Goal: Task Accomplishment & Management: Manage account settings

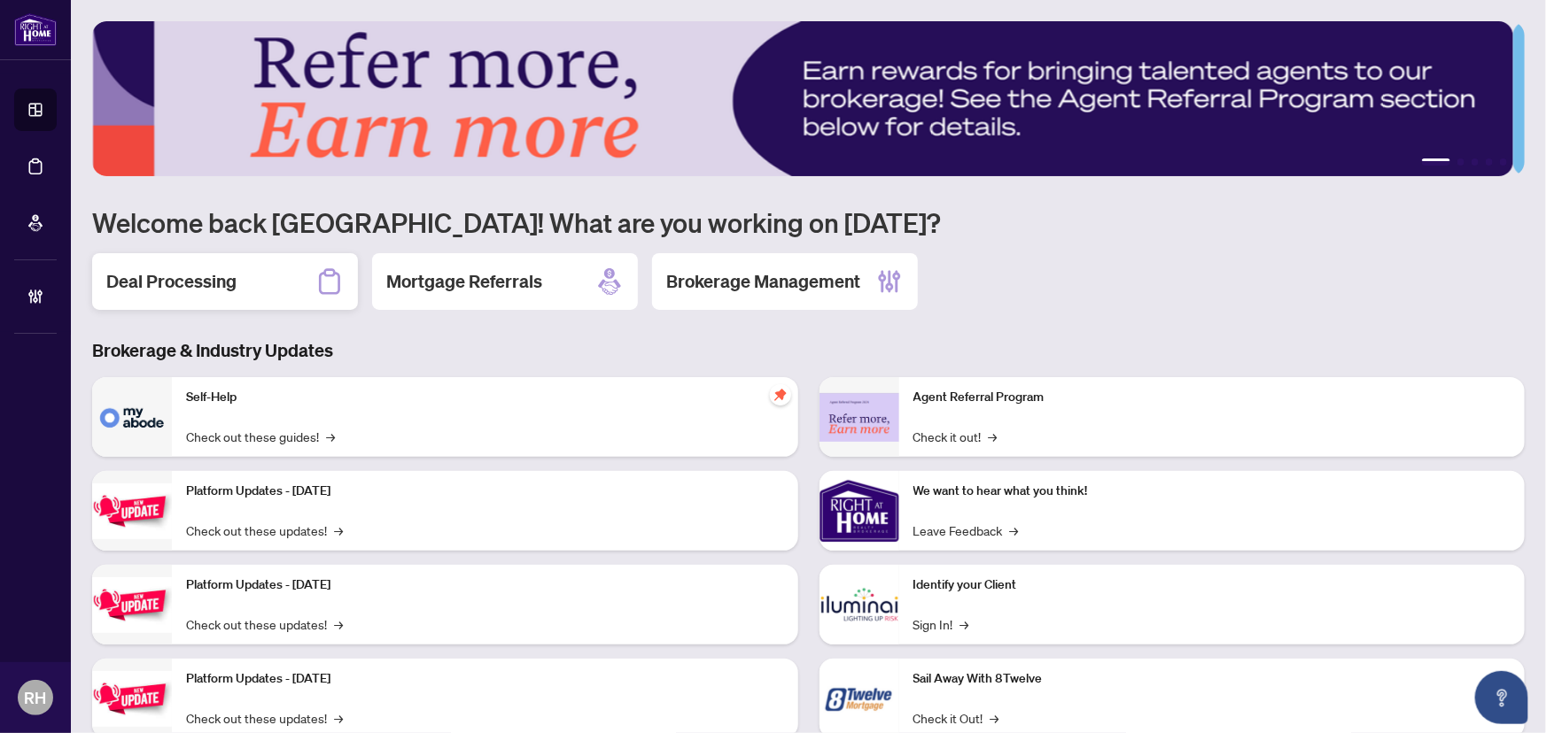
click at [208, 276] on h2 "Deal Processing" at bounding box center [171, 281] width 130 height 25
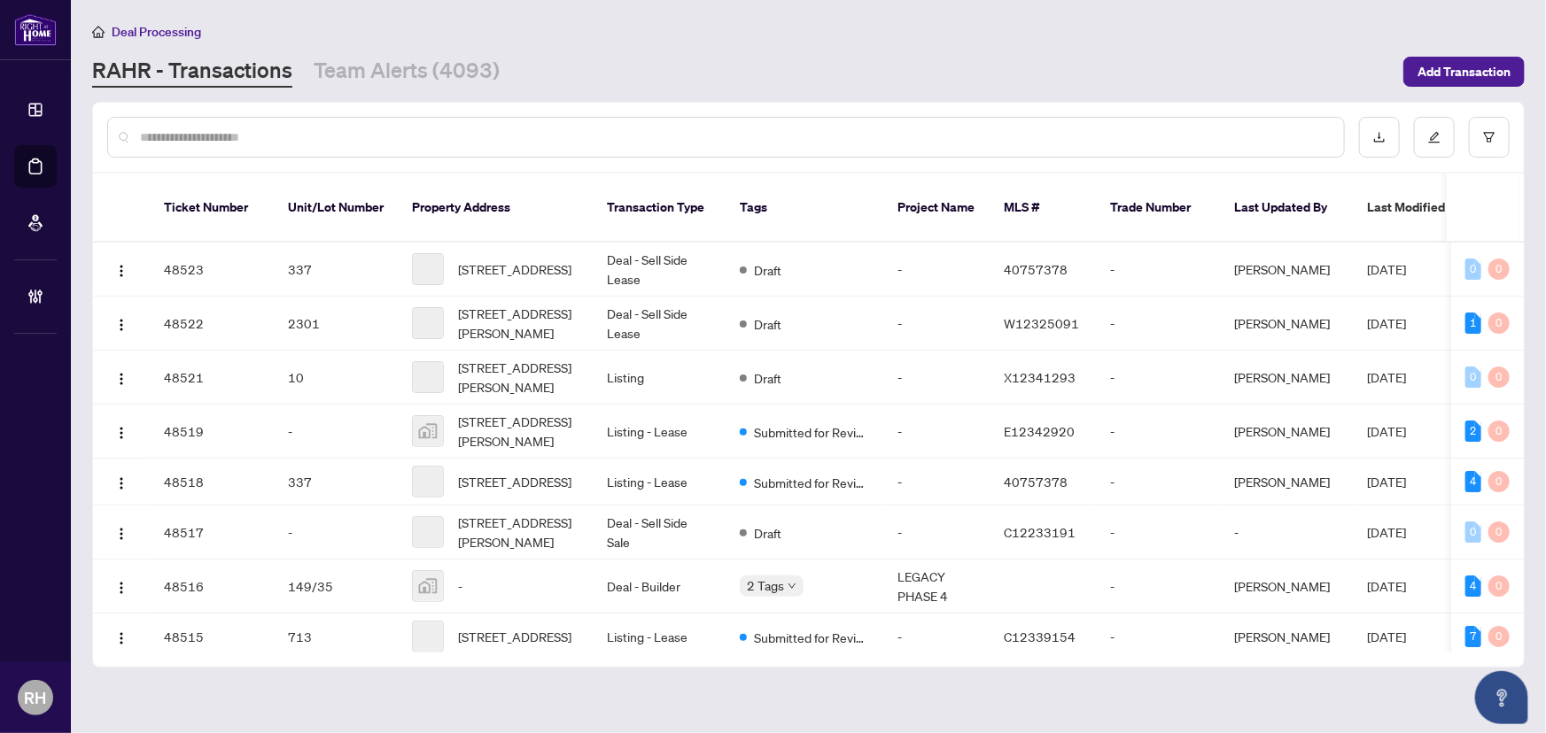
click at [452, 48] on div "Deal Processing RAHR - Transactions Team Alerts (4093) Add Transaction" at bounding box center [808, 54] width 1432 height 66
click at [423, 90] on main "Deal Processing RAHR - Transactions Team Alerts (4093) Add Transaction Ticket N…" at bounding box center [808, 366] width 1475 height 733
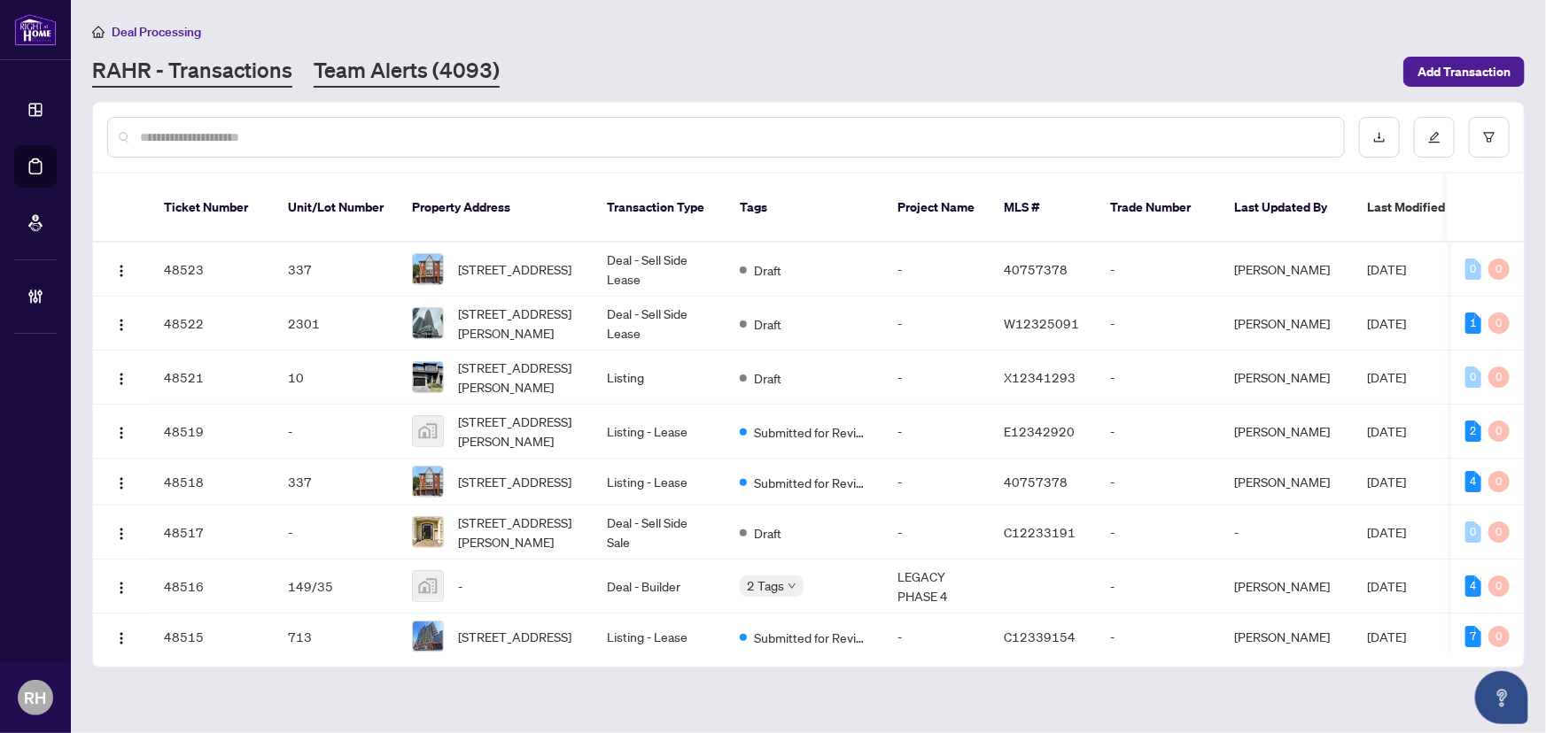
click at [420, 74] on link "Team Alerts (4093)" at bounding box center [407, 72] width 186 height 32
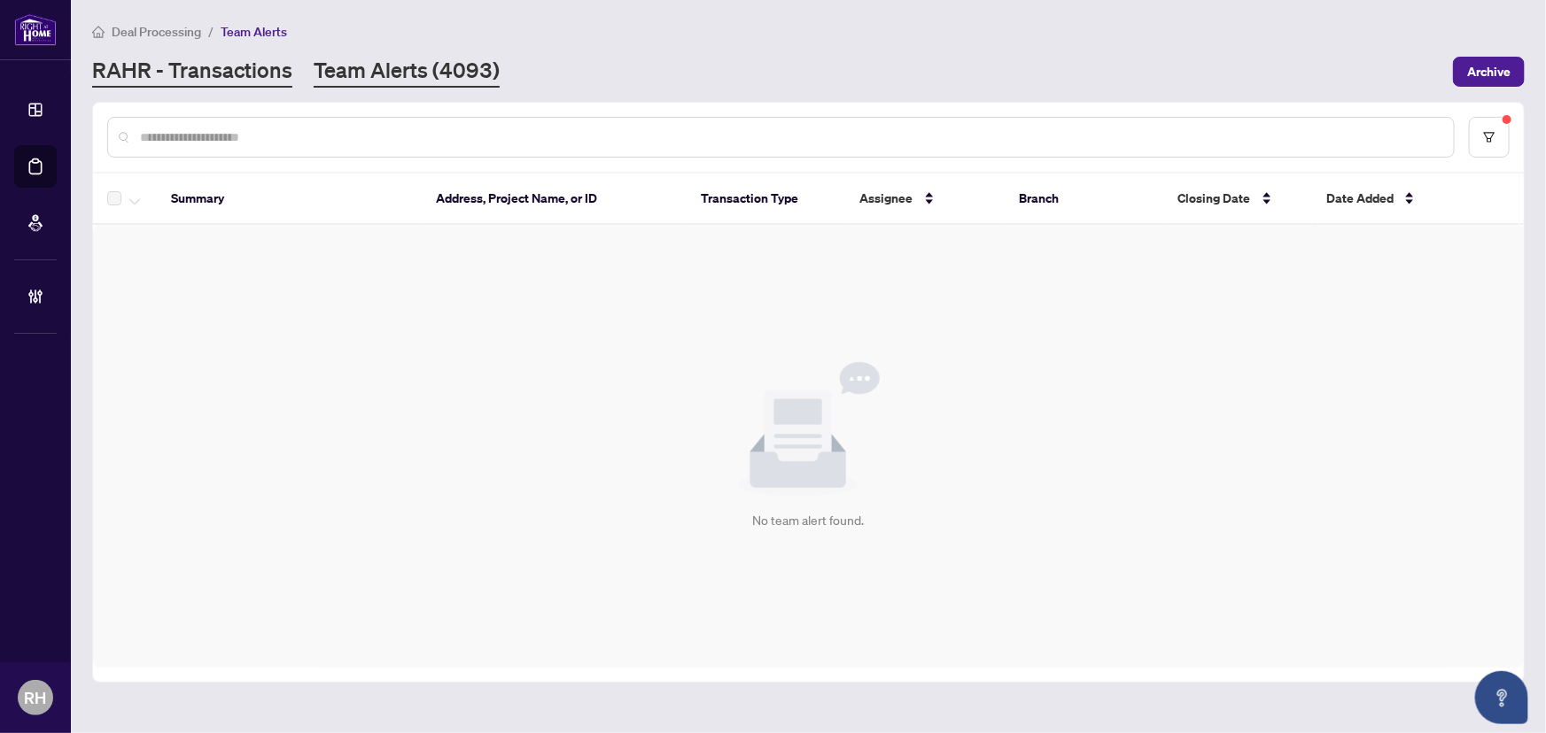
click at [186, 65] on link "RAHR - Transactions" at bounding box center [192, 72] width 200 height 32
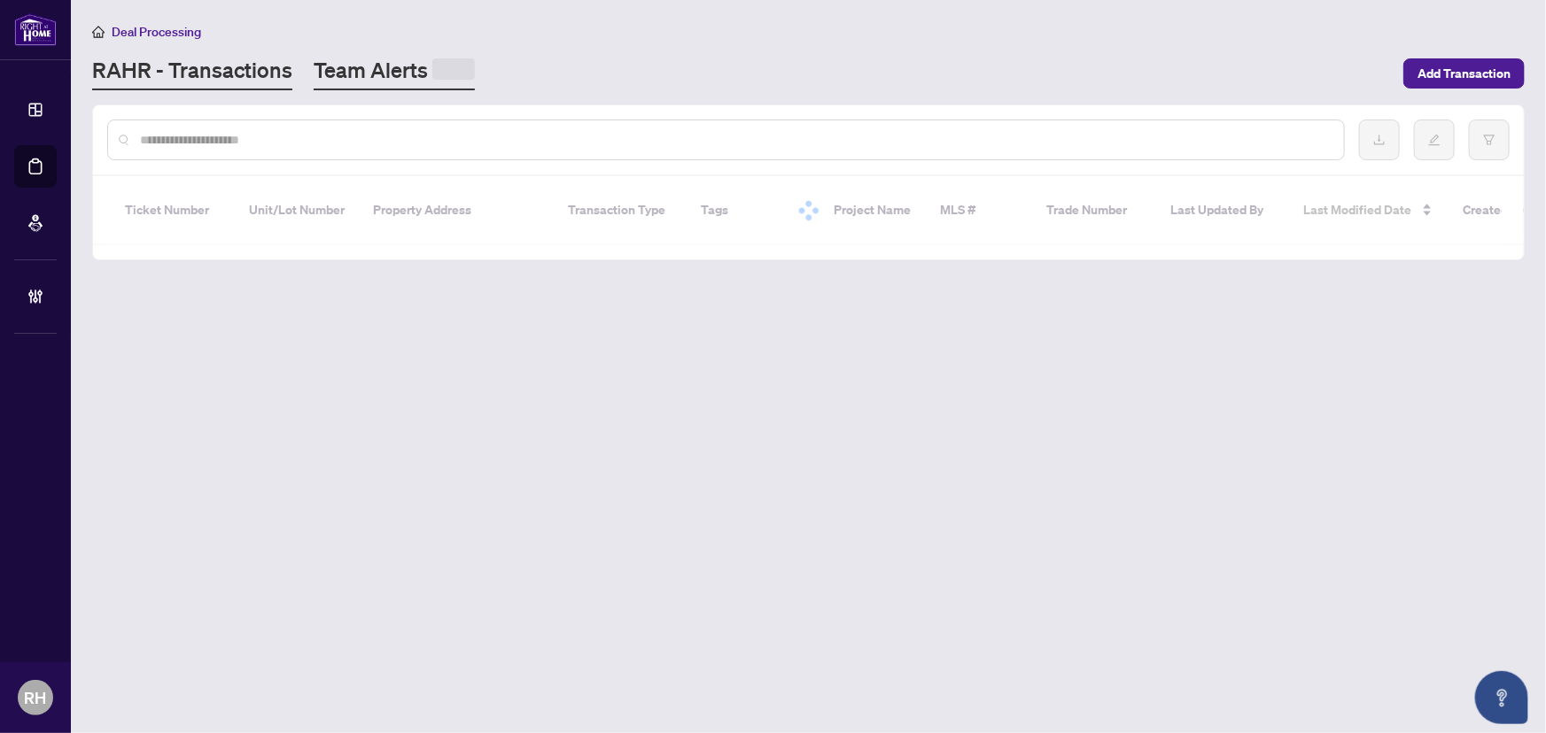
click at [396, 77] on link "Team Alerts" at bounding box center [394, 73] width 161 height 35
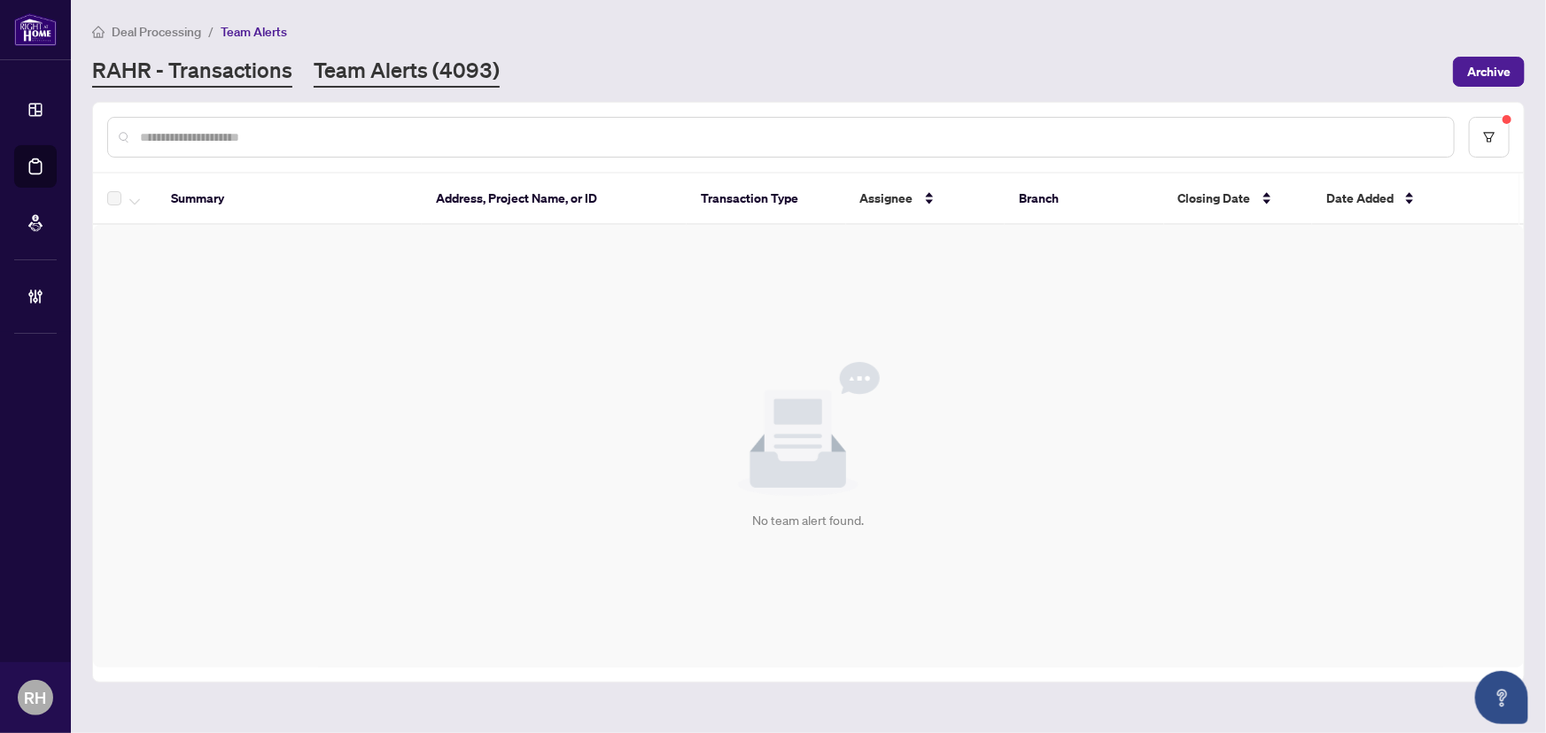
click at [262, 56] on link "RAHR - Transactions" at bounding box center [192, 72] width 200 height 32
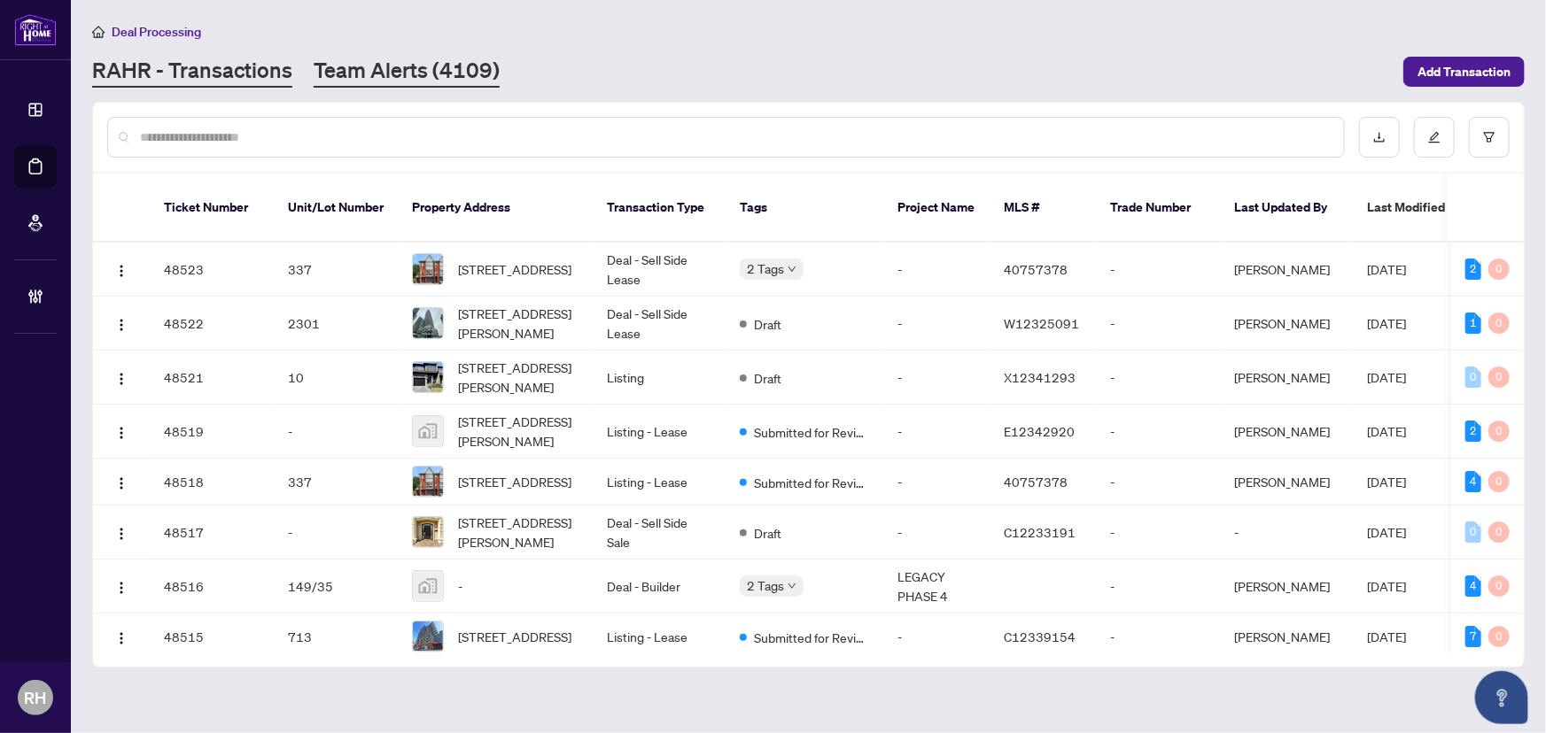
click at [360, 58] on link "Team Alerts (4109)" at bounding box center [407, 72] width 186 height 32
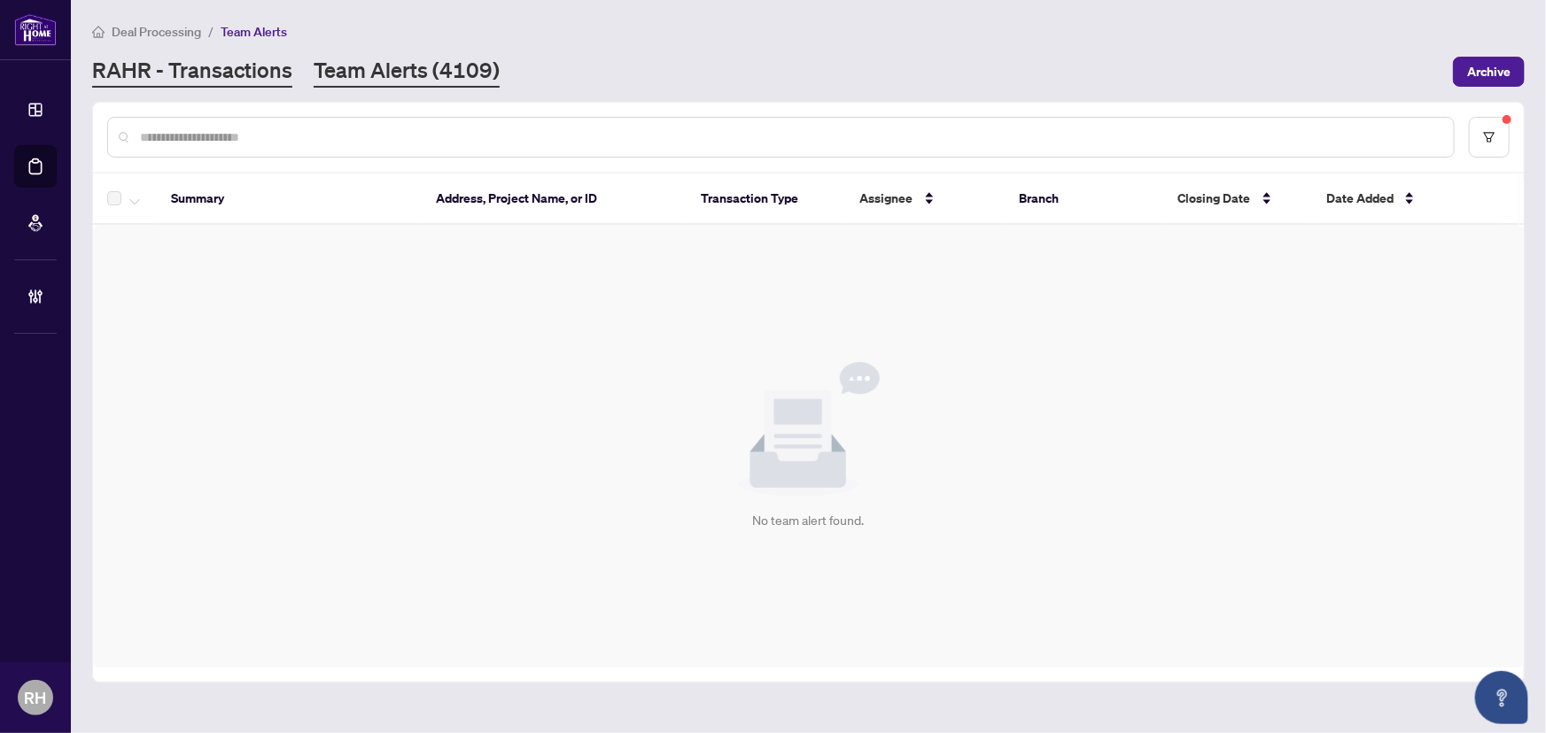
click at [236, 69] on link "RAHR - Transactions" at bounding box center [192, 72] width 200 height 32
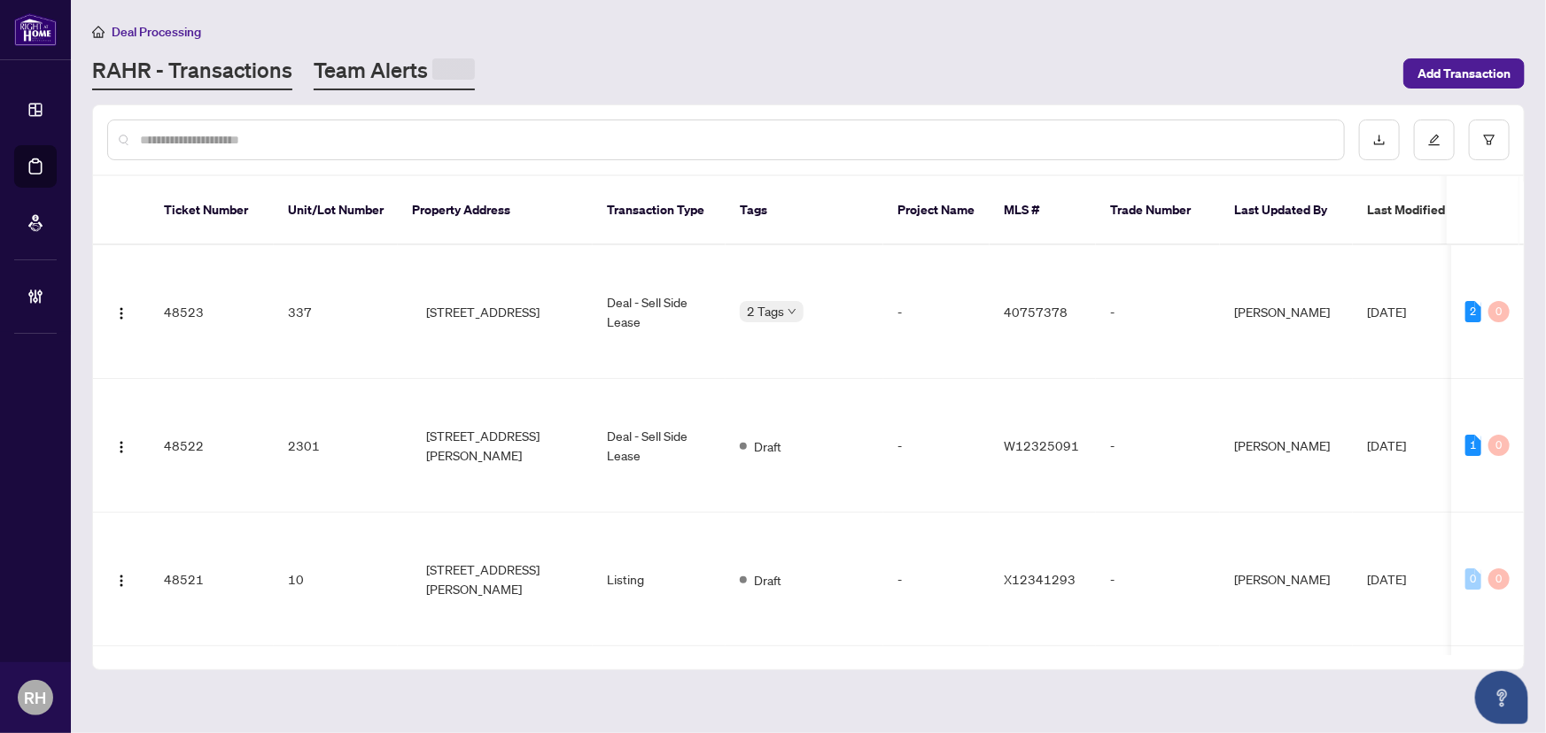
click at [411, 68] on link "Team Alerts" at bounding box center [394, 73] width 161 height 35
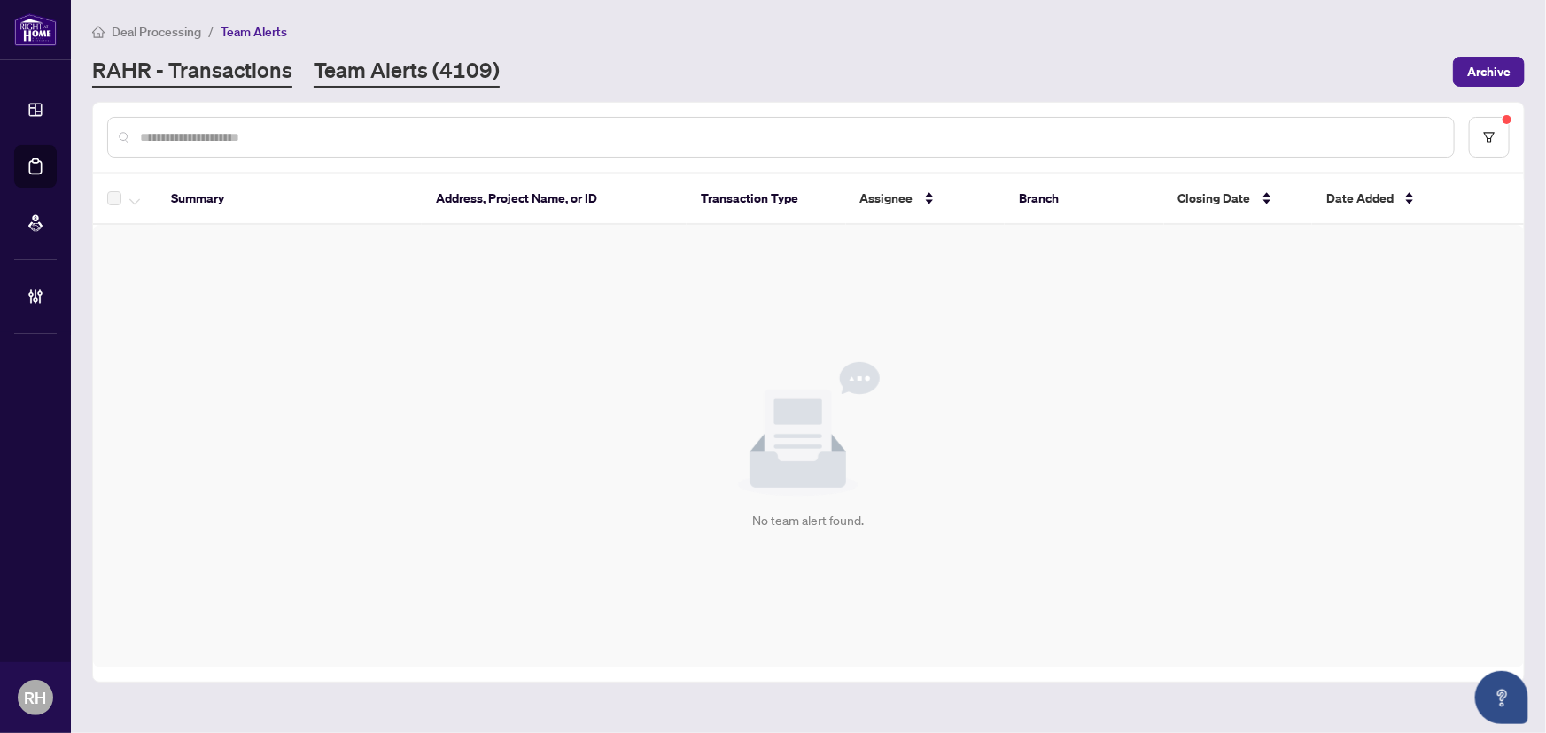
click at [283, 63] on link "RAHR - Transactions" at bounding box center [192, 72] width 200 height 32
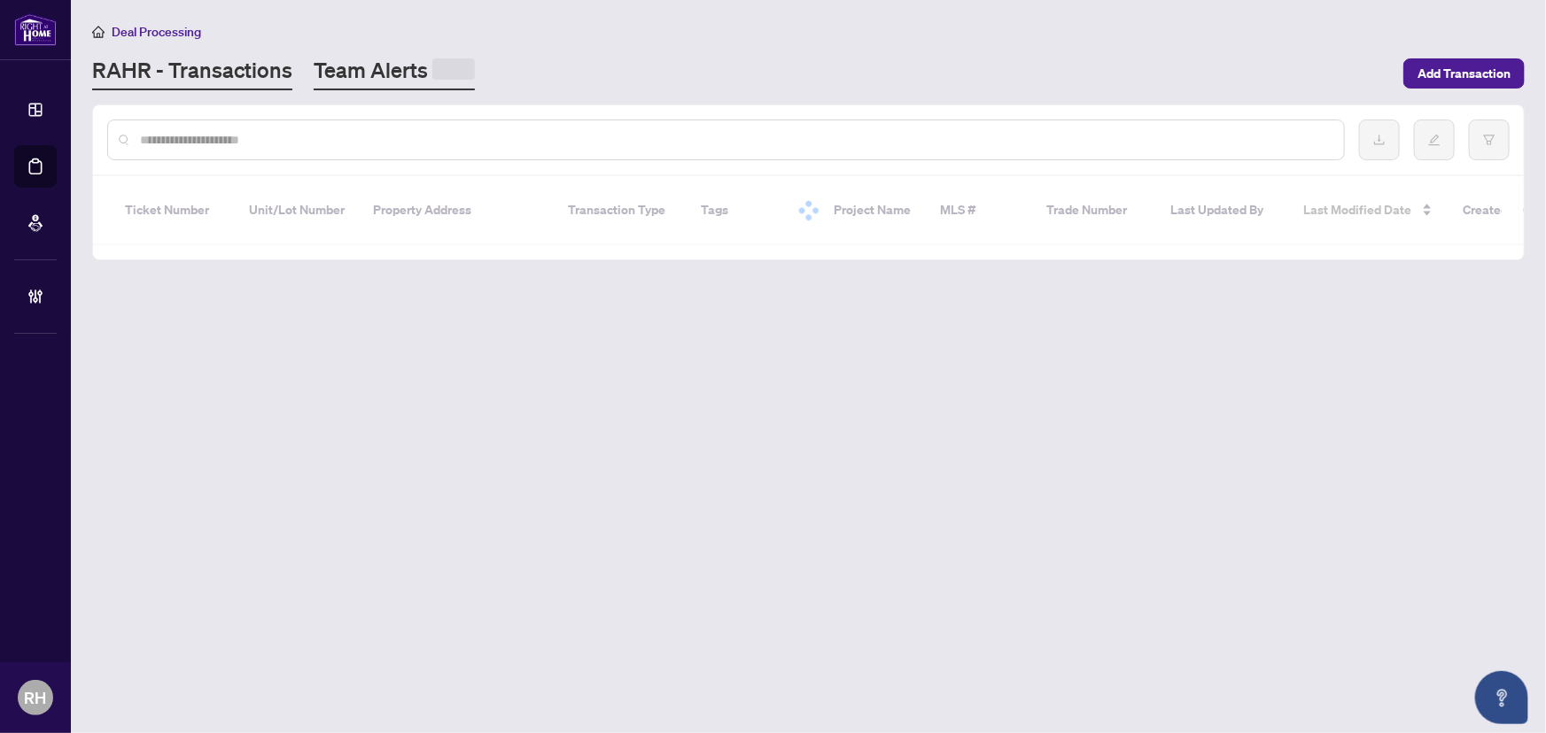
click at [389, 67] on link "Team Alerts" at bounding box center [394, 73] width 161 height 35
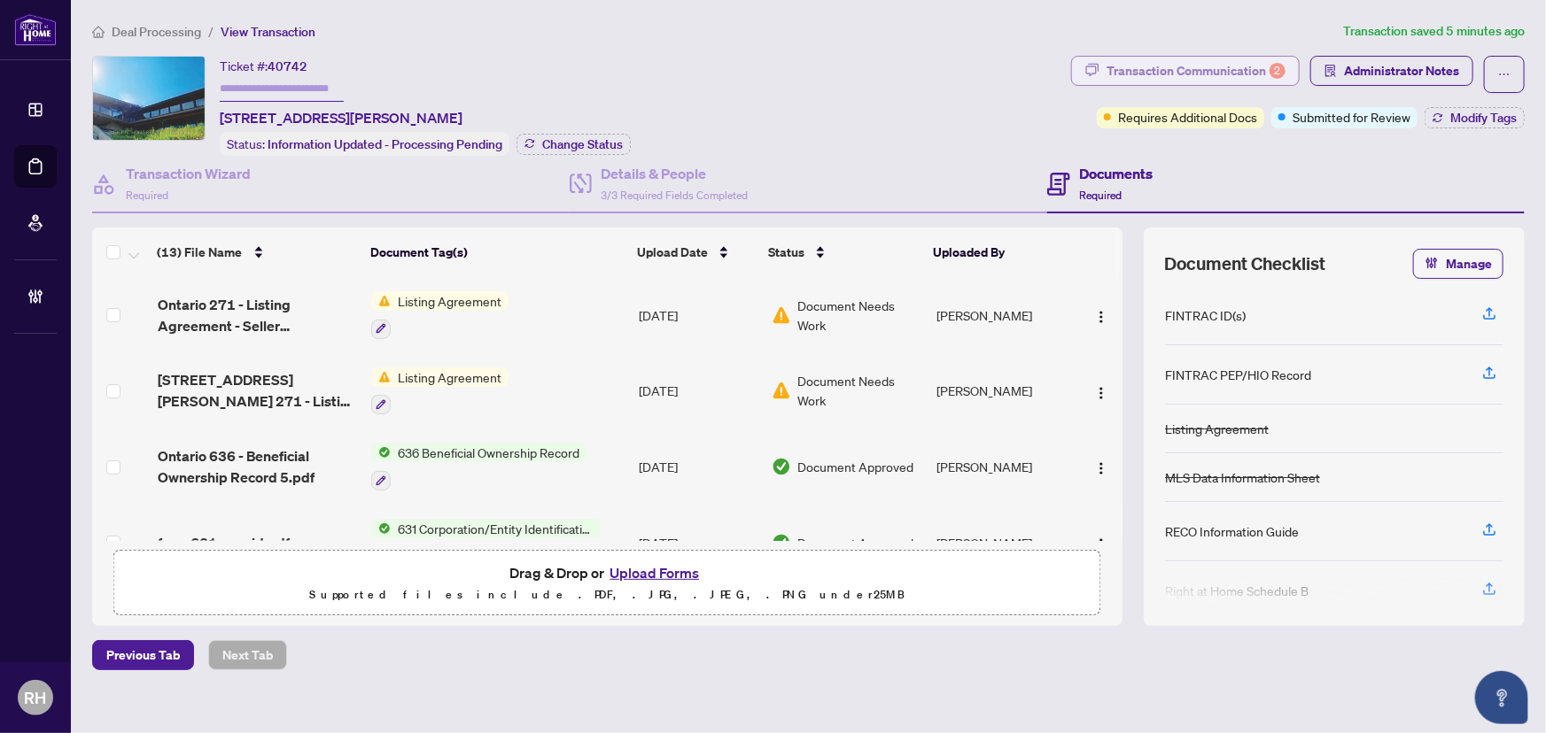
click at [1225, 74] on div "Transaction Communication 2" at bounding box center [1195, 71] width 179 height 28
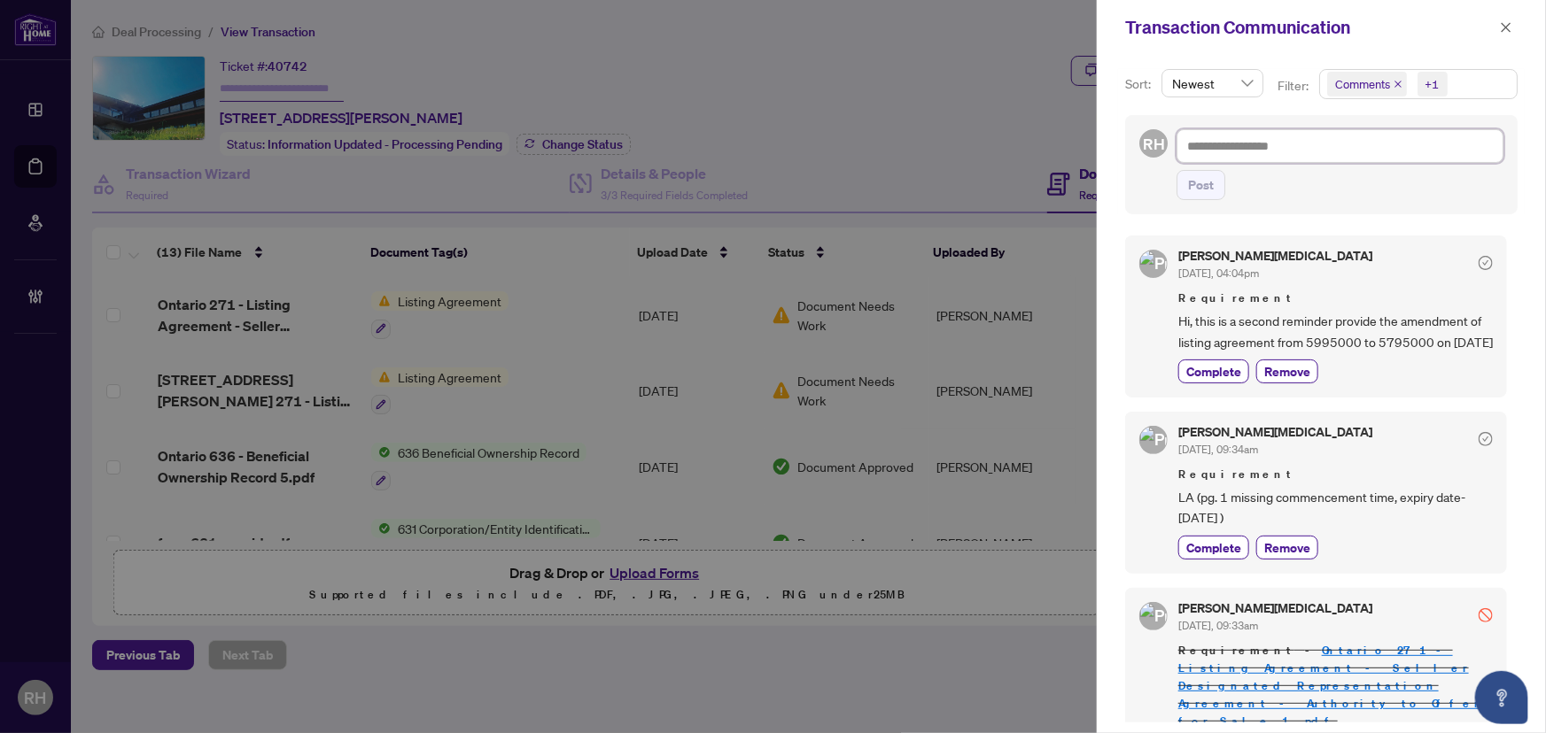
click at [1323, 149] on textarea at bounding box center [1339, 146] width 327 height 34
type textarea "*"
type textarea "**"
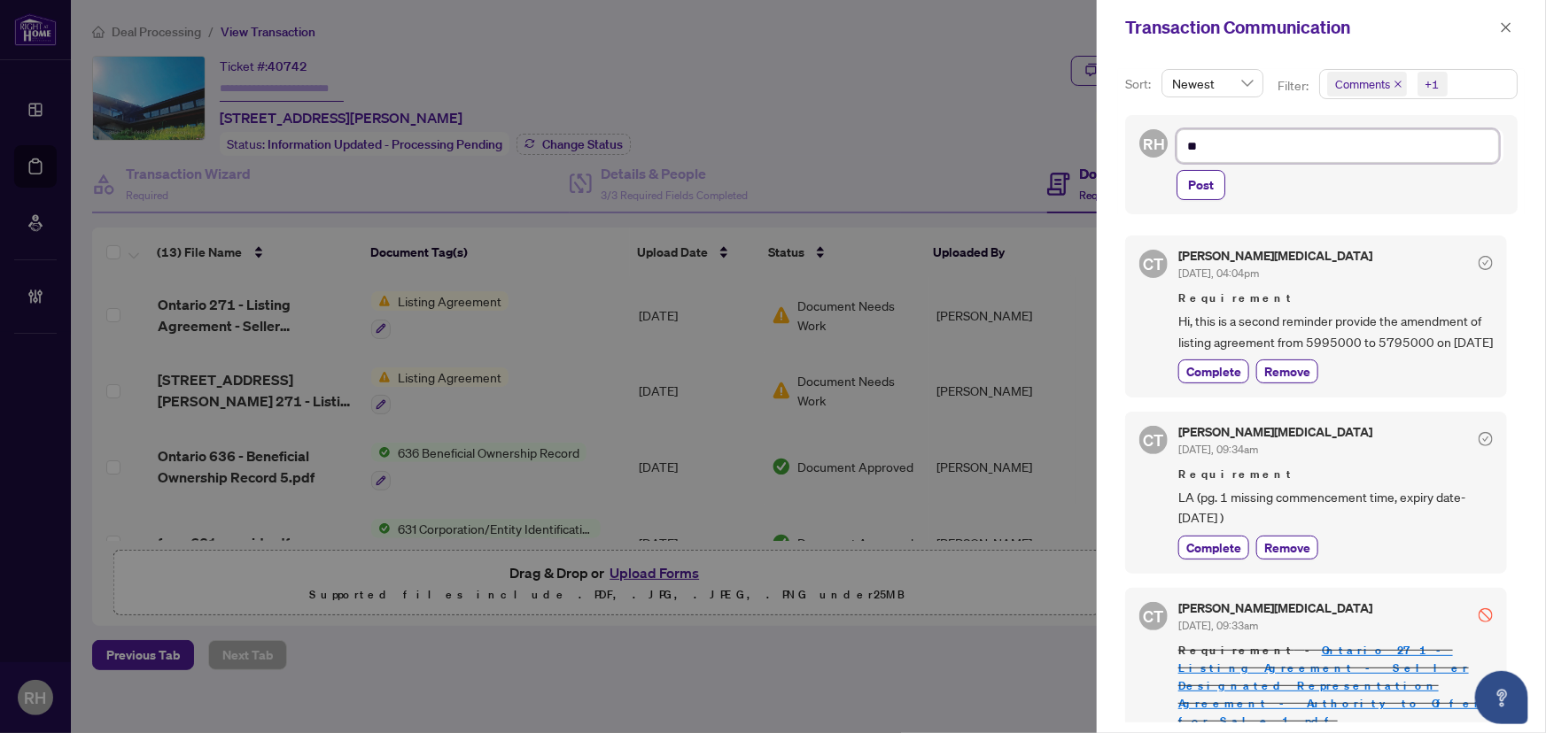
type textarea "***"
type textarea "*****"
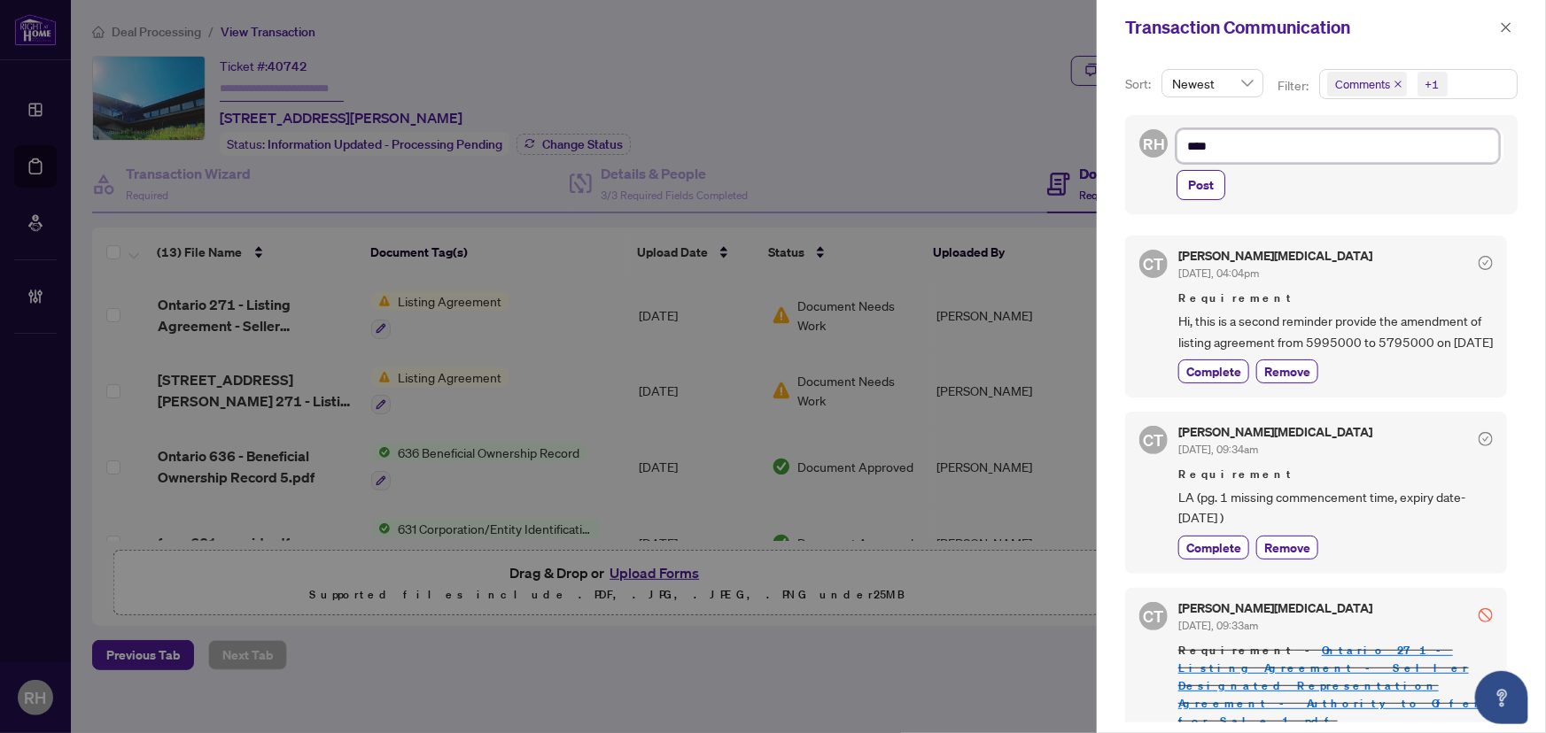
type textarea "*****"
type textarea "******"
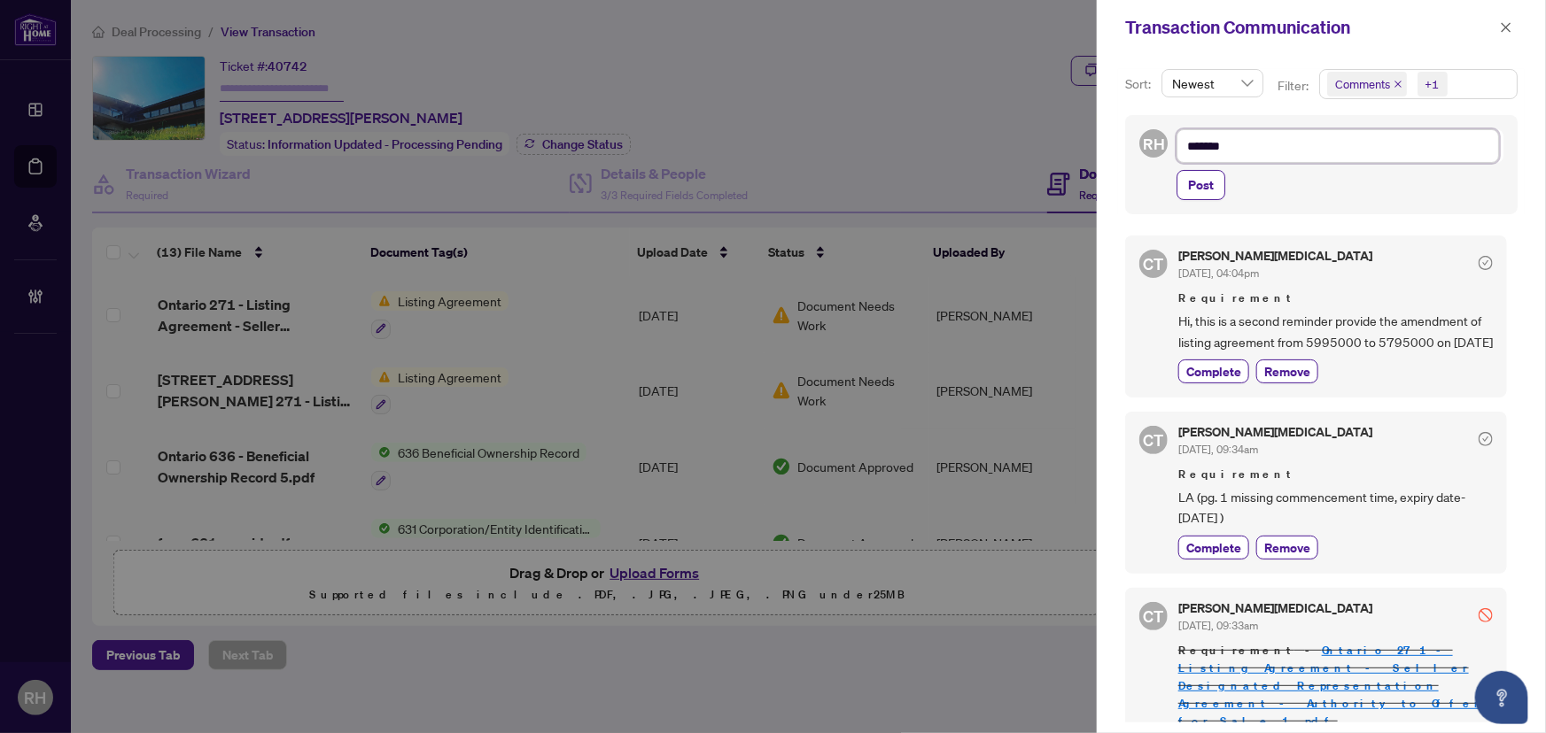
type textarea "********"
type textarea "*********"
type textarea "**********"
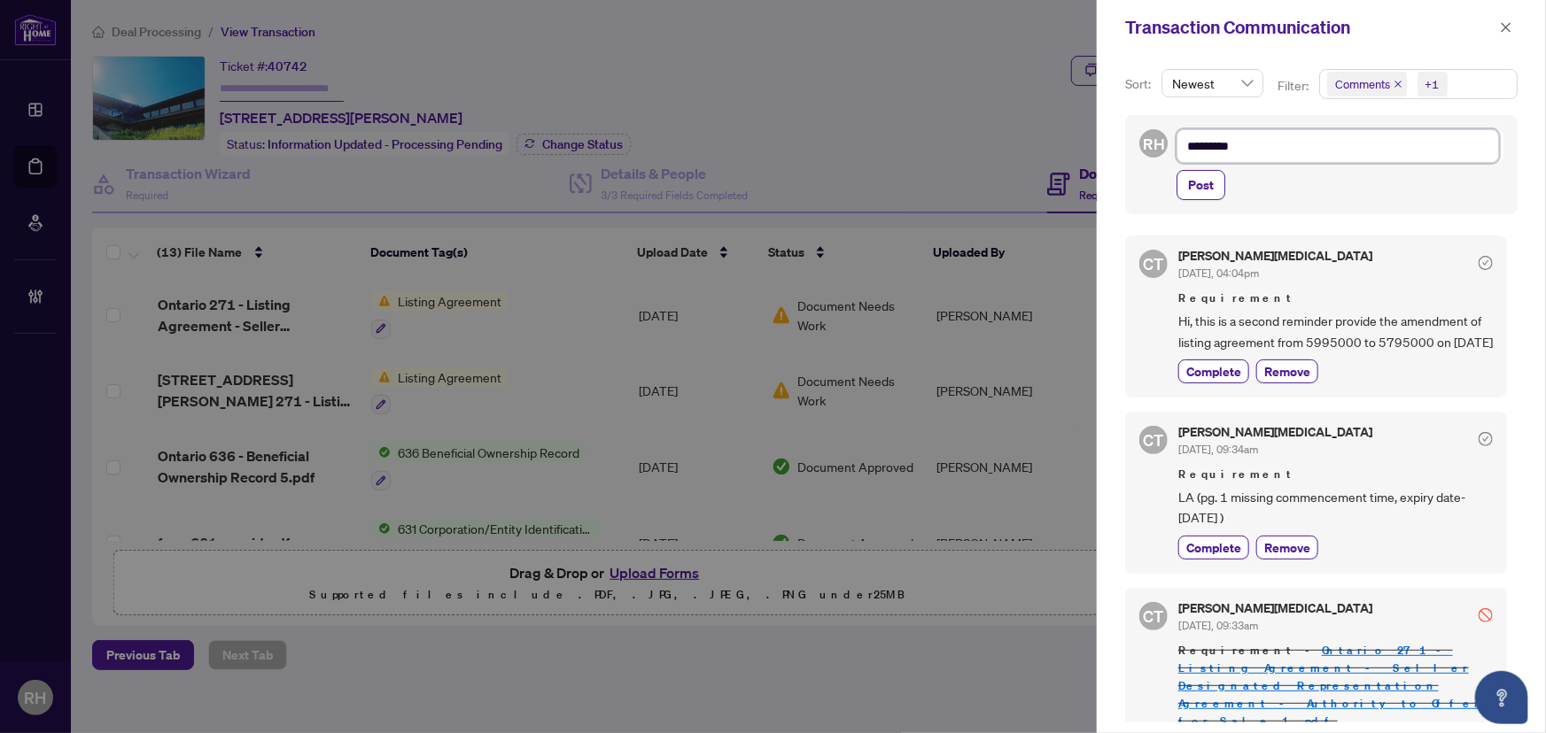
type textarea "**********"
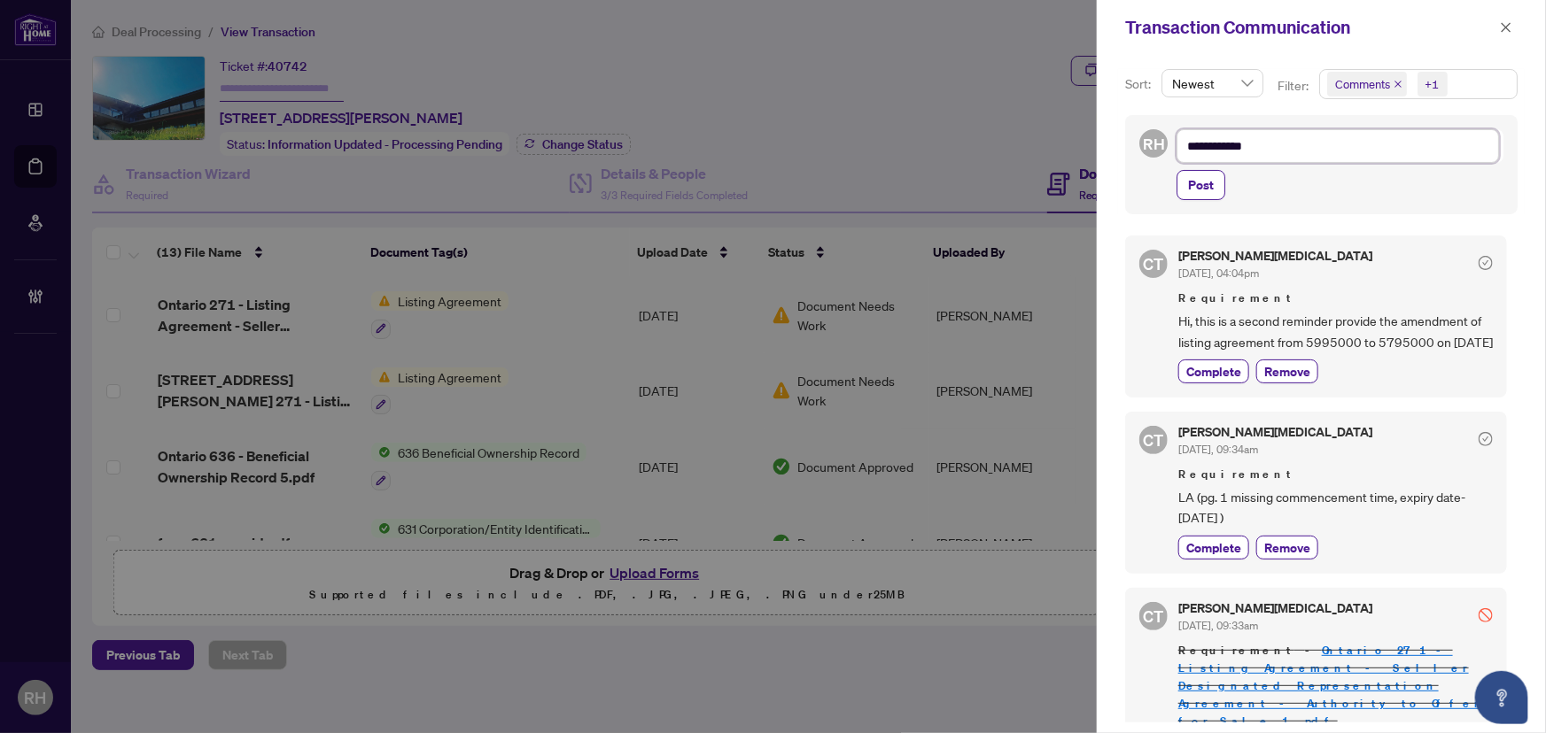
type textarea "**********"
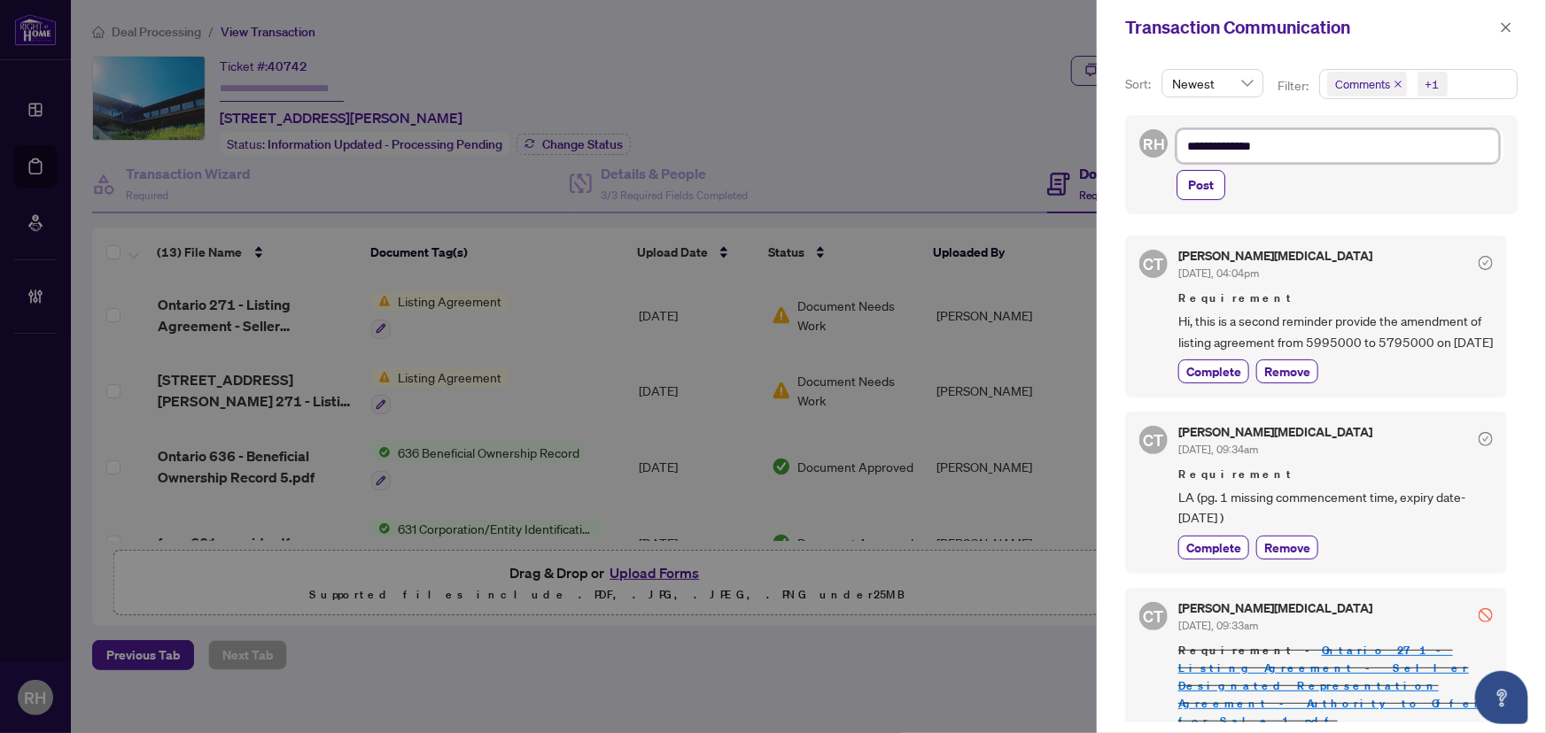
type textarea "**********"
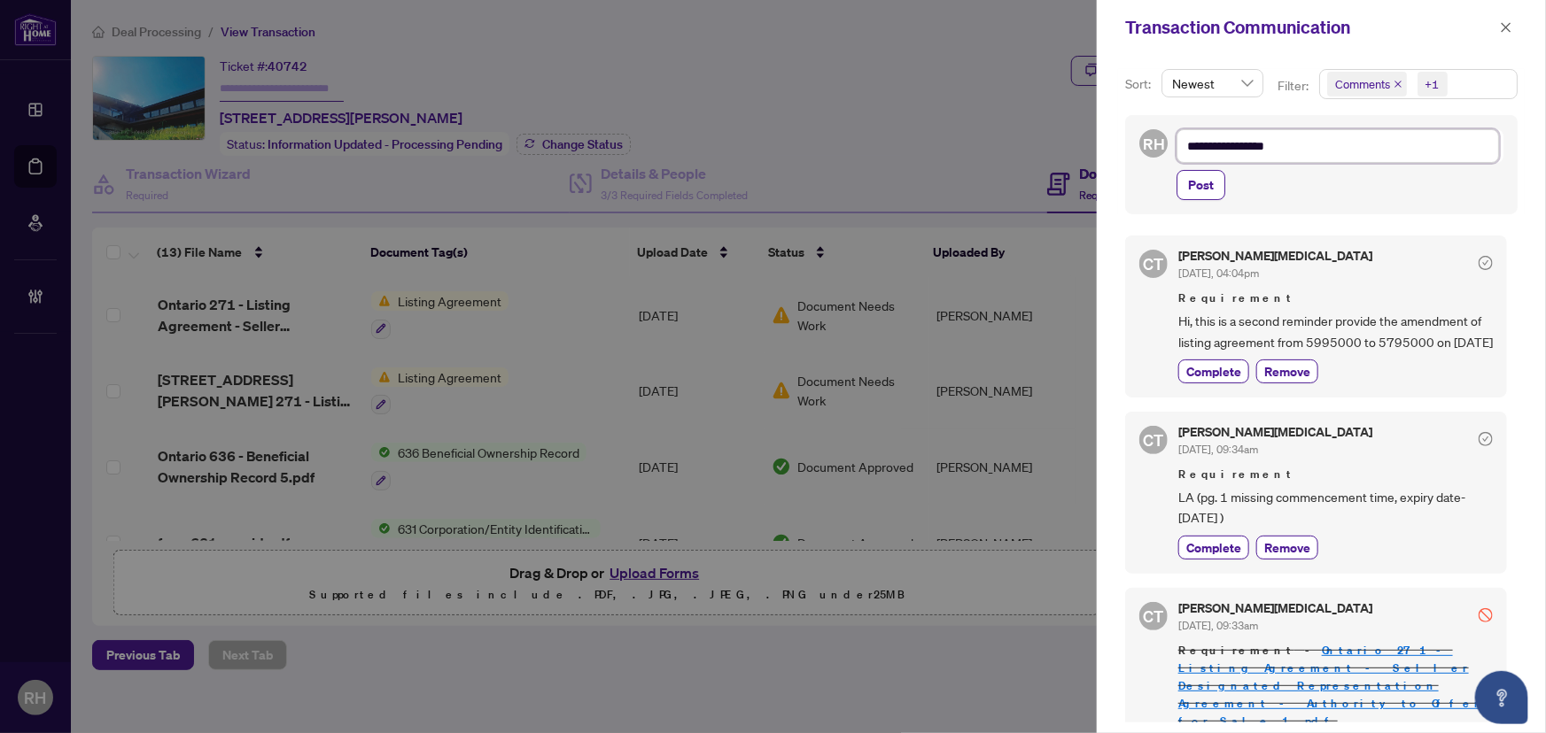
type textarea "**********"
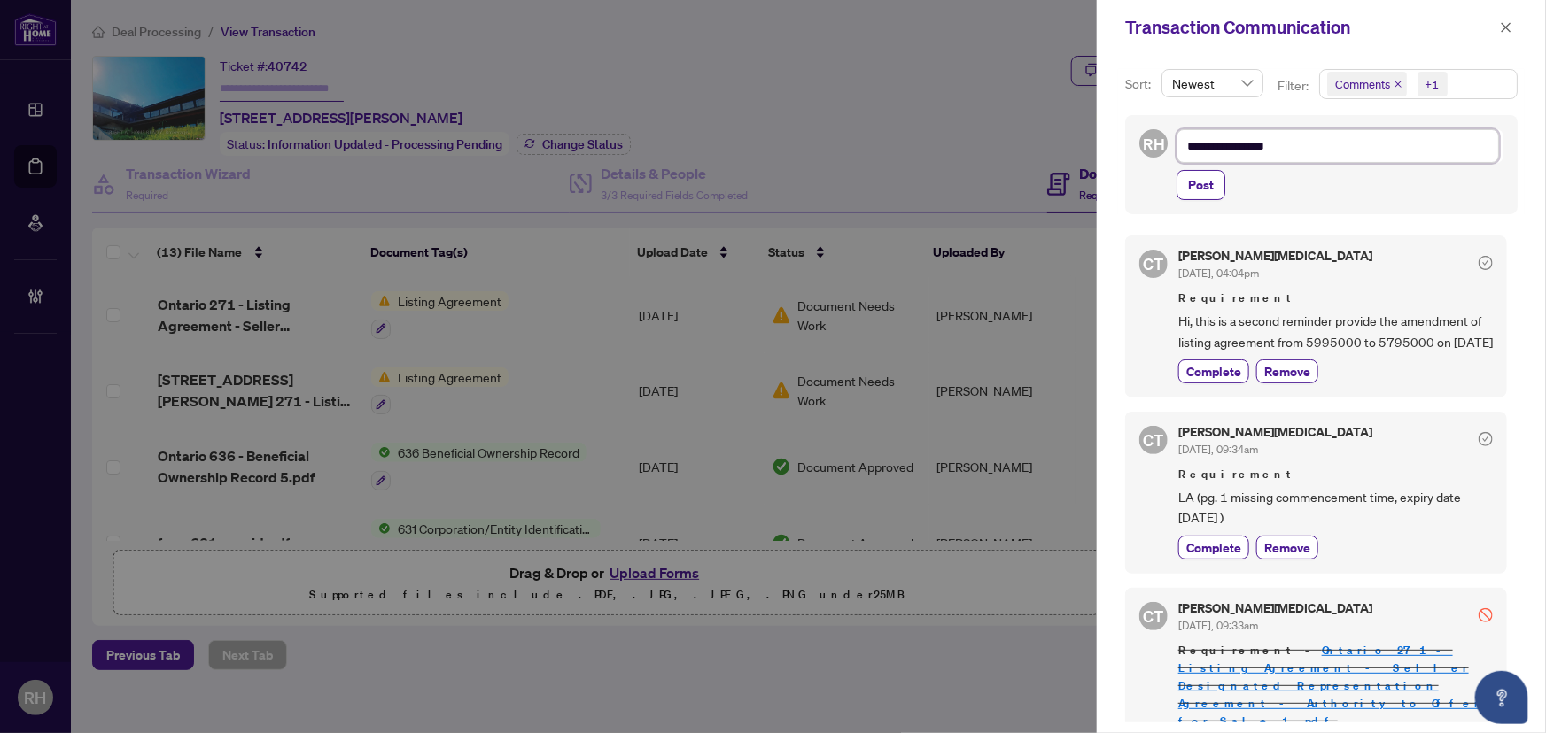
type textarea "**********"
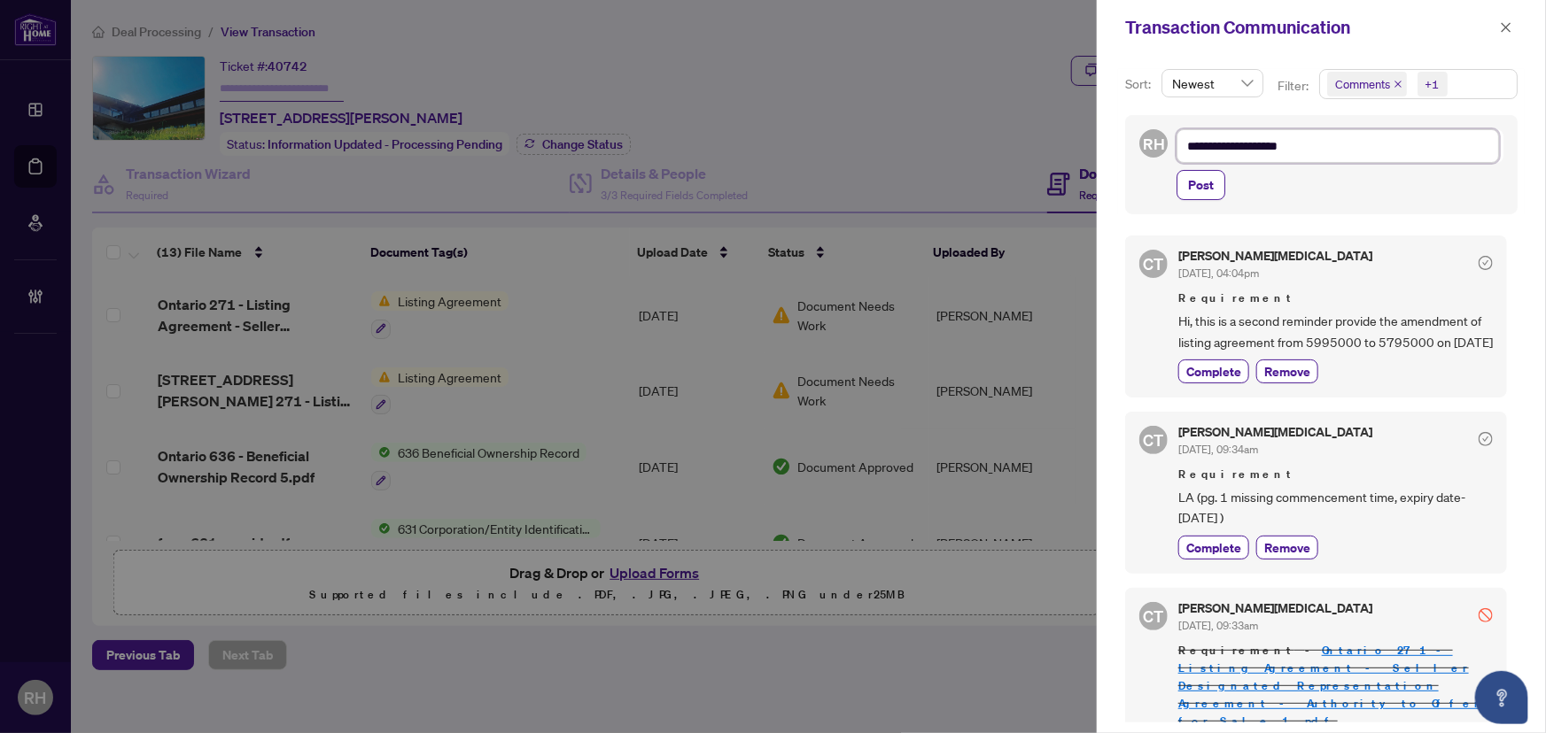
type textarea "**********"
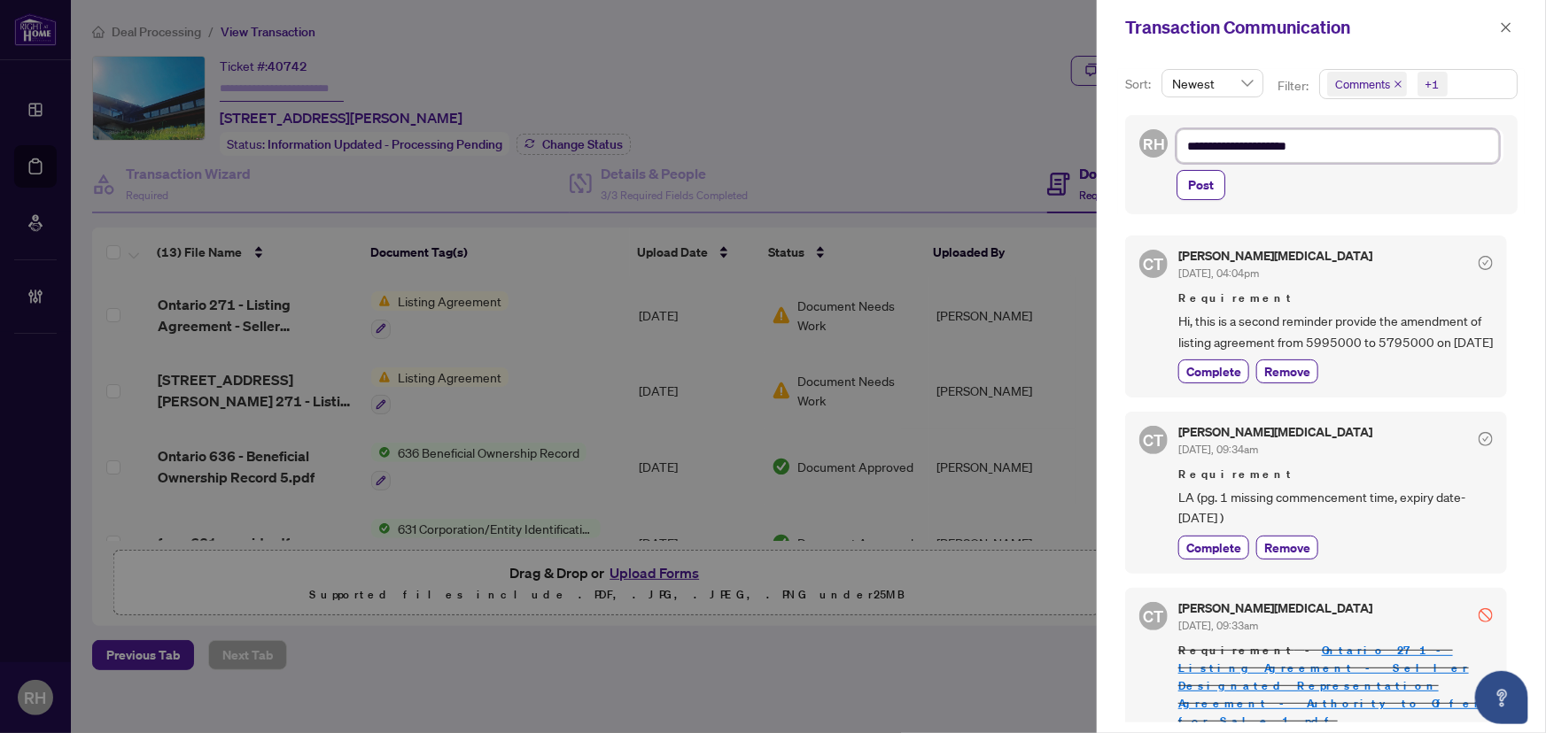
type textarea "**********"
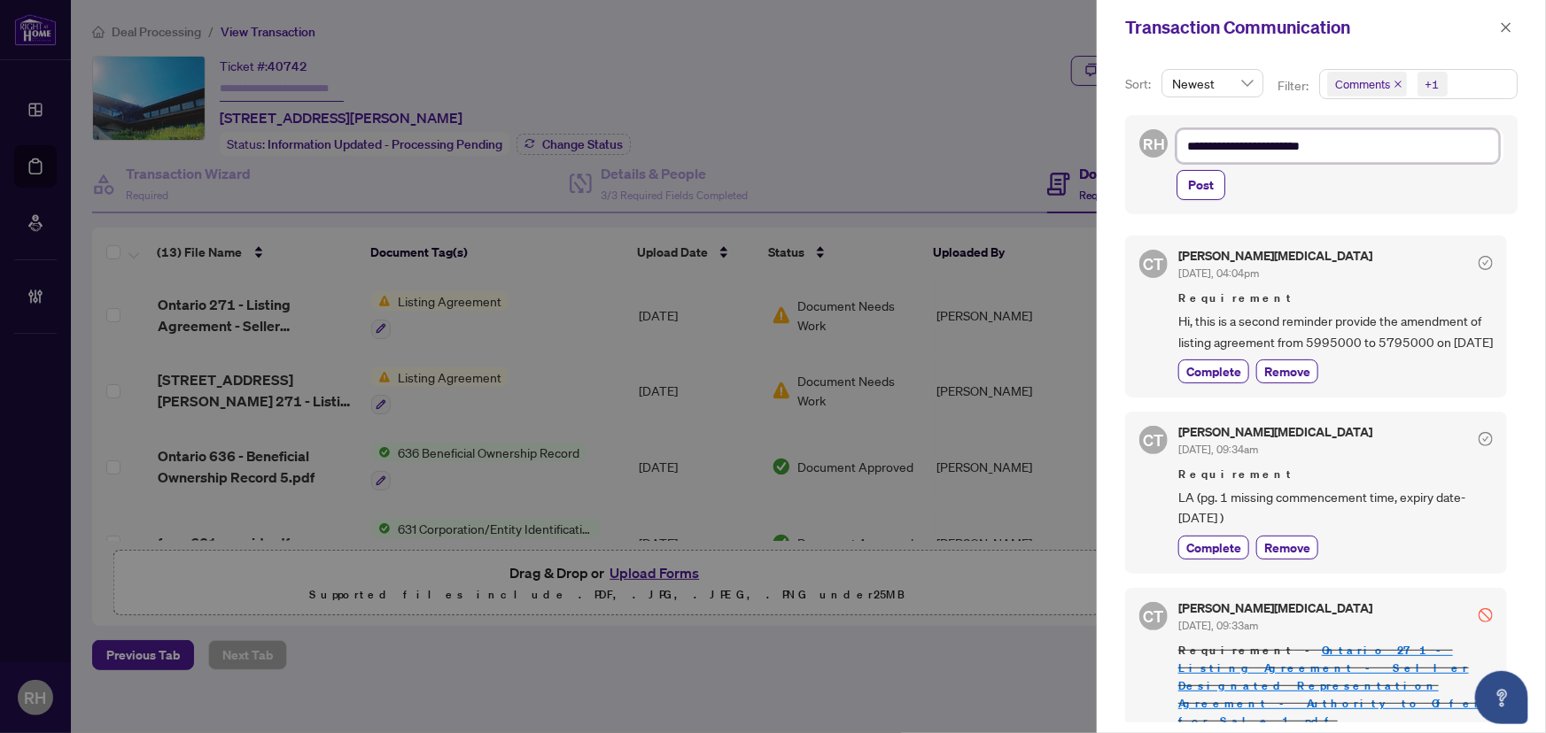
type textarea "**********"
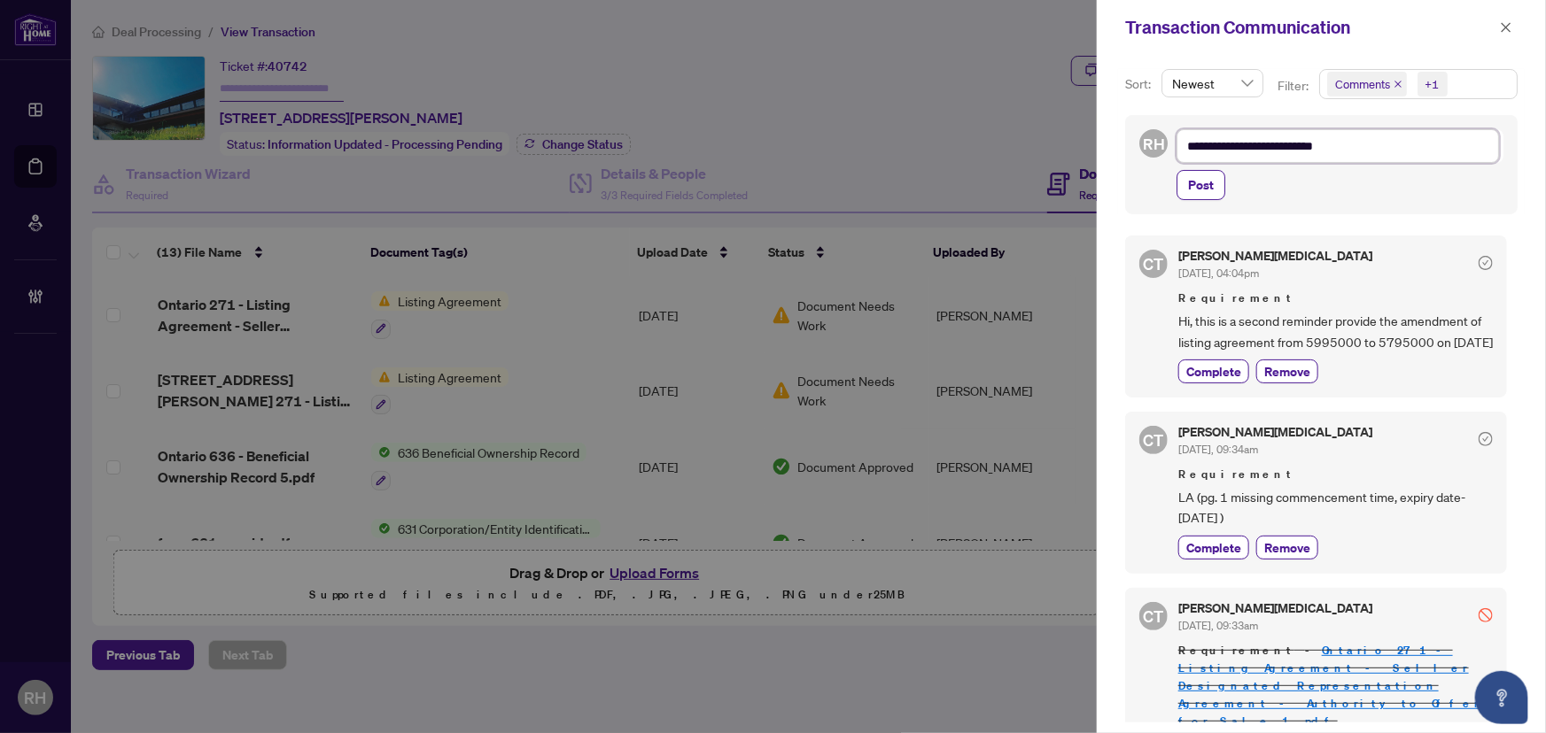
type textarea "**********"
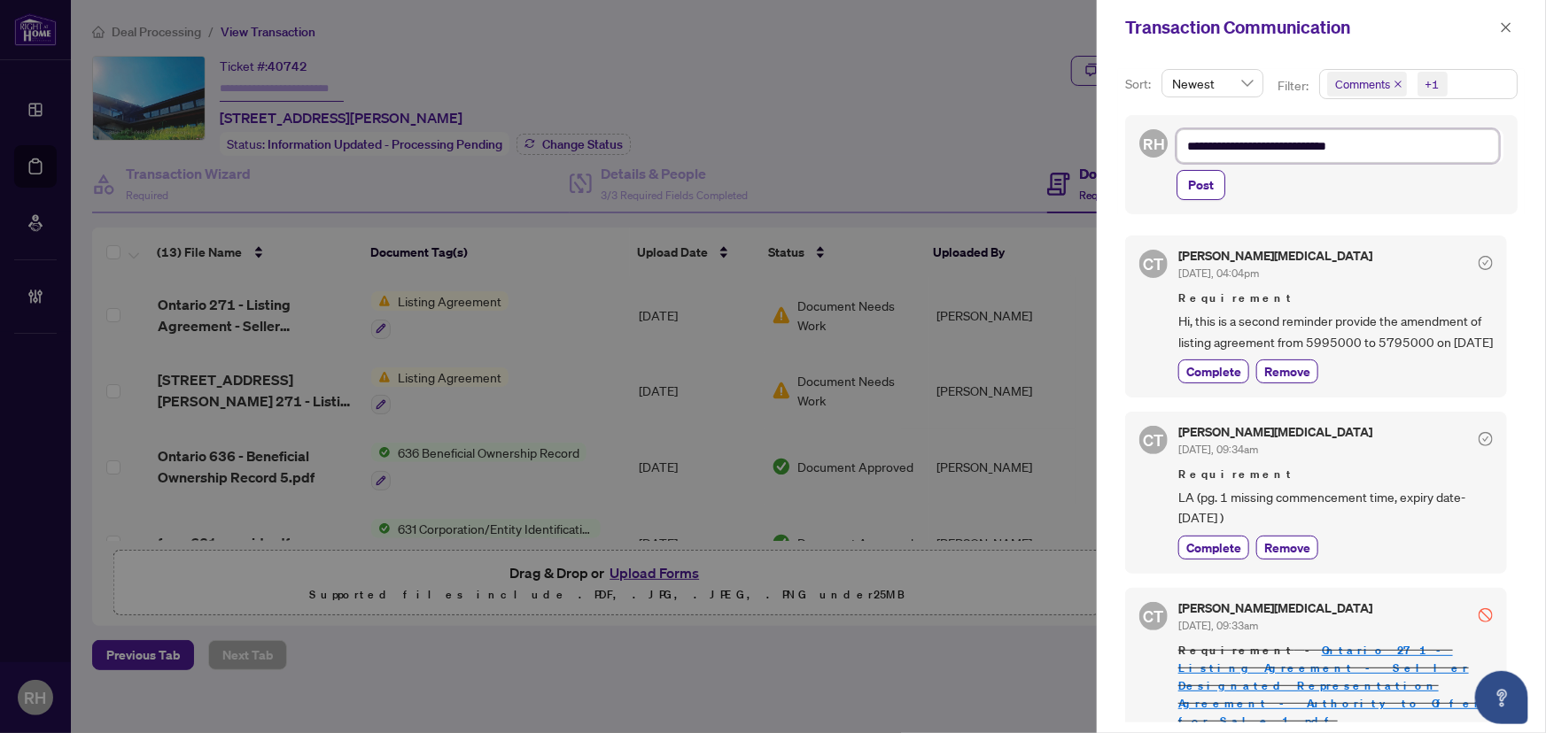
type textarea "**********"
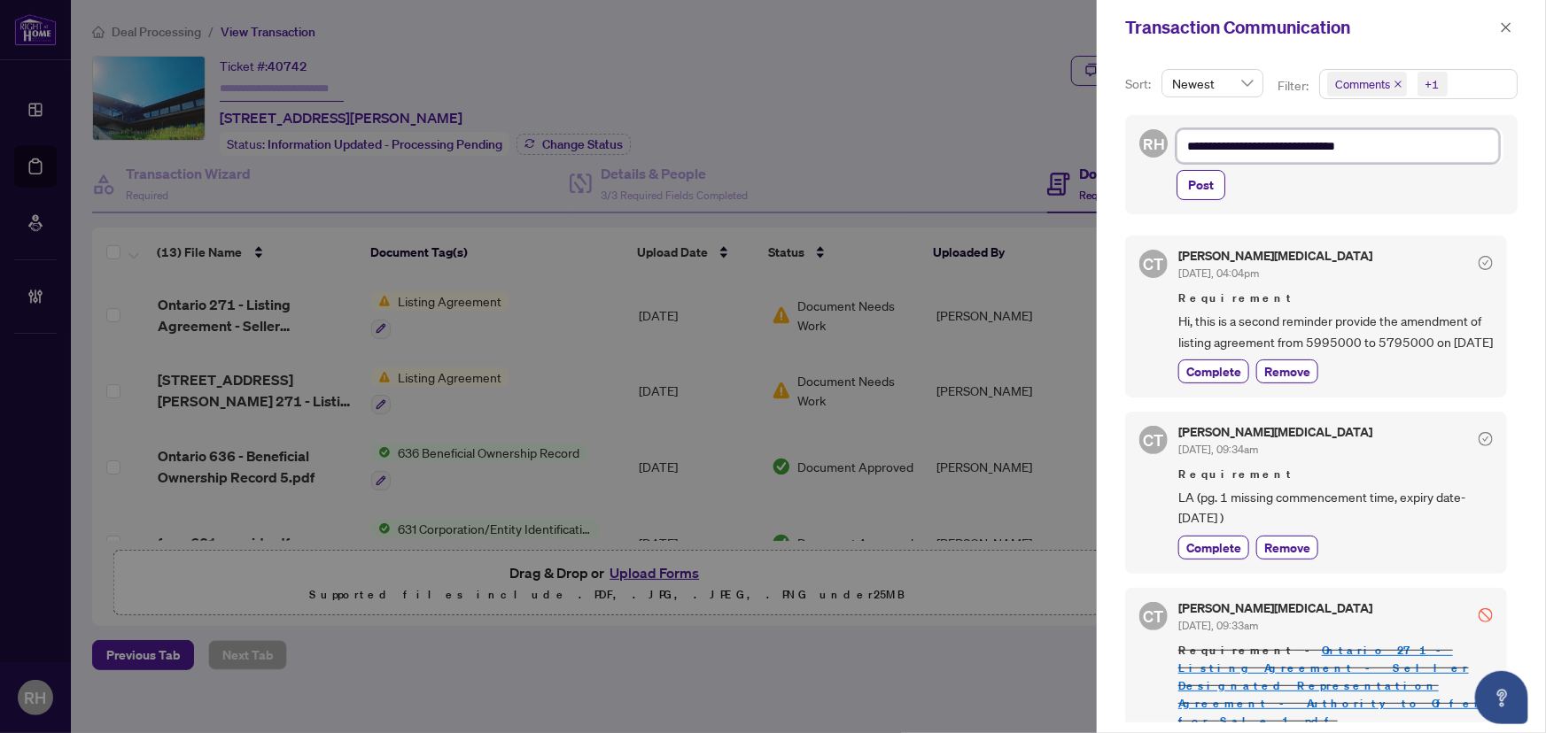
type textarea "**********"
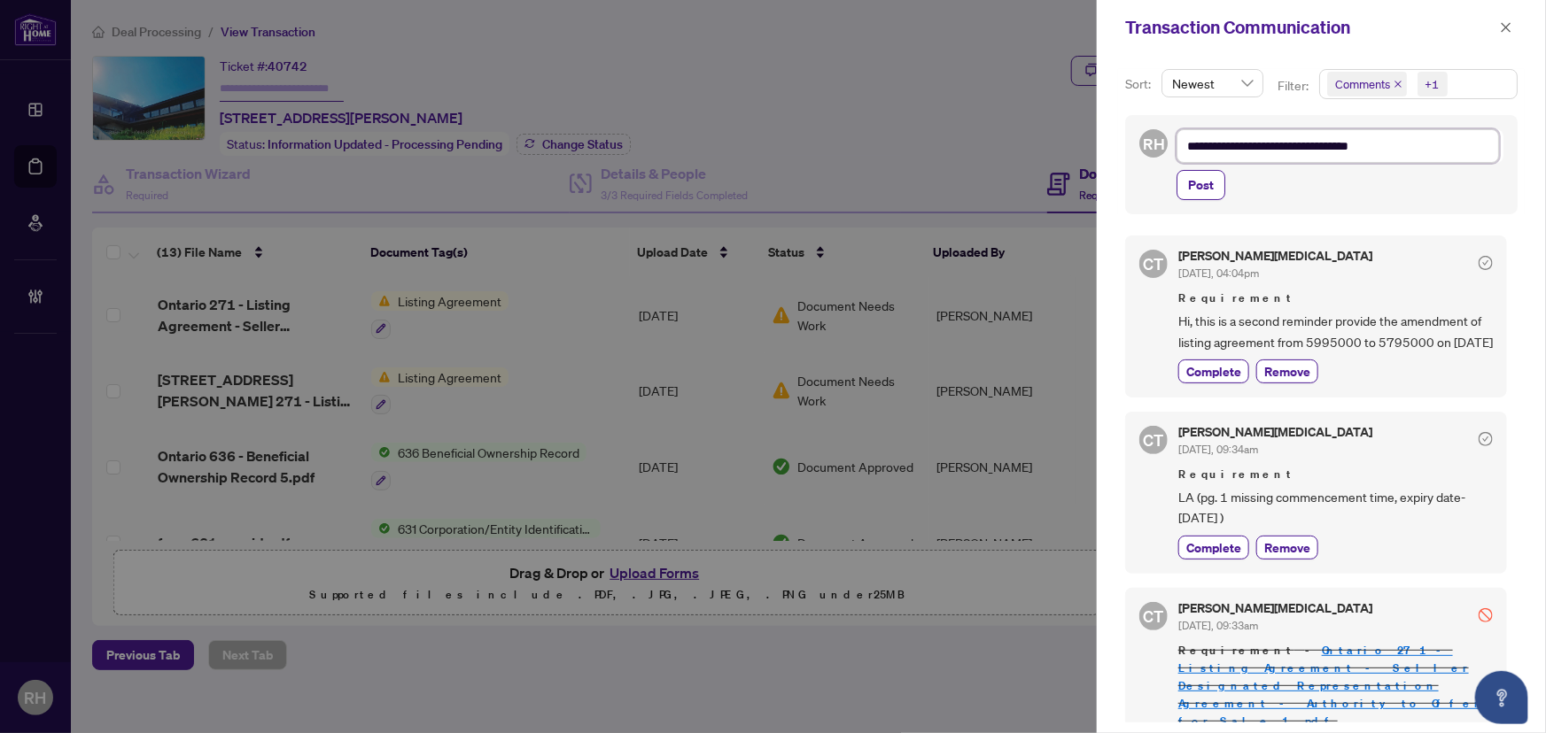
type textarea "**********"
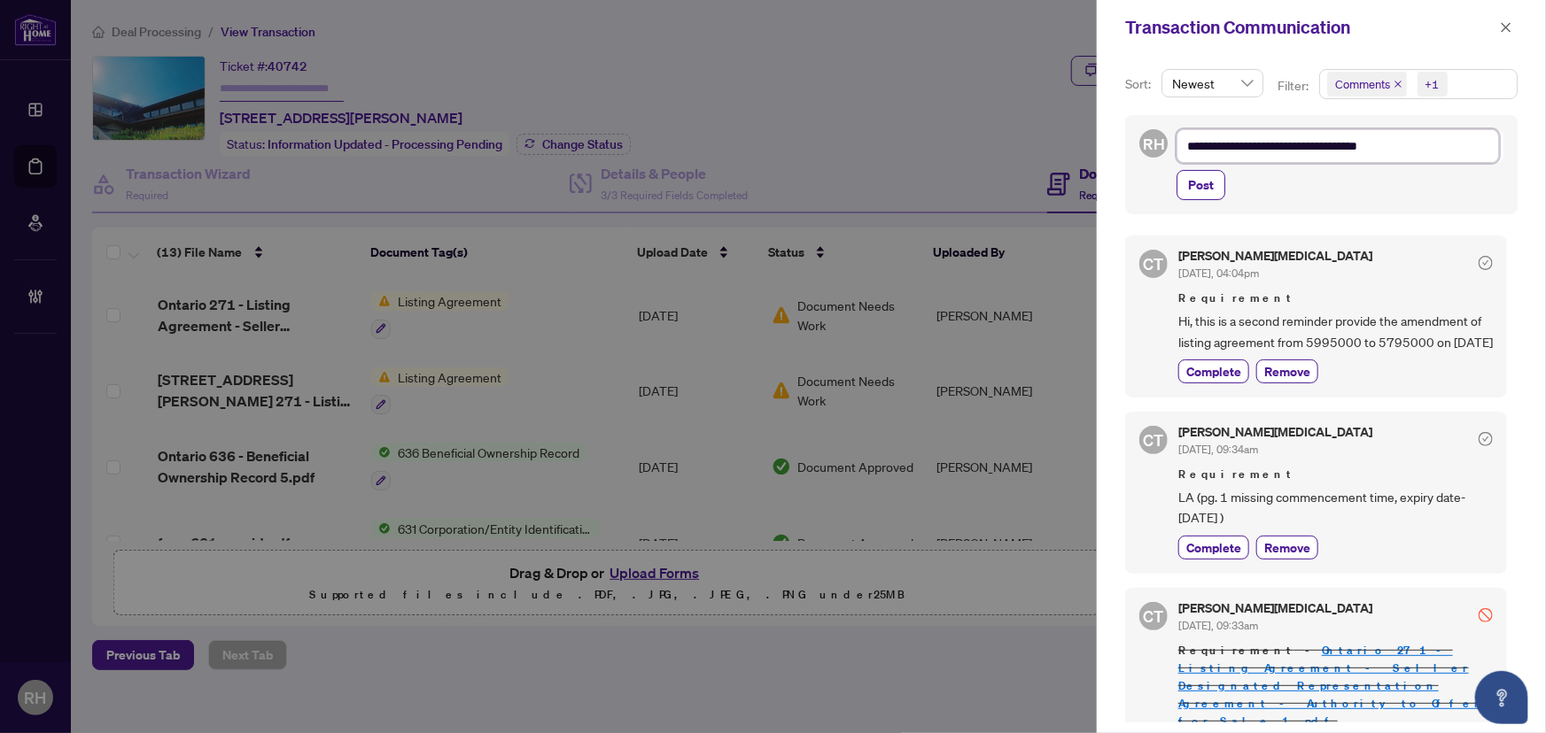
type textarea "**********"
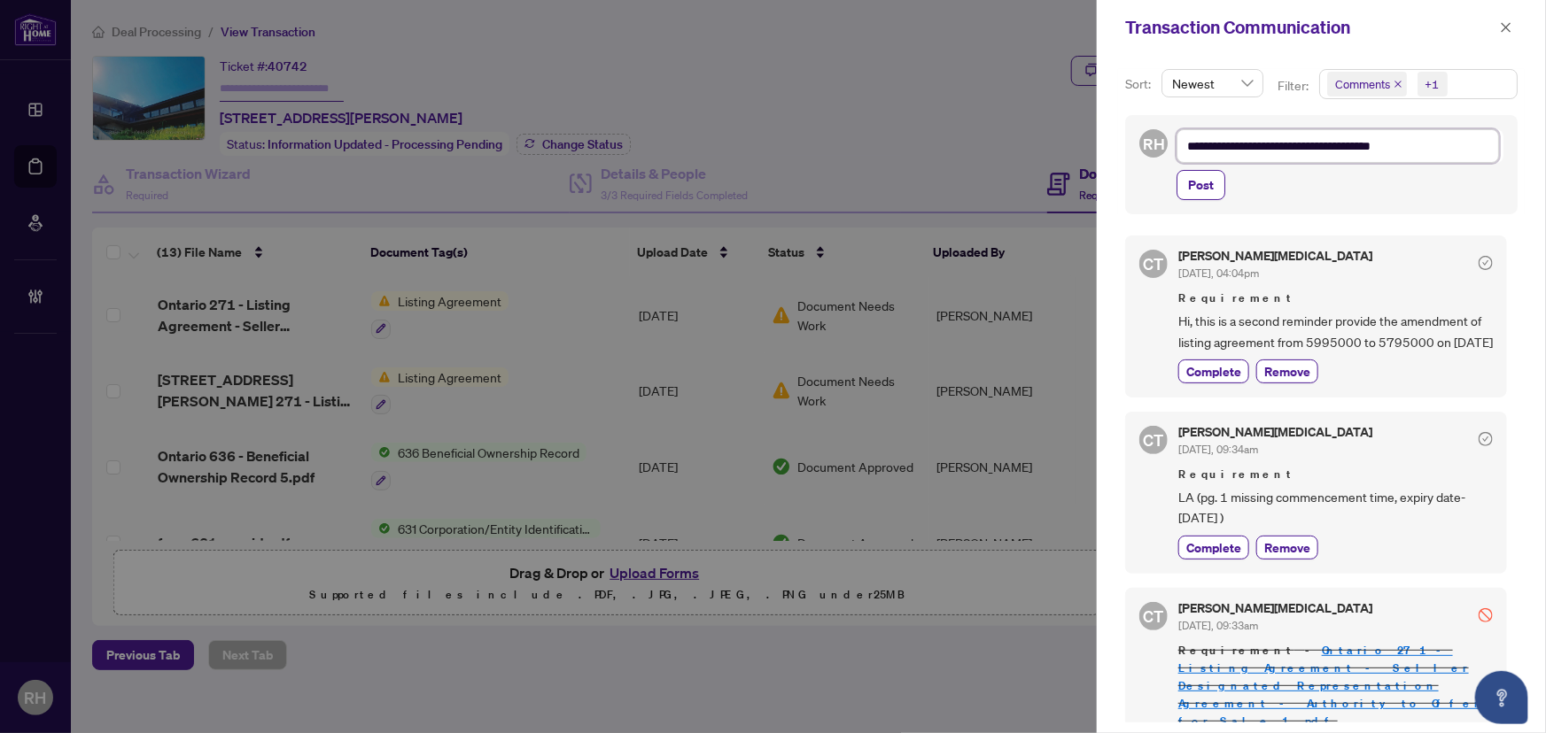
type textarea "**********"
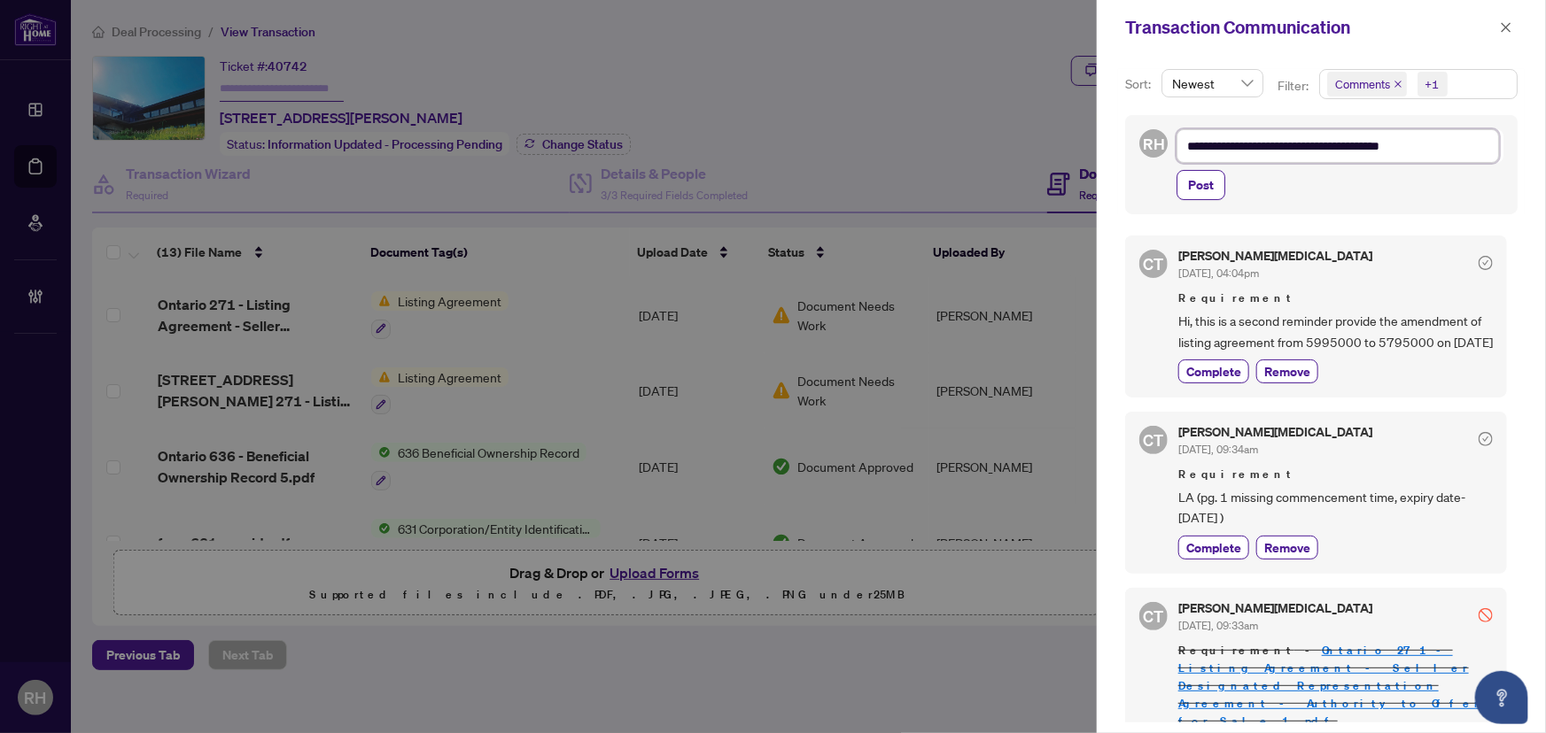
type textarea "**********"
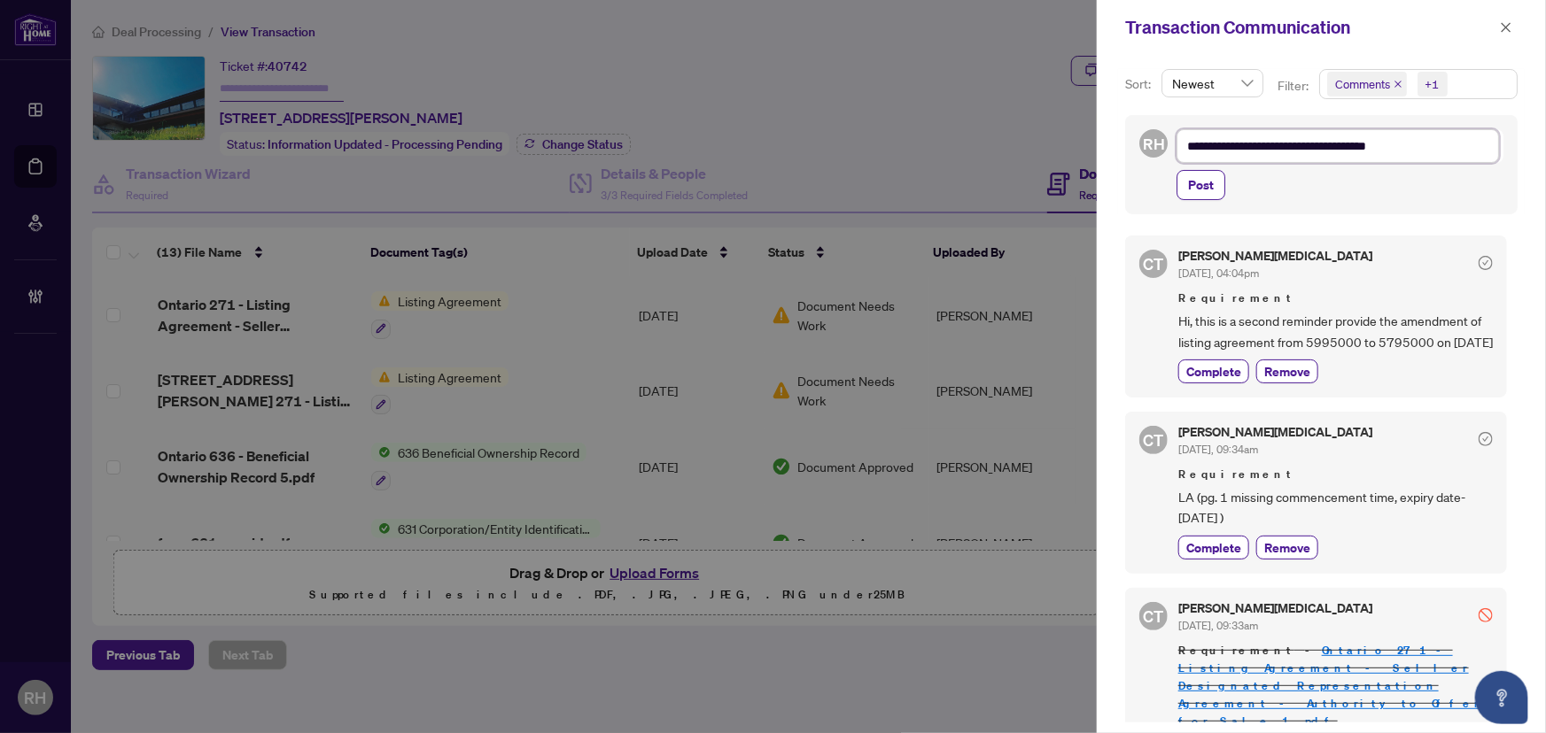
type textarea "**********"
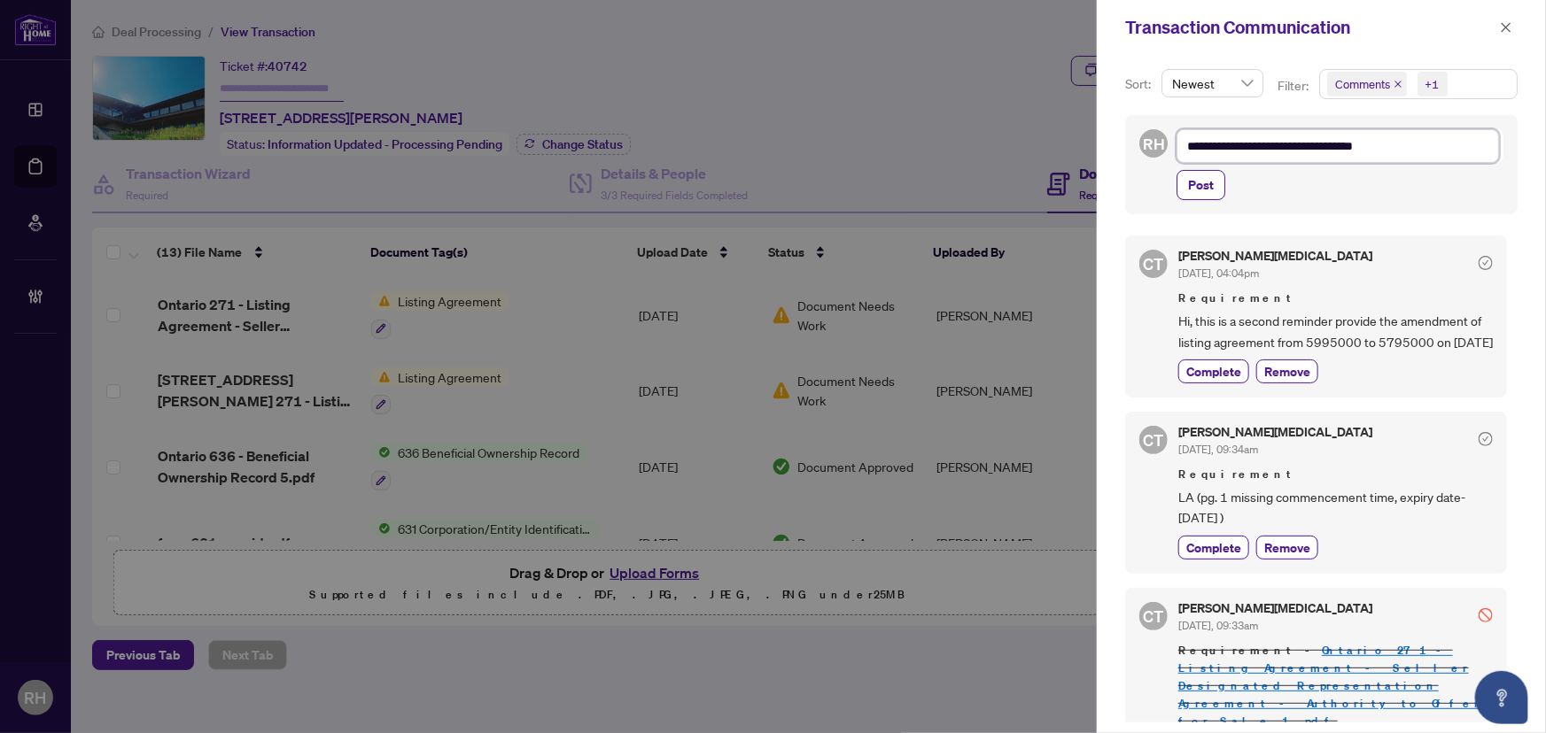
type textarea "**********"
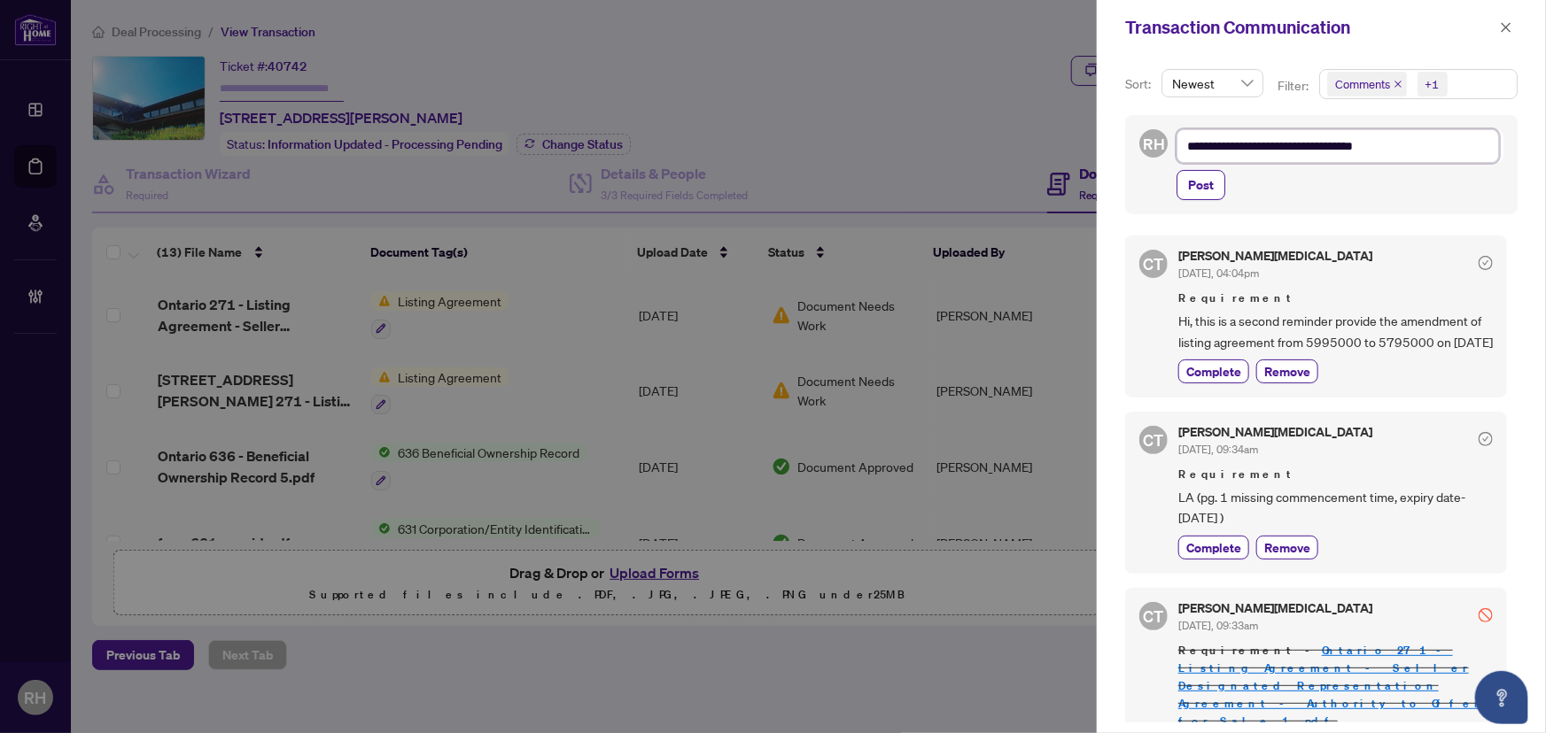
type textarea "**********"
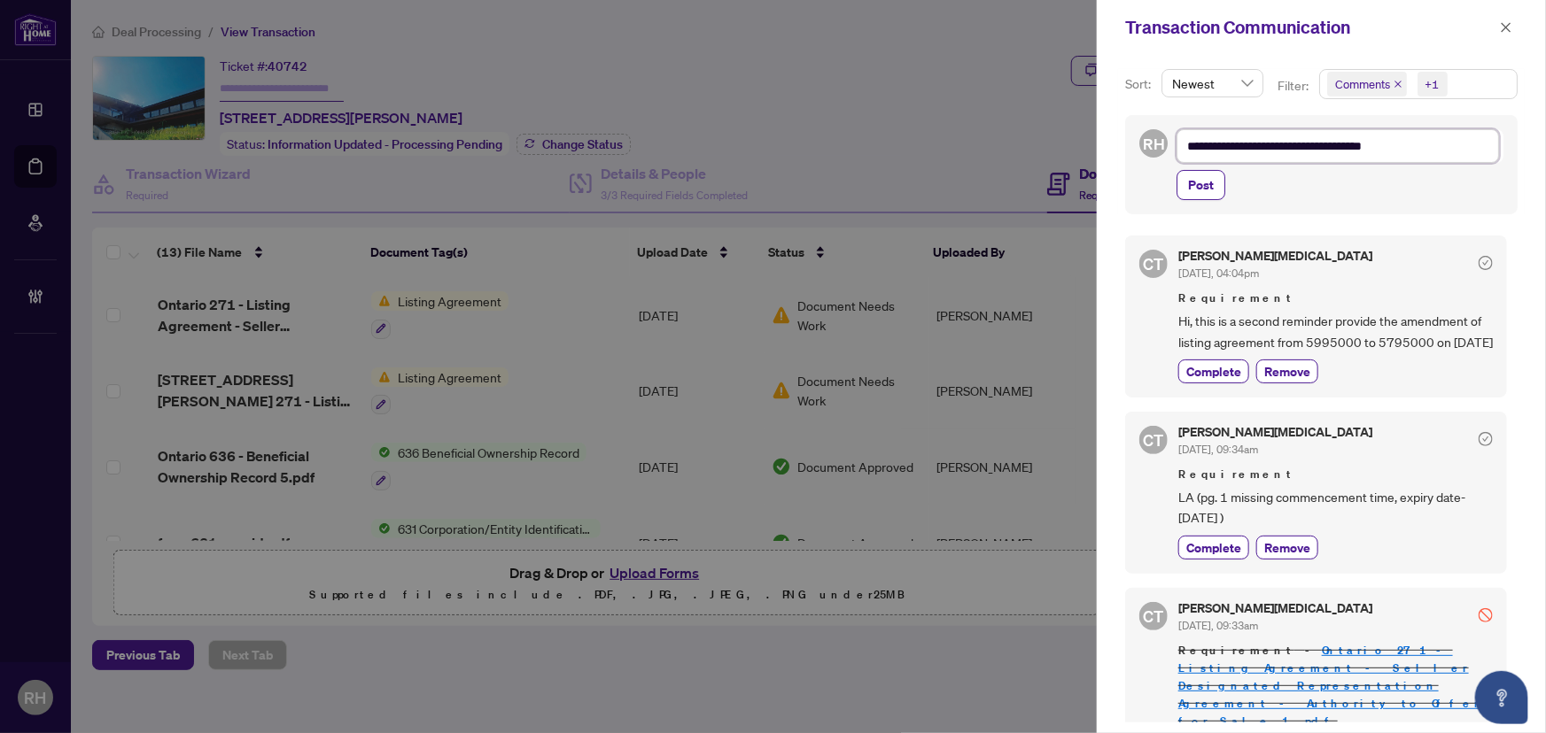
type textarea "**********"
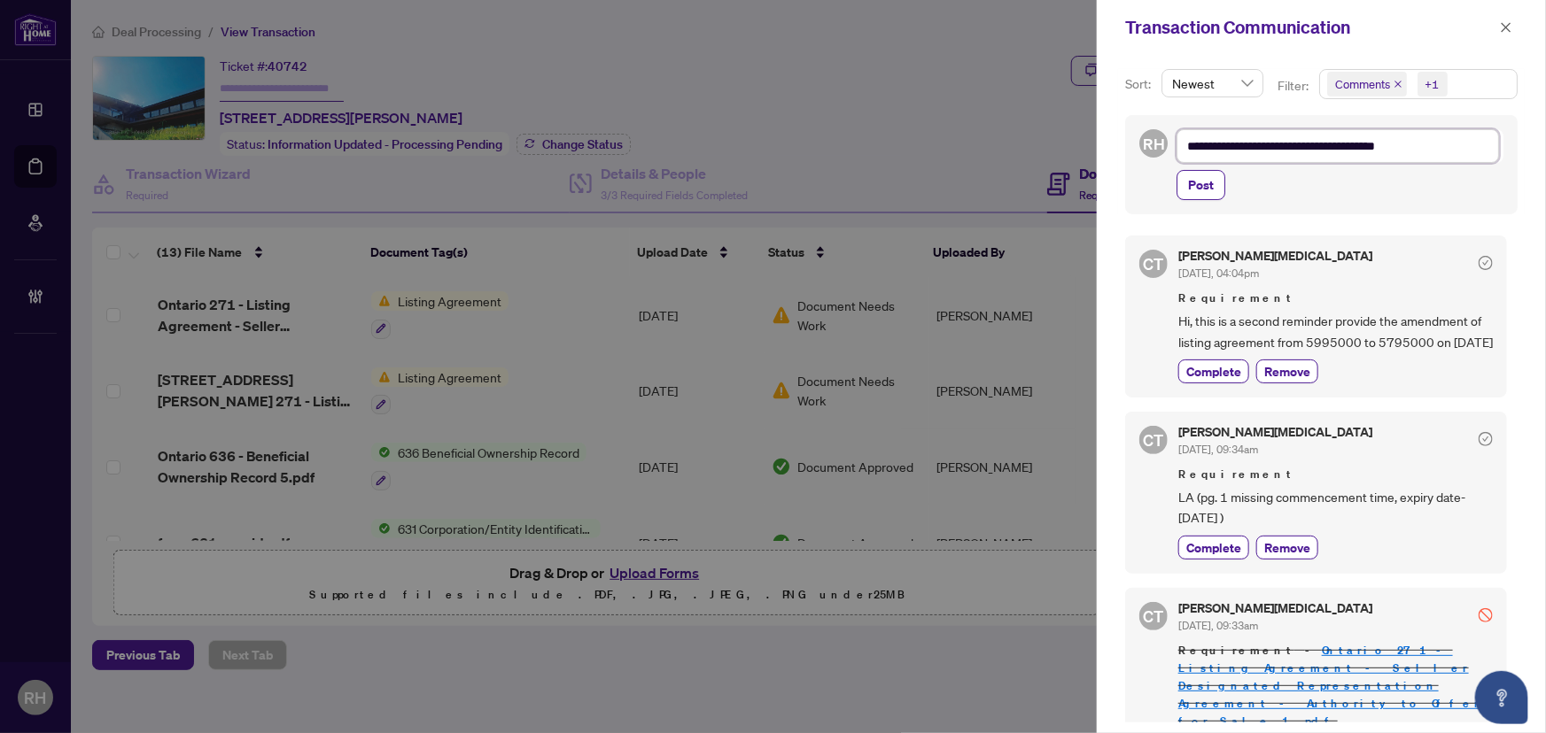
type textarea "**********"
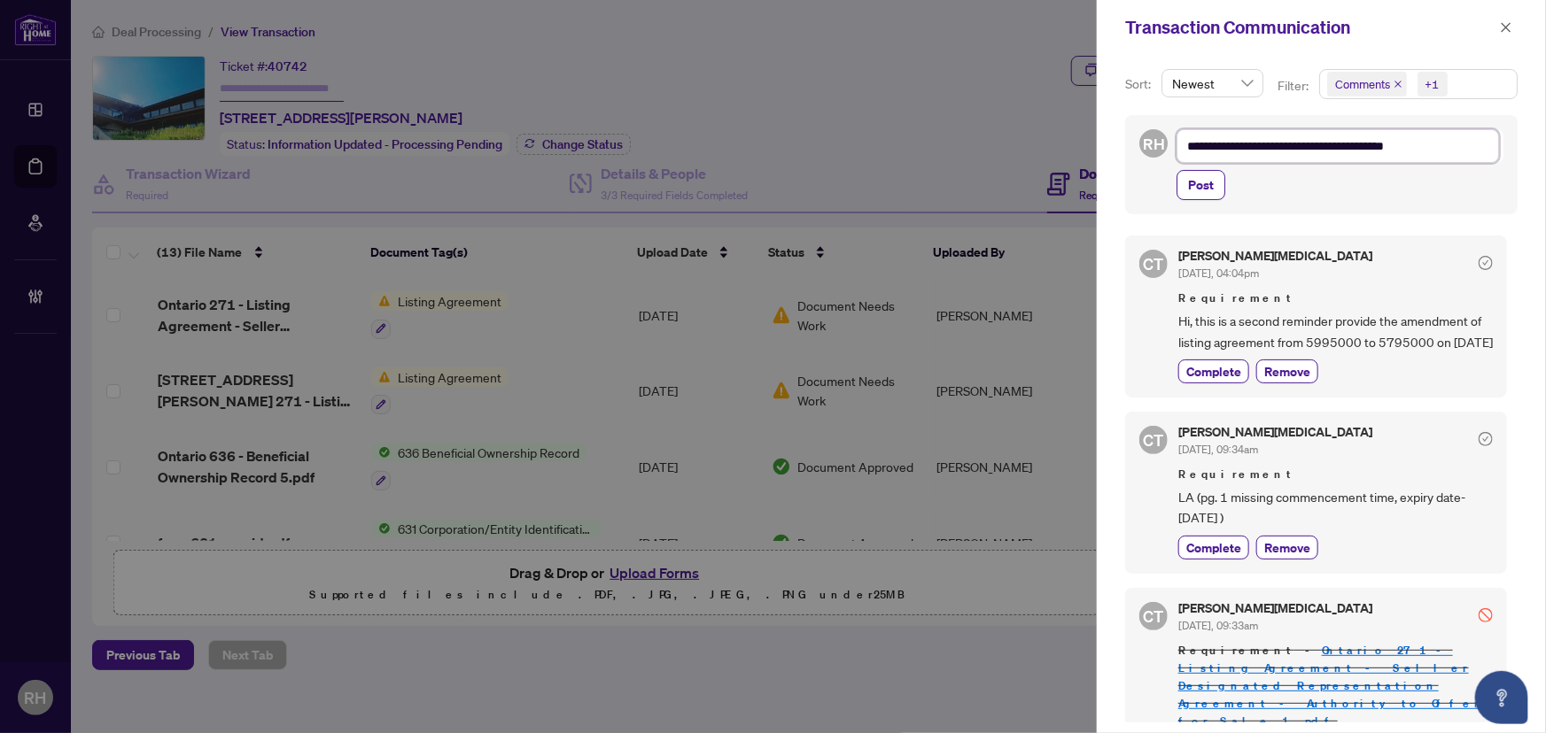
type textarea "**********"
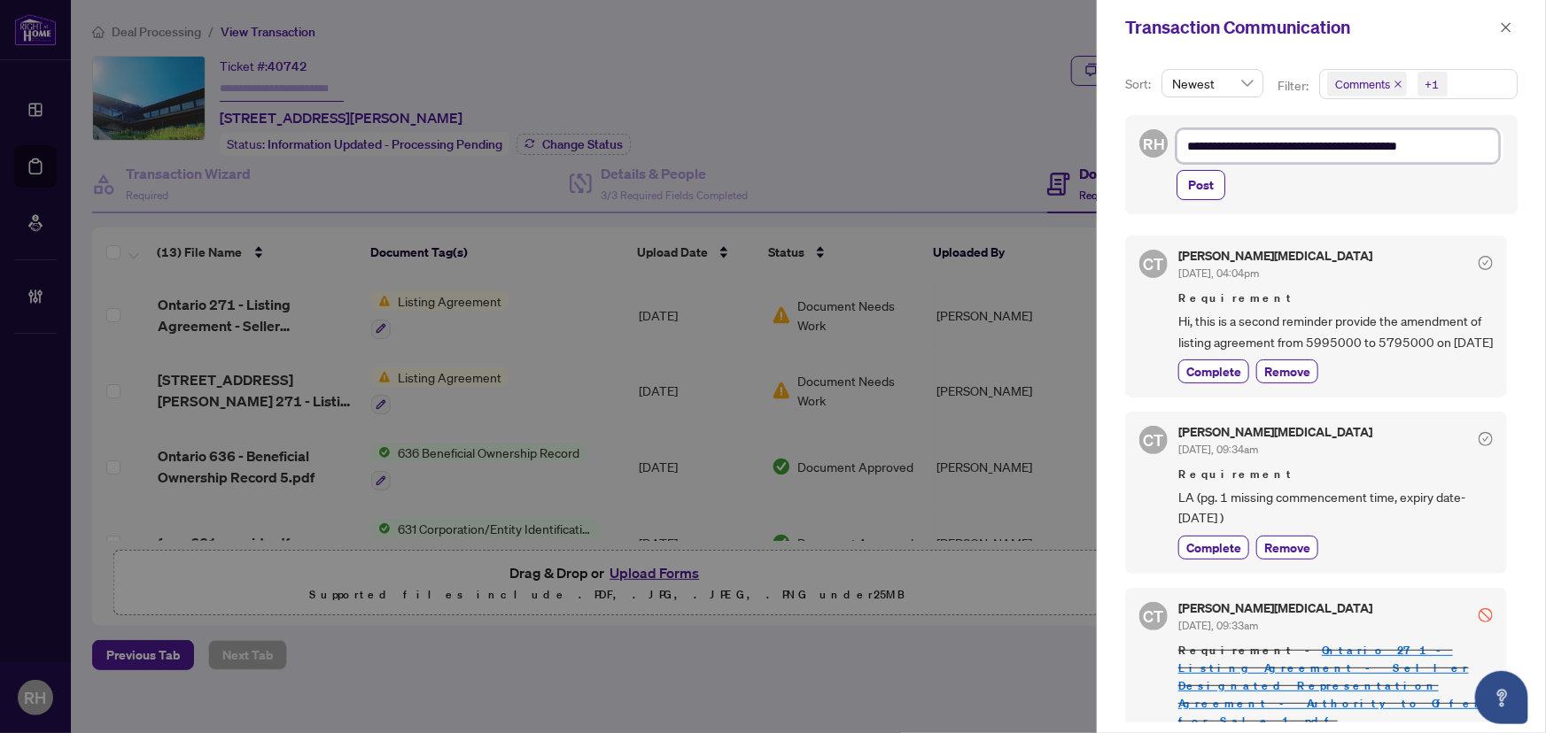
type textarea "**********"
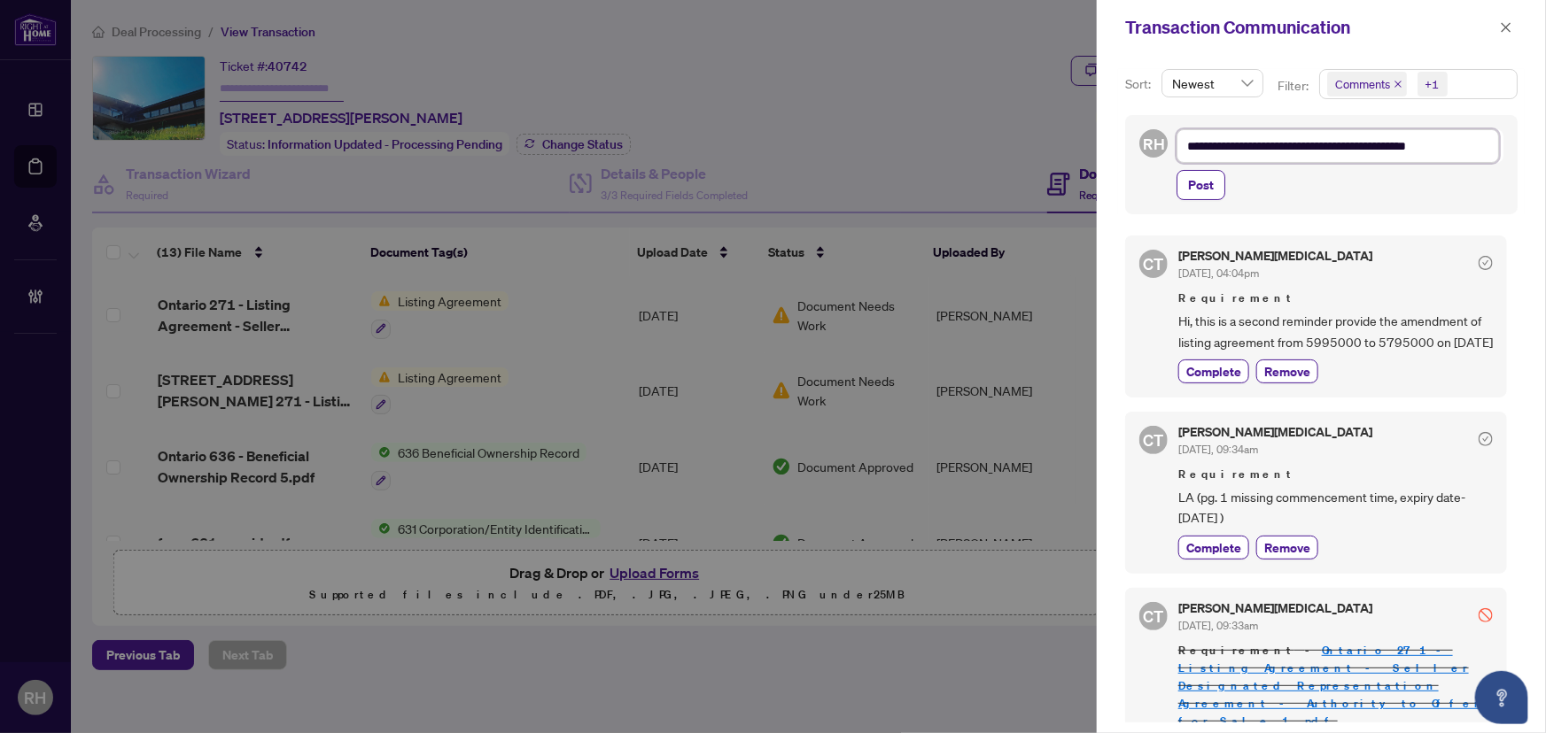
type textarea "**********"
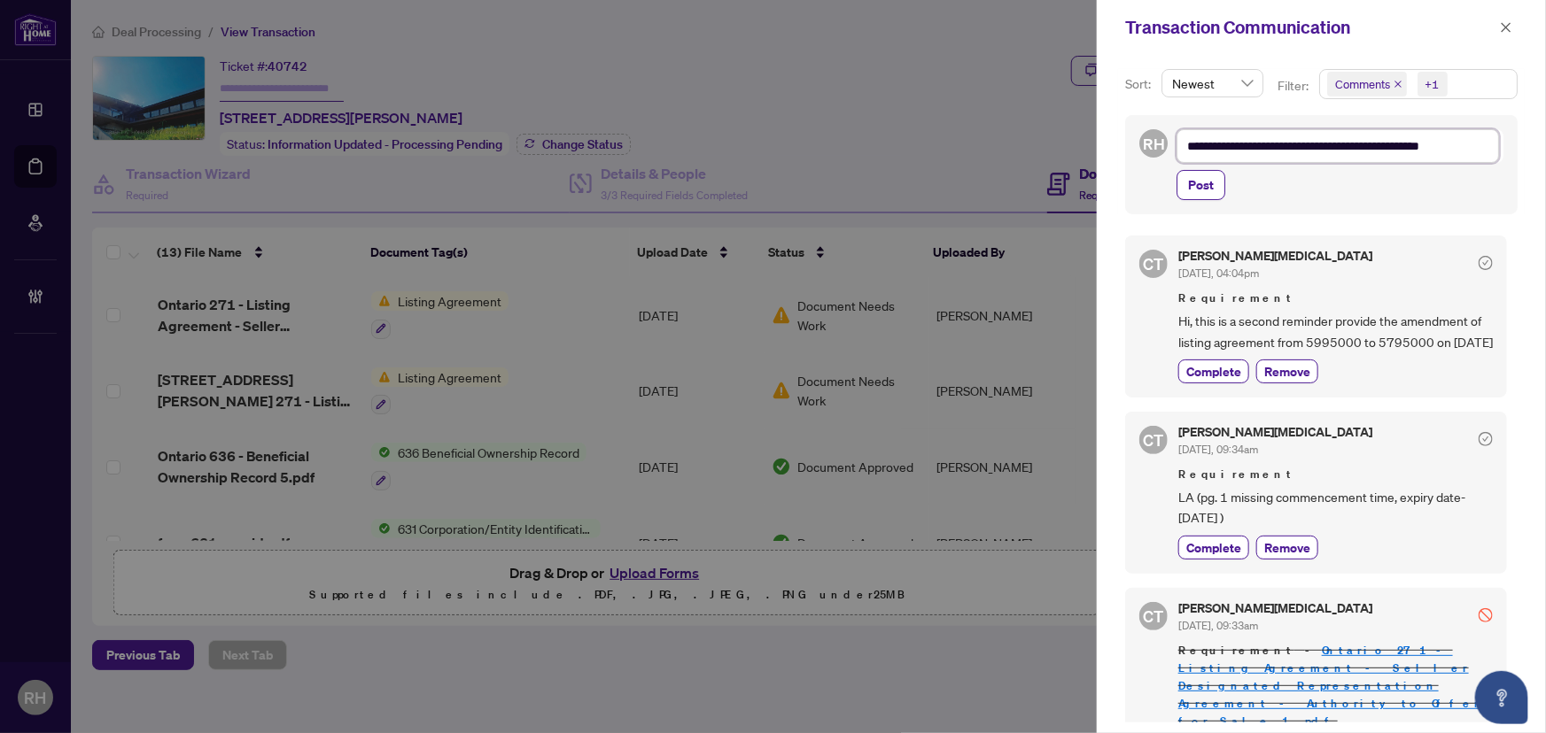
type textarea "**********"
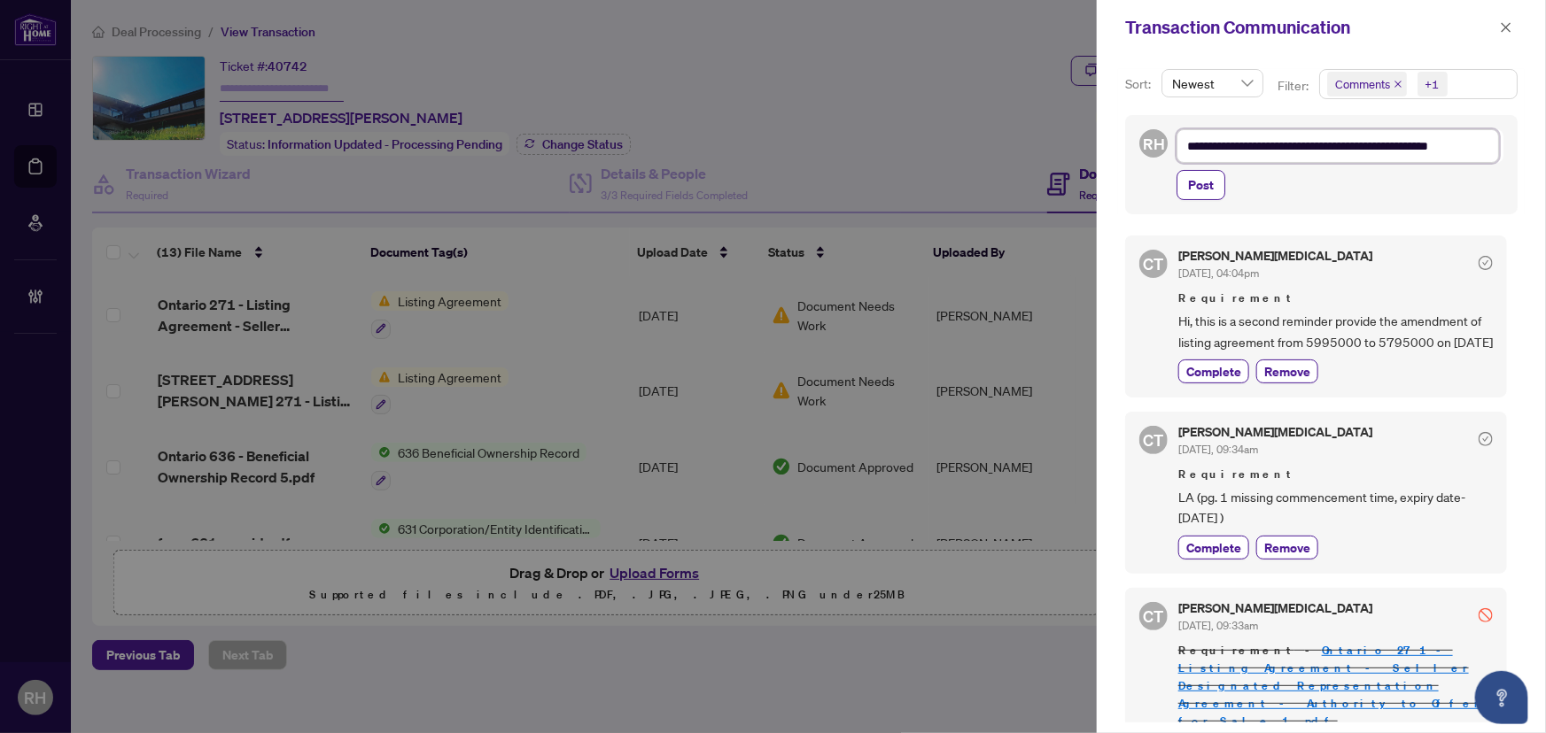
type textarea "**********"
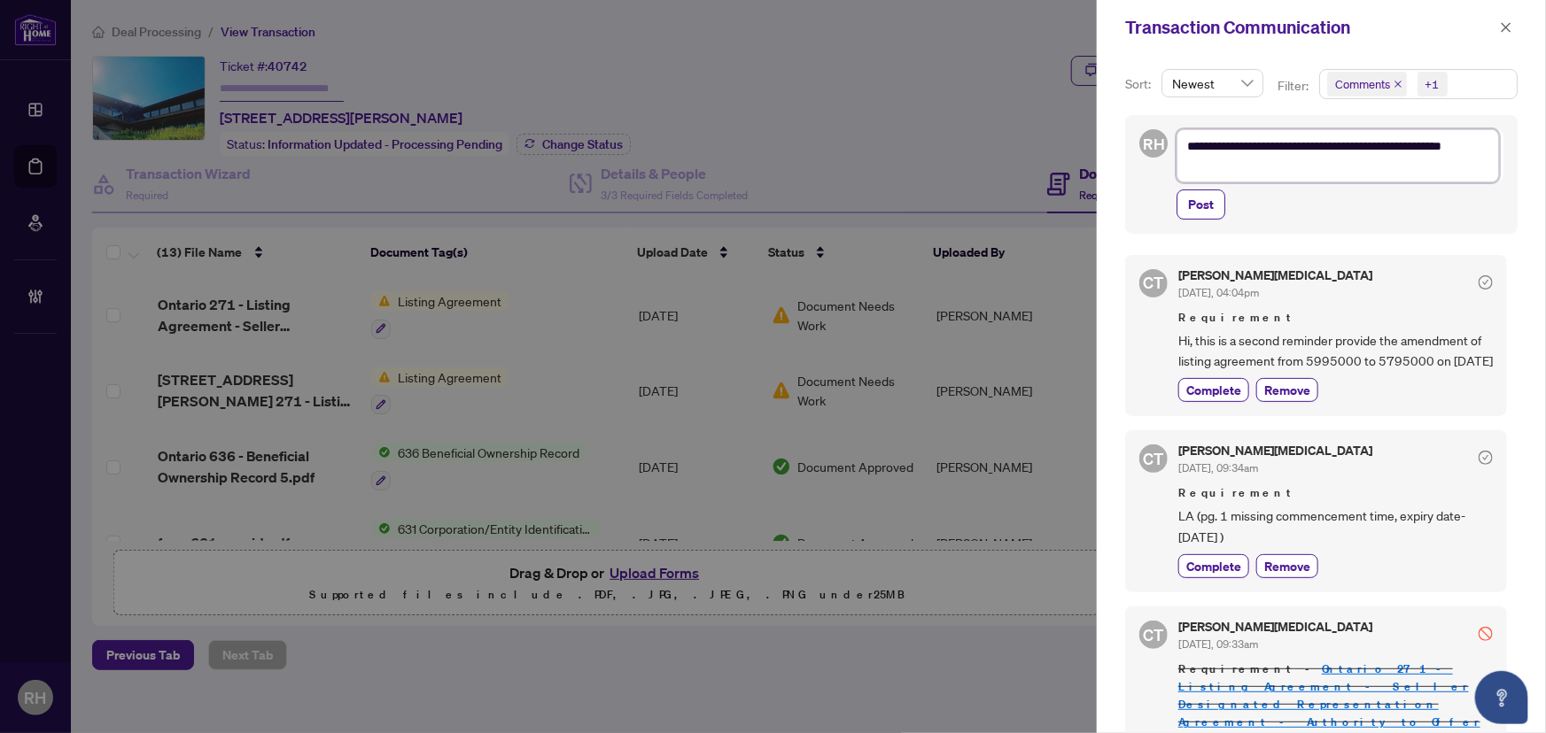
type textarea "**********"
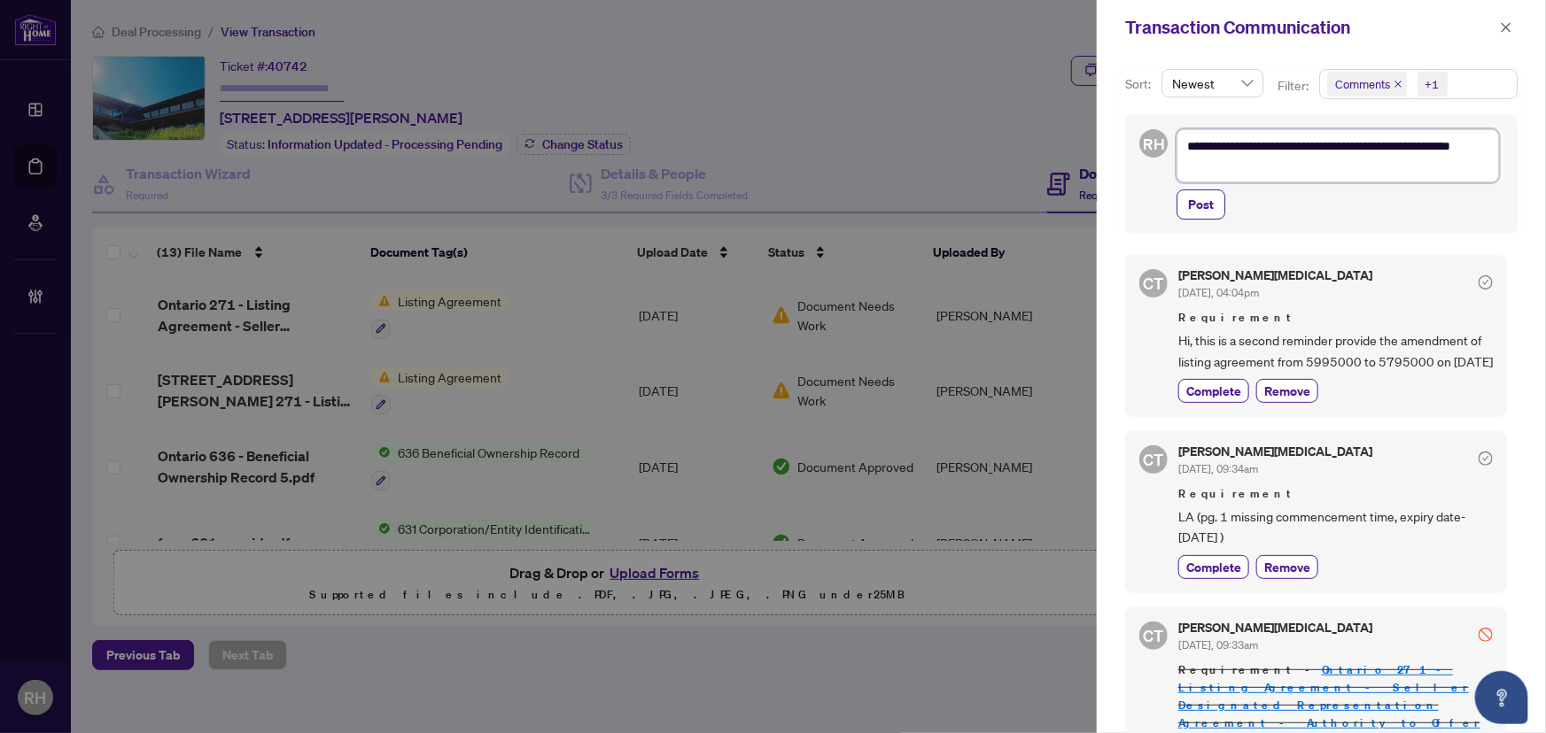
type textarea "**********"
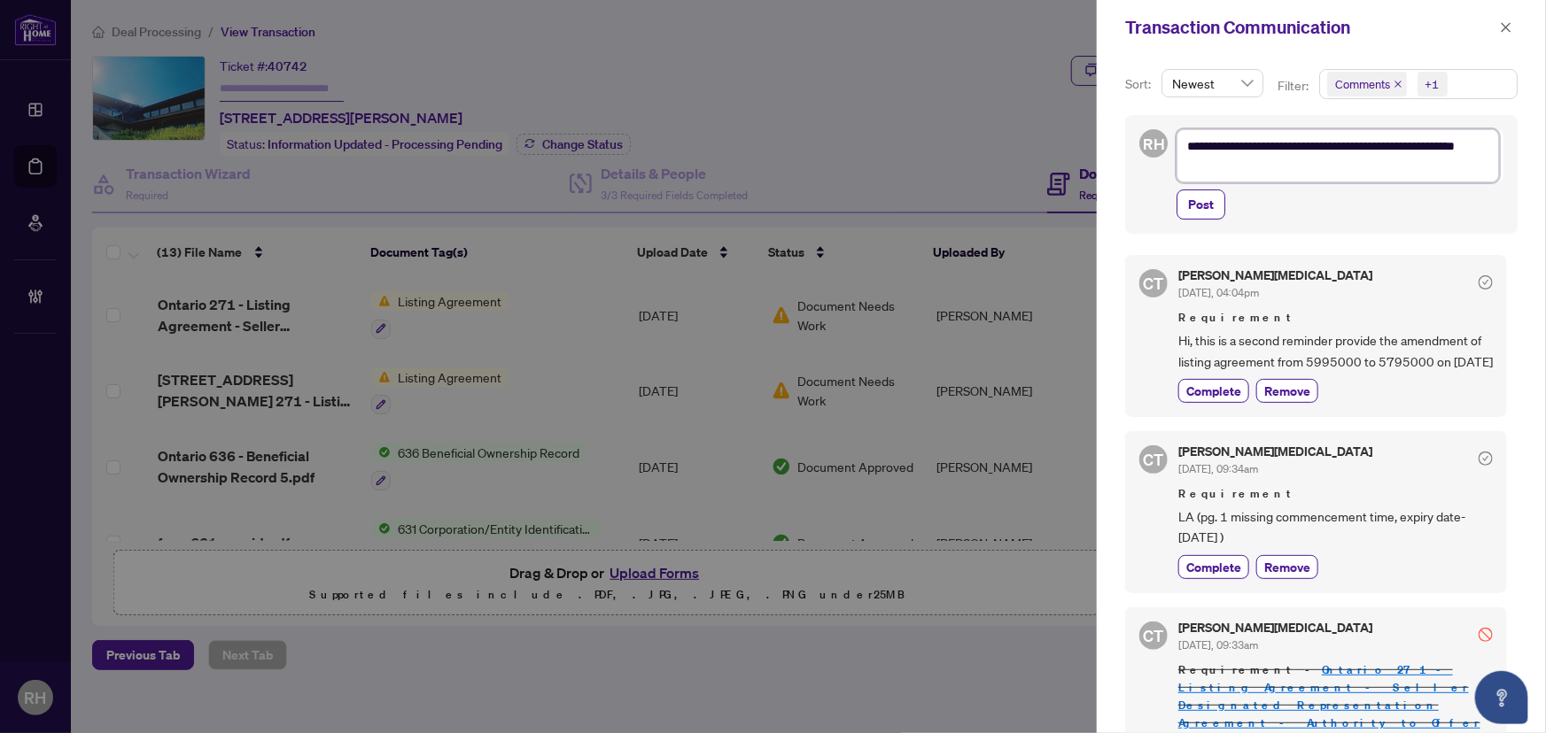
type textarea "**********"
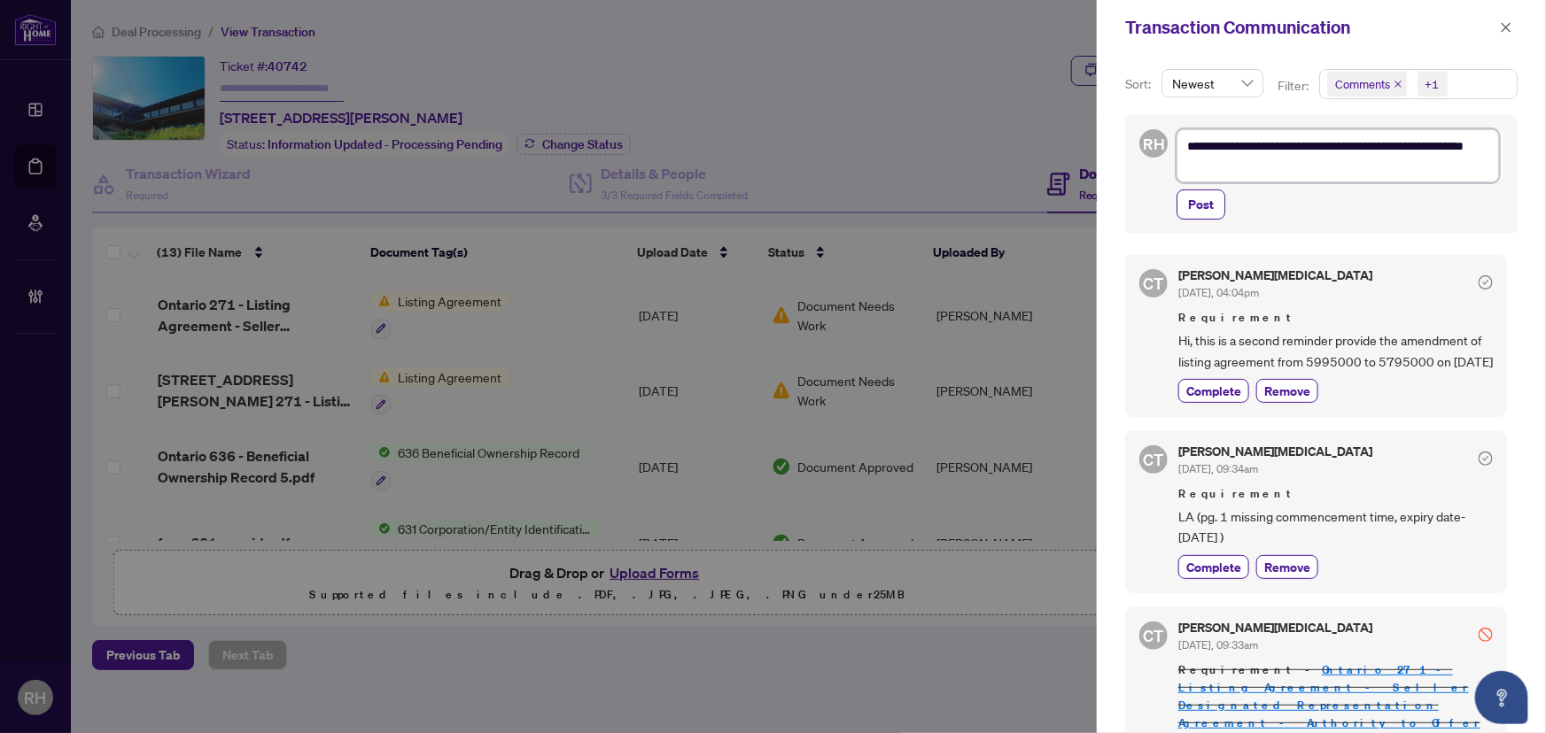
type textarea "**********"
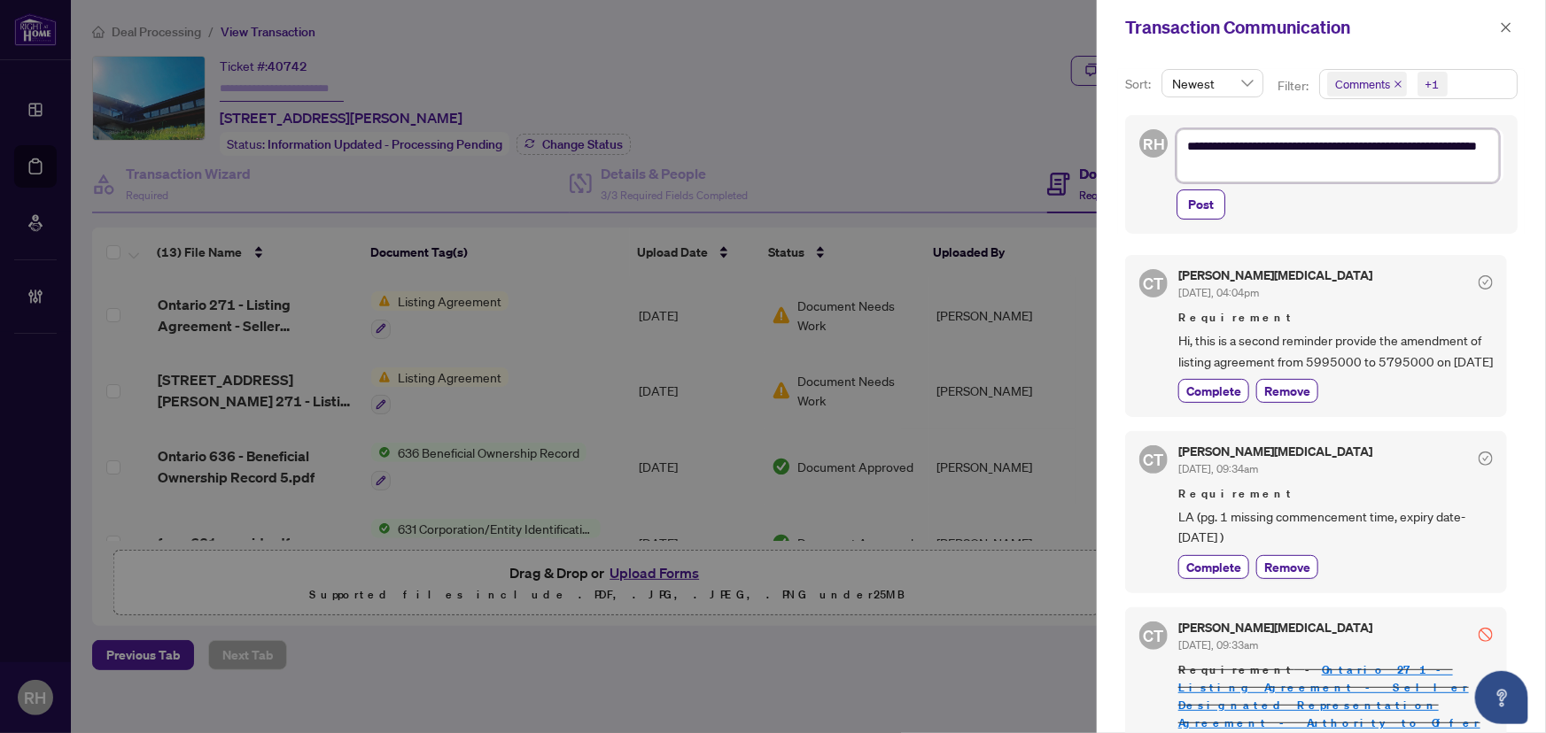
type textarea "**********"
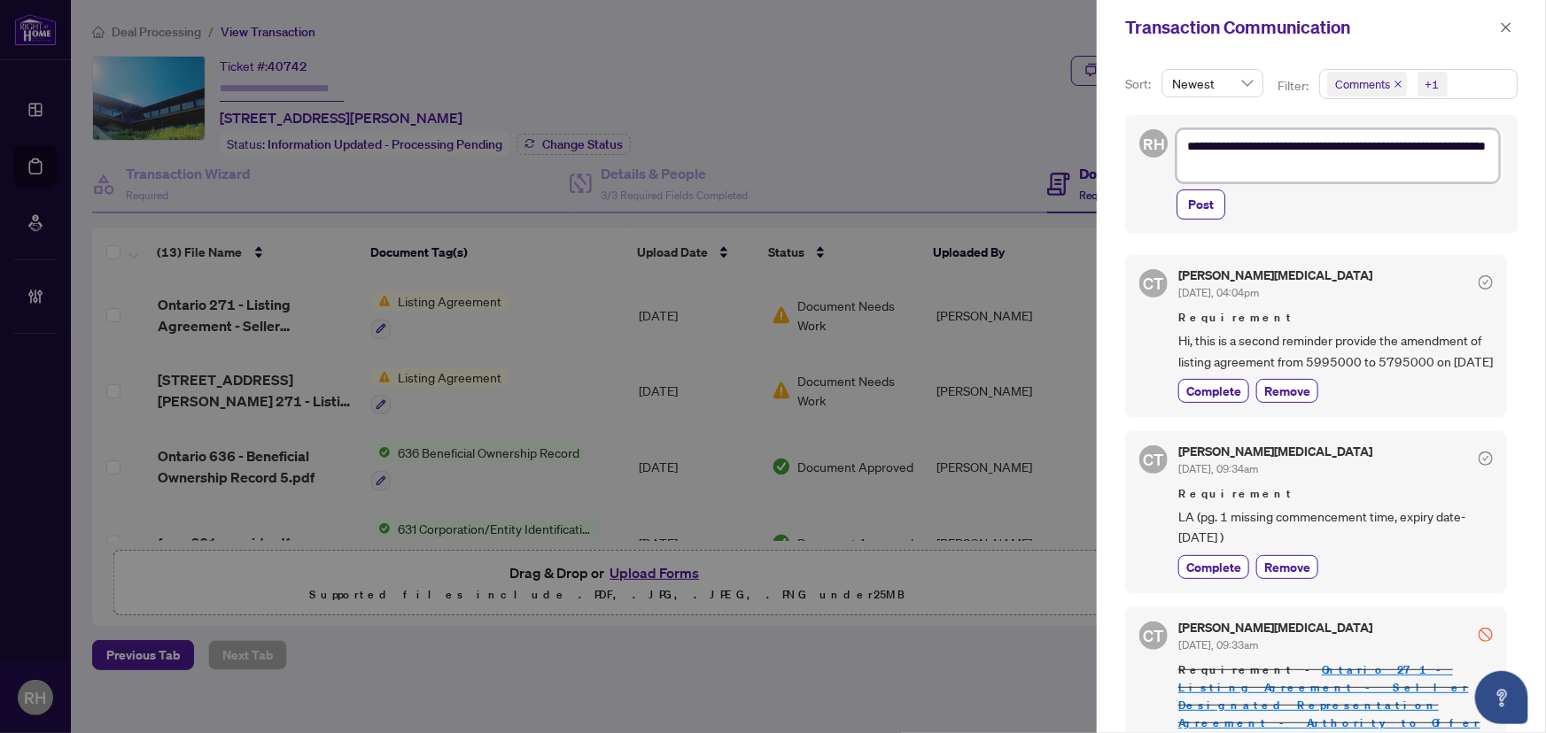
type textarea "**********"
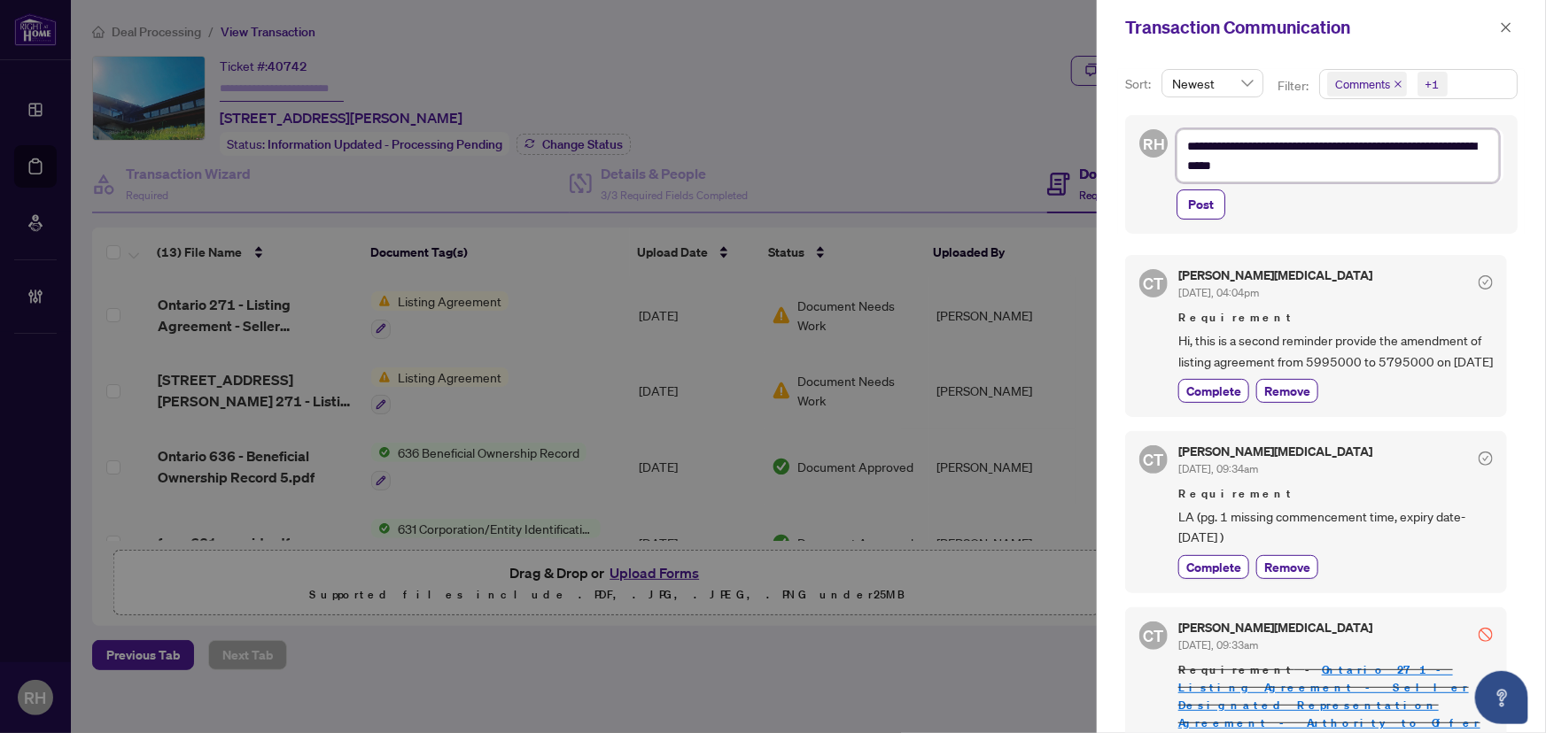
type textarea "**********"
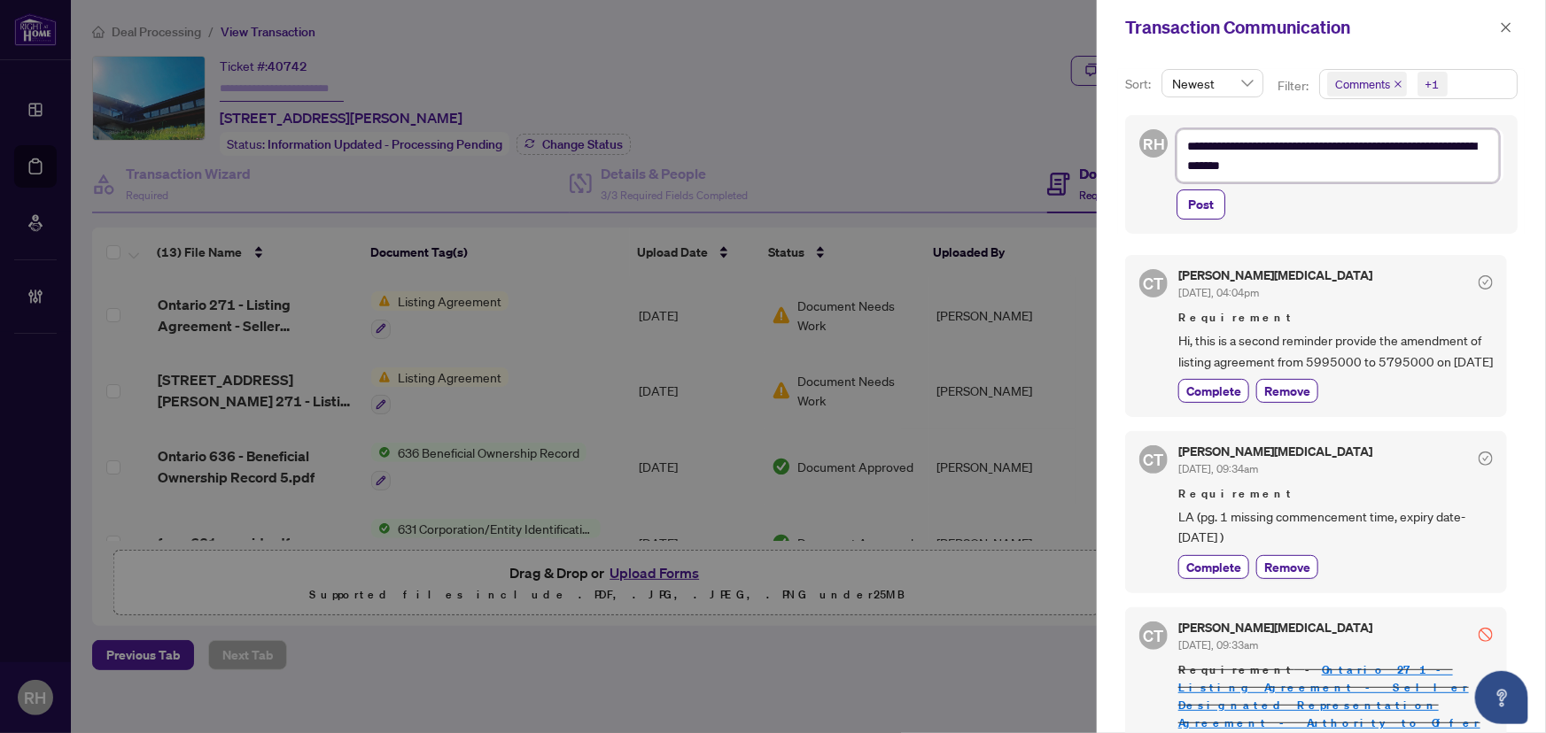
type textarea "**********"
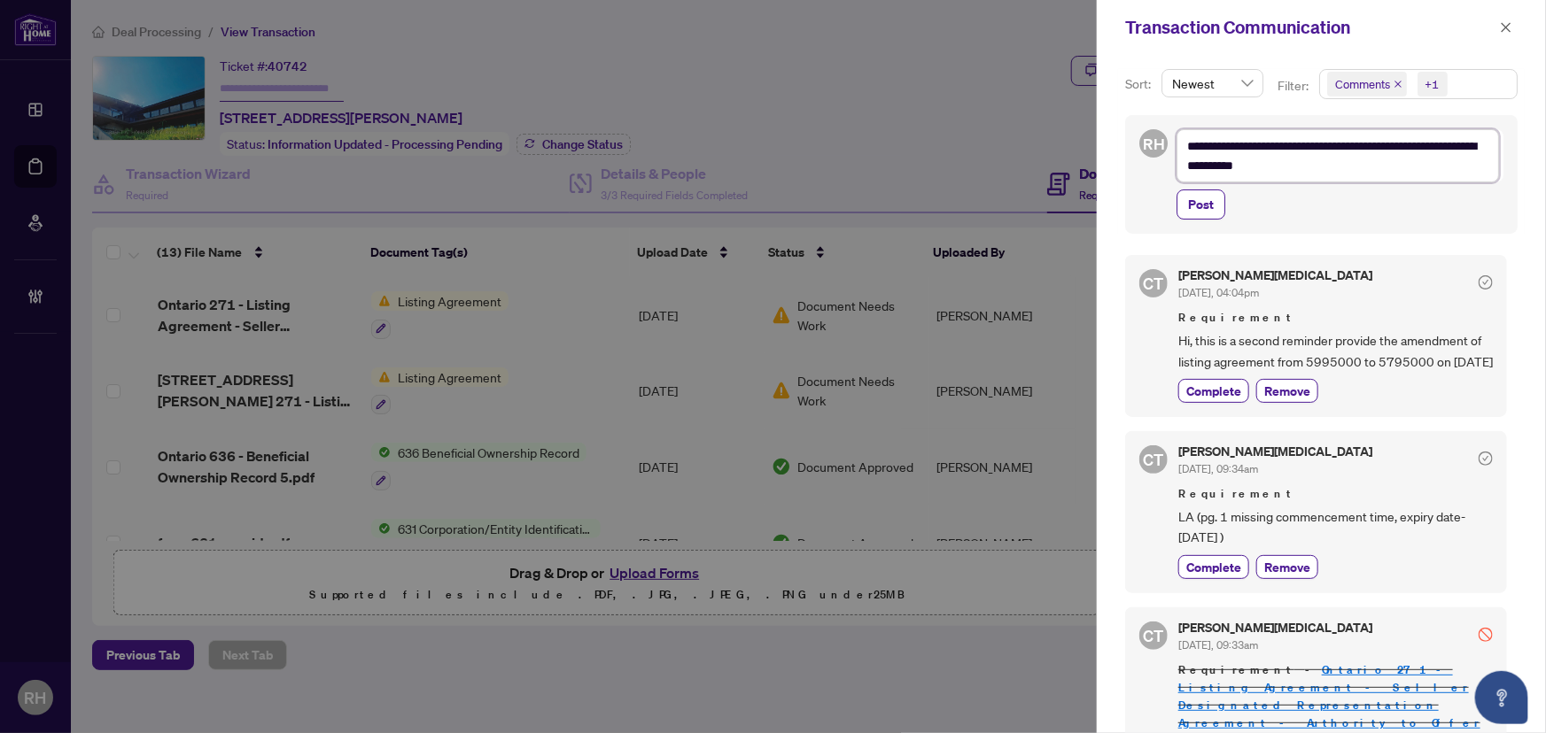
type textarea "**********"
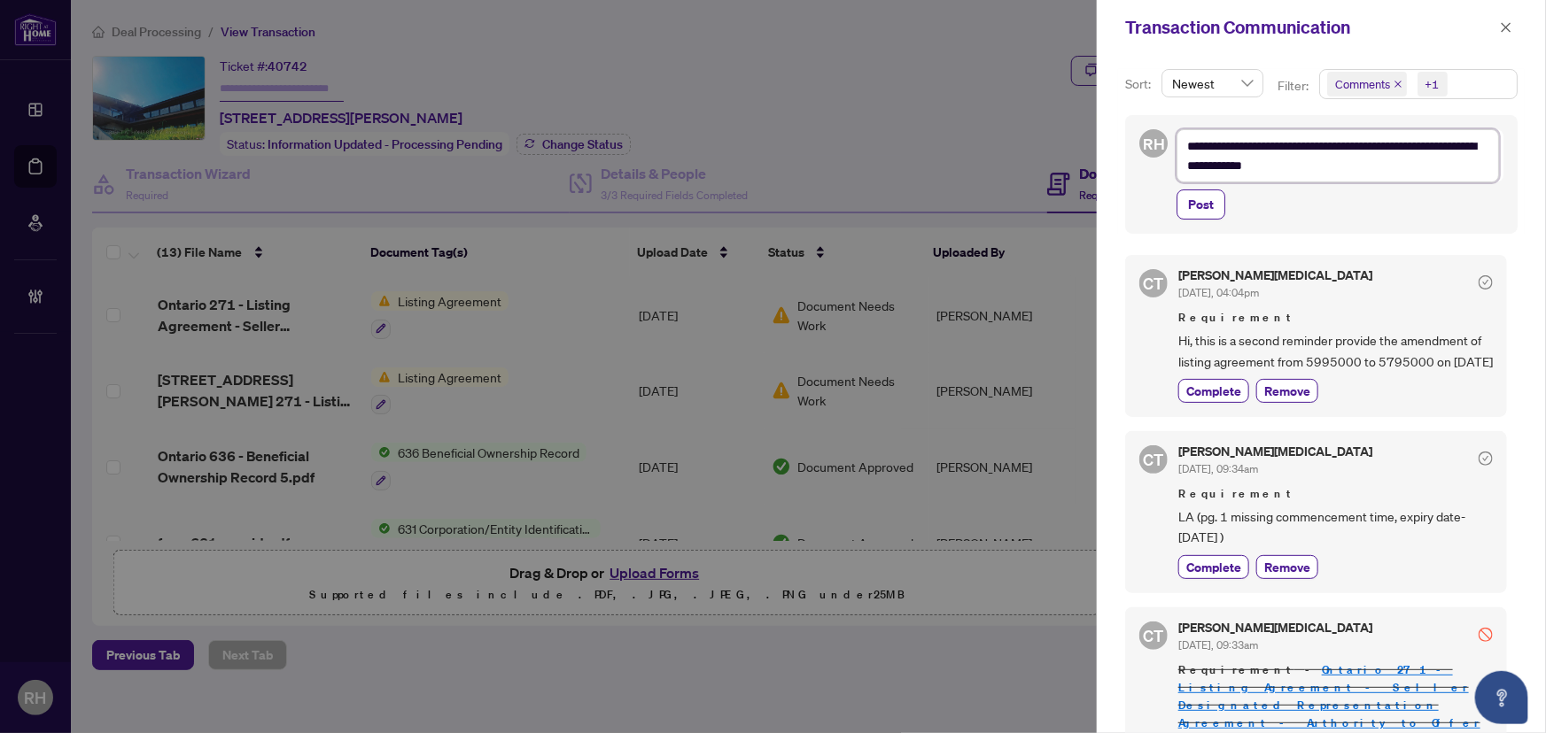
type textarea "**********"
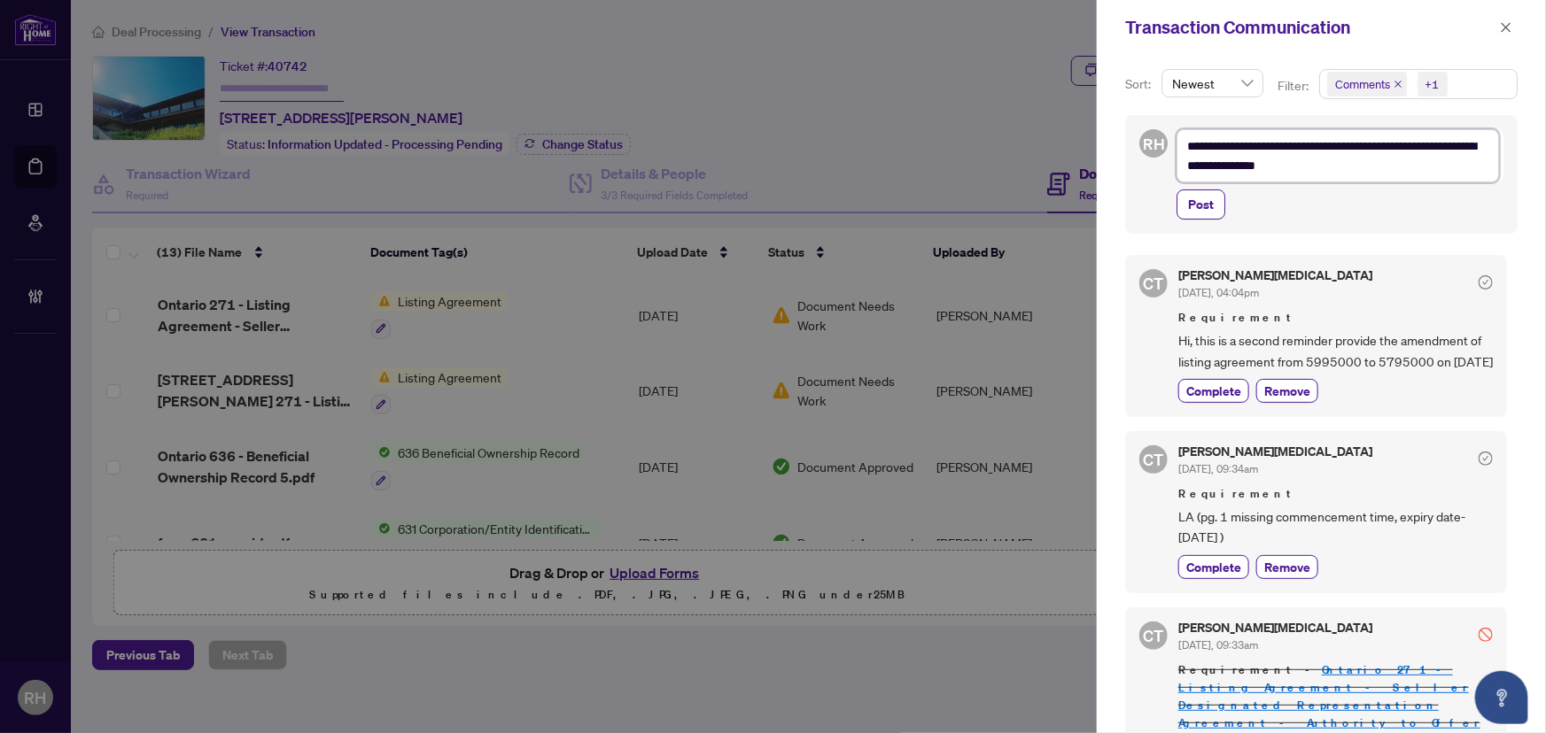
type textarea "**********"
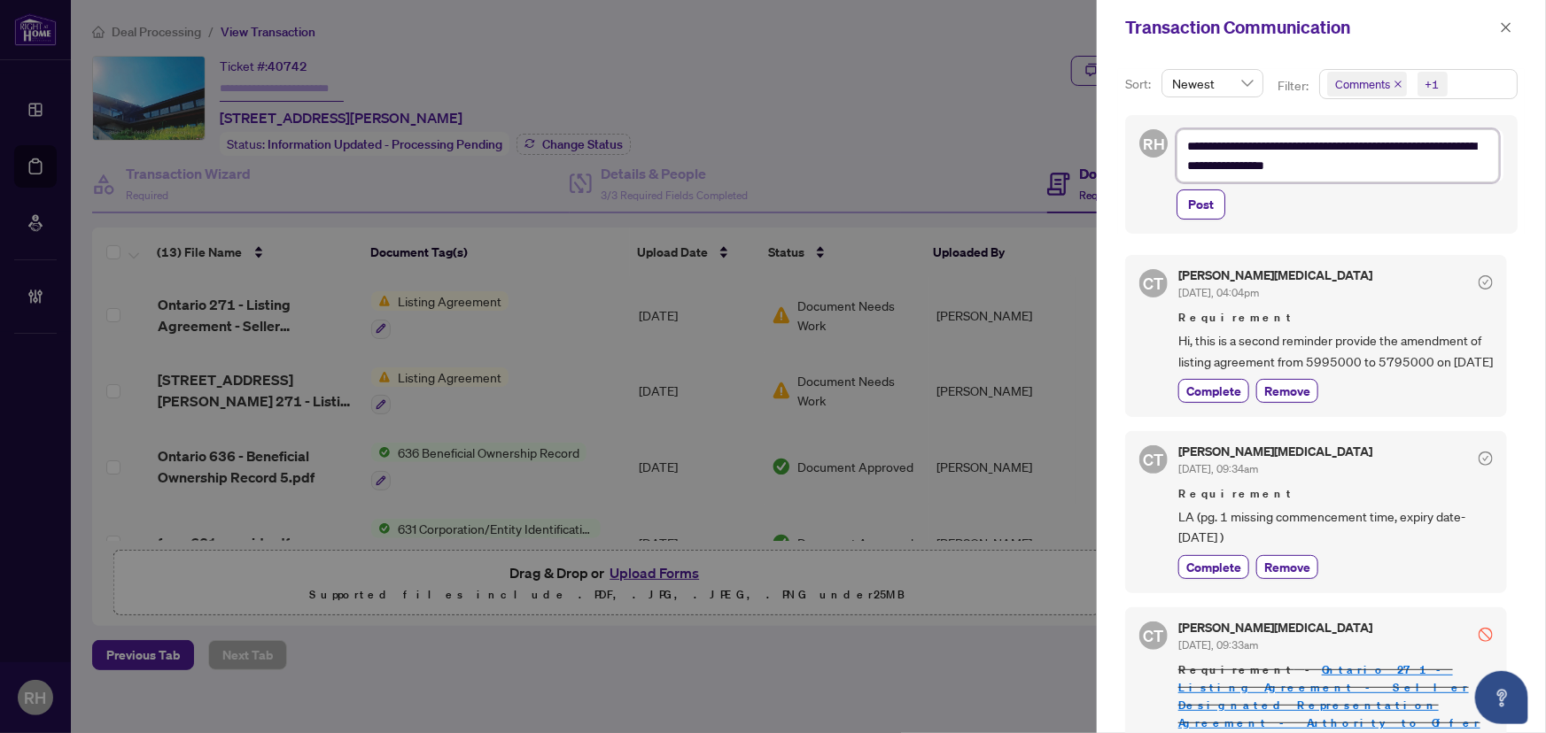
type textarea "**********"
click at [1442, 138] on textarea "**********" at bounding box center [1337, 155] width 322 height 53
click at [1354, 167] on textarea "**********" at bounding box center [1337, 155] width 322 height 53
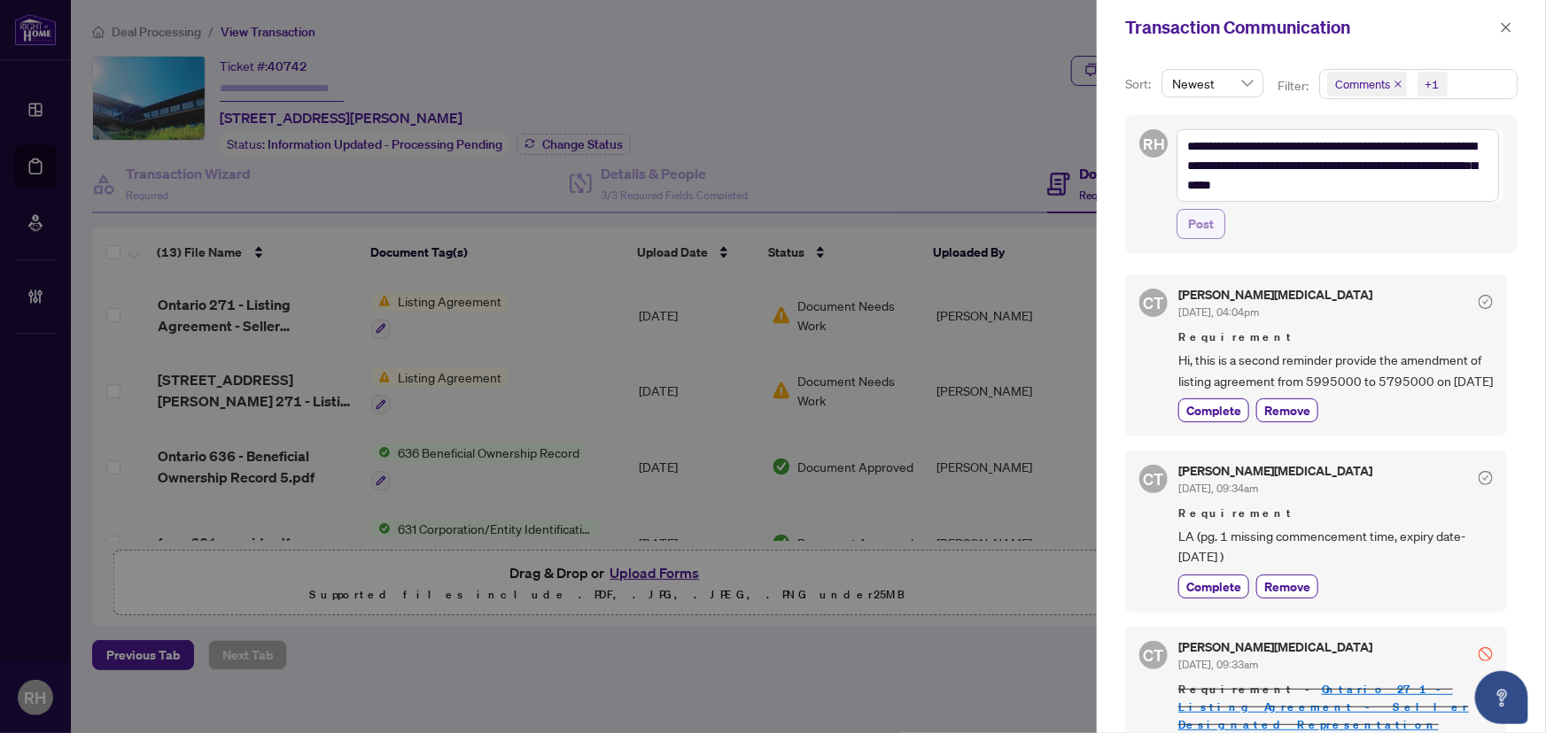
click at [1192, 237] on span "Post" at bounding box center [1201, 224] width 26 height 28
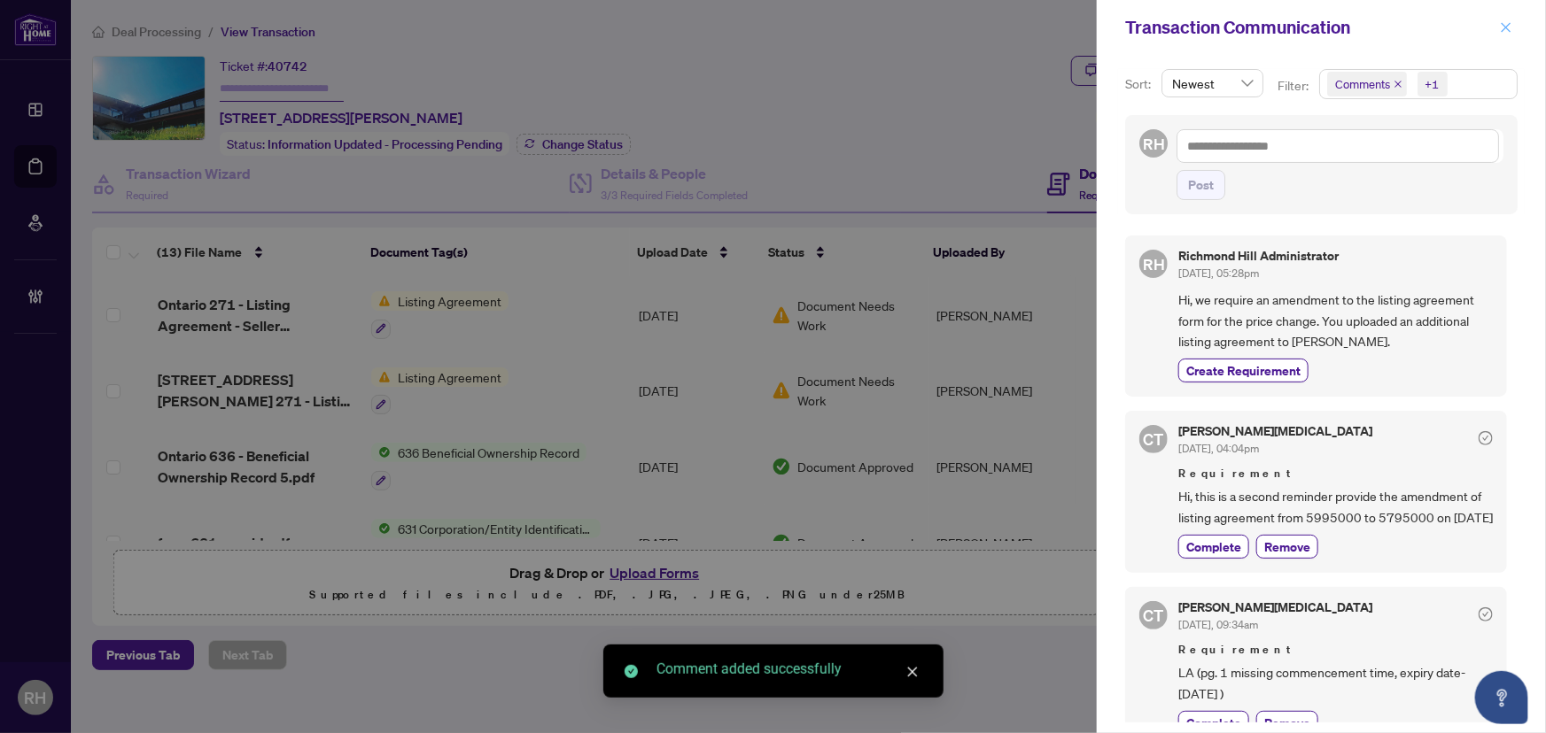
click at [1497, 34] on button "button" at bounding box center [1505, 27] width 23 height 21
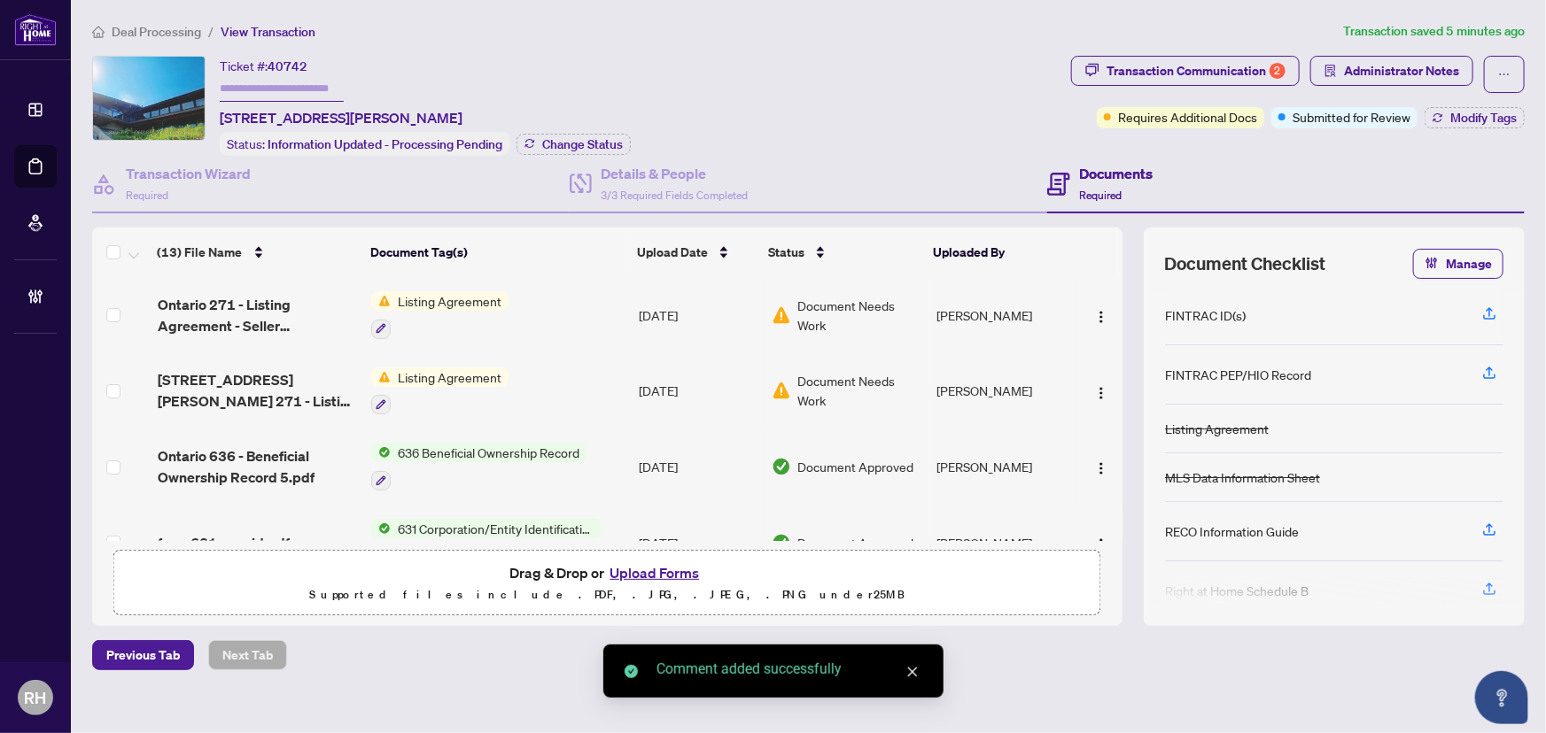
click at [175, 29] on span "Deal Processing" at bounding box center [156, 32] width 89 height 16
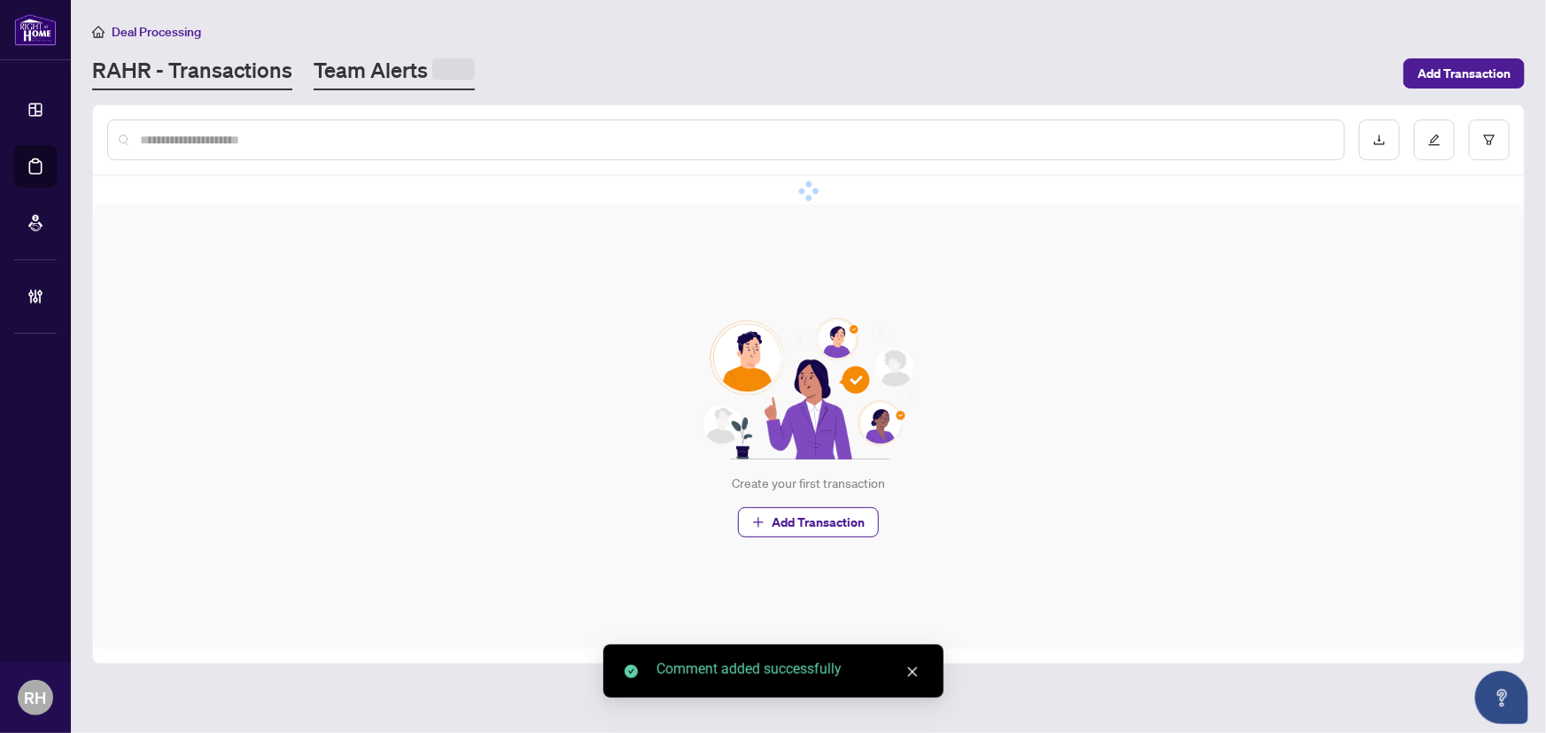
click at [376, 73] on link "Team Alerts" at bounding box center [394, 73] width 161 height 35
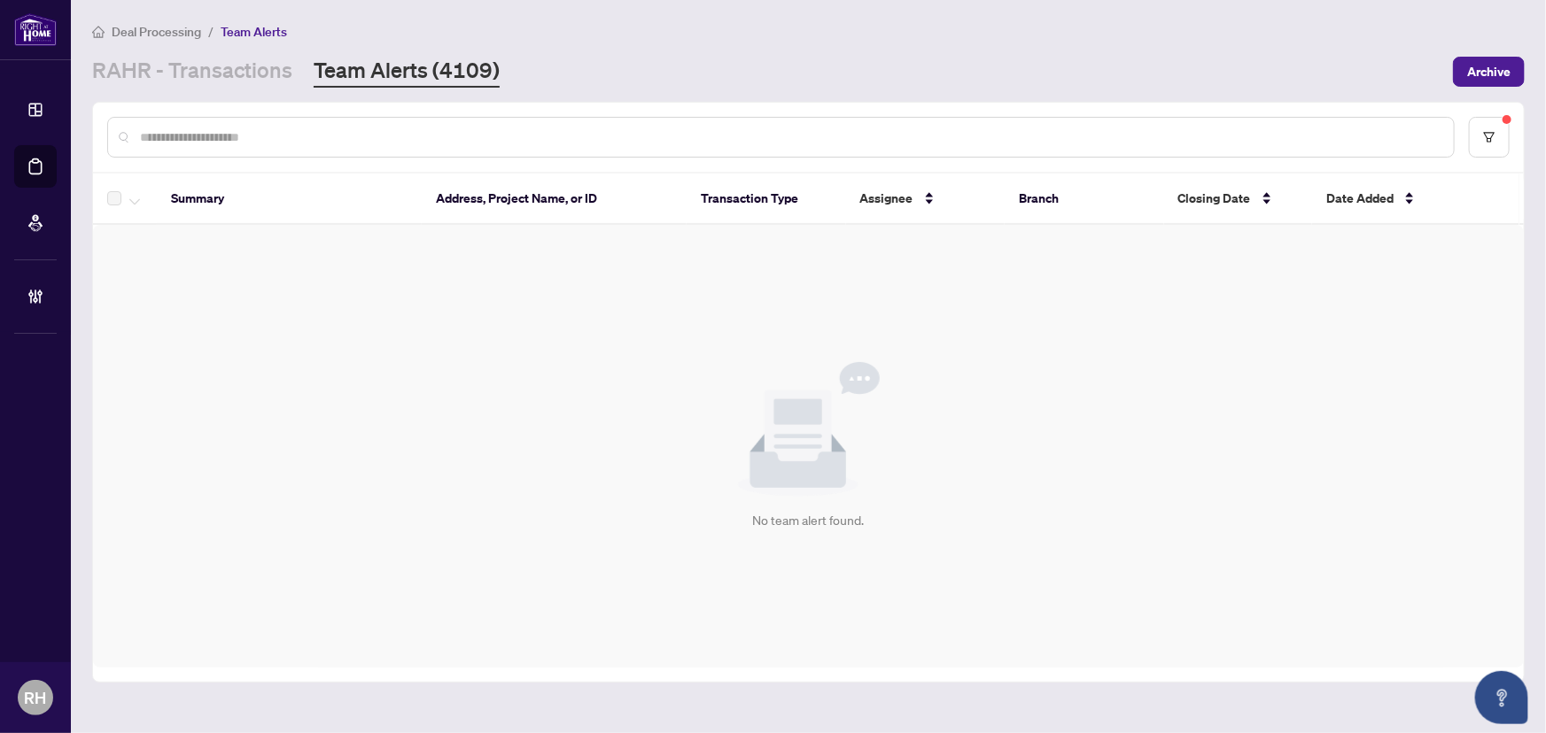
click at [223, 35] on span "Team Alerts" at bounding box center [254, 32] width 66 height 16
click at [243, 66] on link "RAHR - Transactions" at bounding box center [192, 72] width 200 height 32
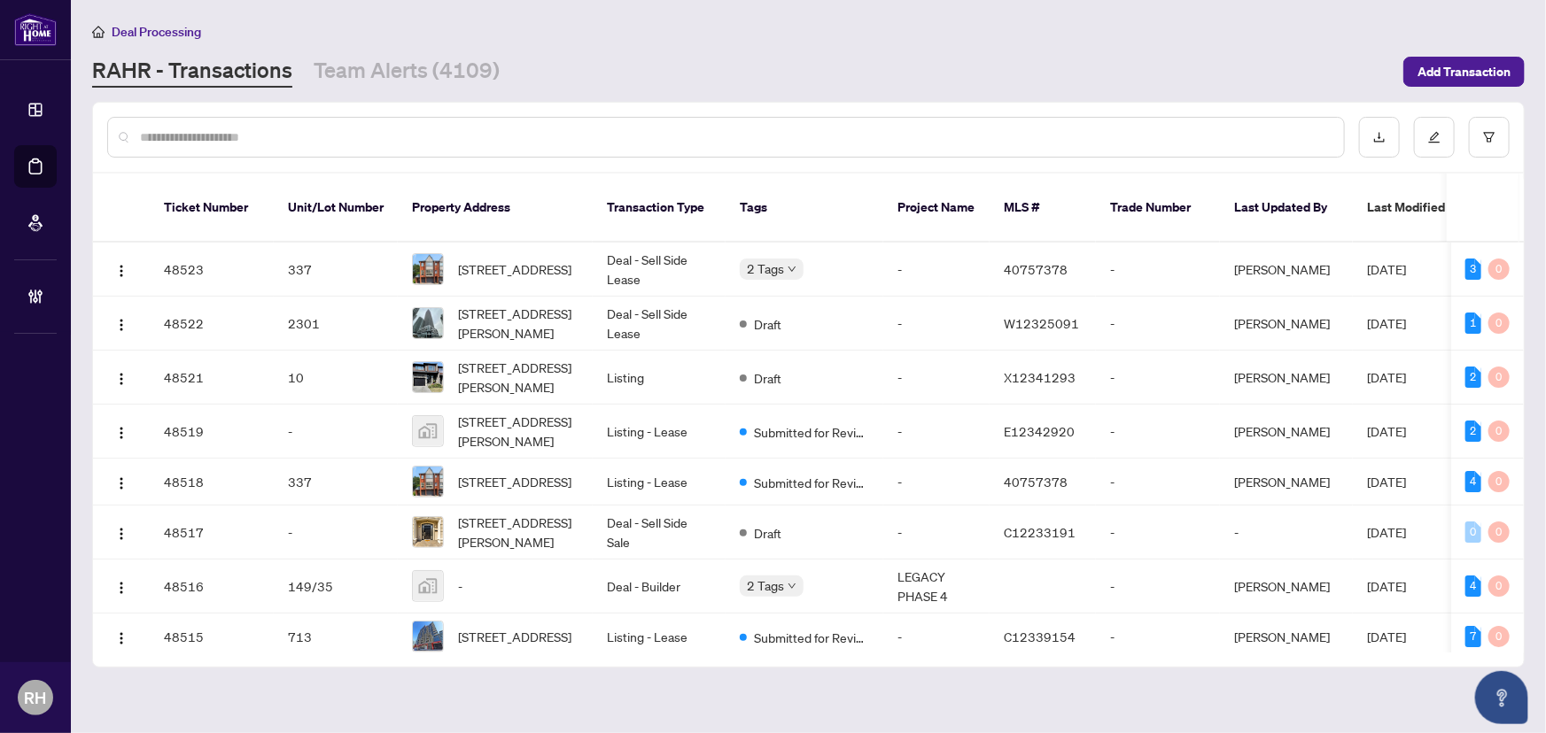
click at [408, 96] on main "Deal Processing RAHR - Transactions Team Alerts (4109) Add Transaction Ticket N…" at bounding box center [808, 366] width 1475 height 733
click at [415, 67] on link "Team Alerts (4109)" at bounding box center [407, 72] width 186 height 32
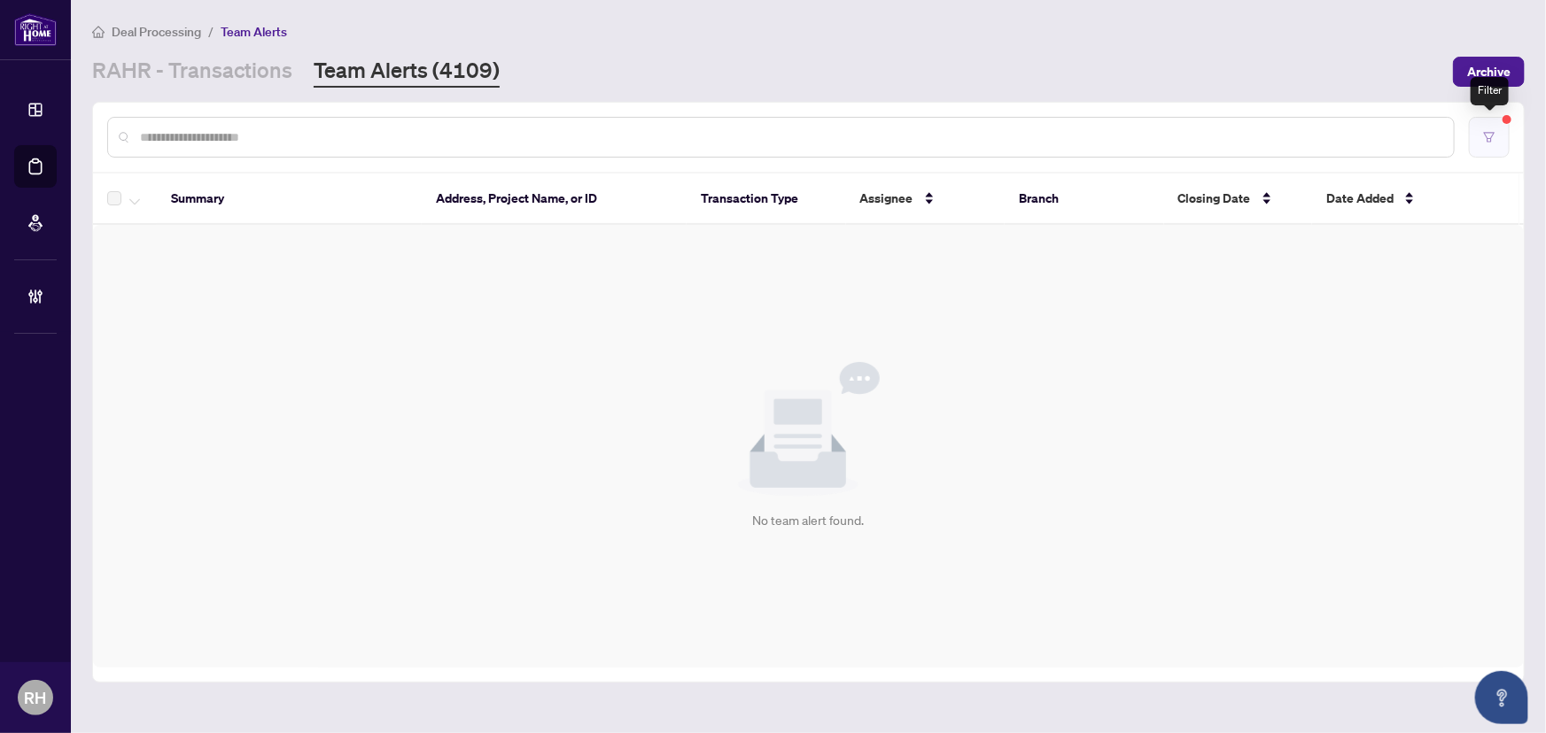
click at [1500, 143] on button "button" at bounding box center [1489, 137] width 41 height 41
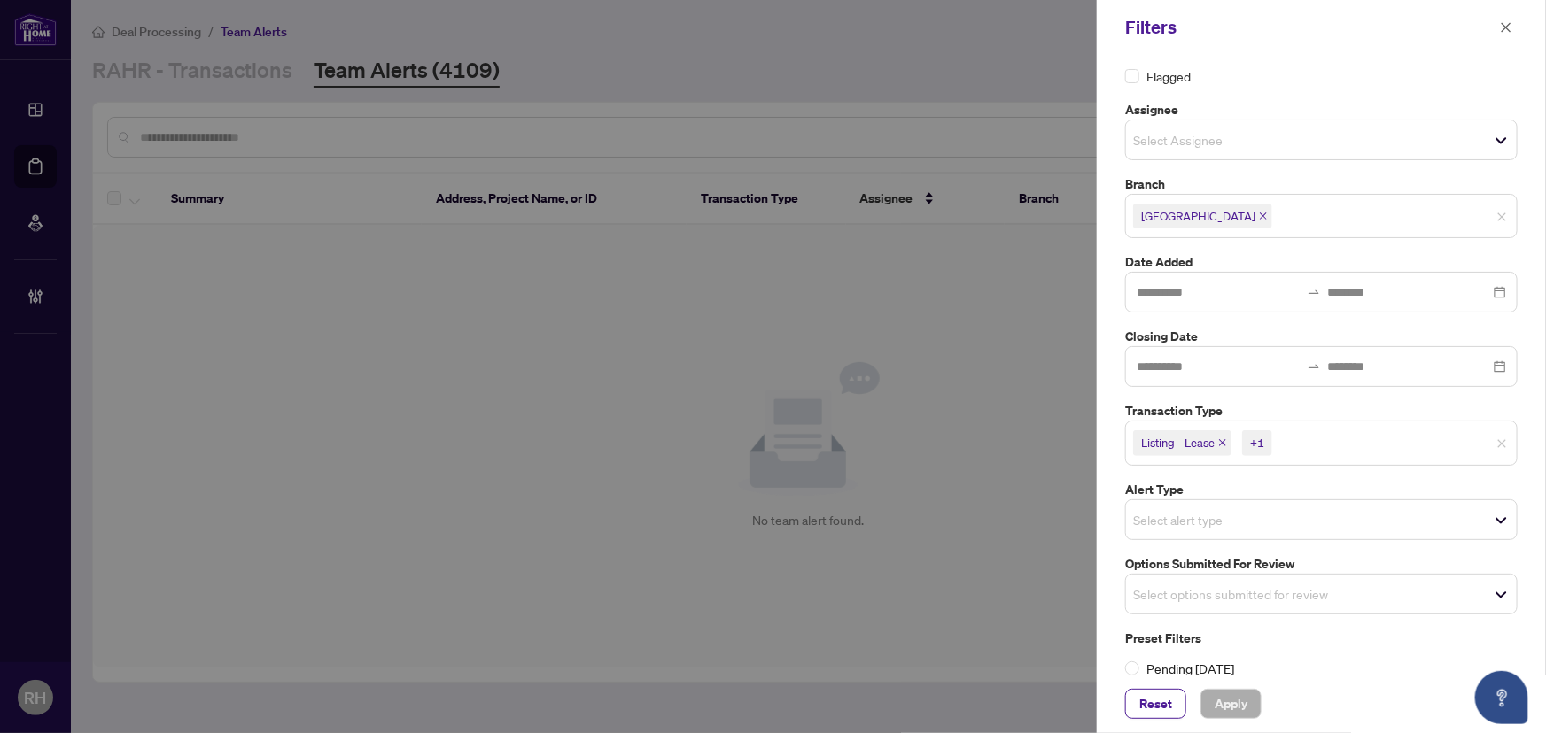
scroll to position [47, 0]
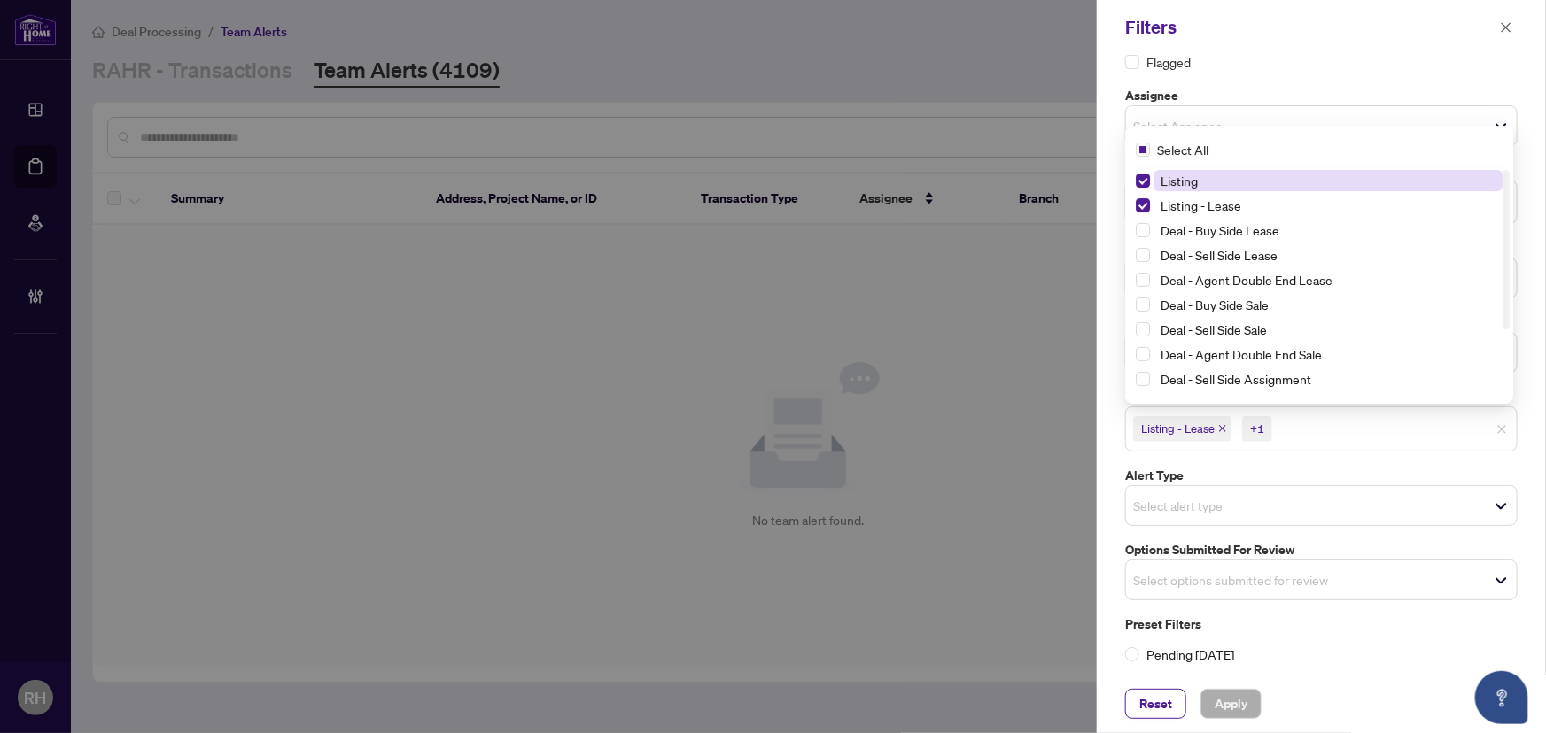
click at [1228, 421] on span "Listing - Lease" at bounding box center [1182, 428] width 98 height 25
click at [1226, 426] on icon "close" at bounding box center [1222, 428] width 9 height 9
click at [1177, 429] on span "Listing" at bounding box center [1162, 428] width 58 height 25
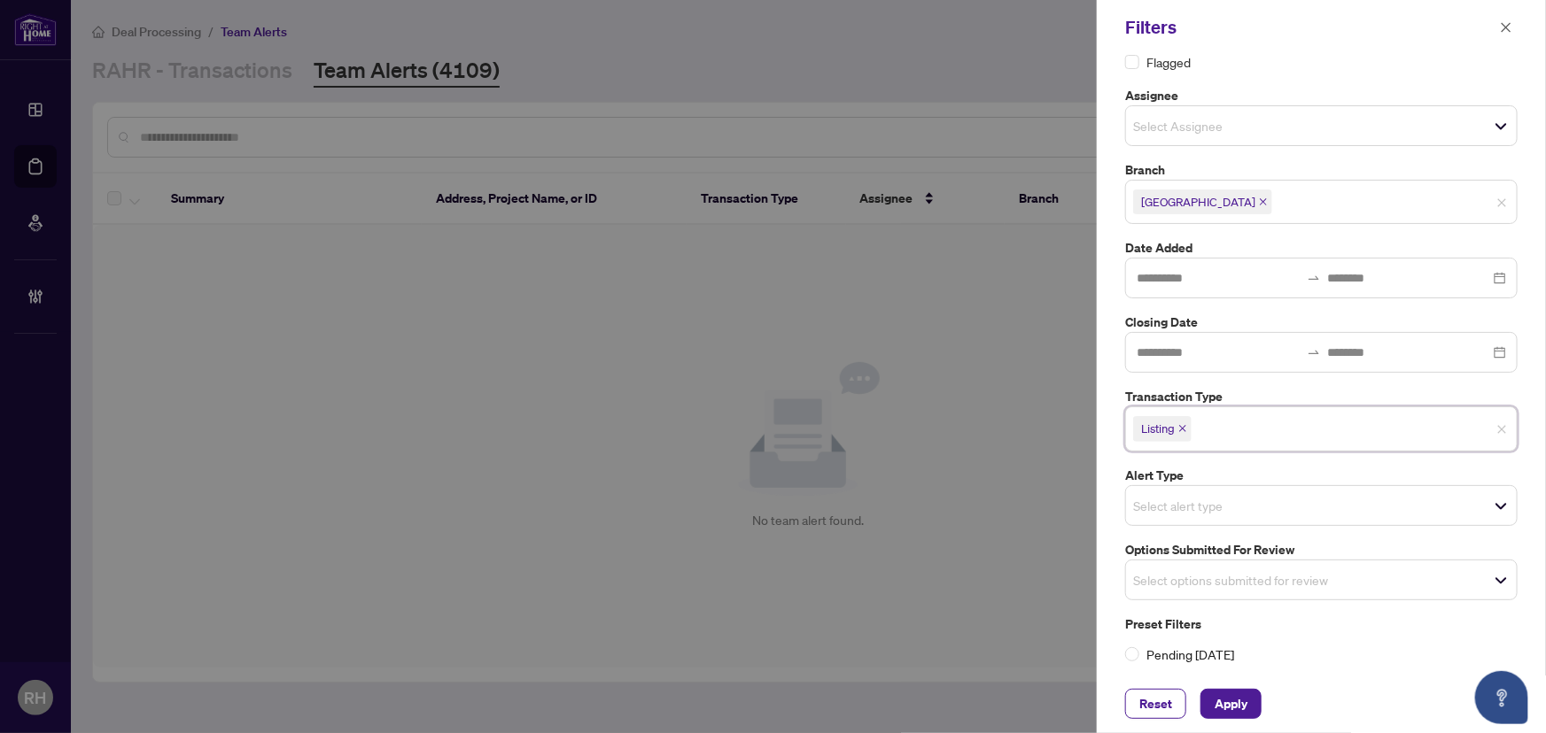
click at [1183, 427] on icon "close" at bounding box center [1182, 428] width 9 height 9
click at [1219, 562] on div "Select options submitted for review" at bounding box center [1321, 578] width 392 height 41
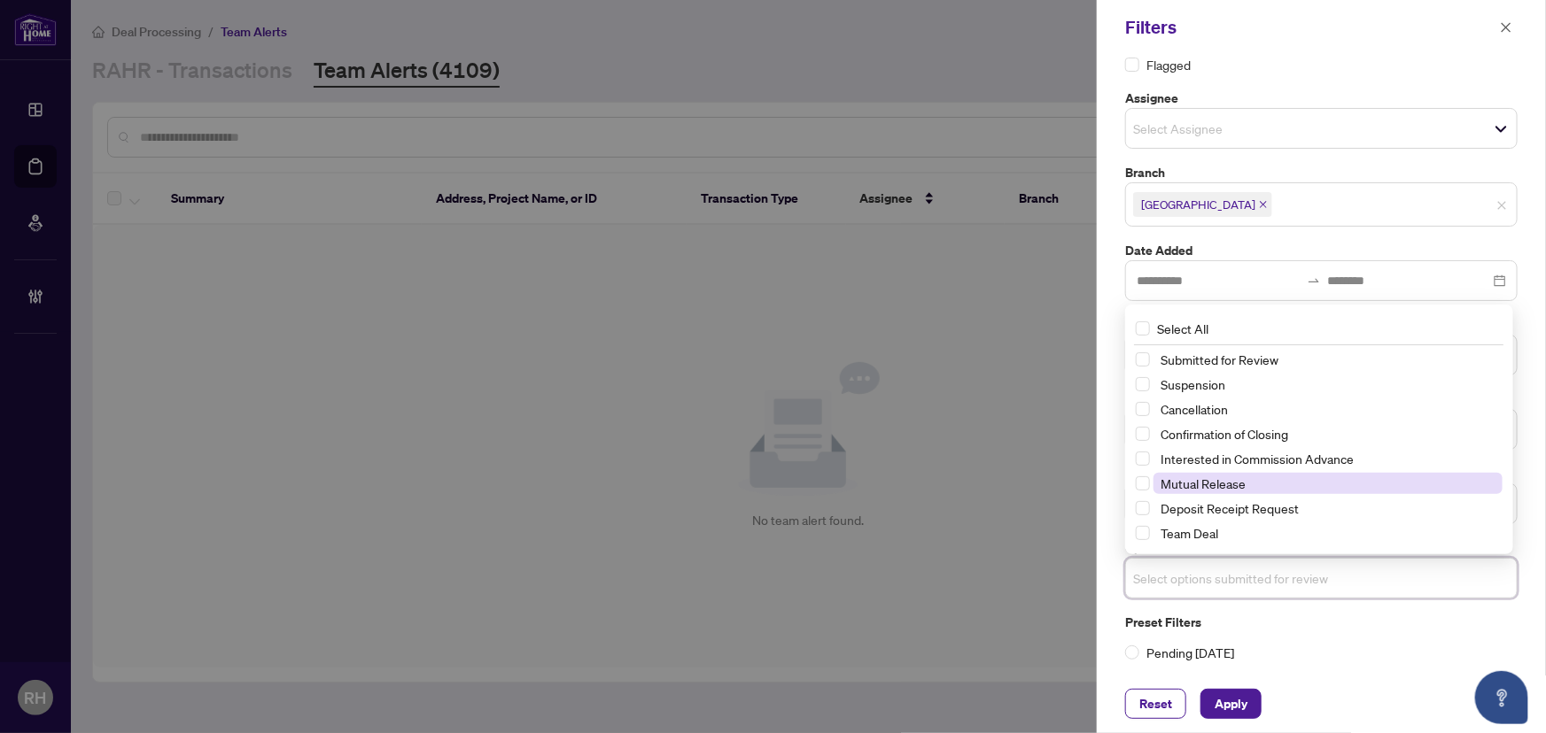
click at [1215, 486] on span "Mutual Release" at bounding box center [1202, 484] width 85 height 16
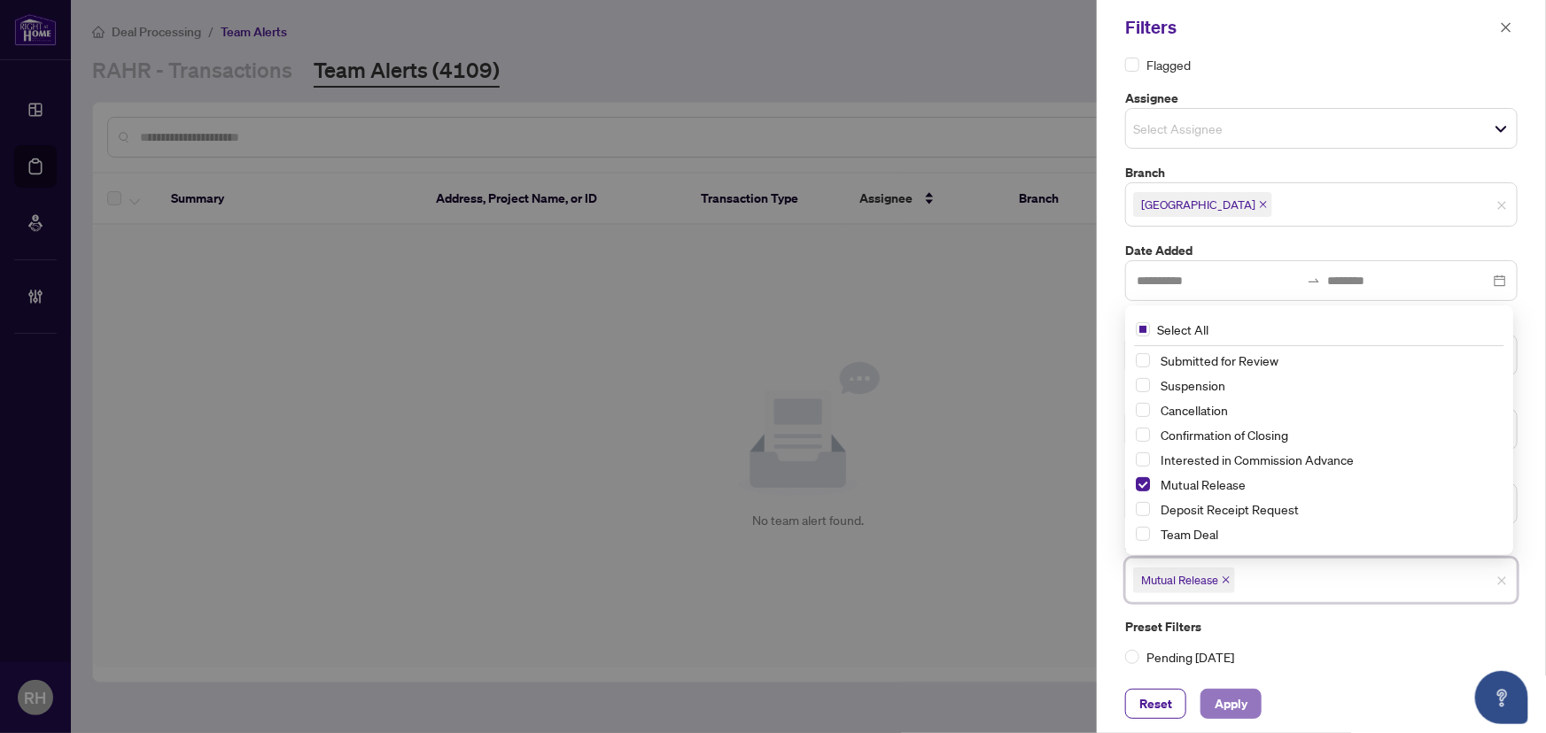
click at [1238, 716] on span "Apply" at bounding box center [1231, 704] width 33 height 28
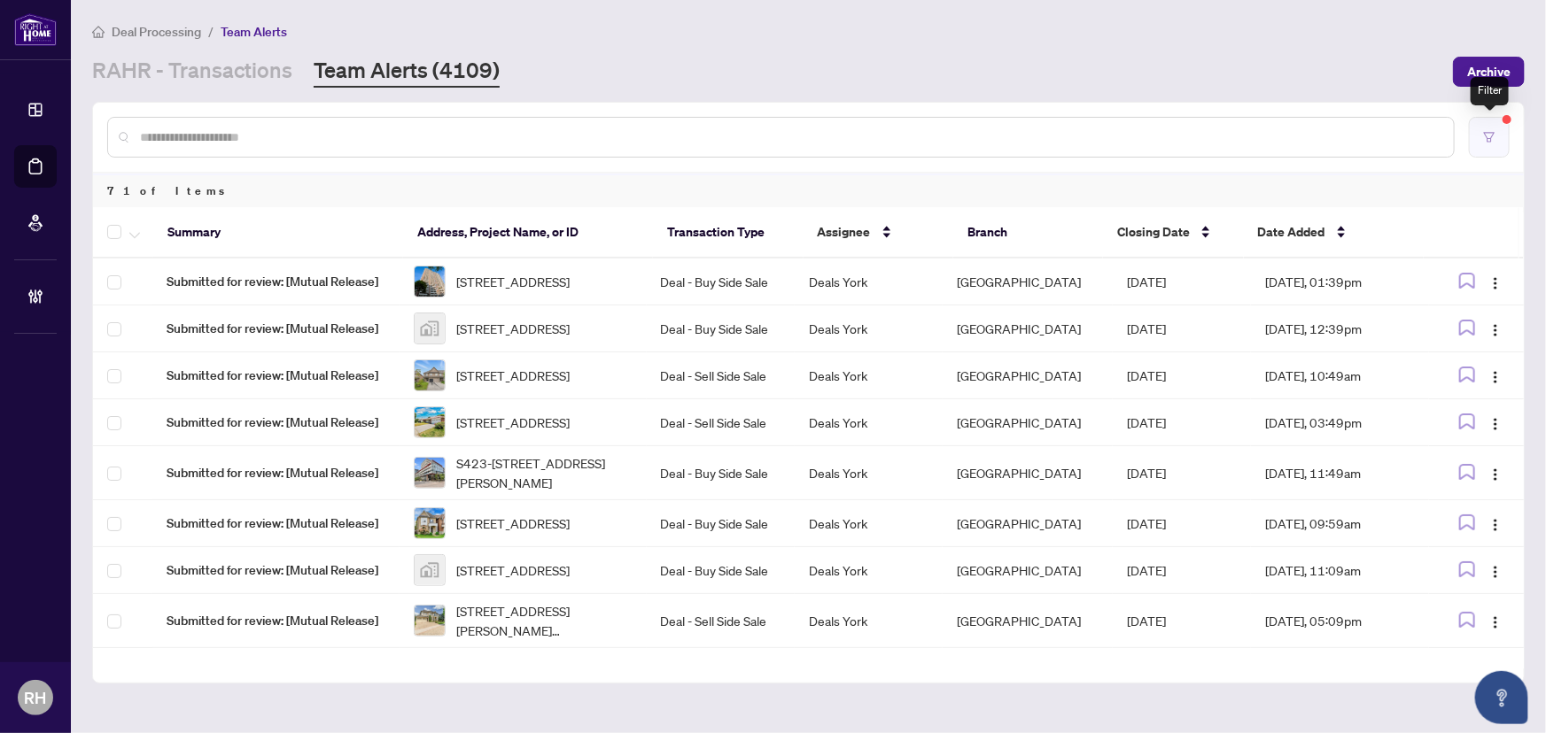
click at [1488, 139] on icon "filter" at bounding box center [1489, 137] width 12 height 12
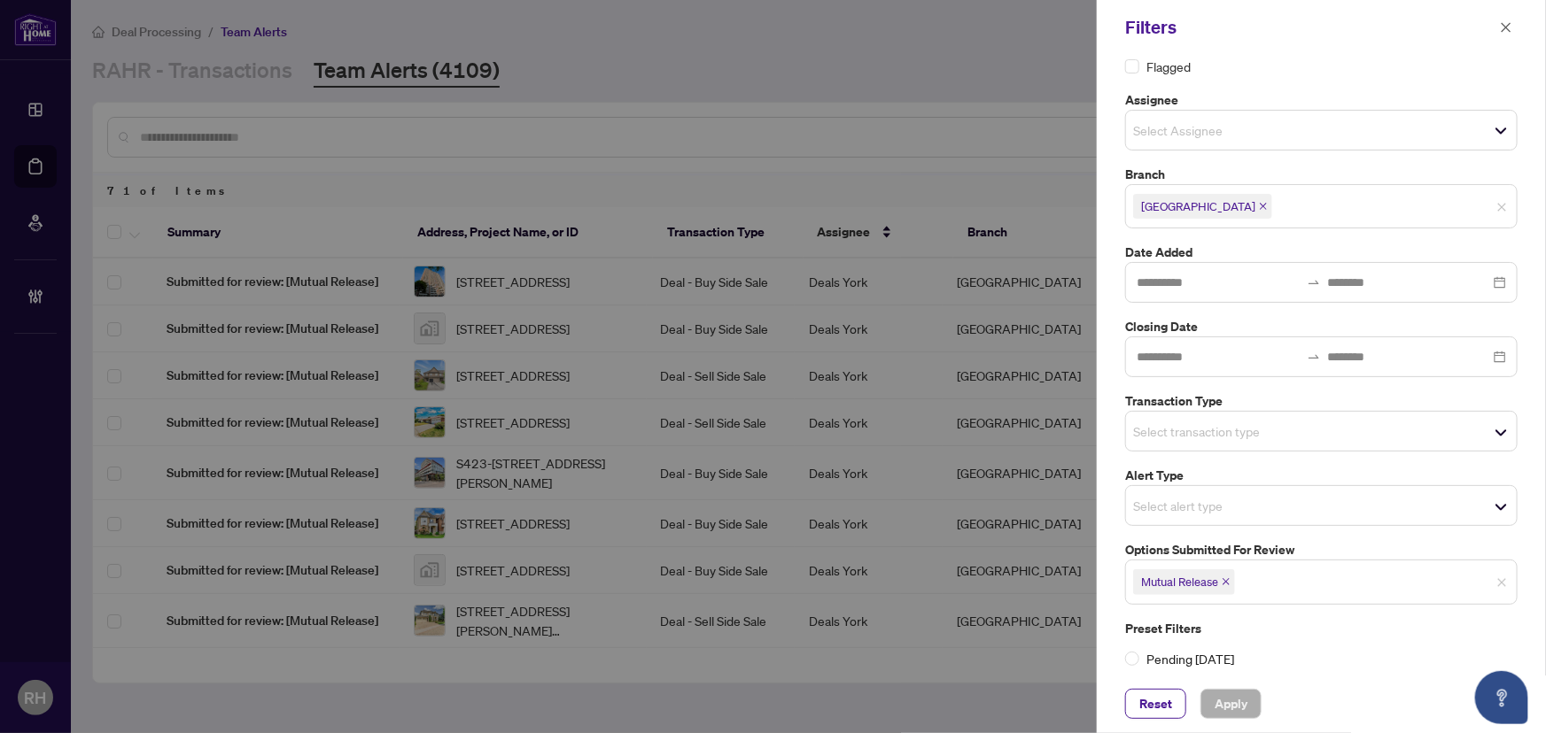
click at [1222, 575] on span "Mutual Release" at bounding box center [1184, 582] width 102 height 25
click at [1226, 575] on span "Mutual Release" at bounding box center [1184, 582] width 102 height 25
click at [1231, 580] on span "Mutual Release" at bounding box center [1184, 582] width 102 height 25
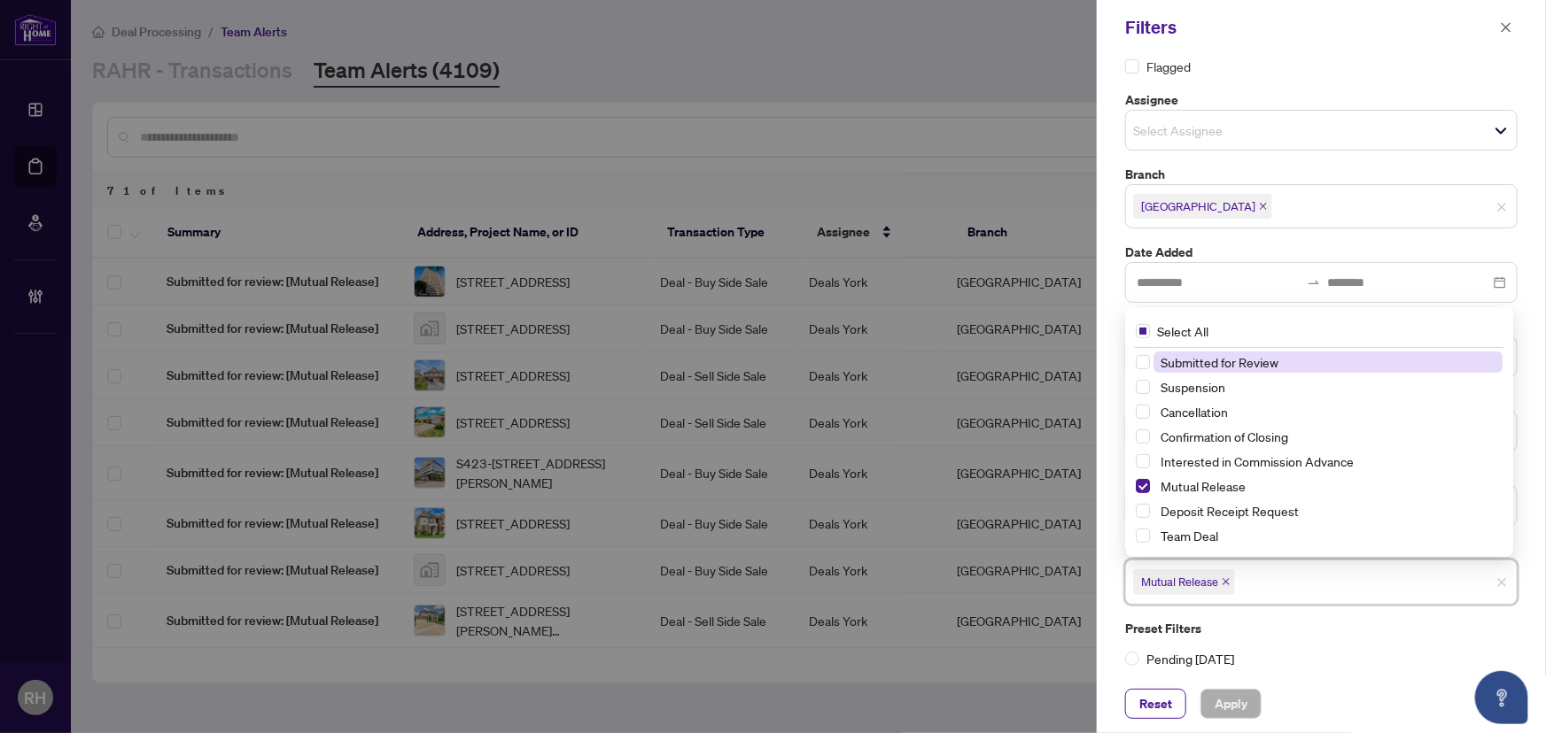
click at [1230, 580] on icon "close" at bounding box center [1226, 582] width 9 height 9
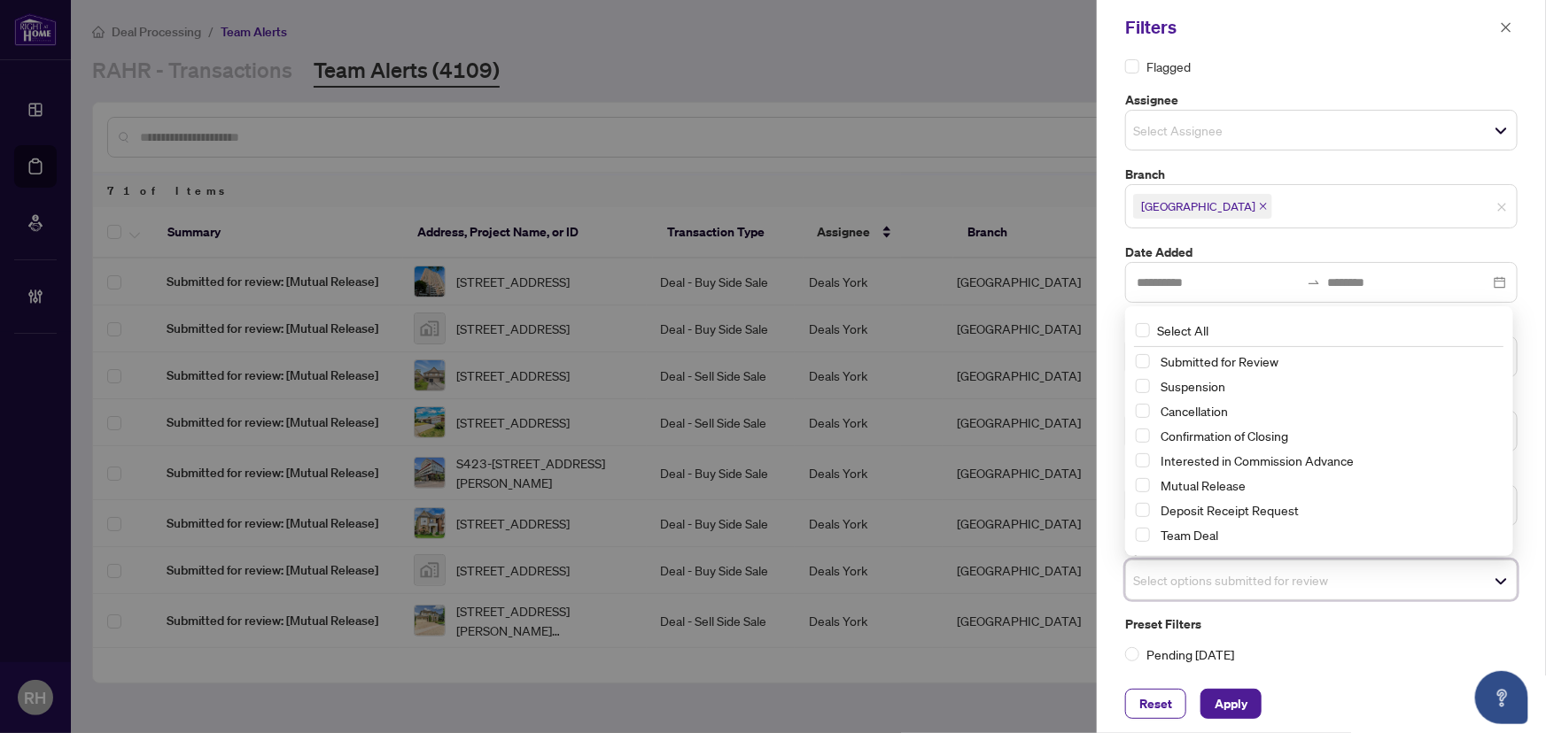
click at [1109, 337] on div "Status Flagged Assignee Select Assignee Branch Richmond Hill Date Added Closing…" at bounding box center [1321, 365] width 449 height 620
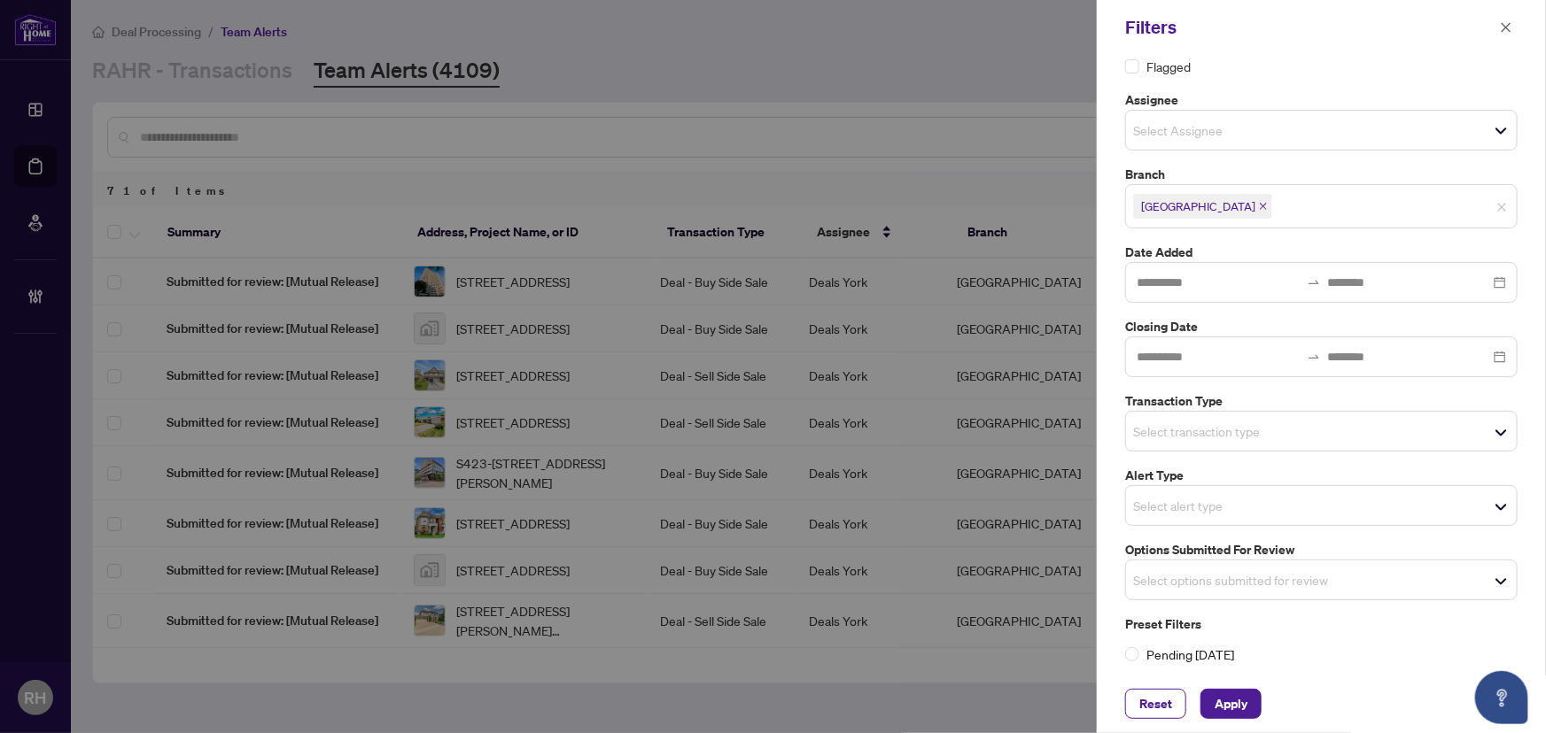
click at [1206, 432] on input "search" at bounding box center [1195, 431] width 124 height 21
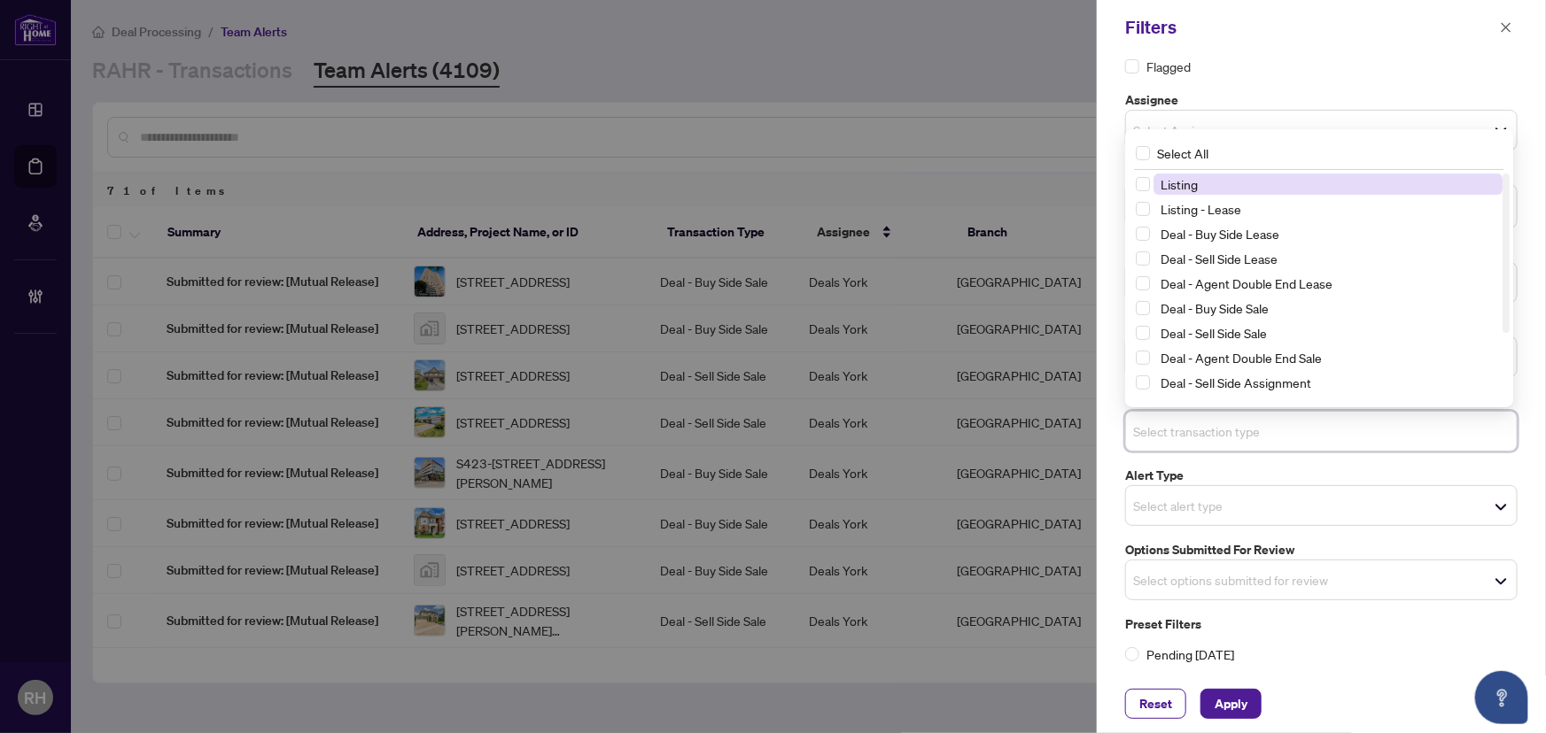
click at [1205, 182] on span "Listing" at bounding box center [1327, 184] width 349 height 21
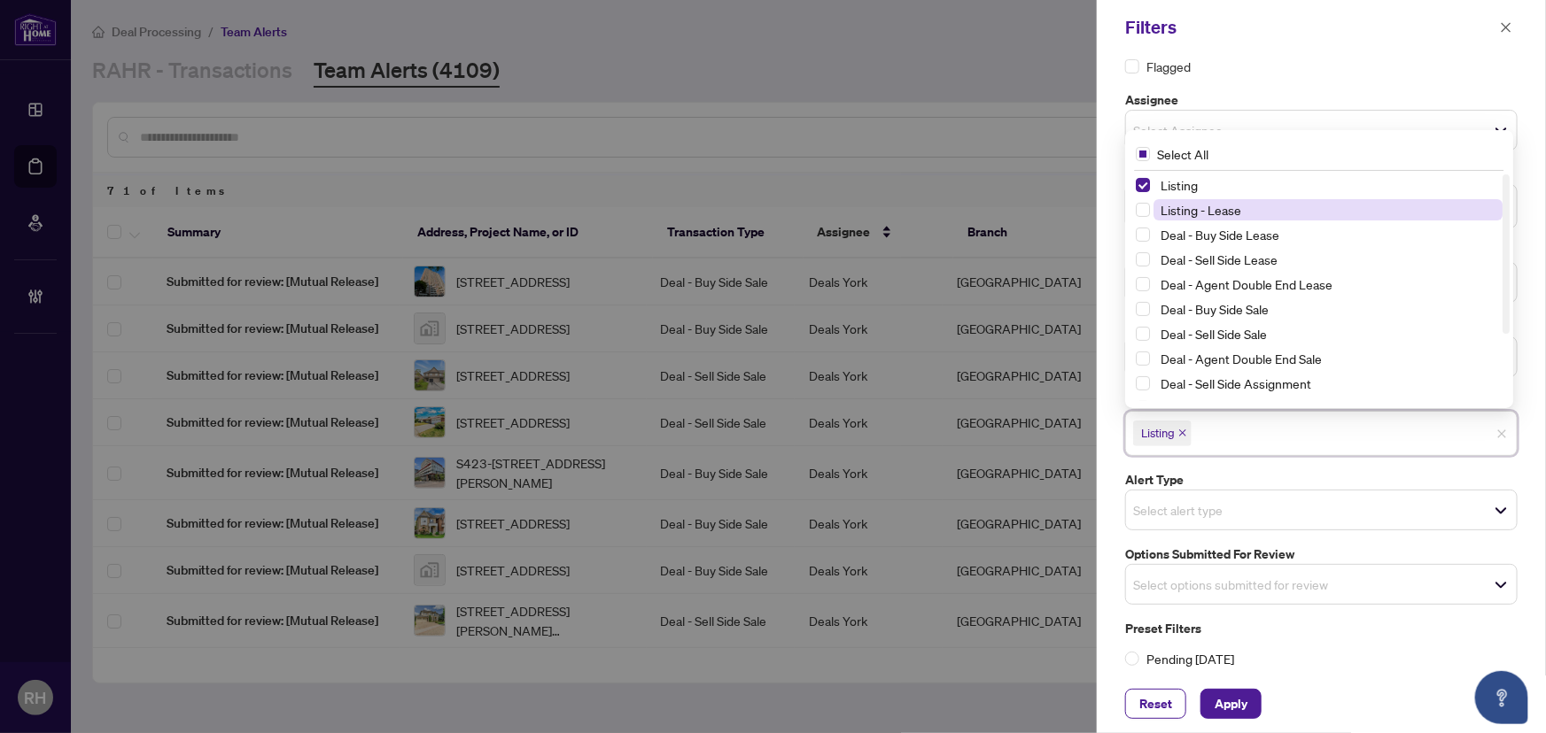
click at [1201, 203] on span "Listing - Lease" at bounding box center [1200, 210] width 81 height 16
click at [1222, 684] on div "Reset Apply" at bounding box center [1321, 704] width 449 height 58
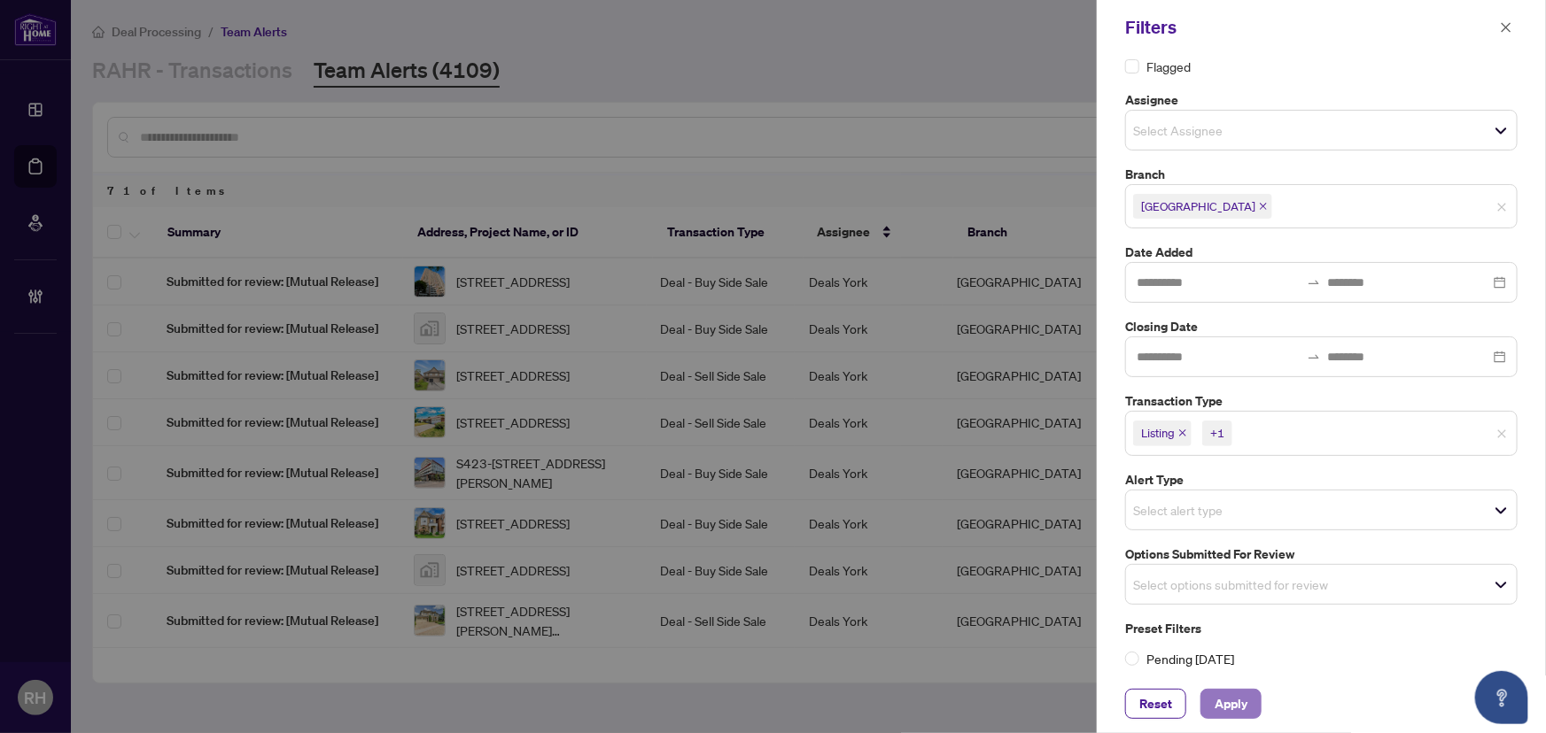
click at [1222, 703] on span "Apply" at bounding box center [1231, 704] width 33 height 28
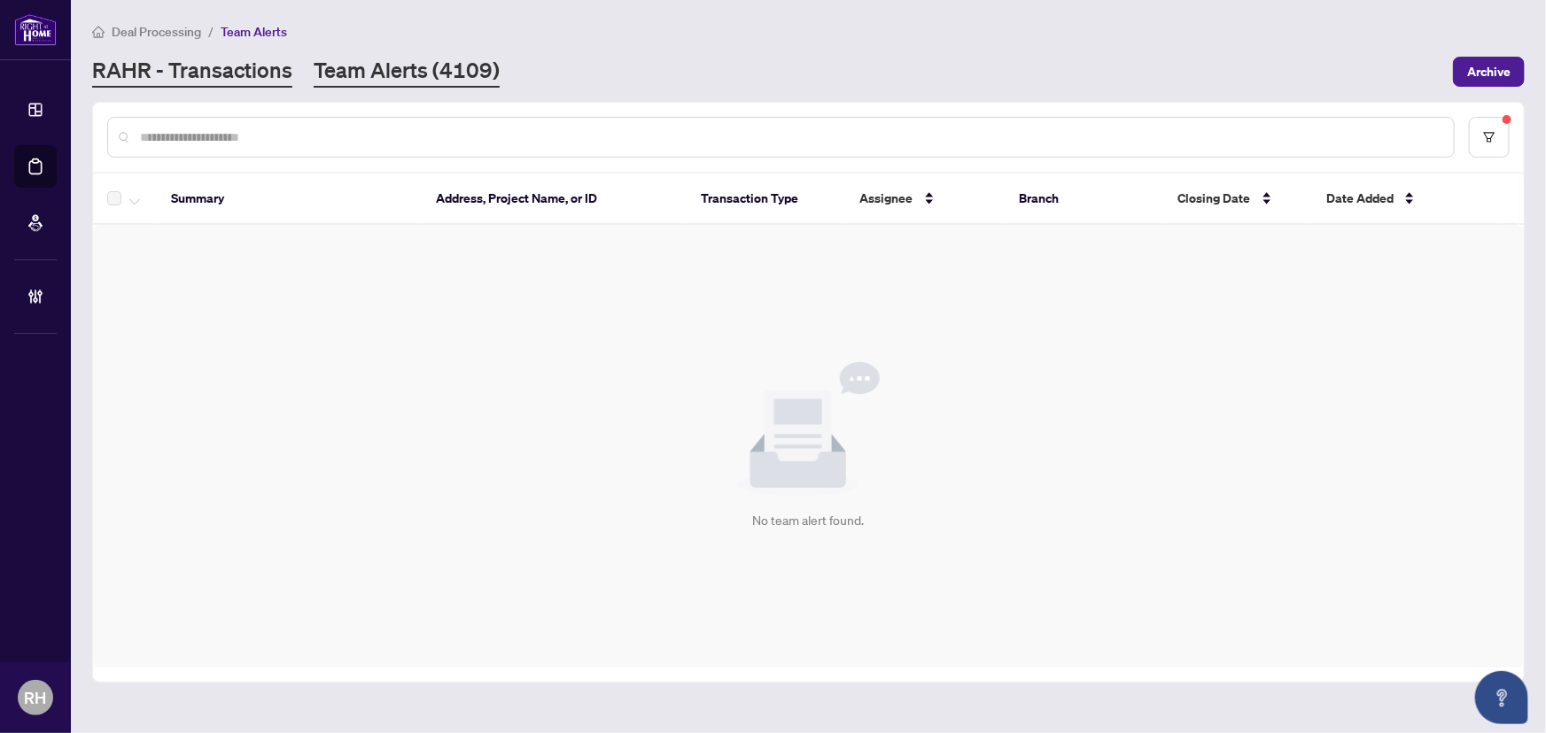
click at [246, 61] on link "RAHR - Transactions" at bounding box center [192, 72] width 200 height 32
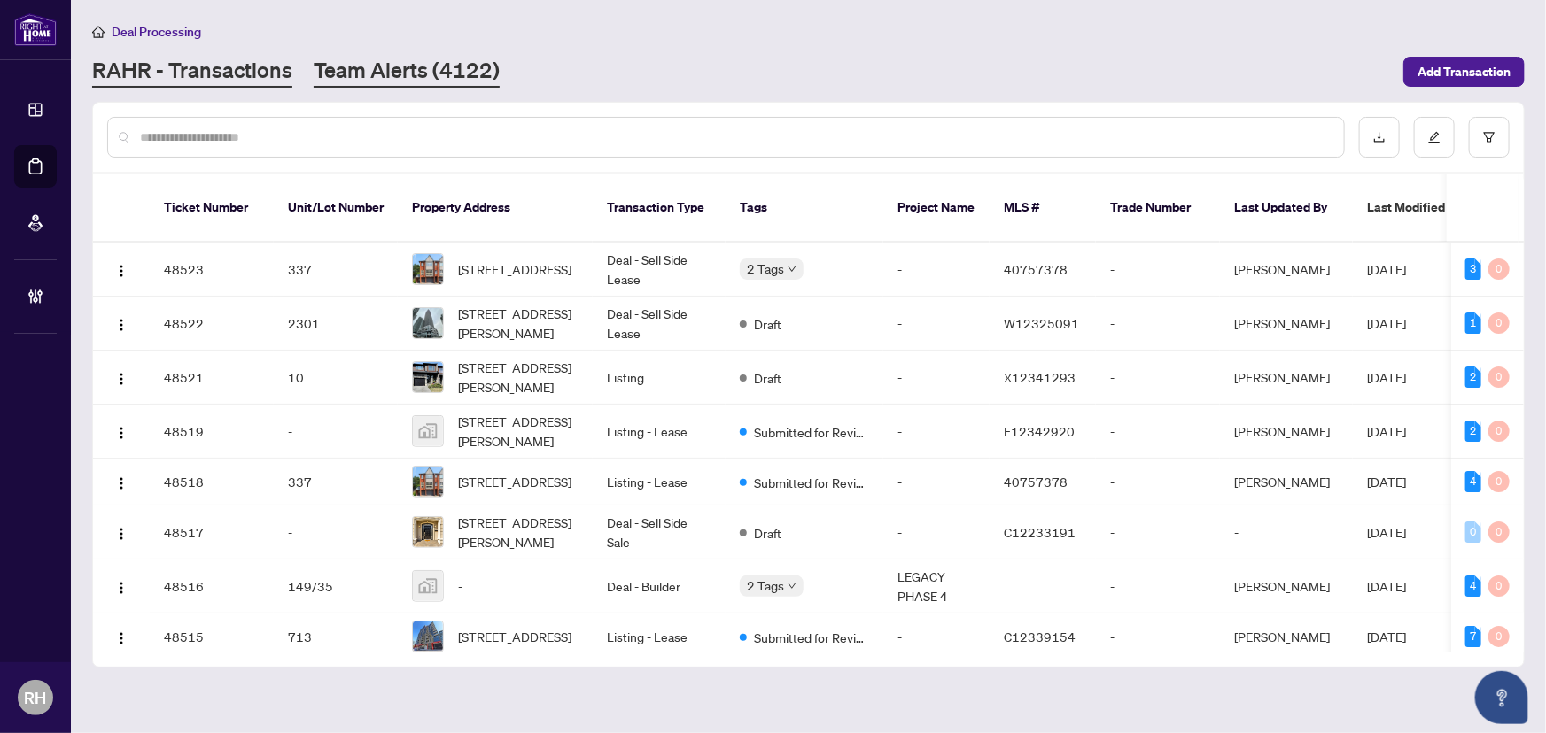
click at [431, 84] on link "Team Alerts (4122)" at bounding box center [407, 72] width 186 height 32
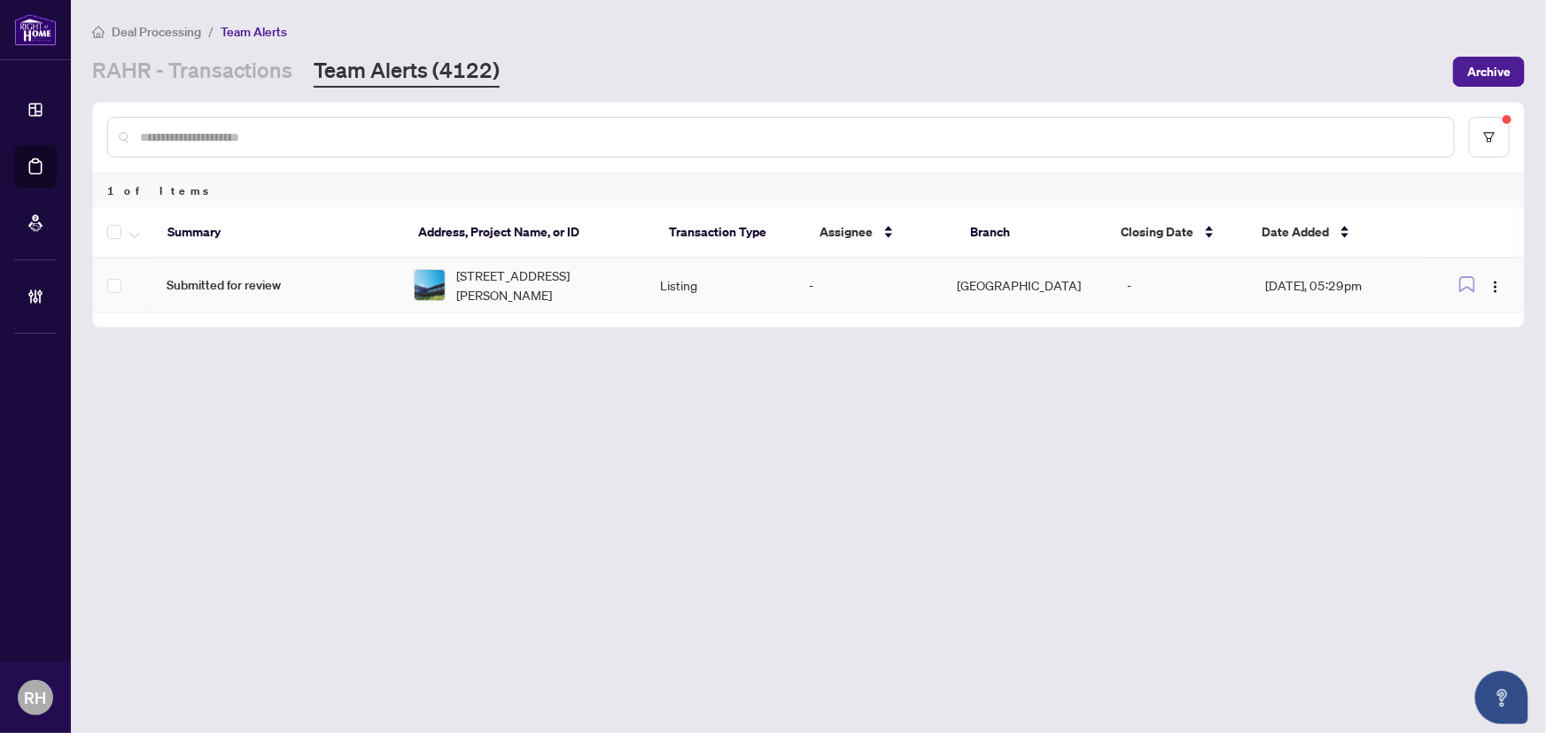
click at [374, 265] on td "Submitted for review" at bounding box center [275, 286] width 247 height 54
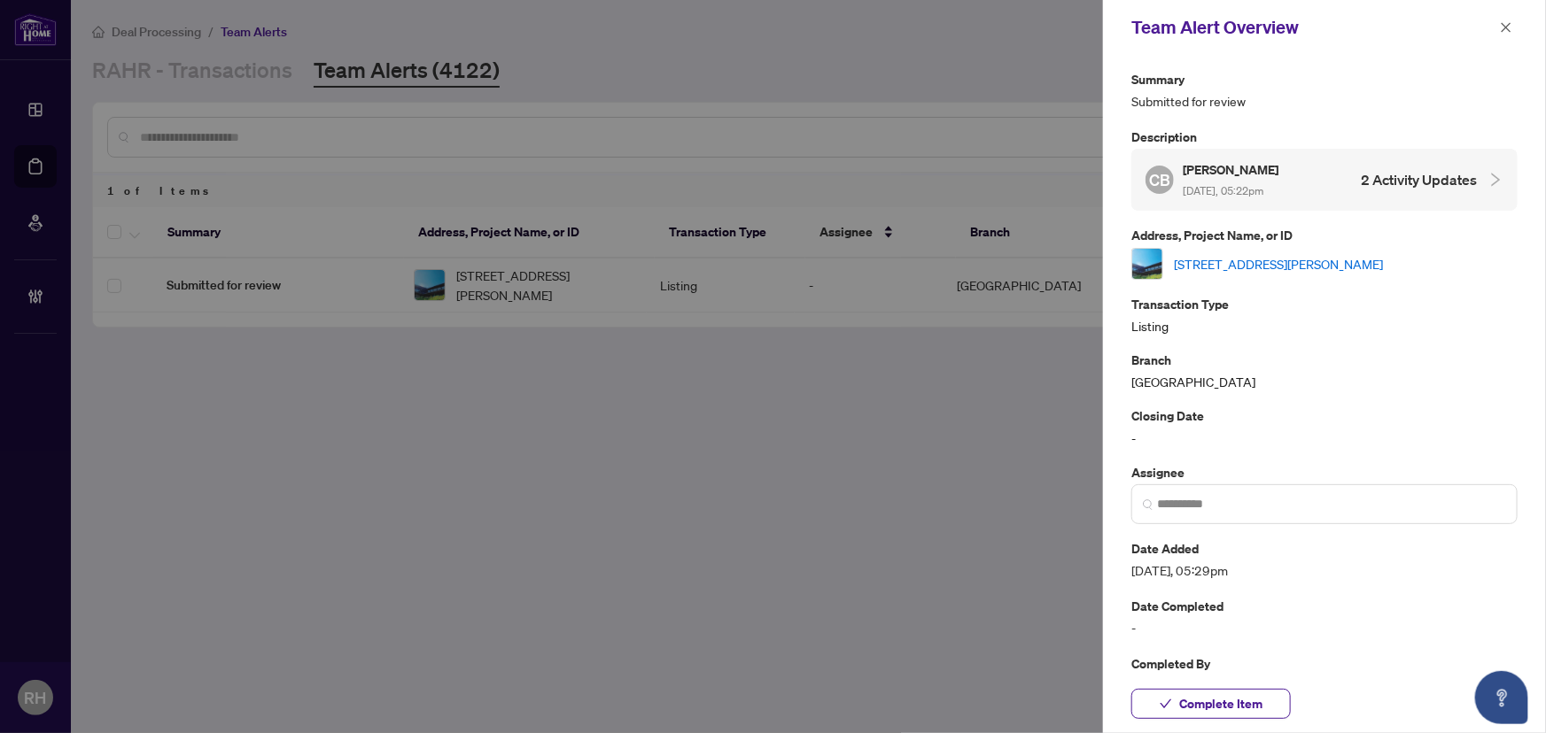
click at [1279, 269] on link "8318 Maynard Rd, Clarington, Ontario L0B 1M0, Canada" at bounding box center [1278, 263] width 209 height 19
click at [1230, 725] on div "Complete Item" at bounding box center [1324, 704] width 443 height 58
click at [1230, 716] on span "Complete Item" at bounding box center [1220, 704] width 83 height 28
click at [1509, 21] on icon "close" at bounding box center [1506, 27] width 12 height 12
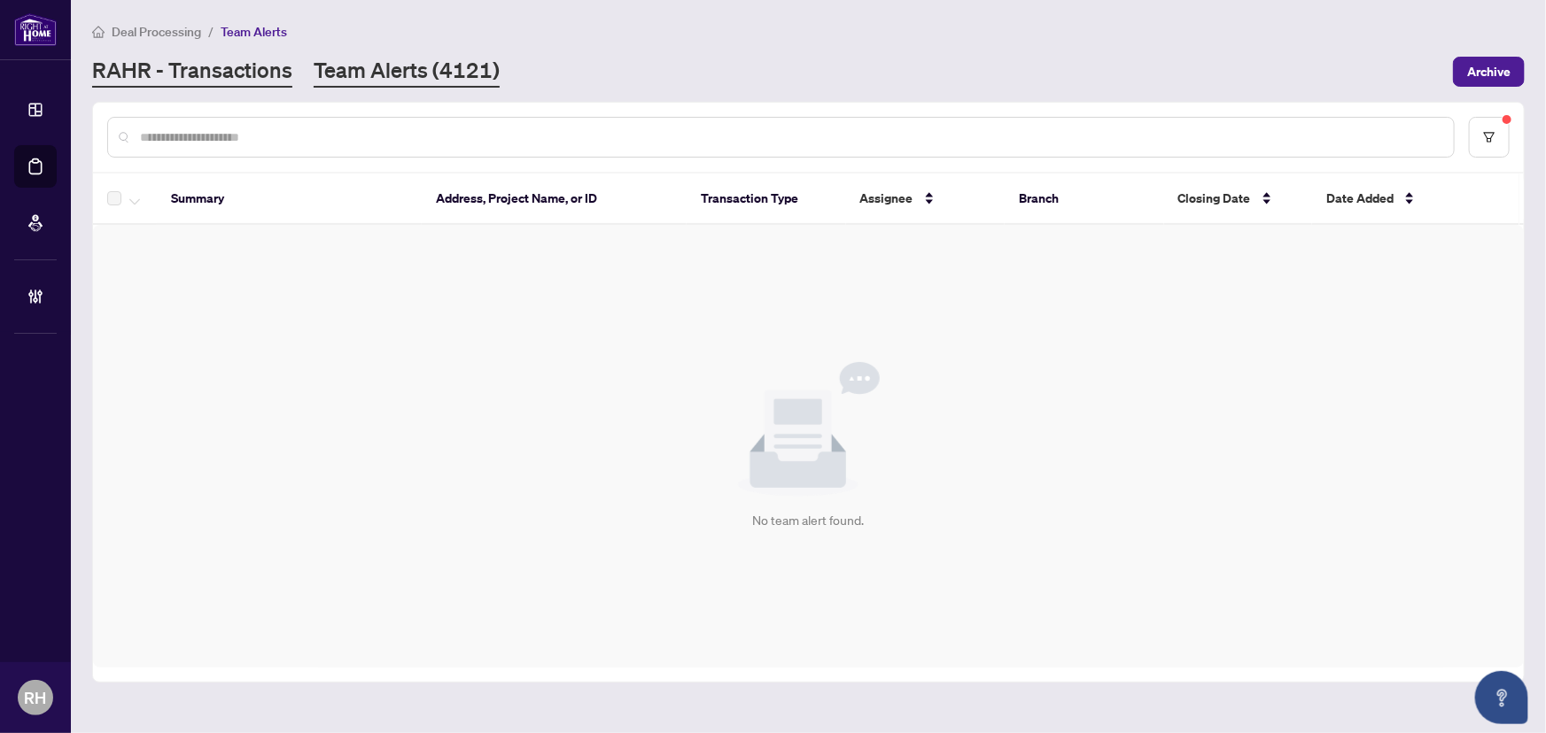
click at [241, 63] on link "RAHR - Transactions" at bounding box center [192, 72] width 200 height 32
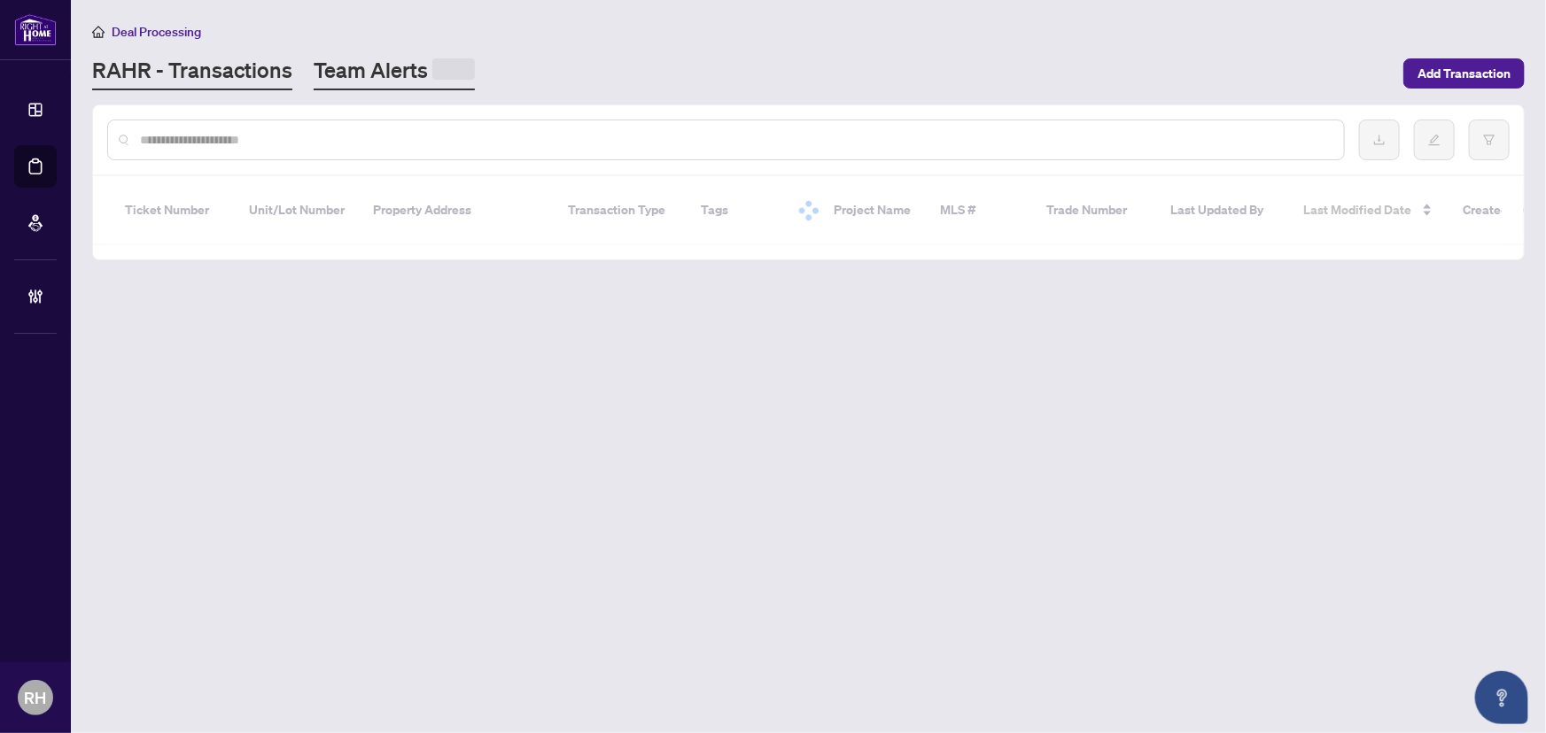
click at [384, 79] on link "Team Alerts" at bounding box center [394, 73] width 161 height 35
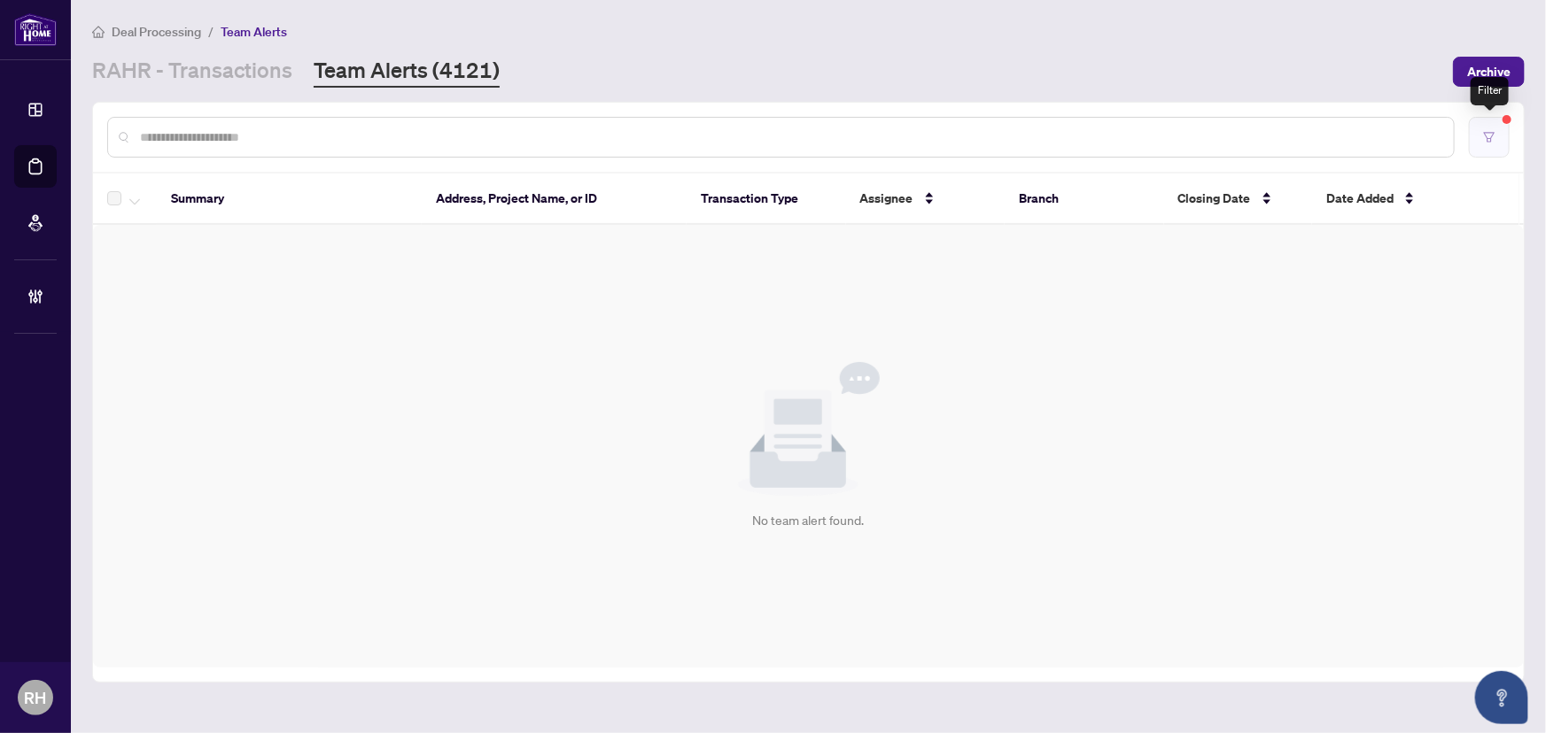
click at [1481, 130] on button "button" at bounding box center [1489, 137] width 41 height 41
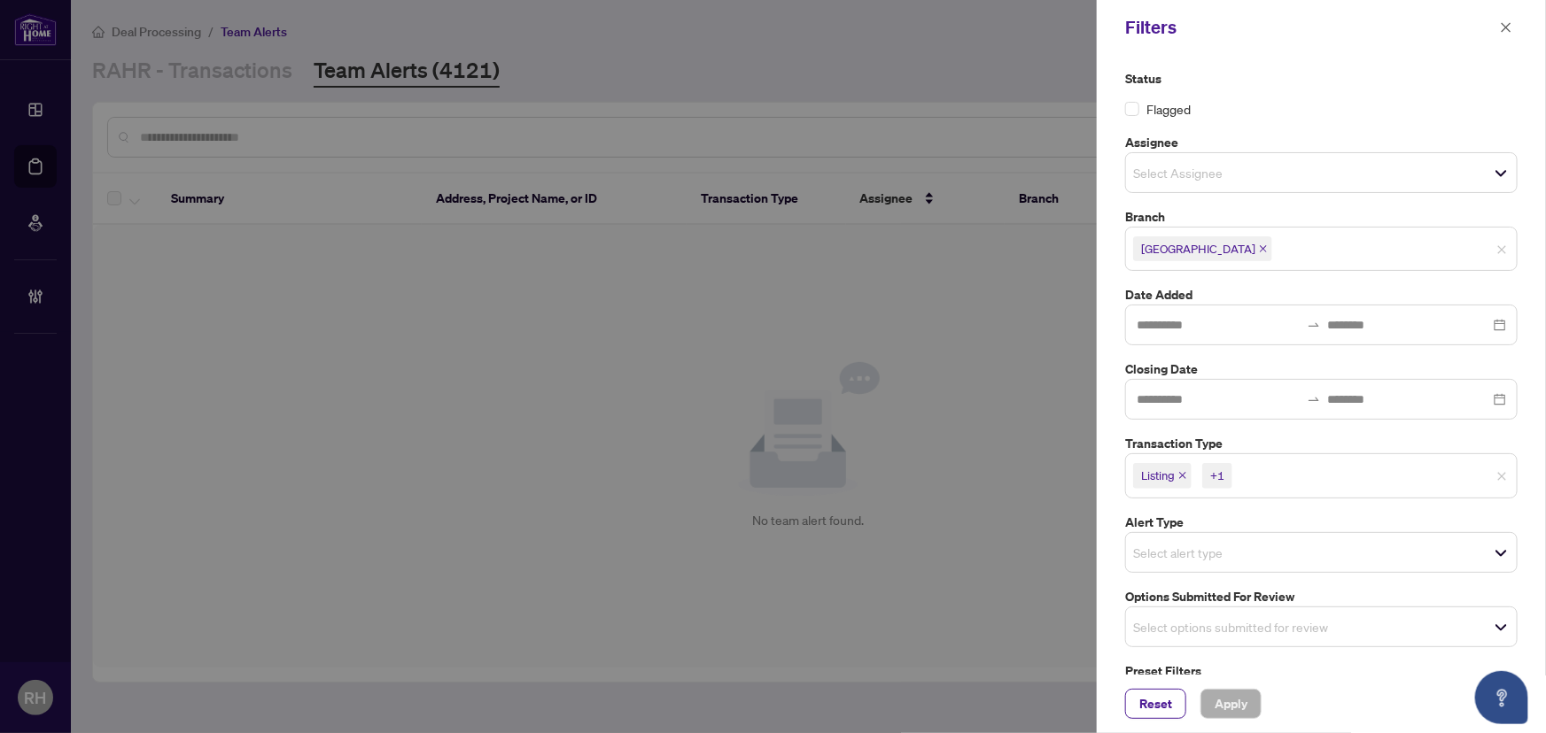
click at [1184, 477] on icon "close" at bounding box center [1182, 475] width 9 height 9
click at [1215, 476] on span "Listing - Lease" at bounding box center [1182, 475] width 98 height 25
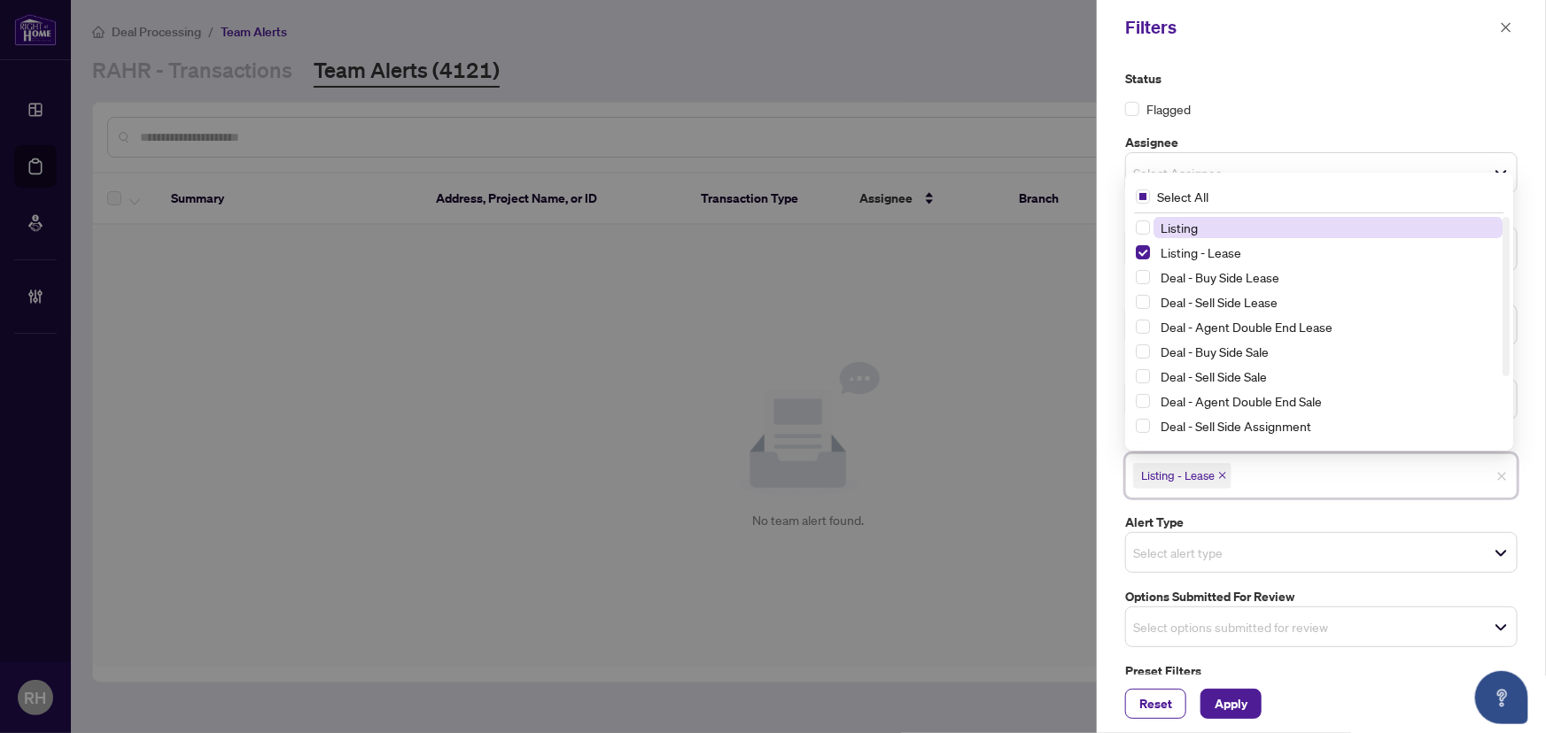
click at [1222, 475] on icon "close" at bounding box center [1222, 476] width 7 height 7
click at [1254, 636] on div "Select options submitted for review" at bounding box center [1321, 622] width 392 height 41
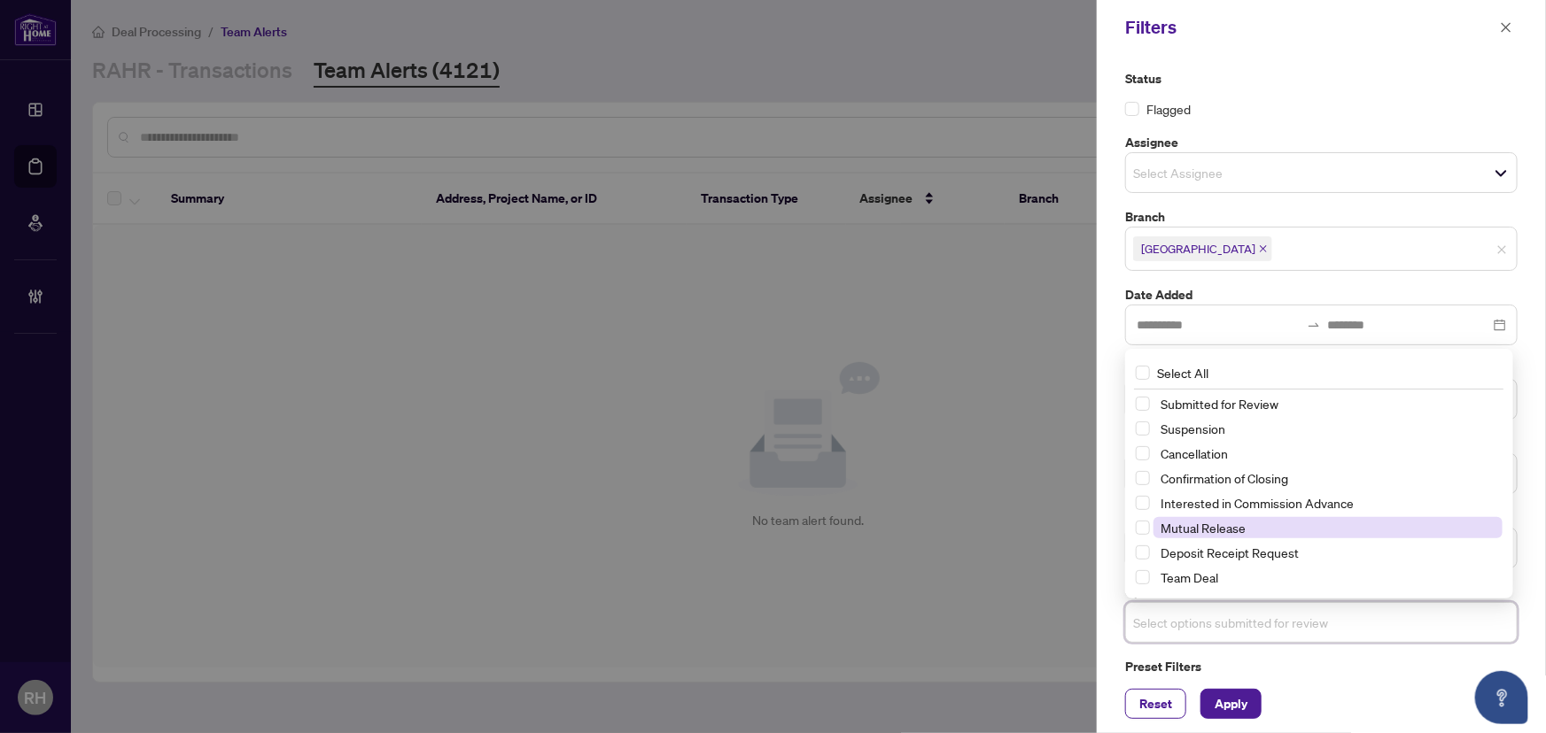
click at [1235, 517] on span "Mutual Release" at bounding box center [1327, 527] width 349 height 21
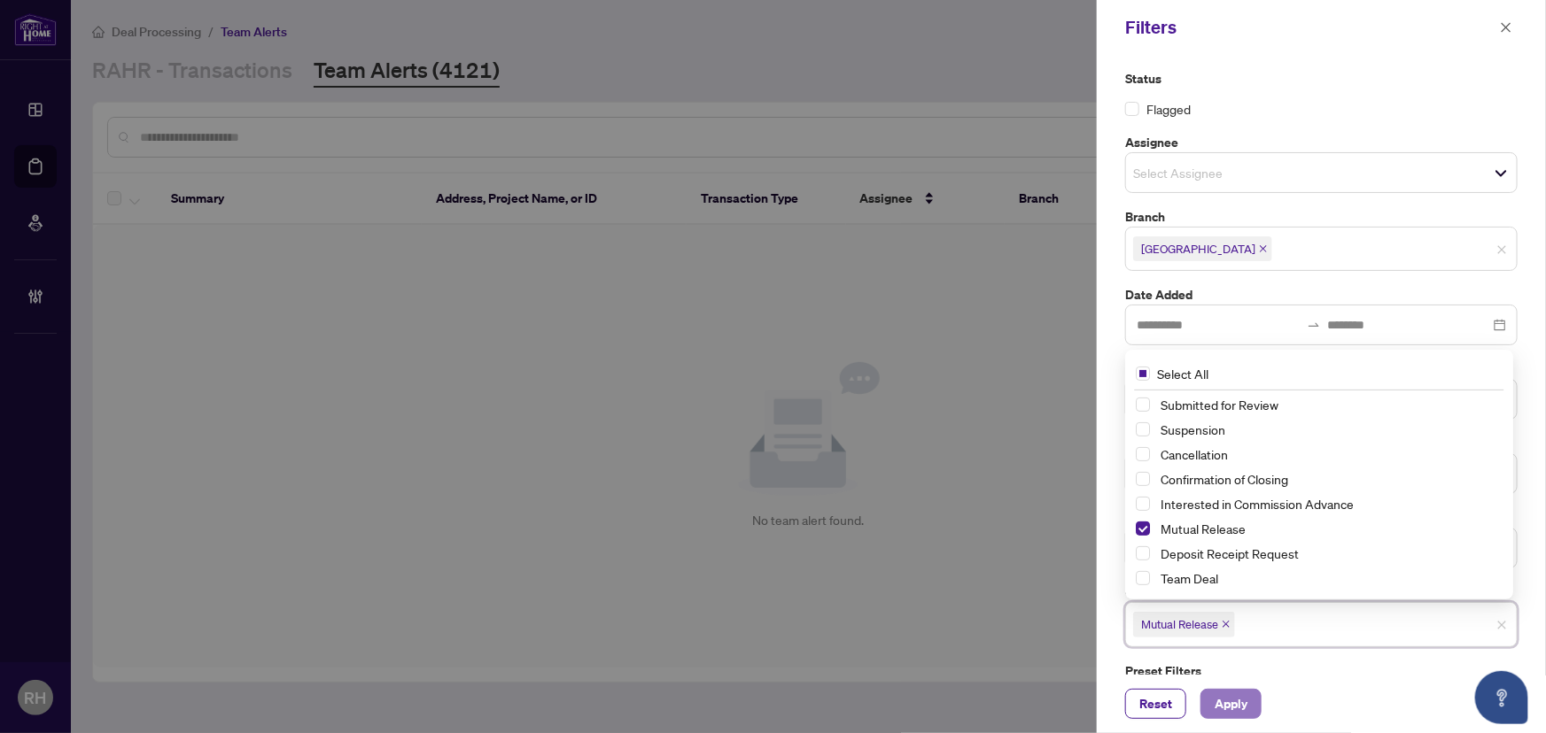
click at [1249, 710] on button "Apply" at bounding box center [1230, 704] width 61 height 30
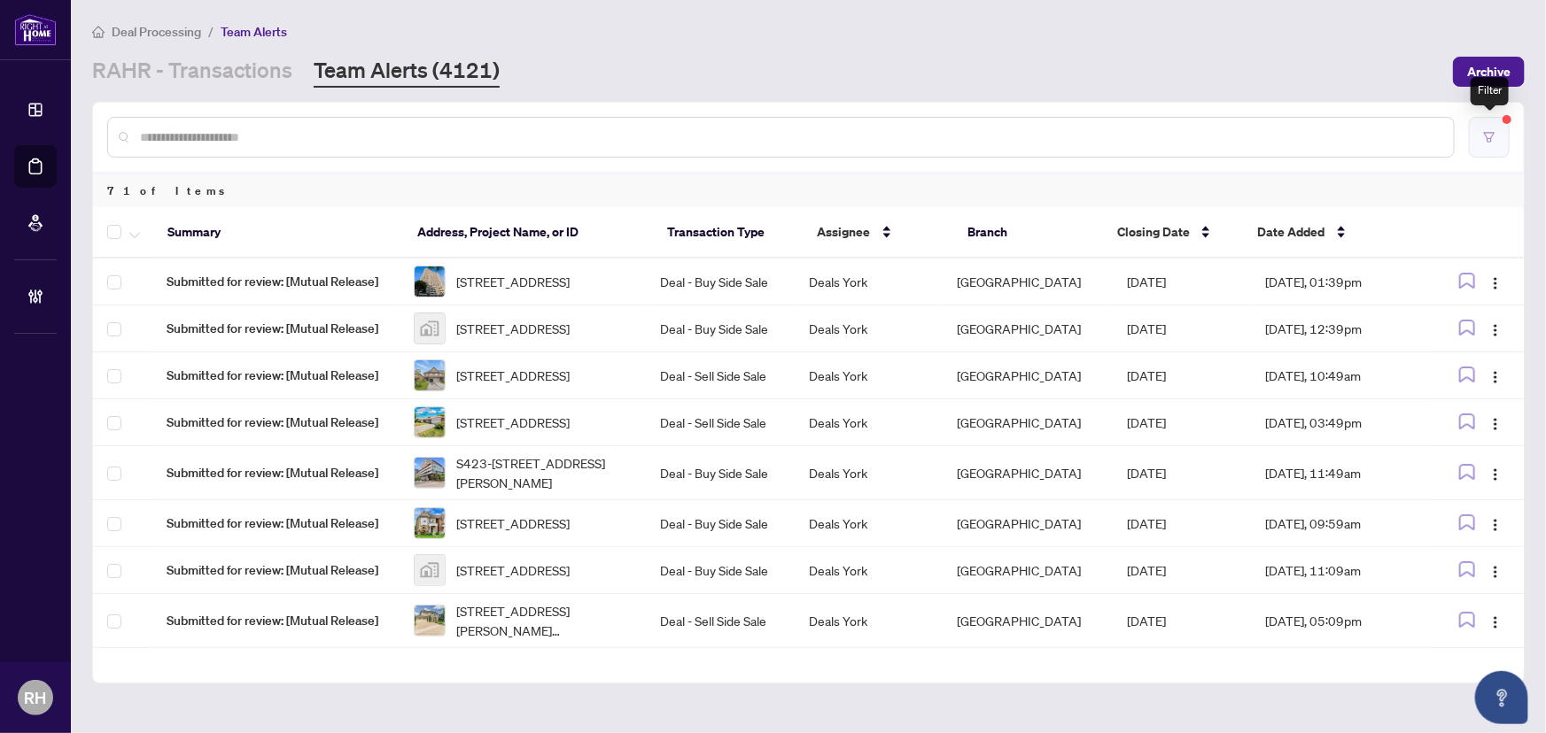
click at [1495, 133] on icon "filter" at bounding box center [1489, 137] width 12 height 12
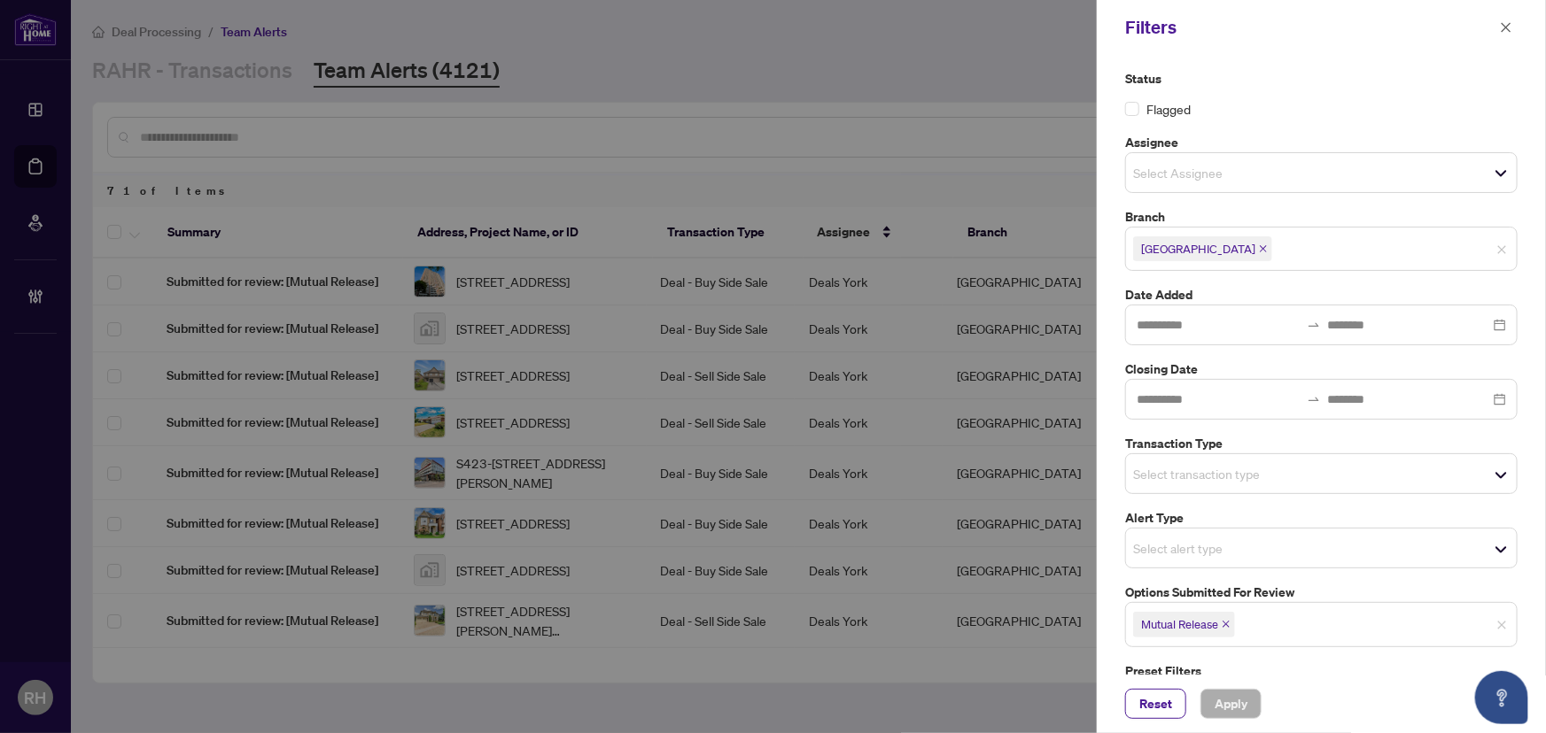
click at [1226, 624] on icon "close" at bounding box center [1225, 625] width 7 height 7
click at [1212, 470] on input "search" at bounding box center [1195, 473] width 124 height 21
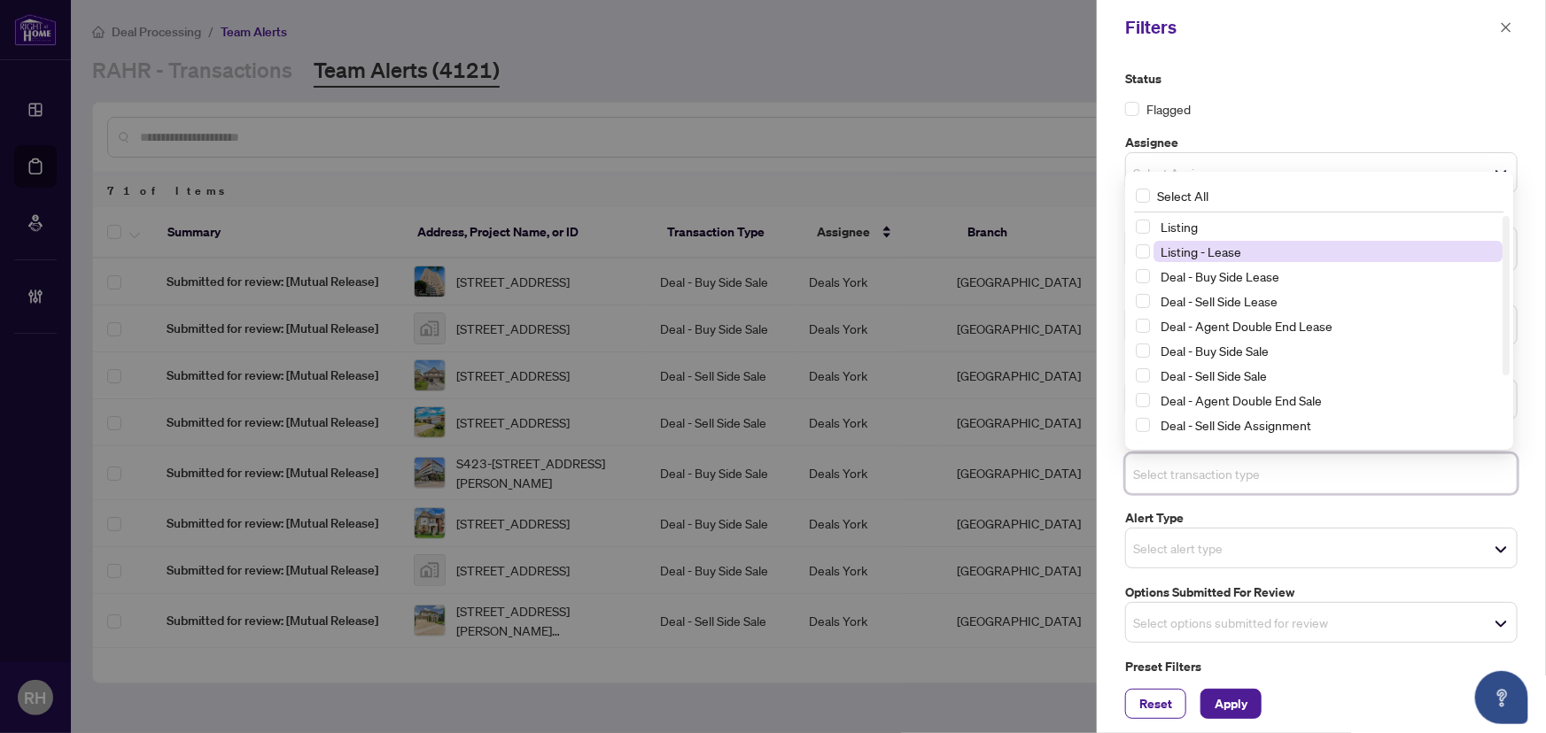
click at [1226, 245] on span "Listing - Lease" at bounding box center [1200, 252] width 81 height 16
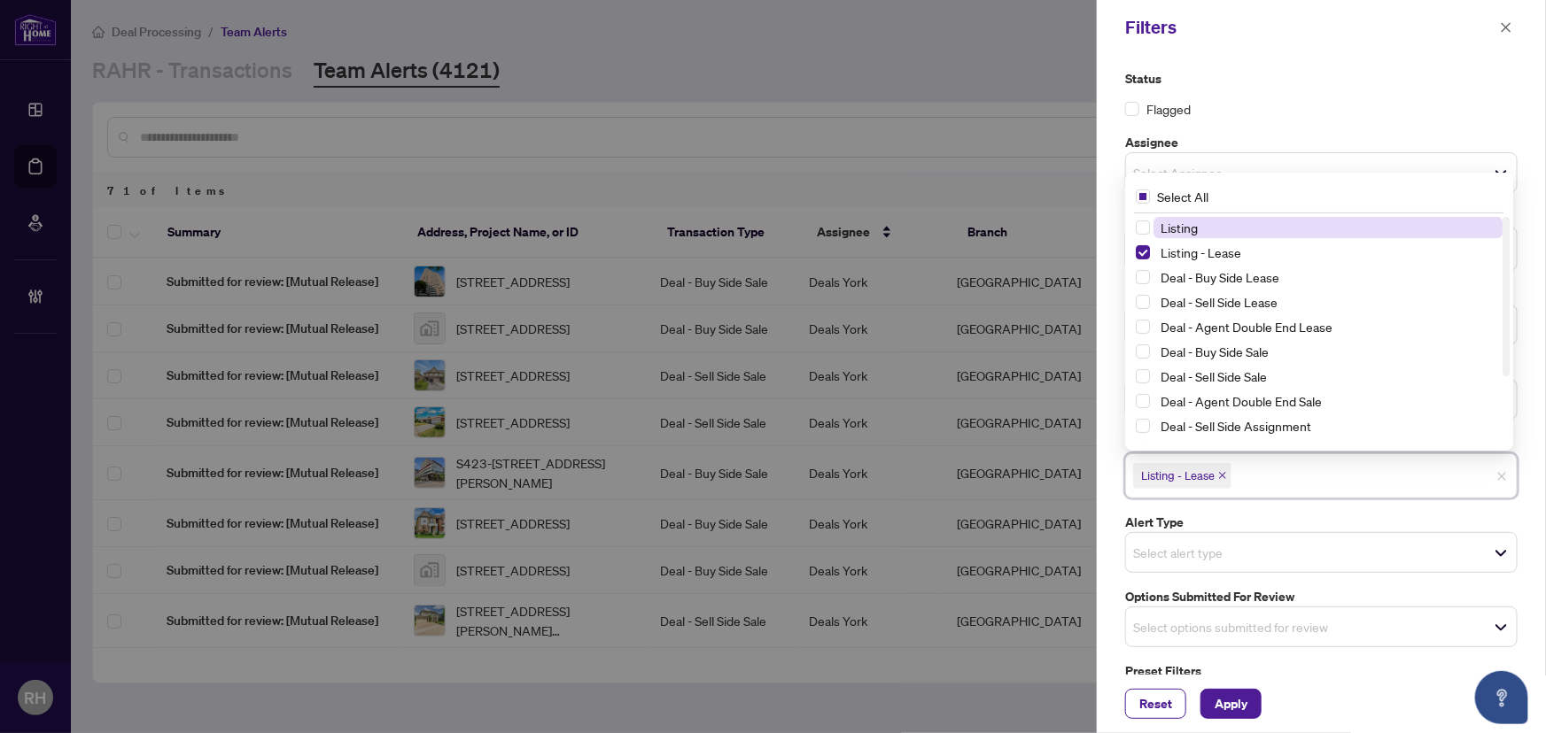
click at [1228, 234] on span "Listing" at bounding box center [1327, 227] width 349 height 21
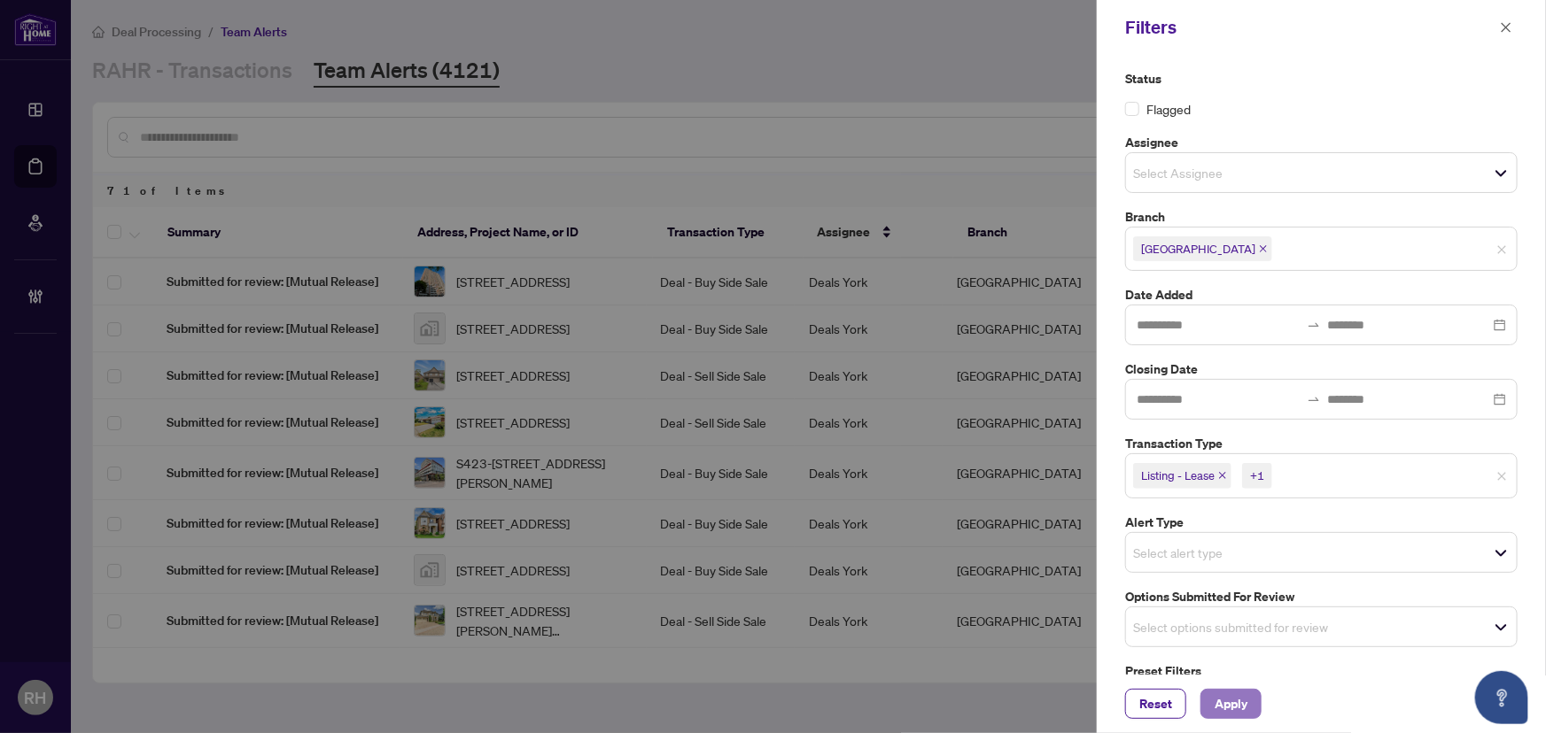
click at [1251, 705] on button "Apply" at bounding box center [1230, 704] width 61 height 30
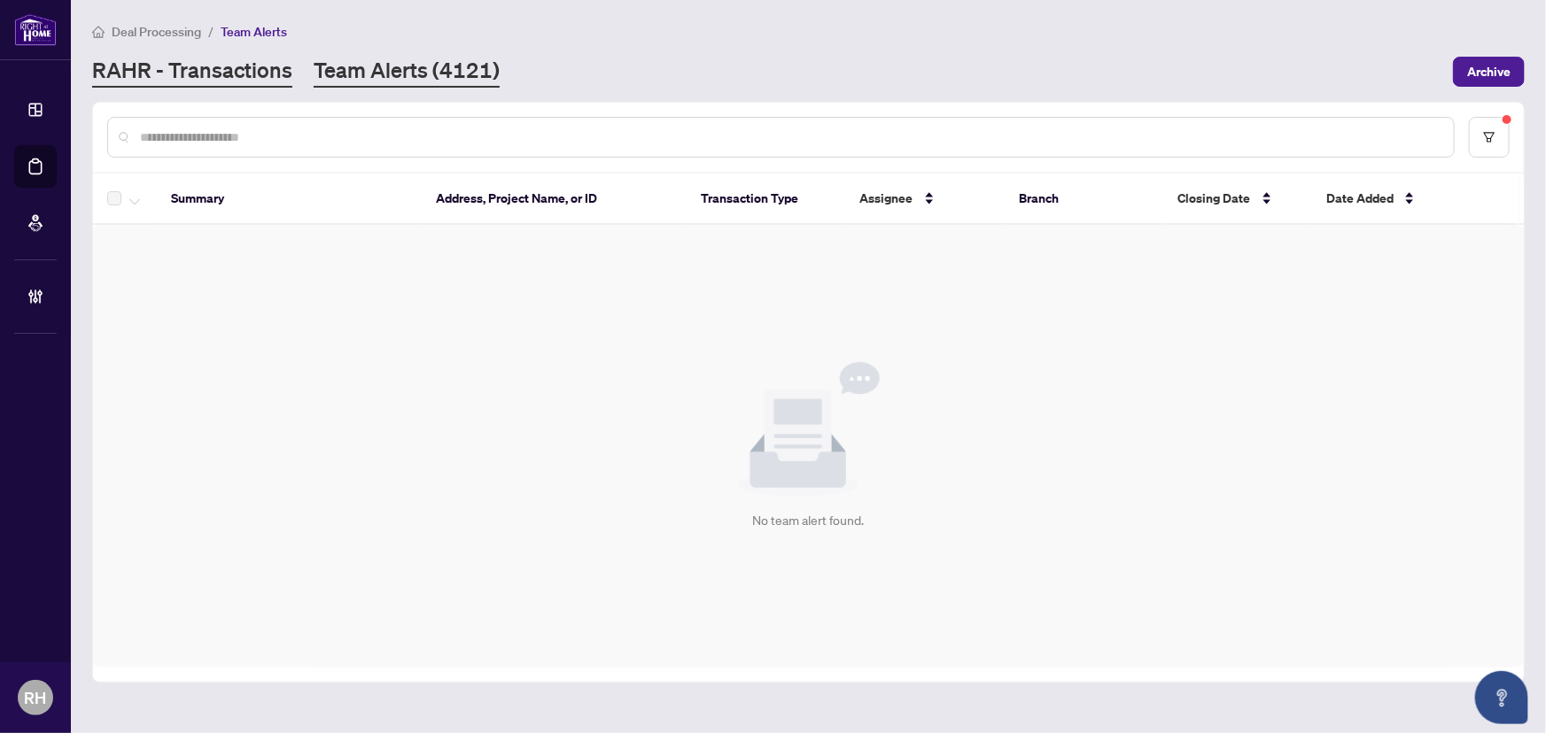
click at [240, 59] on link "RAHR - Transactions" at bounding box center [192, 72] width 200 height 32
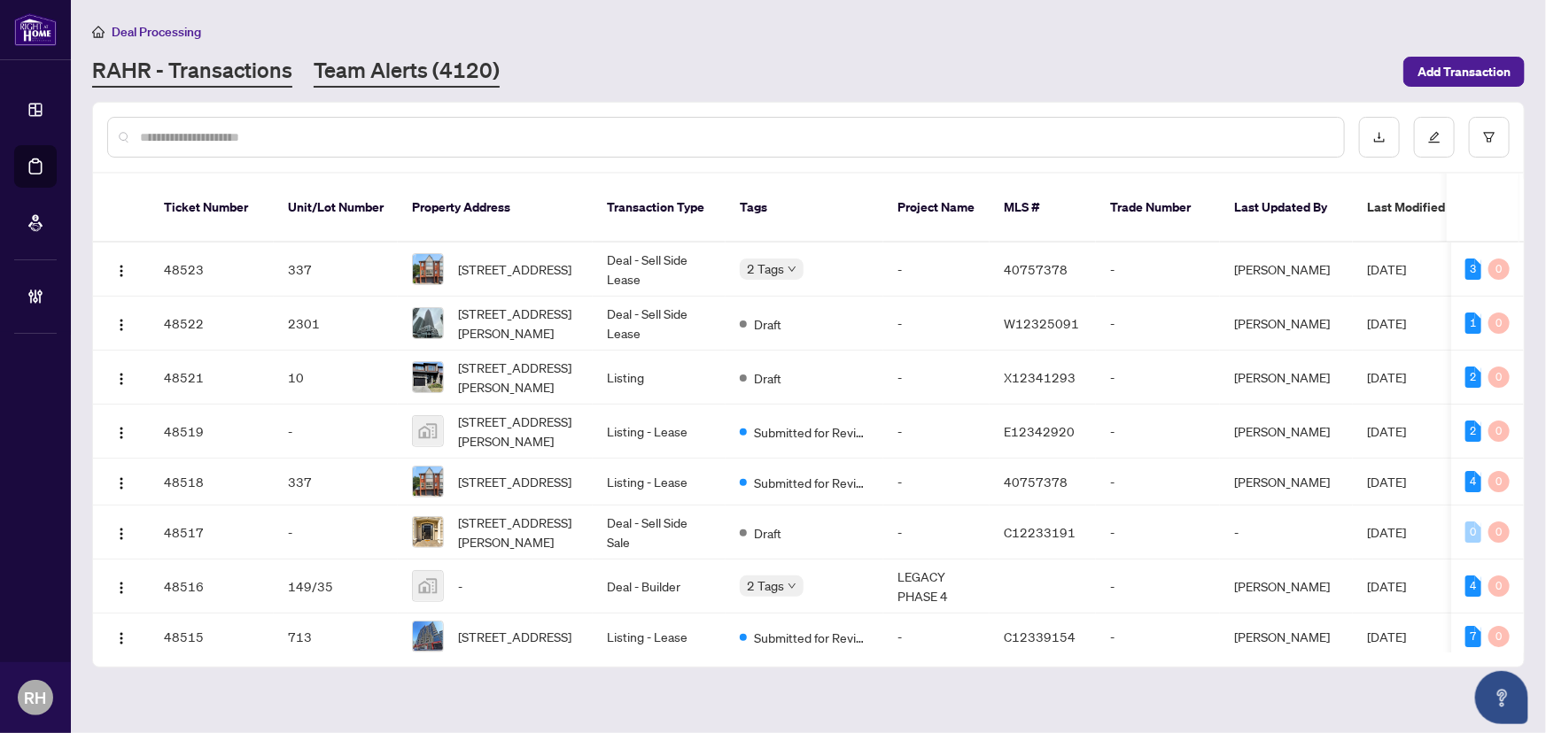
click at [458, 76] on link "Team Alerts (4120)" at bounding box center [407, 72] width 186 height 32
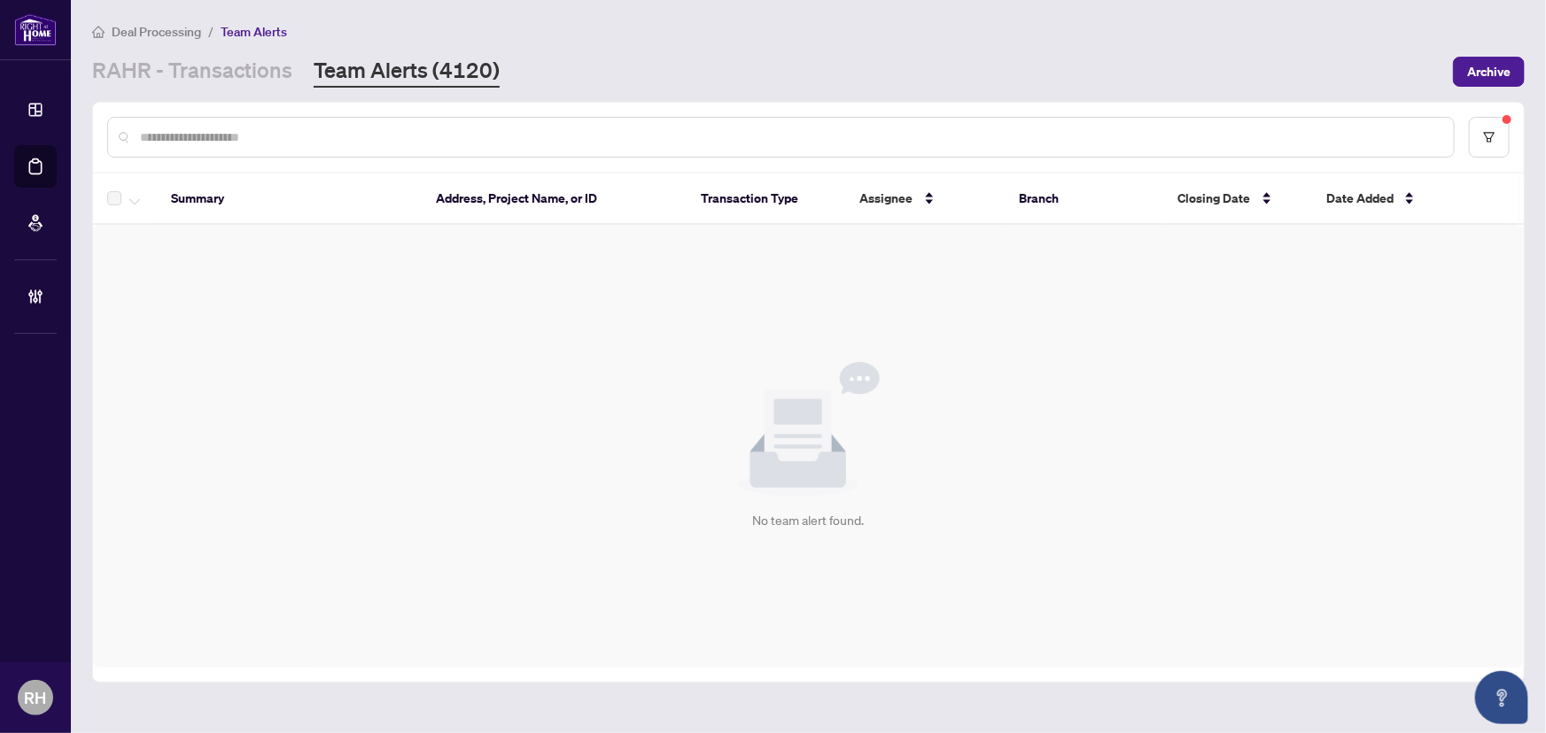
click at [235, 87] on main "Deal Processing / Team Alerts RAHR - Transactions Team Alerts (4120) Archive Su…" at bounding box center [808, 366] width 1475 height 733
click at [262, 80] on link "RAHR - Transactions" at bounding box center [192, 72] width 200 height 32
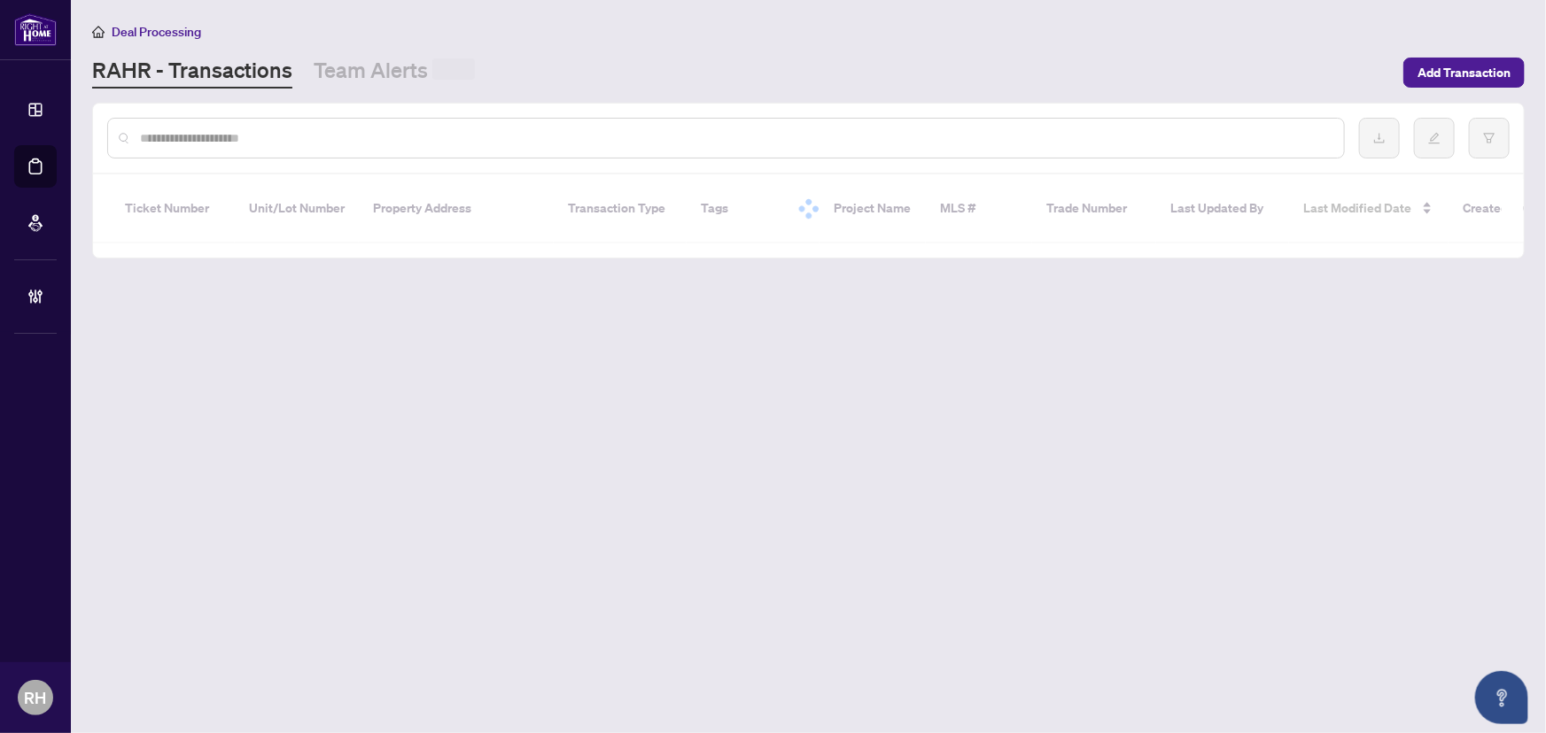
click at [394, 91] on main "Deal Processing RAHR - Transactions Team Alerts Add Transaction Ticket Number U…" at bounding box center [808, 366] width 1475 height 733
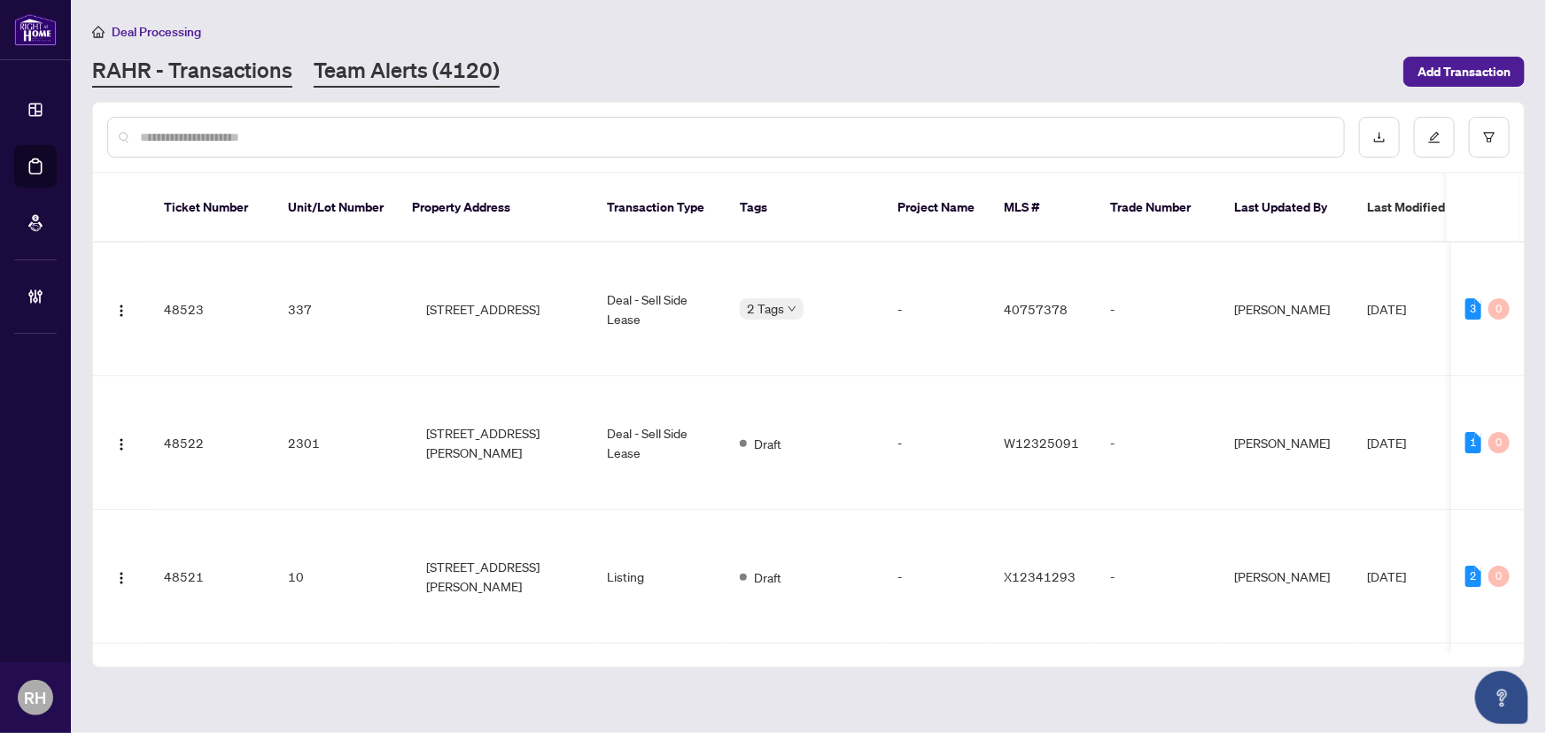
click at [395, 88] on main "Deal Processing RAHR - Transactions Team Alerts (4120) Add Transaction Ticket N…" at bounding box center [808, 366] width 1475 height 733
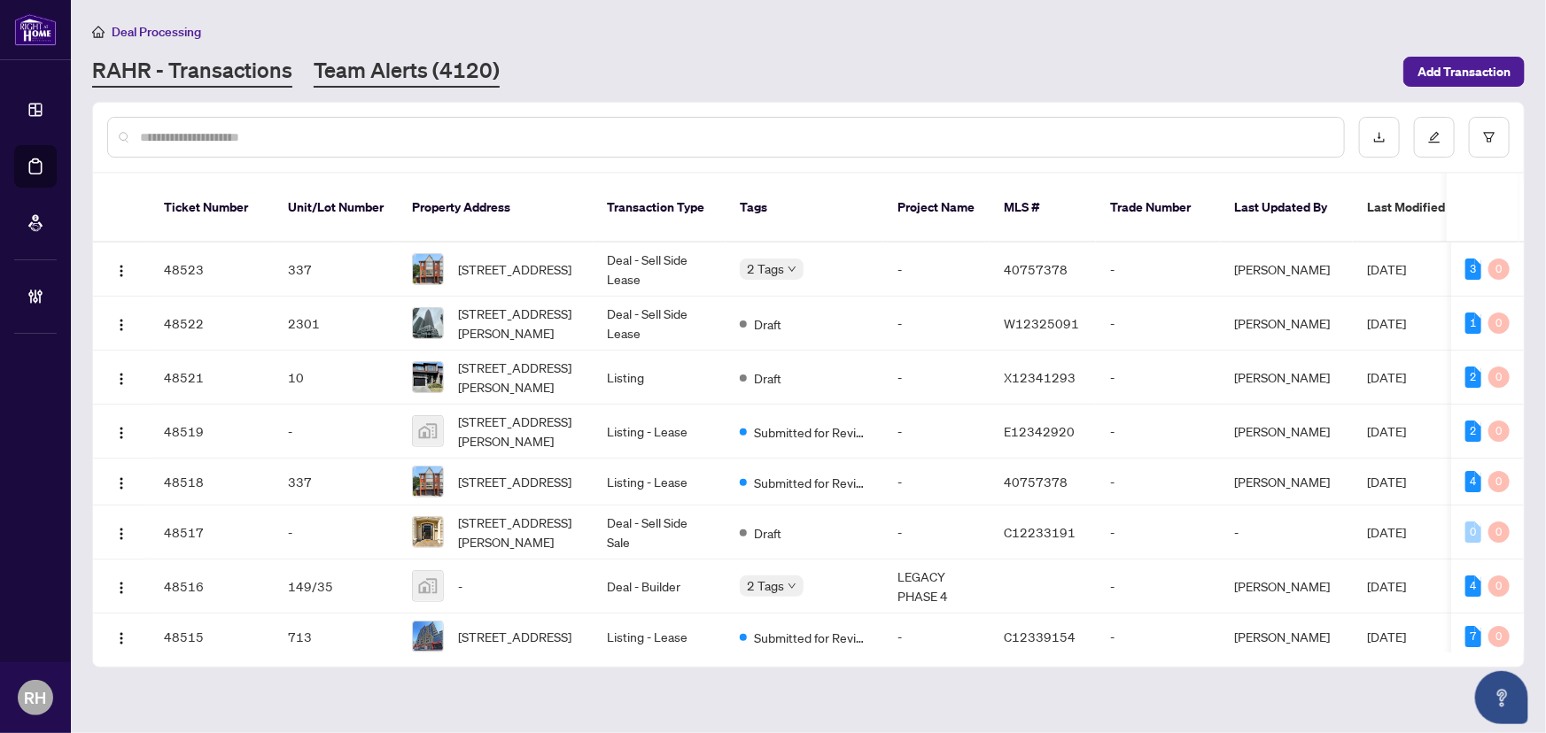
click at [363, 67] on link "Team Alerts (4120)" at bounding box center [407, 72] width 186 height 32
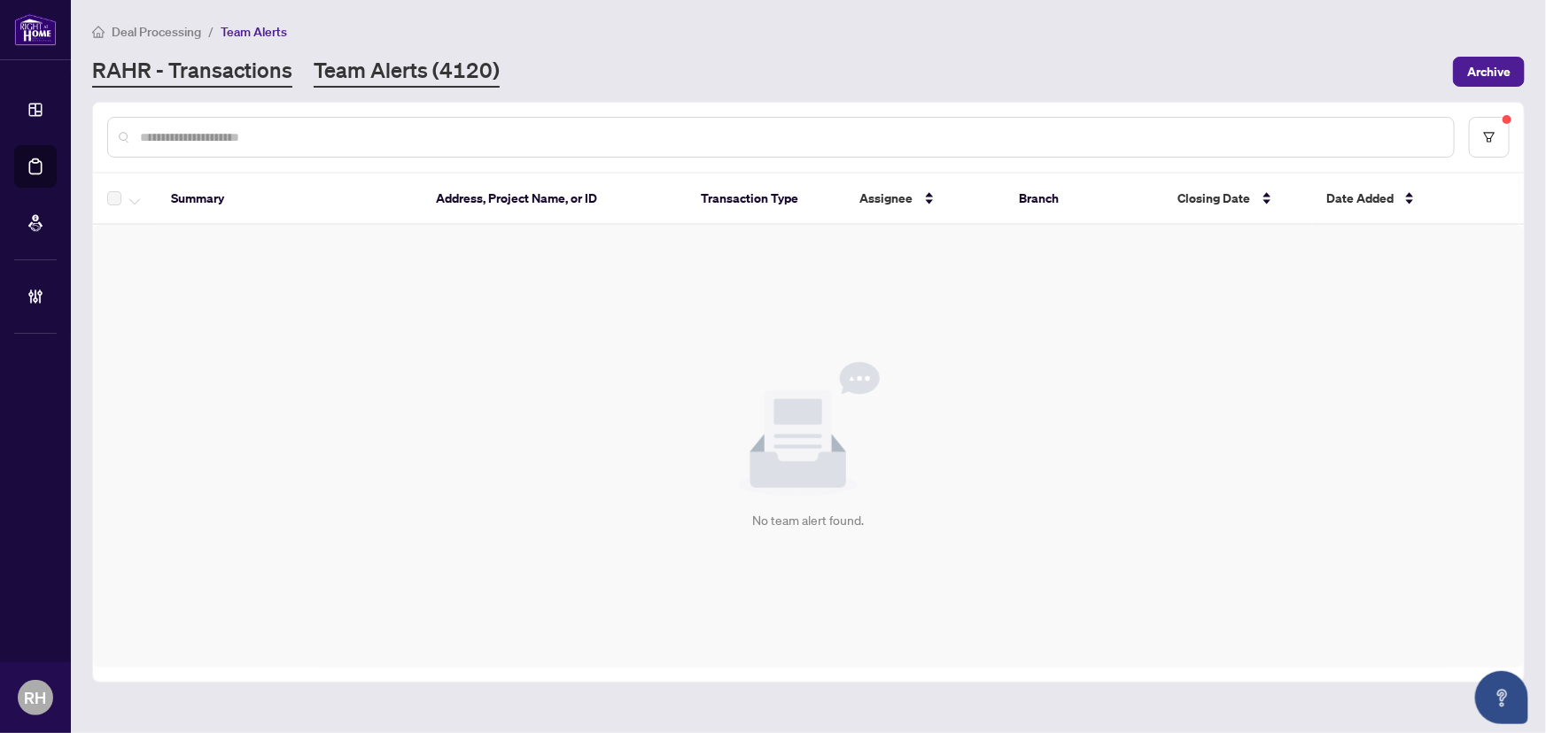
click at [187, 61] on link "RAHR - Transactions" at bounding box center [192, 72] width 200 height 32
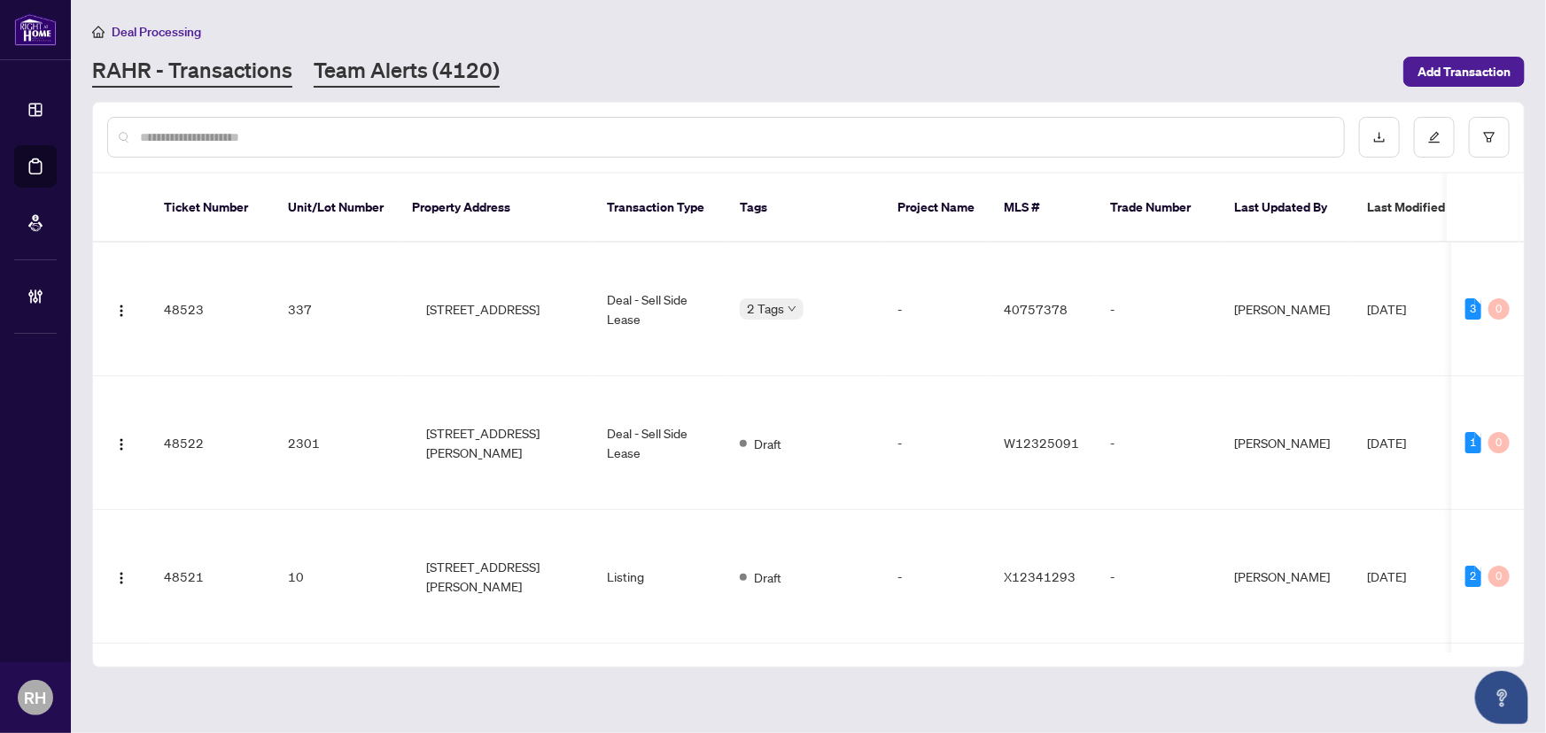
click at [316, 66] on link "Team Alerts (4120)" at bounding box center [407, 72] width 186 height 32
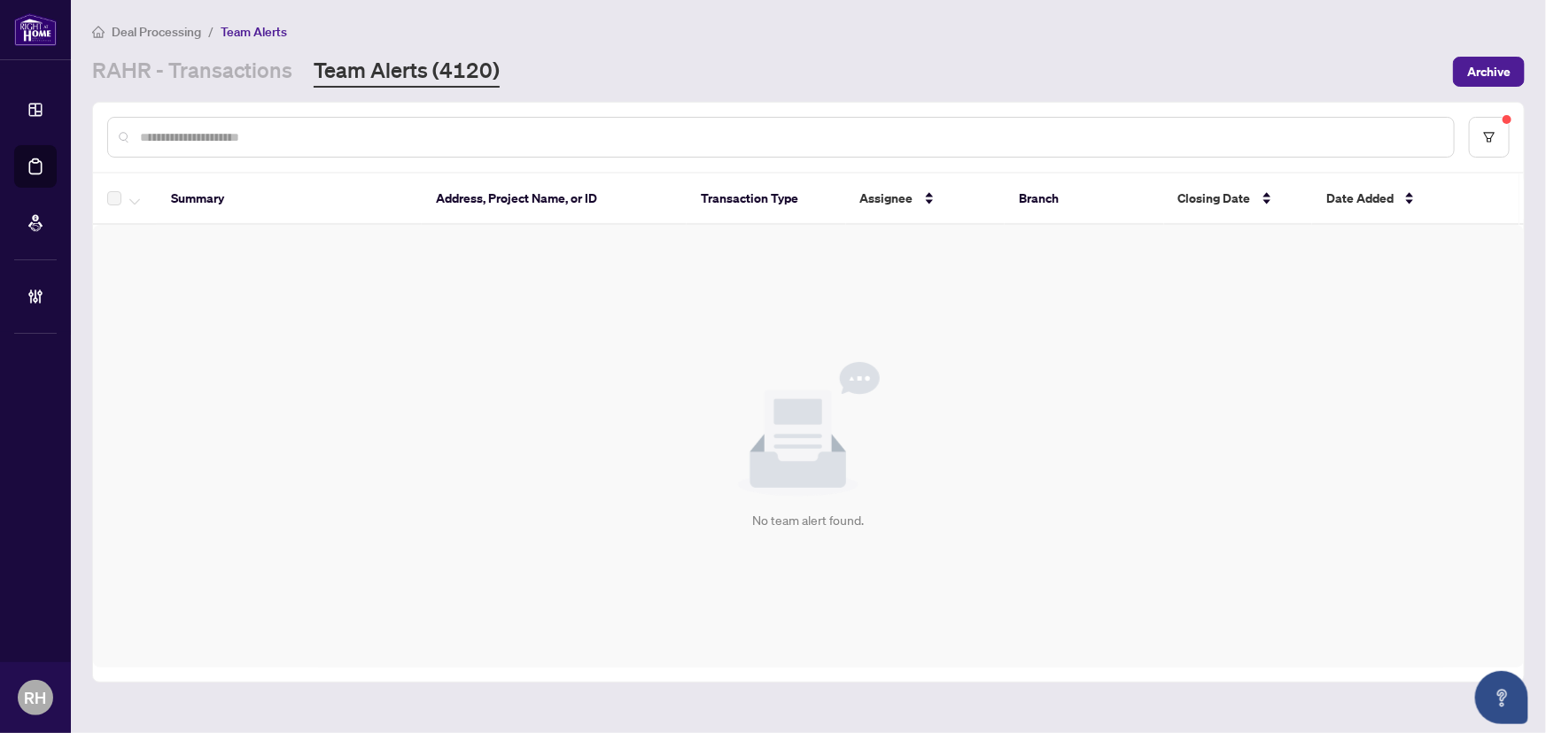
click at [299, 89] on main "Deal Processing / Team Alerts RAHR - Transactions Team Alerts (4120) Archive Su…" at bounding box center [808, 366] width 1475 height 733
click at [248, 75] on link "RAHR - Transactions" at bounding box center [192, 72] width 200 height 32
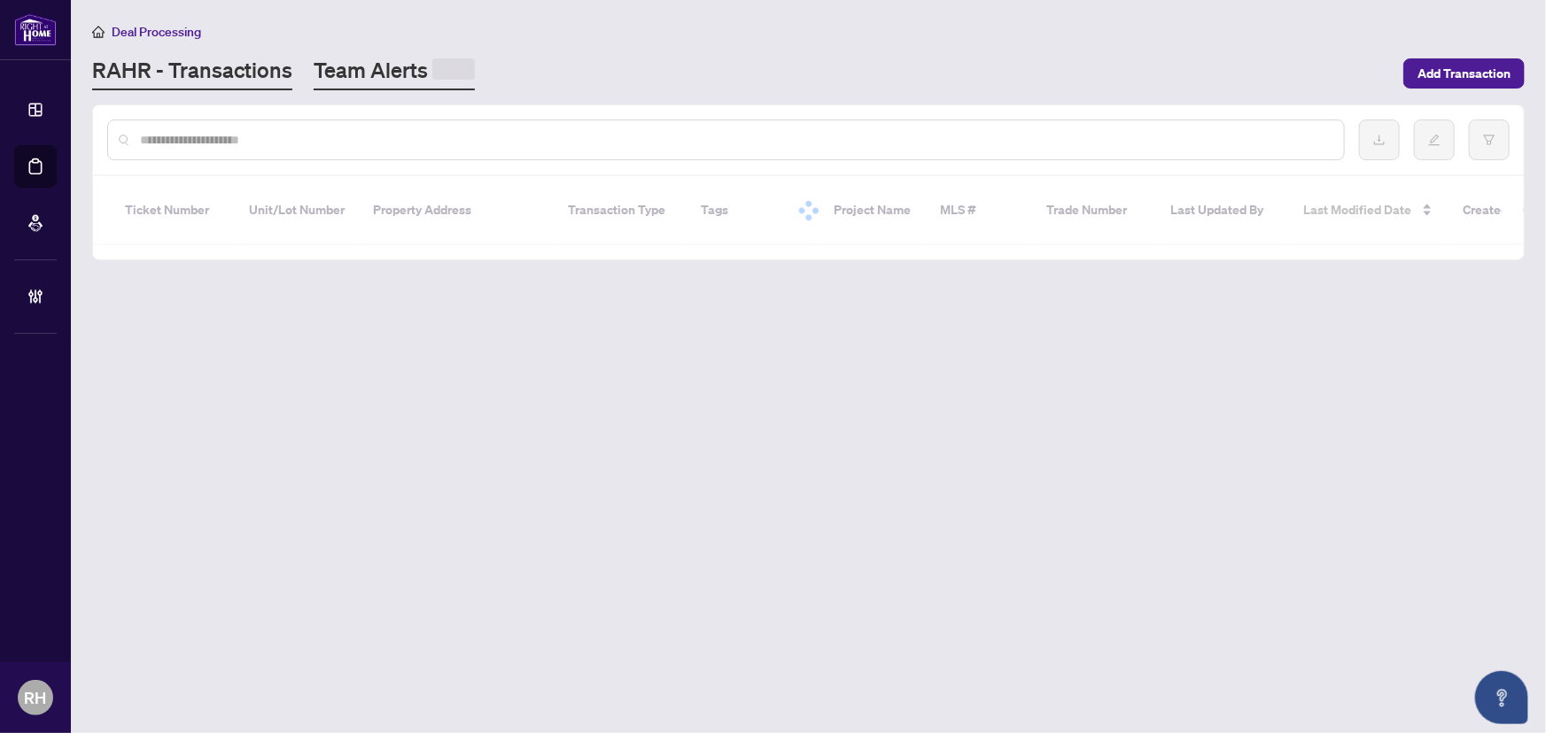
click at [363, 75] on link "Team Alerts" at bounding box center [394, 73] width 161 height 35
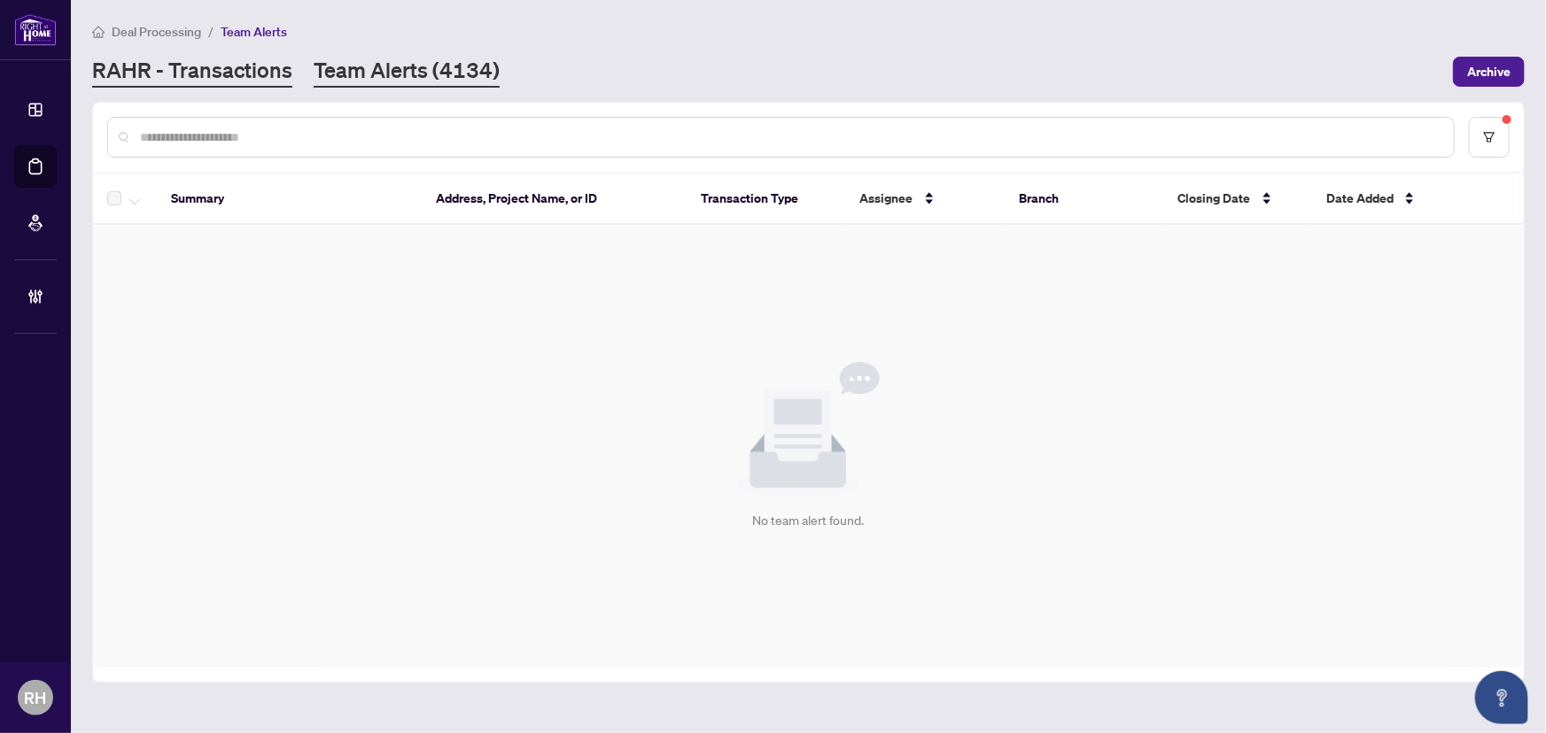
click at [98, 65] on link "RAHR - Transactions" at bounding box center [192, 72] width 200 height 32
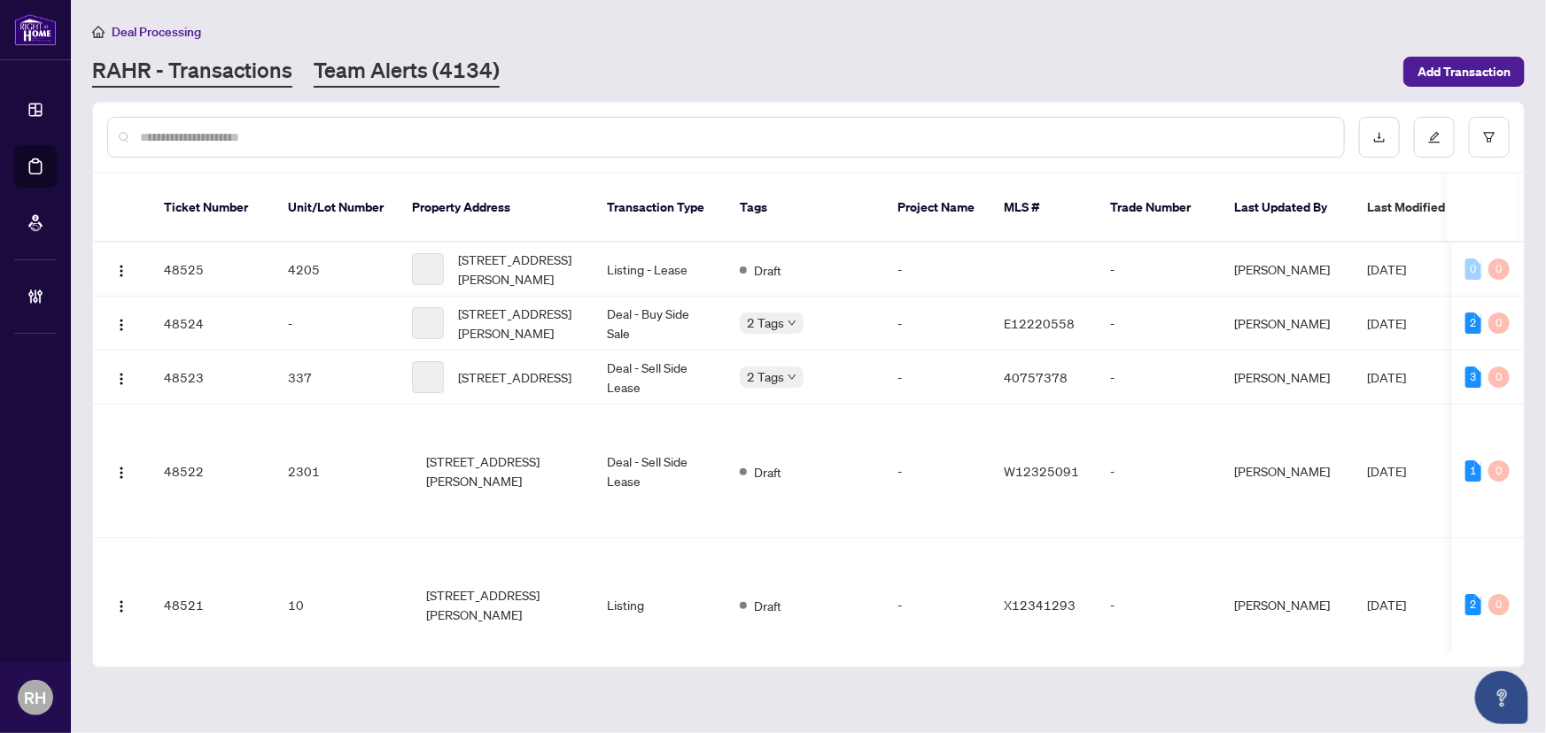
click at [372, 71] on link "Team Alerts (4134)" at bounding box center [407, 72] width 186 height 32
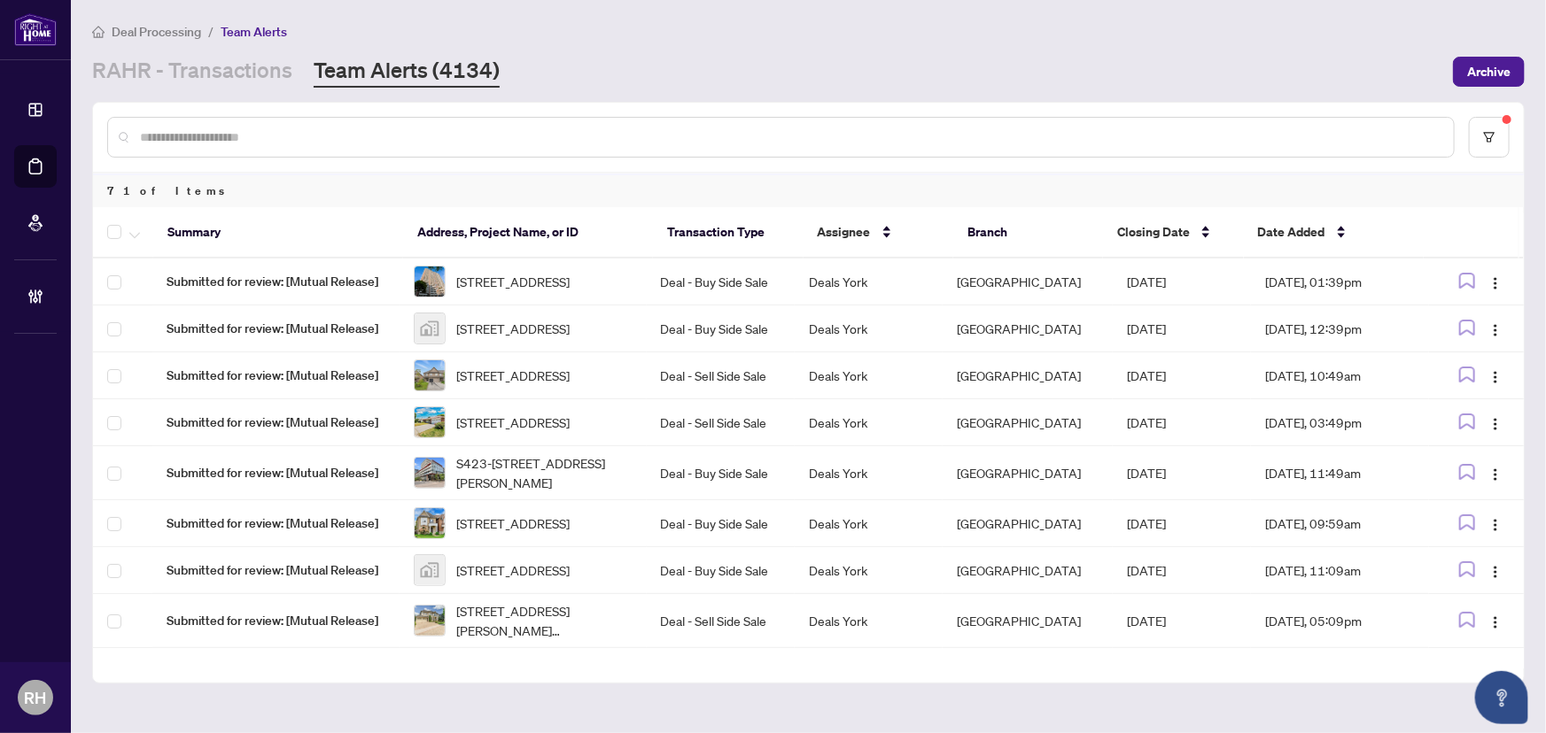
click at [1514, 104] on div at bounding box center [808, 137] width 1431 height 69
click at [1508, 116] on sup at bounding box center [1506, 119] width 9 height 9
click at [1498, 143] on button "button" at bounding box center [1489, 137] width 41 height 41
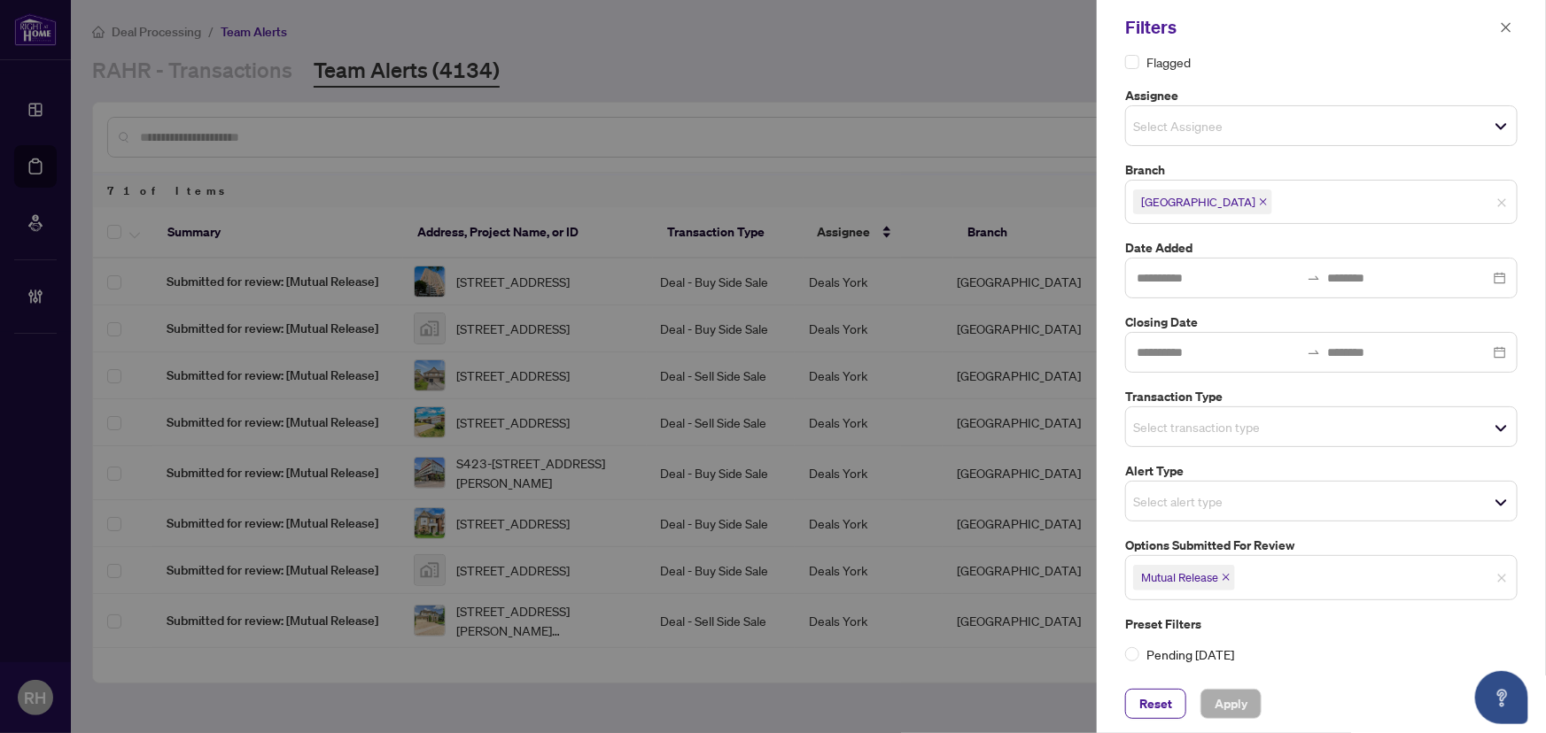
click at [1224, 577] on icon "close" at bounding box center [1226, 577] width 9 height 9
click at [1238, 427] on input "search" at bounding box center [1195, 429] width 124 height 21
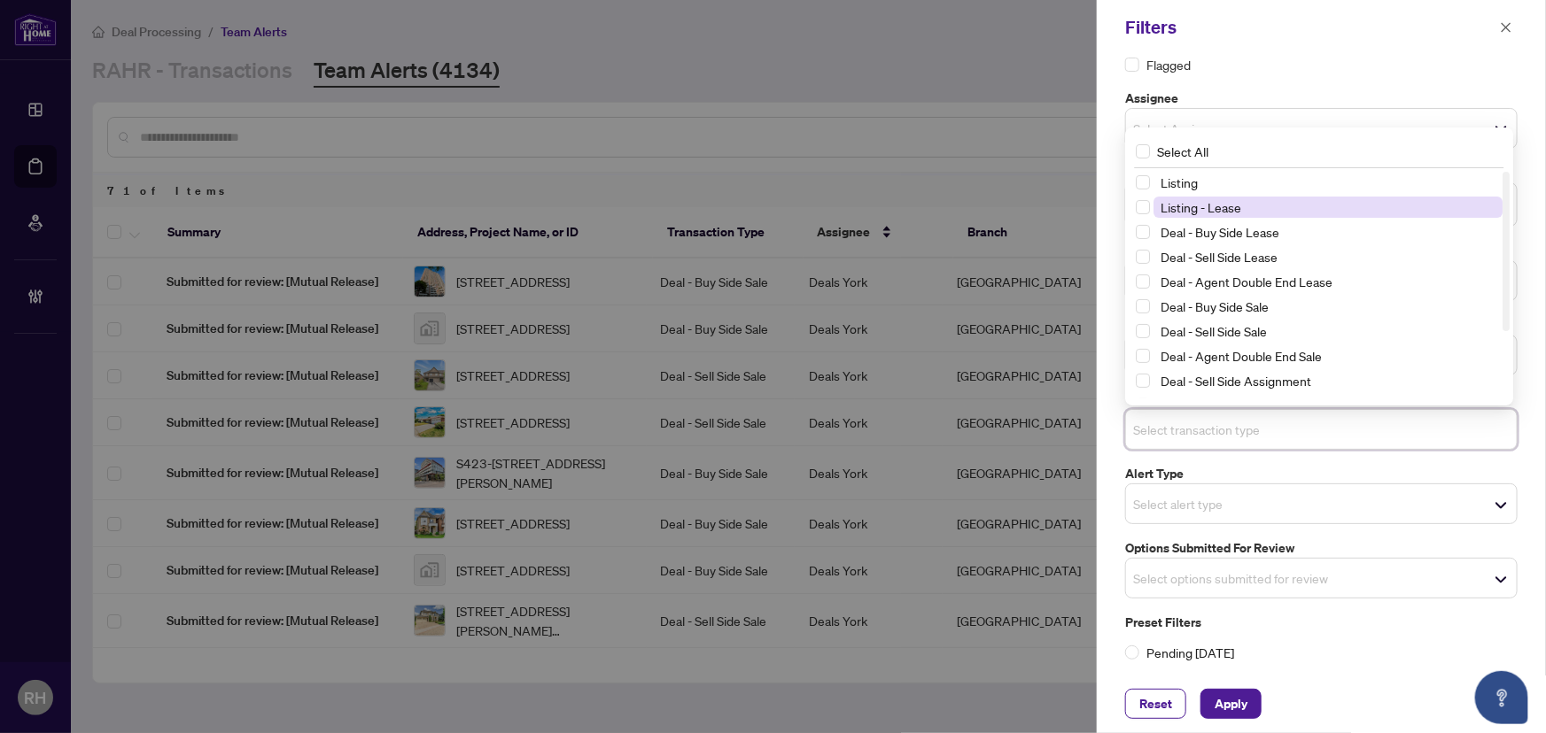
click at [1191, 200] on span "Listing - Lease" at bounding box center [1200, 207] width 81 height 16
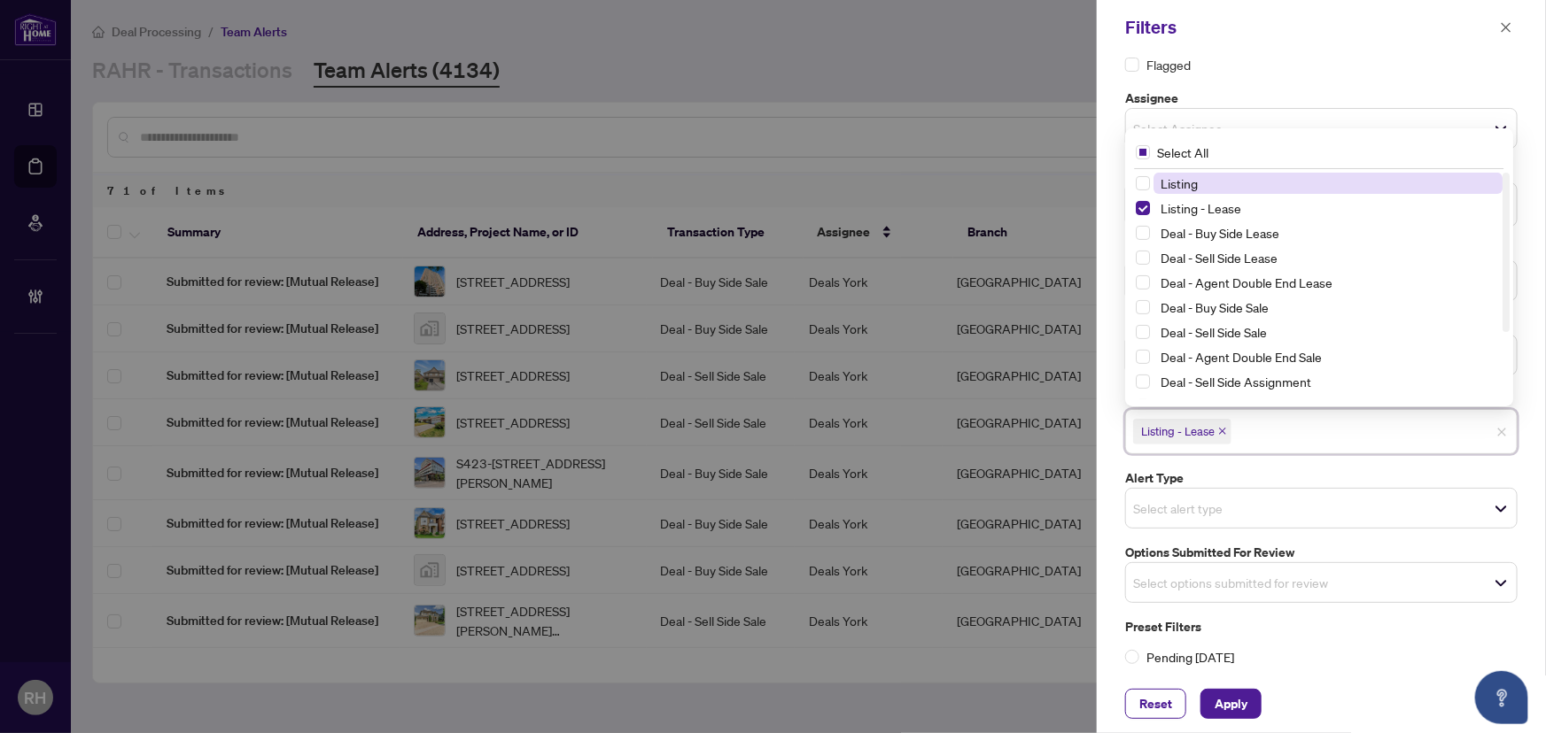
click at [1194, 183] on span "Listing" at bounding box center [1178, 183] width 37 height 16
click at [1231, 702] on span "Apply" at bounding box center [1231, 704] width 33 height 28
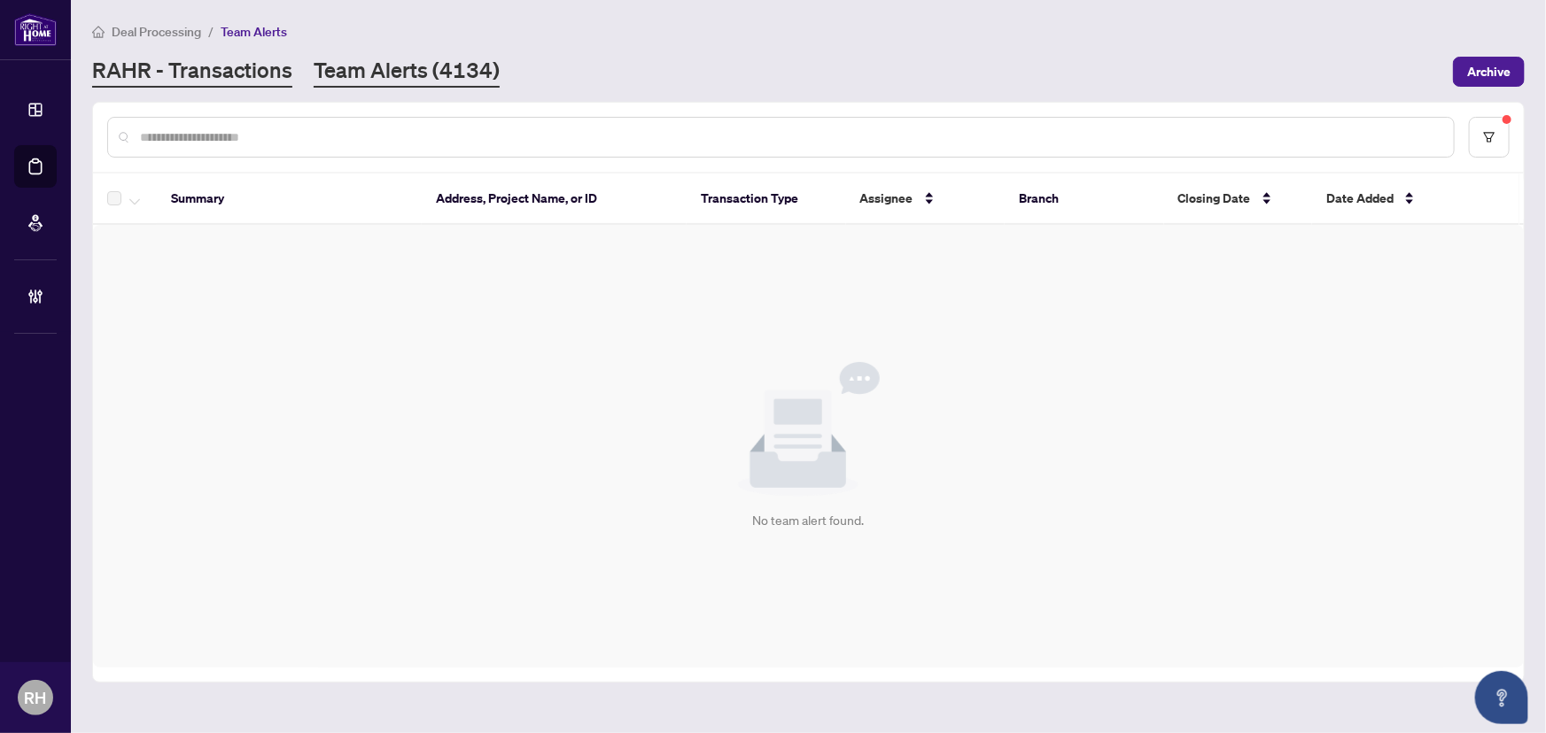
click at [219, 68] on link "RAHR - Transactions" at bounding box center [192, 72] width 200 height 32
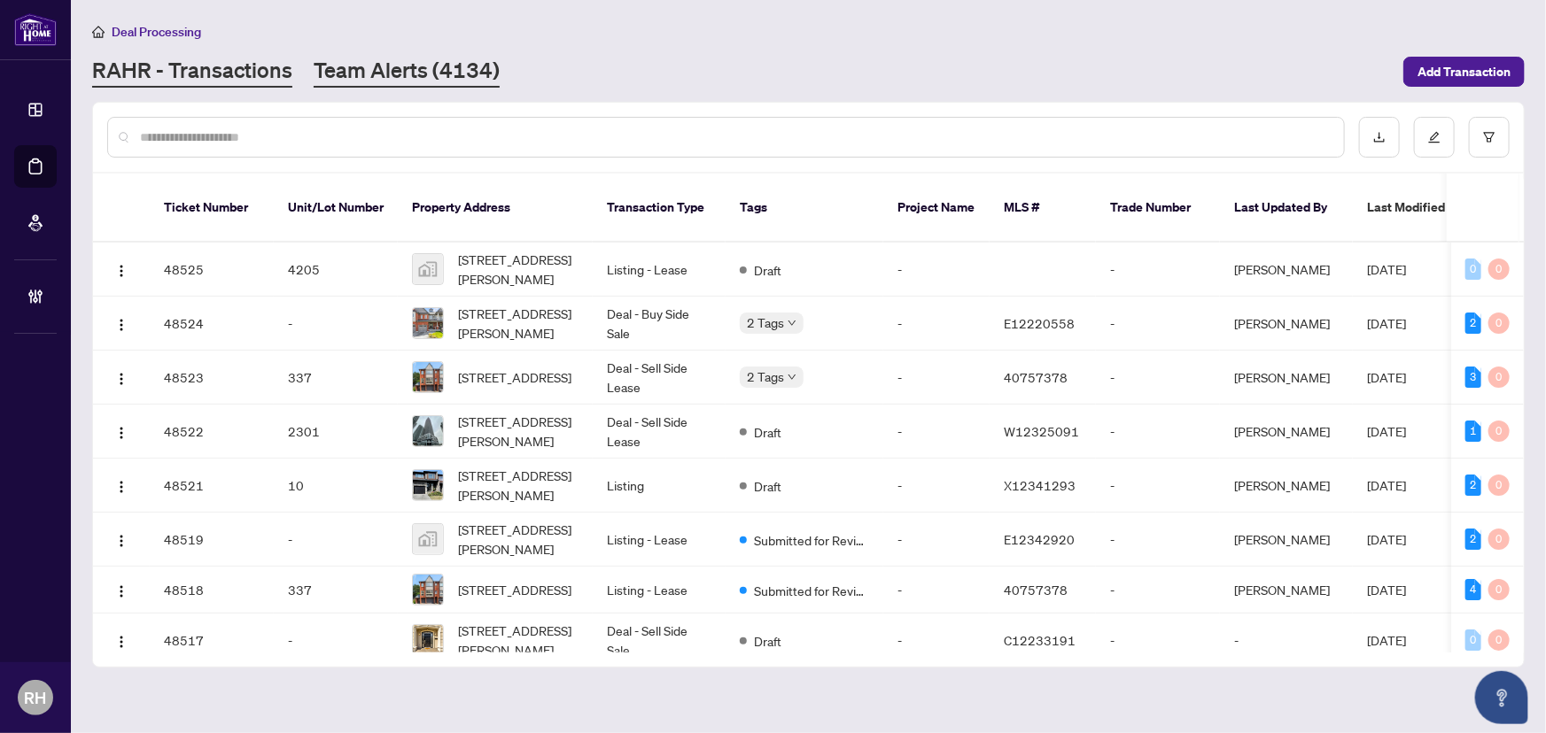
click at [420, 58] on link "Team Alerts (4134)" at bounding box center [407, 72] width 186 height 32
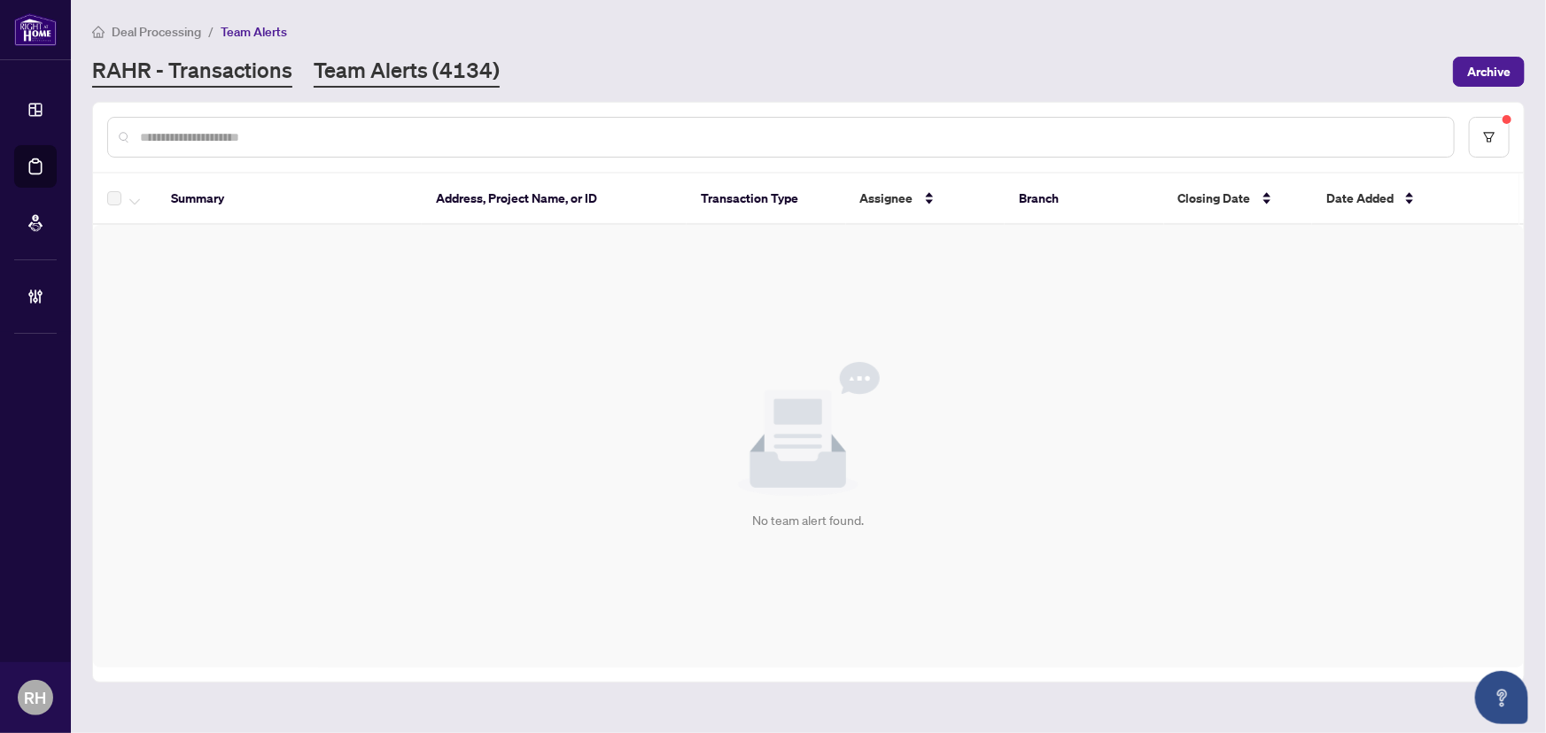
click at [212, 63] on link "RAHR - Transactions" at bounding box center [192, 72] width 200 height 32
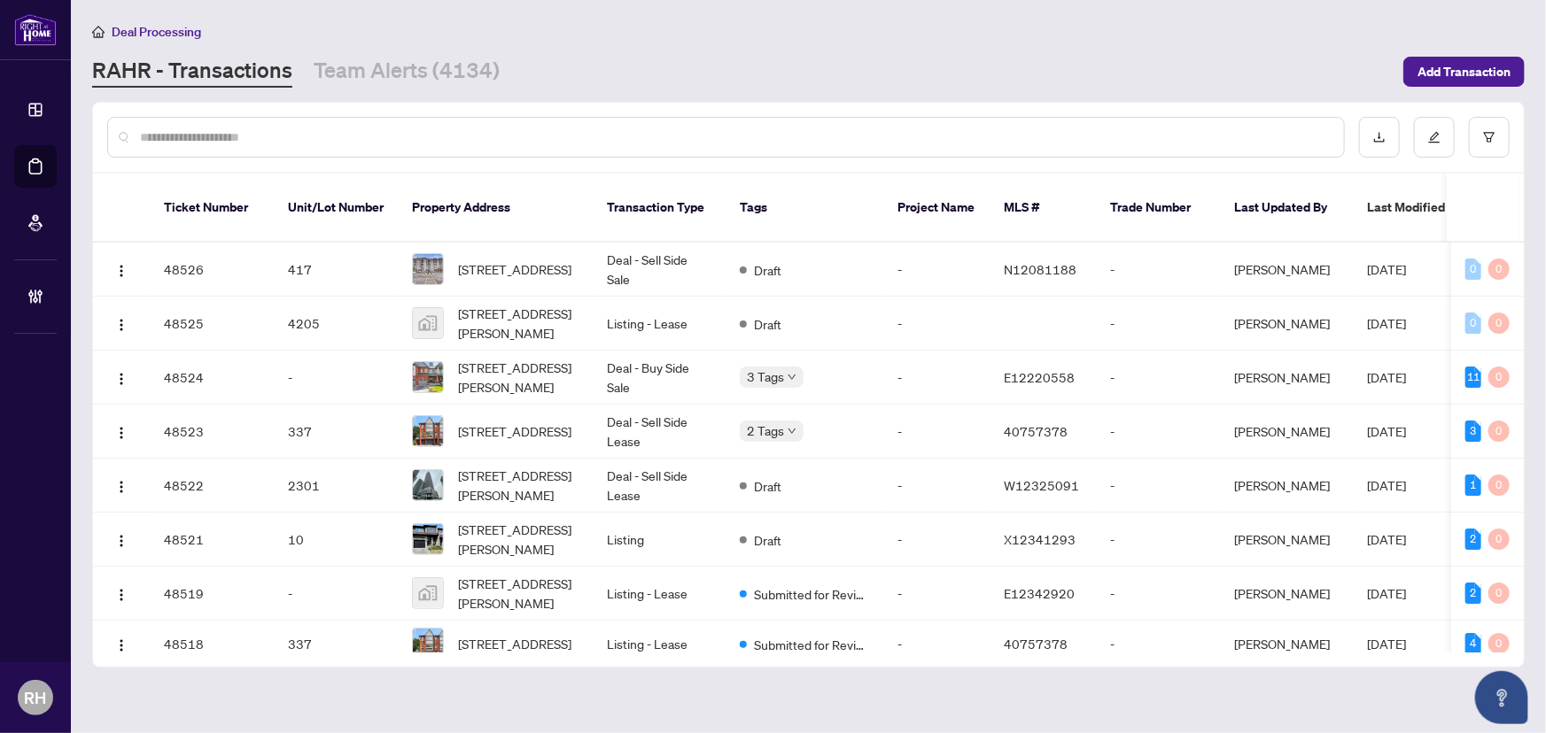
click at [431, 82] on link "Team Alerts (4134)" at bounding box center [407, 72] width 186 height 32
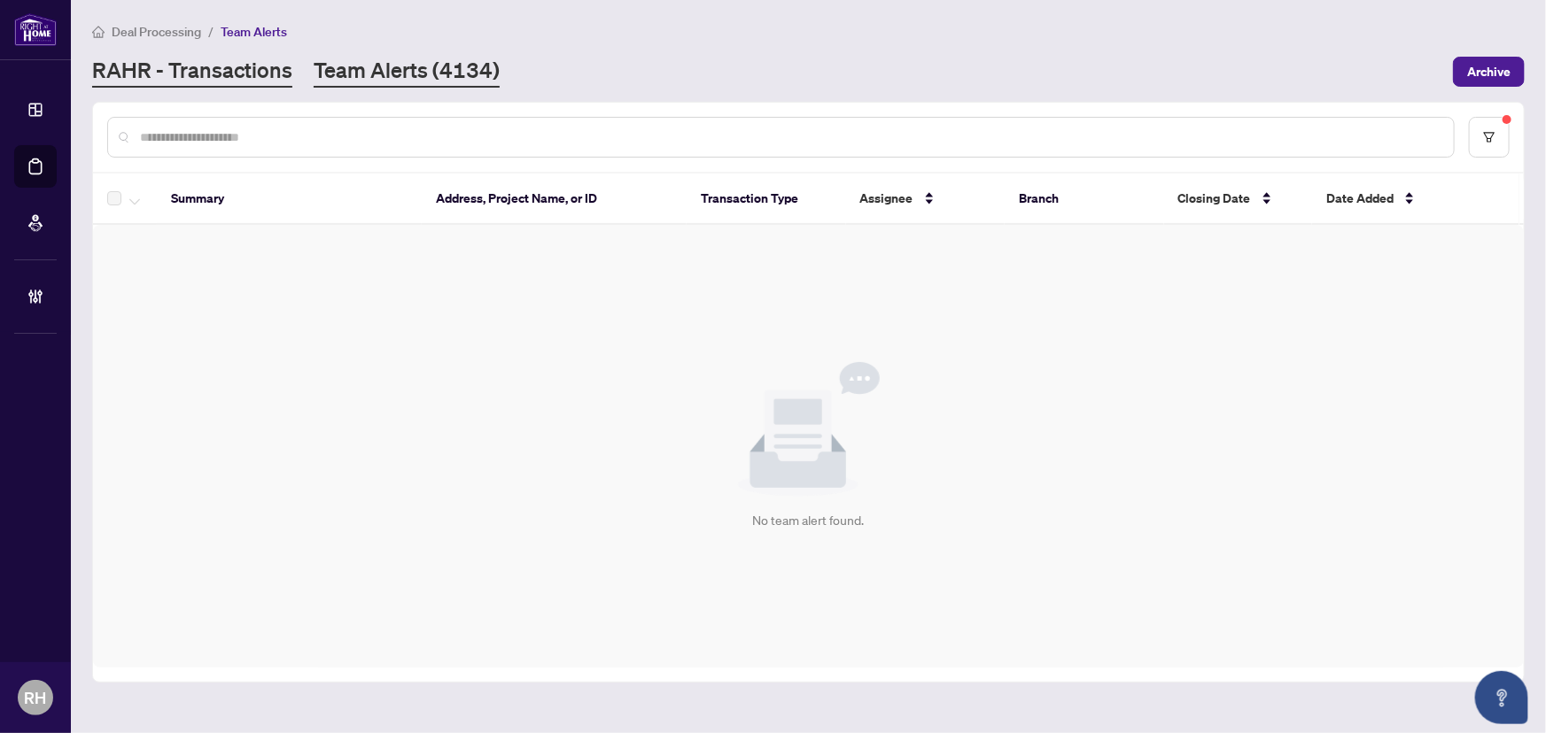
drag, startPoint x: 297, startPoint y: 66, endPoint x: 283, endPoint y: 66, distance: 13.3
click at [296, 66] on div "RAHR - Transactions Team Alerts (4134)" at bounding box center [295, 72] width 407 height 32
click at [268, 66] on link "RAHR - Transactions" at bounding box center [192, 72] width 200 height 32
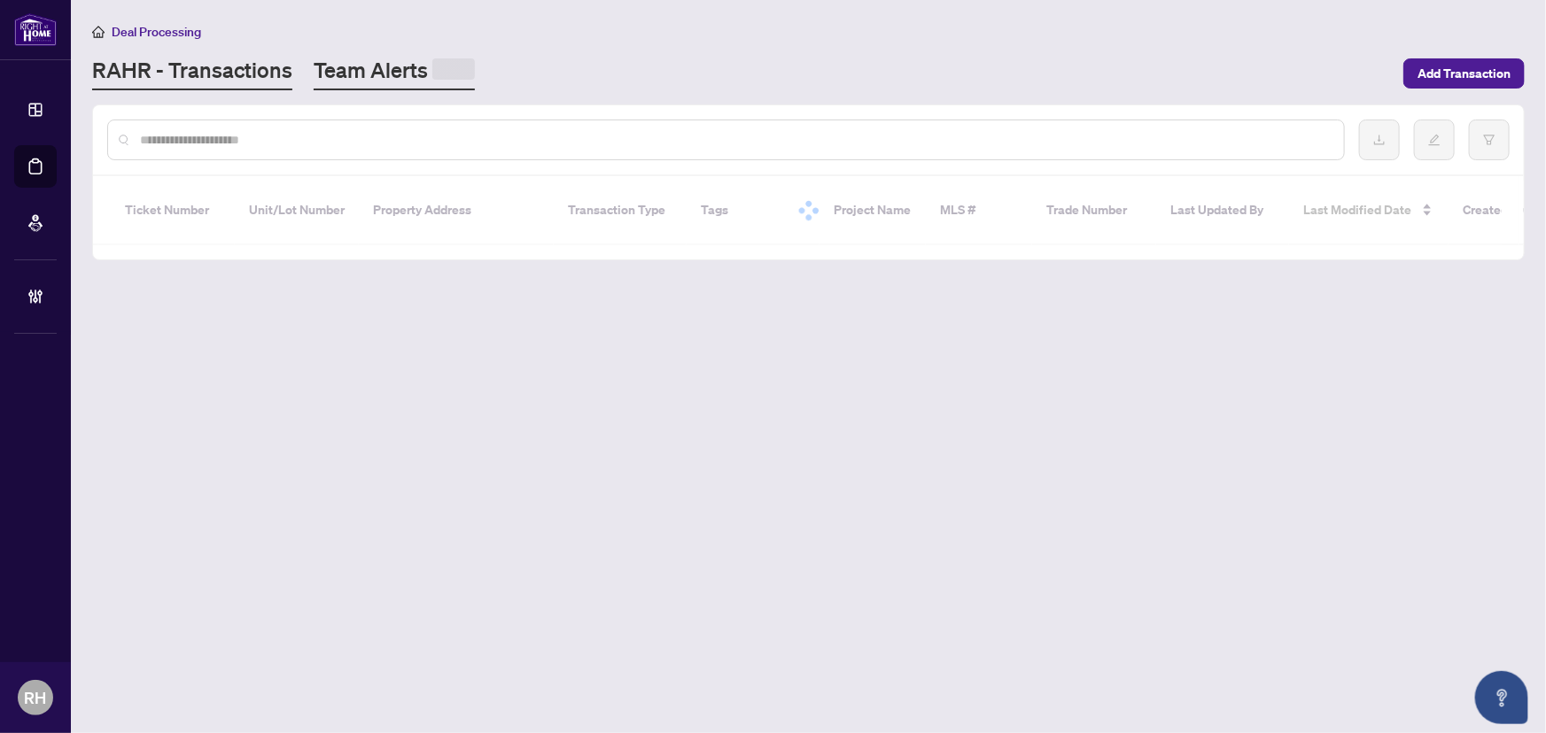
click at [384, 64] on link "Team Alerts" at bounding box center [394, 73] width 161 height 35
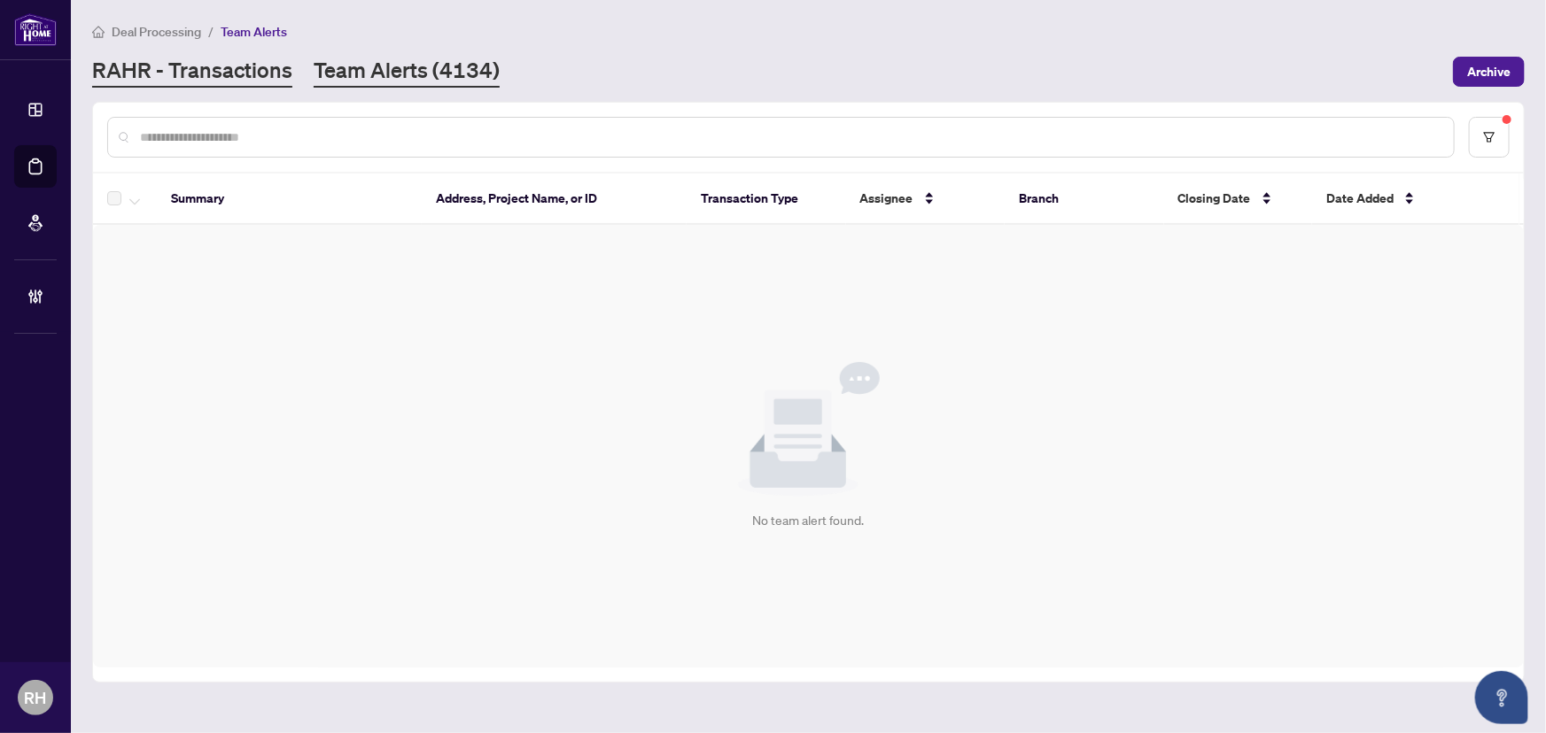
drag, startPoint x: 250, startPoint y: 106, endPoint x: 257, endPoint y: 77, distance: 30.1
click at [250, 105] on div at bounding box center [808, 137] width 1431 height 69
click at [258, 67] on link "RAHR - Transactions" at bounding box center [192, 72] width 200 height 32
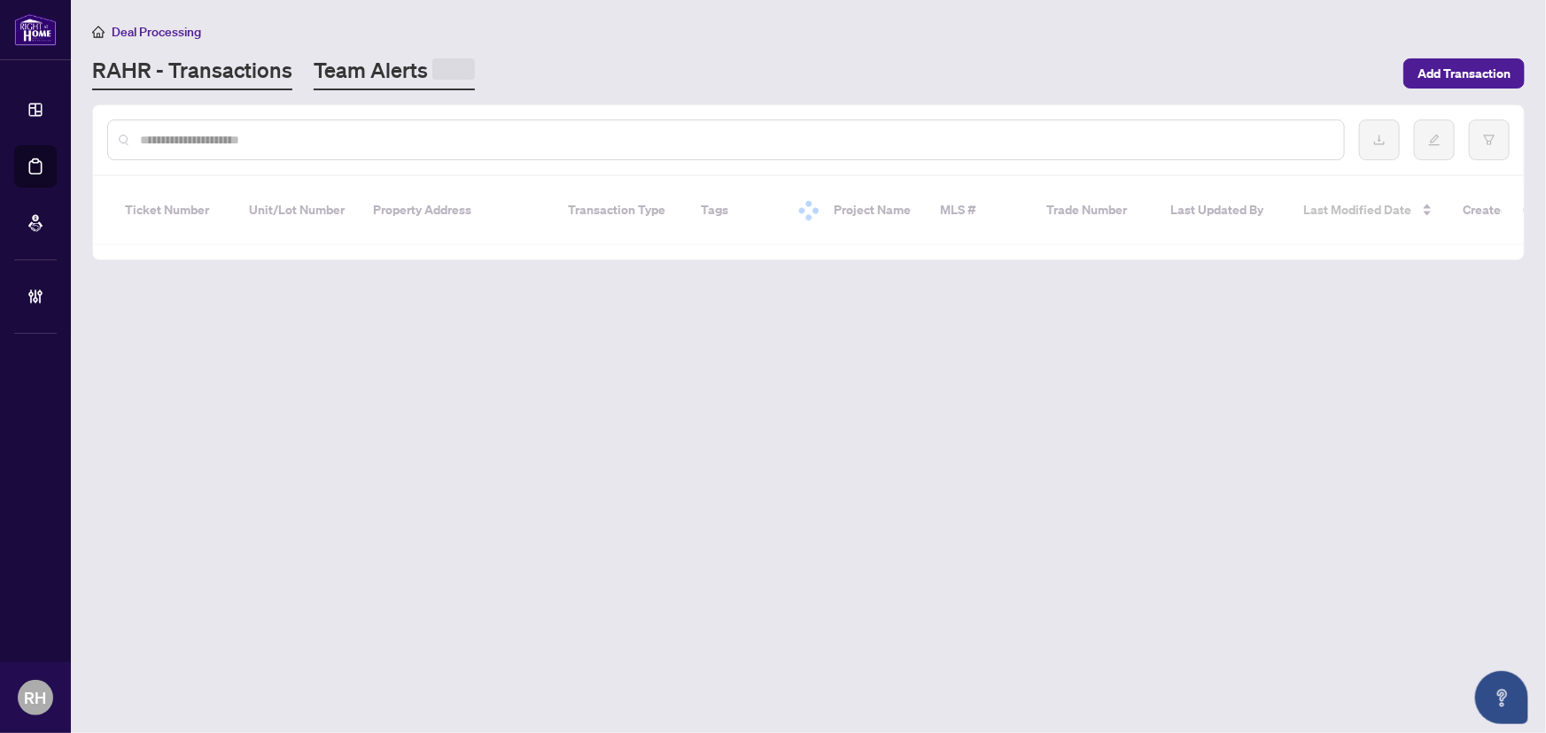
click at [395, 78] on link "Team Alerts" at bounding box center [394, 73] width 161 height 35
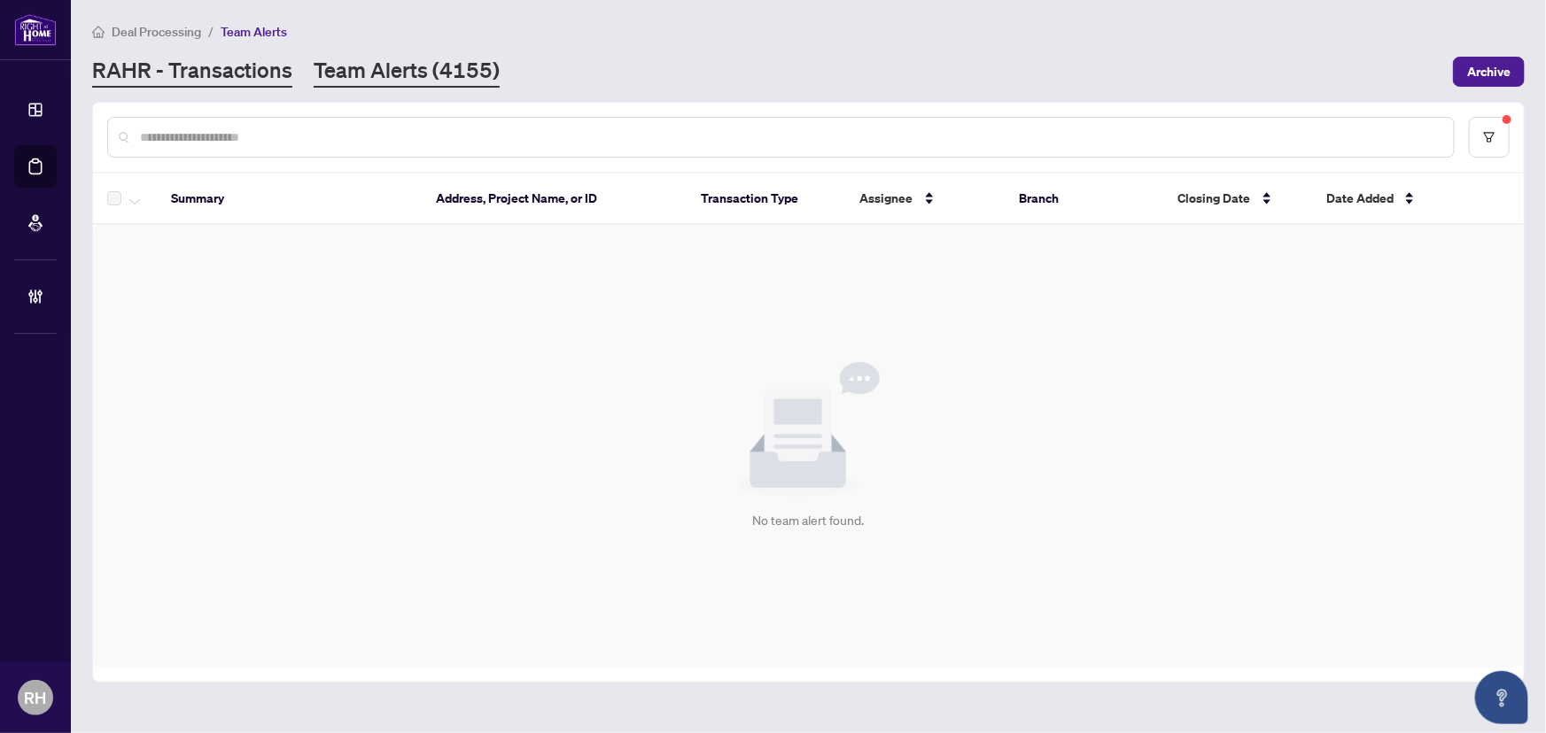
click at [241, 80] on link "RAHR - Transactions" at bounding box center [192, 72] width 200 height 32
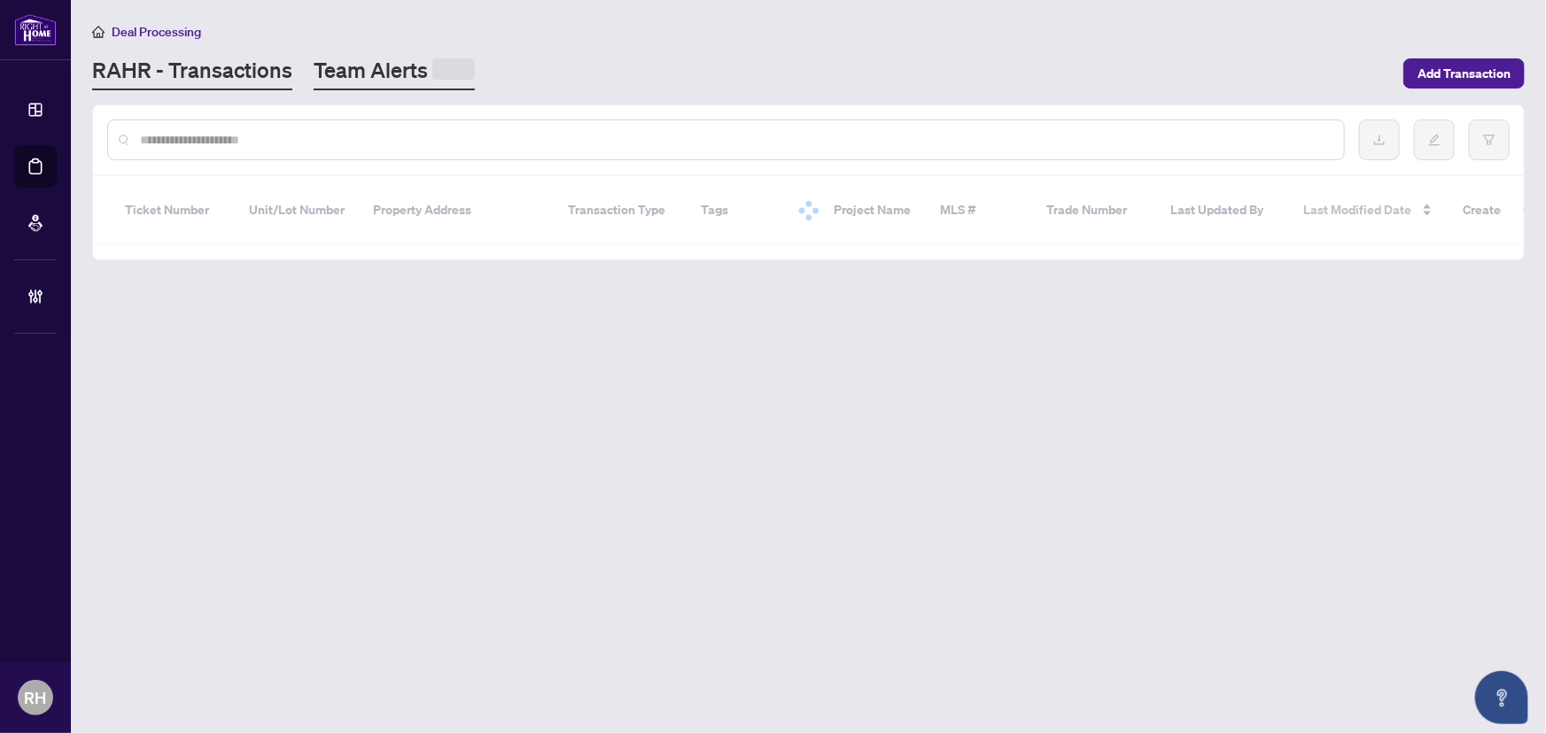
click at [389, 81] on link "Team Alerts" at bounding box center [394, 73] width 161 height 35
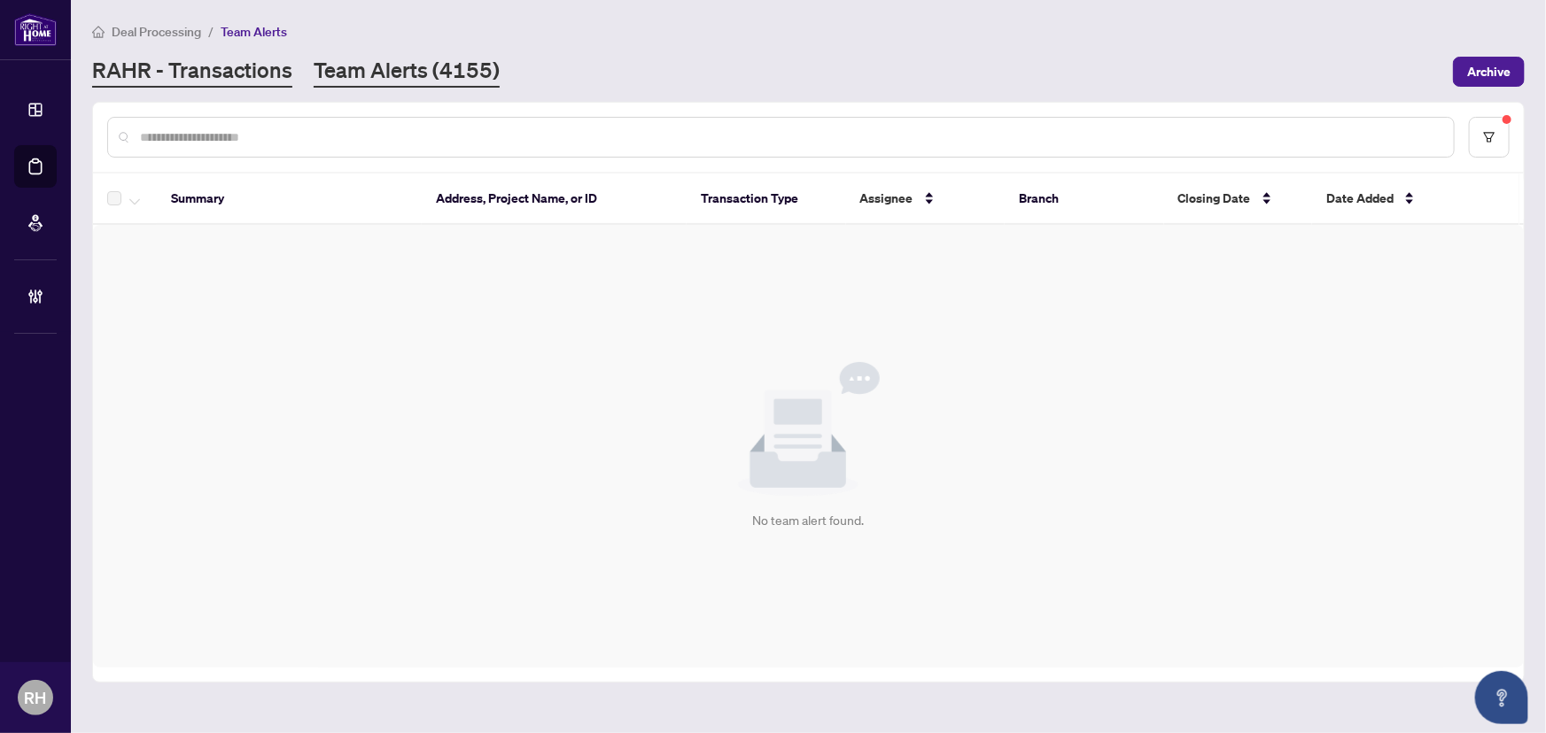
click at [148, 66] on link "RAHR - Transactions" at bounding box center [192, 72] width 200 height 32
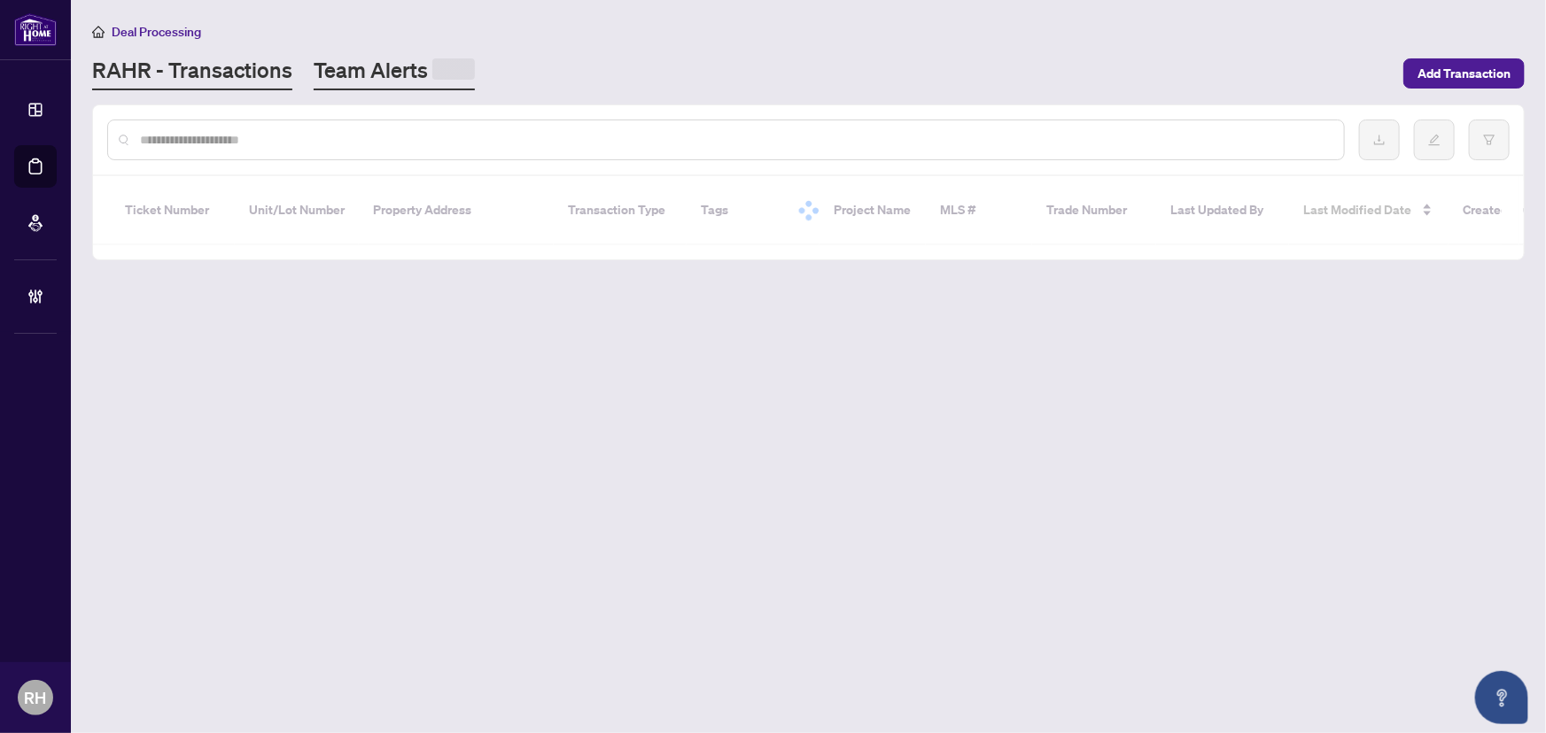
click at [376, 59] on link "Team Alerts" at bounding box center [394, 73] width 161 height 35
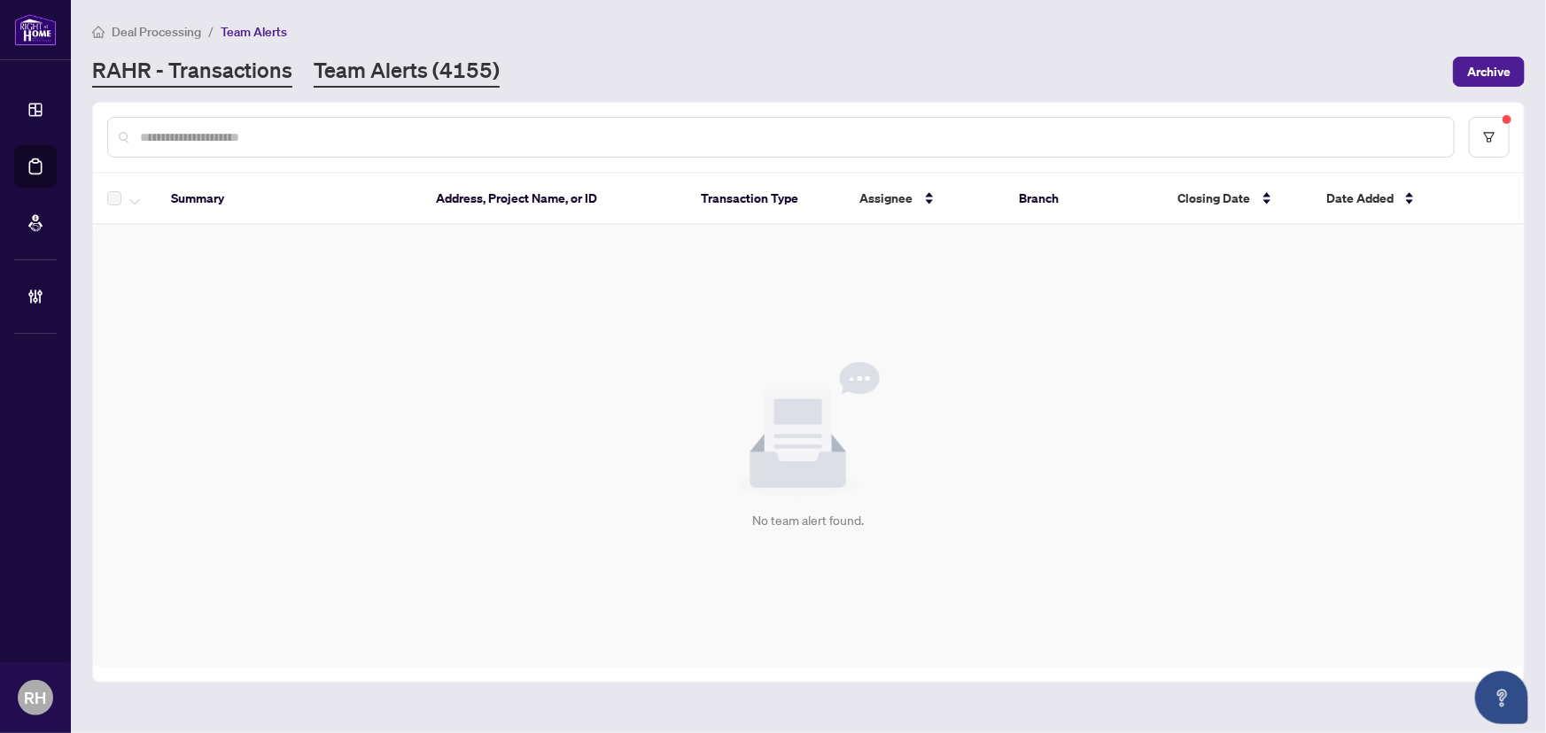
click at [245, 71] on link "RAHR - Transactions" at bounding box center [192, 72] width 200 height 32
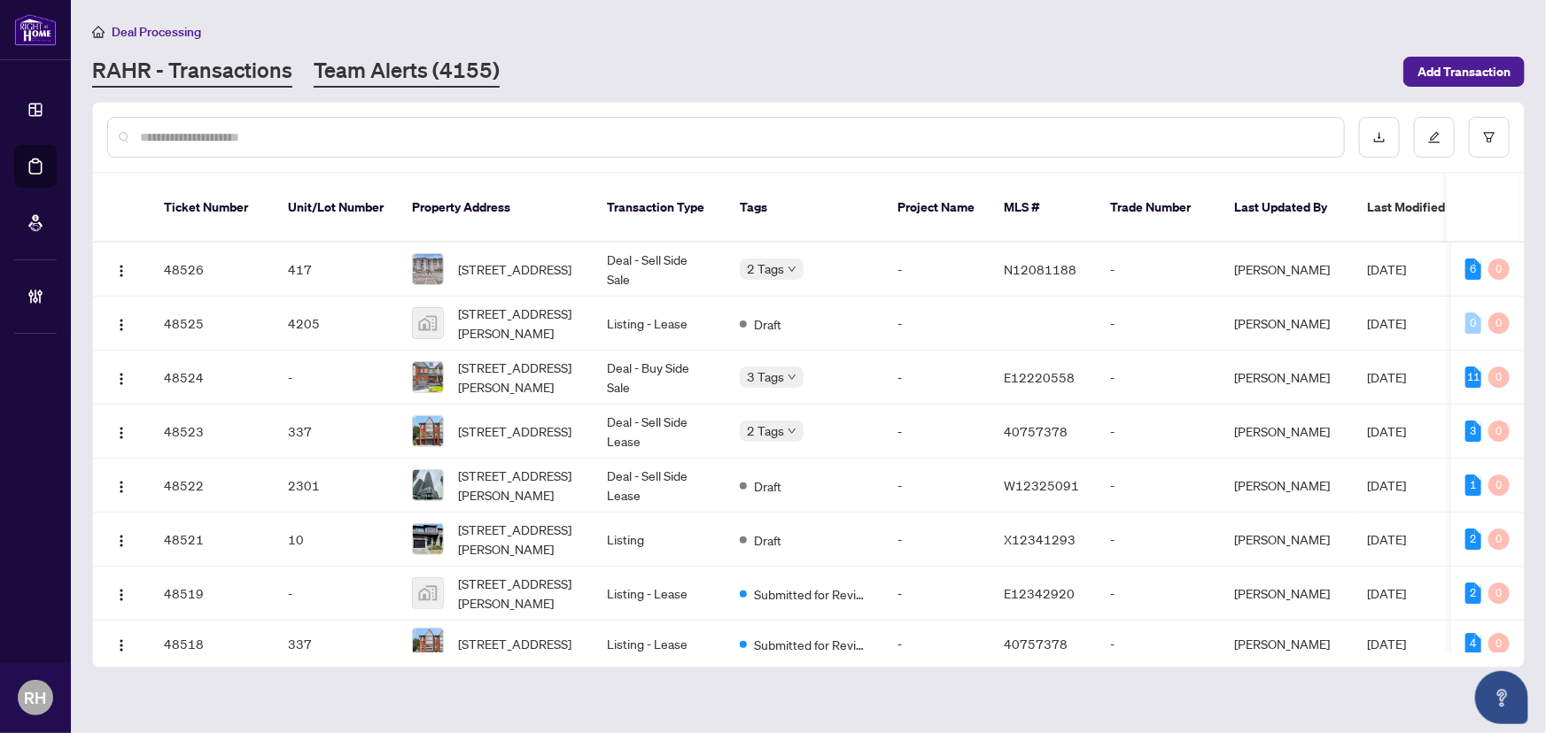
click at [421, 81] on link "Team Alerts (4155)" at bounding box center [407, 72] width 186 height 32
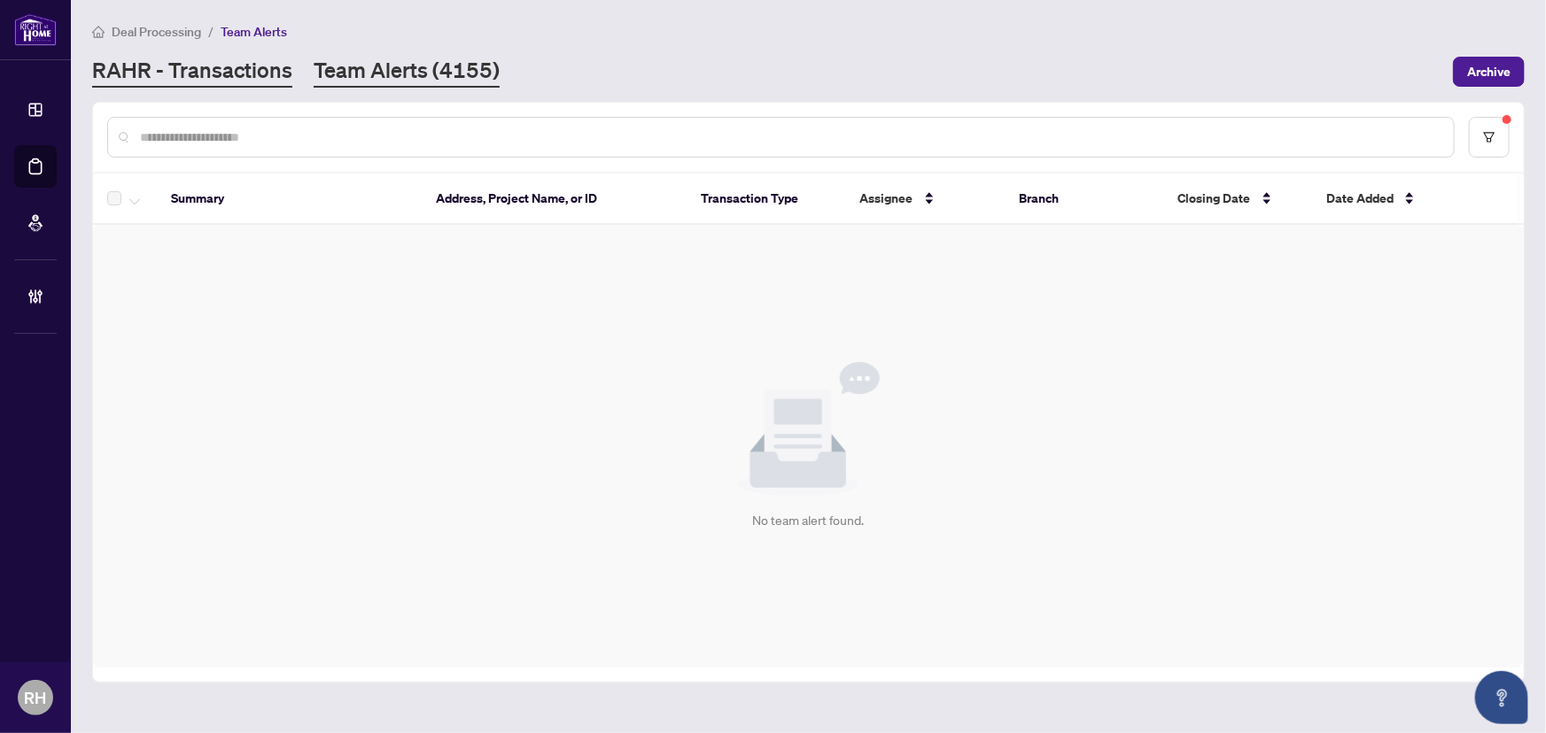
click at [195, 64] on link "RAHR - Transactions" at bounding box center [192, 72] width 200 height 32
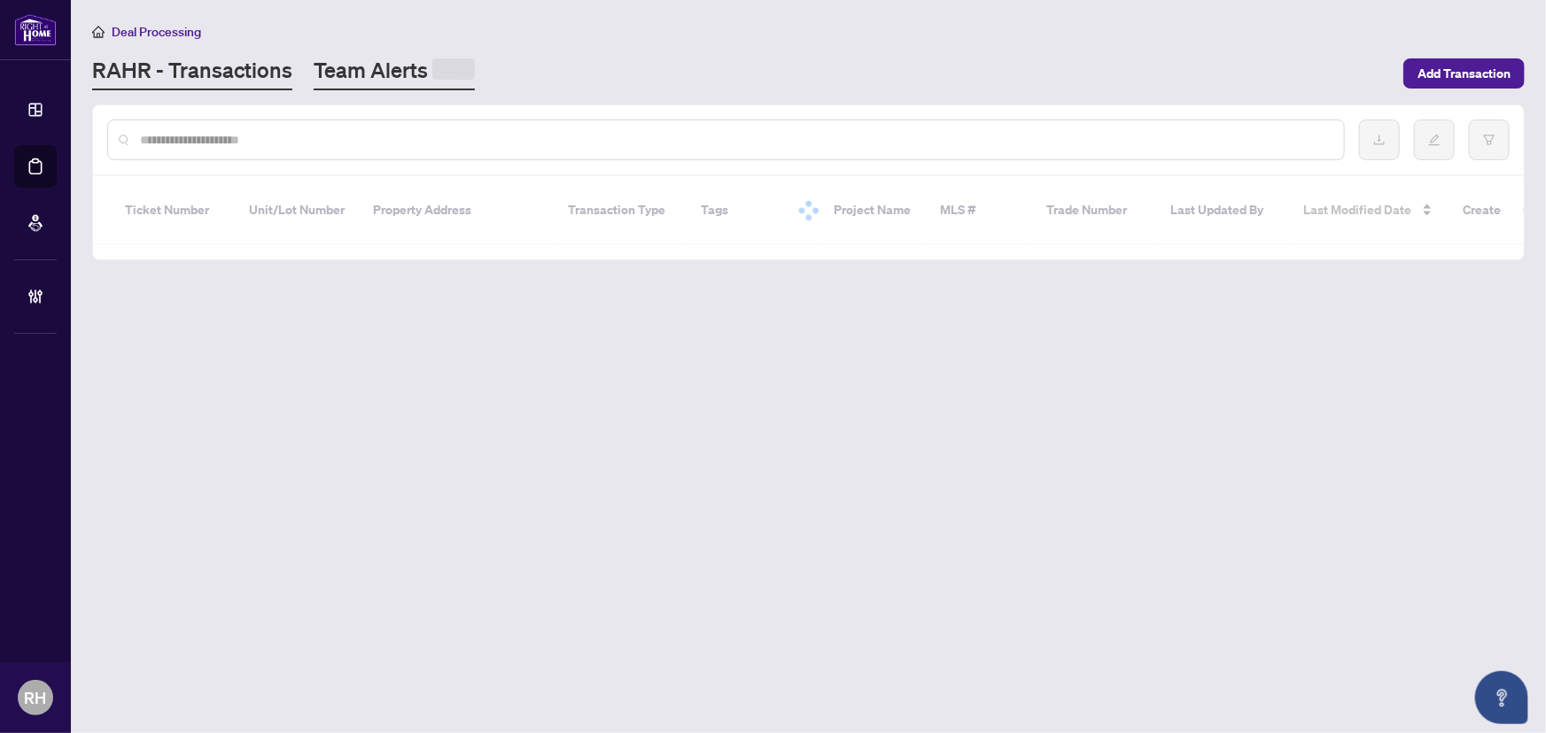
click at [370, 64] on link "Team Alerts" at bounding box center [394, 73] width 161 height 35
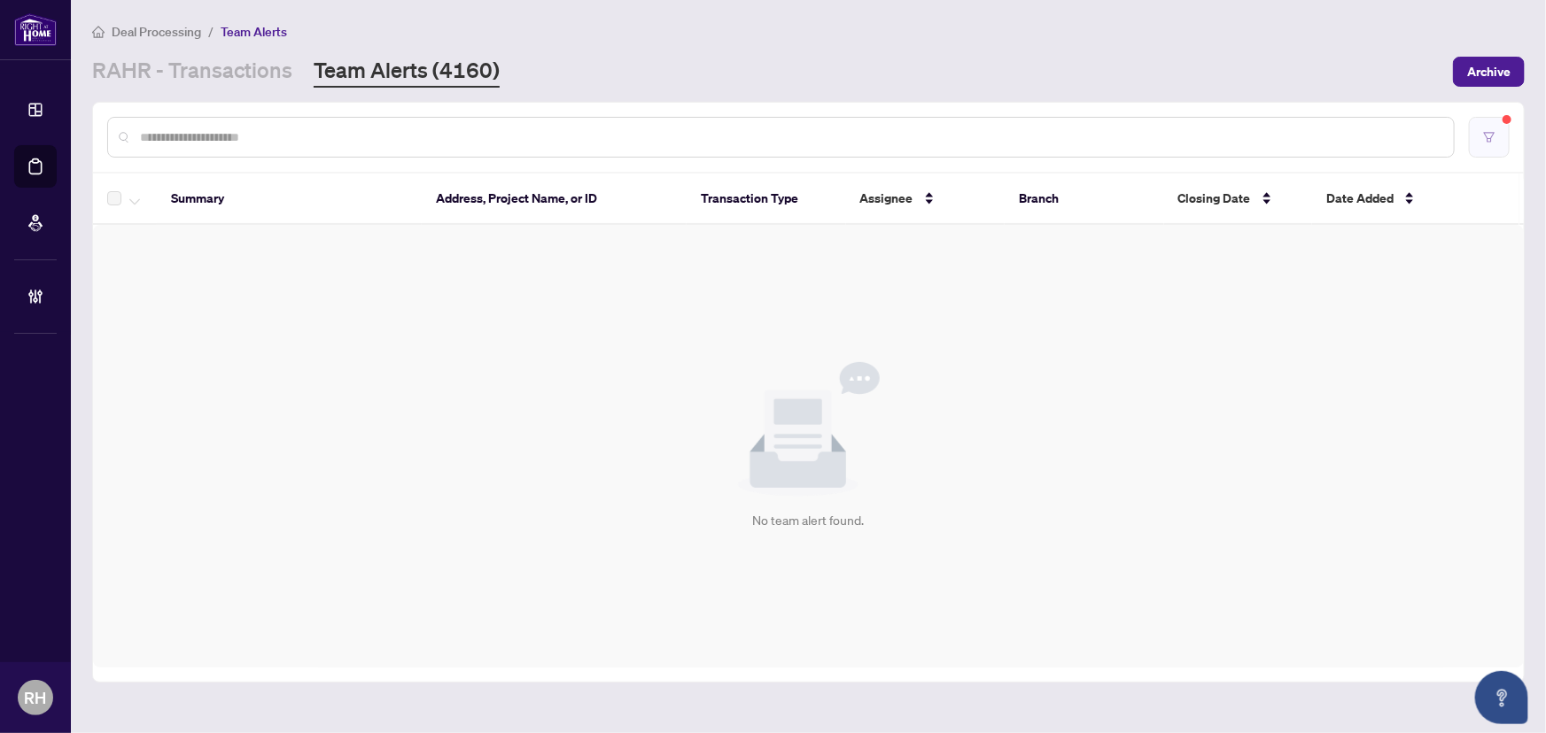
click at [1479, 136] on button "button" at bounding box center [1489, 137] width 41 height 41
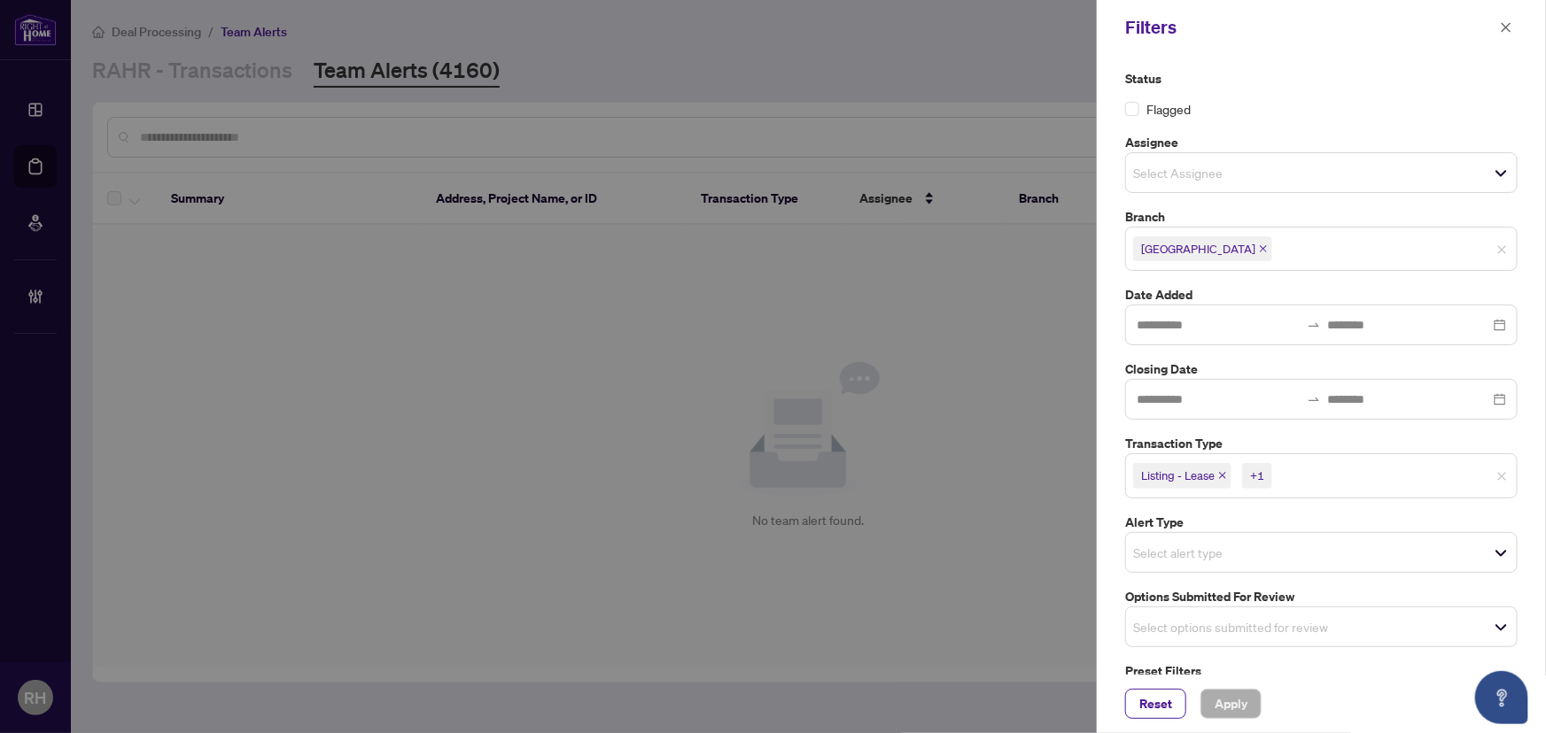
click at [1224, 467] on span "Listing - Lease" at bounding box center [1182, 475] width 98 height 25
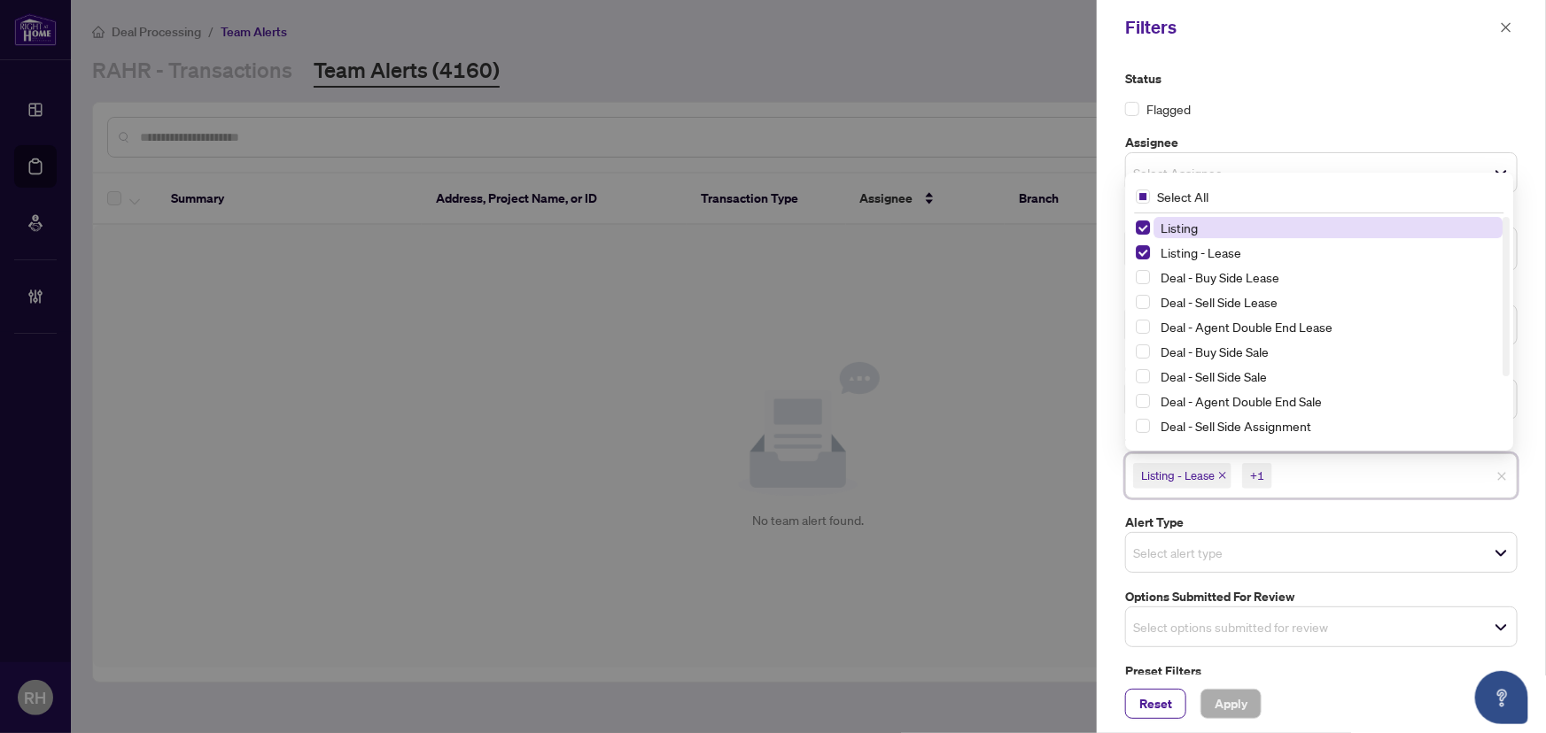
click at [1222, 472] on icon "close" at bounding box center [1222, 475] width 9 height 9
click at [1183, 477] on icon "close" at bounding box center [1182, 475] width 9 height 9
click at [1227, 600] on label "Options Submitted for Review" at bounding box center [1321, 592] width 392 height 19
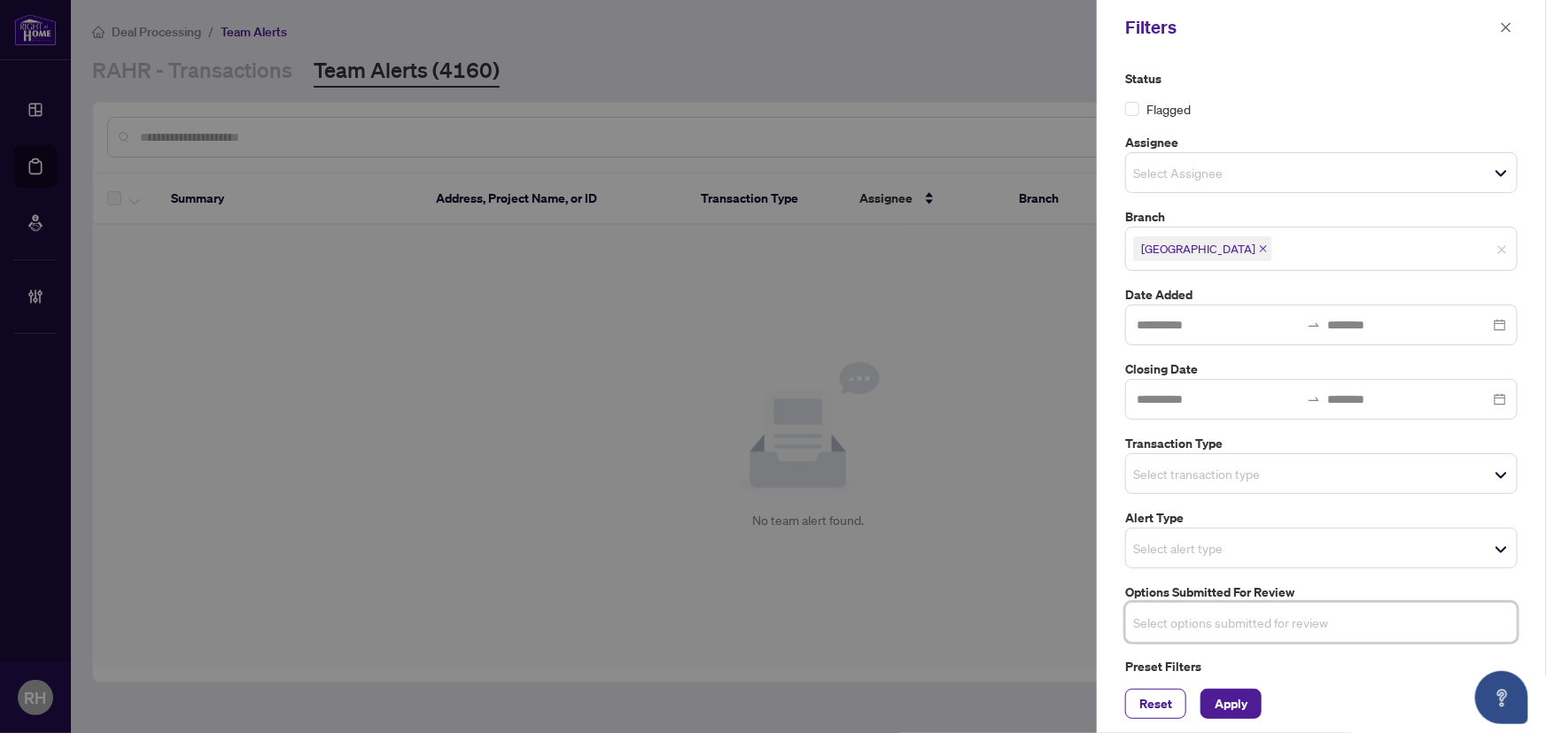
click at [1231, 617] on input "search" at bounding box center [1195, 622] width 124 height 21
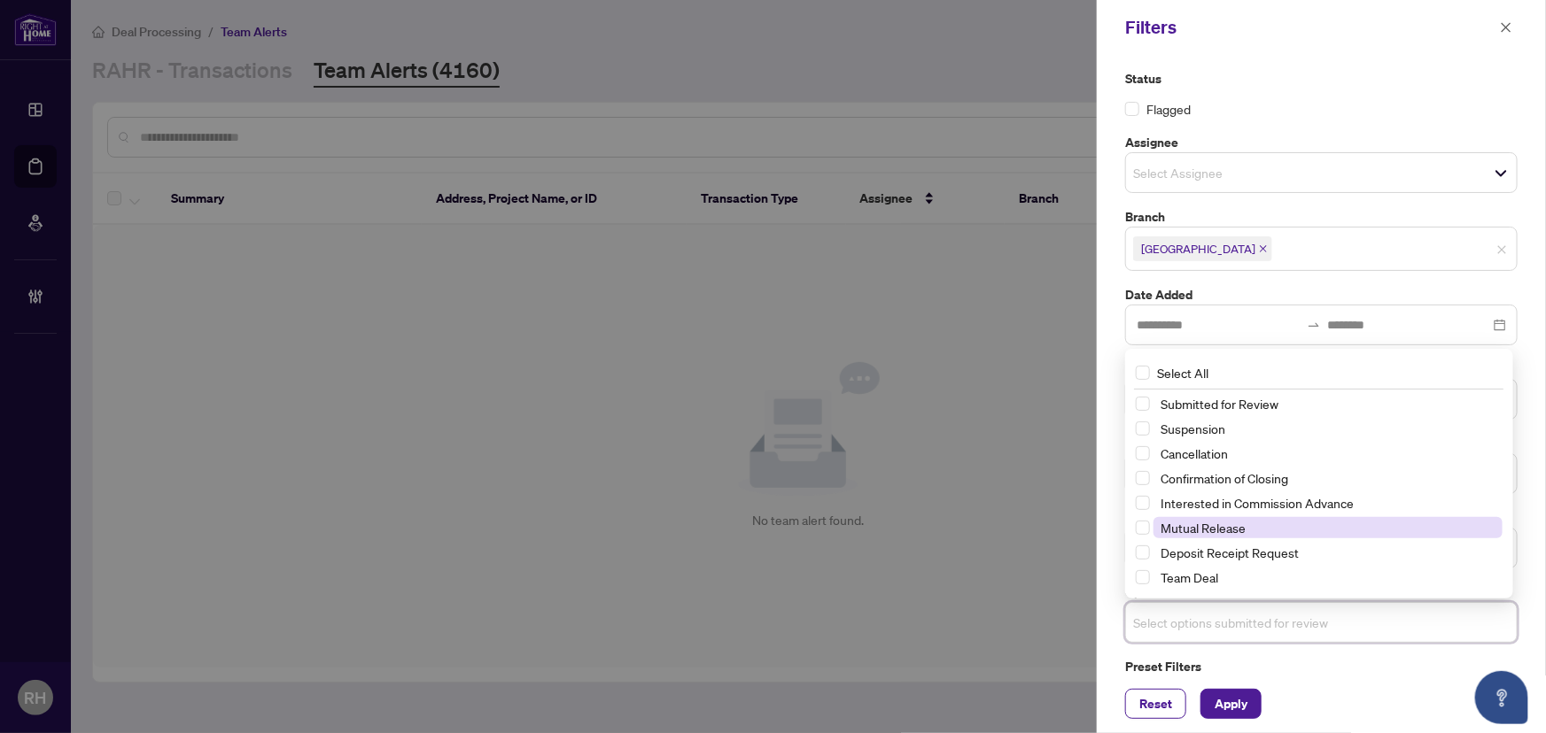
click at [1246, 525] on span "Mutual Release" at bounding box center [1327, 527] width 349 height 21
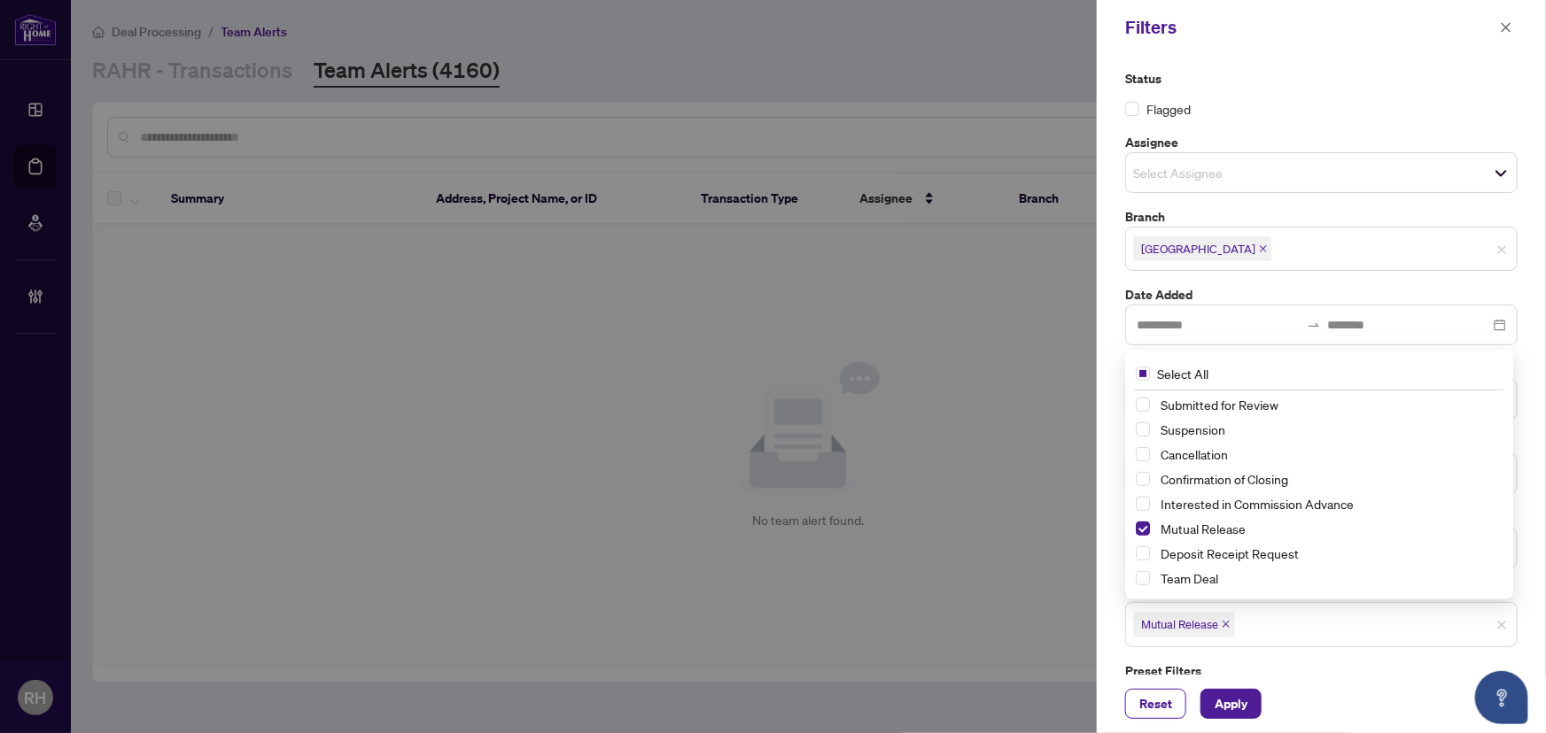
click at [1231, 682] on div "Reset Apply" at bounding box center [1321, 704] width 449 height 58
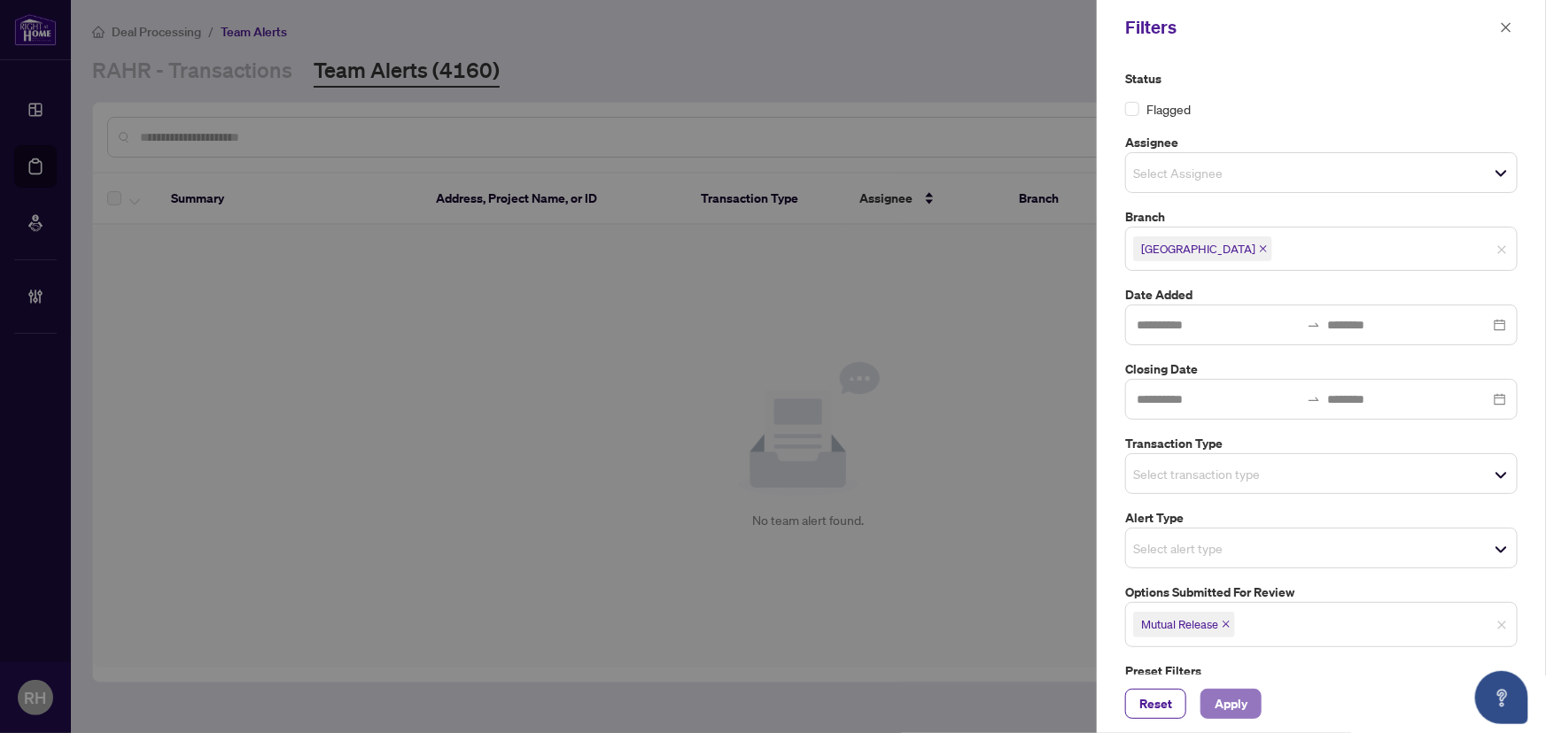
click at [1233, 699] on span "Apply" at bounding box center [1231, 704] width 33 height 28
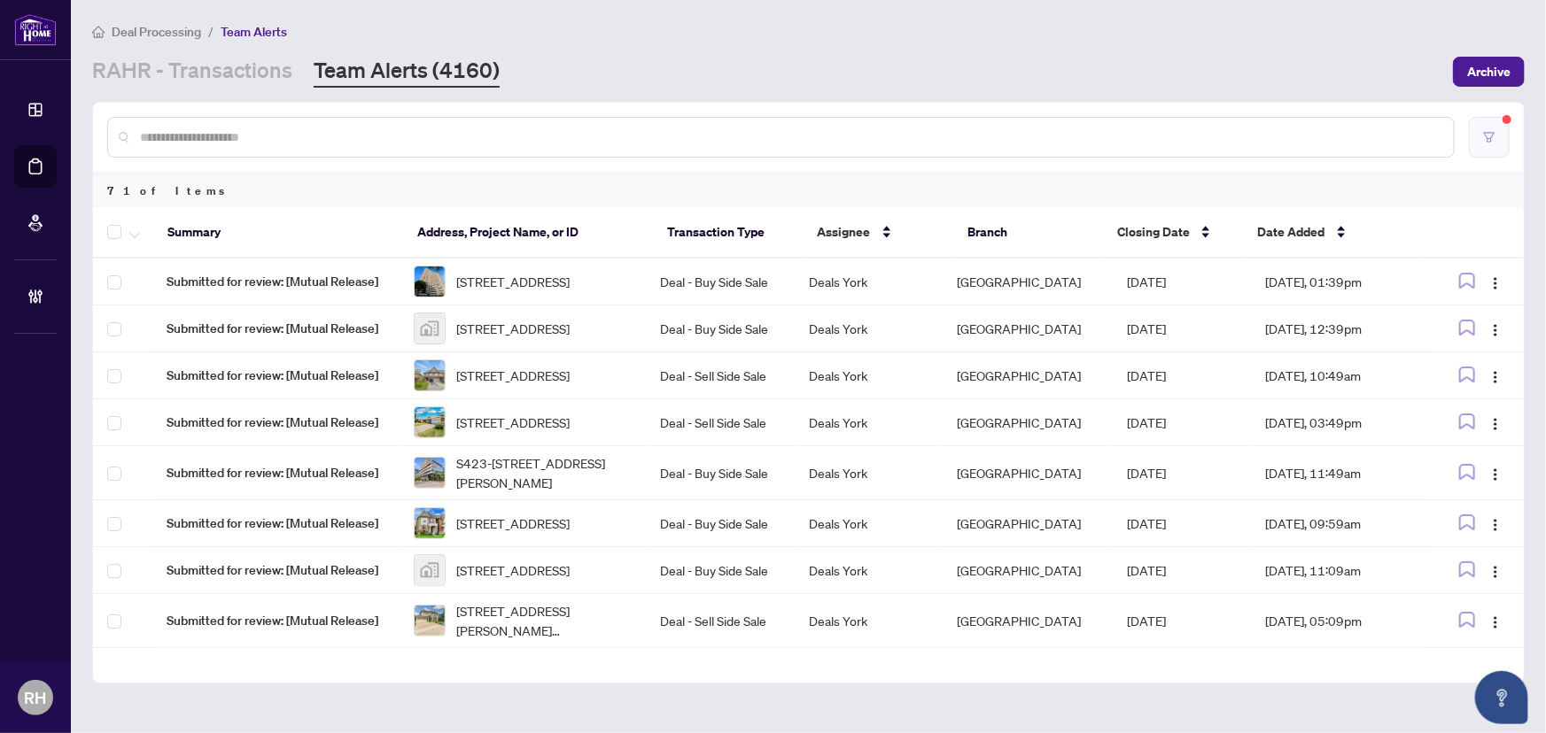
click at [1486, 136] on icon "filter" at bounding box center [1489, 137] width 12 height 12
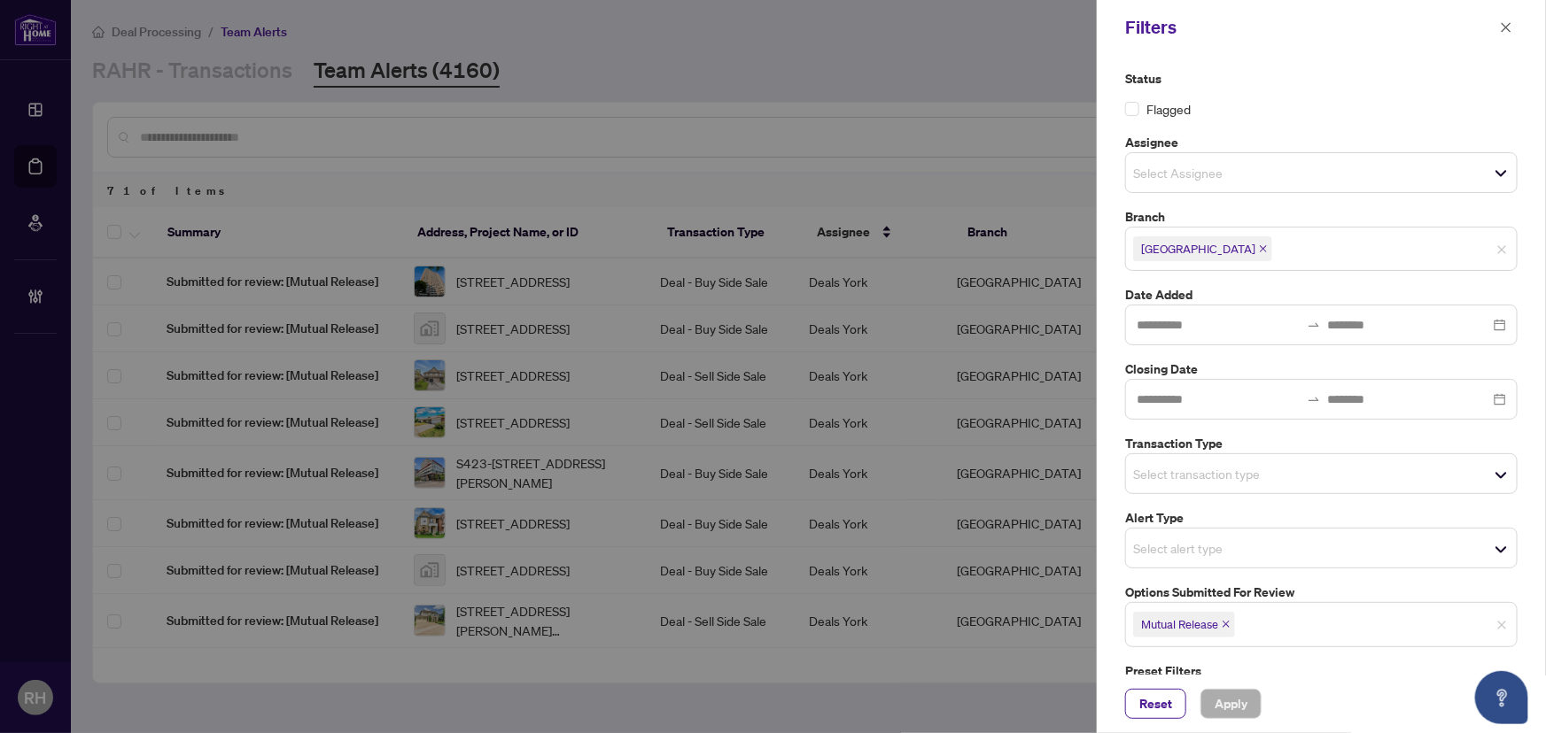
click at [1238, 619] on div "Mutual Release" at bounding box center [1182, 624] width 113 height 28
click at [1230, 617] on span "Mutual Release" at bounding box center [1184, 624] width 102 height 25
click at [1229, 623] on icon "close" at bounding box center [1226, 624] width 9 height 9
click at [1220, 469] on input "search" at bounding box center [1195, 473] width 124 height 21
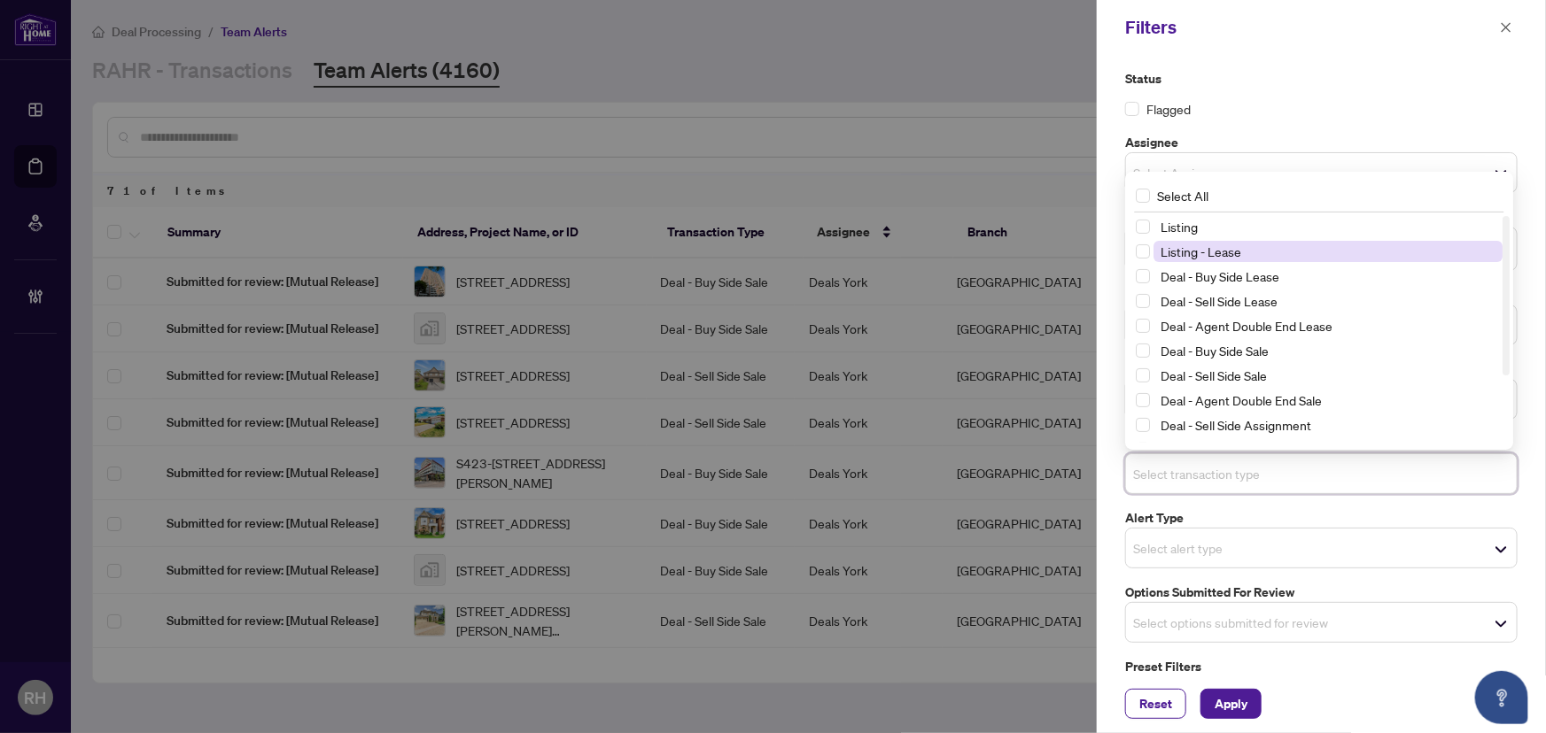
click at [1218, 249] on span "Listing - Lease" at bounding box center [1200, 252] width 81 height 16
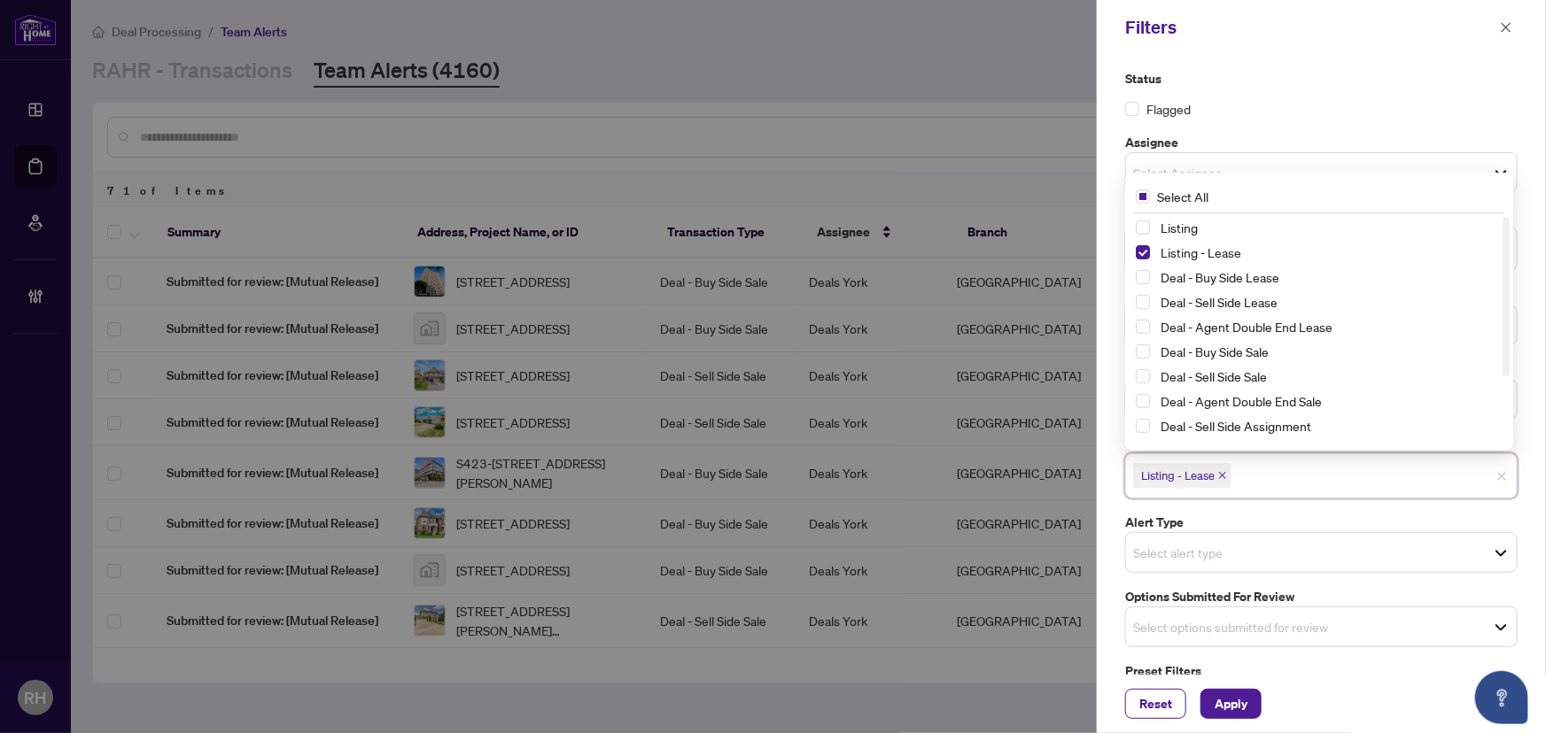
click at [1218, 212] on div "Select All" at bounding box center [1319, 197] width 381 height 34
click at [1218, 217] on span "Listing" at bounding box center [1327, 227] width 349 height 21
click at [1242, 698] on span "Apply" at bounding box center [1231, 704] width 33 height 28
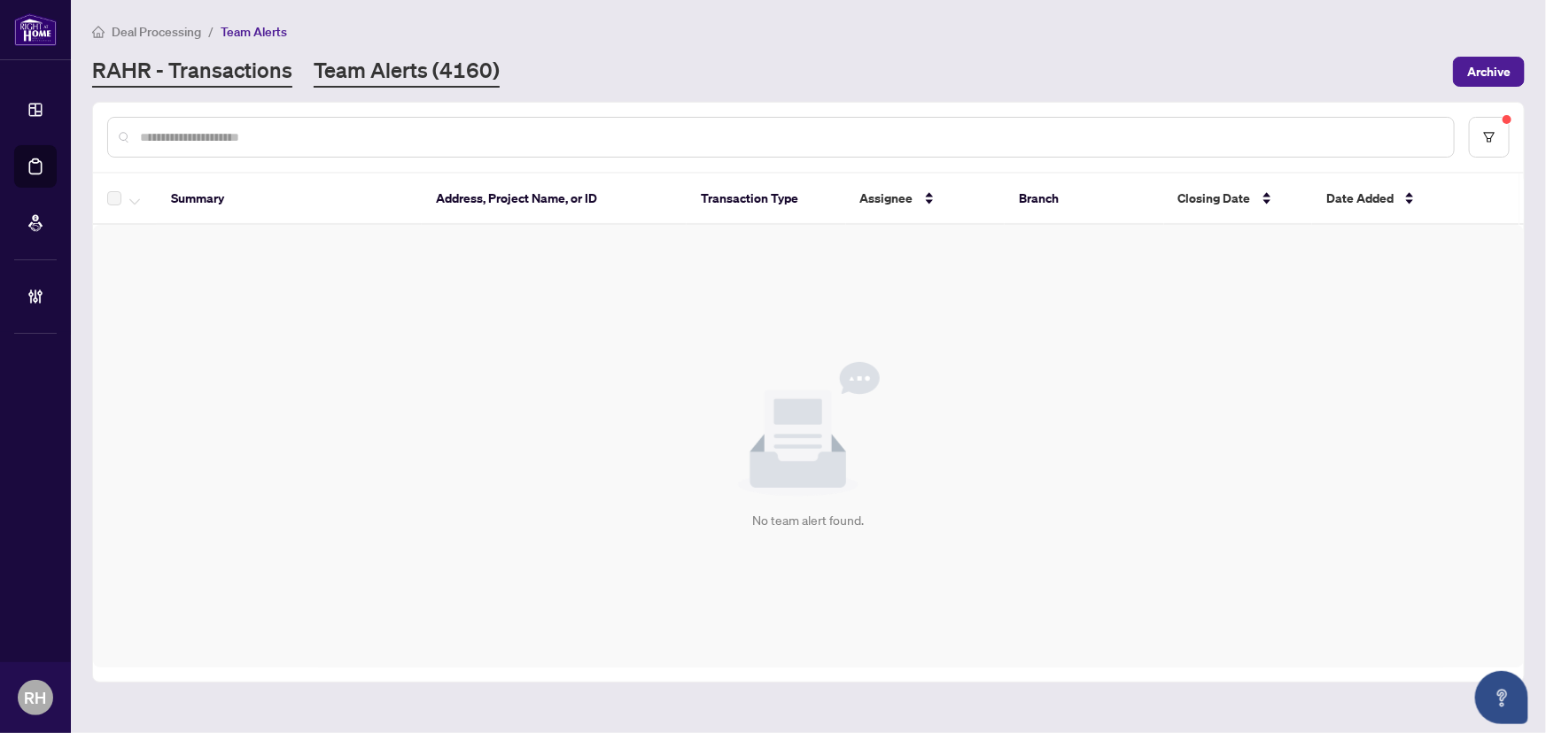
click at [220, 79] on link "RAHR - Transactions" at bounding box center [192, 72] width 200 height 32
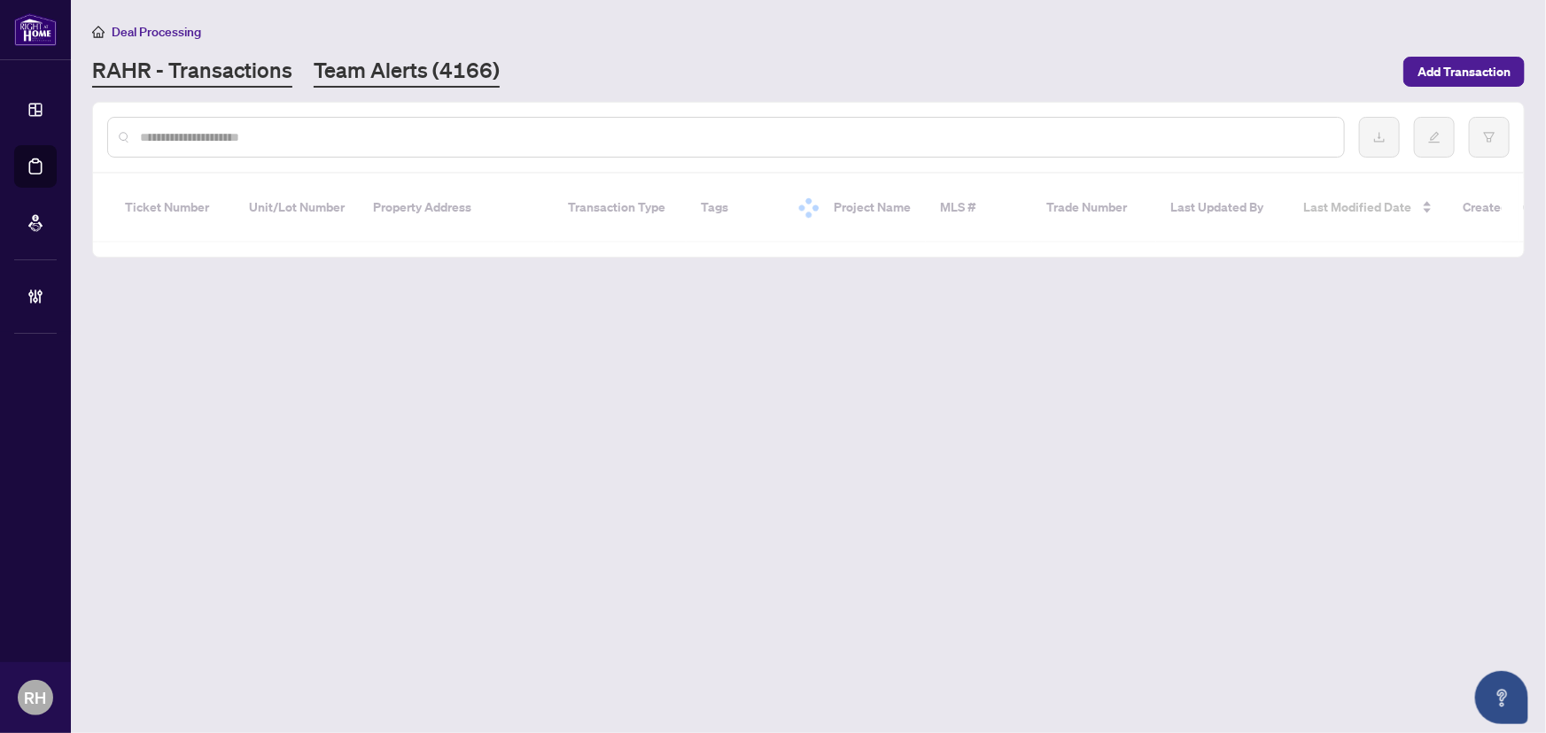
click at [374, 72] on link "Team Alerts (4166)" at bounding box center [407, 72] width 186 height 32
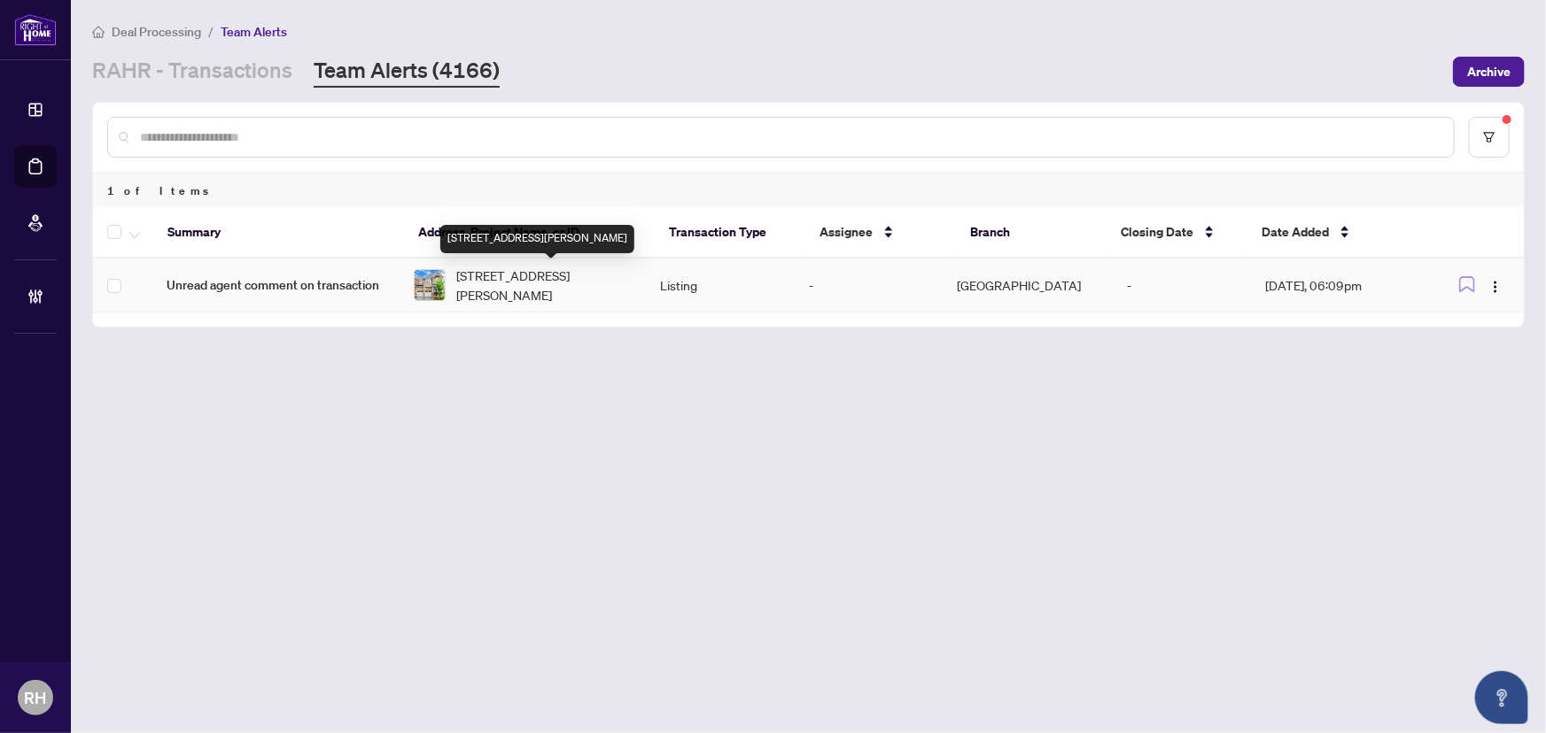
click at [581, 290] on span "[STREET_ADDRESS][PERSON_NAME]" at bounding box center [544, 285] width 176 height 39
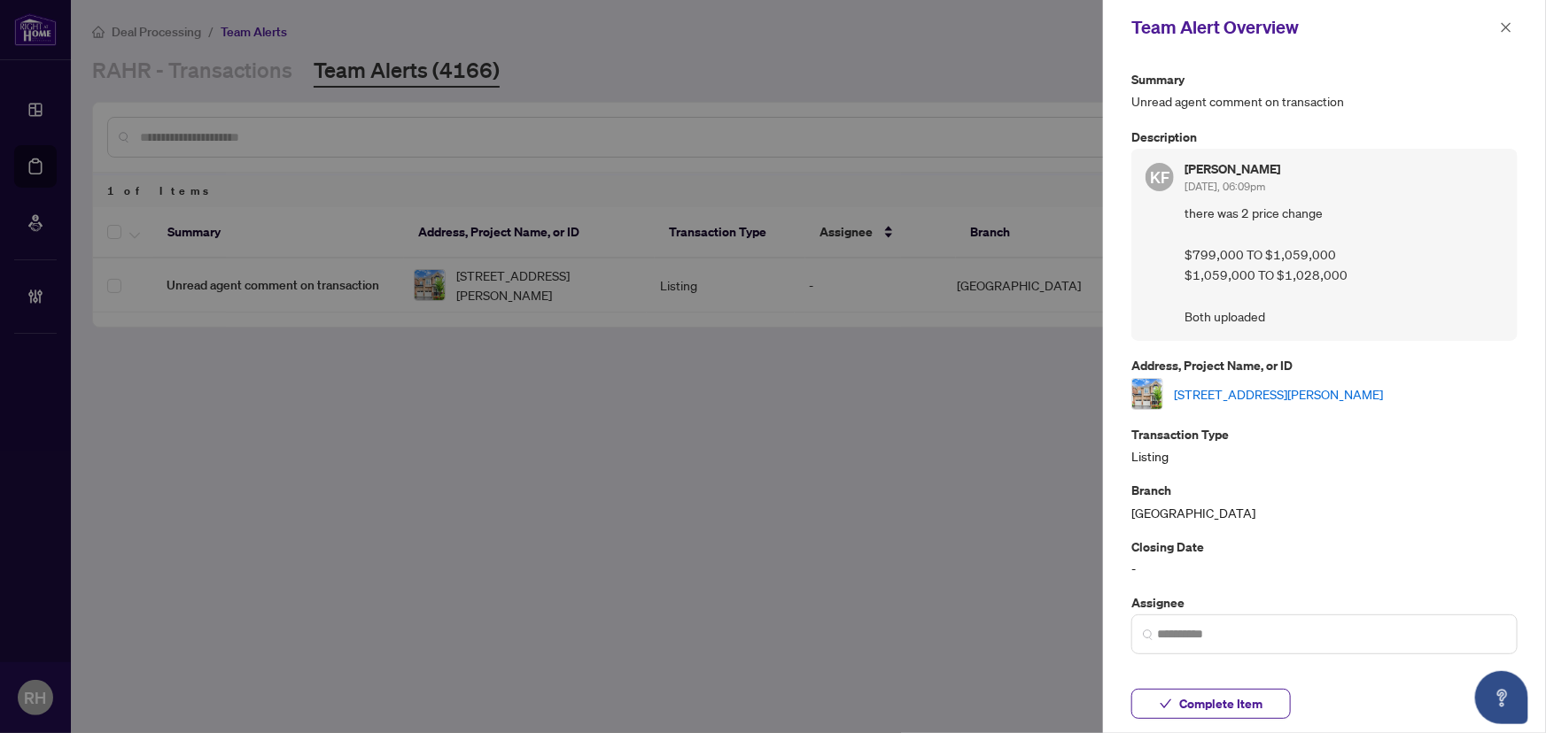
click at [1327, 386] on link "[STREET_ADDRESS][PERSON_NAME]" at bounding box center [1278, 393] width 209 height 19
click at [1233, 718] on span "Complete Item" at bounding box center [1220, 704] width 83 height 28
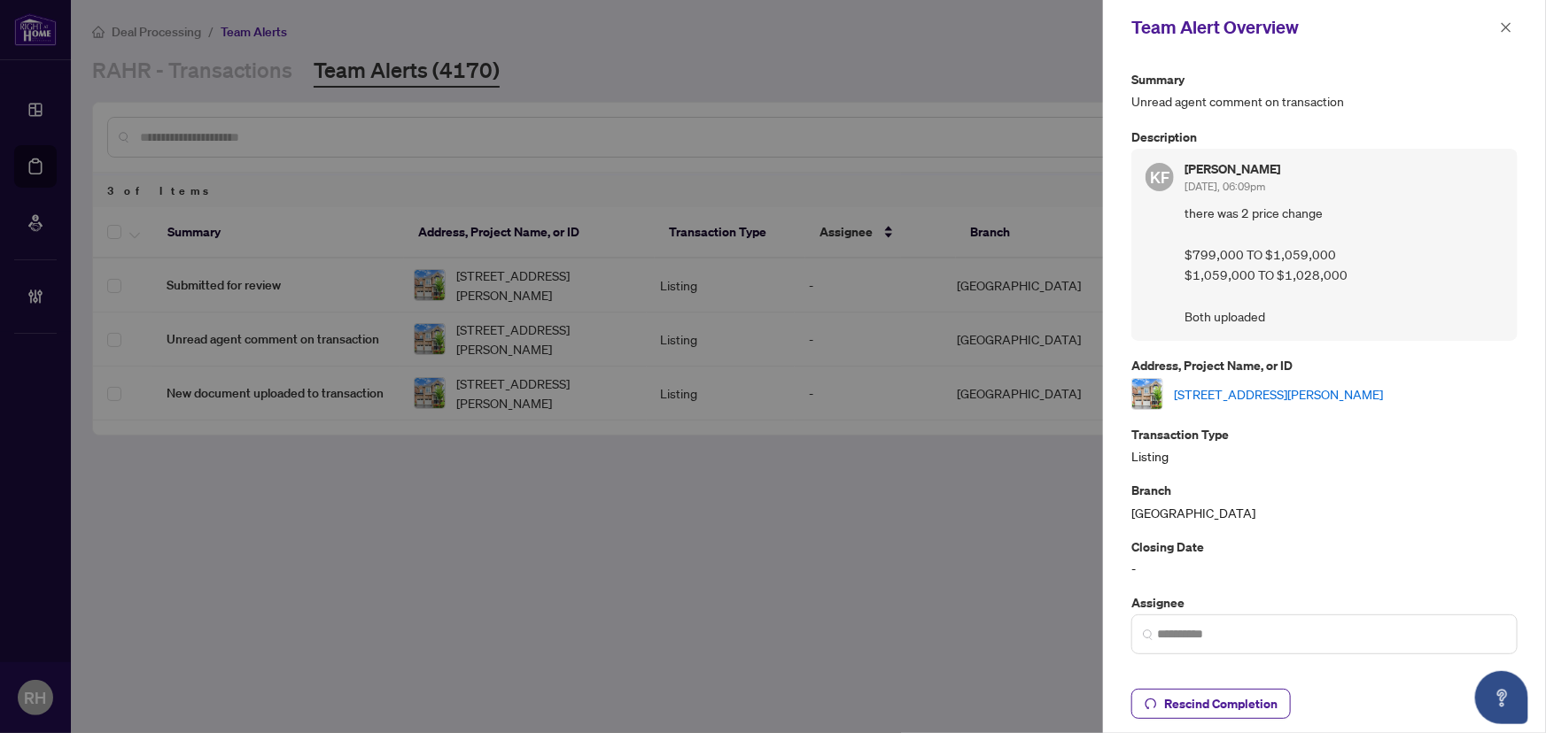
click at [1501, 27] on icon "close" at bounding box center [1506, 27] width 12 height 12
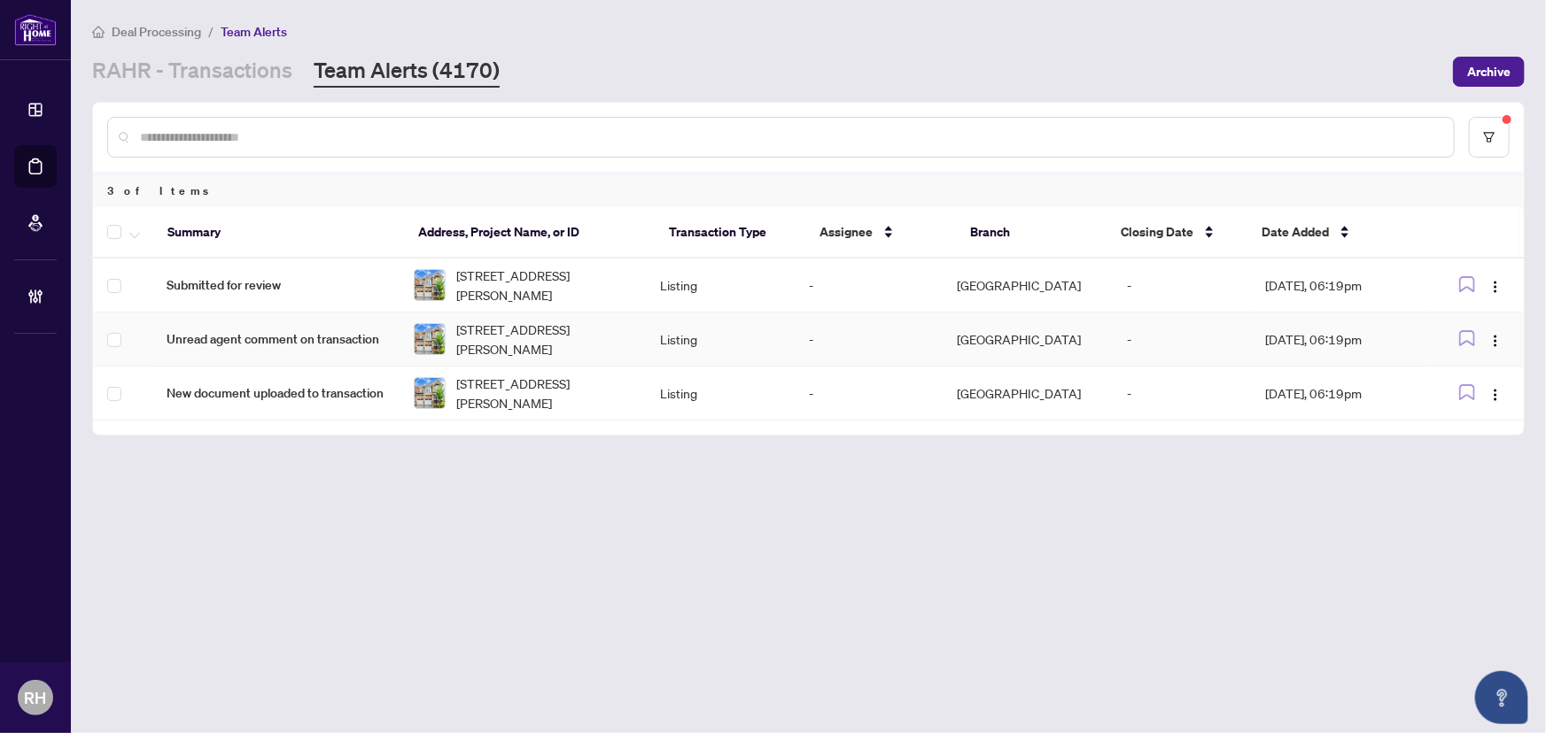
click at [230, 353] on td "Unread agent comment on transaction" at bounding box center [275, 340] width 247 height 54
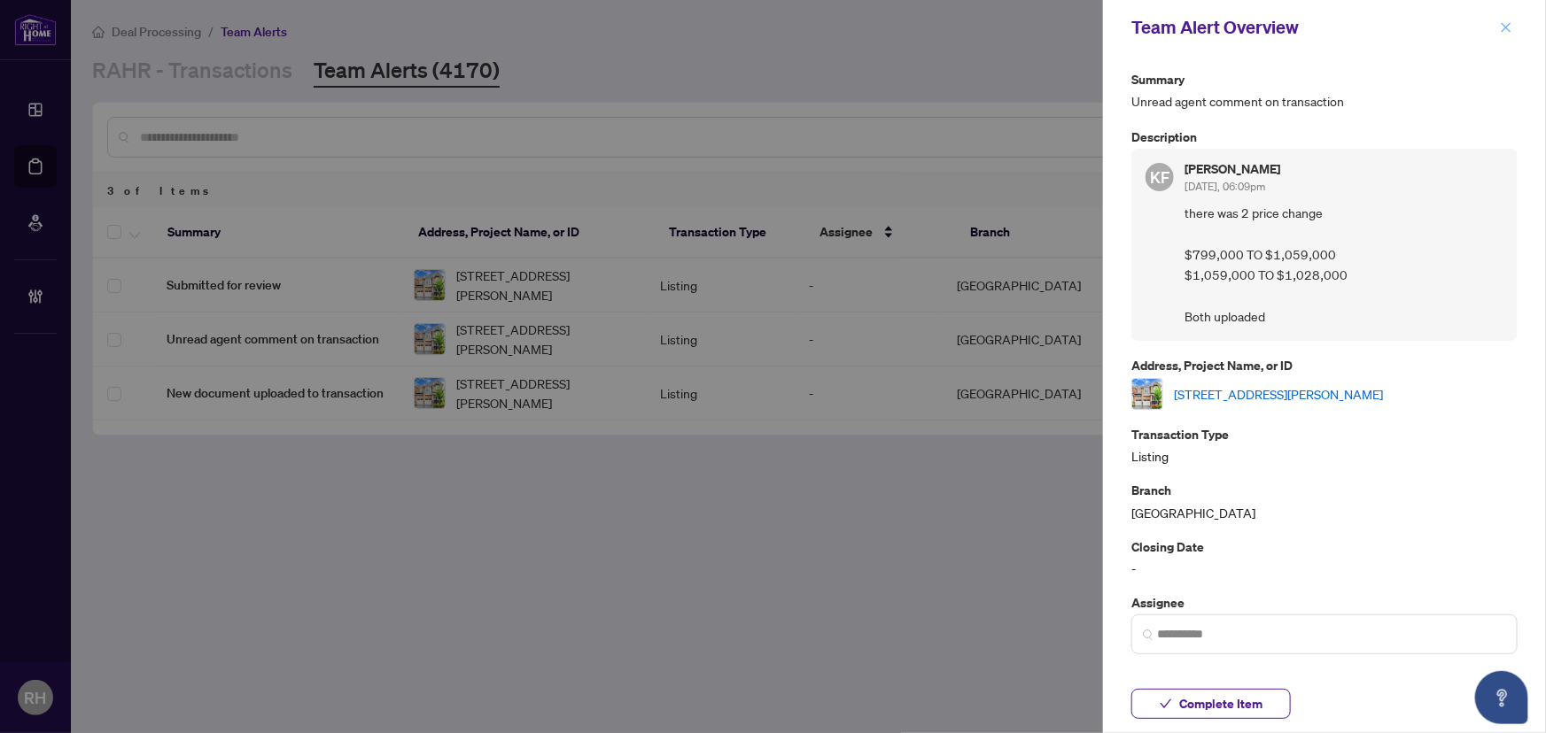
click at [1504, 24] on icon "close" at bounding box center [1506, 27] width 12 height 12
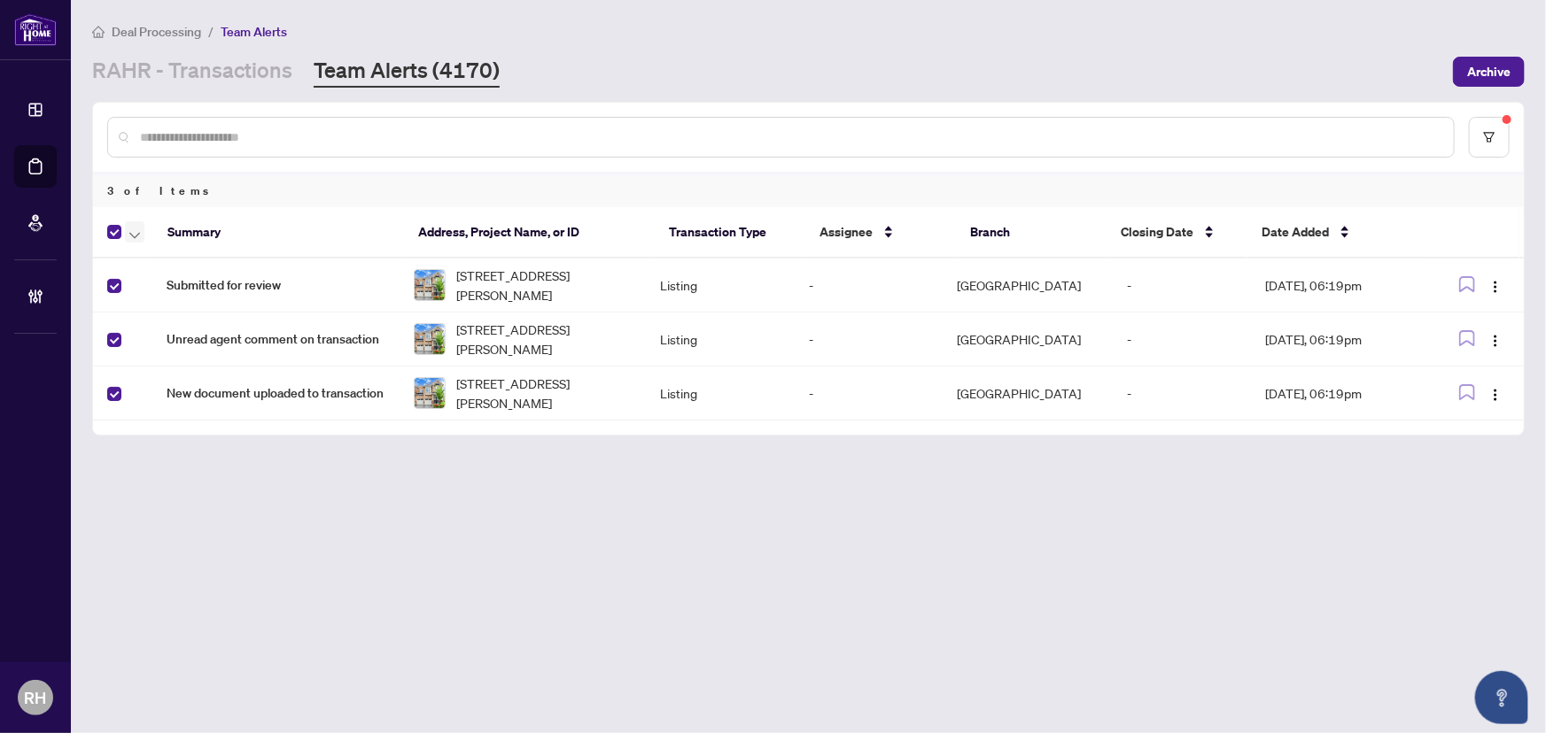
click at [133, 222] on span "button" at bounding box center [134, 231] width 11 height 19
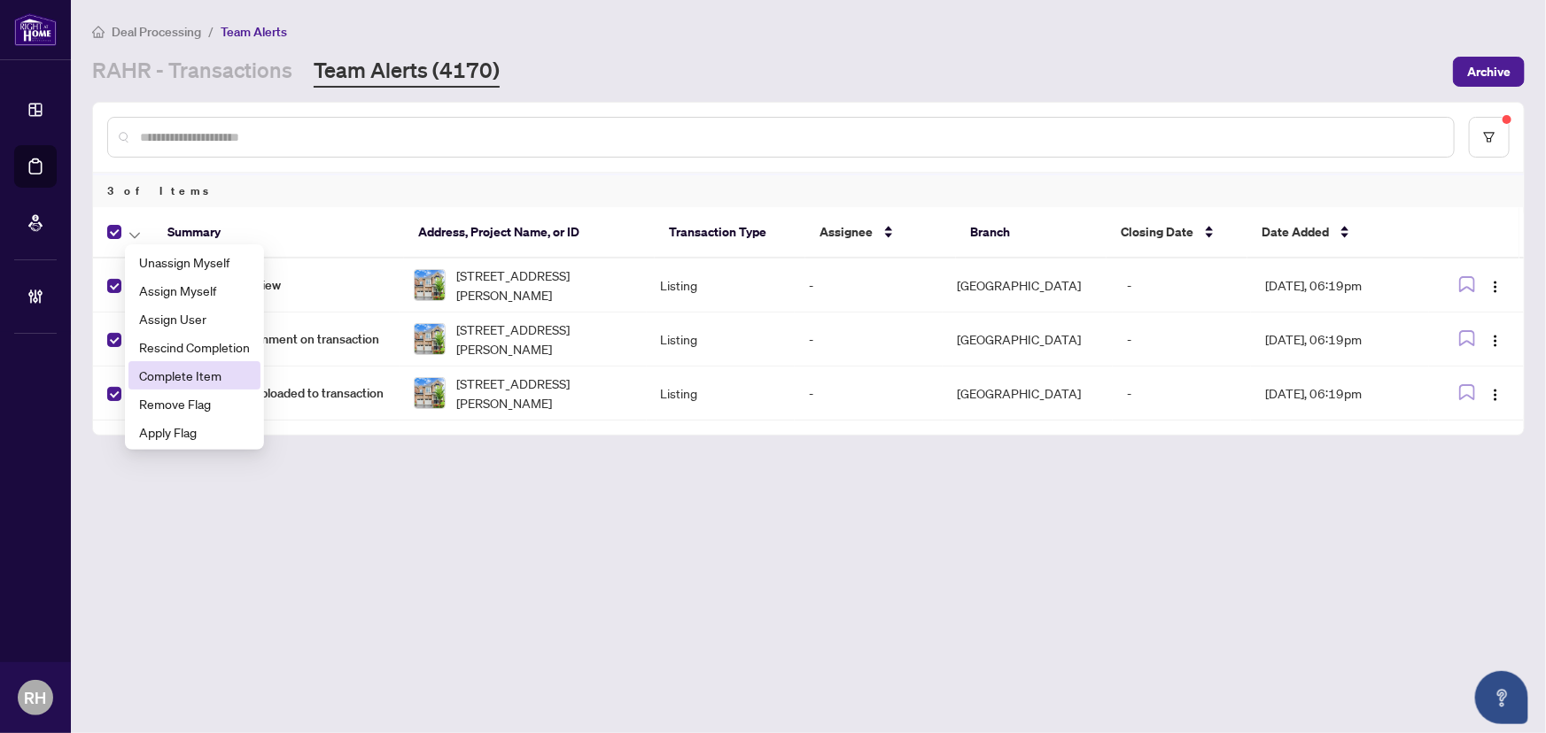
click at [213, 375] on span "Complete Item" at bounding box center [194, 375] width 111 height 19
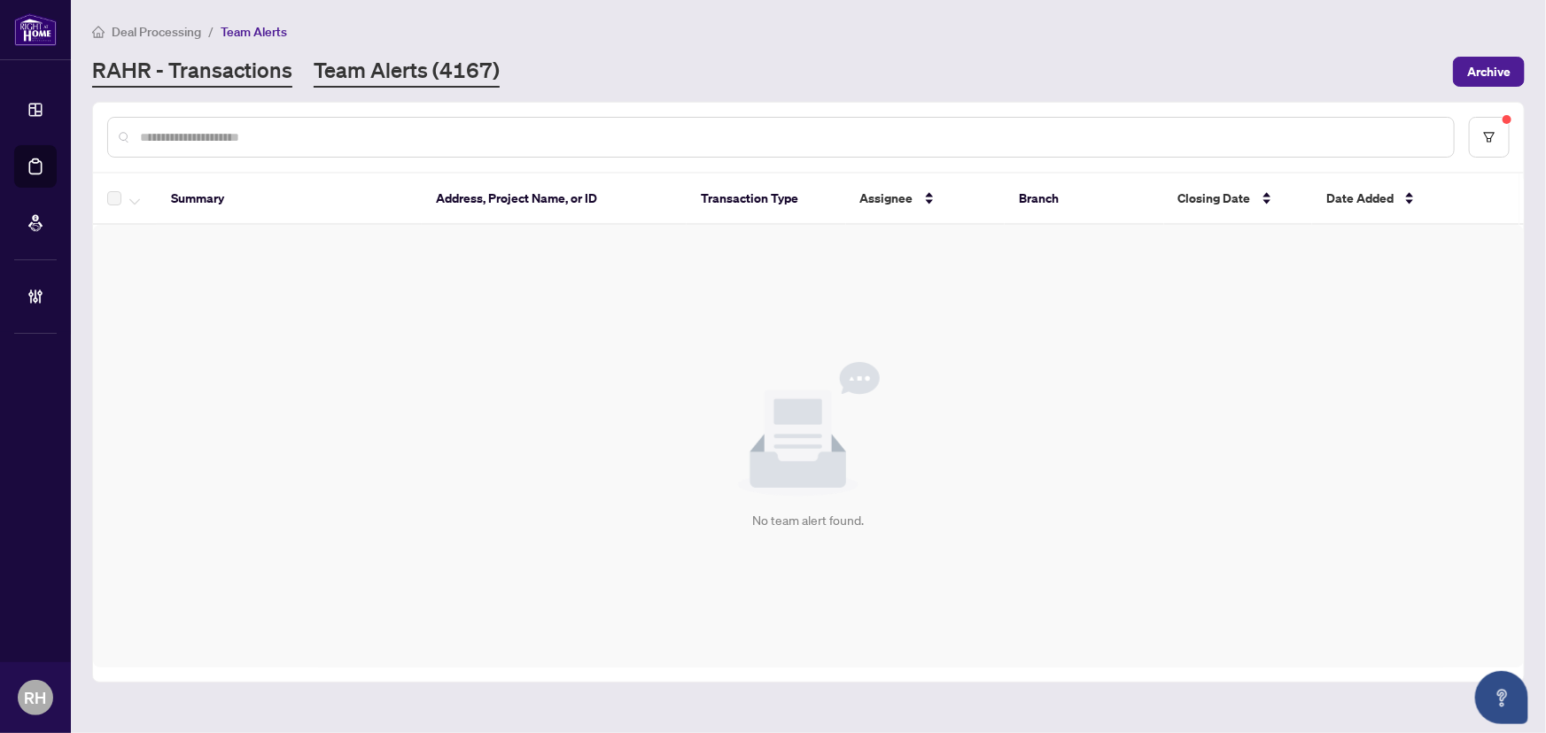
click at [198, 71] on link "RAHR - Transactions" at bounding box center [192, 72] width 200 height 32
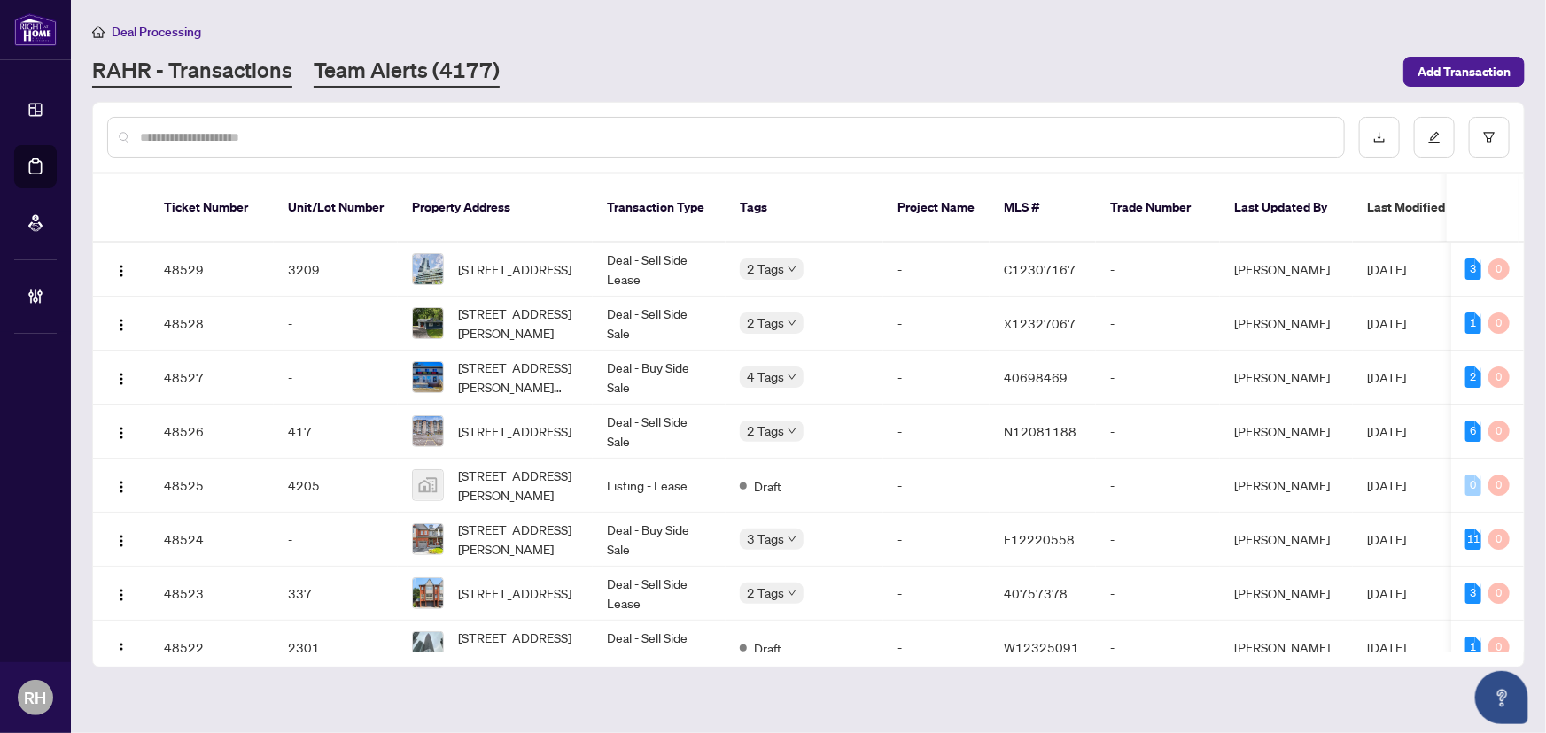
click at [394, 66] on link "Team Alerts (4177)" at bounding box center [407, 72] width 186 height 32
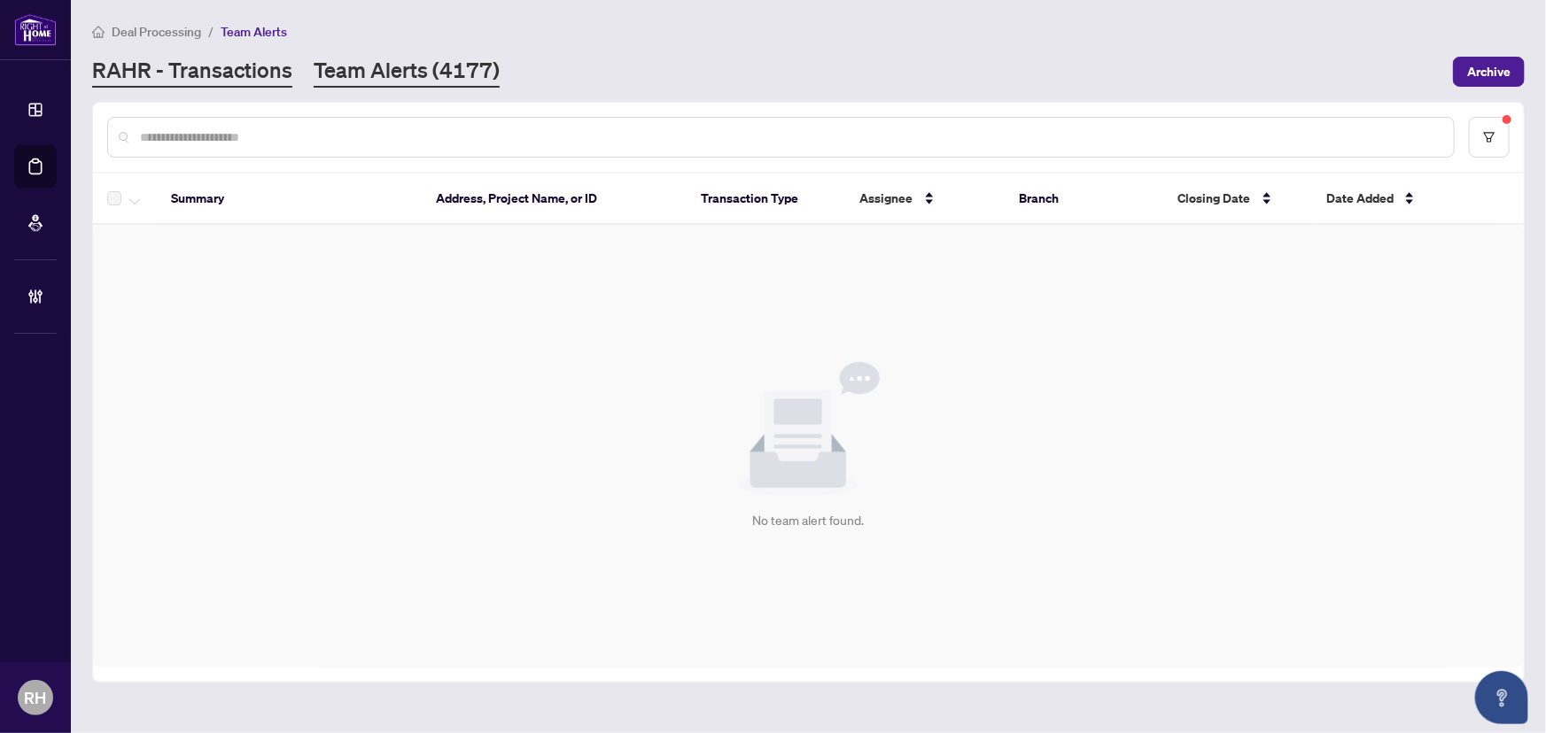
click at [213, 86] on link "RAHR - Transactions" at bounding box center [192, 72] width 200 height 32
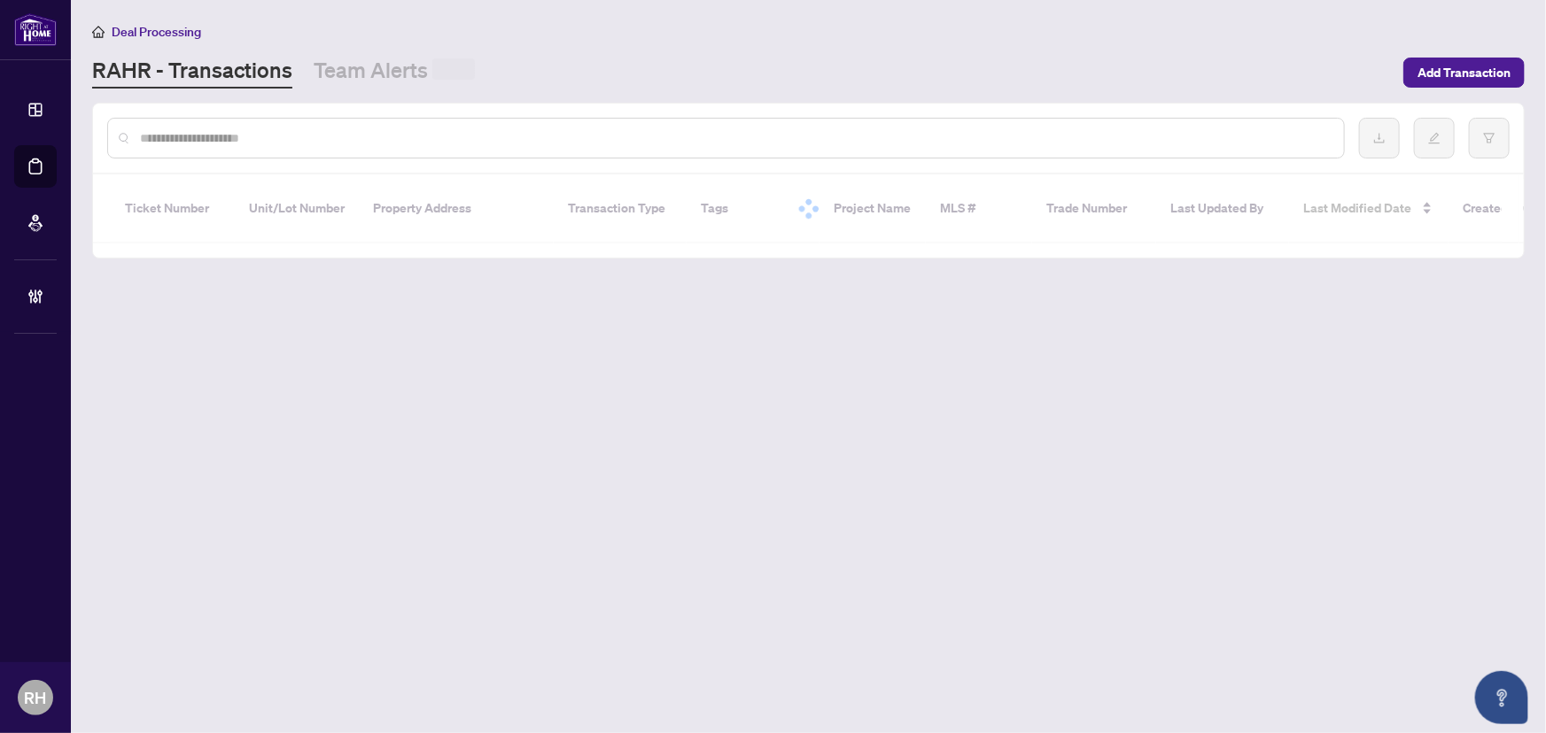
click at [221, 122] on div at bounding box center [726, 138] width 1238 height 41
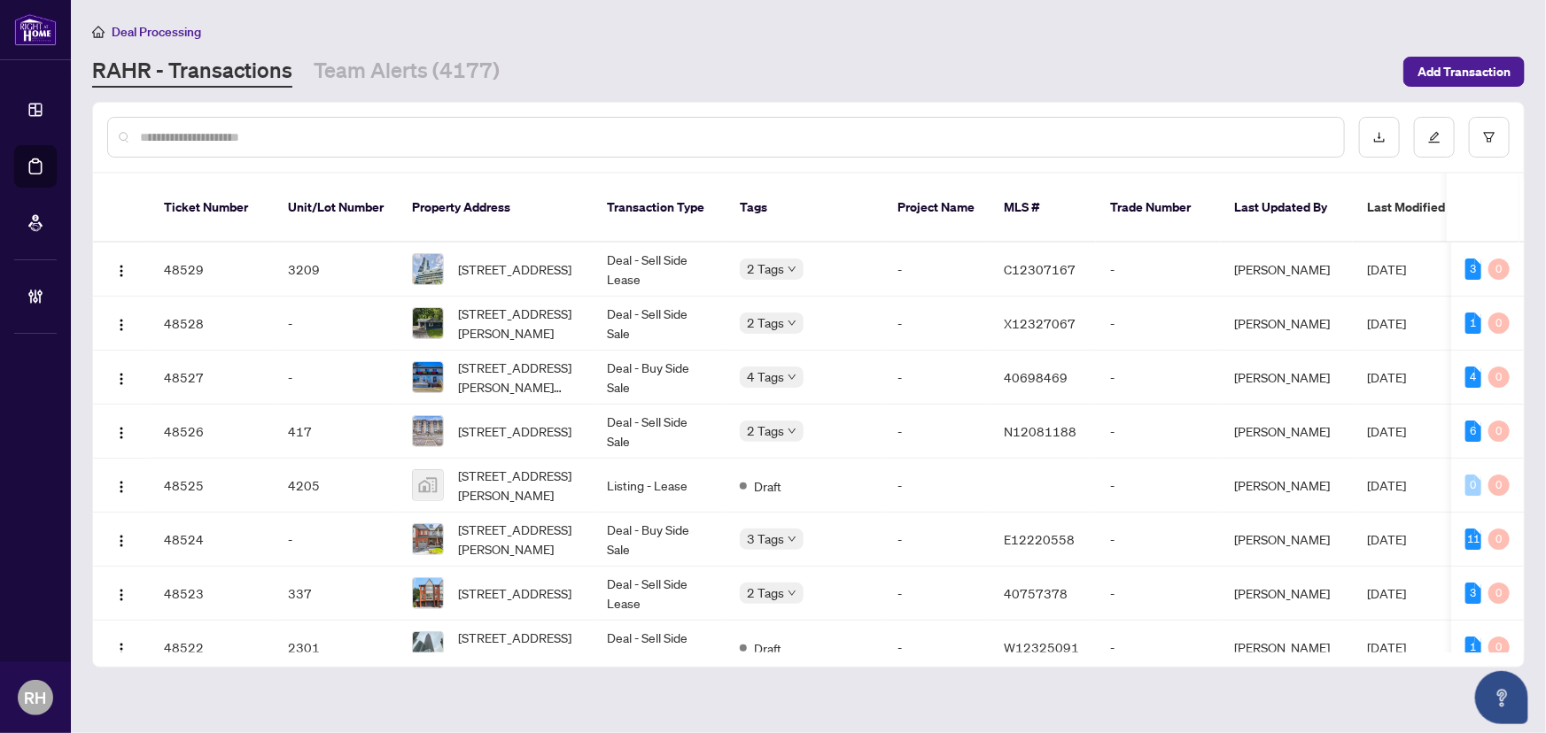
click at [221, 133] on input "text" at bounding box center [735, 137] width 1190 height 19
click at [380, 67] on link "Team Alerts (4177)" at bounding box center [407, 72] width 186 height 32
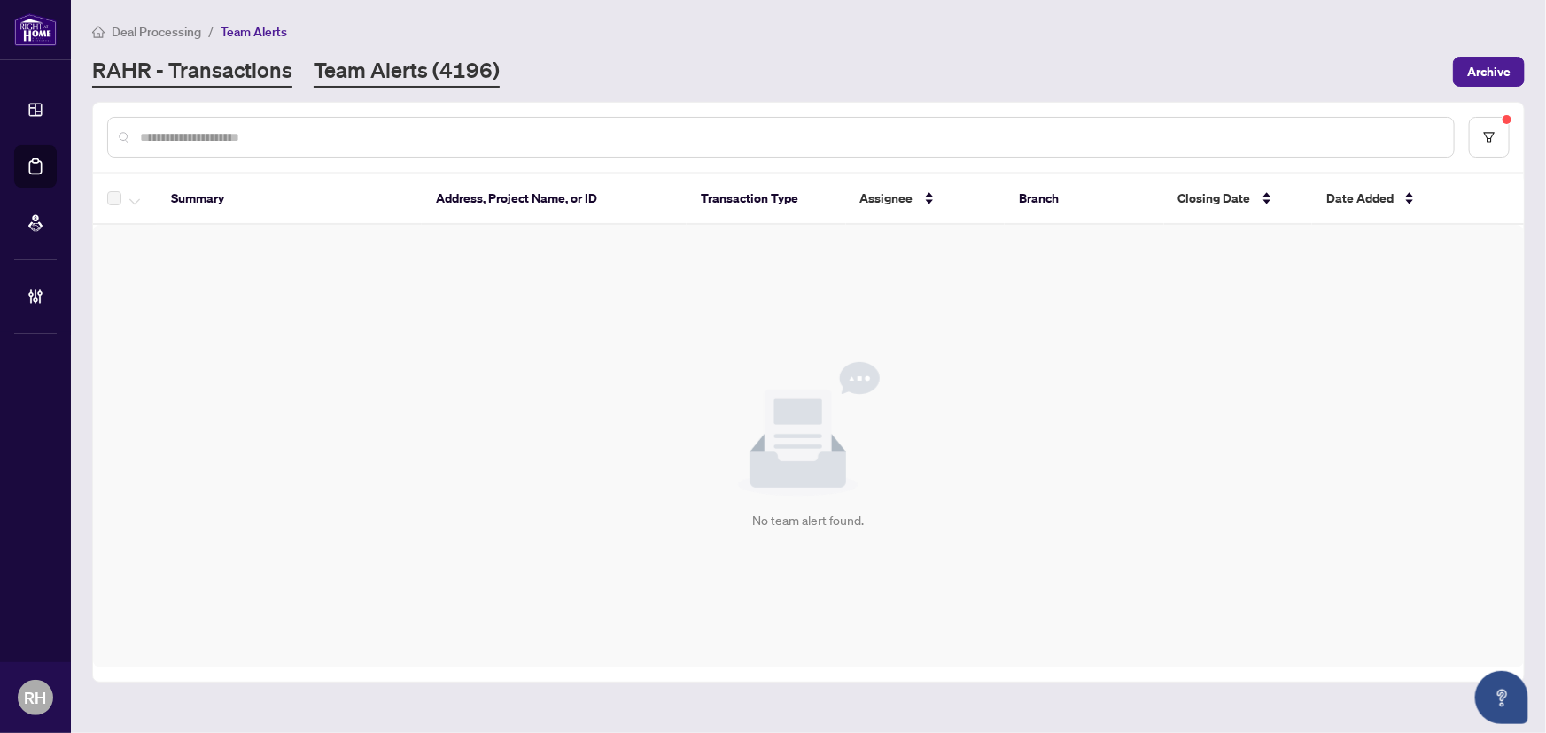
click at [192, 66] on link "RAHR - Transactions" at bounding box center [192, 72] width 200 height 32
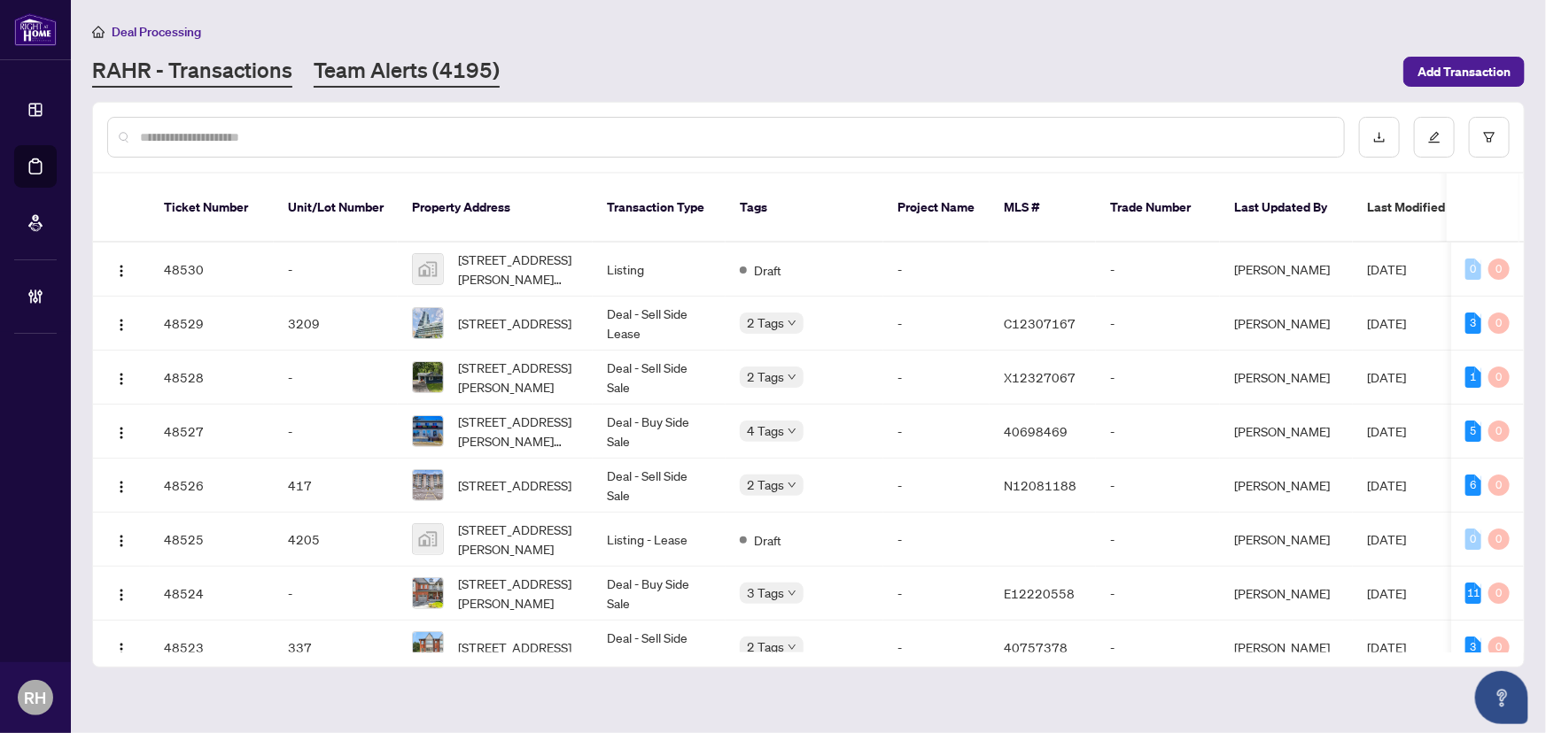
click at [395, 58] on link "Team Alerts (4195)" at bounding box center [407, 72] width 186 height 32
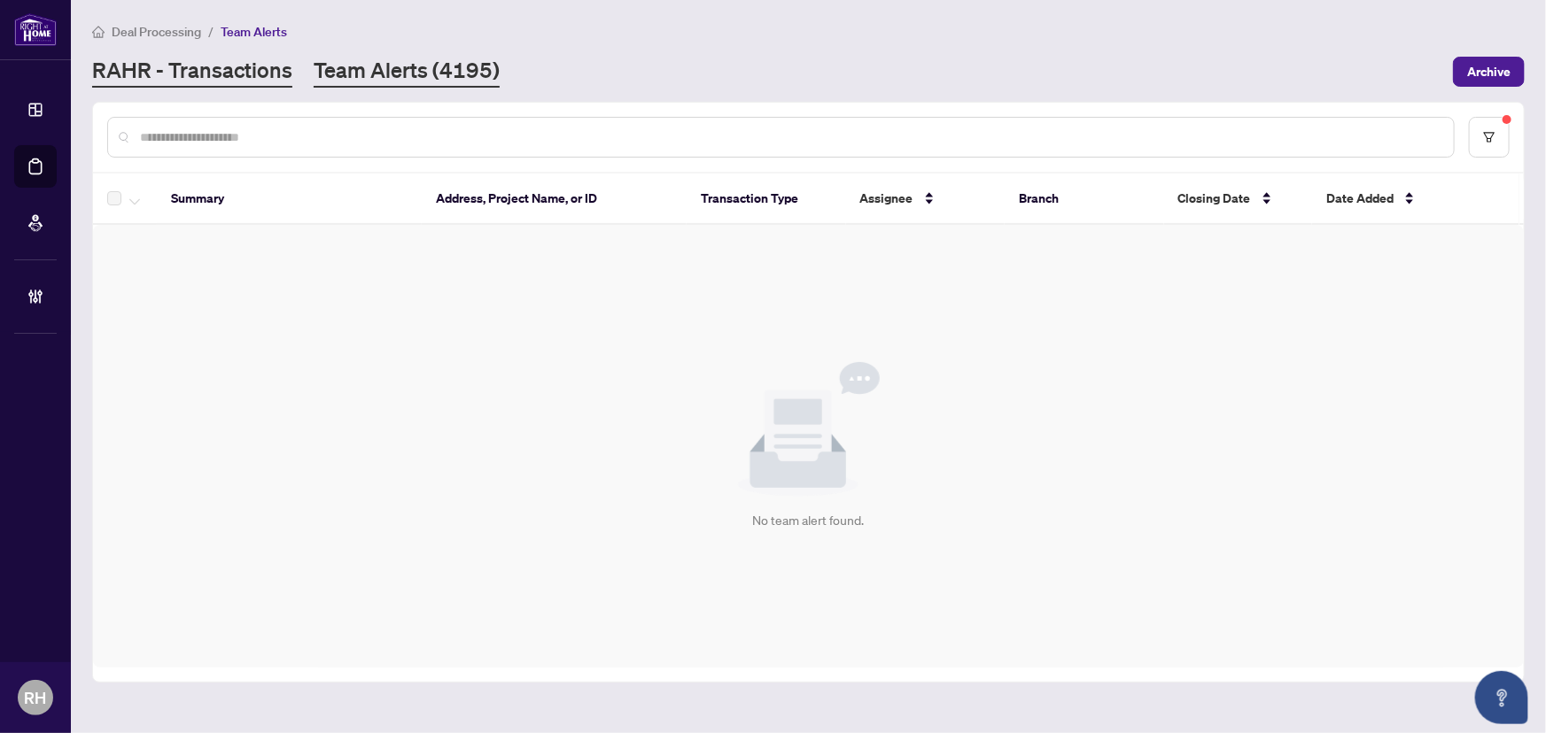
click at [264, 62] on link "RAHR - Transactions" at bounding box center [192, 72] width 200 height 32
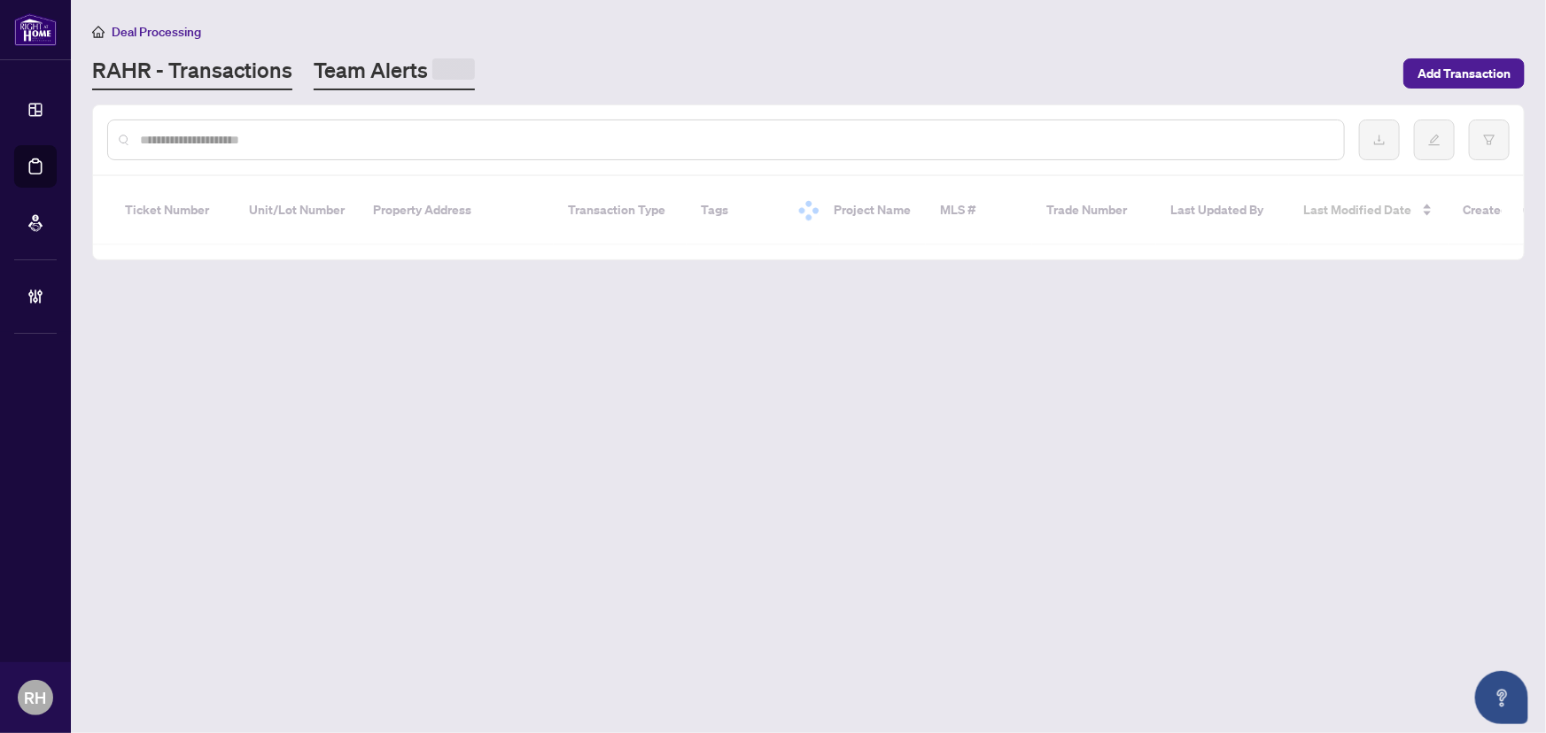
click at [351, 61] on link "Team Alerts" at bounding box center [394, 73] width 161 height 35
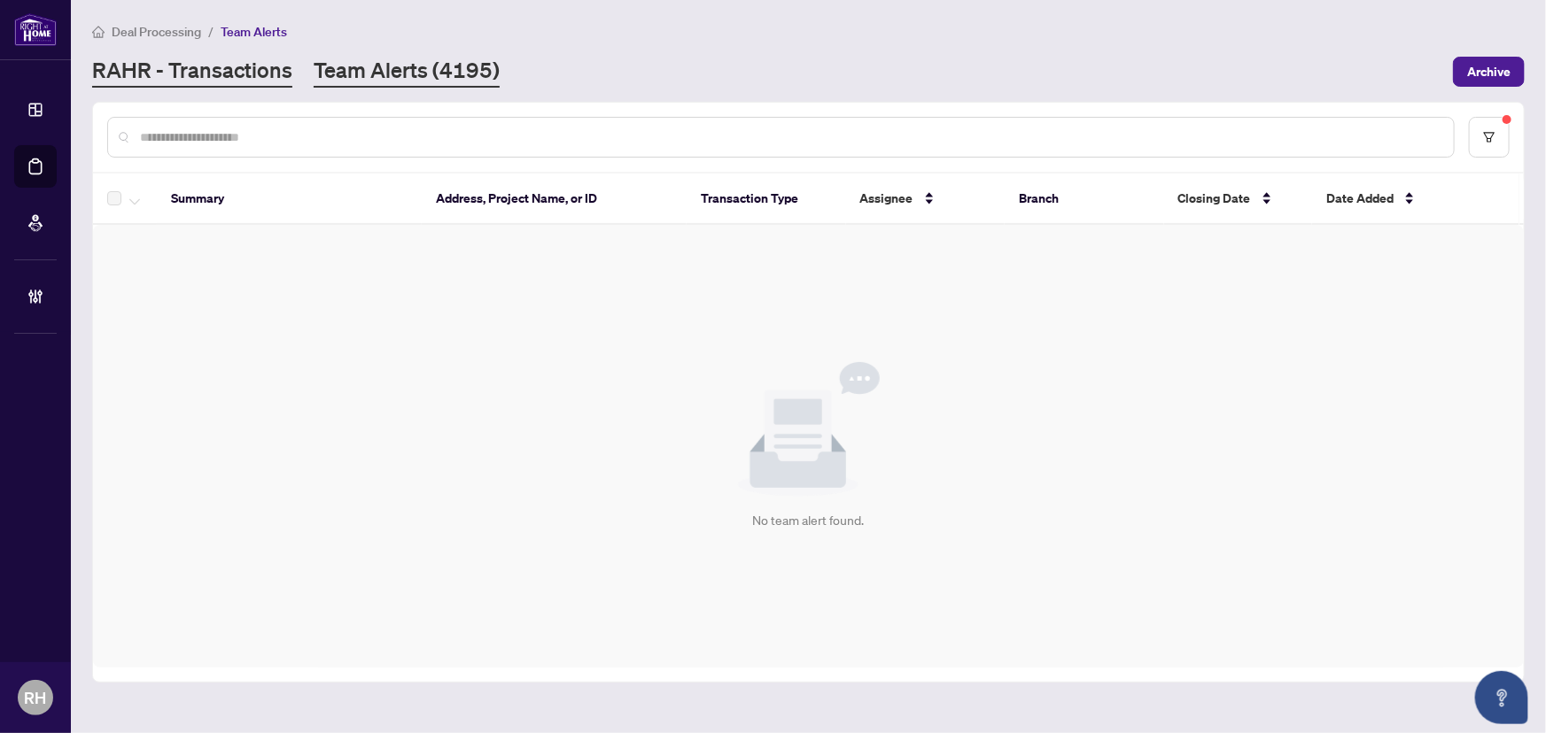
click at [246, 58] on link "RAHR - Transactions" at bounding box center [192, 72] width 200 height 32
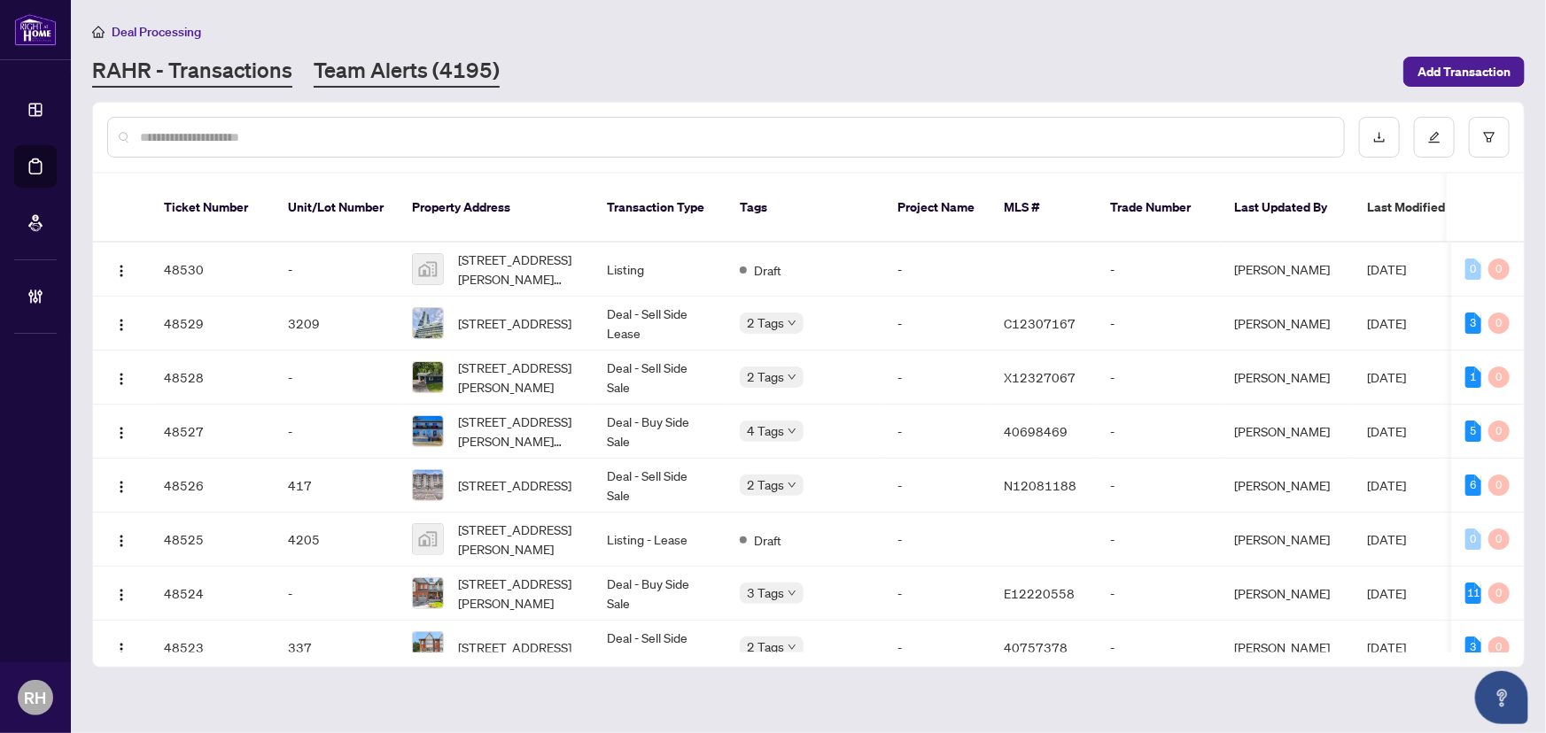
click at [376, 71] on link "Team Alerts (4195)" at bounding box center [407, 72] width 186 height 32
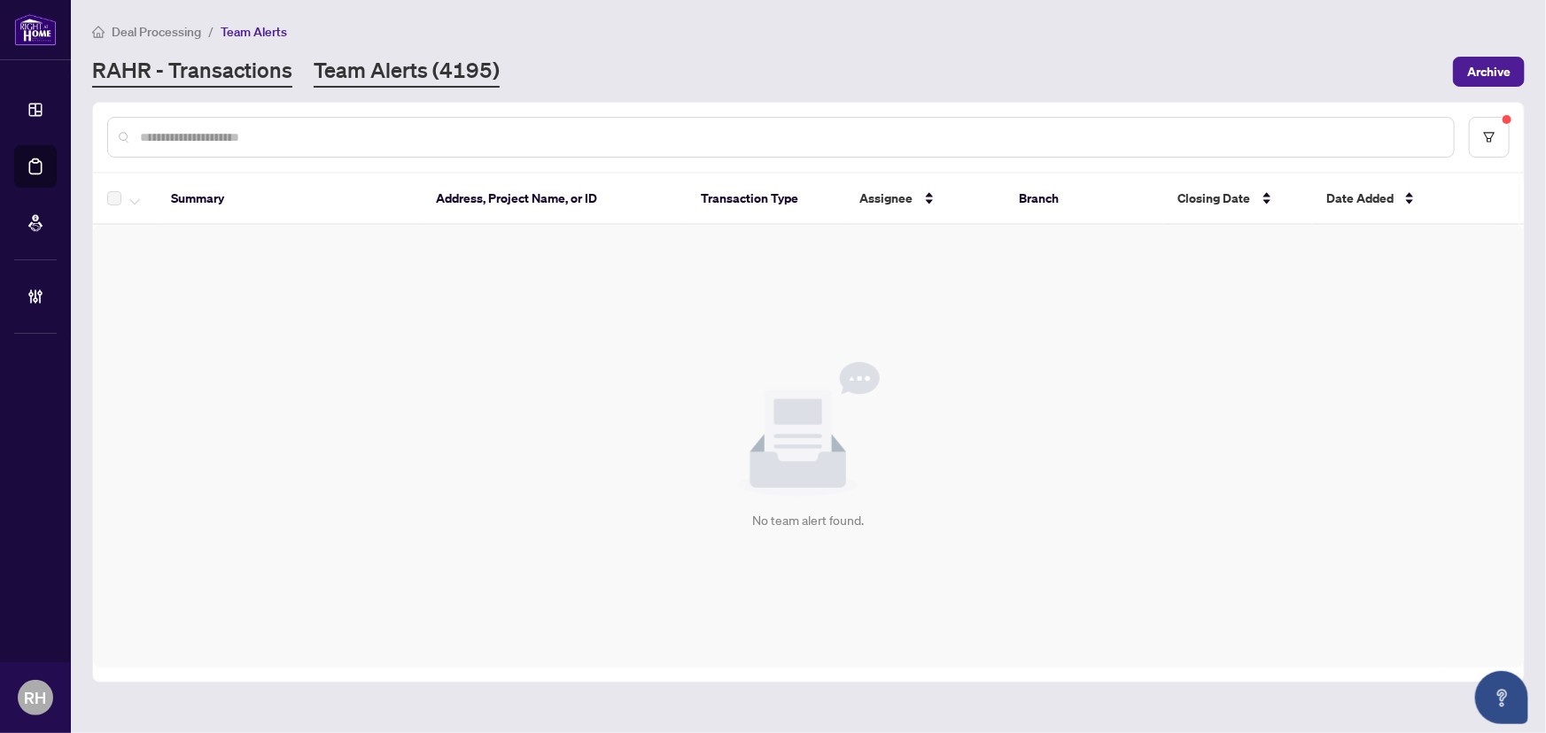
click at [218, 72] on link "RAHR - Transactions" at bounding box center [192, 72] width 200 height 32
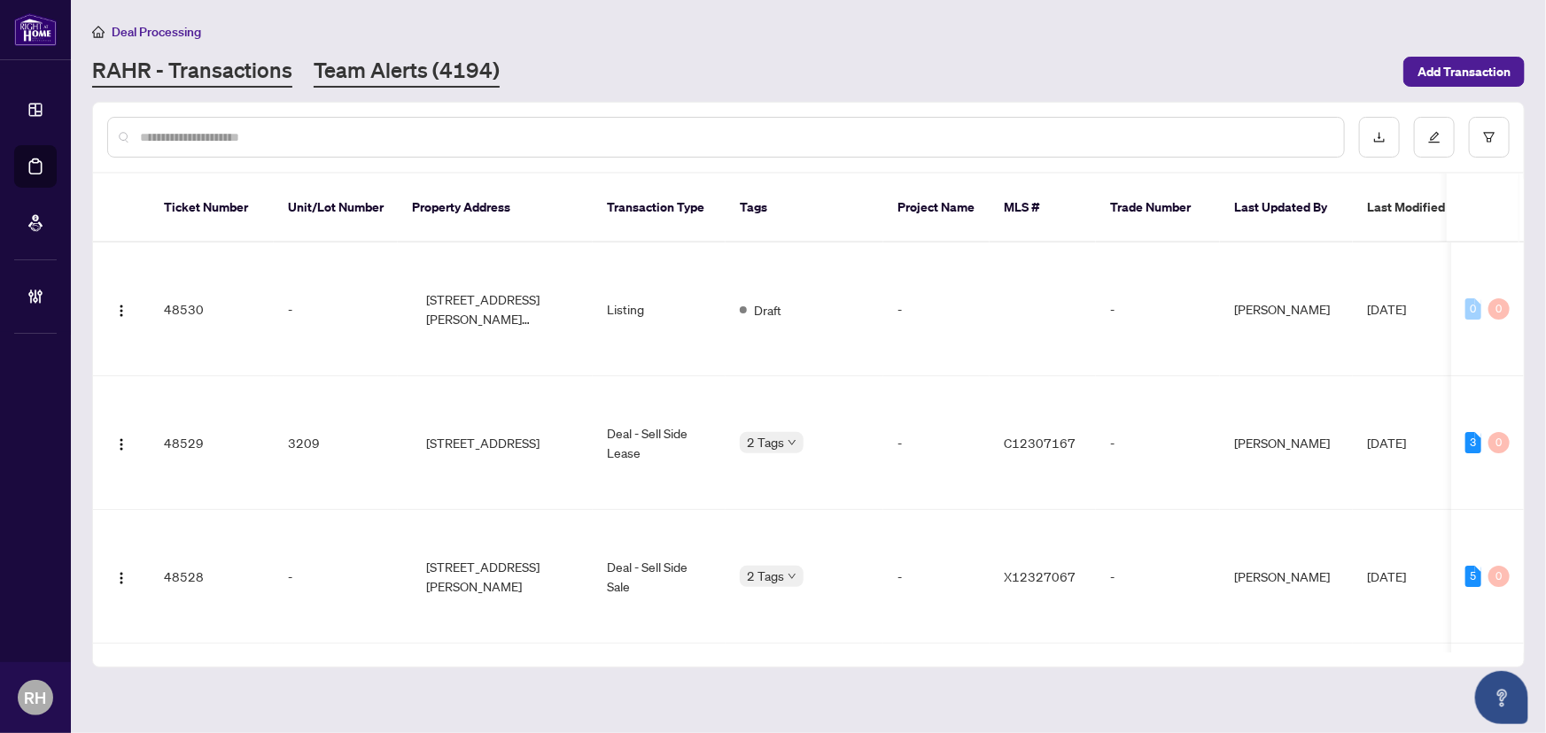
click at [362, 81] on link "Team Alerts (4194)" at bounding box center [407, 72] width 186 height 32
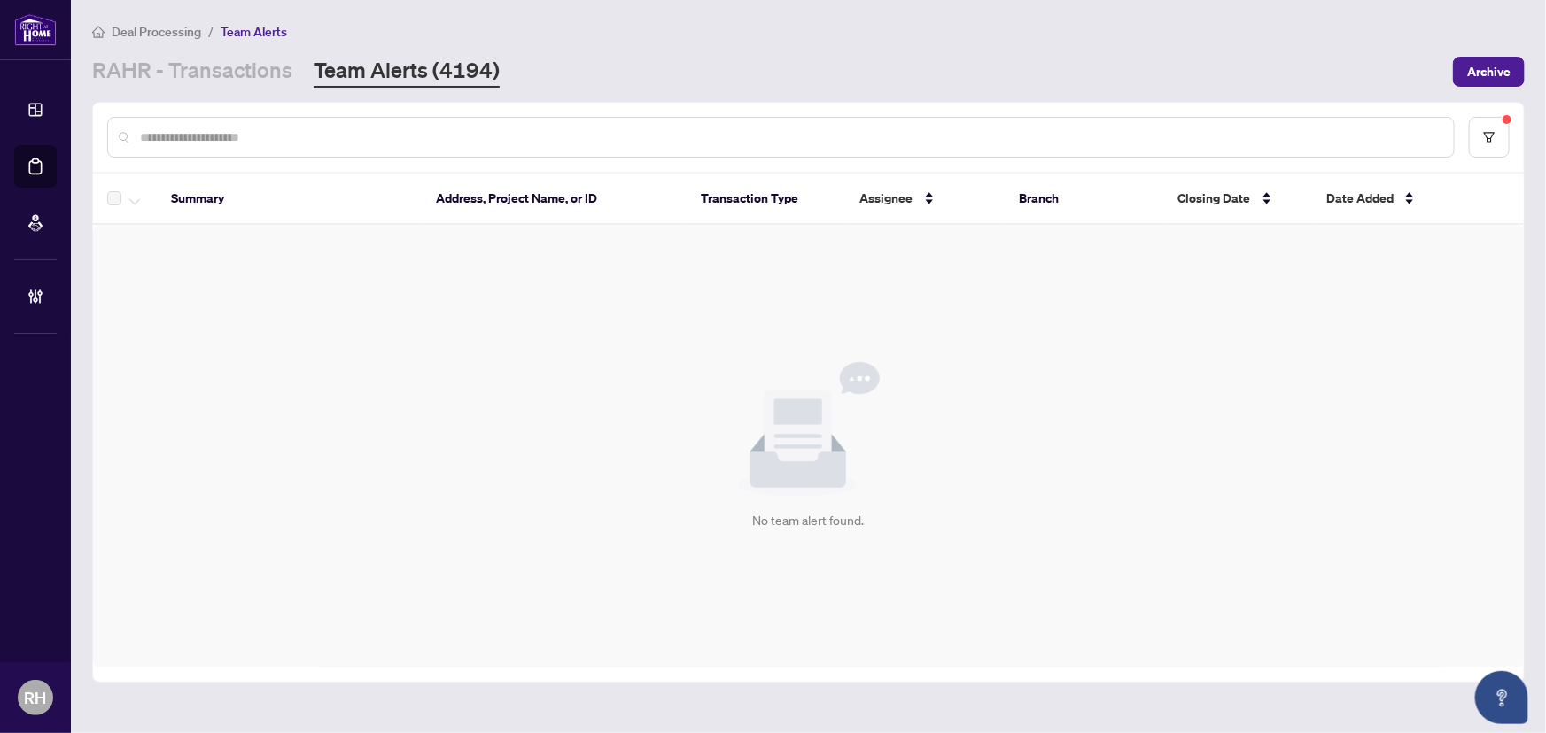
click at [192, 50] on div "Deal Processing / Team Alerts RAHR - Transactions Team Alerts (4194) Archive" at bounding box center [808, 54] width 1432 height 66
click at [200, 61] on link "RAHR - Transactions" at bounding box center [192, 72] width 200 height 32
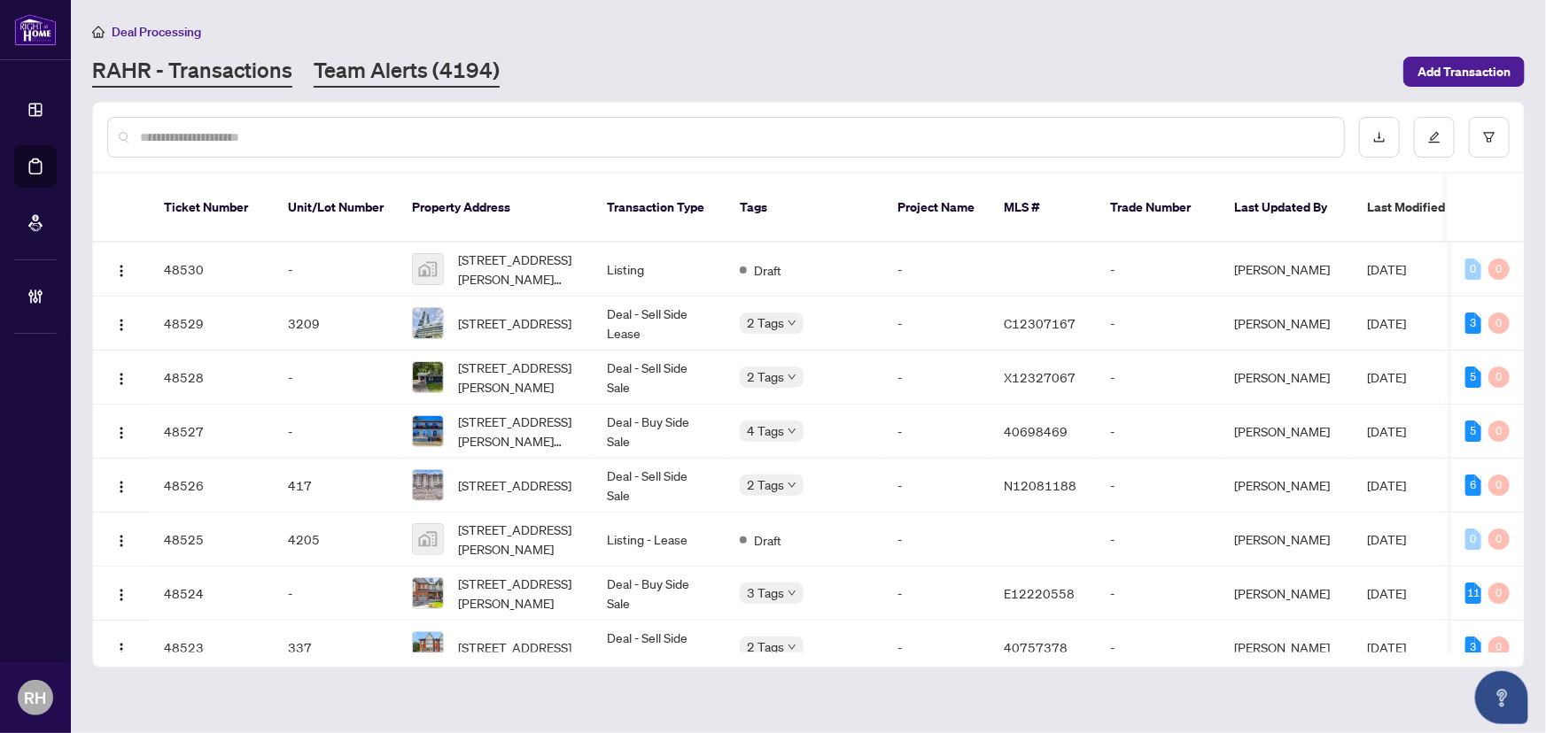
click at [373, 75] on link "Team Alerts (4194)" at bounding box center [407, 72] width 186 height 32
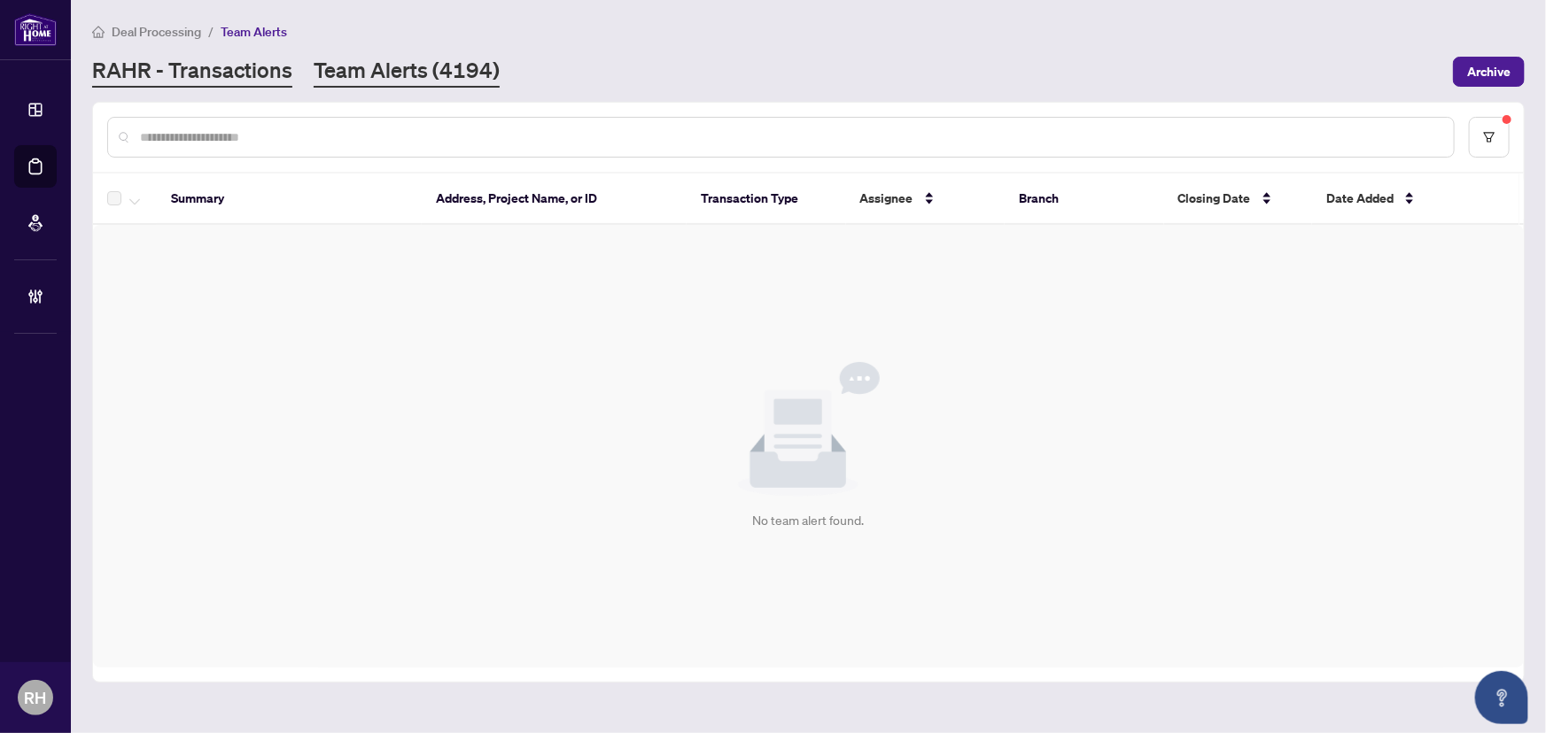
click at [237, 82] on link "RAHR - Transactions" at bounding box center [192, 72] width 200 height 32
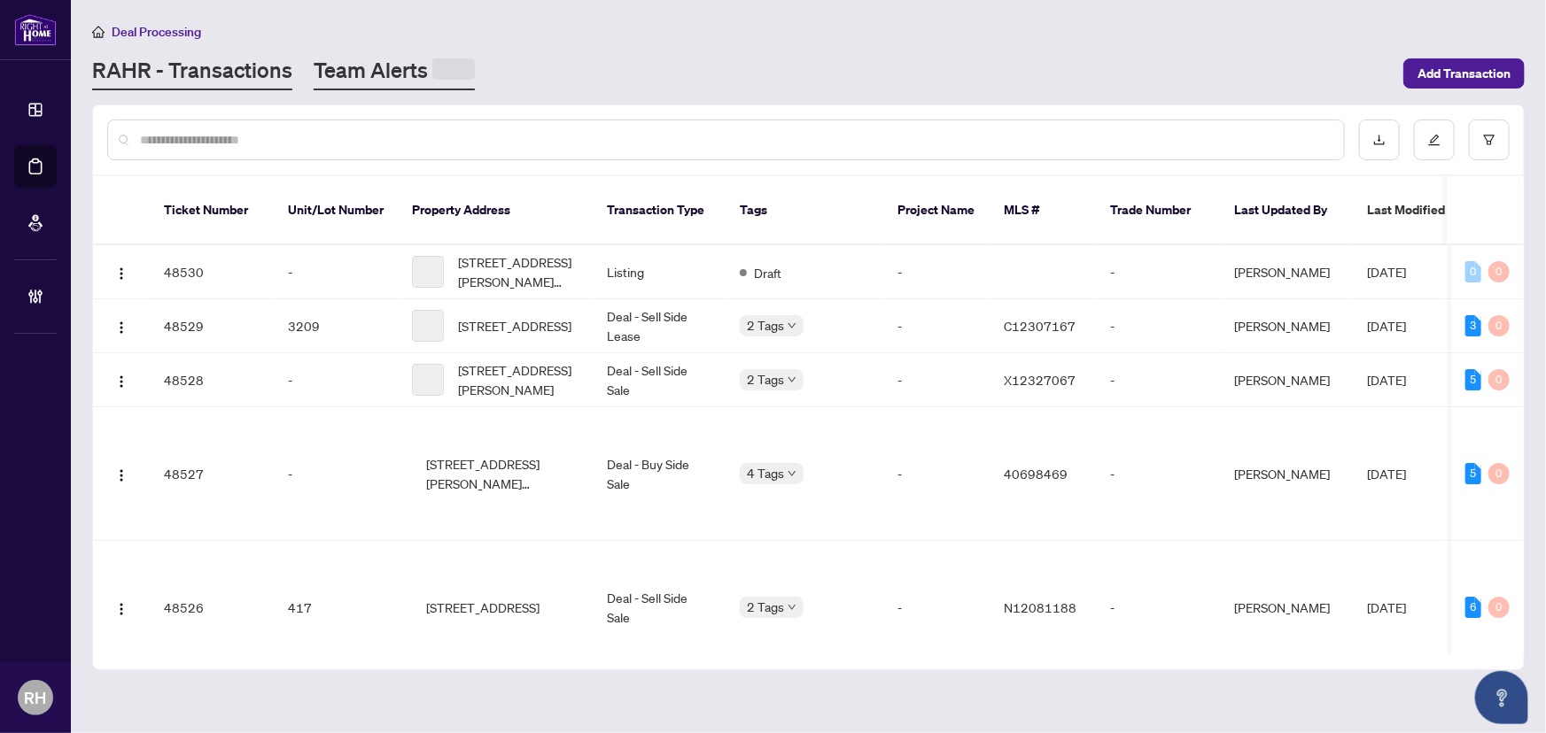
click at [412, 66] on link "Team Alerts" at bounding box center [394, 73] width 161 height 35
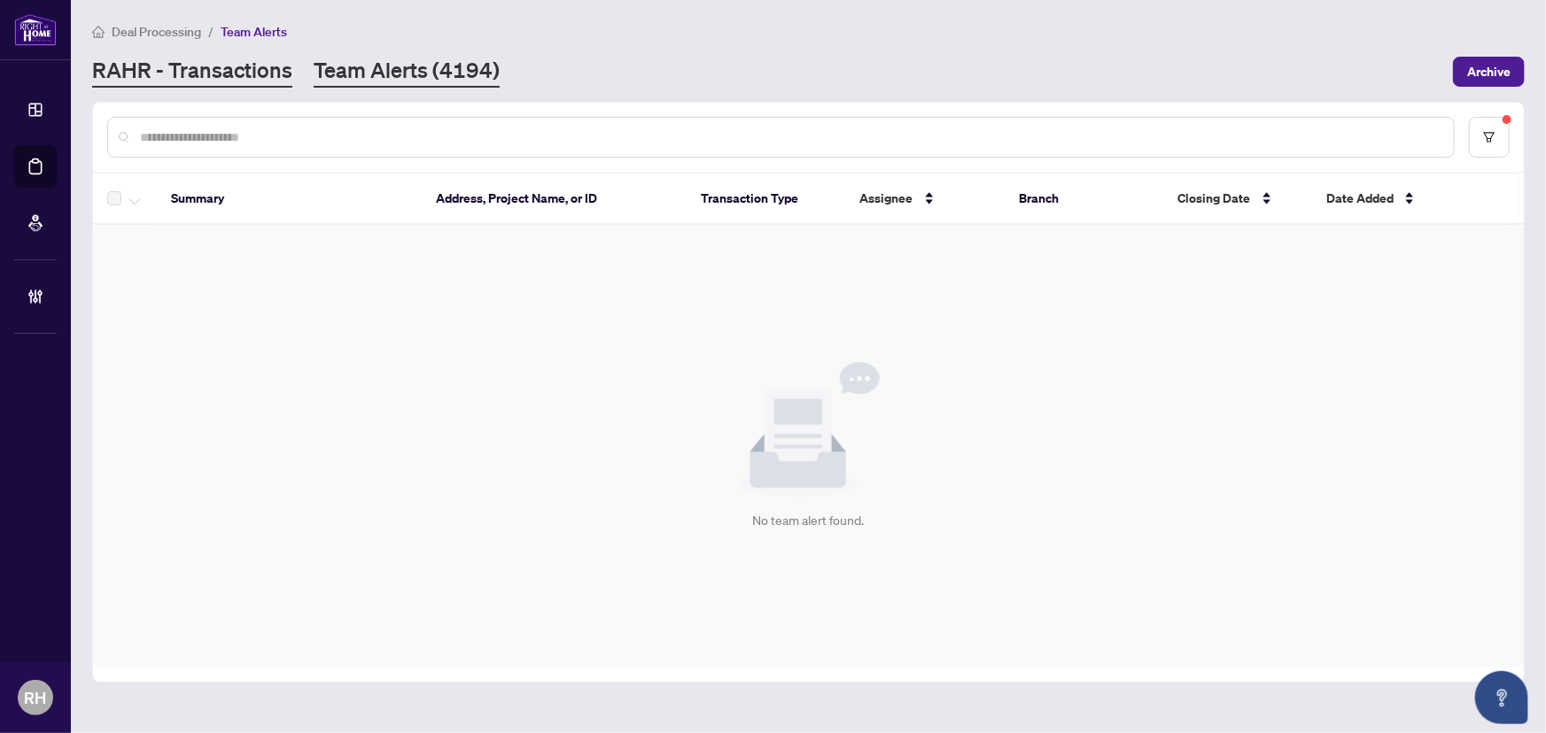
click at [186, 59] on link "RAHR - Transactions" at bounding box center [192, 72] width 200 height 32
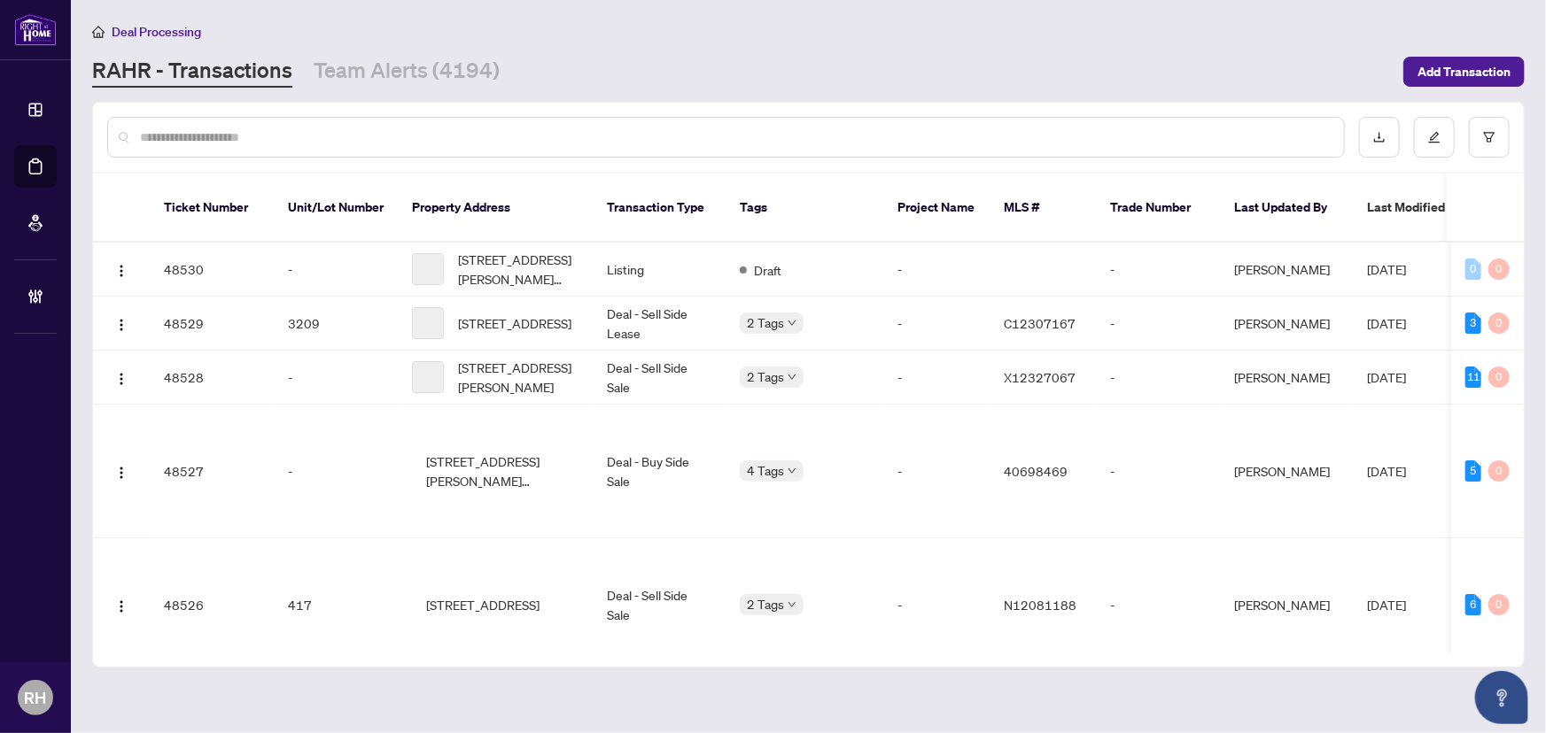
click at [432, 89] on main "Deal Processing RAHR - Transactions Team Alerts (4194) Add Transaction Ticket N…" at bounding box center [808, 366] width 1475 height 733
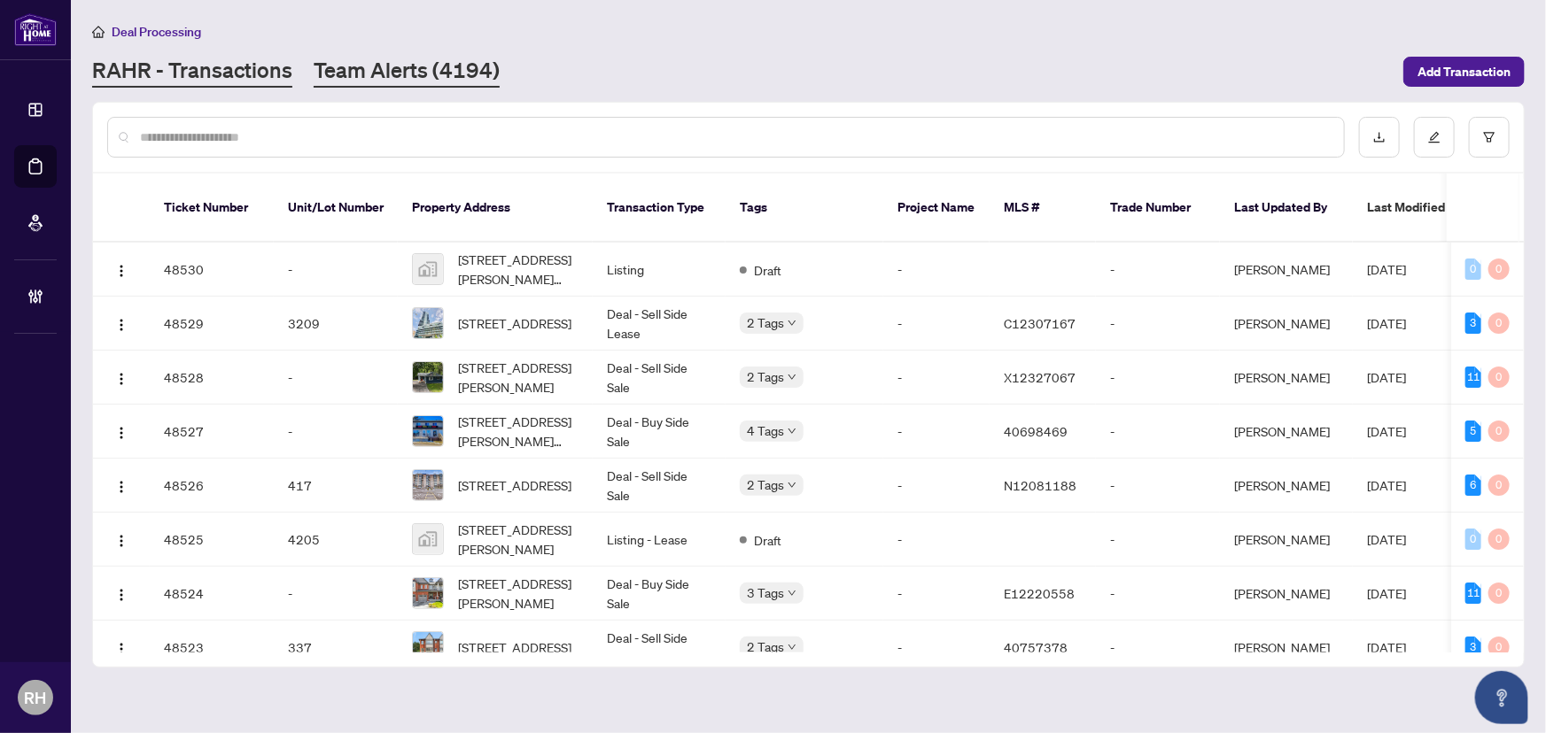
click at [423, 79] on link "Team Alerts (4194)" at bounding box center [407, 72] width 186 height 32
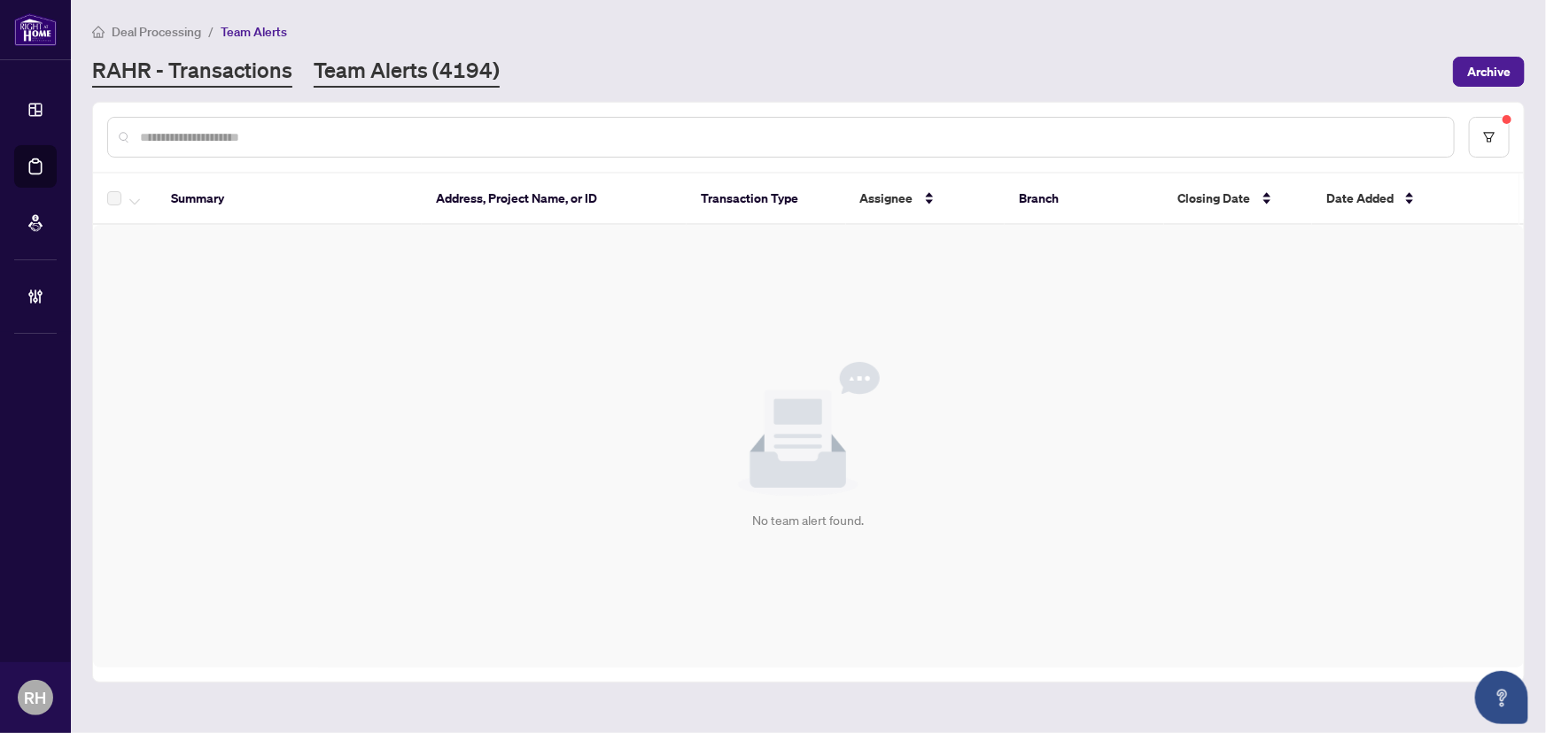
click at [215, 86] on link "RAHR - Transactions" at bounding box center [192, 72] width 200 height 32
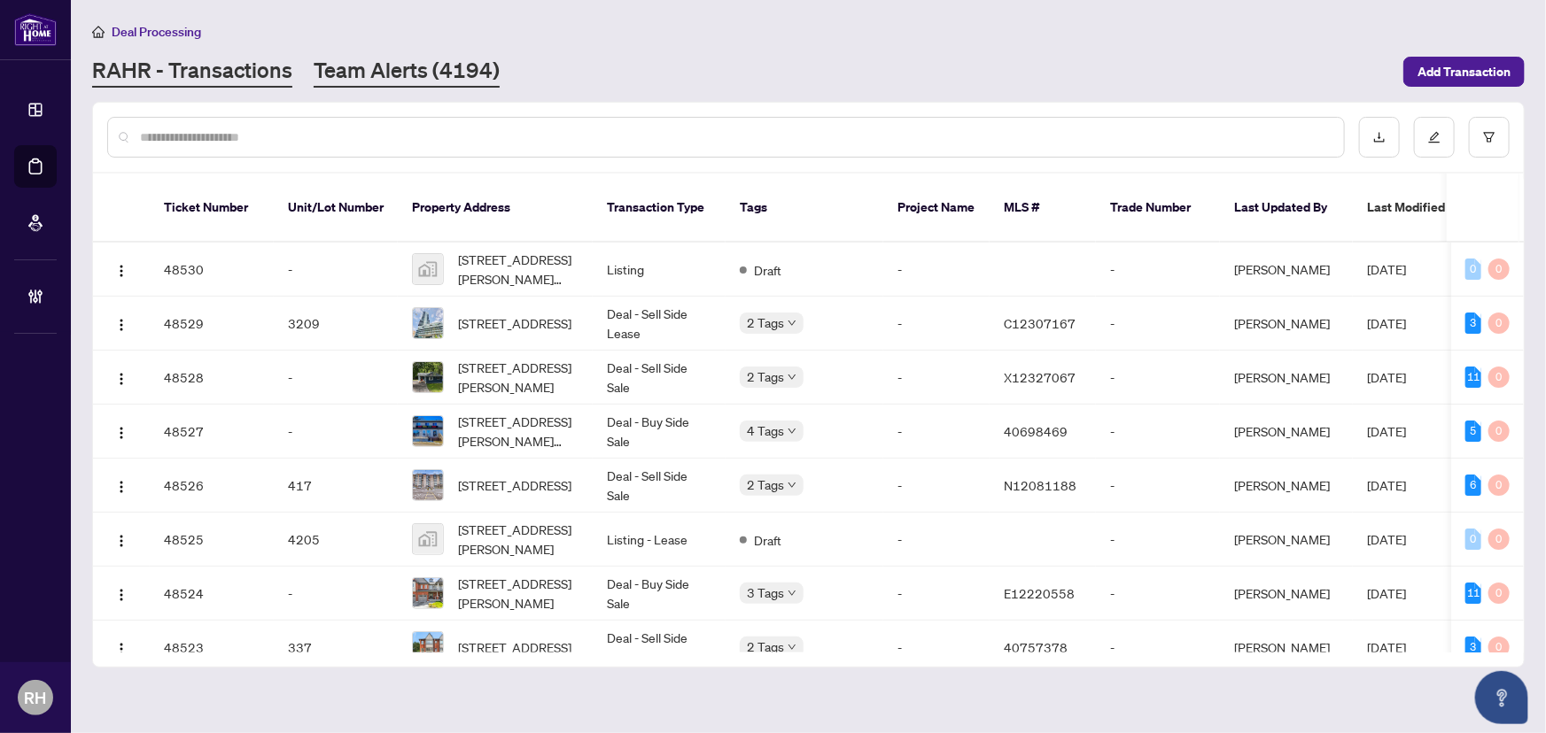
click at [396, 74] on link "Team Alerts (4194)" at bounding box center [407, 72] width 186 height 32
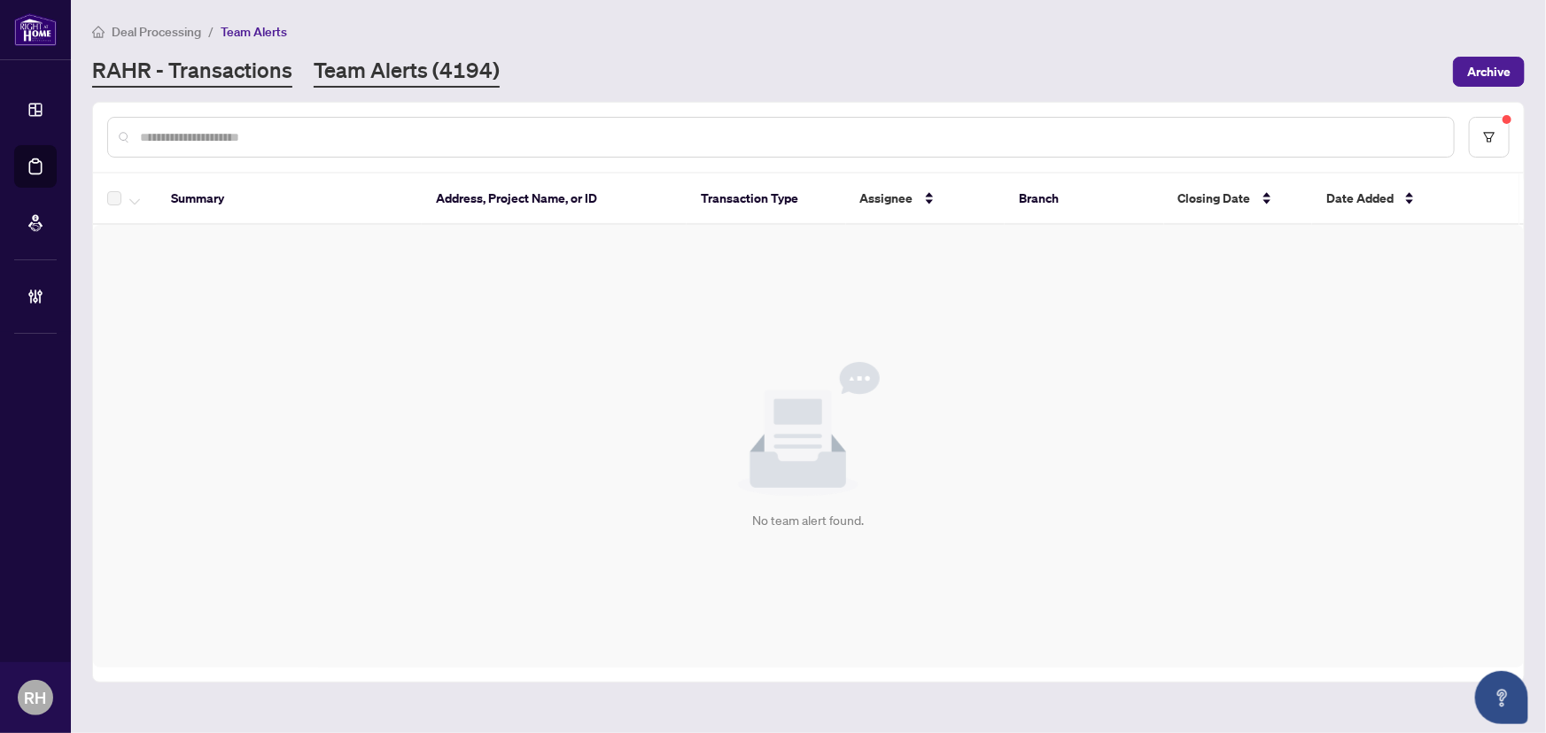
click at [238, 77] on link "RAHR - Transactions" at bounding box center [192, 72] width 200 height 32
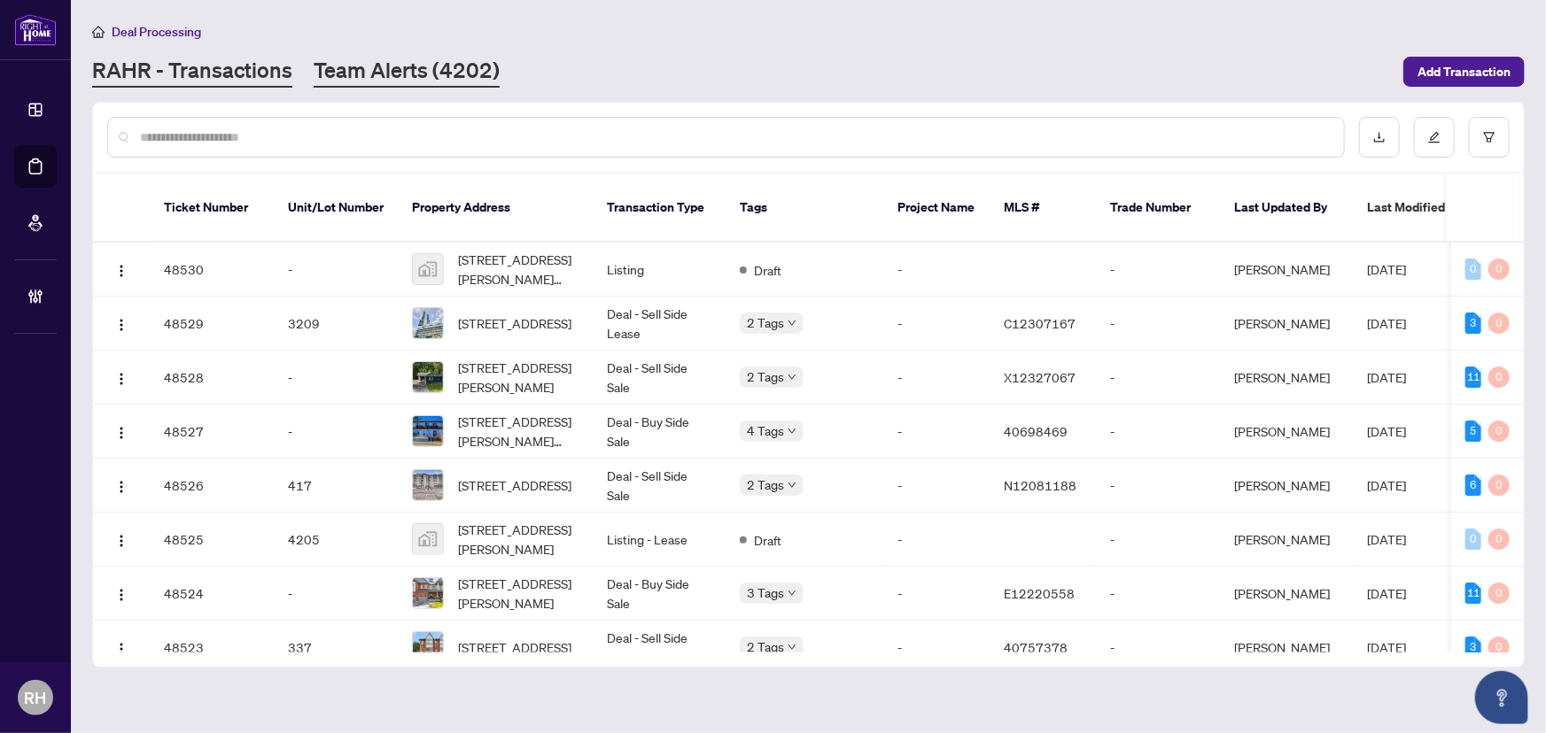
click at [392, 75] on link "Team Alerts (4202)" at bounding box center [407, 72] width 186 height 32
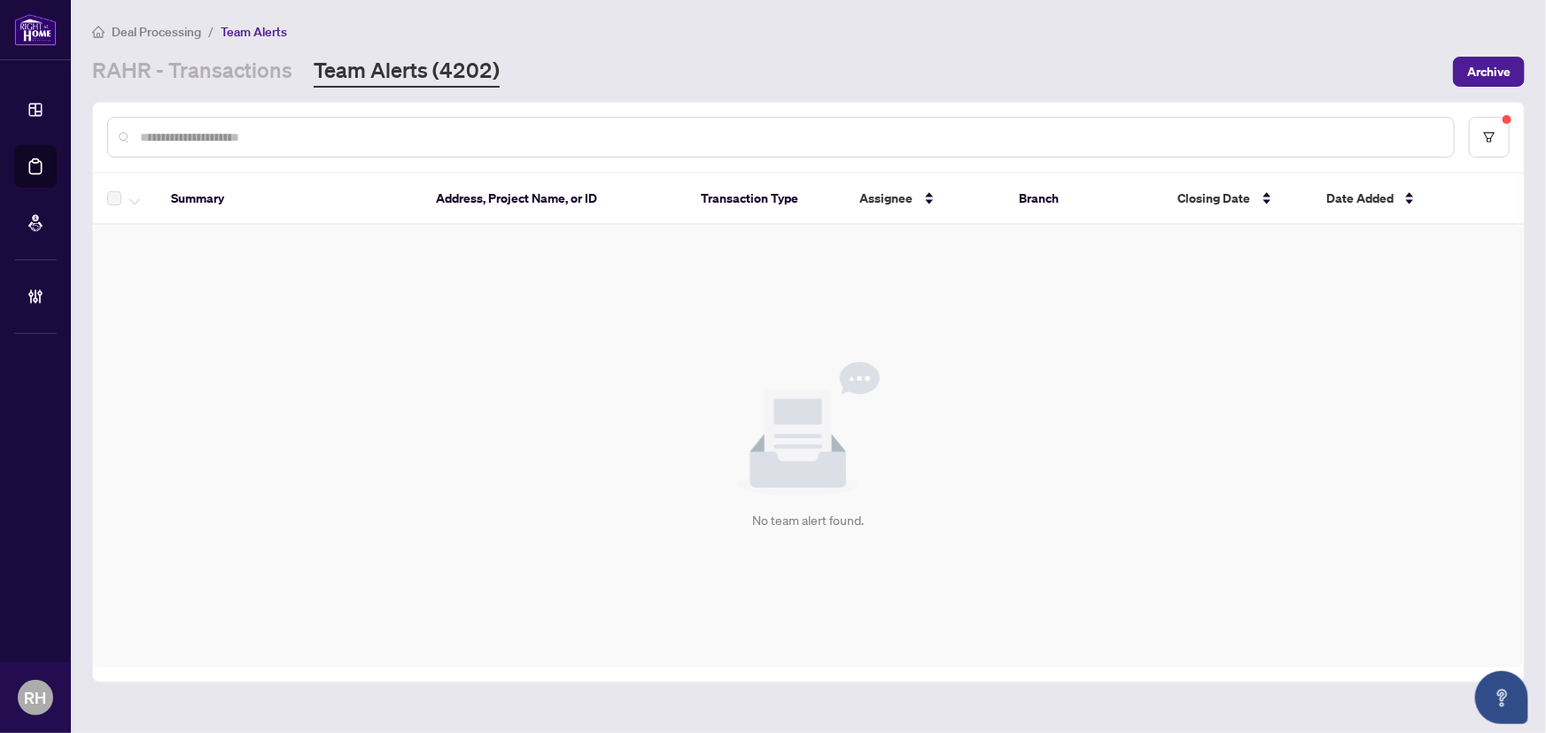
click at [290, 71] on div "RAHR - Transactions Team Alerts (4202)" at bounding box center [295, 72] width 407 height 32
click at [259, 57] on link "RAHR - Transactions" at bounding box center [192, 72] width 200 height 32
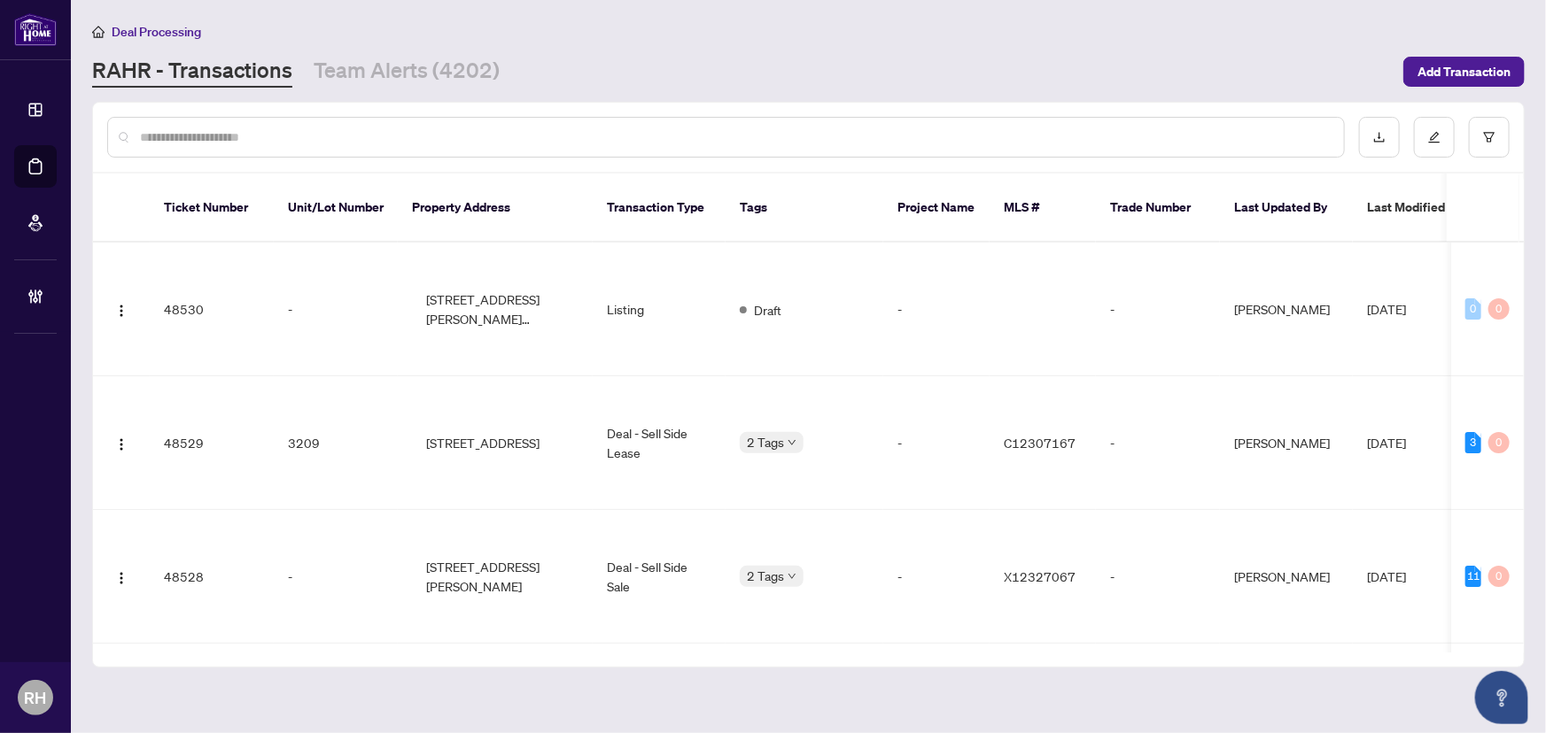
click at [458, 84] on link "Team Alerts (4202)" at bounding box center [407, 72] width 186 height 32
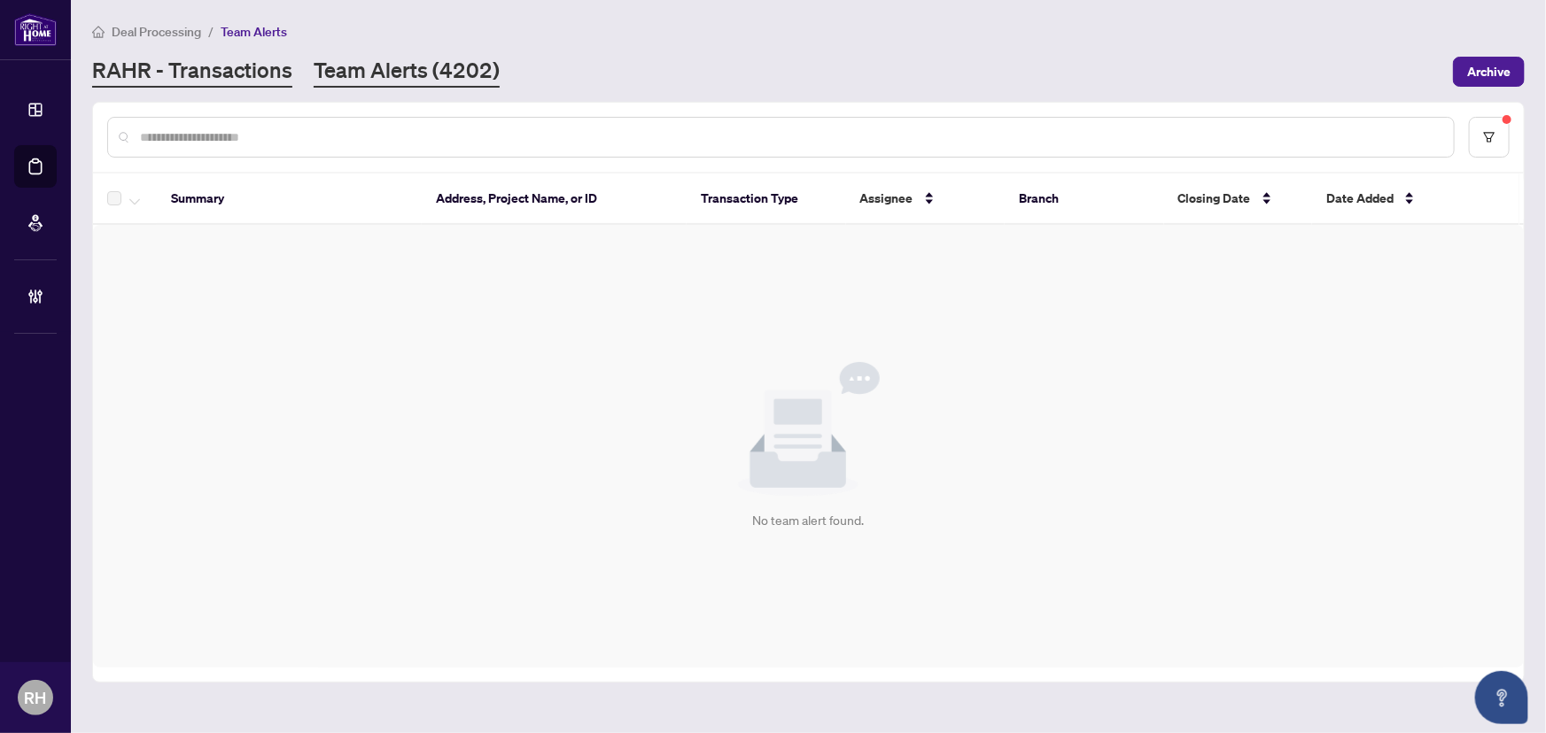
click at [250, 71] on link "RAHR - Transactions" at bounding box center [192, 72] width 200 height 32
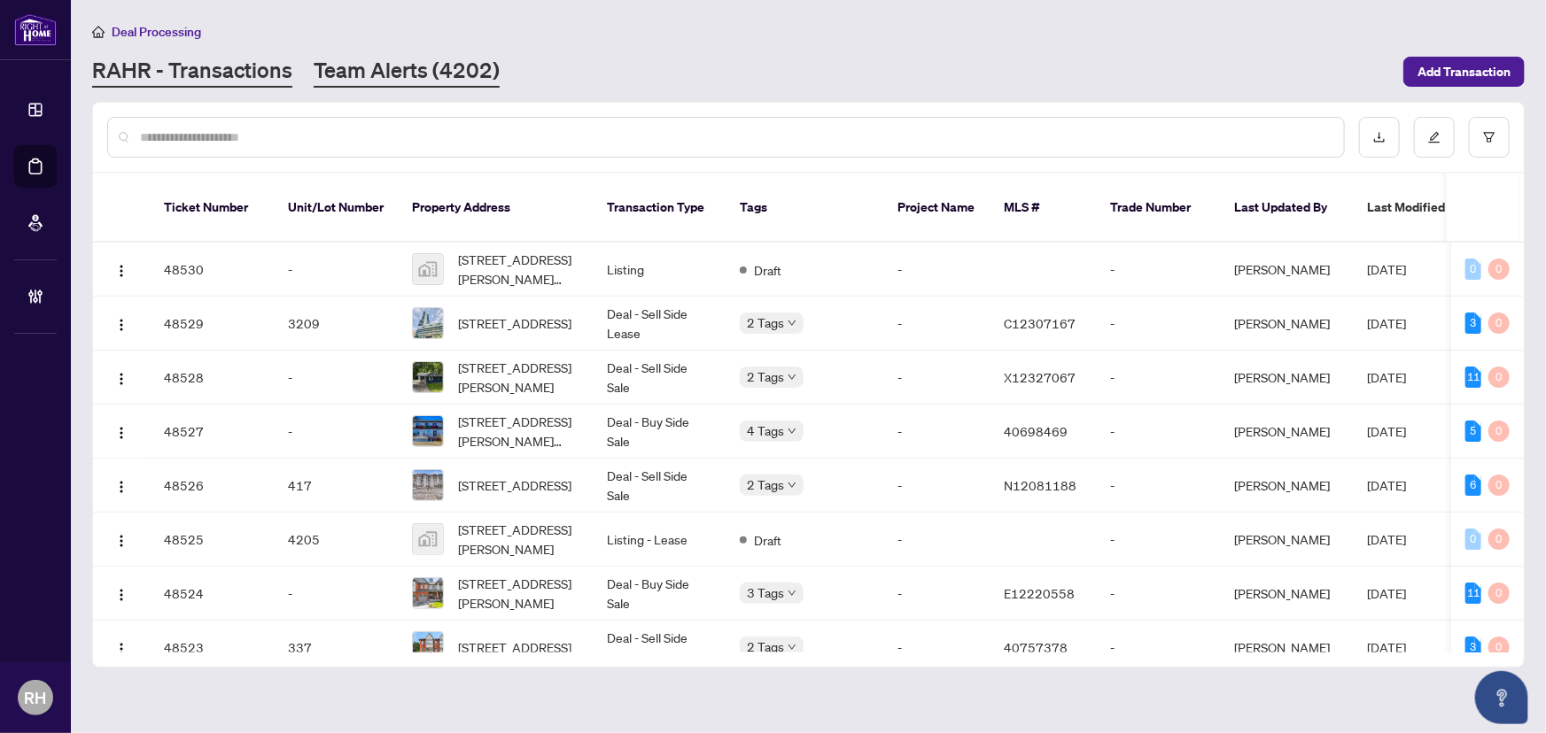
click at [337, 74] on link "Team Alerts (4202)" at bounding box center [407, 72] width 186 height 32
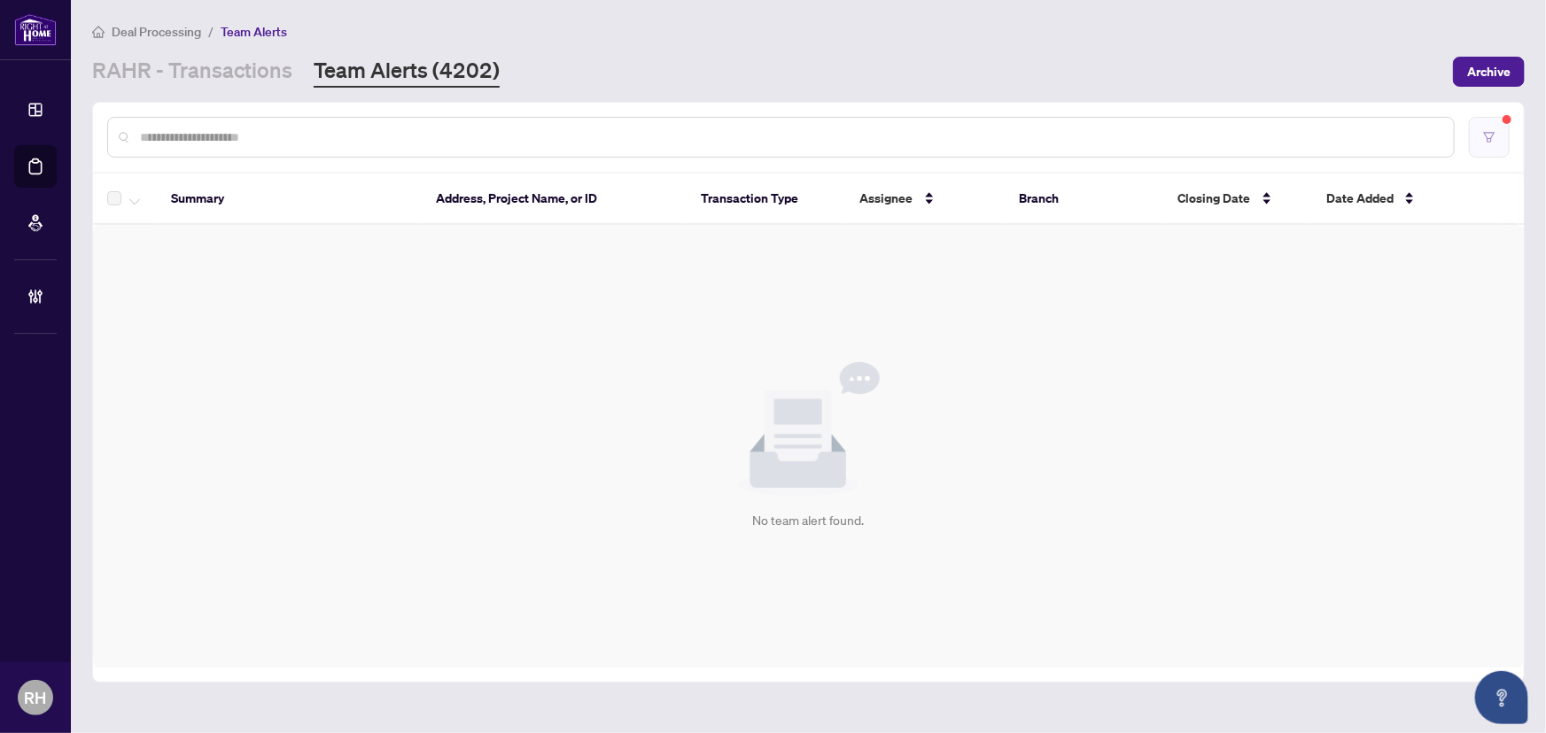
click at [1480, 145] on button "button" at bounding box center [1489, 137] width 41 height 41
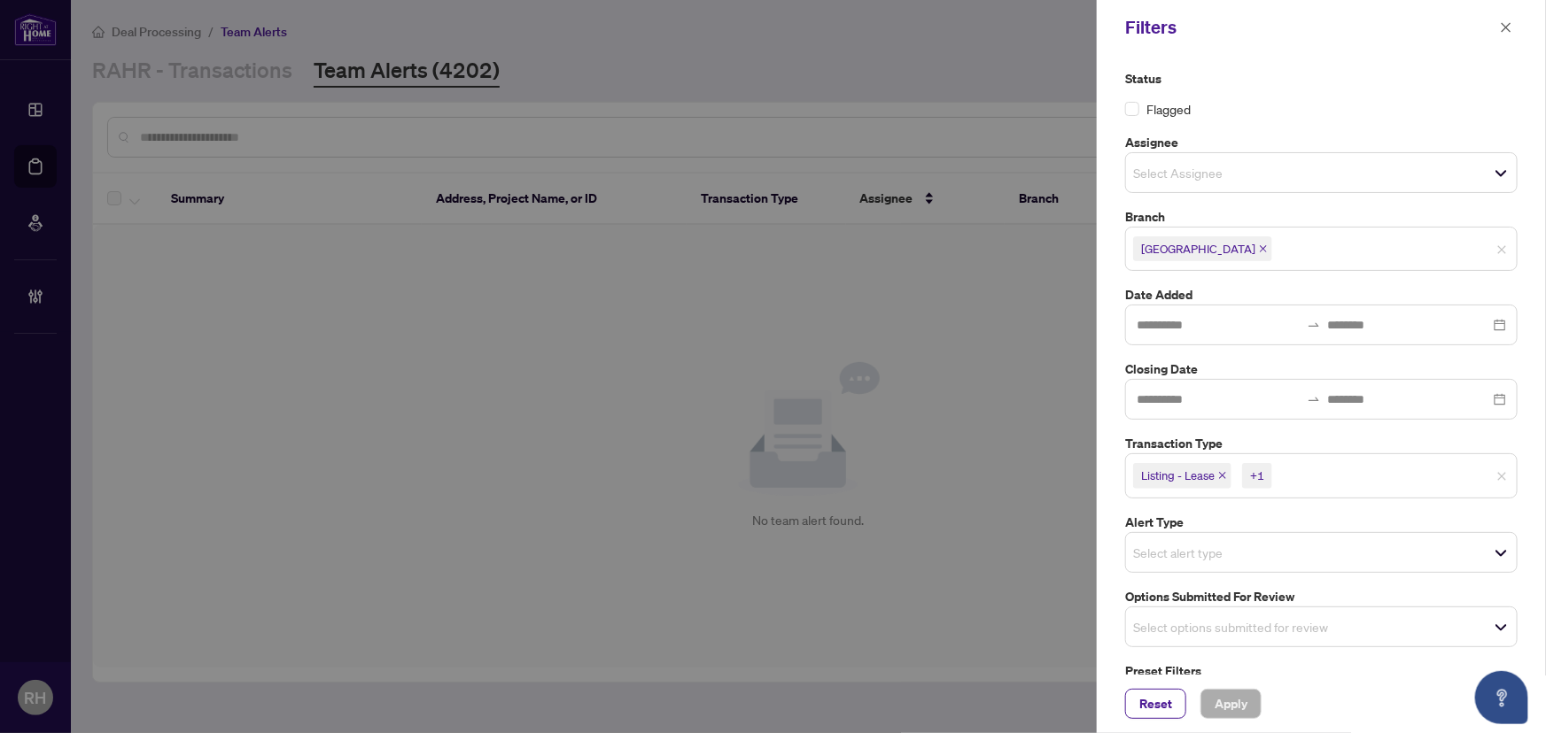
click at [1221, 473] on icon "close" at bounding box center [1222, 475] width 9 height 9
click at [1187, 472] on icon "close" at bounding box center [1182, 475] width 9 height 9
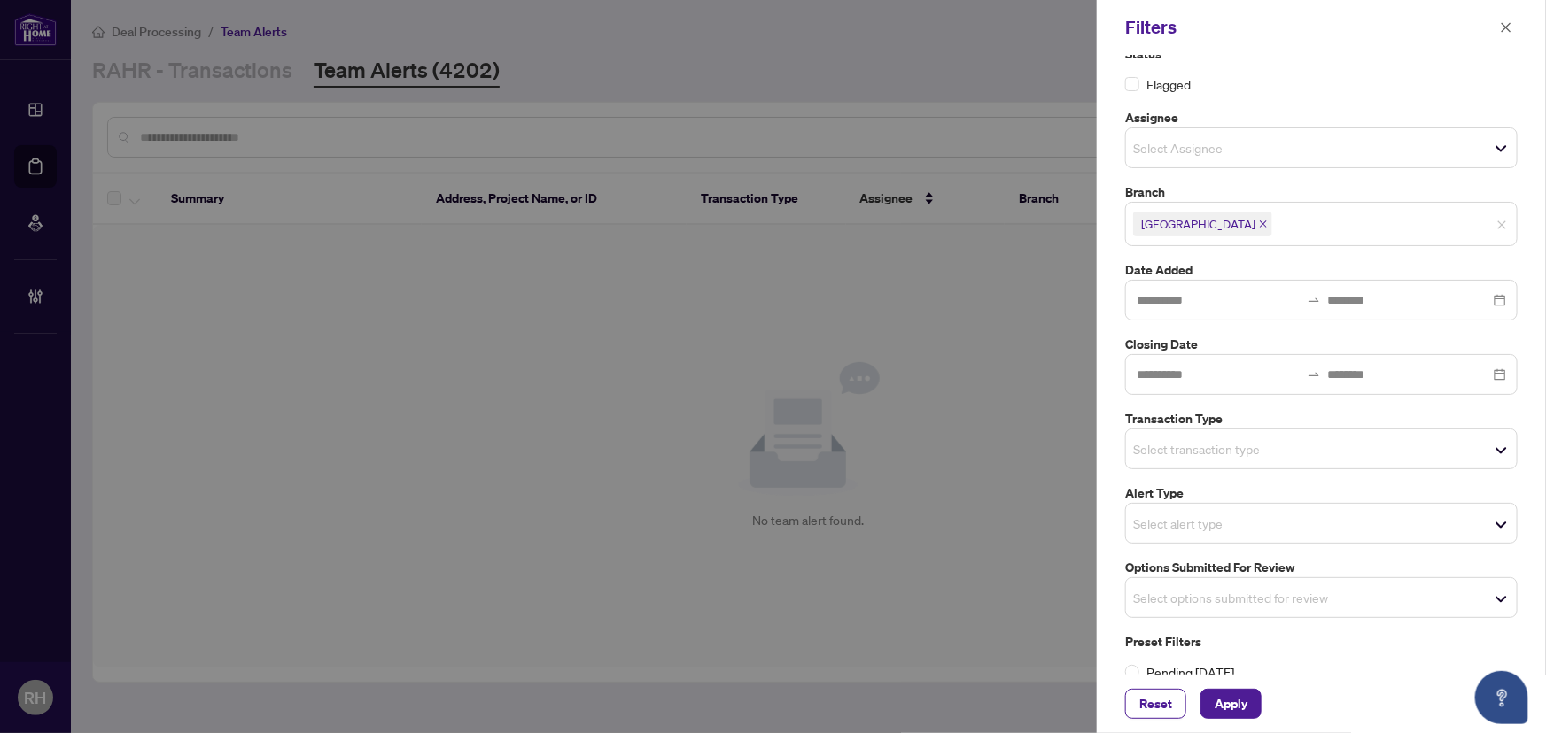
scroll to position [44, 0]
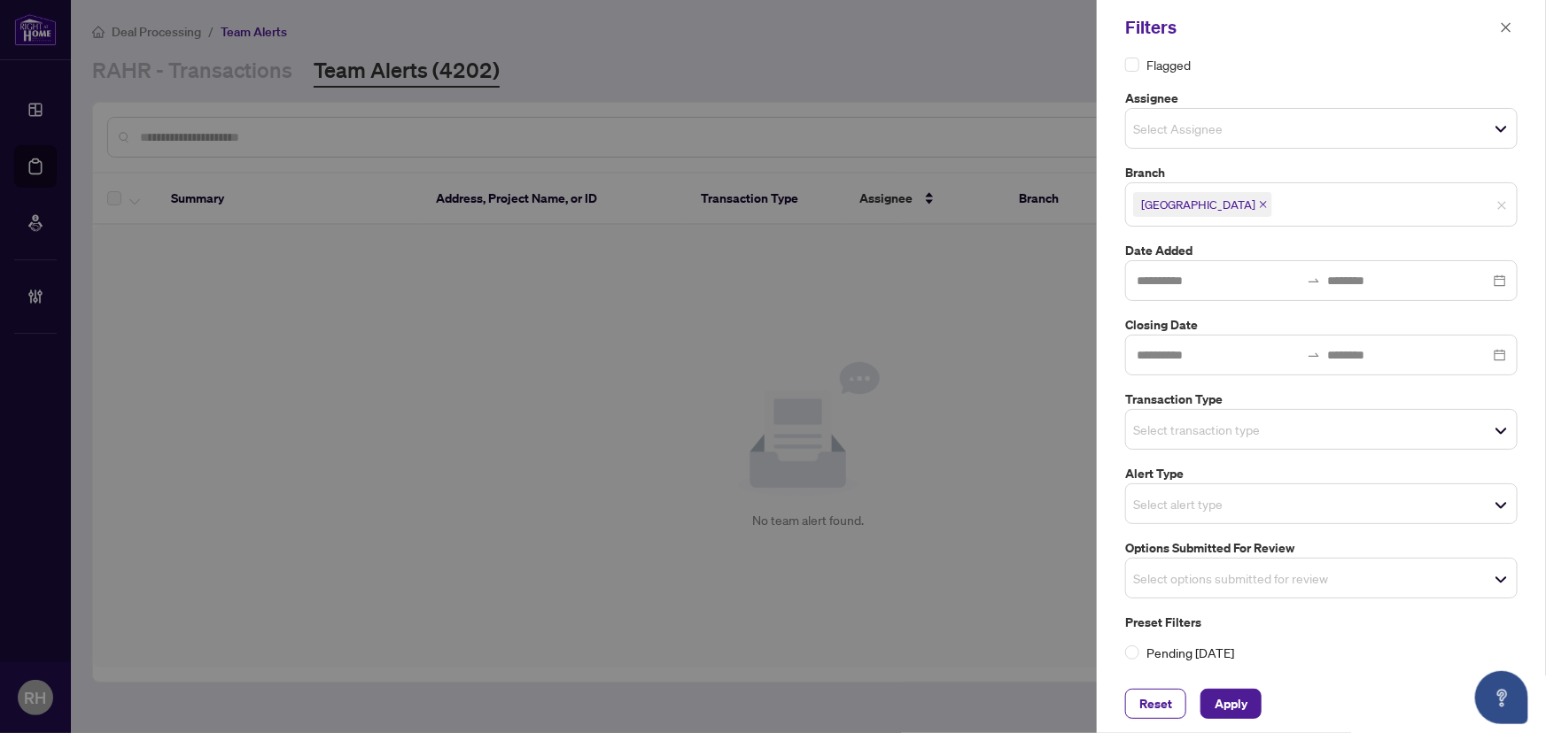
click at [1253, 568] on input "search" at bounding box center [1195, 578] width 124 height 21
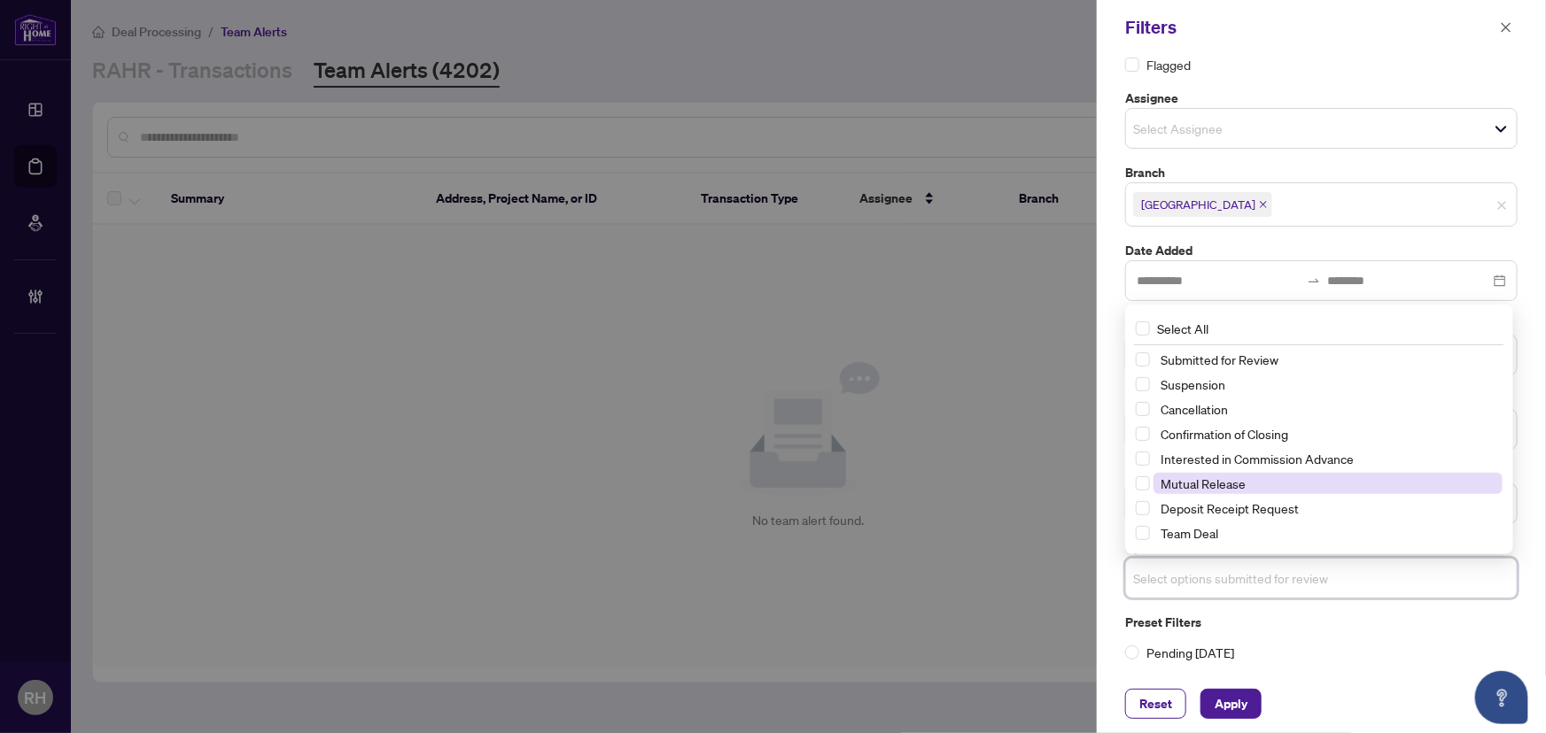
click at [1236, 485] on span "Mutual Release" at bounding box center [1202, 484] width 85 height 16
click at [1190, 683] on div "Reset Apply" at bounding box center [1321, 704] width 449 height 58
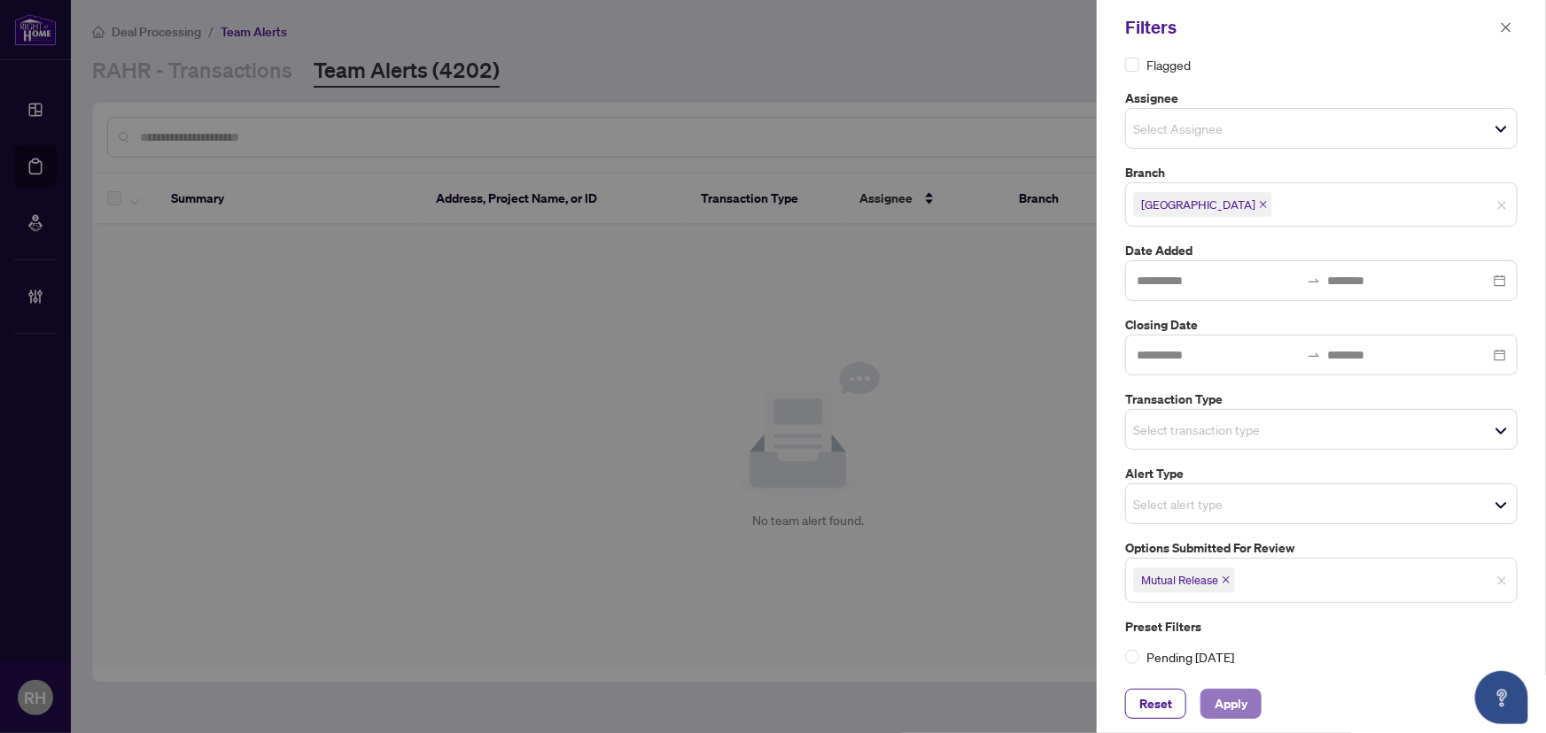
click at [1260, 694] on button "Apply" at bounding box center [1230, 704] width 61 height 30
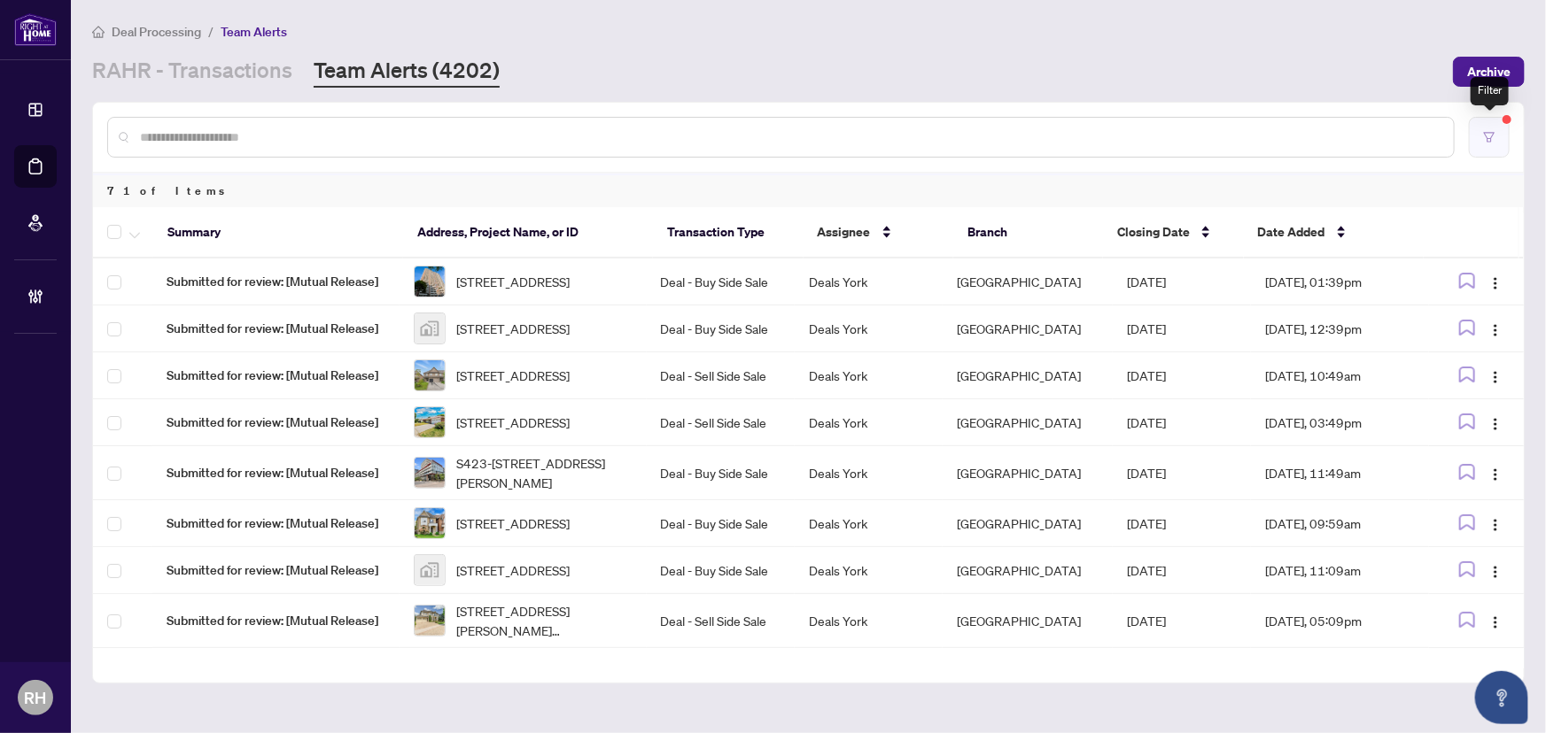
click at [1486, 133] on icon "filter" at bounding box center [1489, 137] width 11 height 10
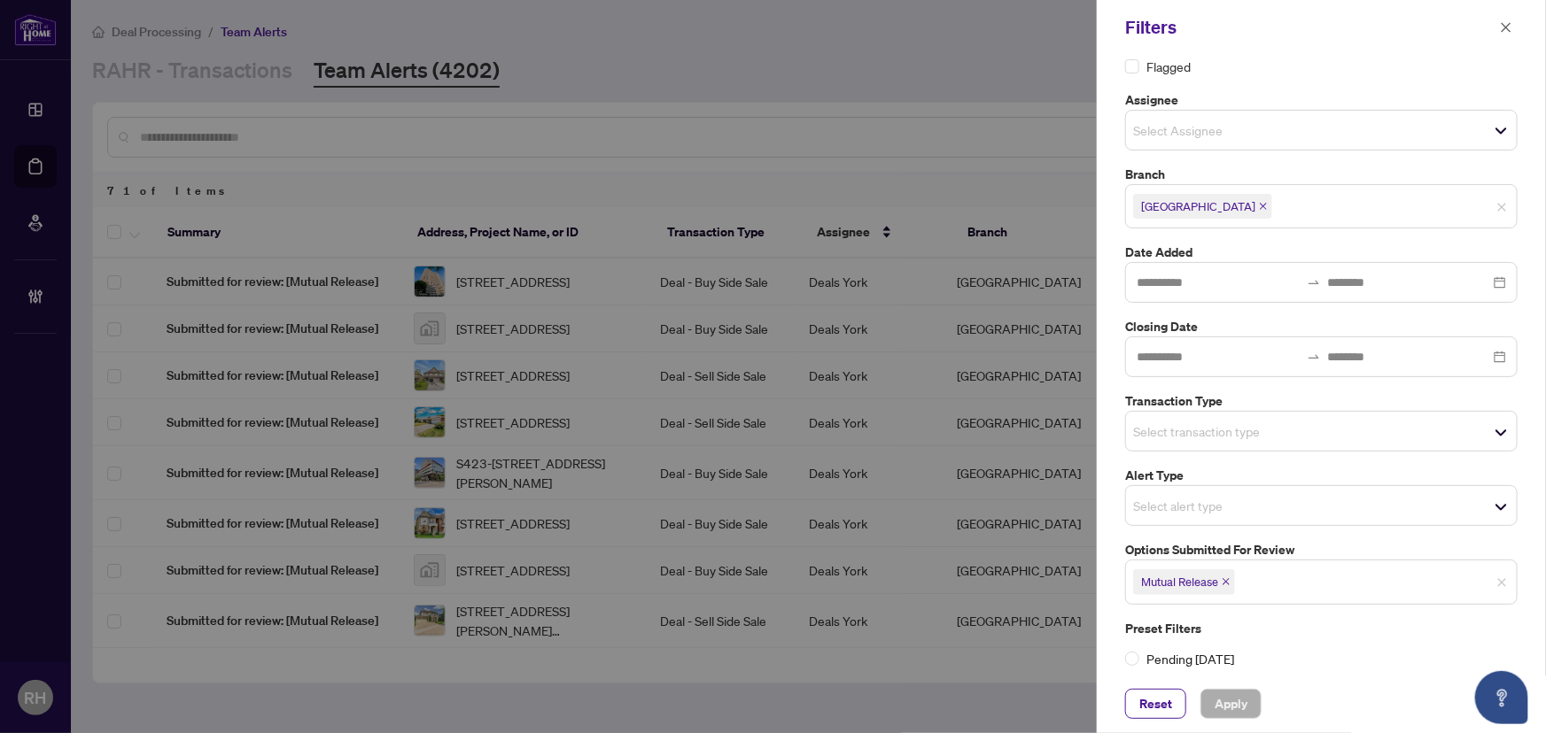
click at [1227, 578] on icon "close" at bounding box center [1226, 582] width 9 height 9
click at [1207, 431] on input "search" at bounding box center [1195, 431] width 124 height 21
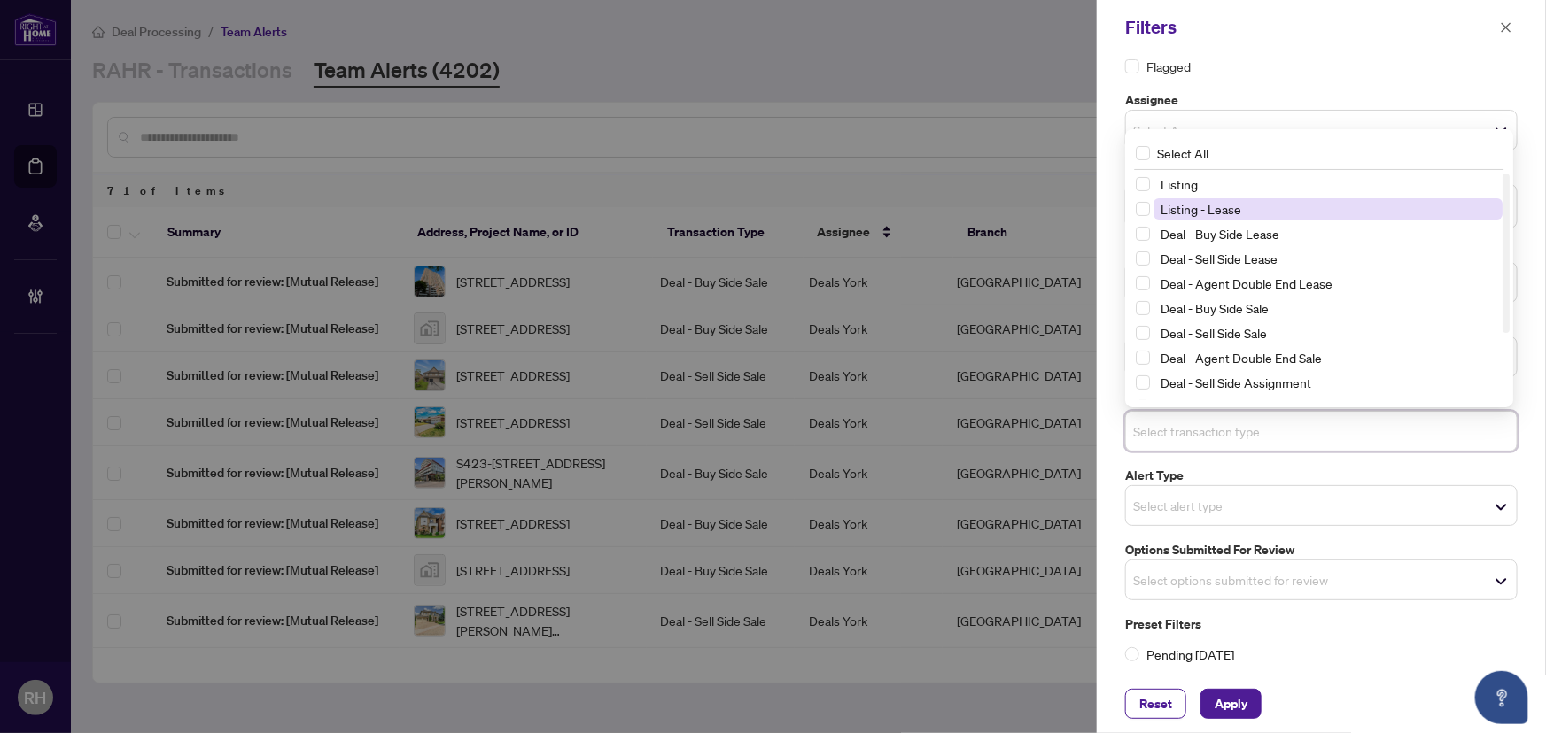
click at [1245, 202] on span "Listing - Lease" at bounding box center [1327, 208] width 349 height 21
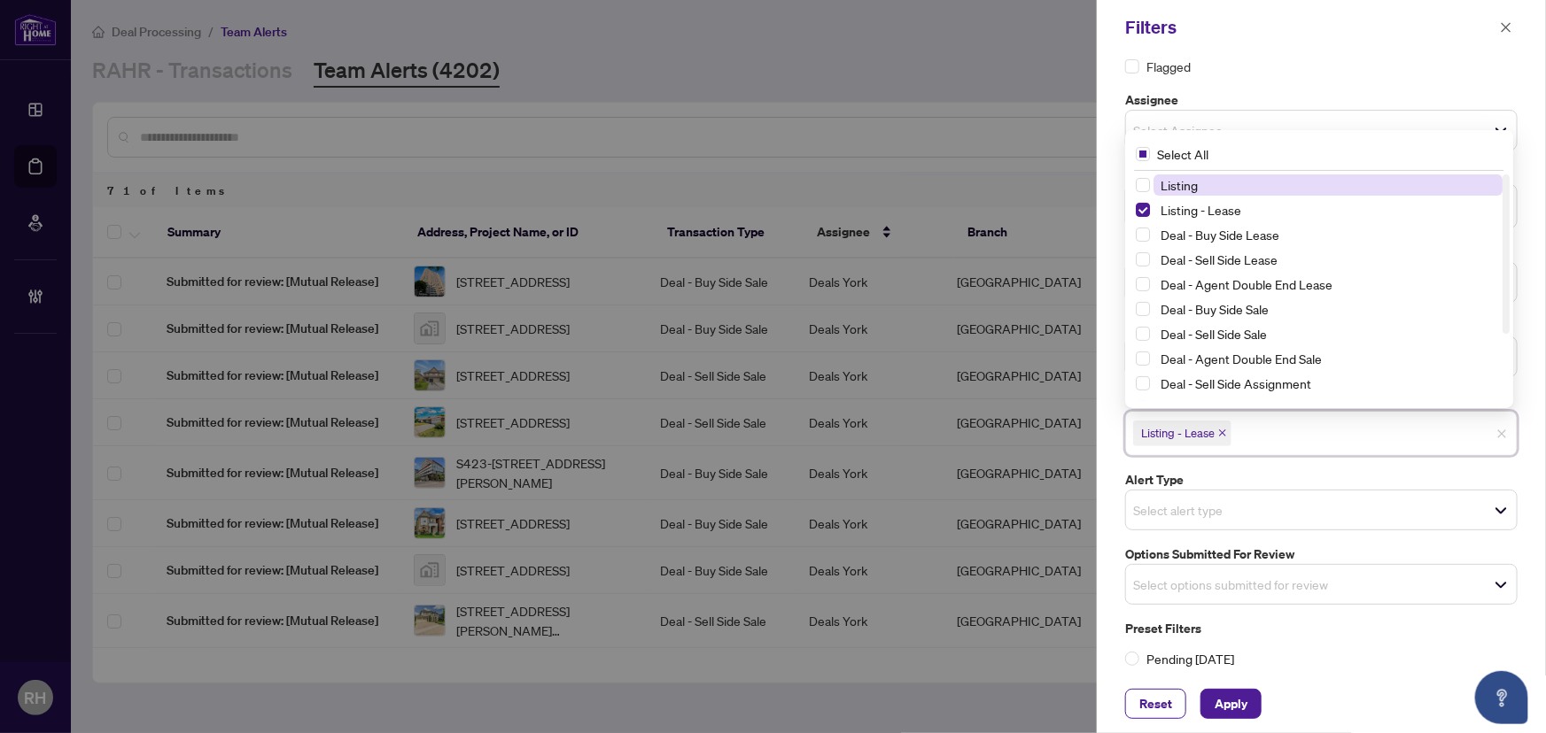
click at [1240, 190] on span "Listing" at bounding box center [1327, 185] width 349 height 21
click at [1253, 696] on button "Apply" at bounding box center [1230, 704] width 61 height 30
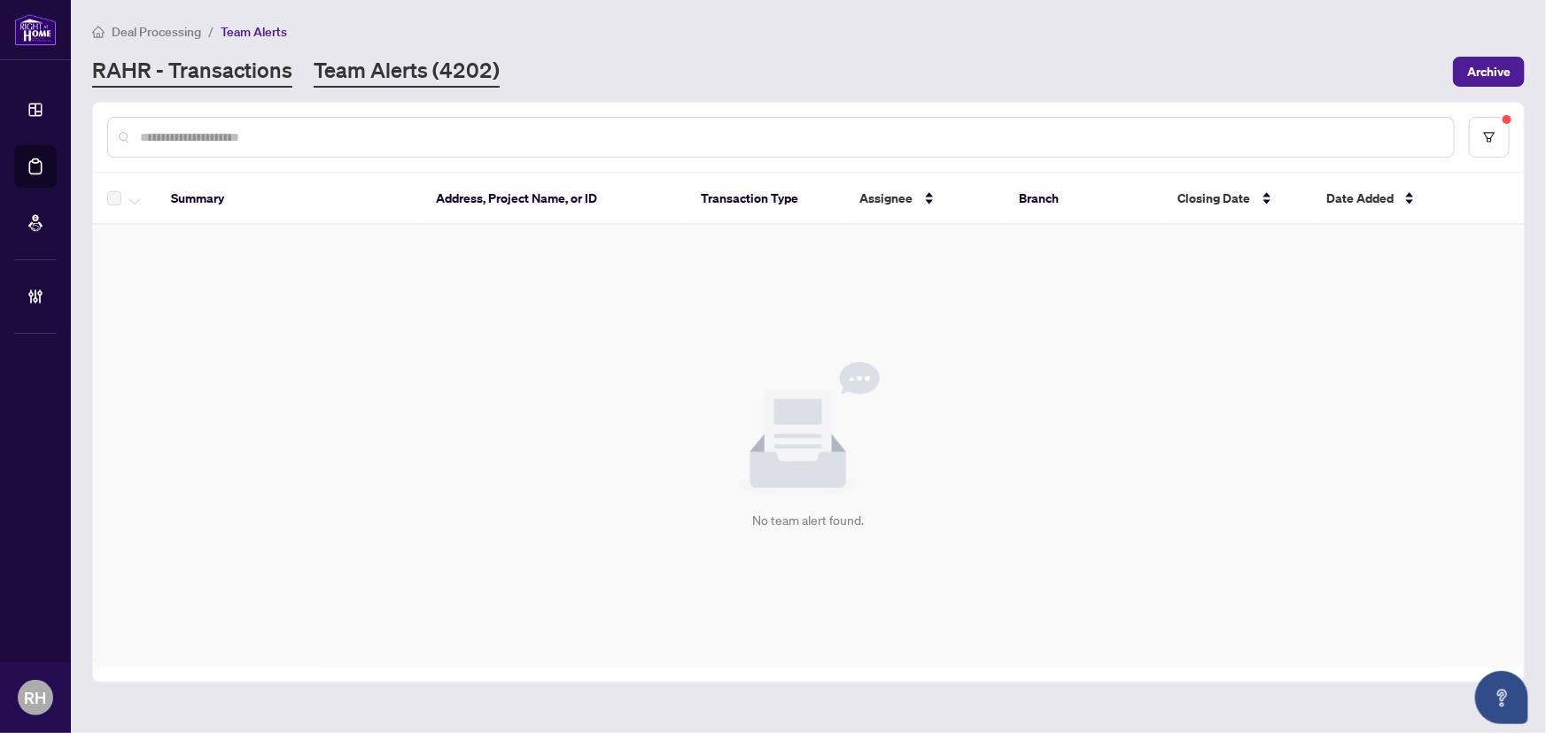
click at [283, 81] on link "RAHR - Transactions" at bounding box center [192, 72] width 200 height 32
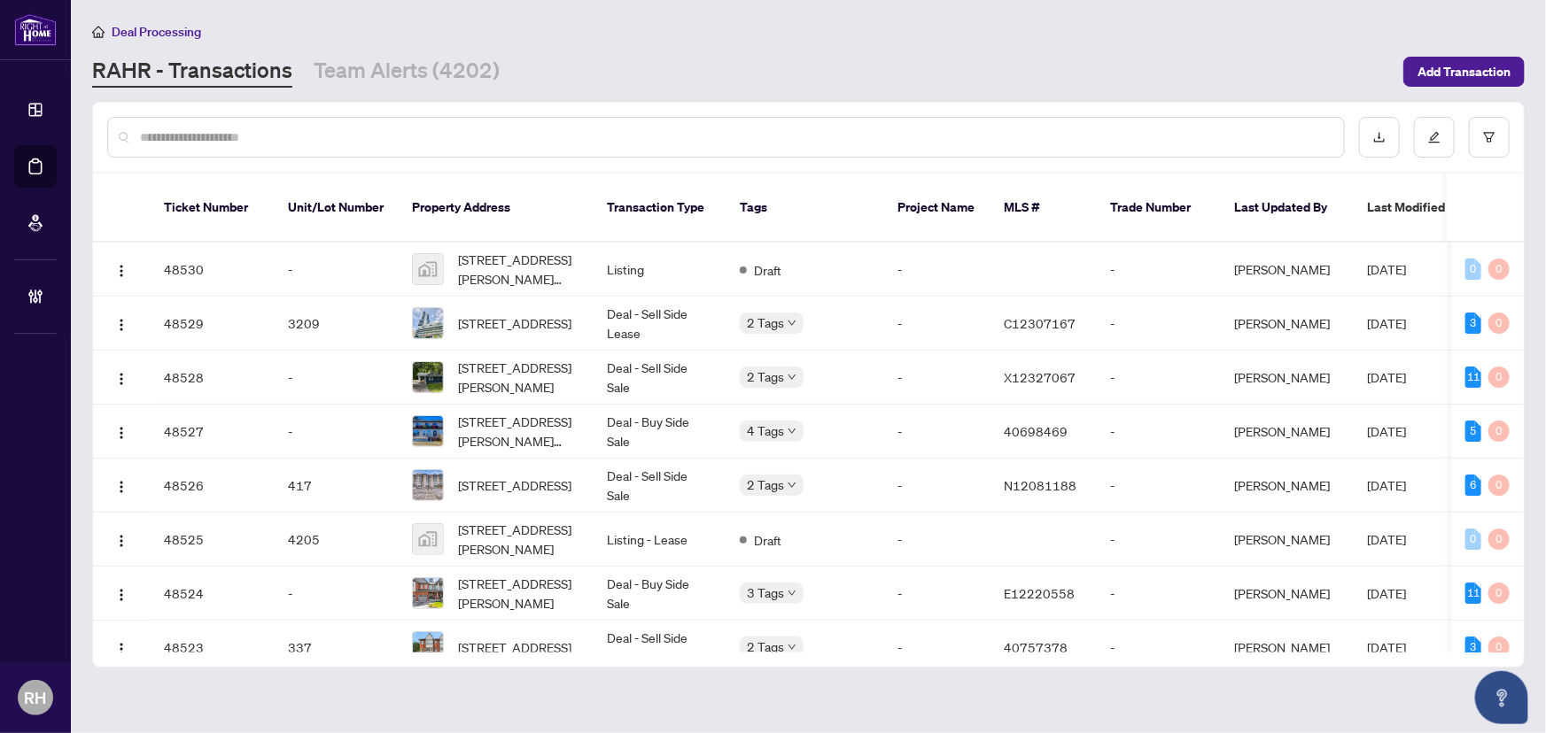
click at [432, 81] on link "Team Alerts (4202)" at bounding box center [407, 72] width 186 height 32
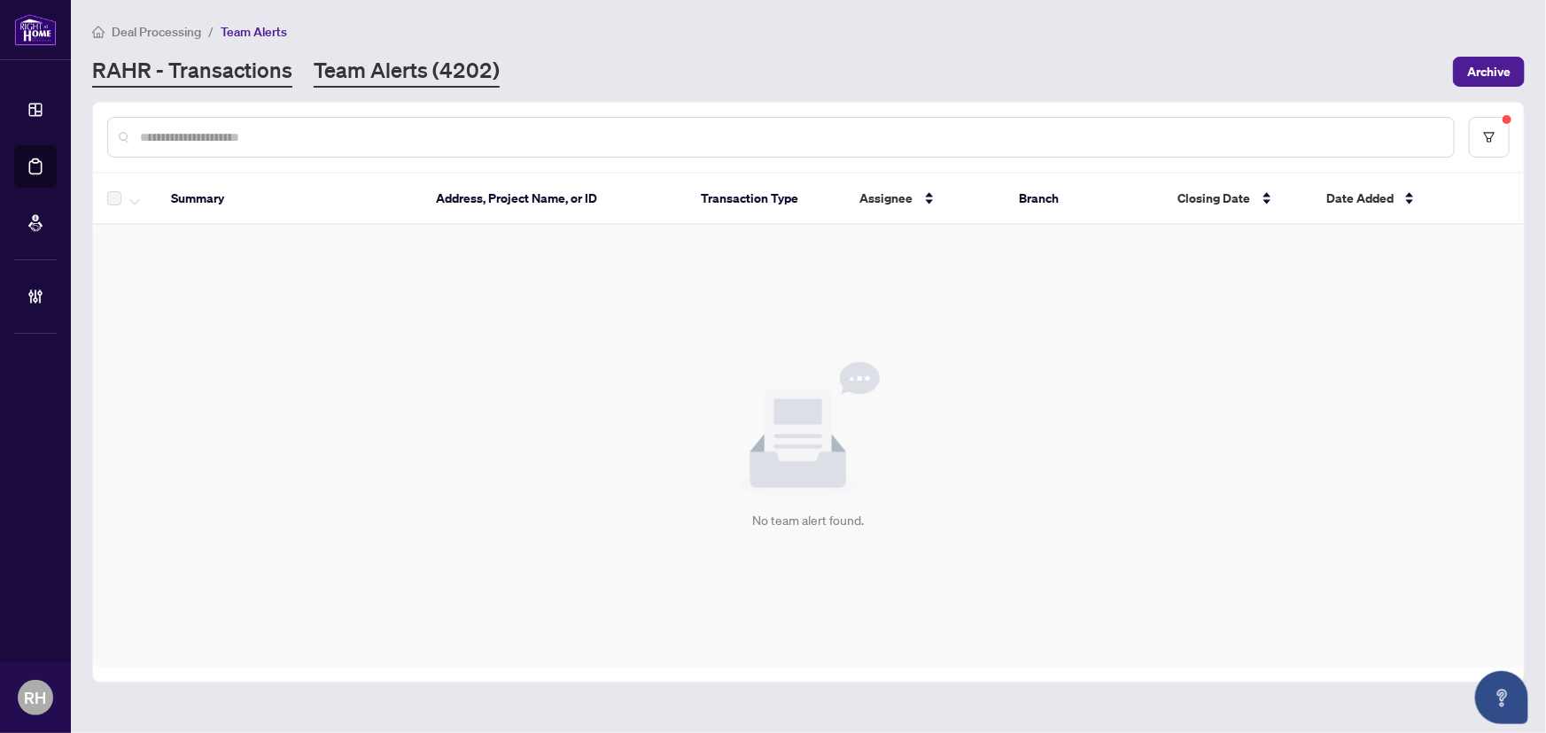
click at [224, 62] on link "RAHR - Transactions" at bounding box center [192, 72] width 200 height 32
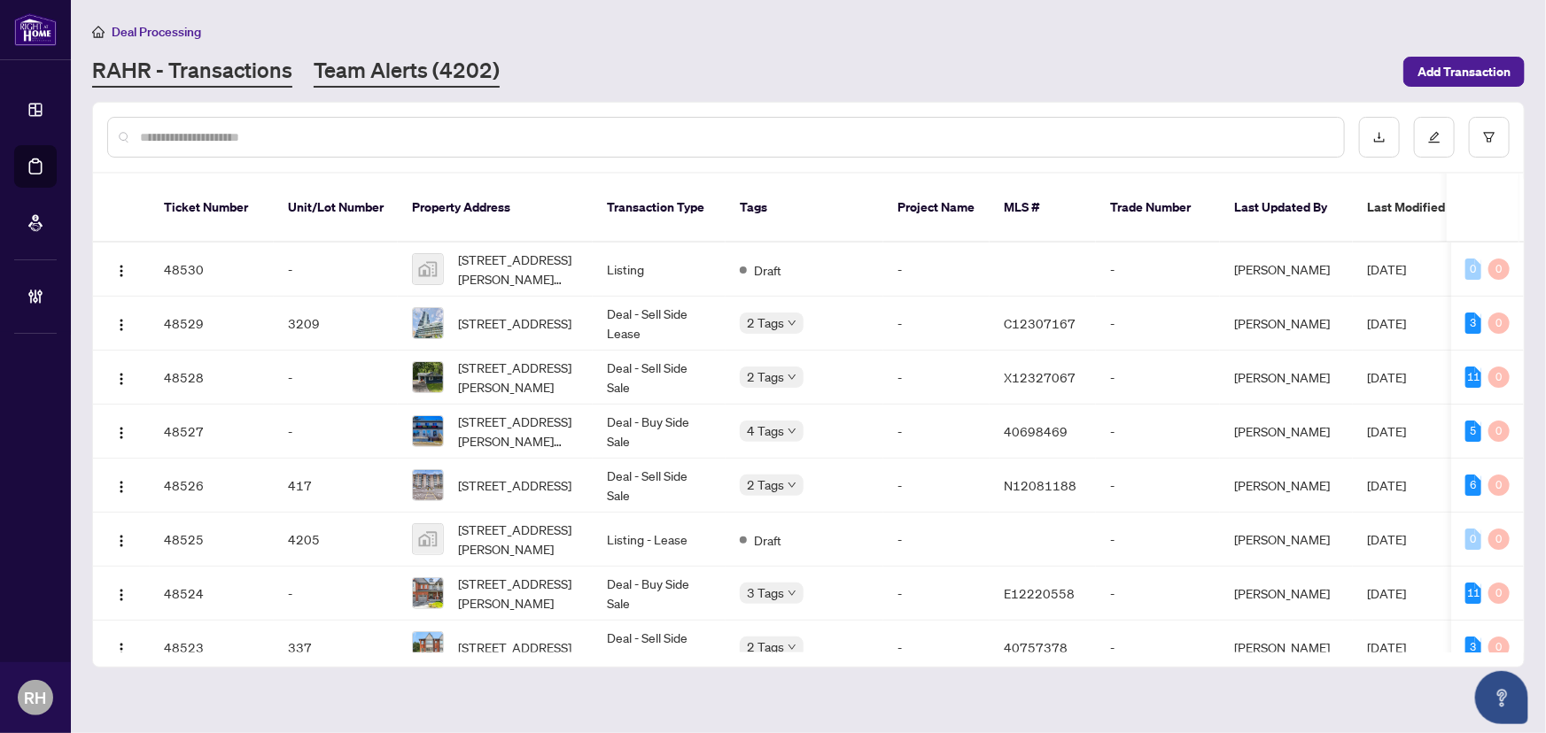
click at [367, 61] on link "Team Alerts (4202)" at bounding box center [407, 72] width 186 height 32
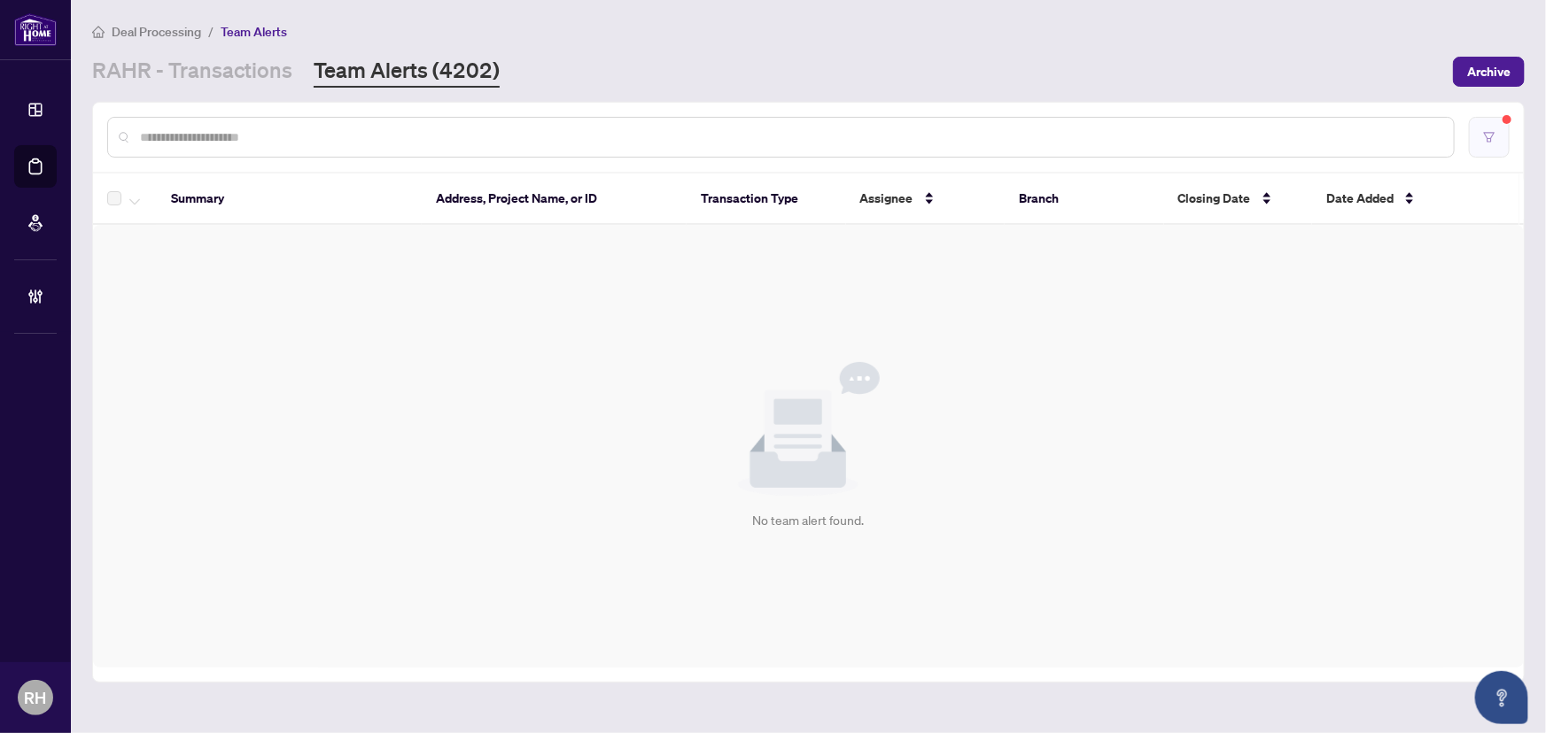
click at [1499, 124] on button "button" at bounding box center [1489, 137] width 41 height 41
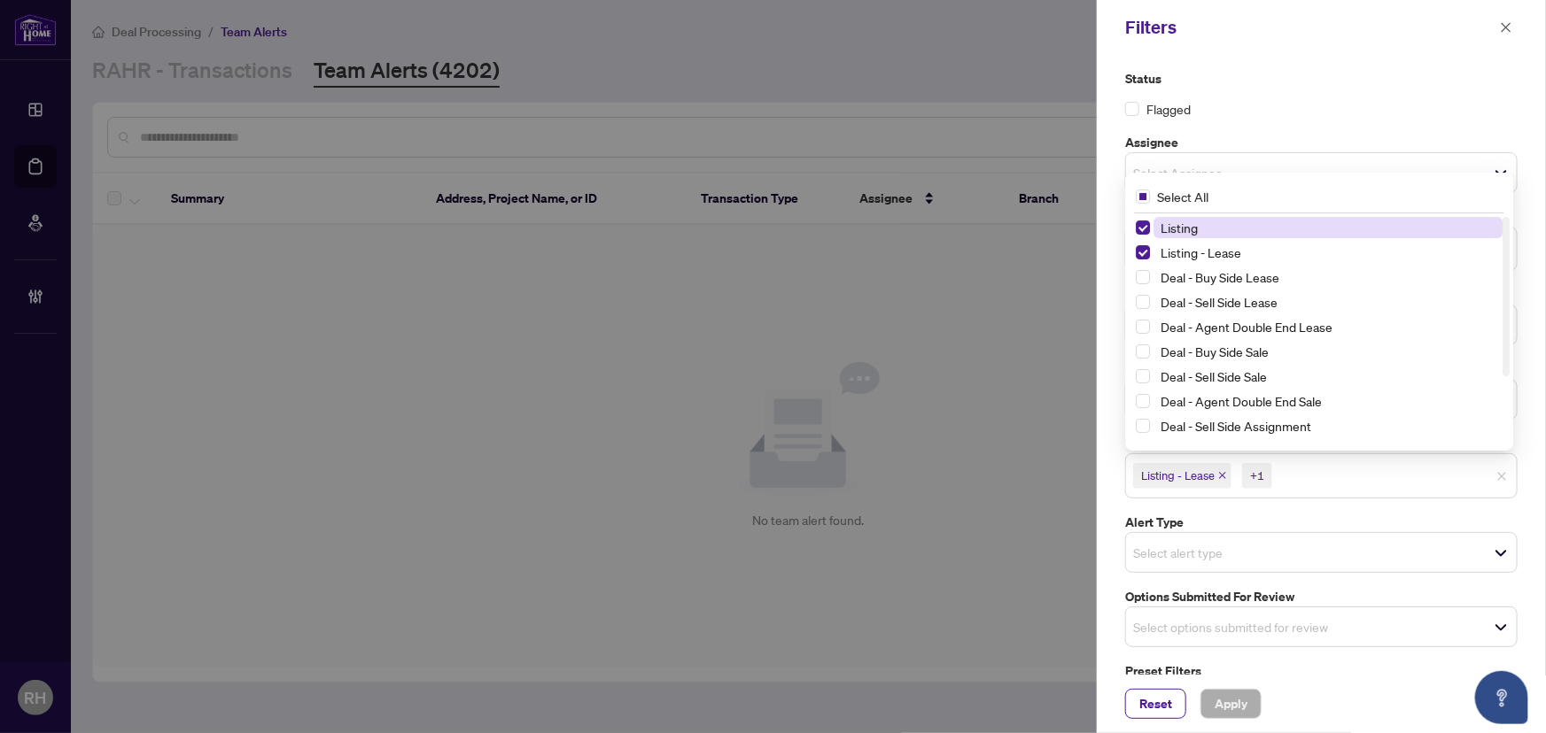
click at [1228, 478] on span "Listing - Lease" at bounding box center [1182, 475] width 98 height 25
click at [1225, 477] on icon "close" at bounding box center [1222, 476] width 7 height 7
click at [1185, 477] on icon "close" at bounding box center [1182, 476] width 7 height 7
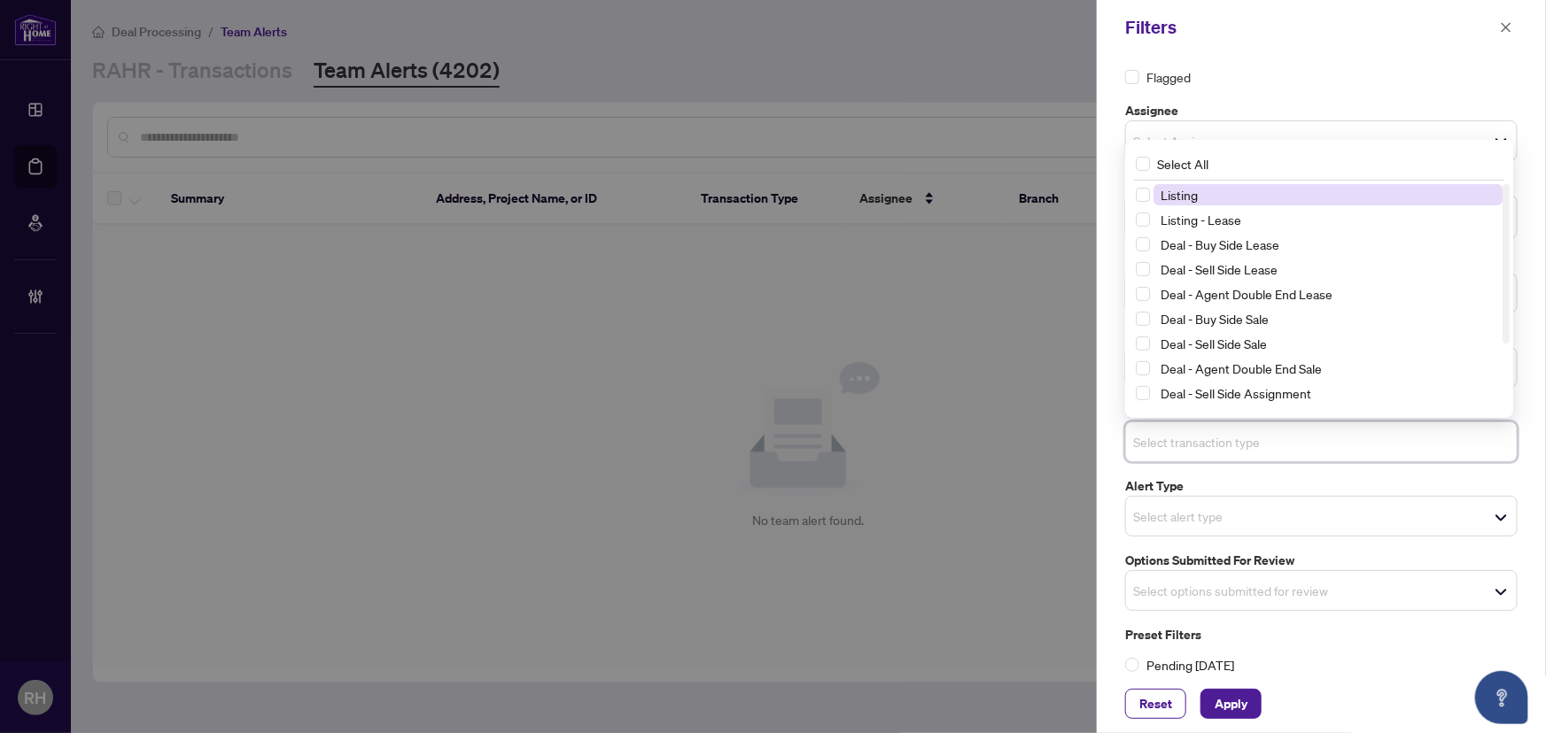
scroll to position [44, 0]
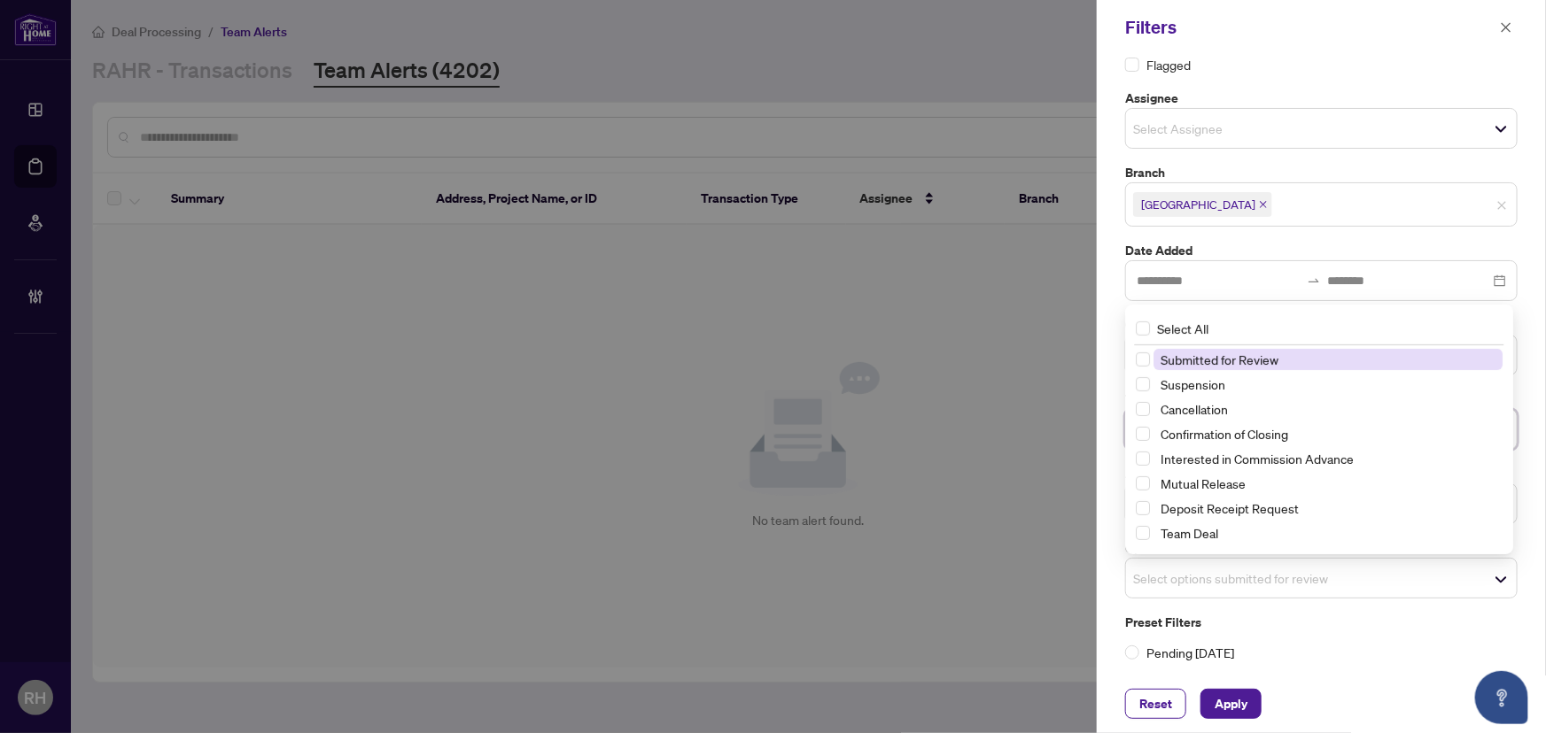
click at [1279, 592] on div "Select options submitted for review" at bounding box center [1321, 578] width 392 height 41
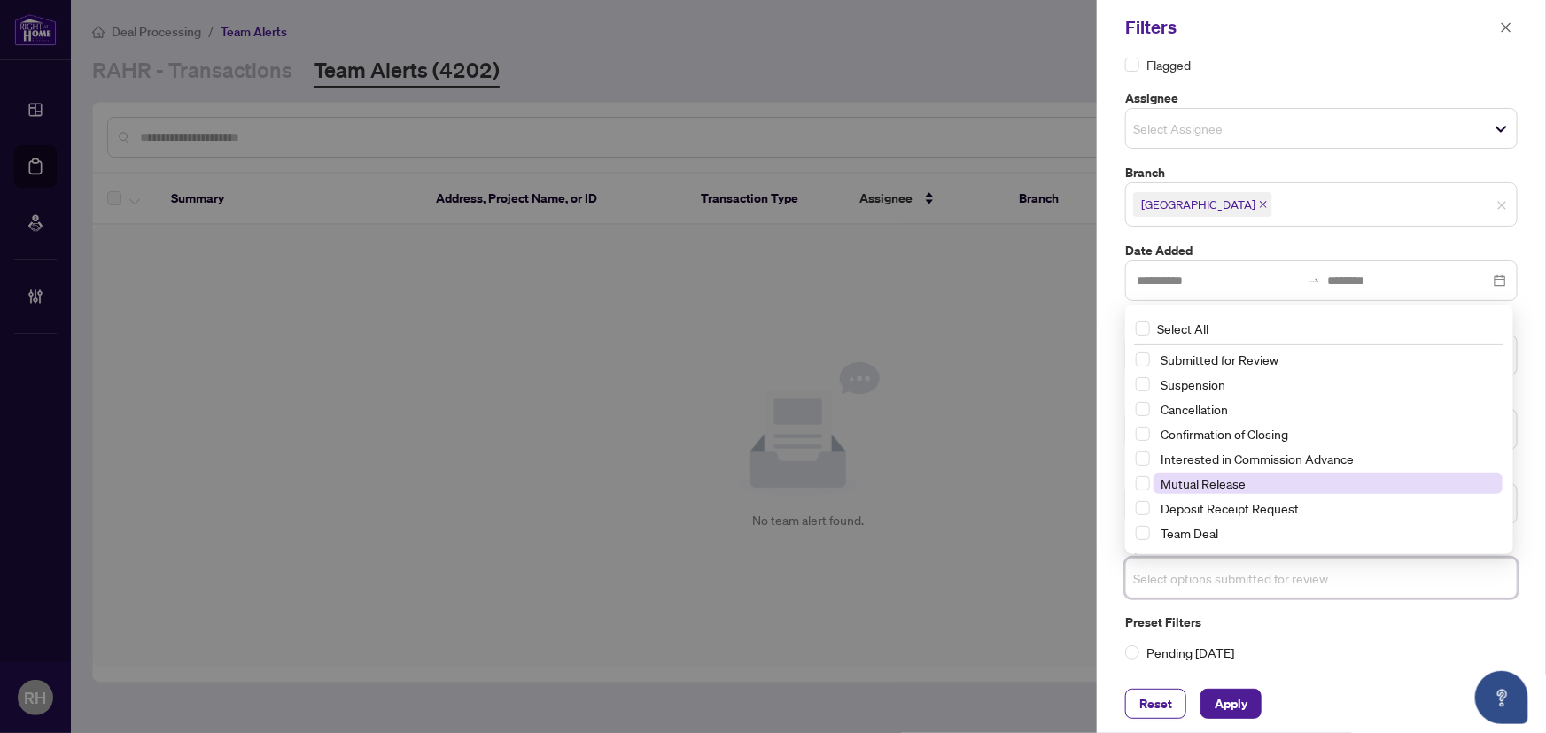
click at [1201, 485] on span "Mutual Release" at bounding box center [1202, 484] width 85 height 16
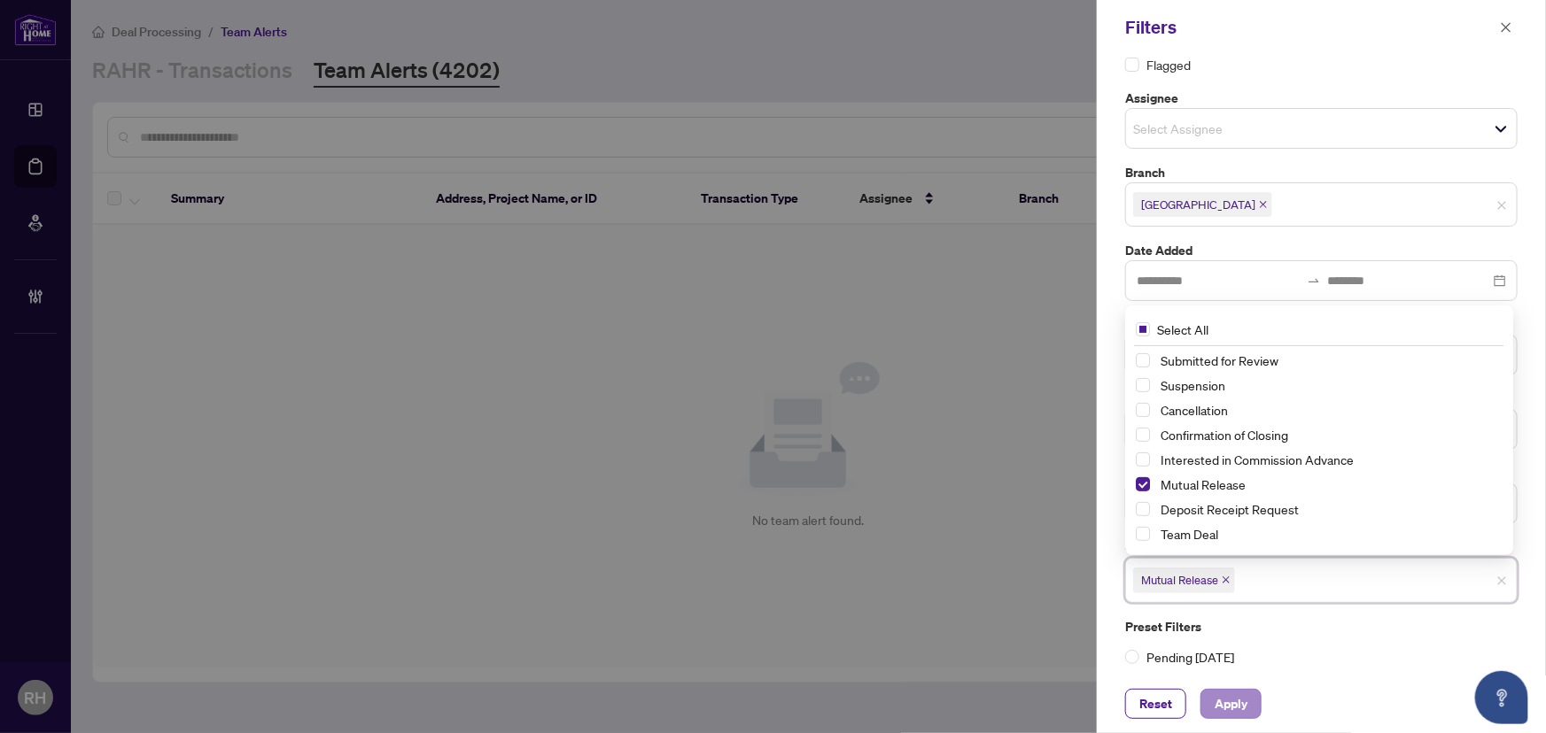
click at [1265, 695] on div "Reset Apply" at bounding box center [1321, 704] width 392 height 30
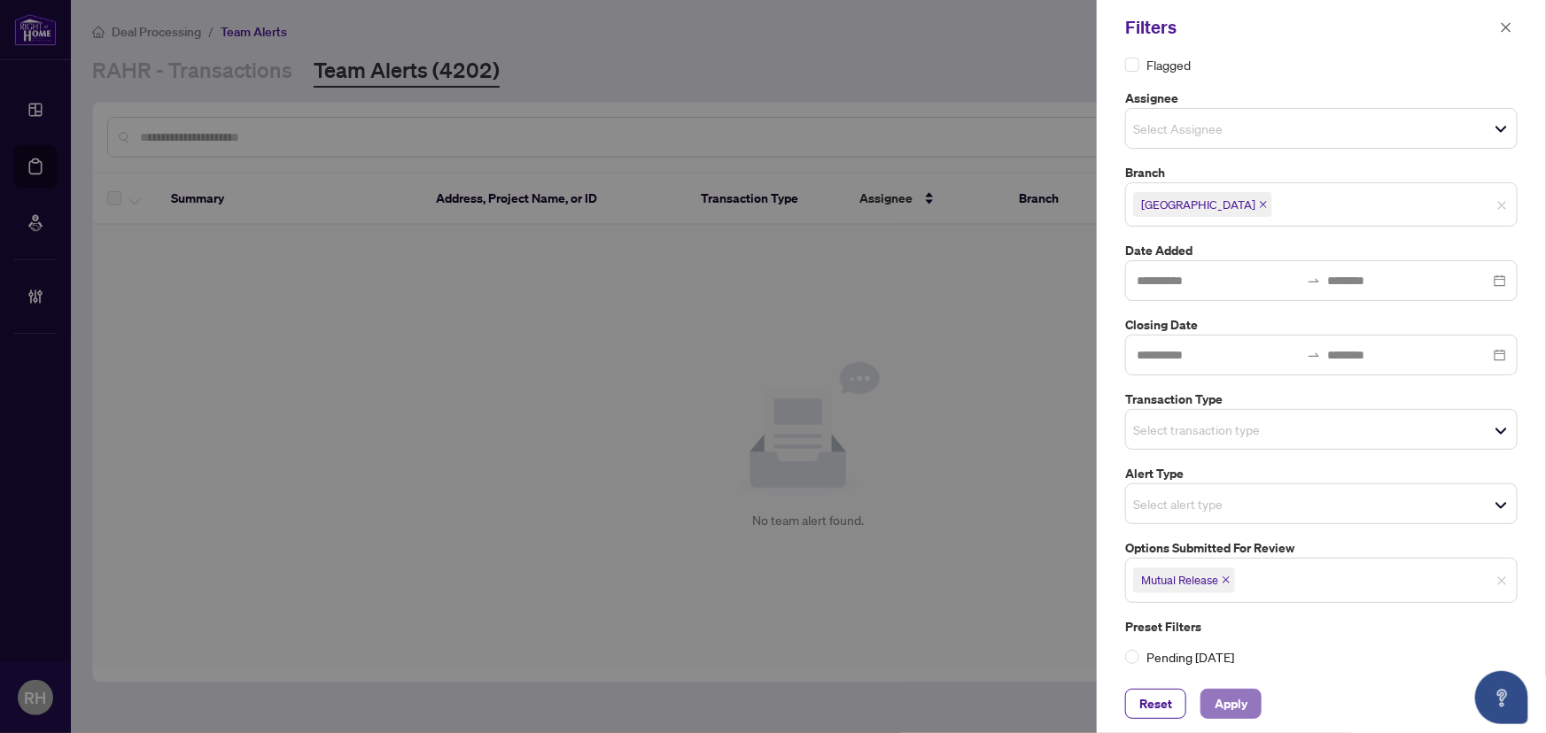
click at [1251, 702] on button "Apply" at bounding box center [1230, 704] width 61 height 30
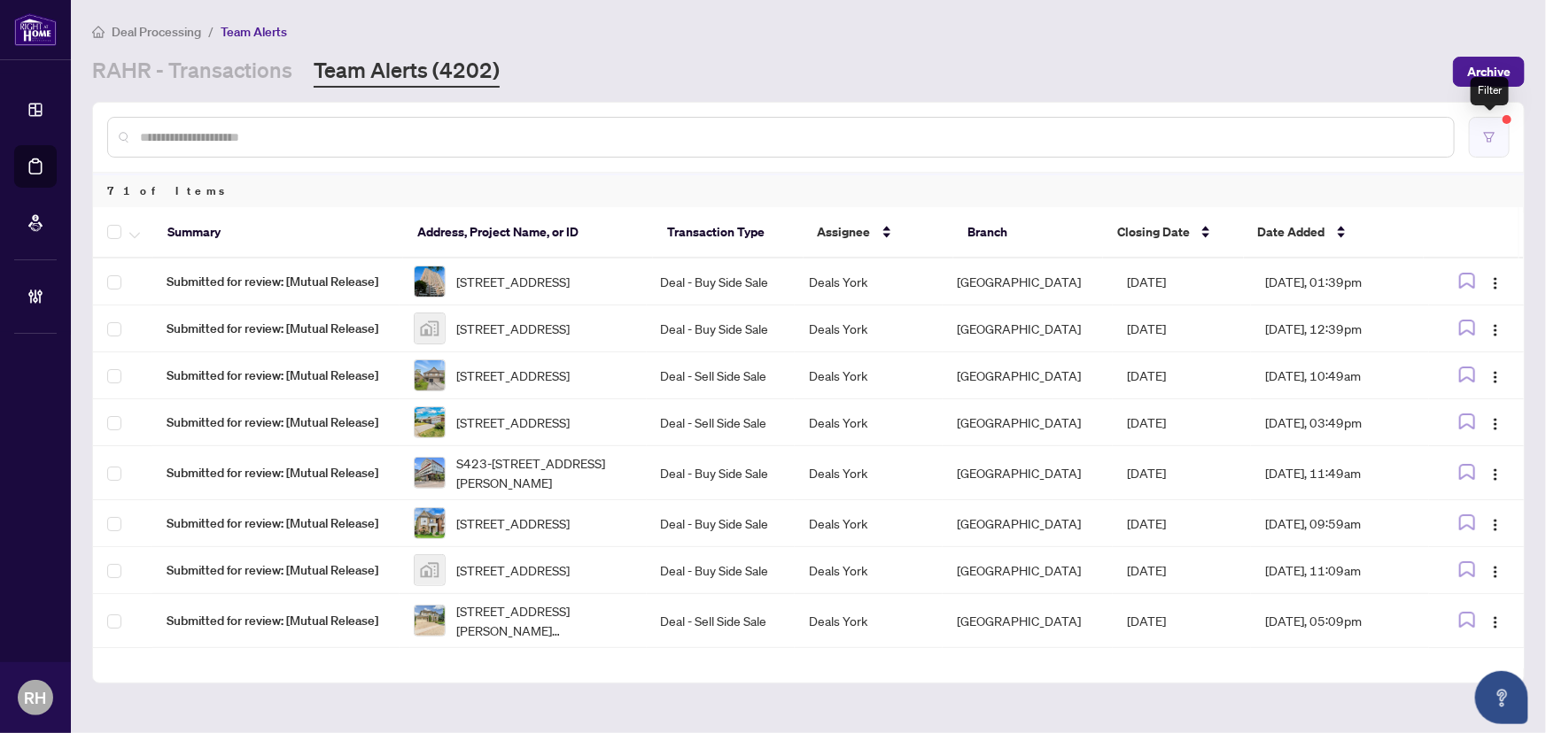
click at [1491, 127] on button "button" at bounding box center [1489, 137] width 41 height 41
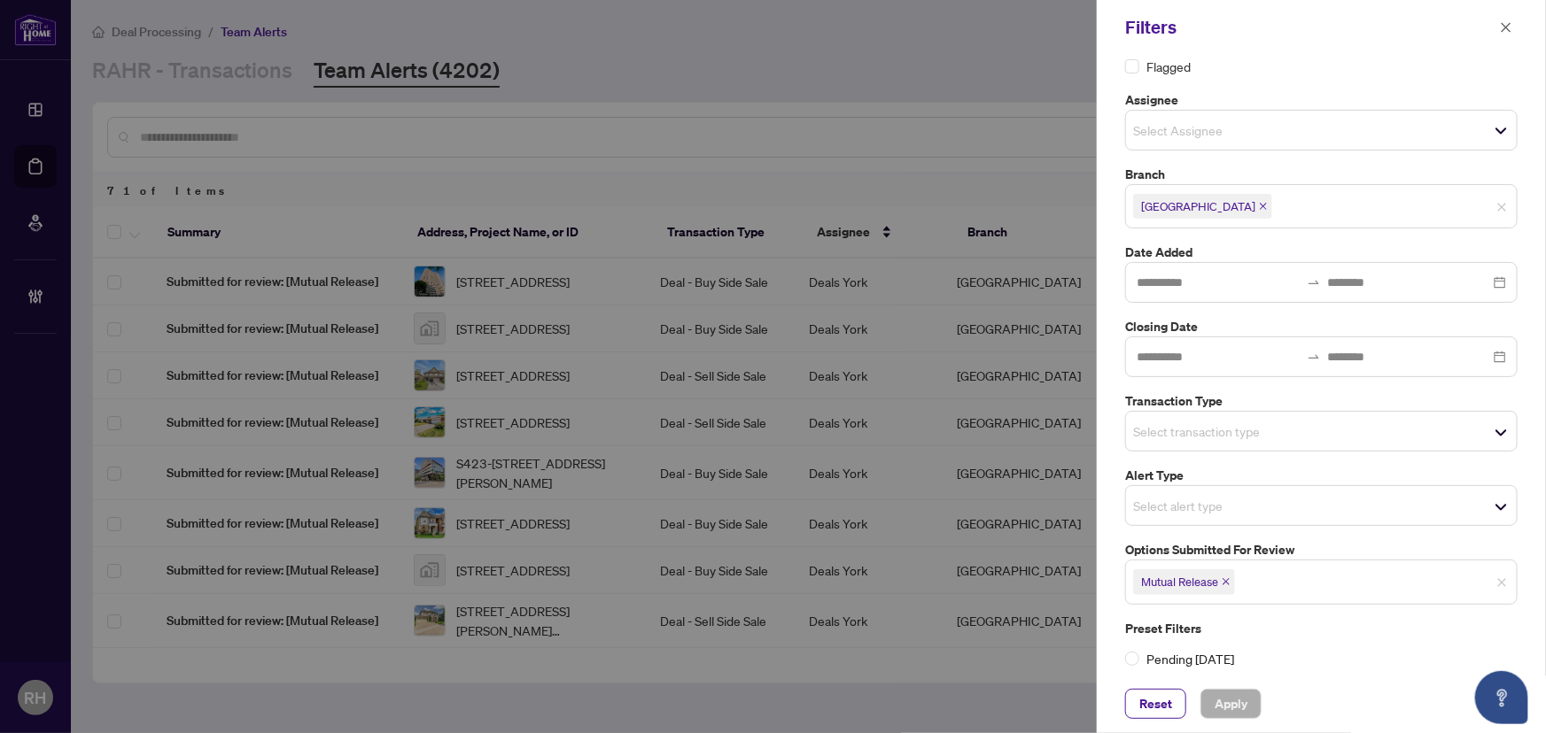
click at [1226, 578] on icon "close" at bounding box center [1226, 582] width 9 height 9
click at [1272, 581] on span "Select options submitted for review" at bounding box center [1321, 580] width 391 height 25
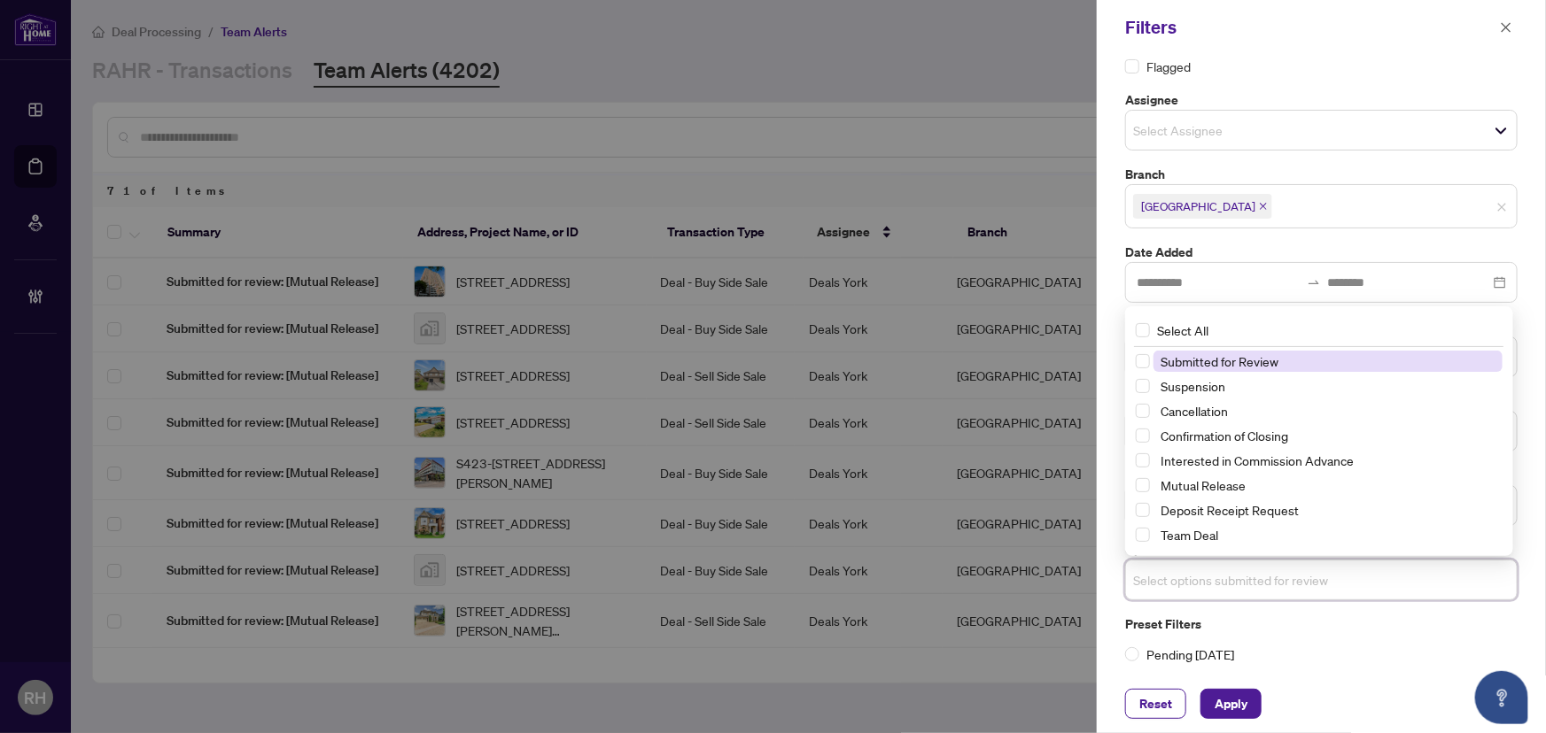
click at [1272, 581] on span "Select options submitted for review" at bounding box center [1321, 580] width 391 height 25
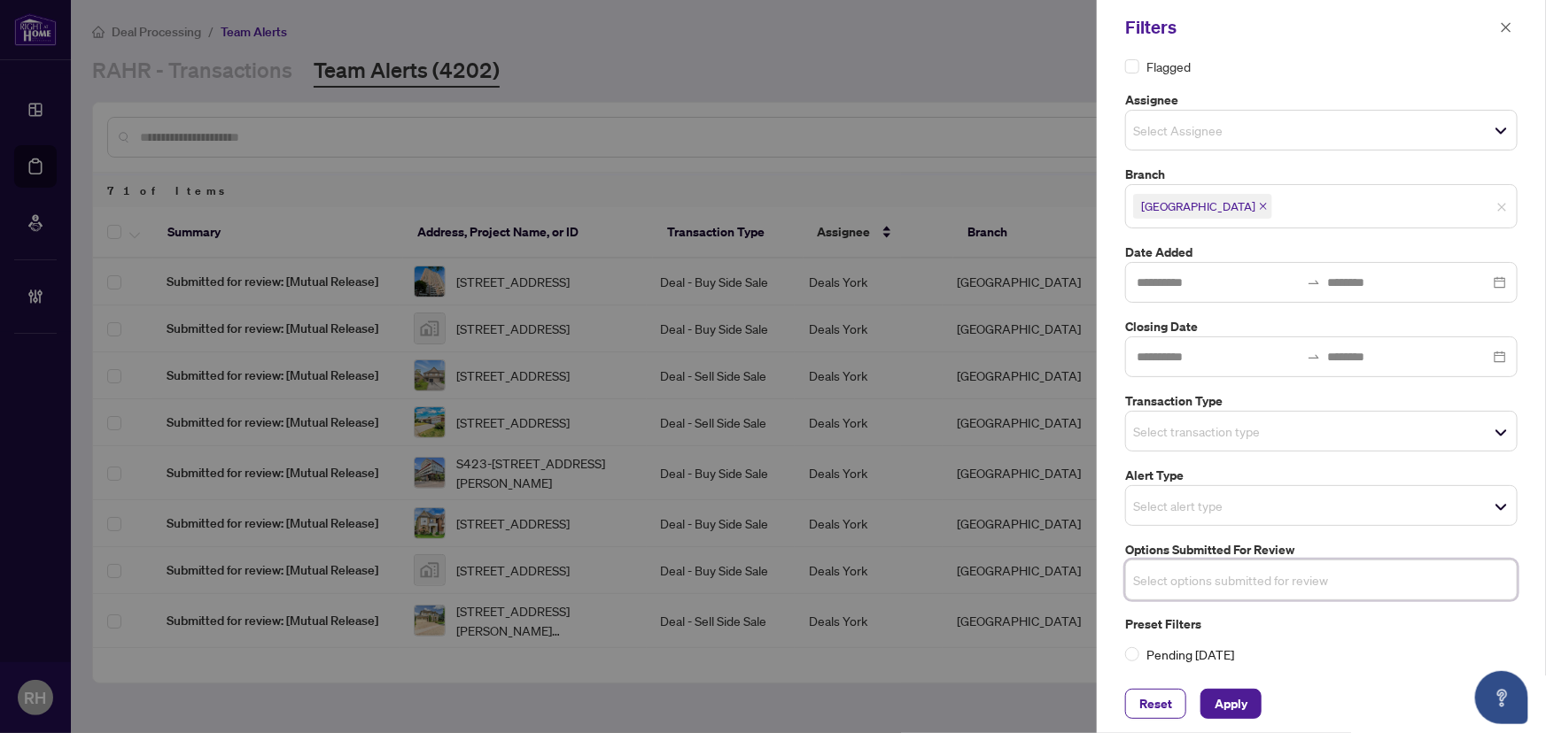
click at [1231, 411] on div "Select transaction type" at bounding box center [1321, 431] width 392 height 41
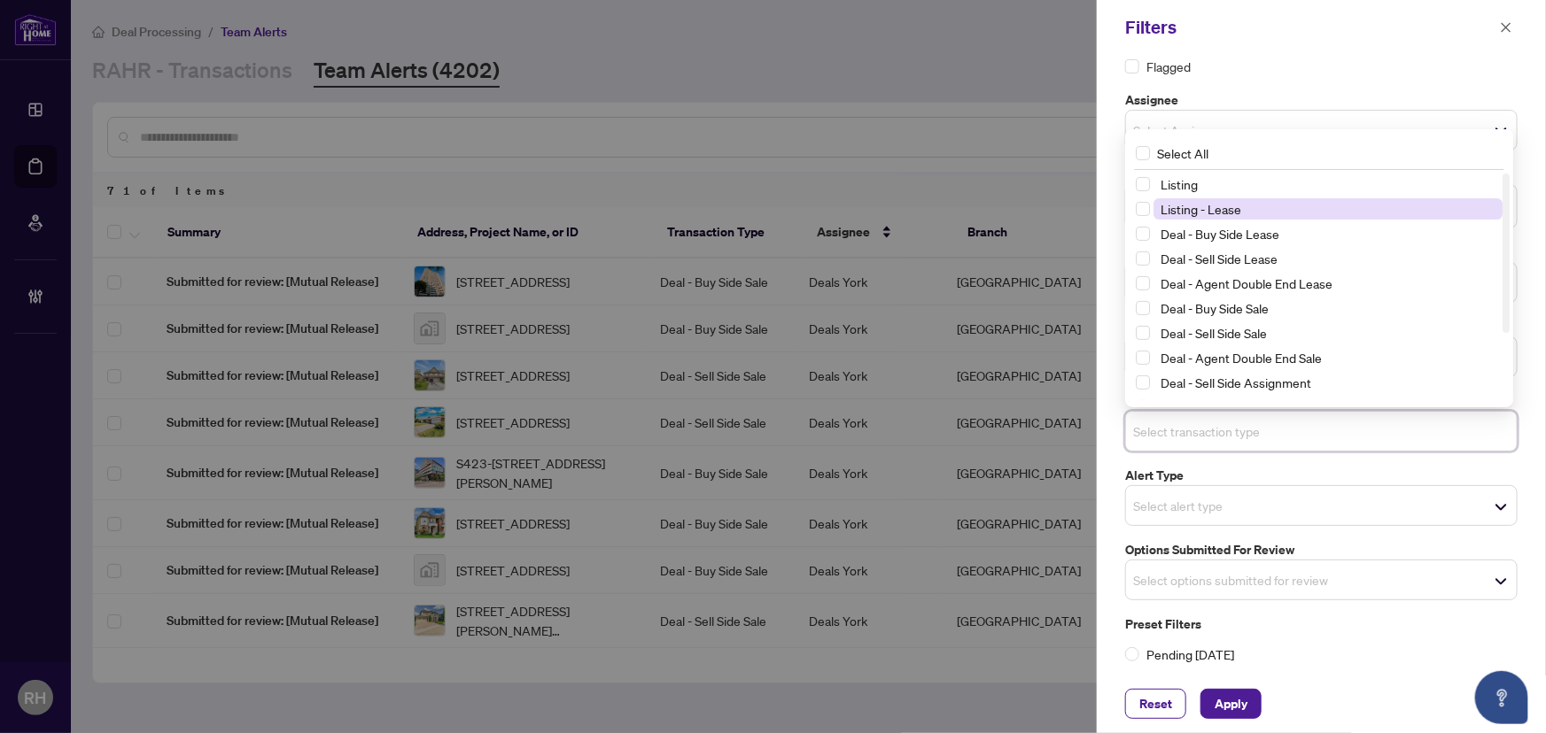
click at [1253, 203] on span "Listing - Lease" at bounding box center [1327, 208] width 349 height 21
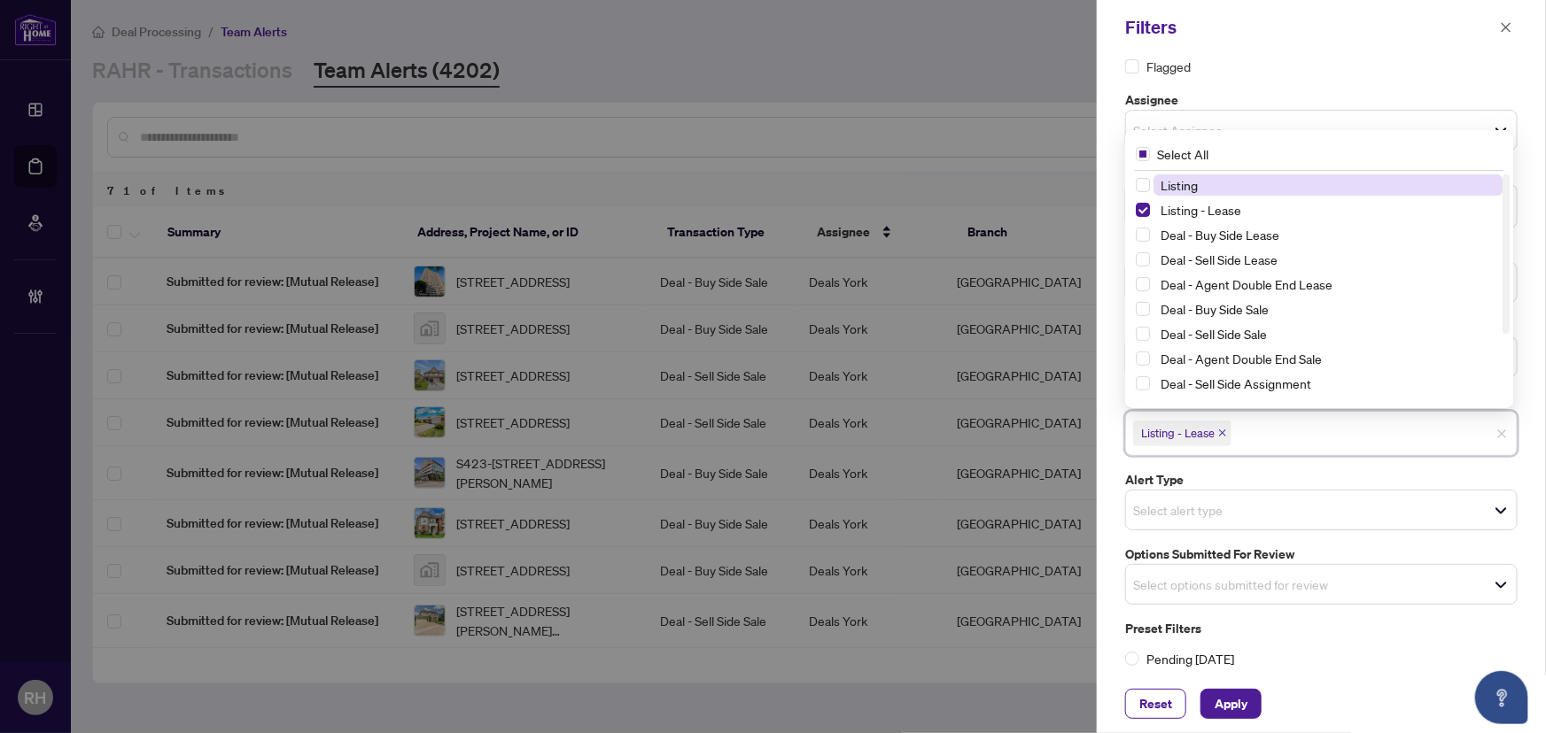
click at [1244, 183] on span "Listing" at bounding box center [1327, 185] width 349 height 21
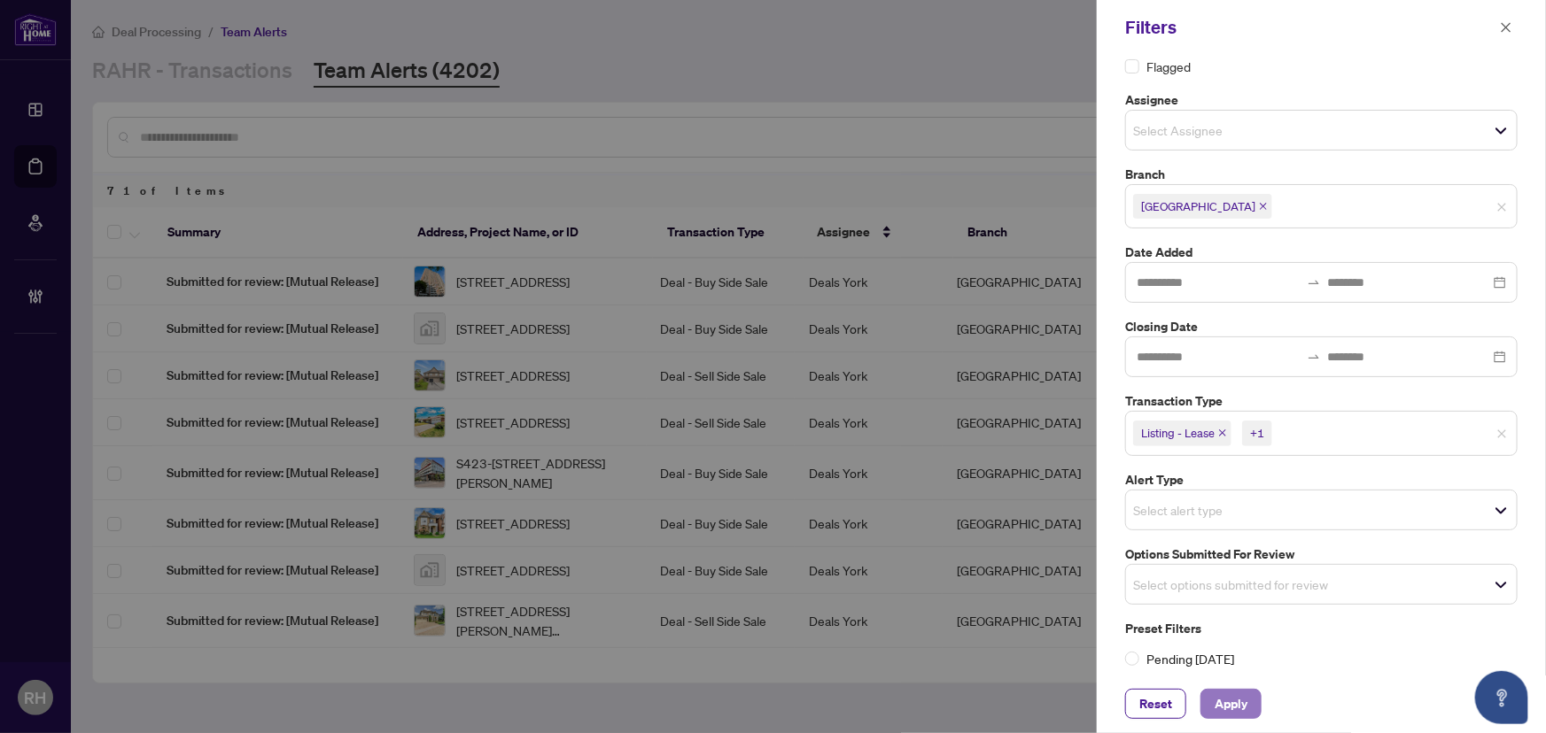
click at [1215, 700] on span "Apply" at bounding box center [1231, 704] width 33 height 28
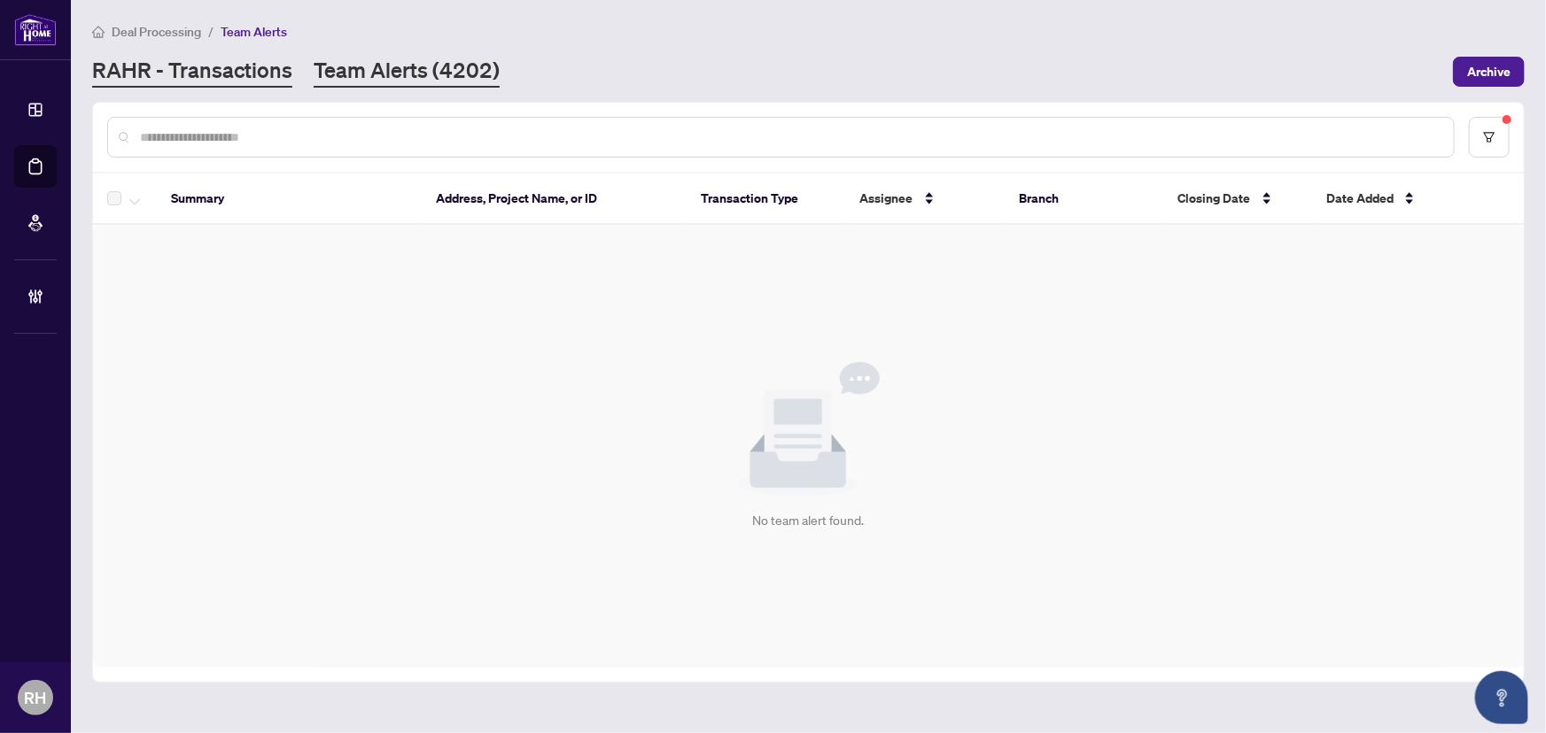
click at [229, 71] on link "RAHR - Transactions" at bounding box center [192, 72] width 200 height 32
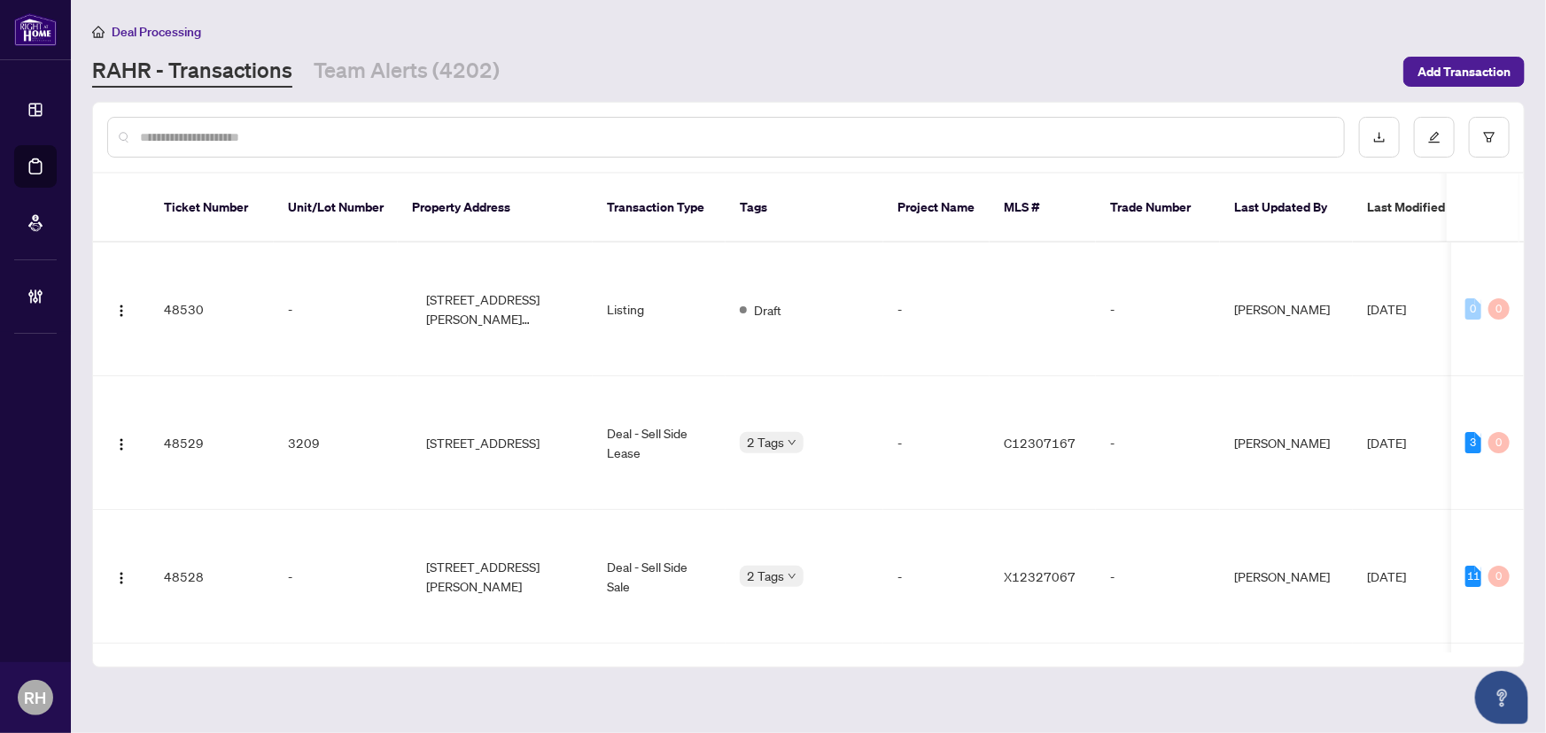
click at [340, 89] on main "Deal Processing RAHR - Transactions Team Alerts (4202) Add Transaction Ticket N…" at bounding box center [808, 366] width 1475 height 733
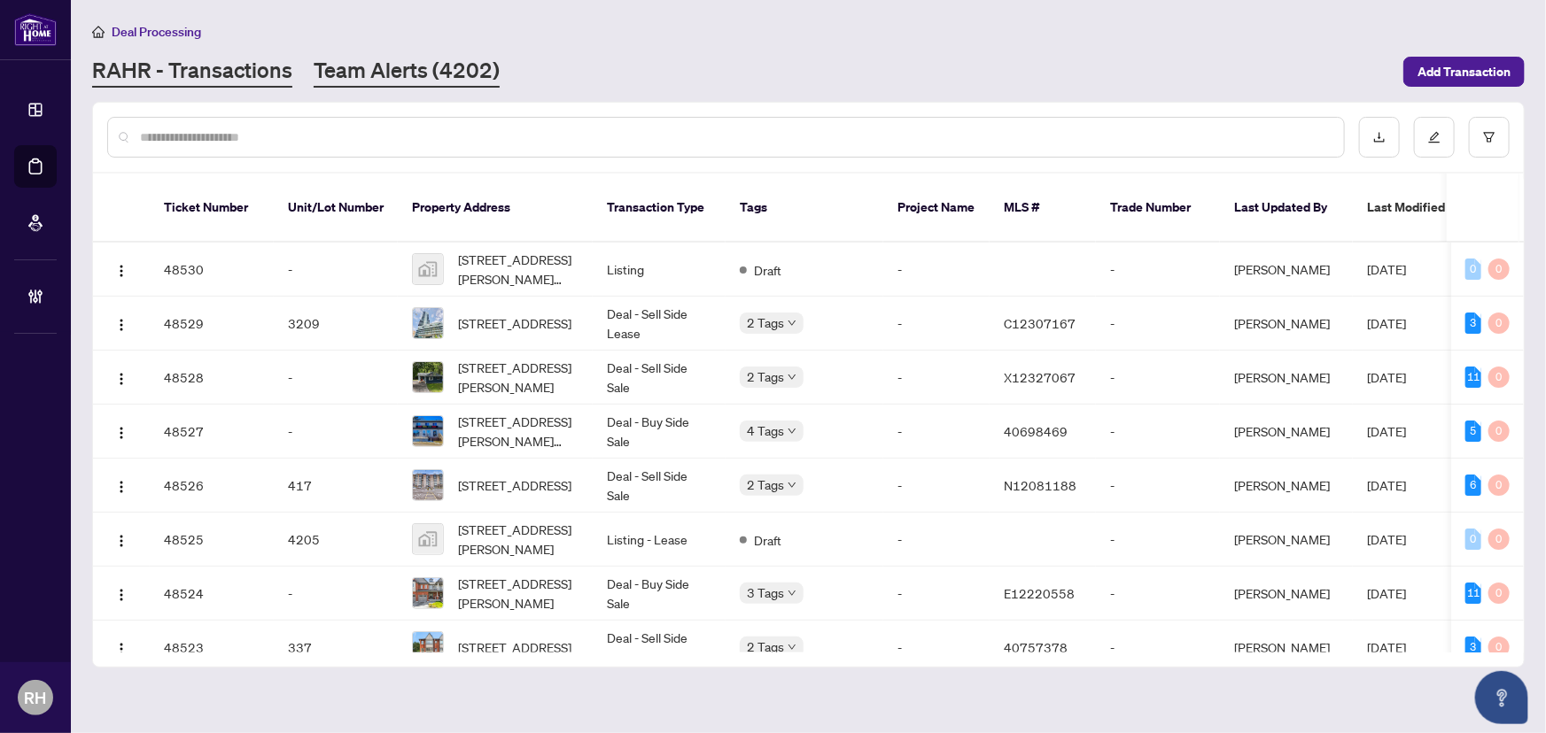
click at [350, 80] on link "Team Alerts (4202)" at bounding box center [407, 72] width 186 height 32
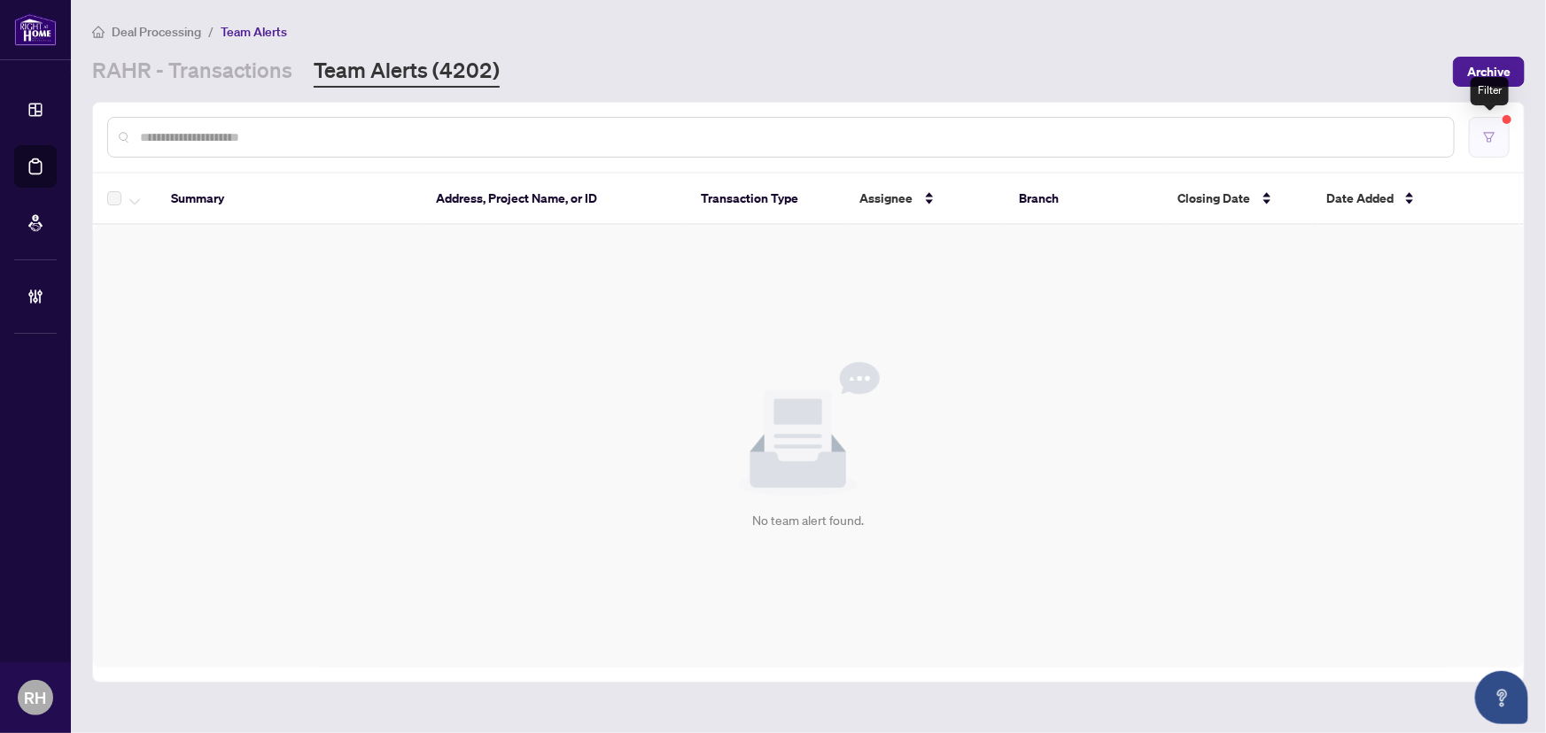
click at [1502, 128] on button "button" at bounding box center [1489, 137] width 41 height 41
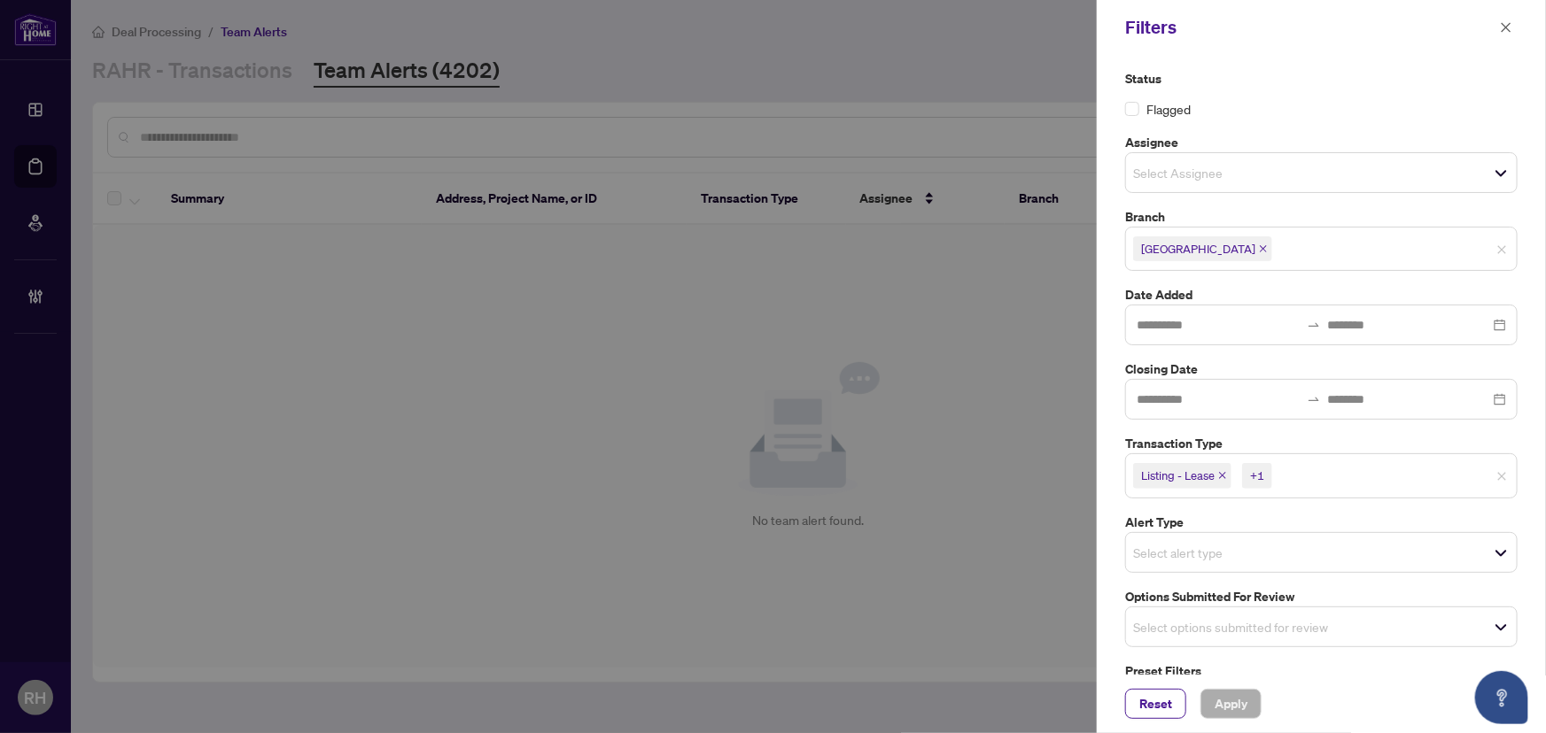
click at [1528, 26] on div "Filters" at bounding box center [1321, 27] width 449 height 55
click at [1509, 25] on icon "close" at bounding box center [1506, 27] width 12 height 12
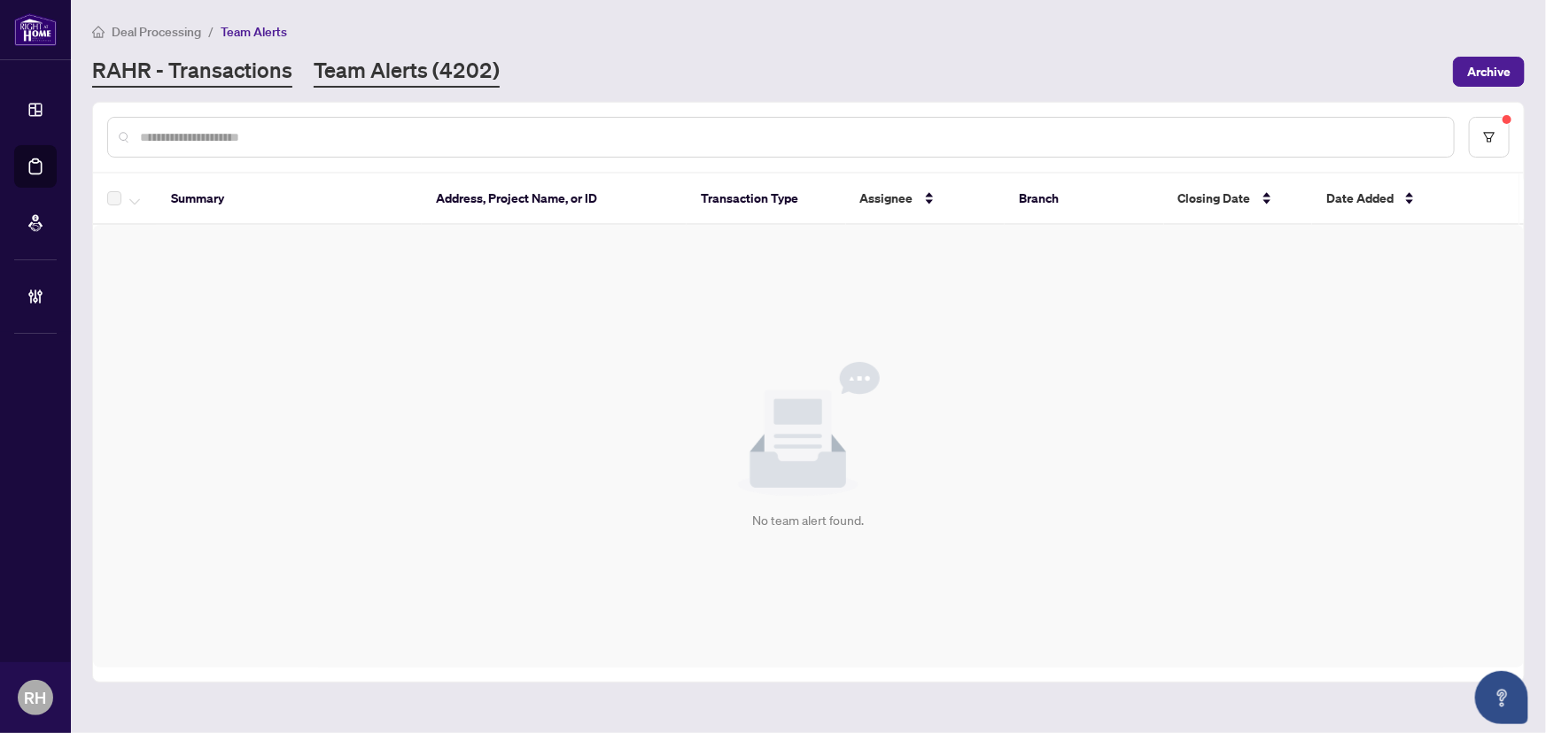
click at [247, 71] on link "RAHR - Transactions" at bounding box center [192, 72] width 200 height 32
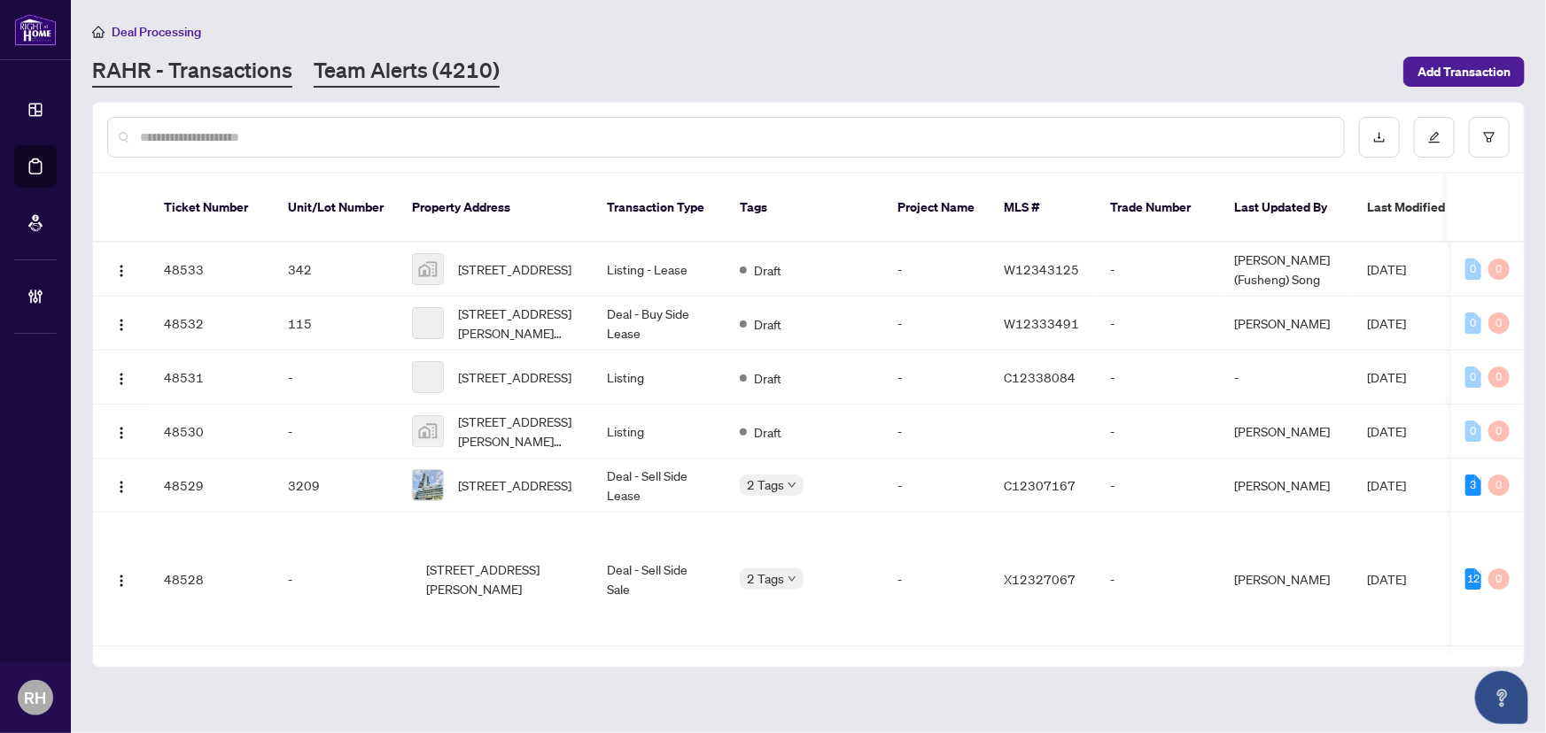
click at [367, 78] on link "Team Alerts (4210)" at bounding box center [407, 72] width 186 height 32
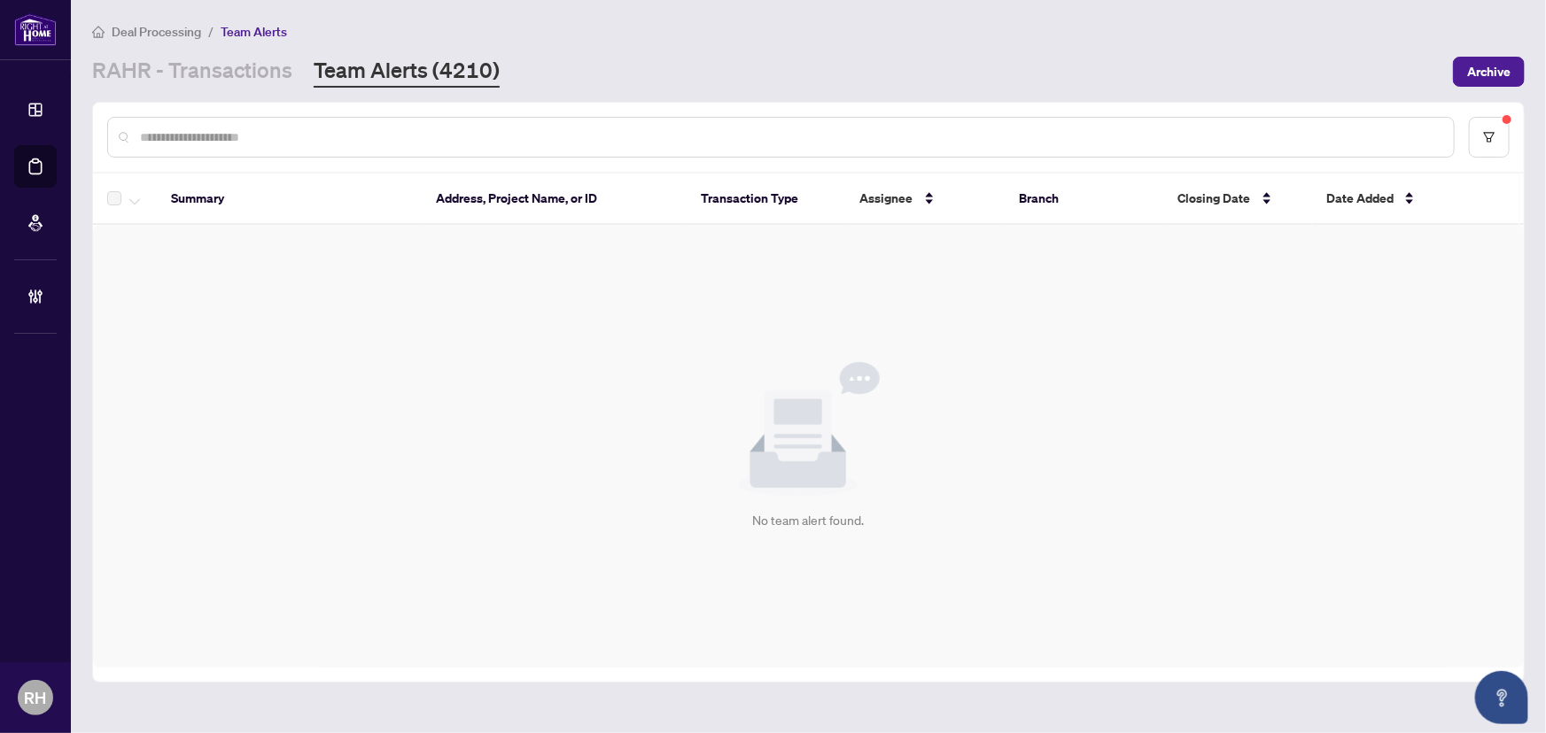
click at [1441, 299] on div "No team alert found." at bounding box center [808, 446] width 1431 height 443
click at [1490, 131] on icon "filter" at bounding box center [1489, 137] width 12 height 12
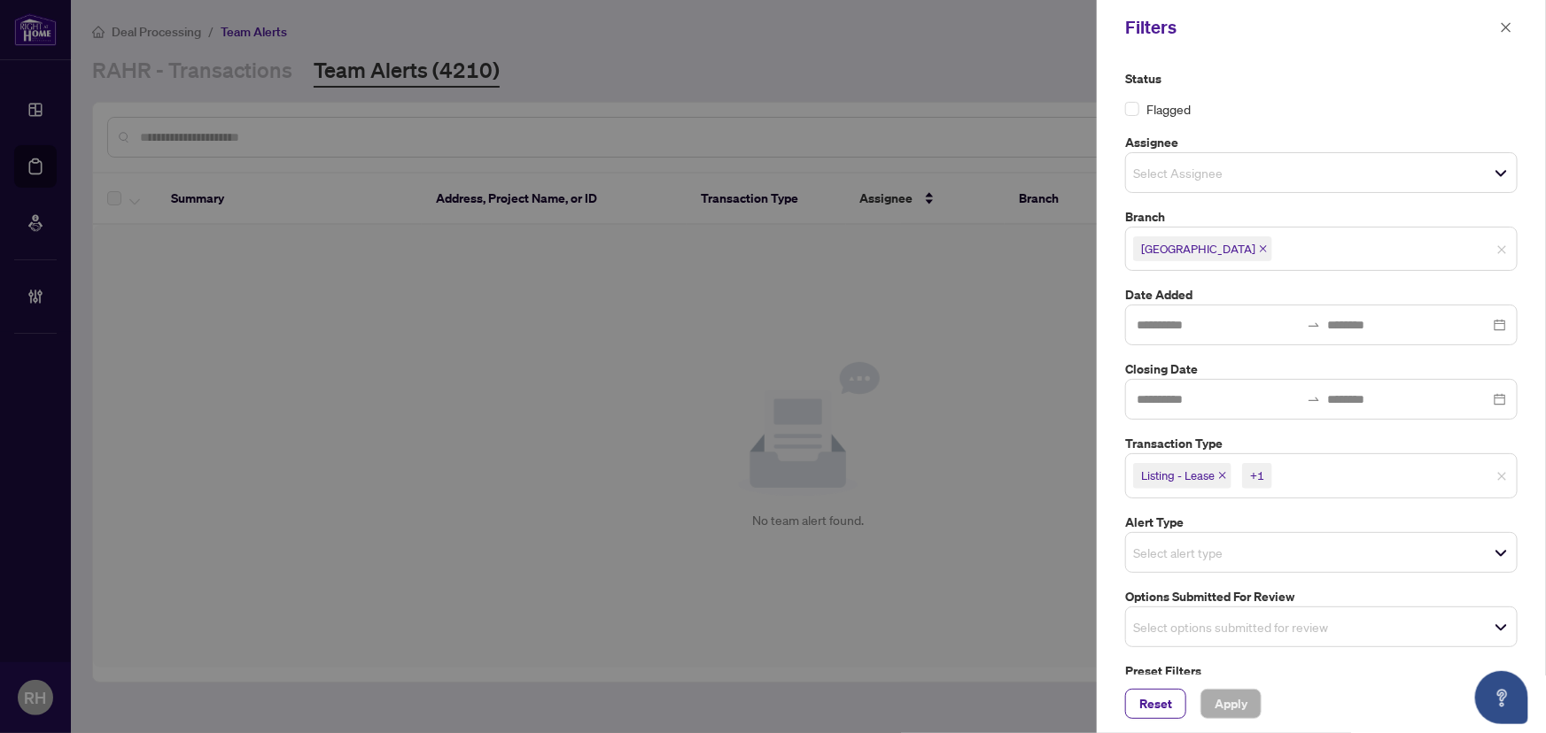
click at [1222, 484] on span "Listing - Lease" at bounding box center [1182, 475] width 98 height 25
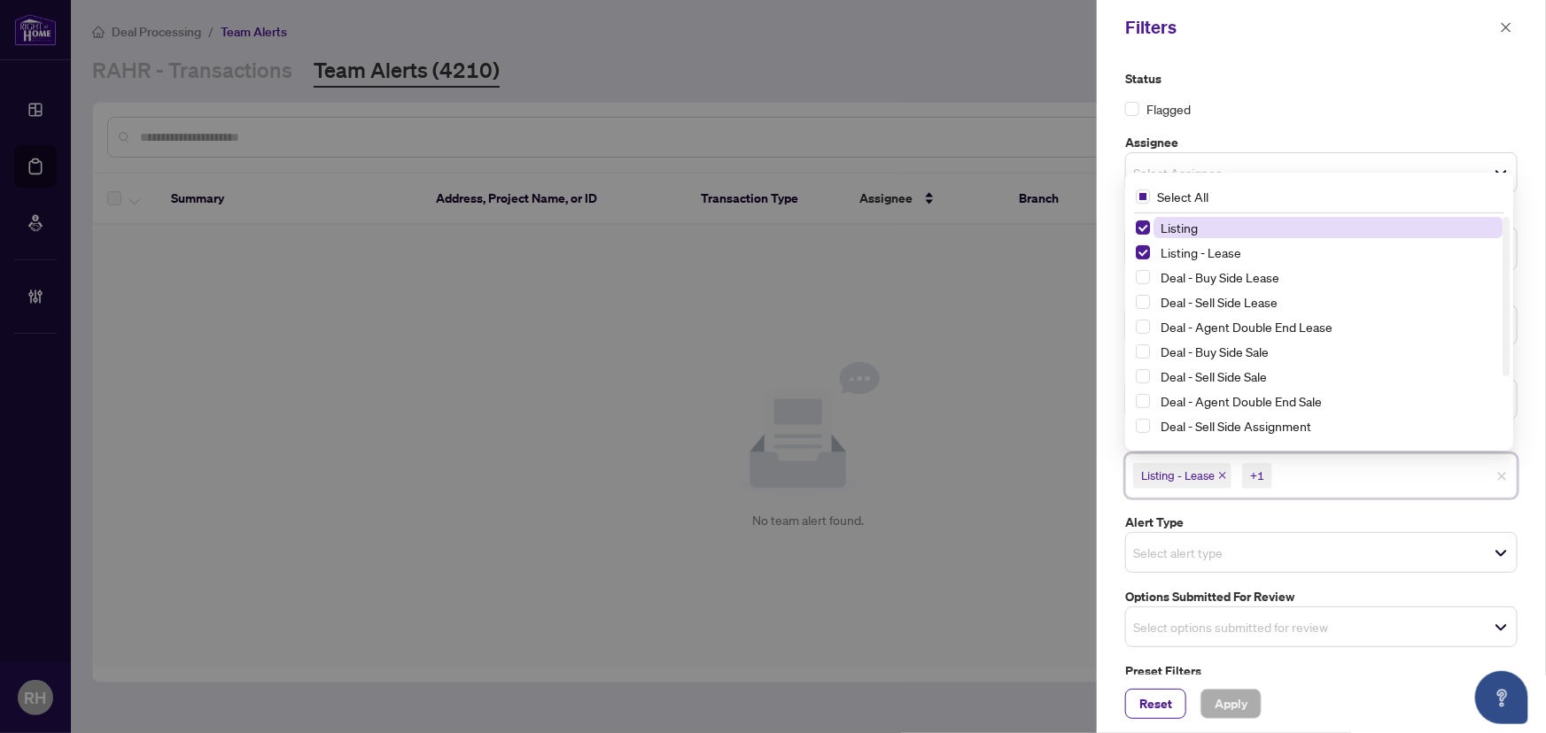
click at [1227, 473] on icon "close" at bounding box center [1222, 475] width 9 height 9
click at [1183, 466] on span "Listing" at bounding box center [1162, 475] width 58 height 25
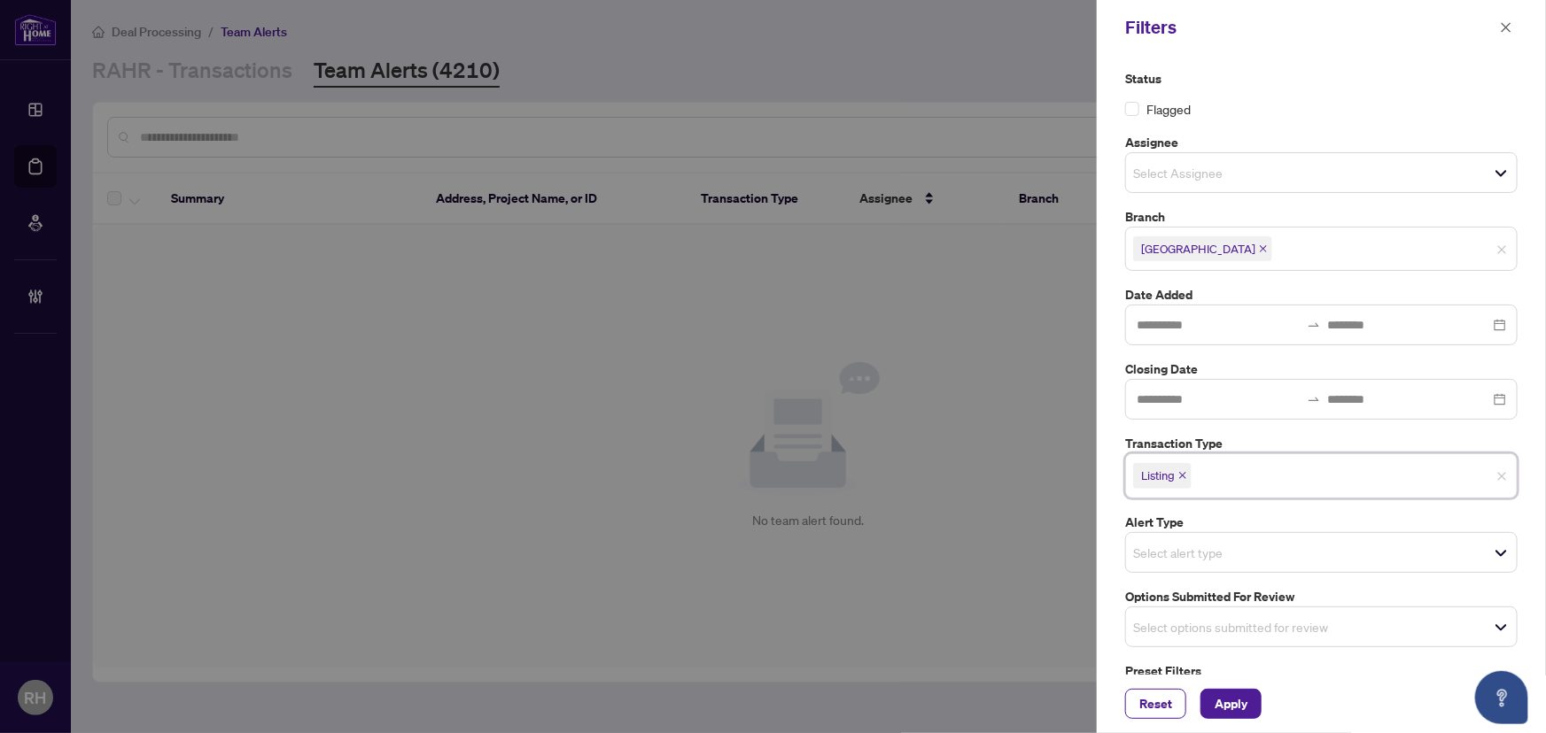
click at [1183, 473] on icon "close" at bounding box center [1182, 475] width 9 height 9
click at [1252, 622] on input "search" at bounding box center [1195, 622] width 124 height 21
click at [1233, 637] on div "Select options submitted for review" at bounding box center [1321, 622] width 392 height 41
click at [1232, 631] on input "search" at bounding box center [1195, 622] width 124 height 21
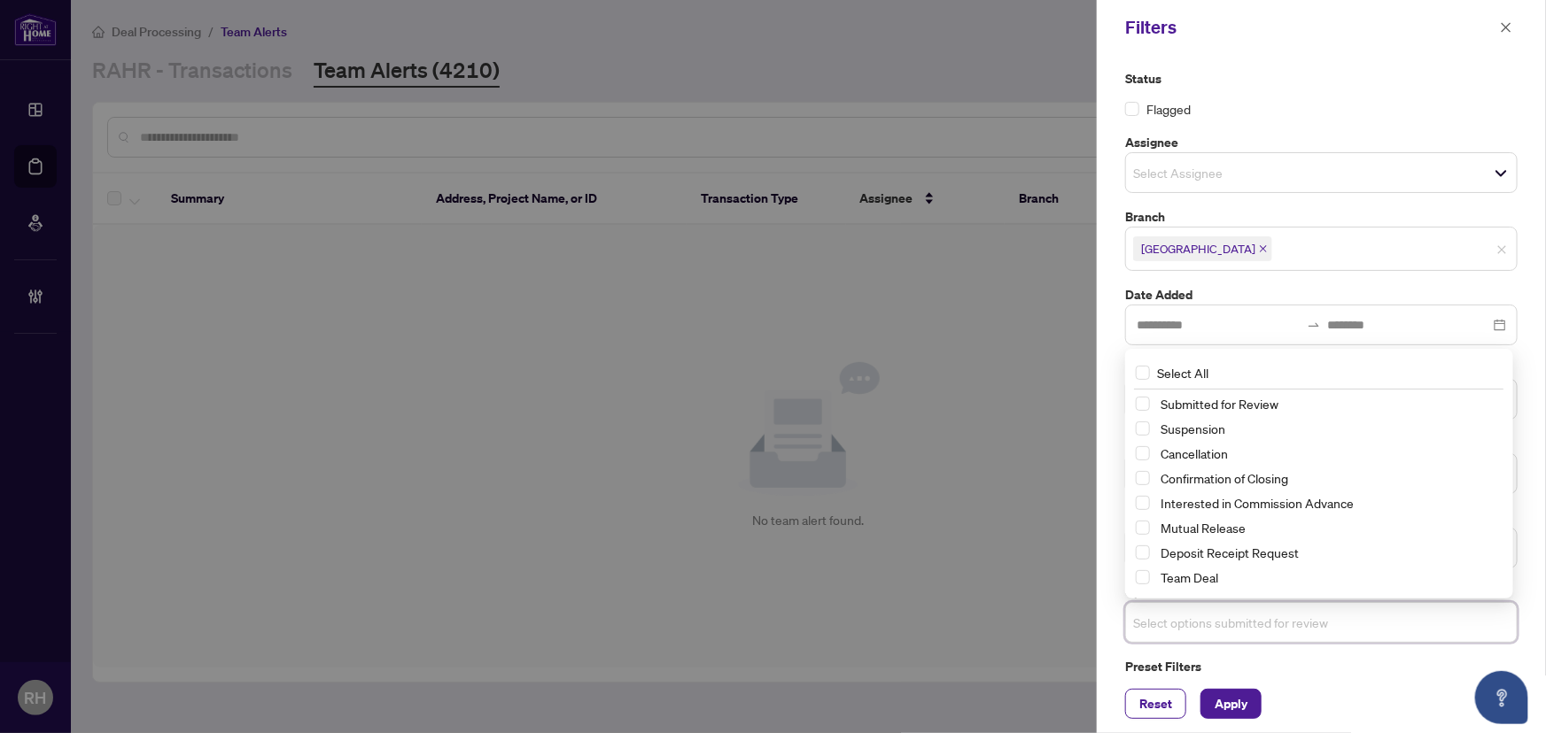
click at [1199, 514] on div "Interested in Commission Advance" at bounding box center [1319, 503] width 367 height 21
click at [1208, 528] on span "Mutual Release" at bounding box center [1202, 528] width 85 height 16
click at [1241, 695] on span "Apply" at bounding box center [1231, 704] width 33 height 28
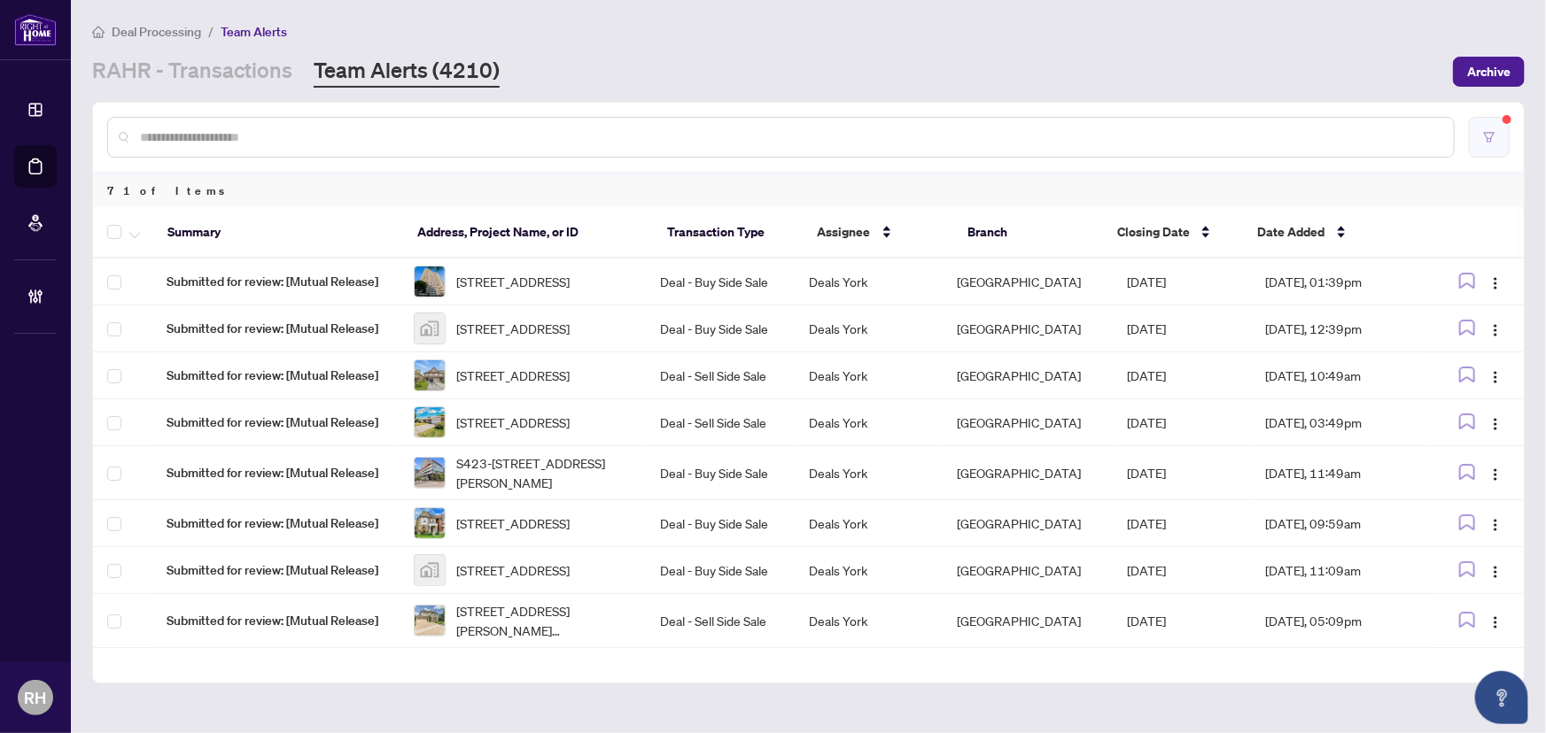
click at [1488, 142] on icon "filter" at bounding box center [1489, 137] width 12 height 12
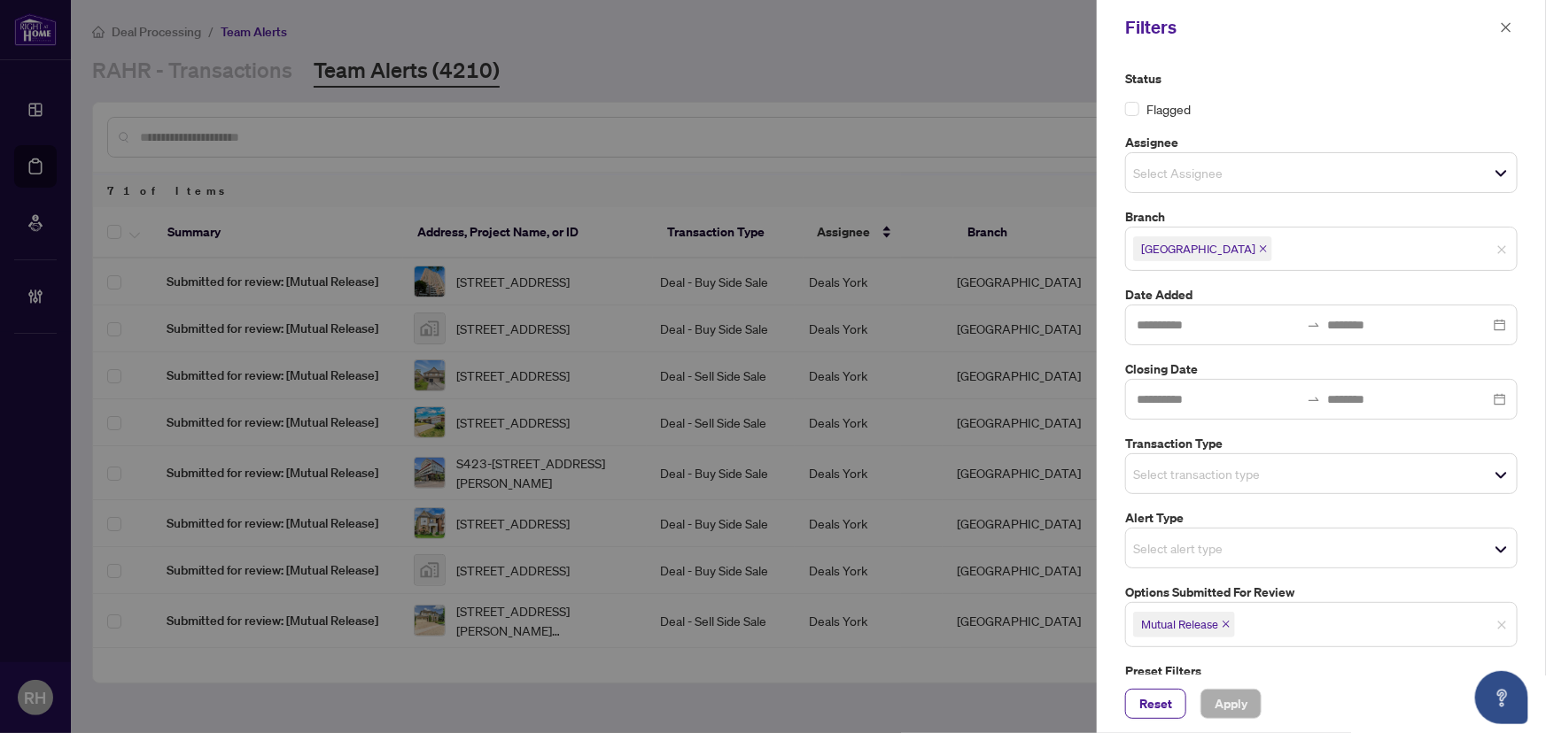
click at [1227, 621] on icon "close" at bounding box center [1226, 624] width 9 height 9
click at [1215, 605] on div "Select options submitted for review" at bounding box center [1321, 622] width 392 height 41
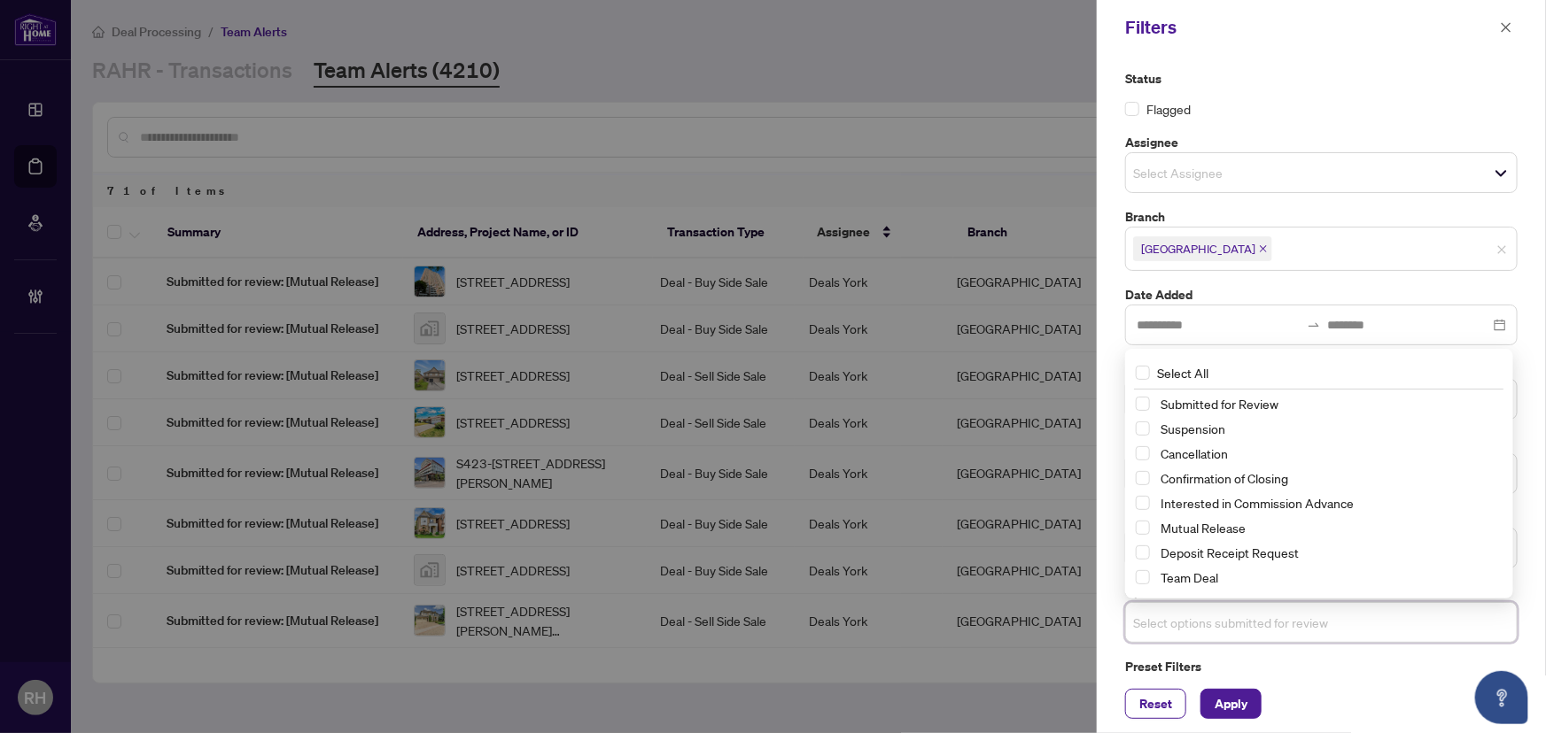
click at [1147, 640] on div "Select options submitted for review" at bounding box center [1321, 622] width 392 height 41
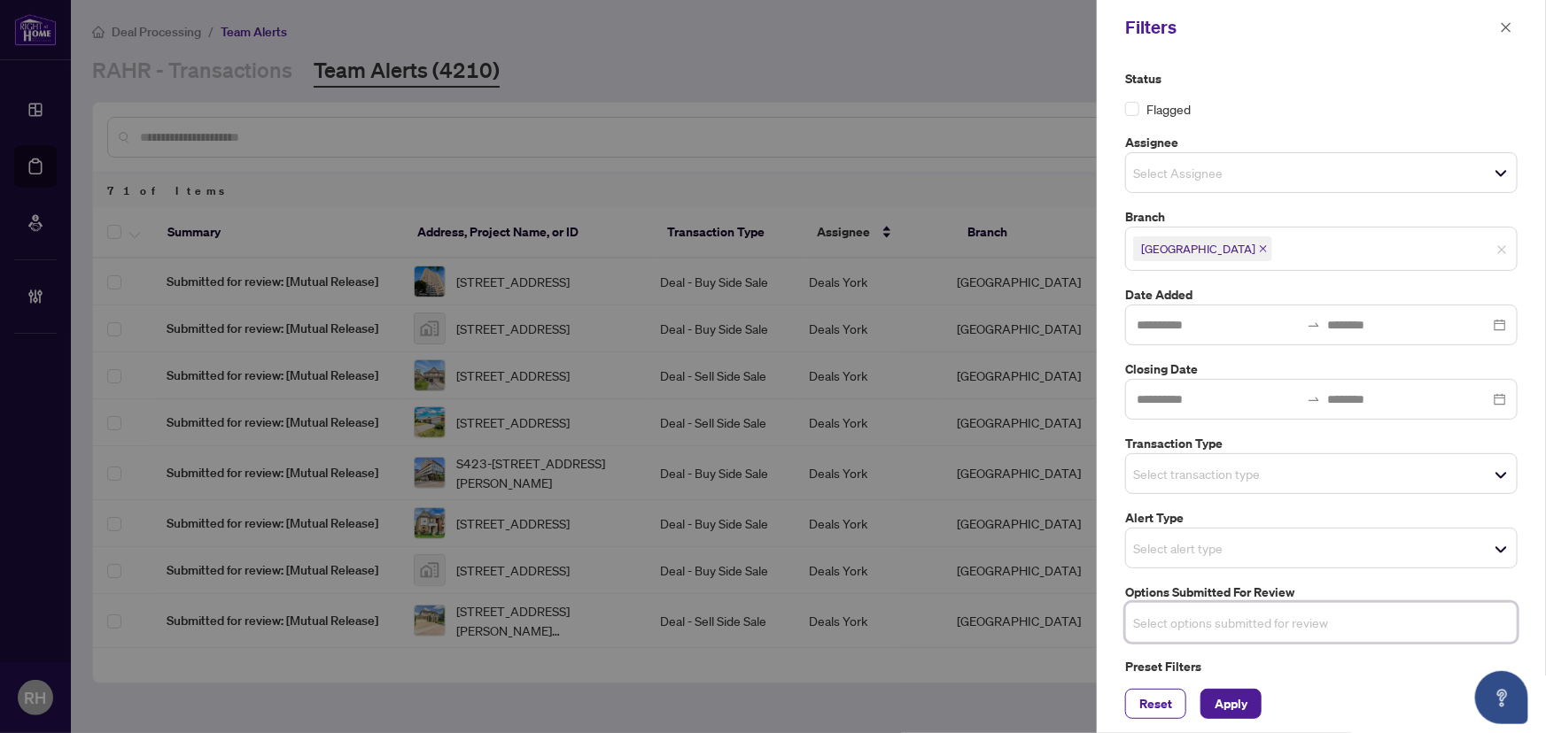
click at [1205, 475] on input "search" at bounding box center [1195, 473] width 124 height 21
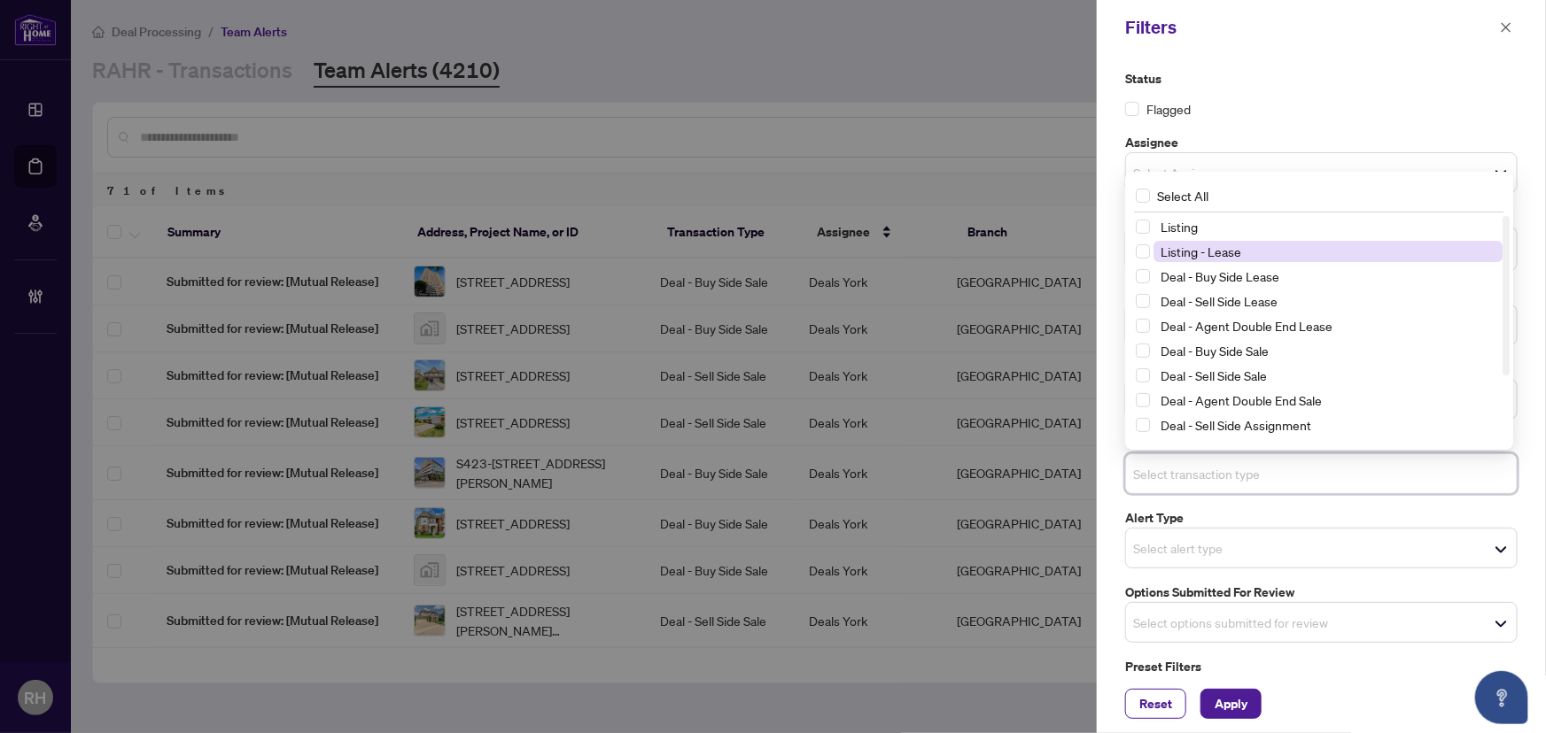
click at [1199, 251] on span "Listing - Lease" at bounding box center [1200, 252] width 81 height 16
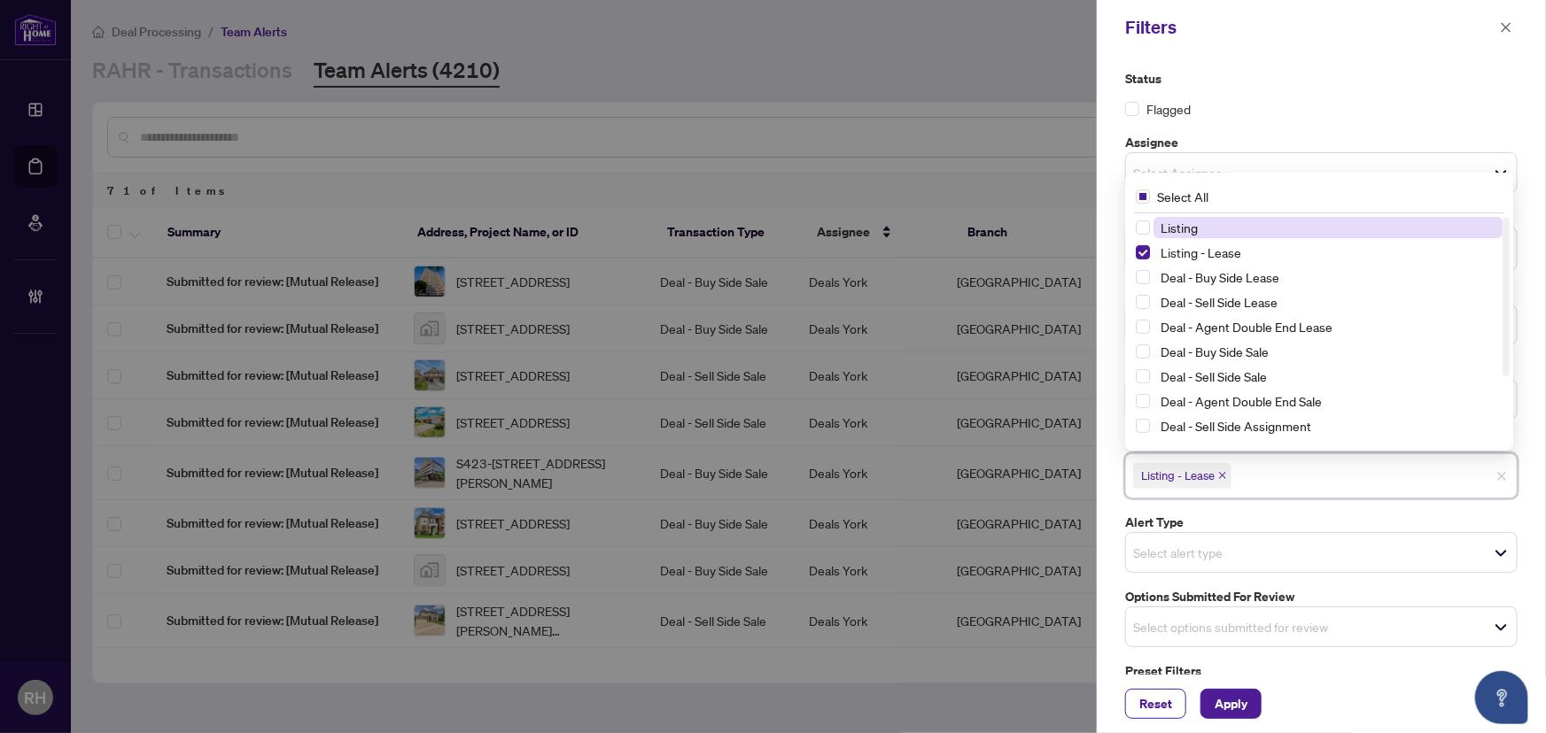
click at [1199, 234] on span "Listing" at bounding box center [1327, 227] width 349 height 21
click at [1256, 701] on button "Apply" at bounding box center [1230, 704] width 61 height 30
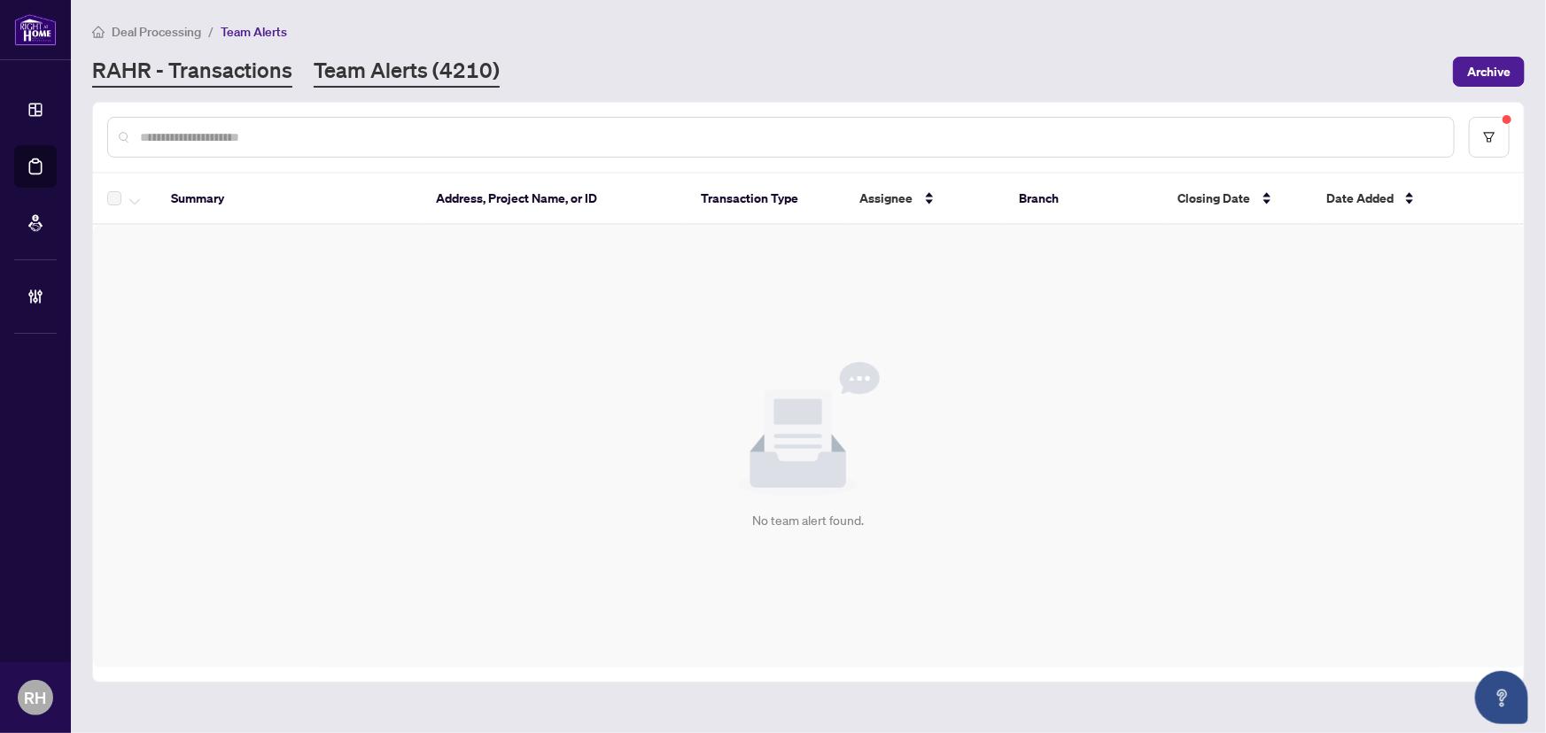
drag, startPoint x: 235, startPoint y: 41, endPoint x: 237, endPoint y: 57, distance: 16.0
click at [235, 41] on div "Deal Processing / Team Alerts RAHR - Transactions Team Alerts (4210) Archive" at bounding box center [808, 54] width 1432 height 66
click at [237, 72] on link "RAHR - Transactions" at bounding box center [192, 72] width 200 height 32
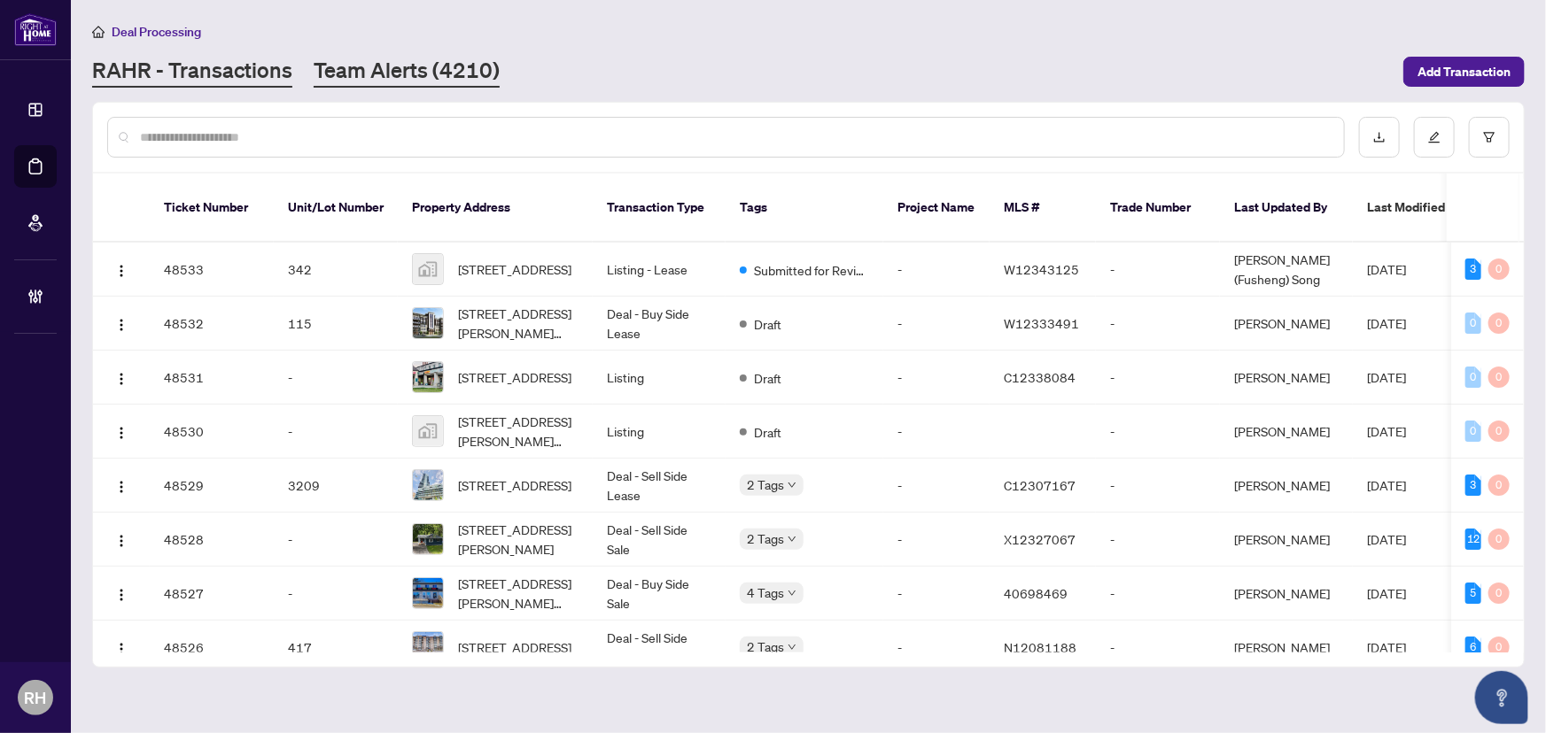
click at [382, 89] on main "Deal Processing RAHR - Transactions Team Alerts (4210) Add Transaction Ticket N…" at bounding box center [808, 366] width 1475 height 733
click at [384, 86] on link "Team Alerts (4210)" at bounding box center [407, 72] width 186 height 32
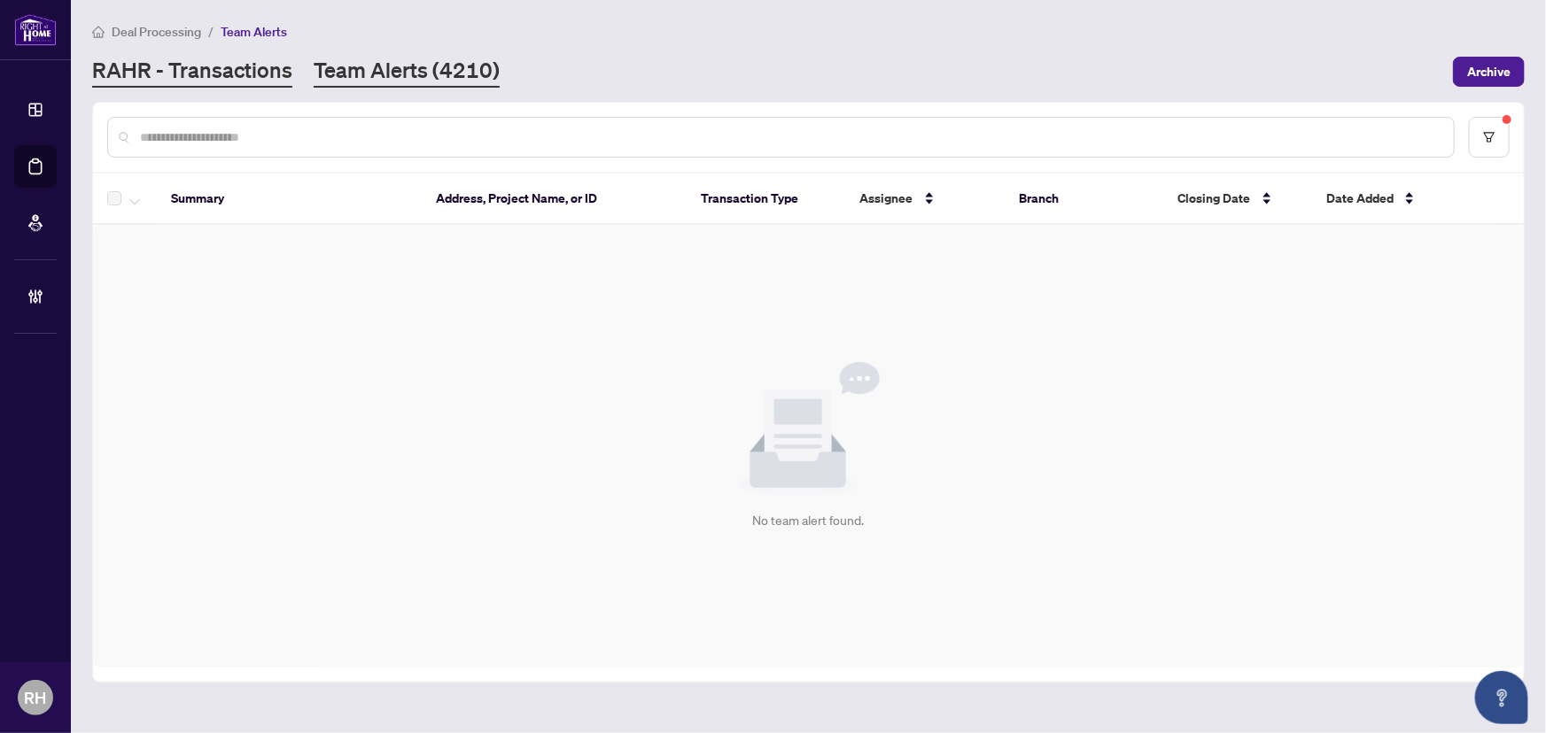
click at [210, 84] on link "RAHR - Transactions" at bounding box center [192, 72] width 200 height 32
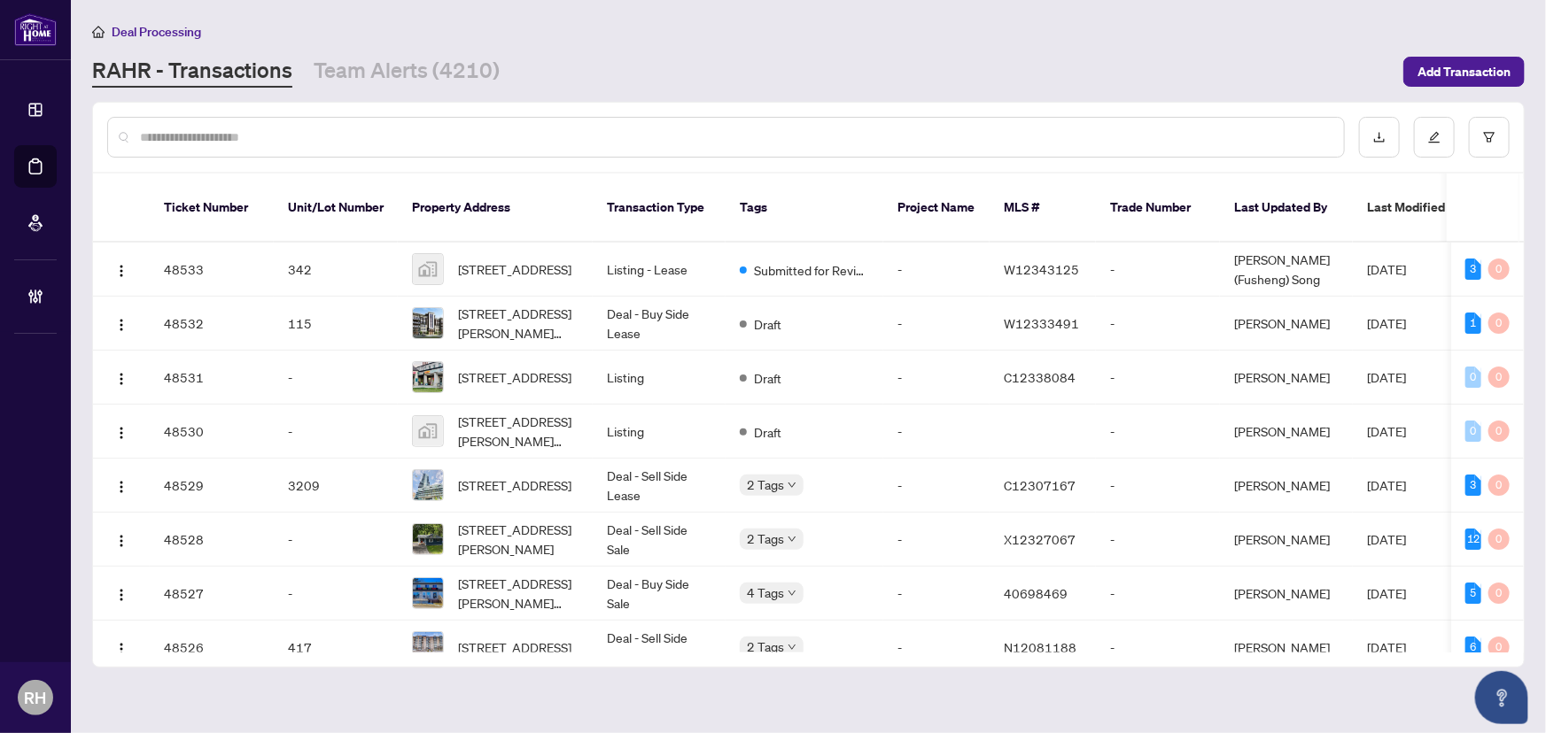
click at [406, 52] on div "Deal Processing RAHR - Transactions Team Alerts (4210) Add Transaction" at bounding box center [808, 54] width 1432 height 66
click at [379, 107] on div at bounding box center [808, 137] width 1431 height 69
click at [385, 64] on link "Team Alerts (4210)" at bounding box center [407, 72] width 186 height 32
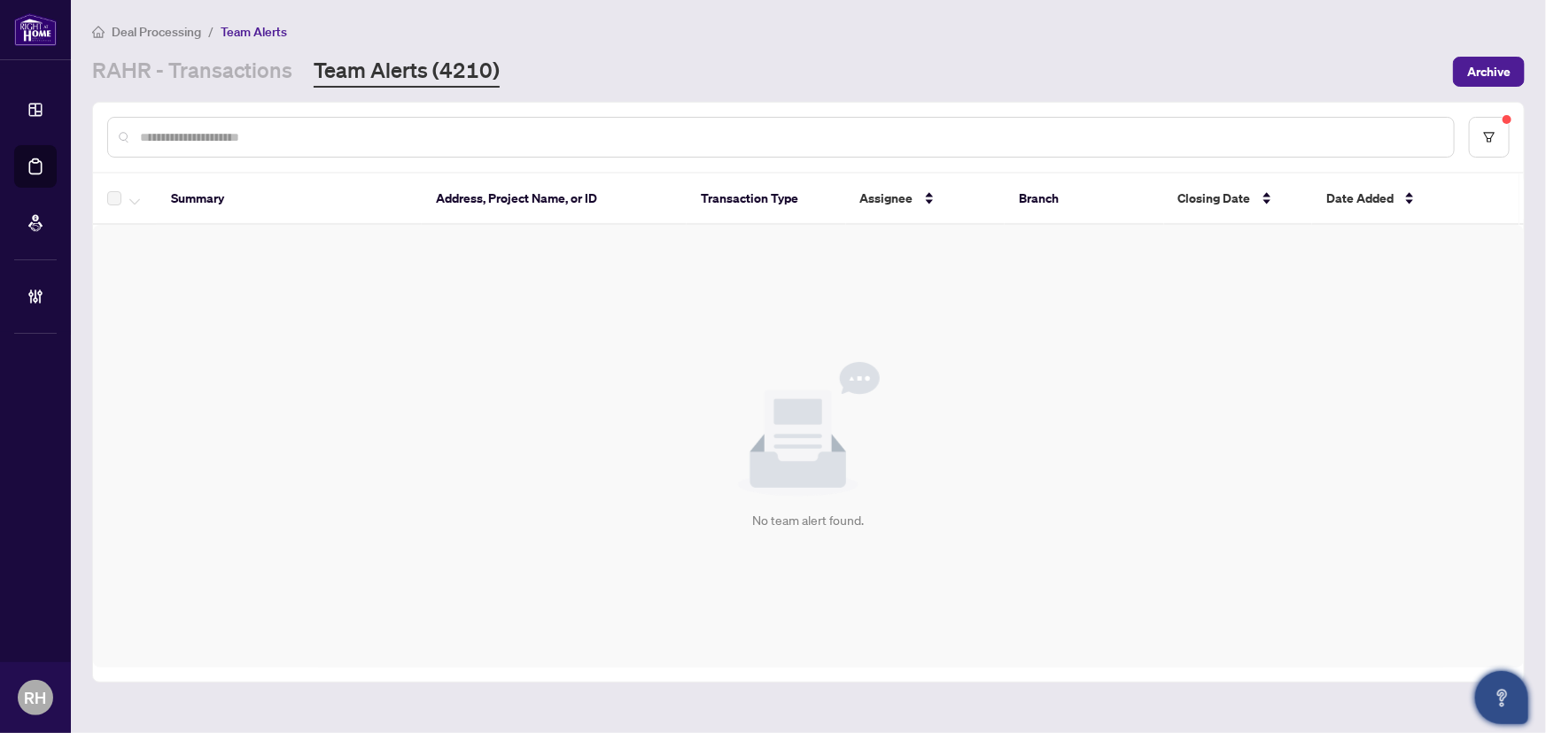
click at [1499, 723] on button "Open asap" at bounding box center [1501, 697] width 53 height 53
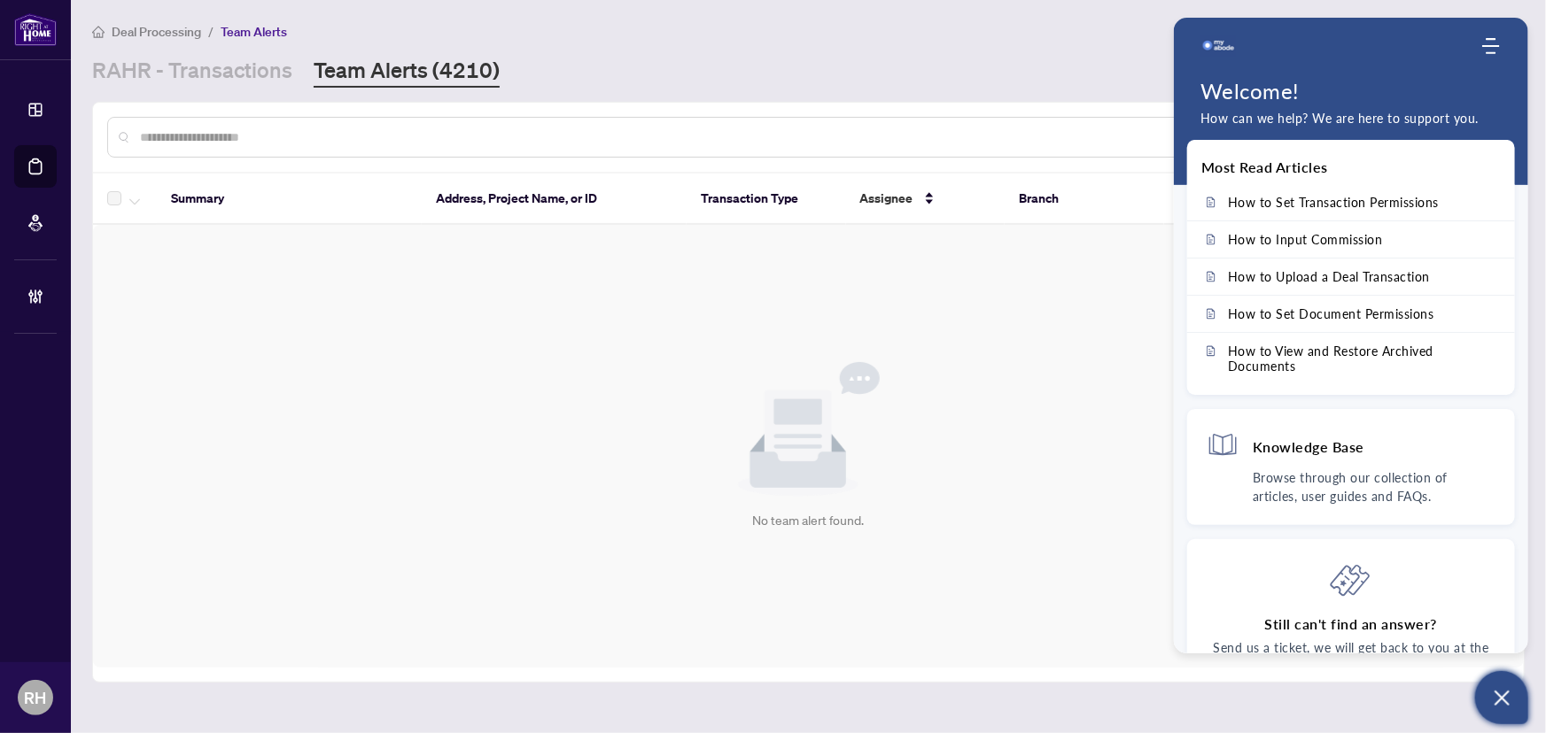
click at [1504, 702] on icon "Open asap" at bounding box center [1502, 698] width 22 height 22
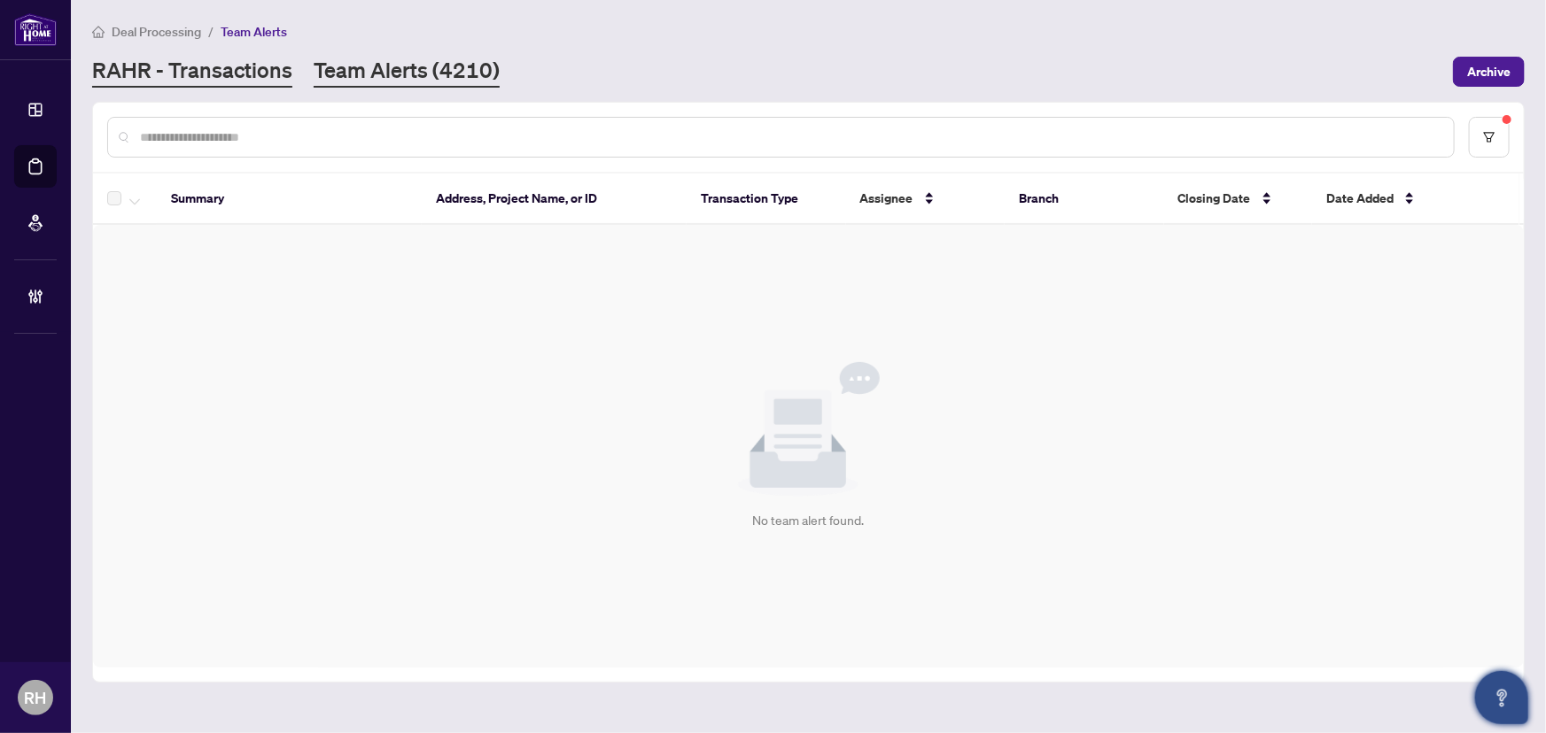
click at [208, 86] on link "RAHR - Transactions" at bounding box center [192, 72] width 200 height 32
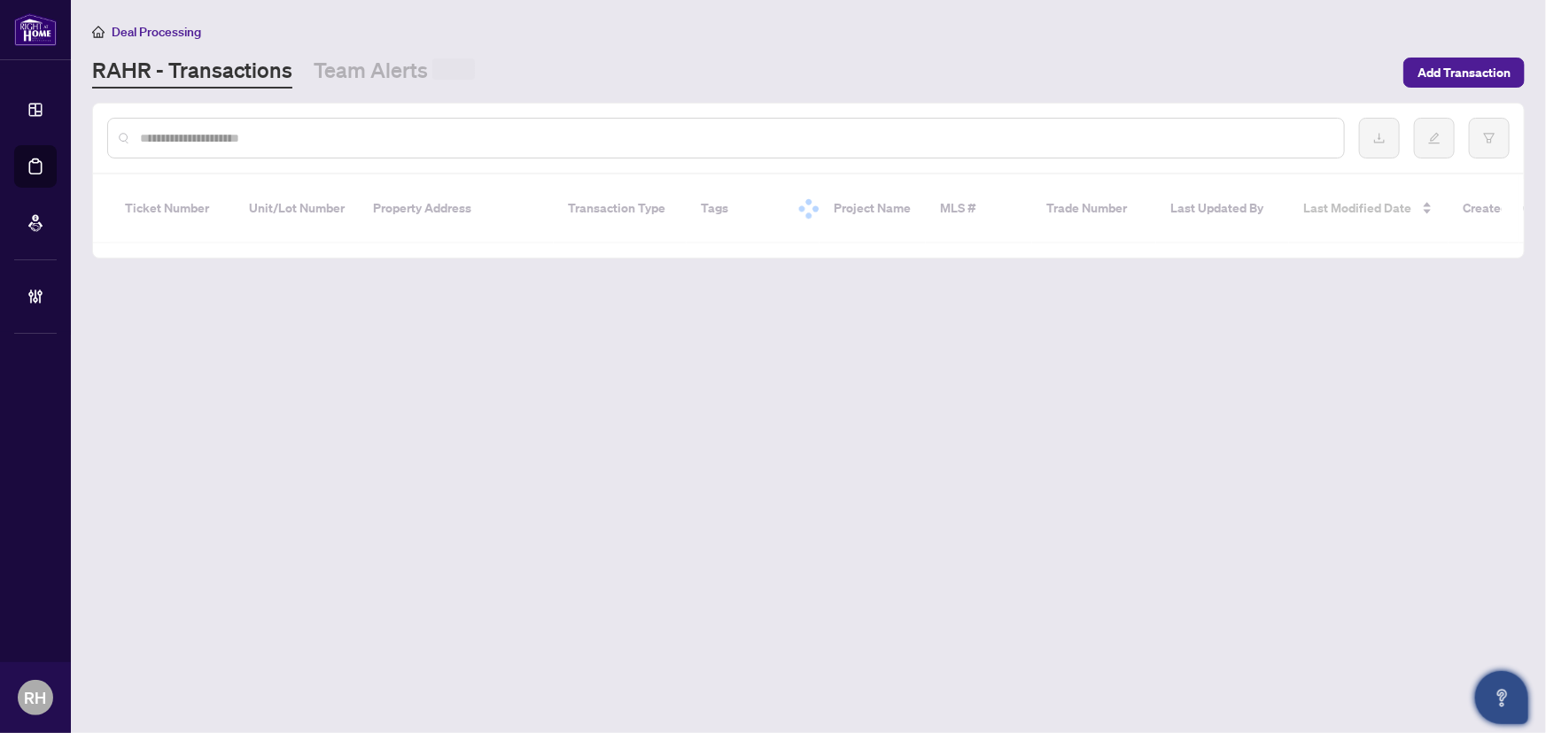
click at [335, 60] on link "Team Alerts" at bounding box center [394, 72] width 161 height 33
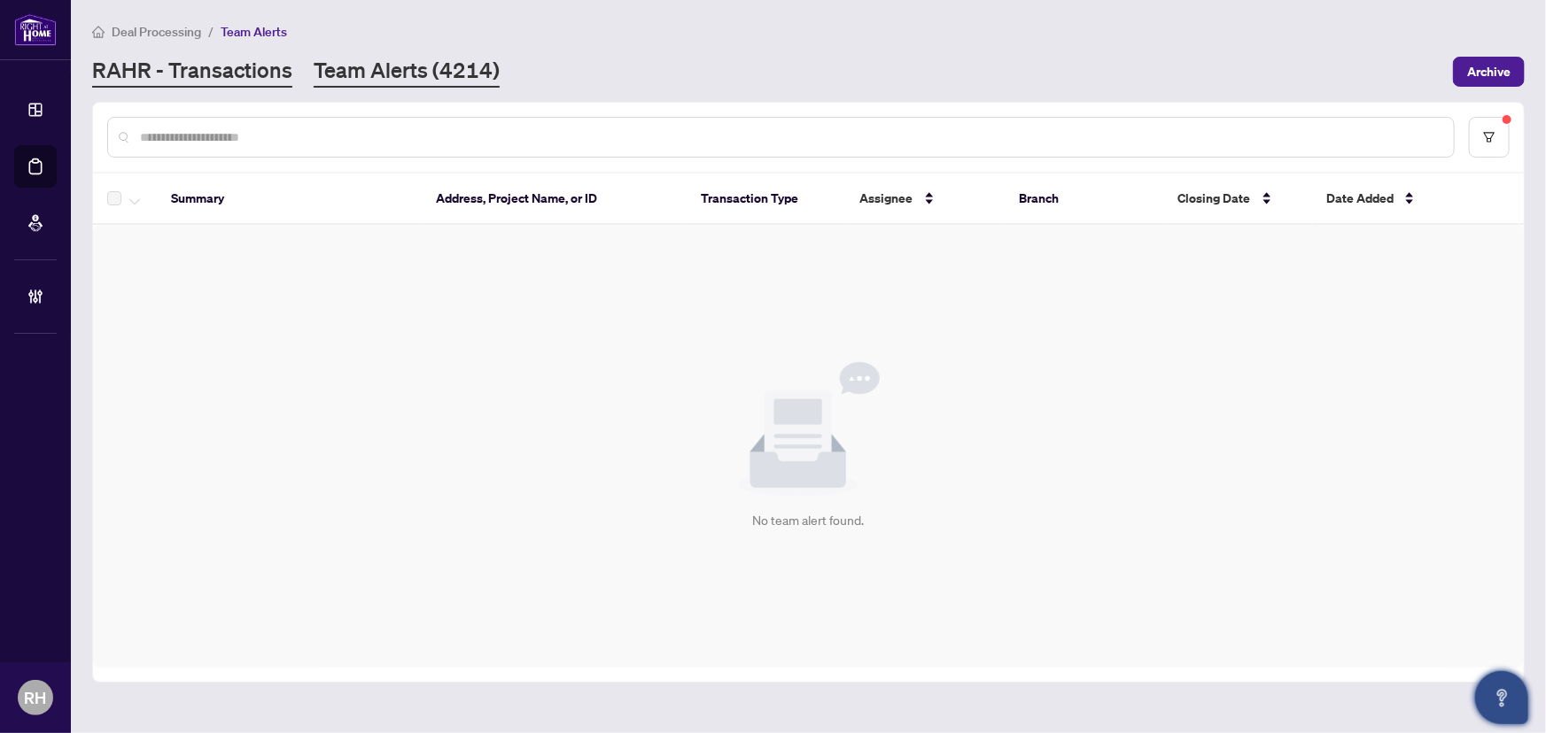
click at [216, 78] on link "RAHR - Transactions" at bounding box center [192, 72] width 200 height 32
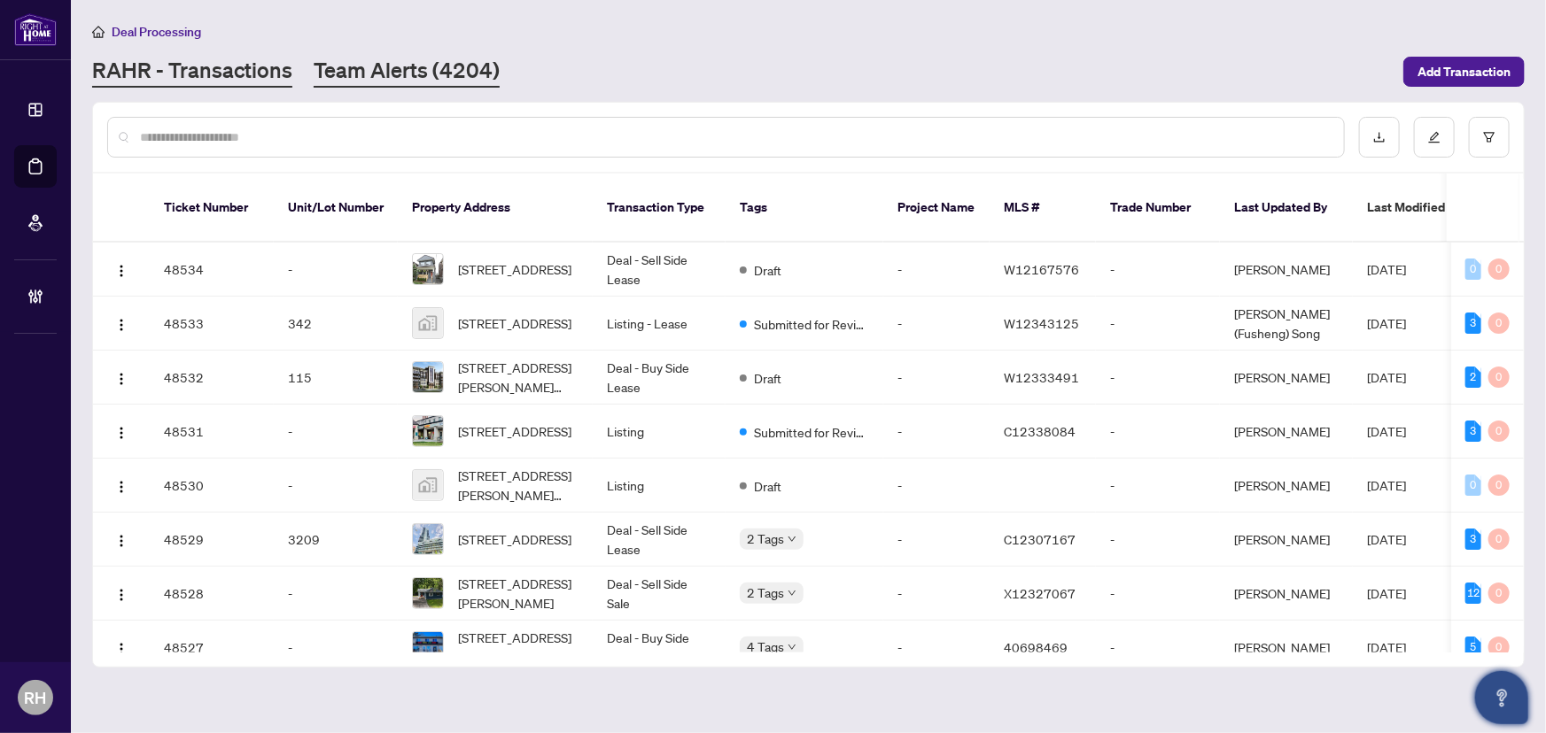
click at [317, 74] on link "Team Alerts (4204)" at bounding box center [407, 72] width 186 height 32
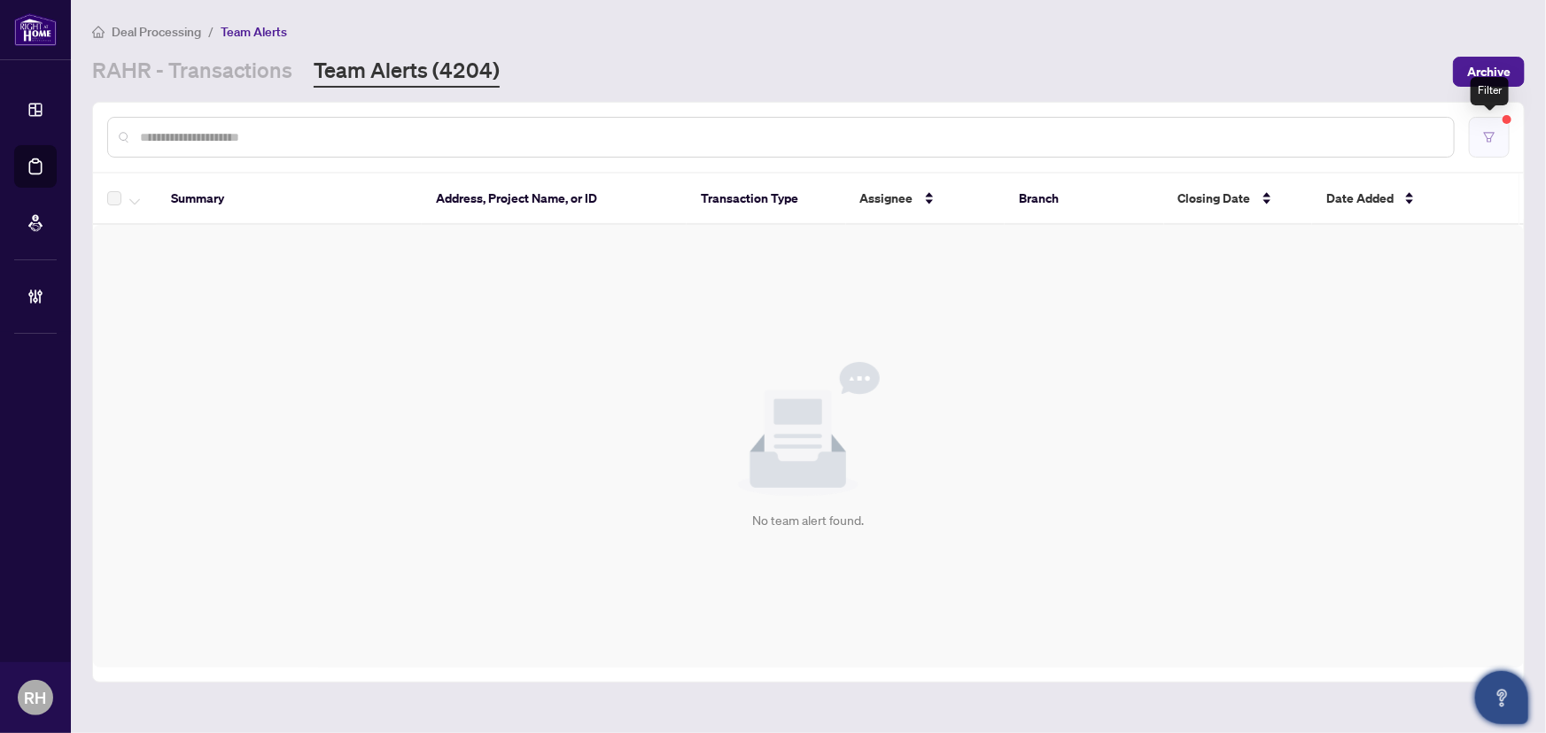
click at [1484, 147] on button "button" at bounding box center [1489, 137] width 41 height 41
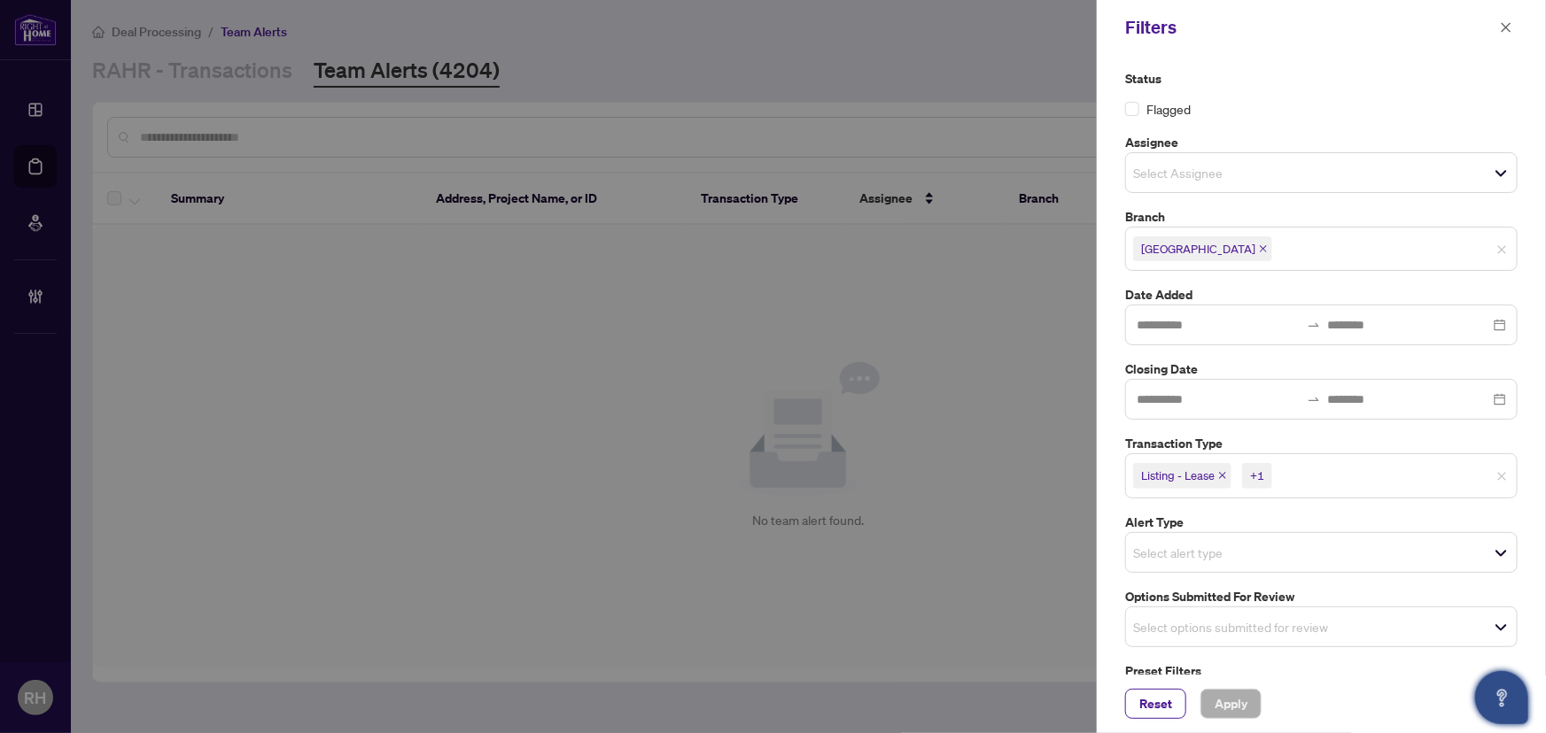
click at [1218, 476] on icon "close" at bounding box center [1222, 475] width 9 height 9
click at [1189, 470] on span "Listing" at bounding box center [1162, 475] width 58 height 25
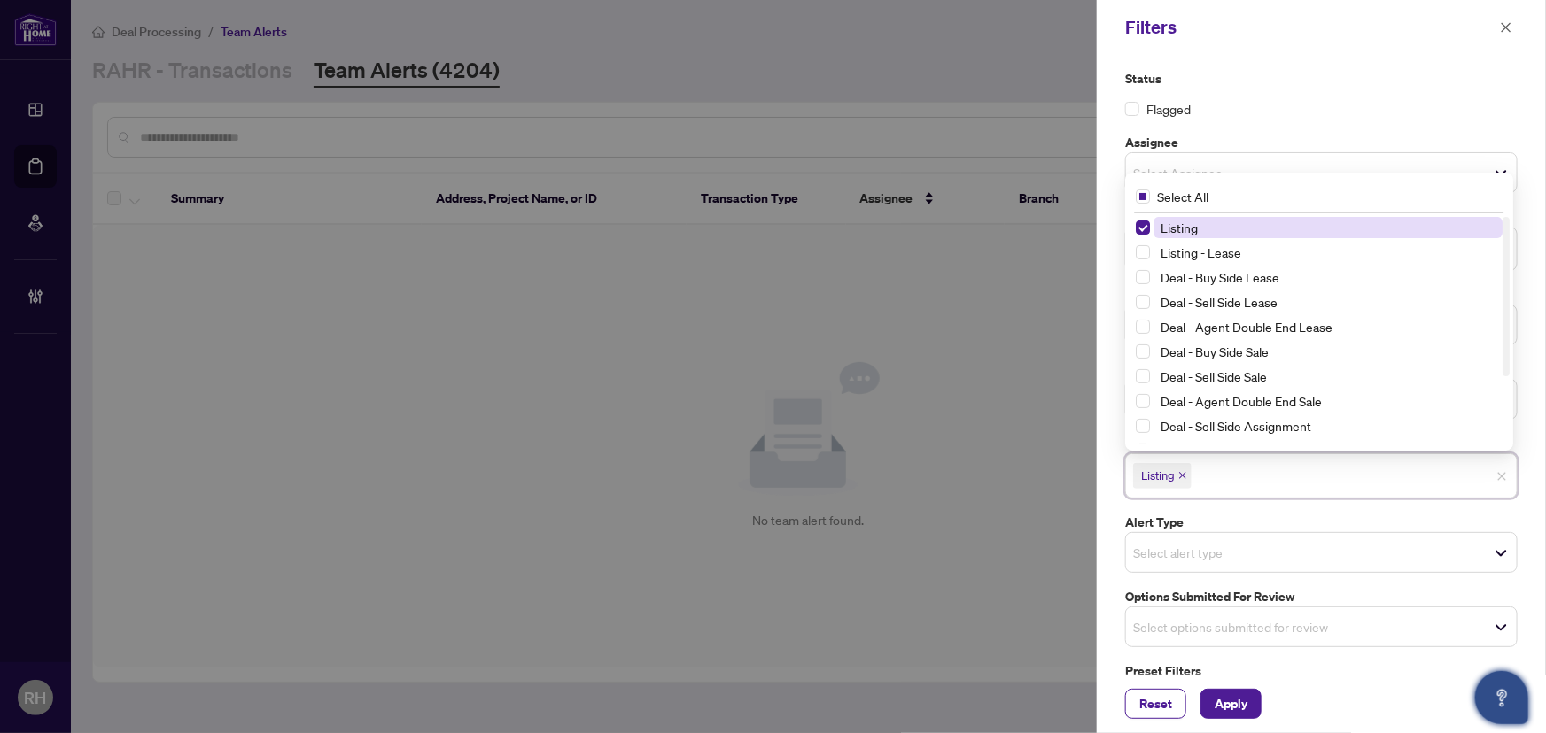
click at [1187, 471] on icon "close" at bounding box center [1182, 475] width 9 height 9
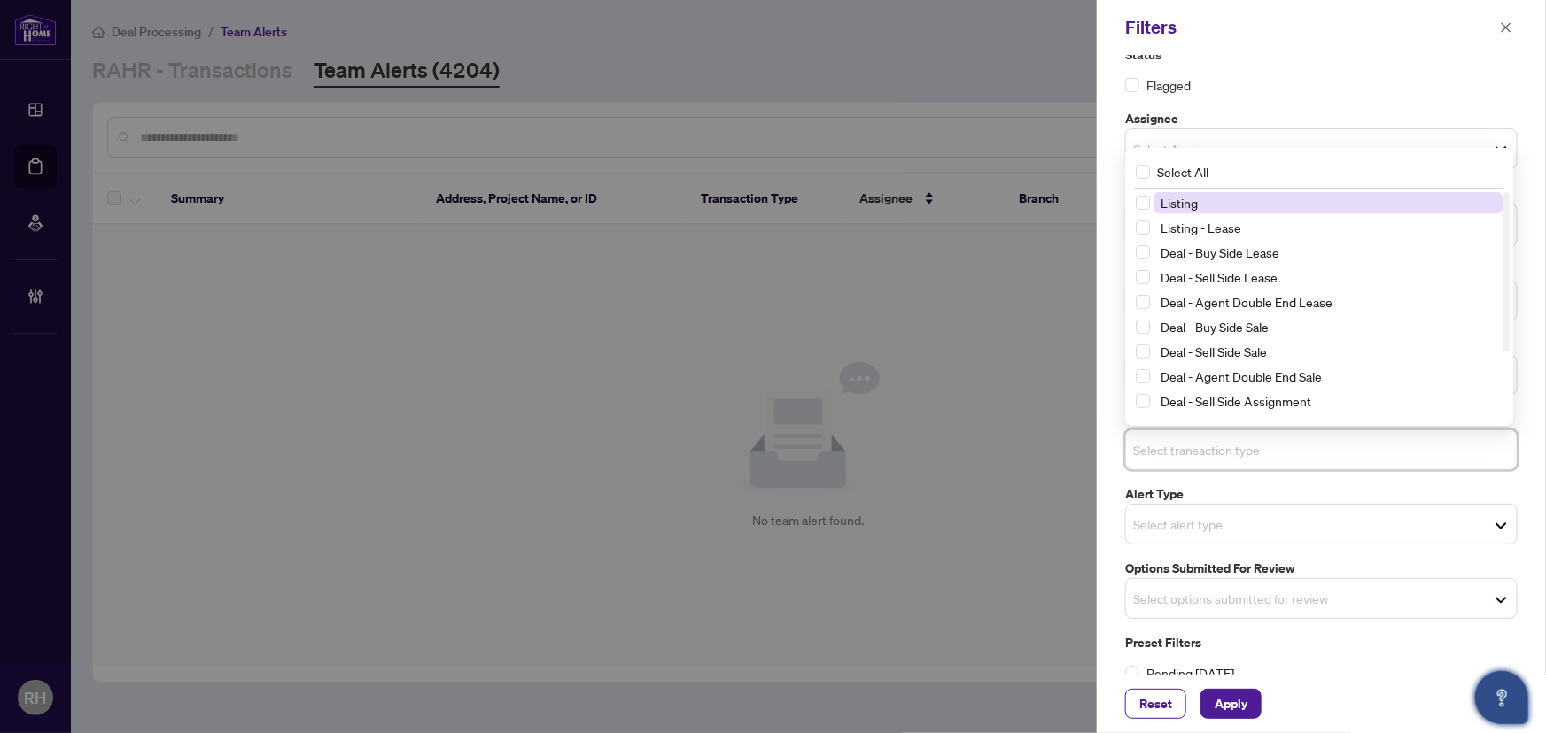
scroll to position [44, 0]
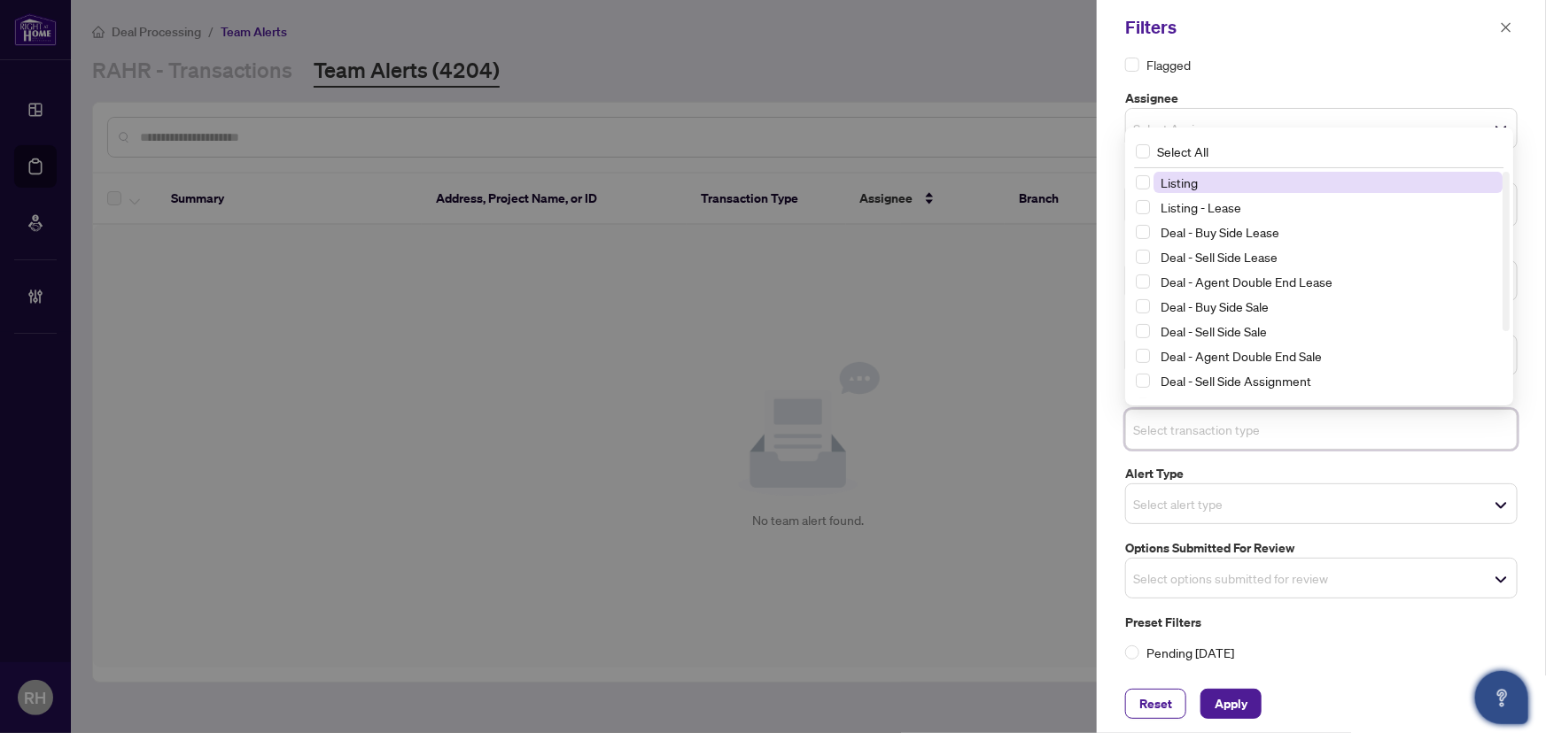
click at [1174, 566] on span "Select options submitted for review" at bounding box center [1321, 578] width 391 height 25
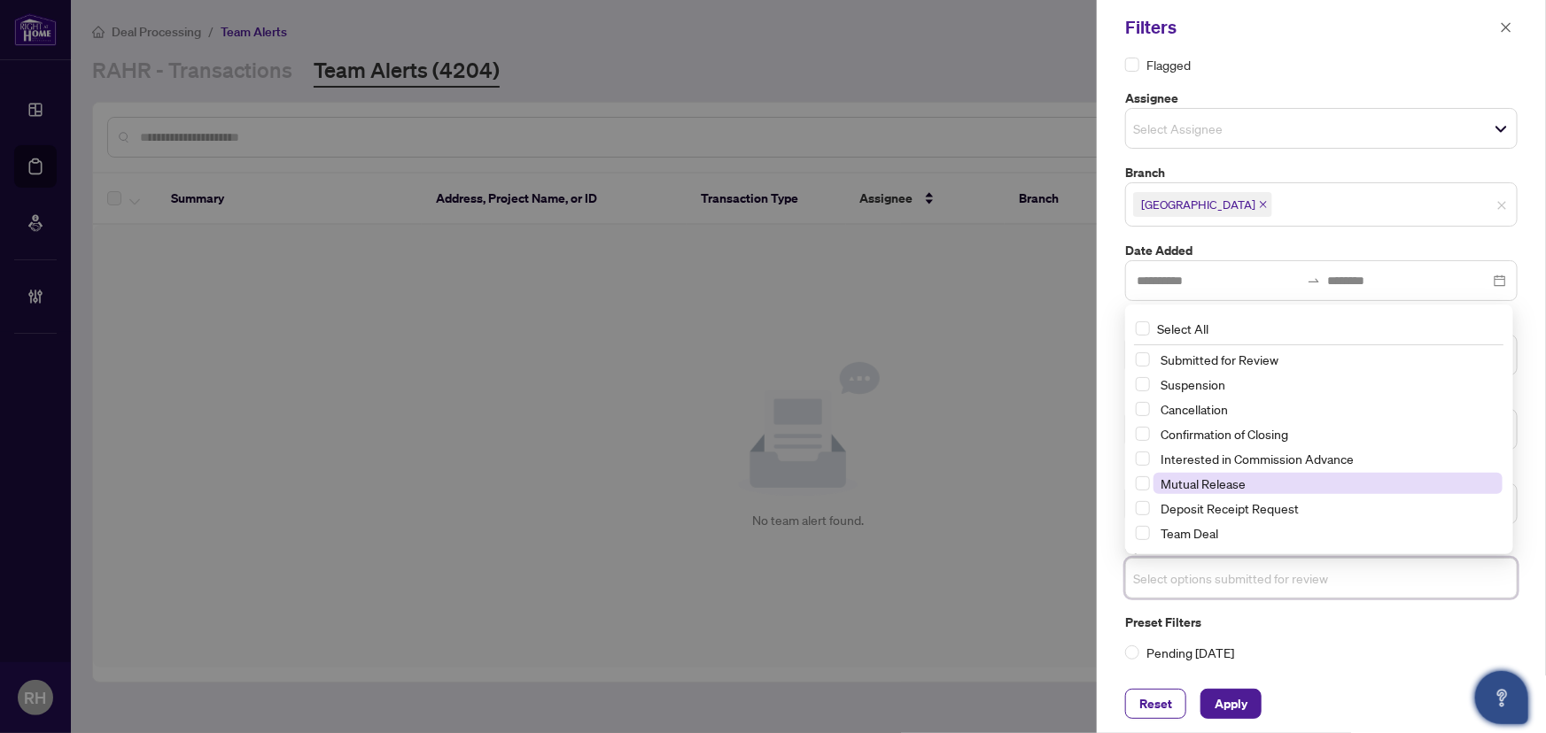
click at [1230, 476] on span "Mutual Release" at bounding box center [1202, 484] width 85 height 16
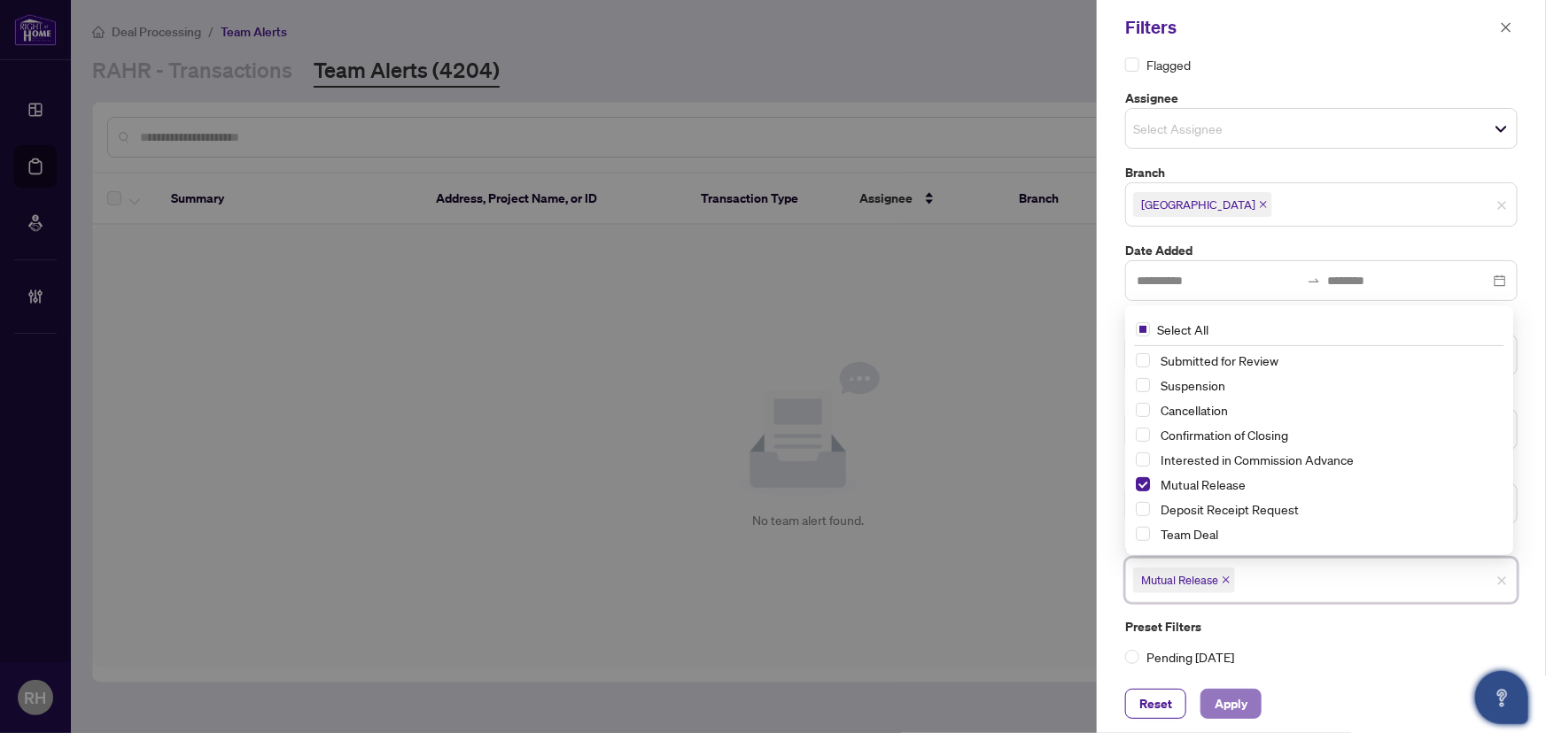
click at [1228, 696] on span "Apply" at bounding box center [1231, 704] width 33 height 28
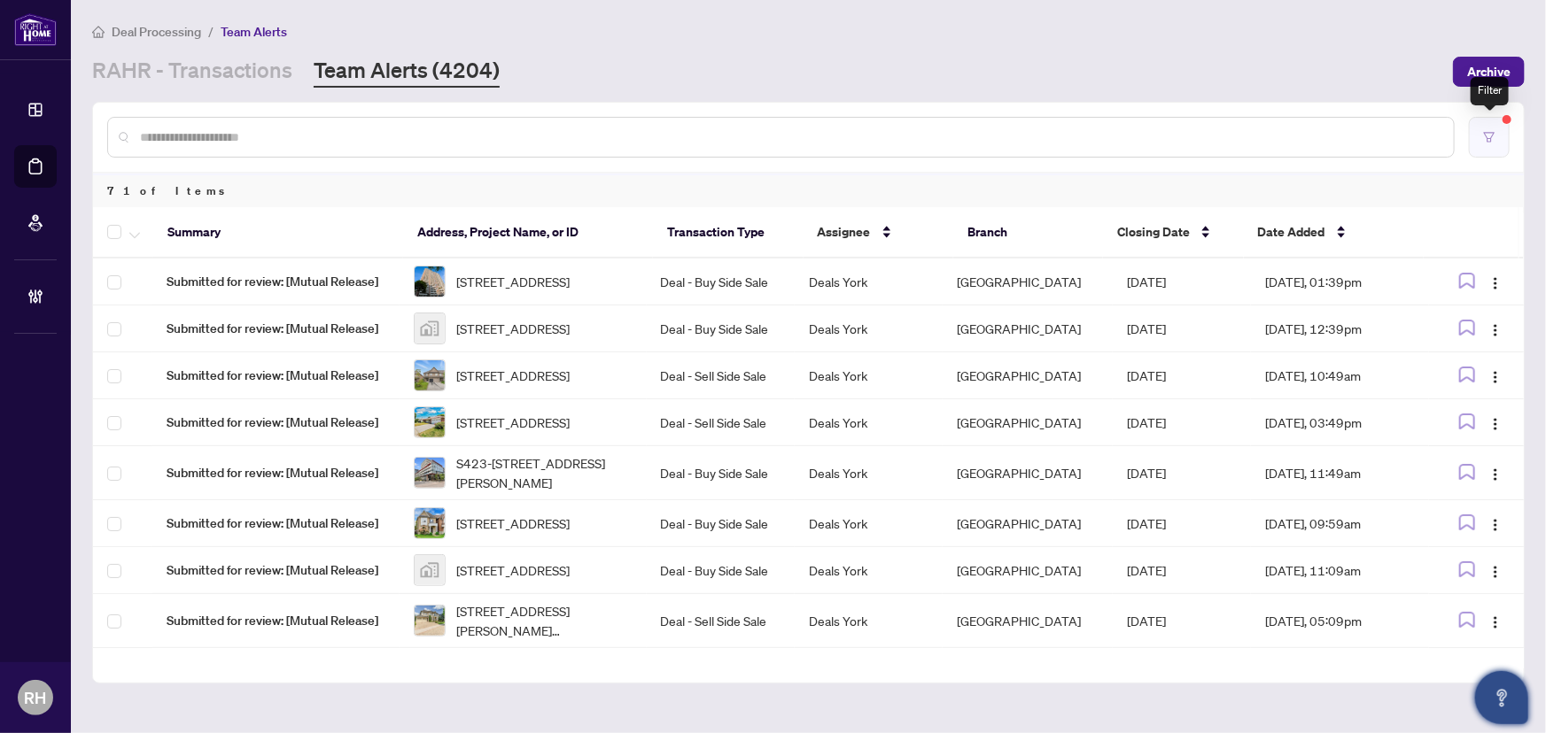
click at [1472, 143] on button "button" at bounding box center [1489, 137] width 41 height 41
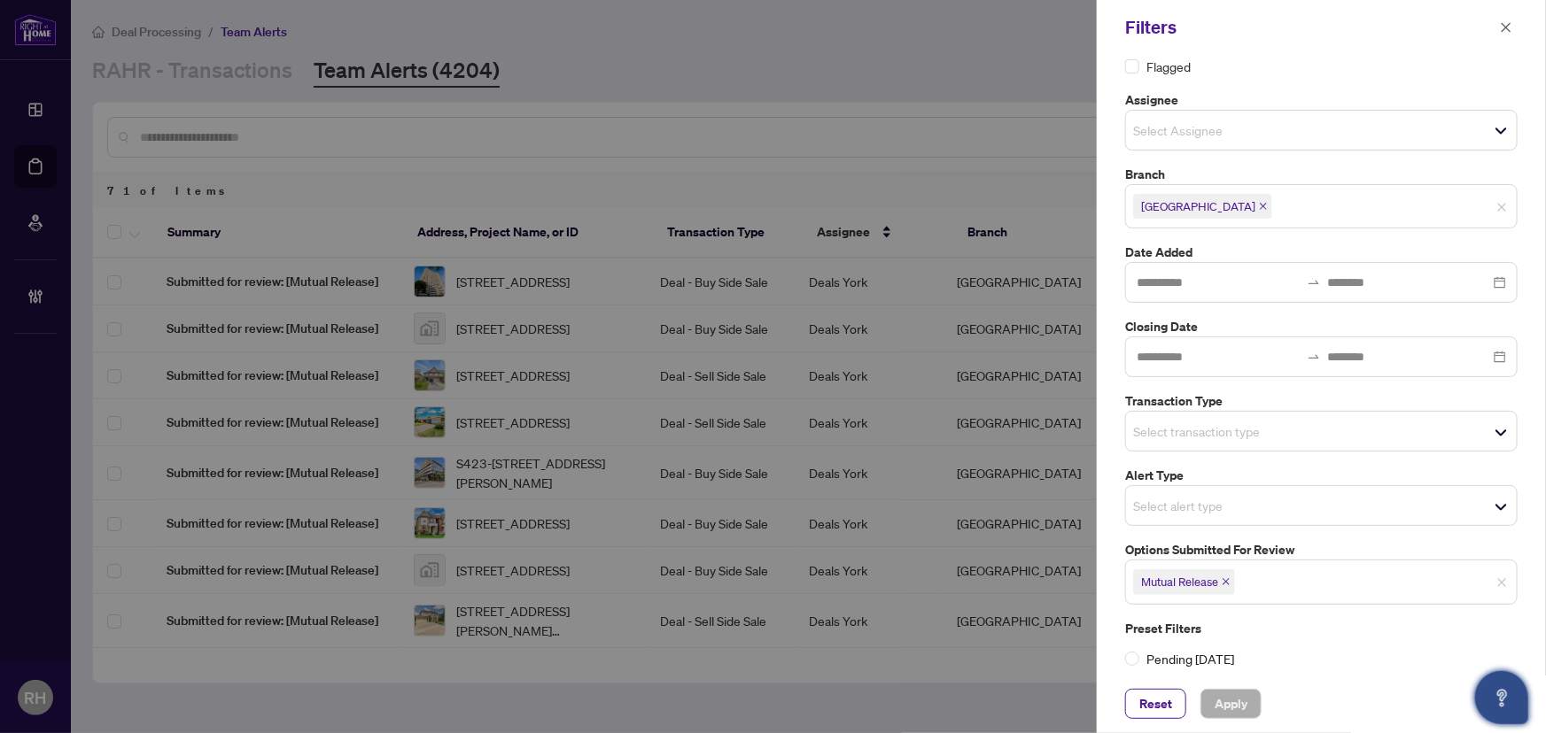
click at [1226, 578] on icon "close" at bounding box center [1226, 582] width 9 height 9
click at [1248, 441] on span "Select transaction type" at bounding box center [1321, 431] width 391 height 25
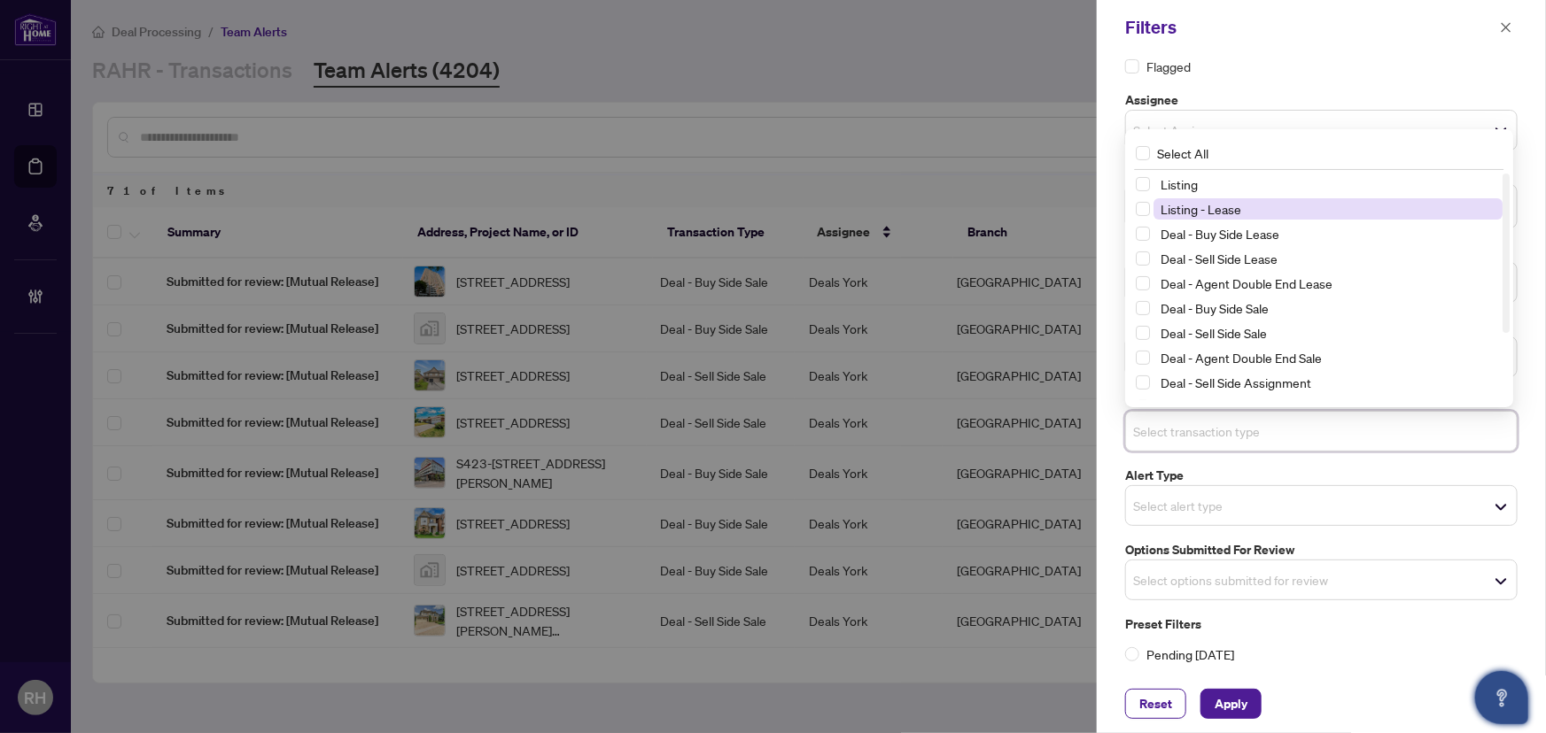
click at [1256, 211] on span "Listing - Lease" at bounding box center [1327, 208] width 349 height 21
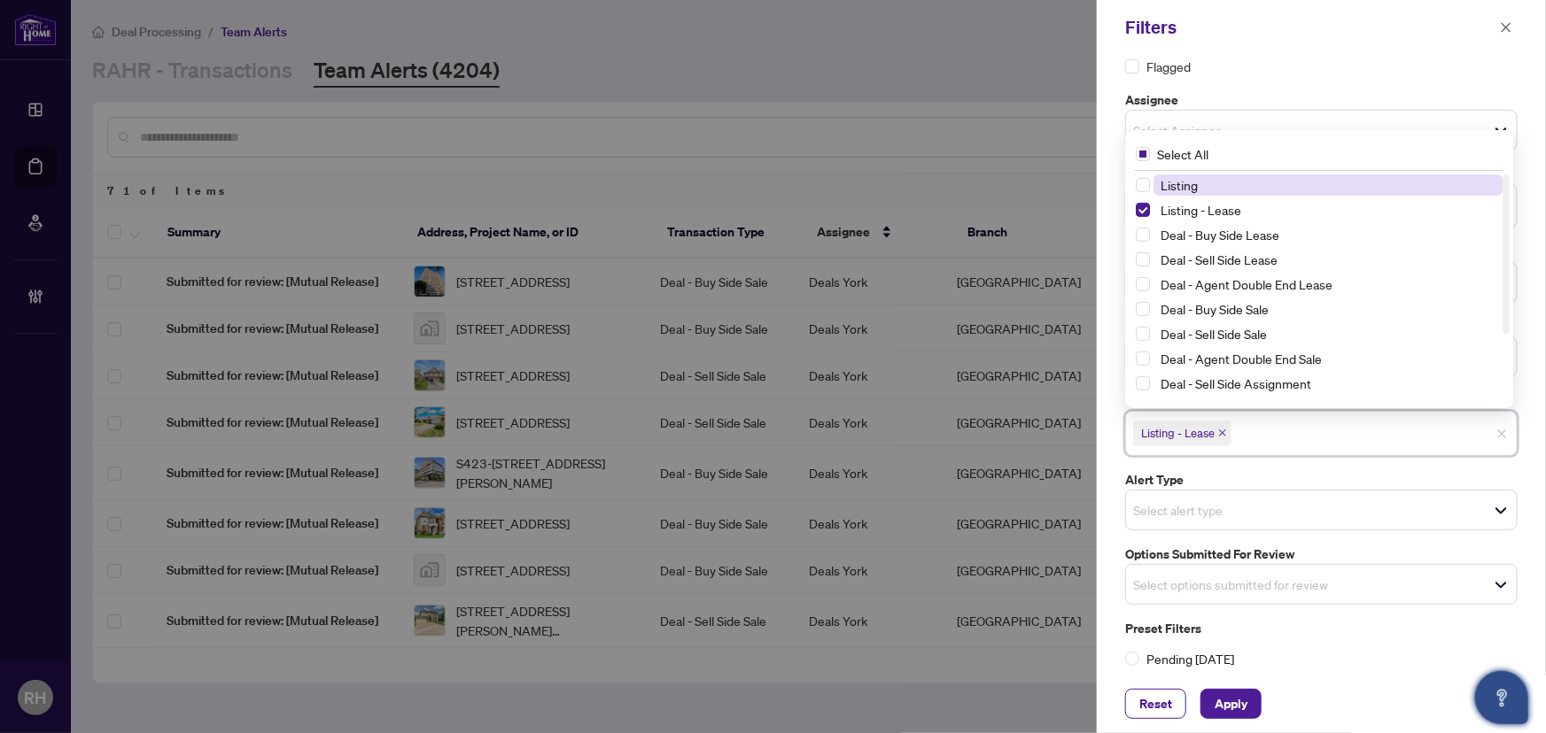
click at [1251, 180] on span "Listing" at bounding box center [1327, 185] width 349 height 21
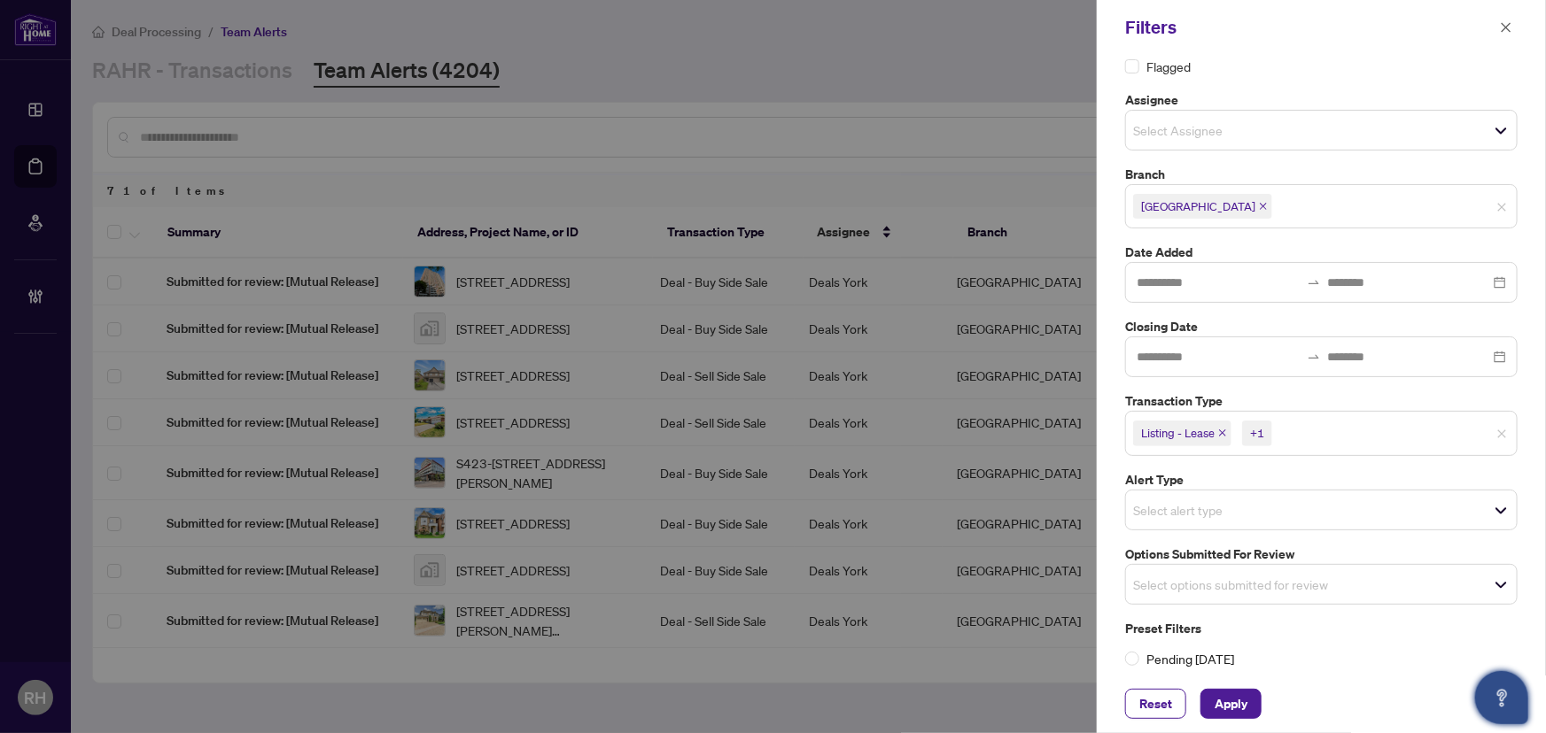
click at [1238, 719] on div "Reset Apply" at bounding box center [1321, 704] width 449 height 58
click at [1238, 716] on span "Apply" at bounding box center [1231, 704] width 33 height 28
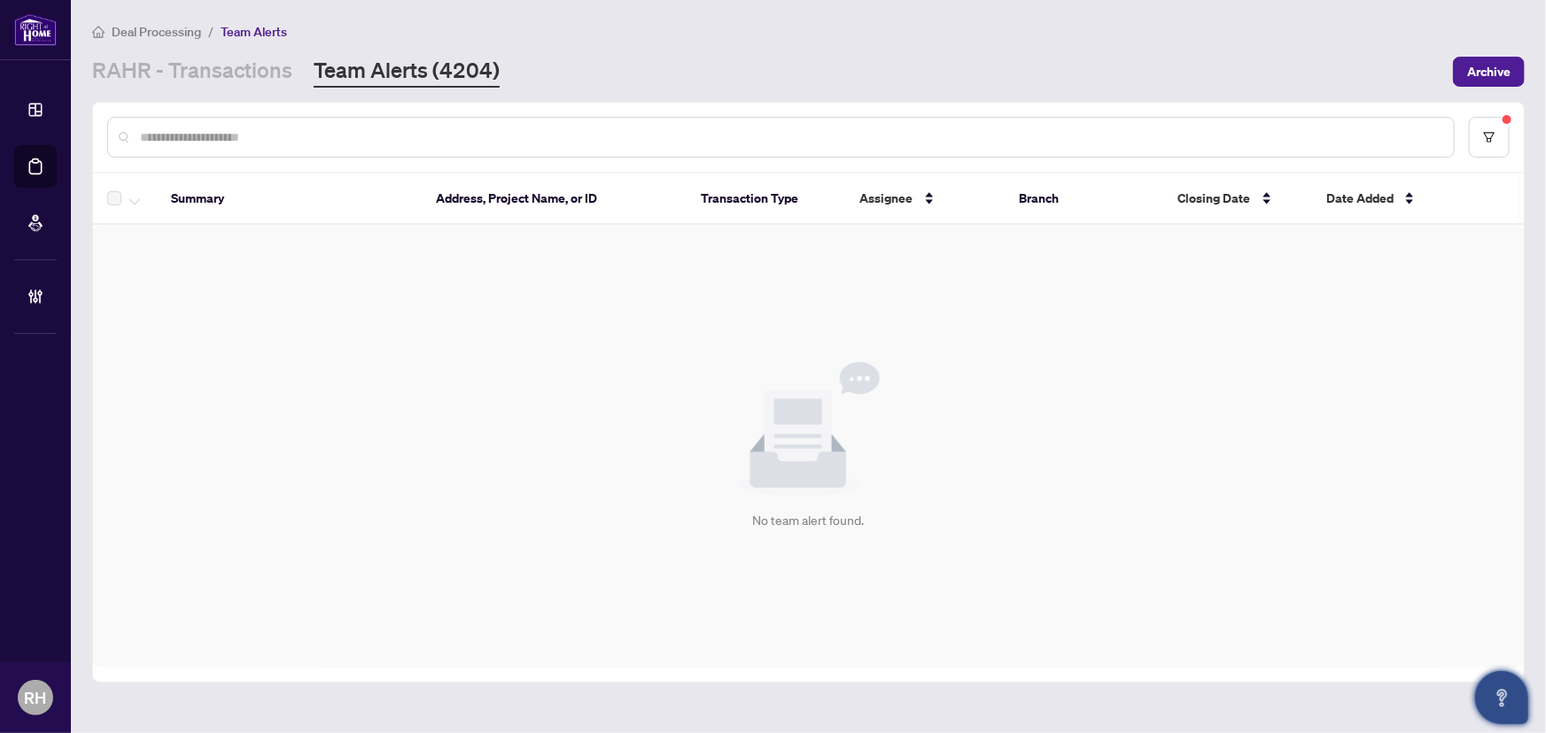
click at [144, 89] on main "Deal Processing / Team Alerts RAHR - Transactions Team Alerts (4204) Archive Su…" at bounding box center [808, 366] width 1475 height 733
click at [151, 88] on main "Deal Processing / Team Alerts RAHR - Transactions Team Alerts (4204) Archive Su…" at bounding box center [808, 366] width 1475 height 733
click at [166, 80] on link "RAHR - Transactions" at bounding box center [192, 72] width 200 height 32
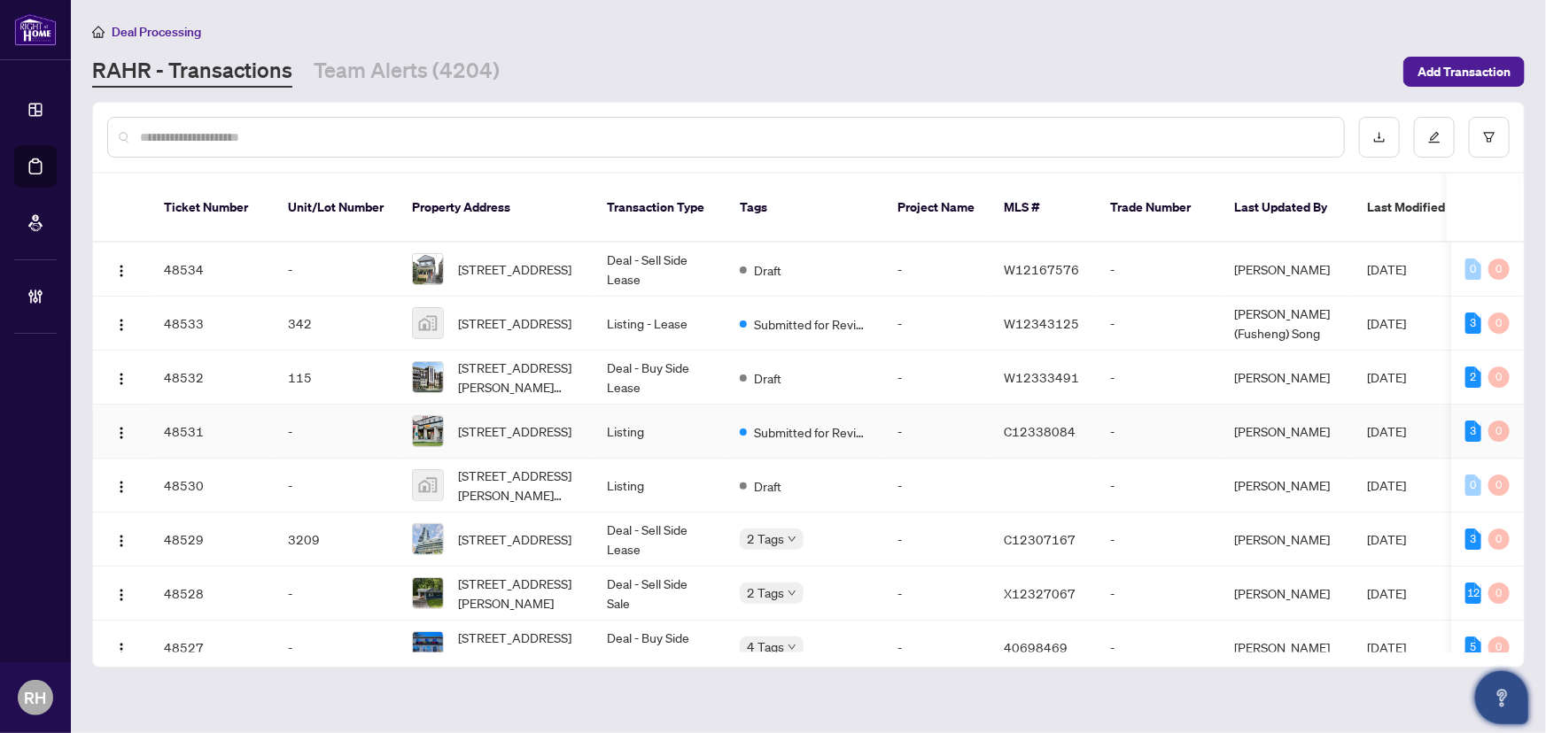
scroll to position [80, 0]
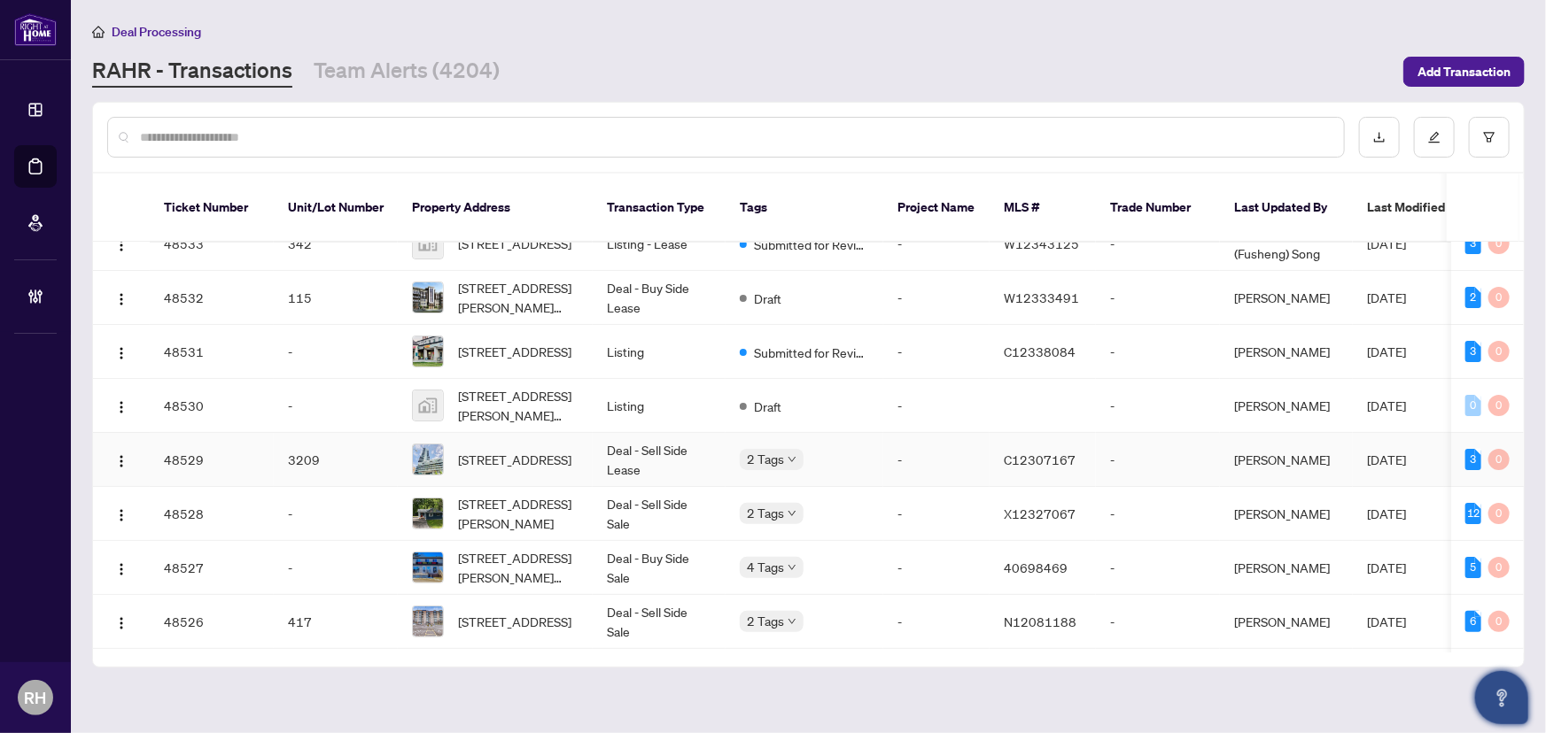
click at [652, 463] on td "Deal - Sell Side Lease" at bounding box center [659, 460] width 133 height 54
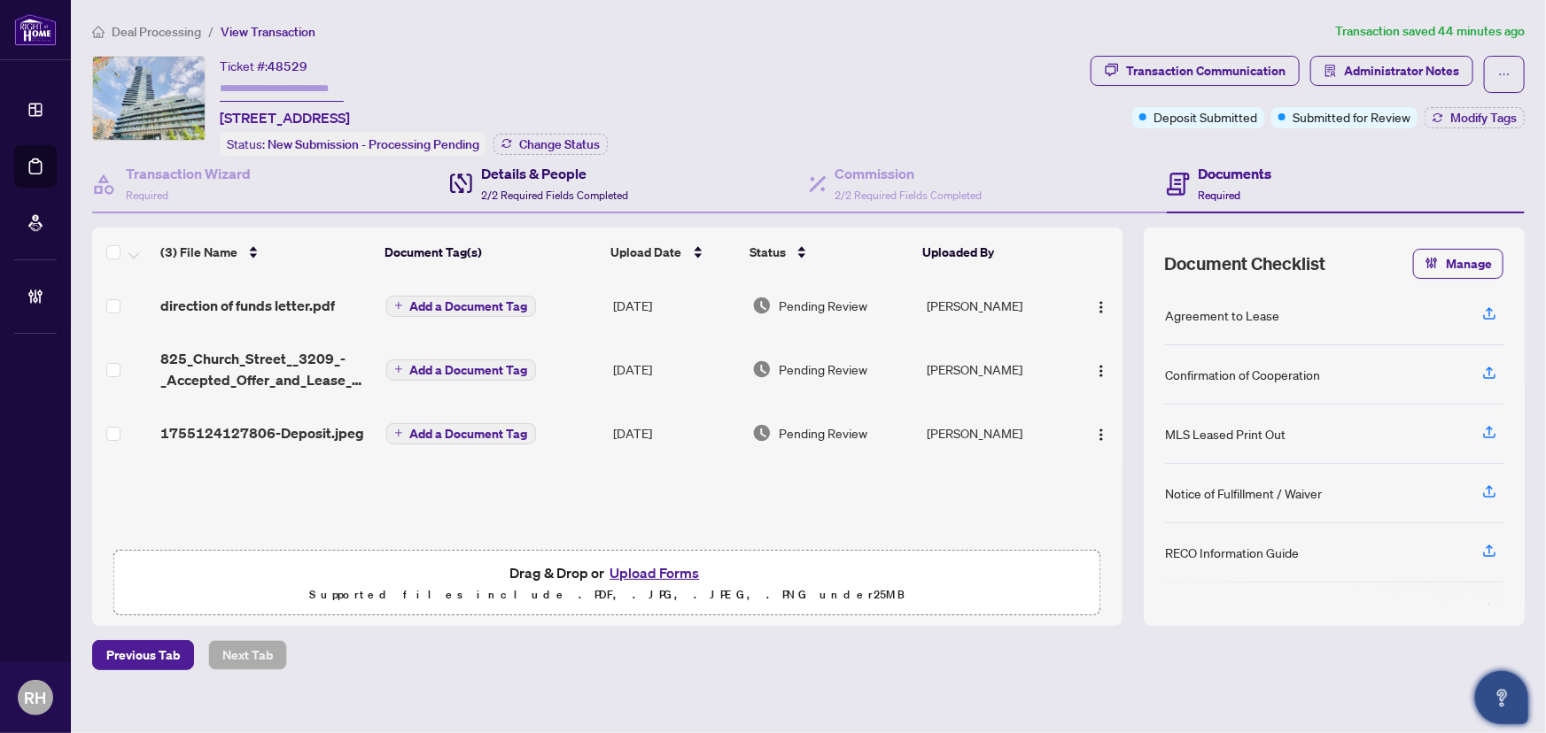
click at [586, 183] on div "Details & People 2/2 Required Fields Completed" at bounding box center [554, 184] width 147 height 42
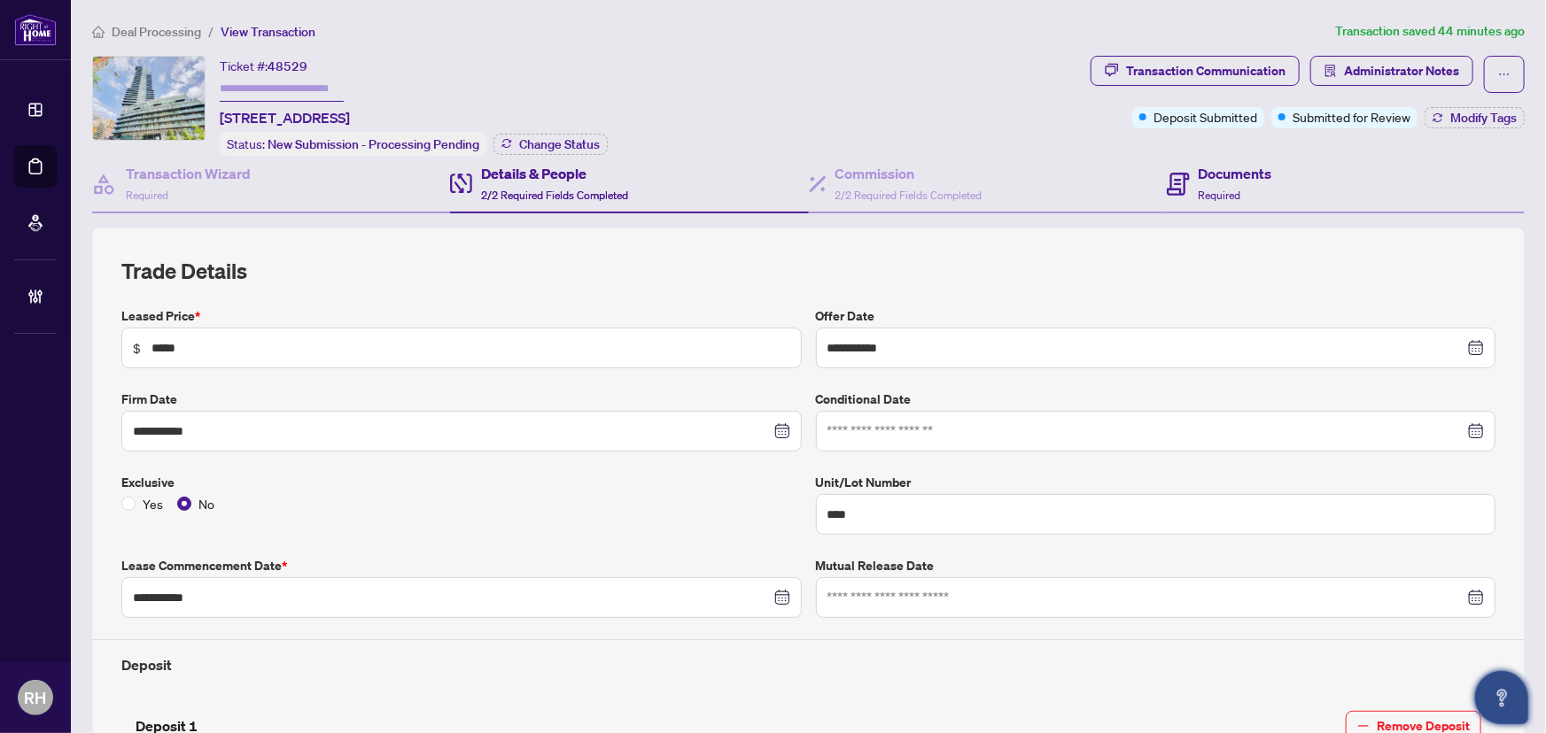
click at [1343, 175] on div "Documents Required" at bounding box center [1346, 185] width 358 height 58
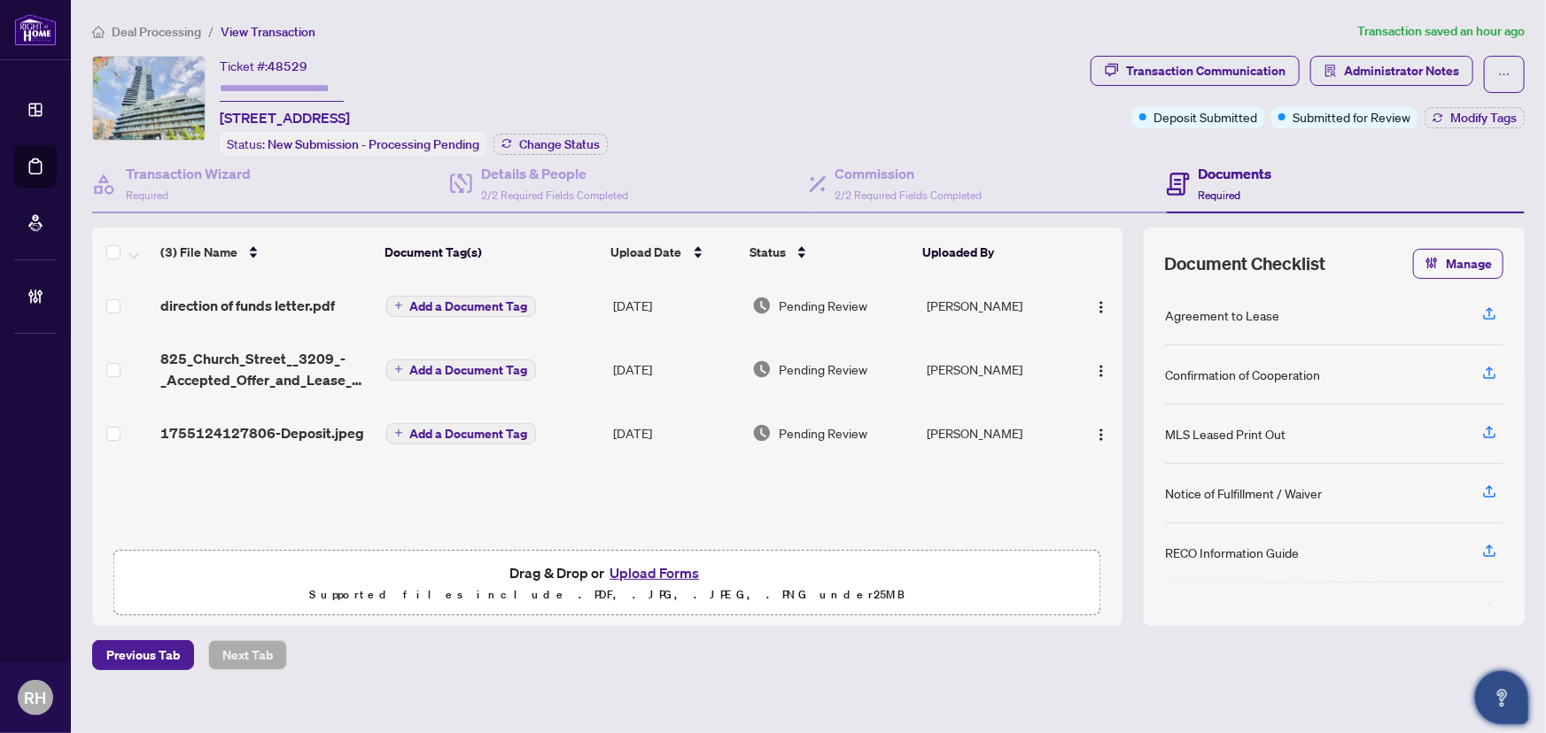
click at [1080, 307] on div at bounding box center [1097, 305] width 35 height 28
click at [1087, 303] on button "button" at bounding box center [1101, 305] width 28 height 28
click at [1120, 255] on div "(3) File Name Document Tag(s) Upload Date Status Uploaded By direction of funds…" at bounding box center [808, 427] width 1432 height 399
click at [1159, 72] on div "Transaction Communication" at bounding box center [1205, 71] width 159 height 28
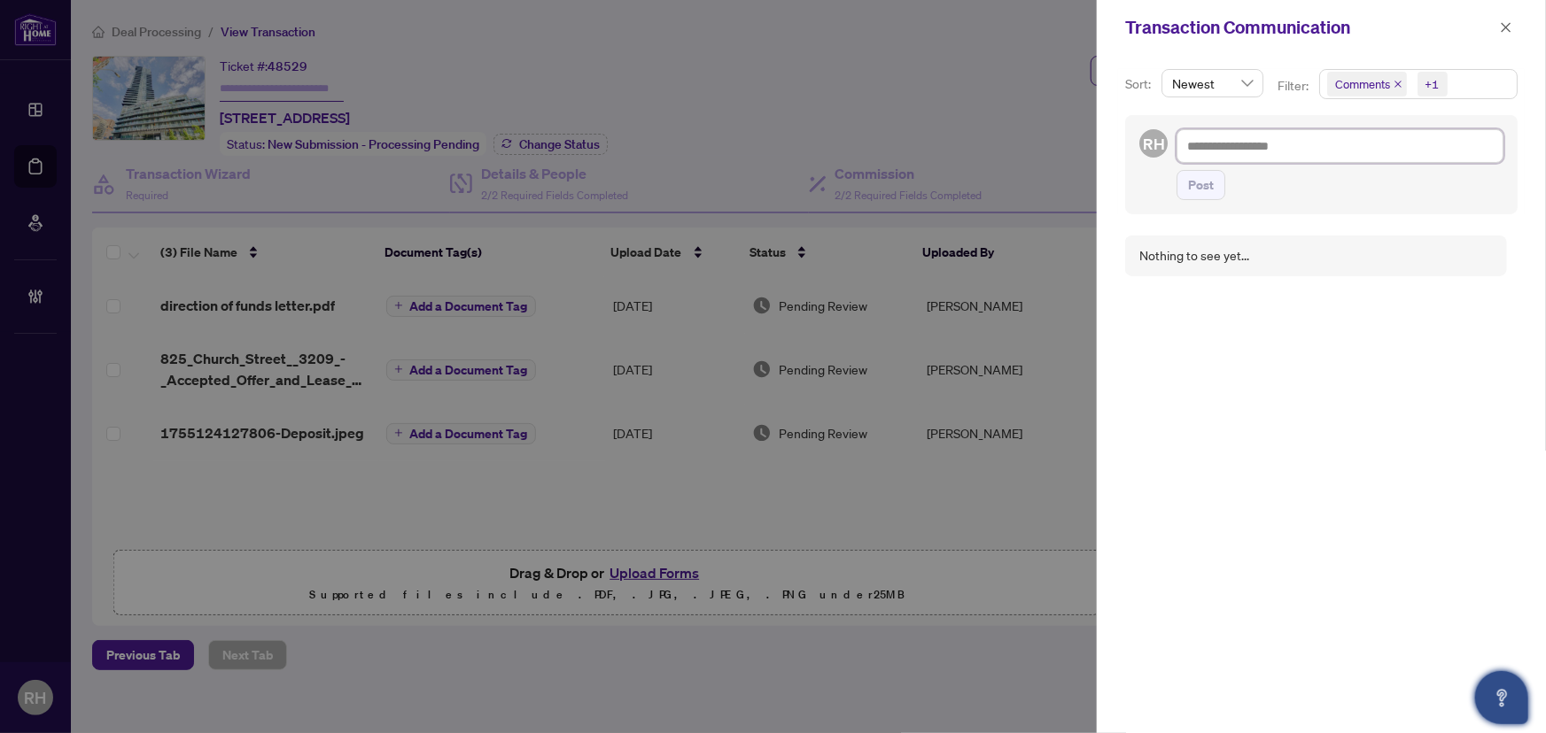
click at [1329, 148] on textarea at bounding box center [1339, 146] width 327 height 34
click at [1326, 139] on textarea at bounding box center [1339, 146] width 327 height 34
paste textarea "**********"
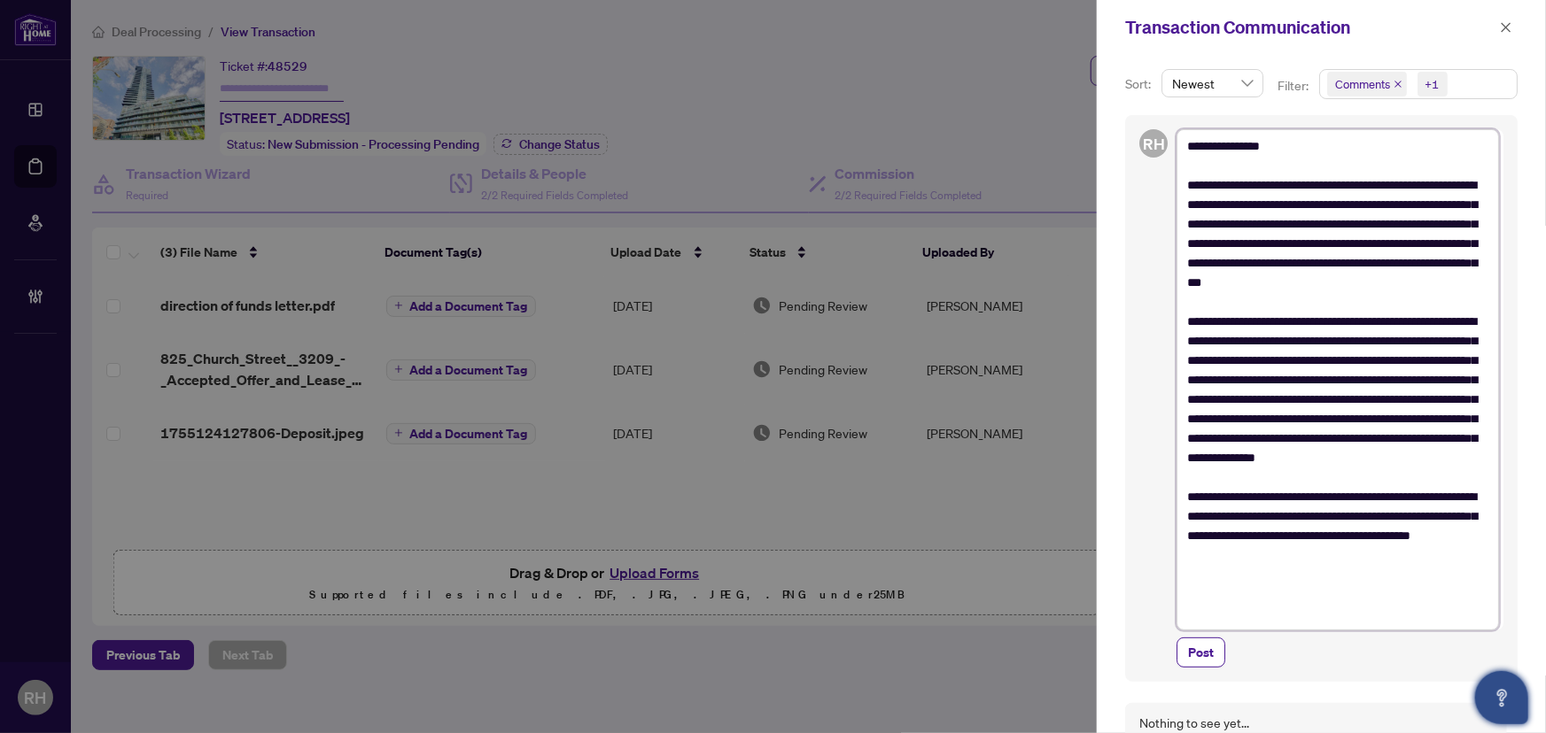
drag, startPoint x: 1396, startPoint y: 237, endPoint x: 1284, endPoint y: 272, distance: 116.8
click at [1385, 273] on textarea "**********" at bounding box center [1337, 379] width 322 height 501
click at [1289, 271] on textarea "**********" at bounding box center [1337, 379] width 322 height 501
drag, startPoint x: 1208, startPoint y: 209, endPoint x: 1346, endPoint y: 319, distance: 175.8
click at [1346, 319] on textarea "**********" at bounding box center [1337, 379] width 322 height 501
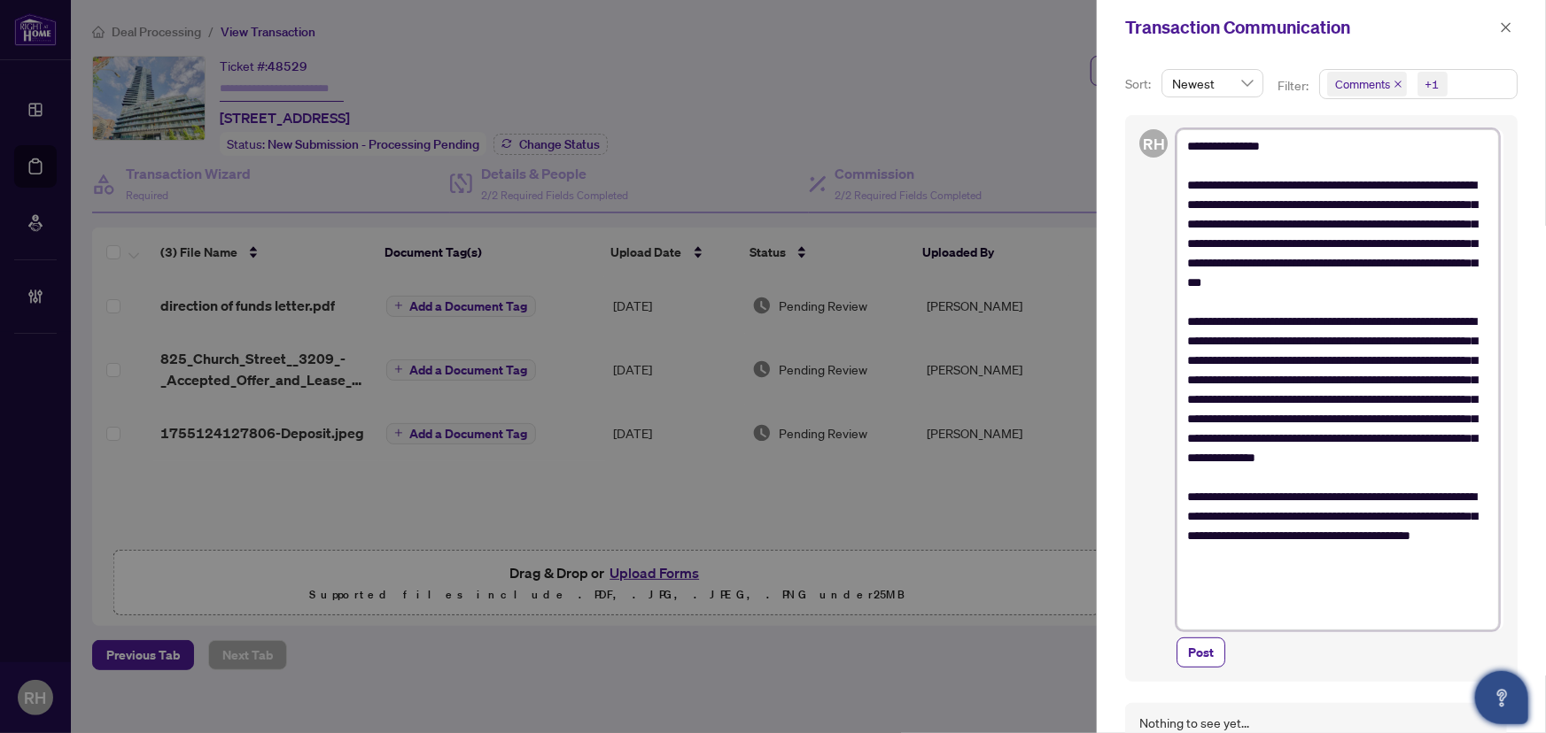
click at [1284, 248] on textarea "**********" at bounding box center [1337, 379] width 322 height 501
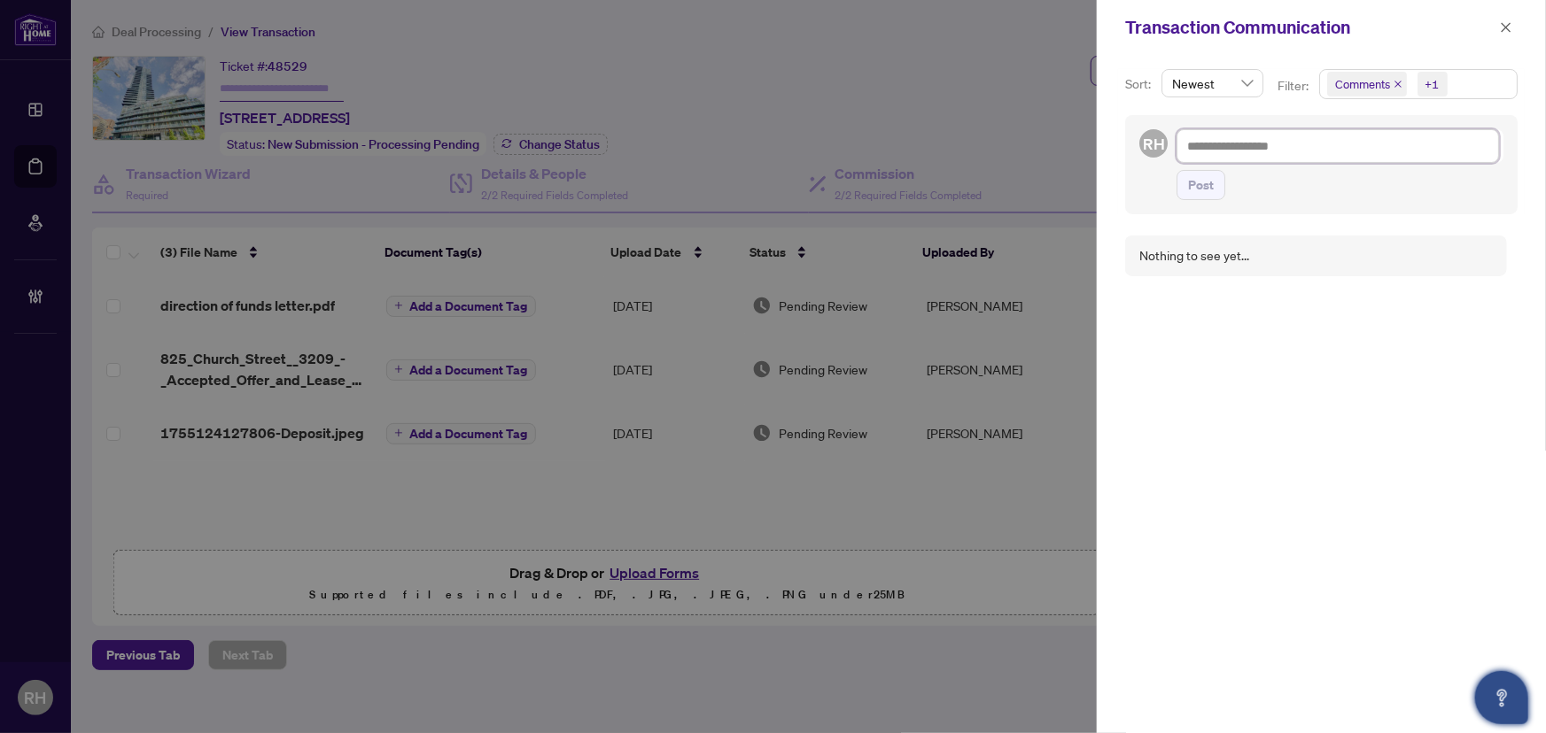
click at [1278, 155] on textarea at bounding box center [1337, 146] width 322 height 34
click at [1223, 155] on textarea at bounding box center [1337, 146] width 322 height 34
click at [1497, 18] on button "button" at bounding box center [1505, 27] width 23 height 21
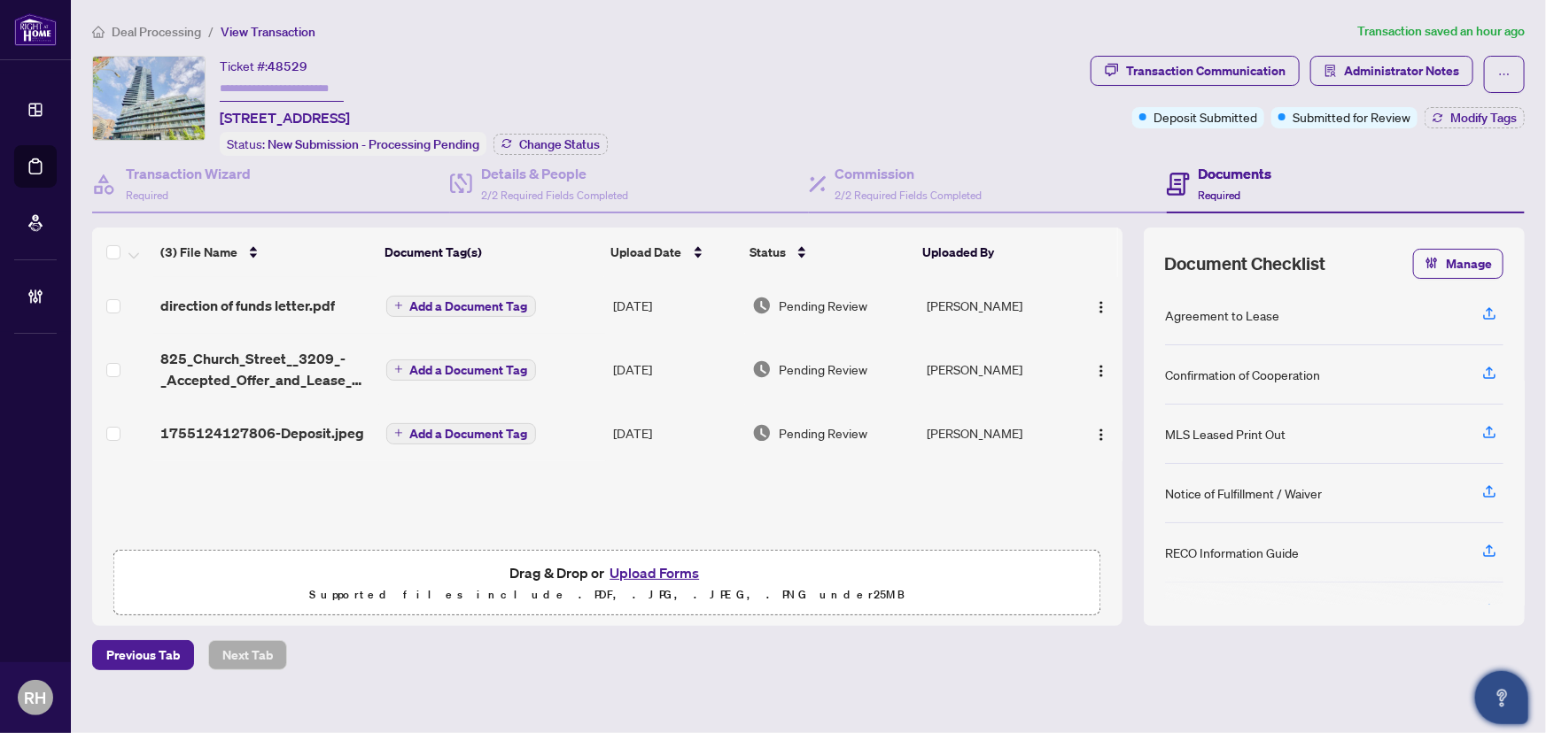
click at [181, 26] on span "Deal Processing" at bounding box center [156, 32] width 89 height 16
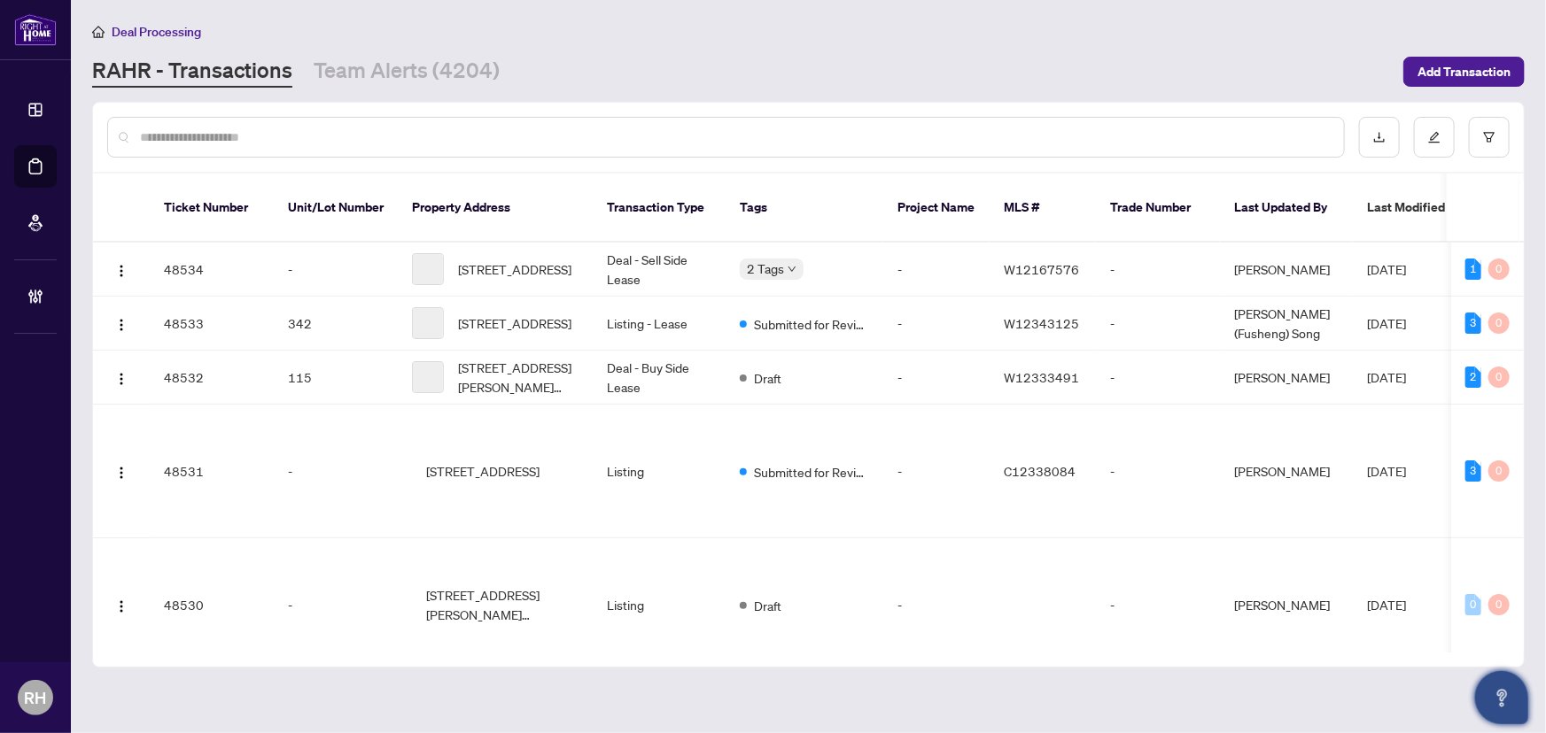
click at [221, 145] on input "text" at bounding box center [735, 137] width 1190 height 19
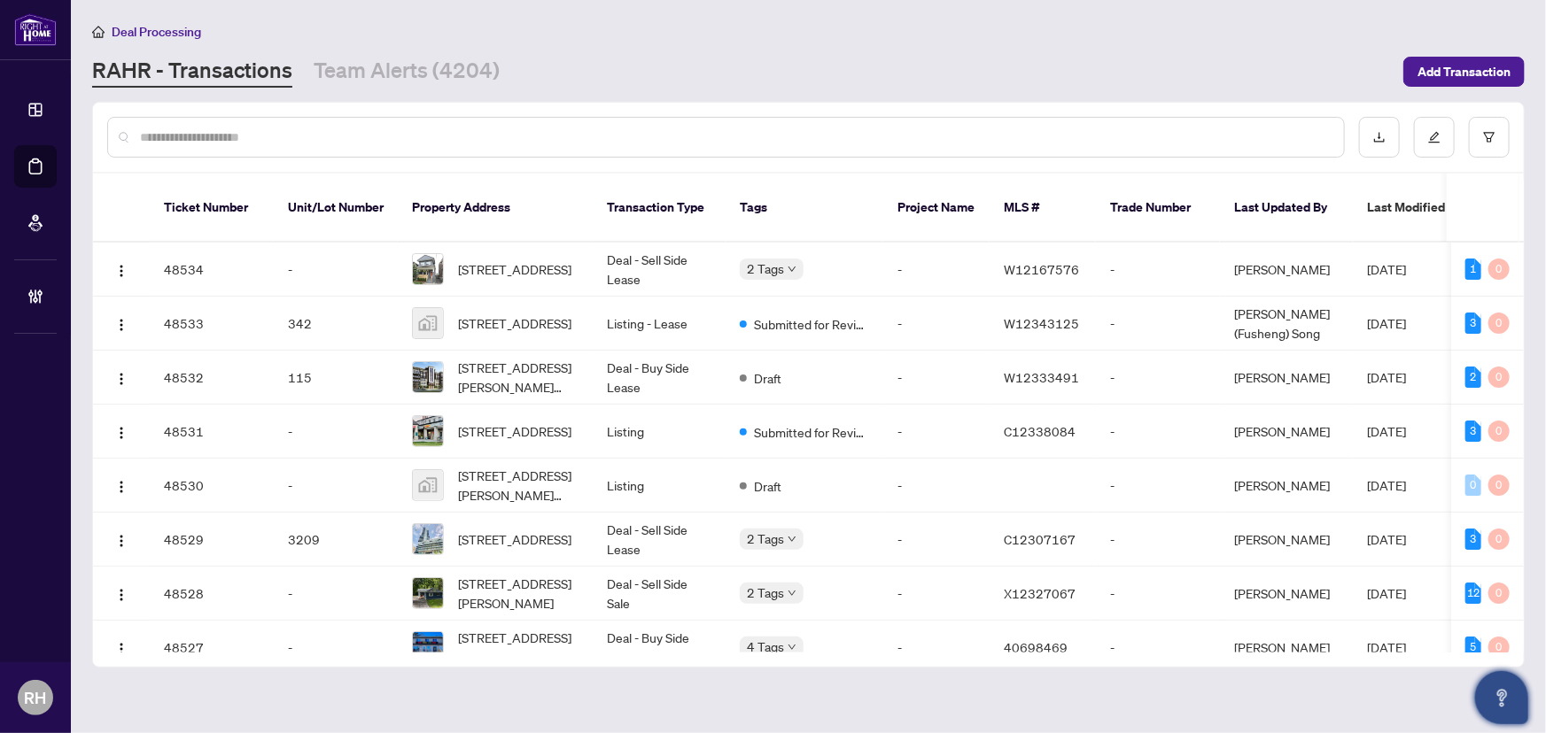
click at [140, 137] on input "text" at bounding box center [735, 137] width 1190 height 19
click at [1453, 66] on span "Add Transaction" at bounding box center [1463, 72] width 93 height 28
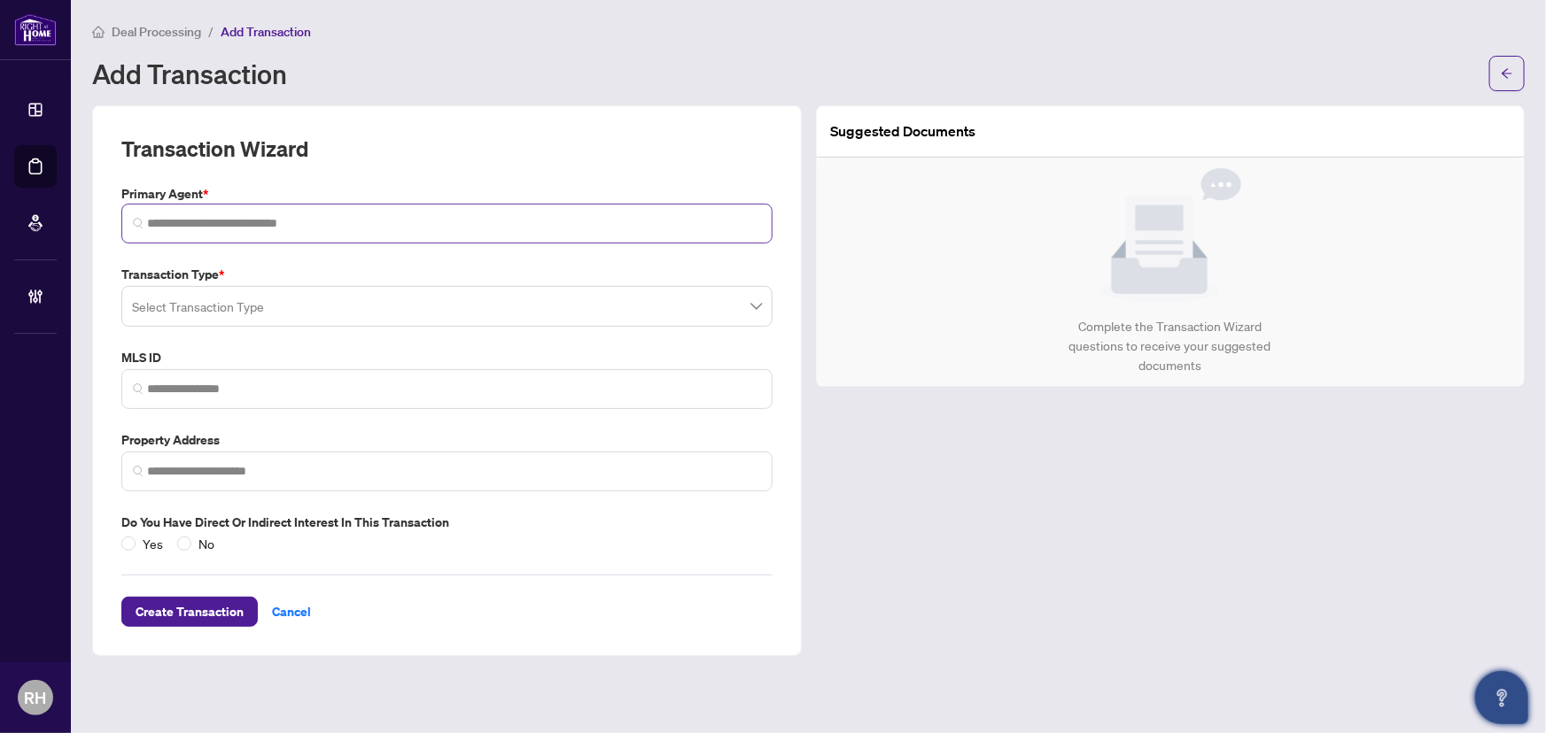
click at [276, 239] on span at bounding box center [446, 224] width 651 height 40
click at [264, 342] on div "Transaction Type * Select Transaction Type MLS ID Property Address Do you have …" at bounding box center [446, 409] width 665 height 289
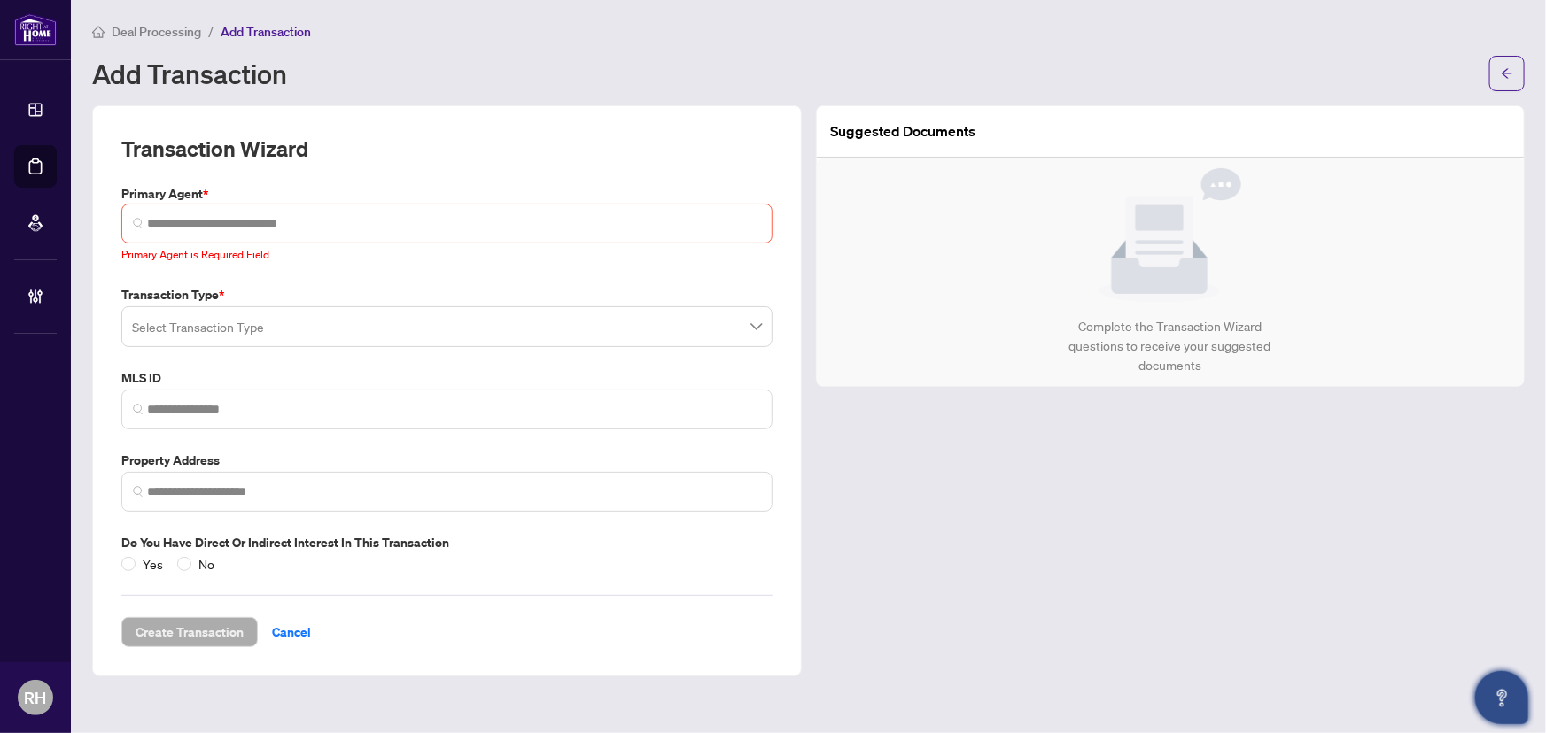
click at [266, 320] on input "search" at bounding box center [439, 329] width 614 height 39
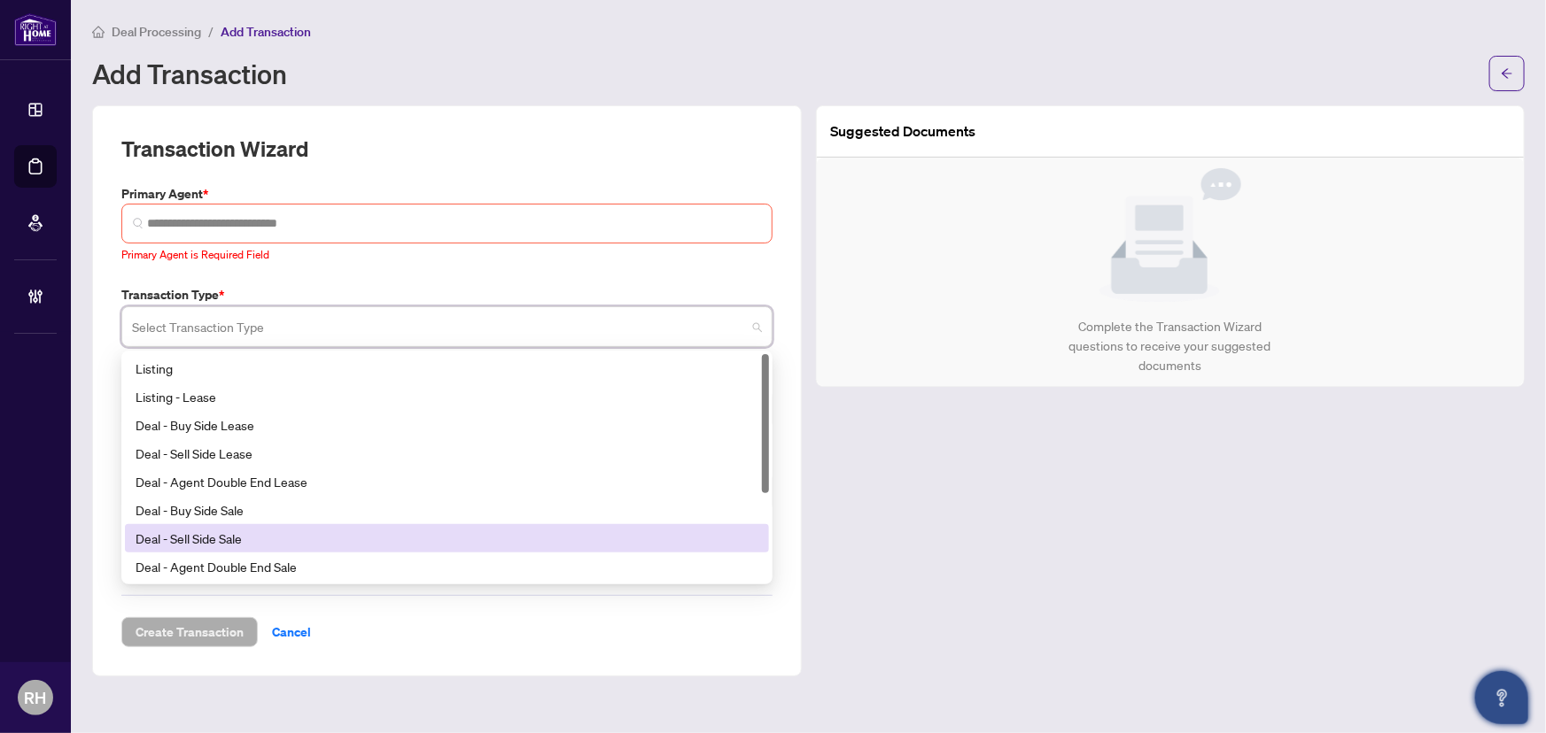
click at [997, 499] on div "Suggested Documents Complete the Transaction Wizard questions to receive your s…" at bounding box center [1171, 390] width 724 height 571
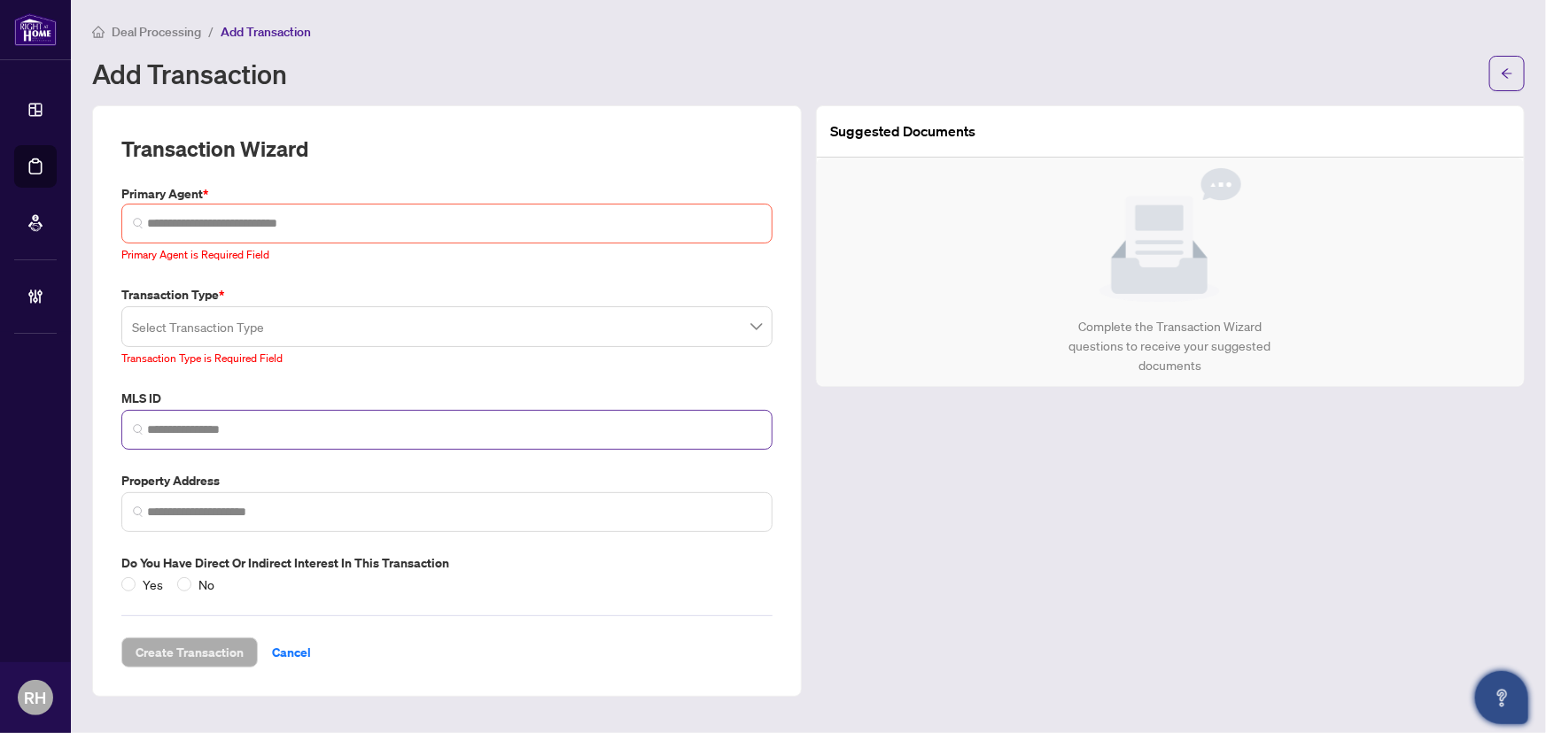
click at [281, 410] on span at bounding box center [446, 430] width 651 height 40
click at [283, 345] on input "search" at bounding box center [439, 329] width 614 height 39
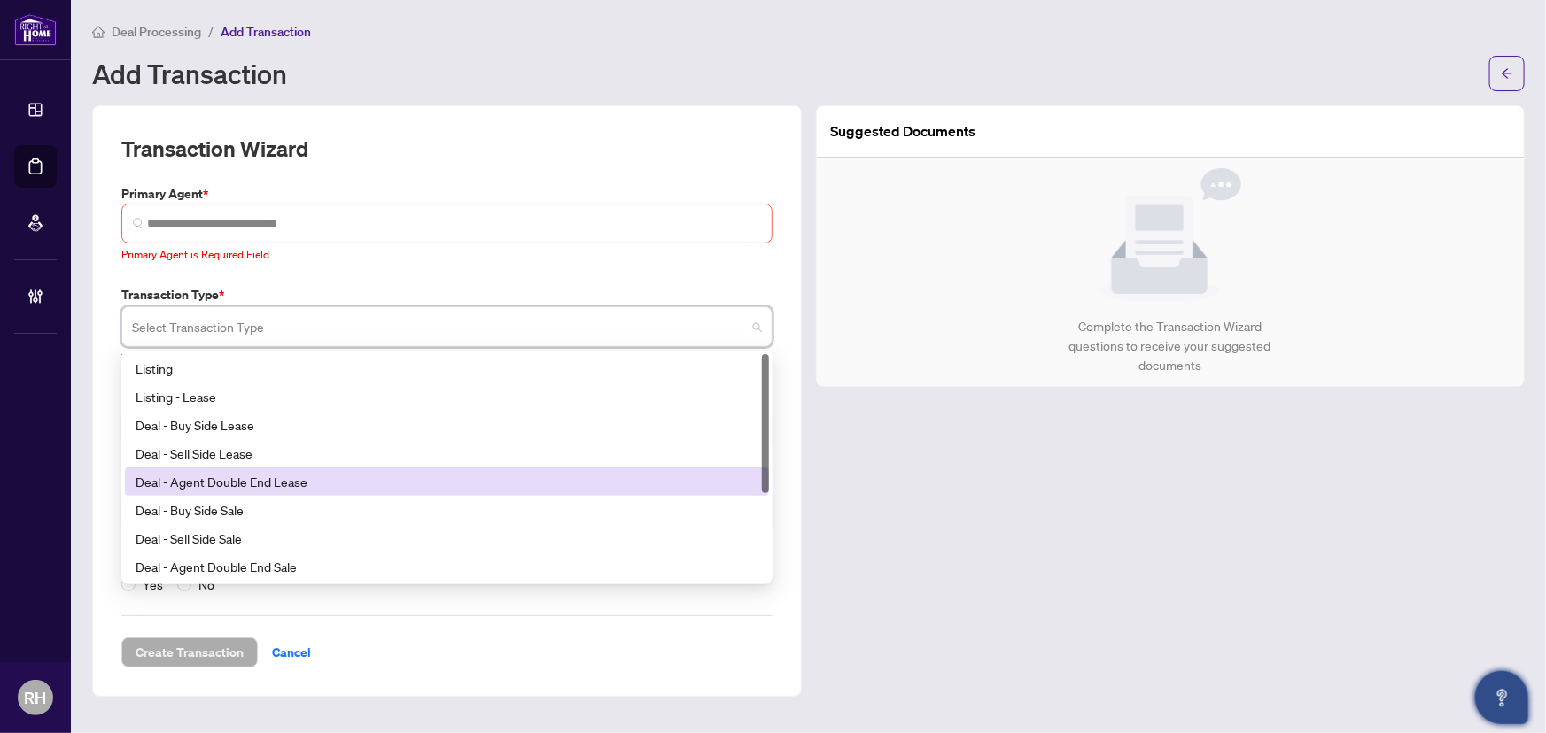
click at [979, 509] on div "Suggested Documents Complete the Transaction Wizard questions to receive your s…" at bounding box center [1171, 401] width 724 height 592
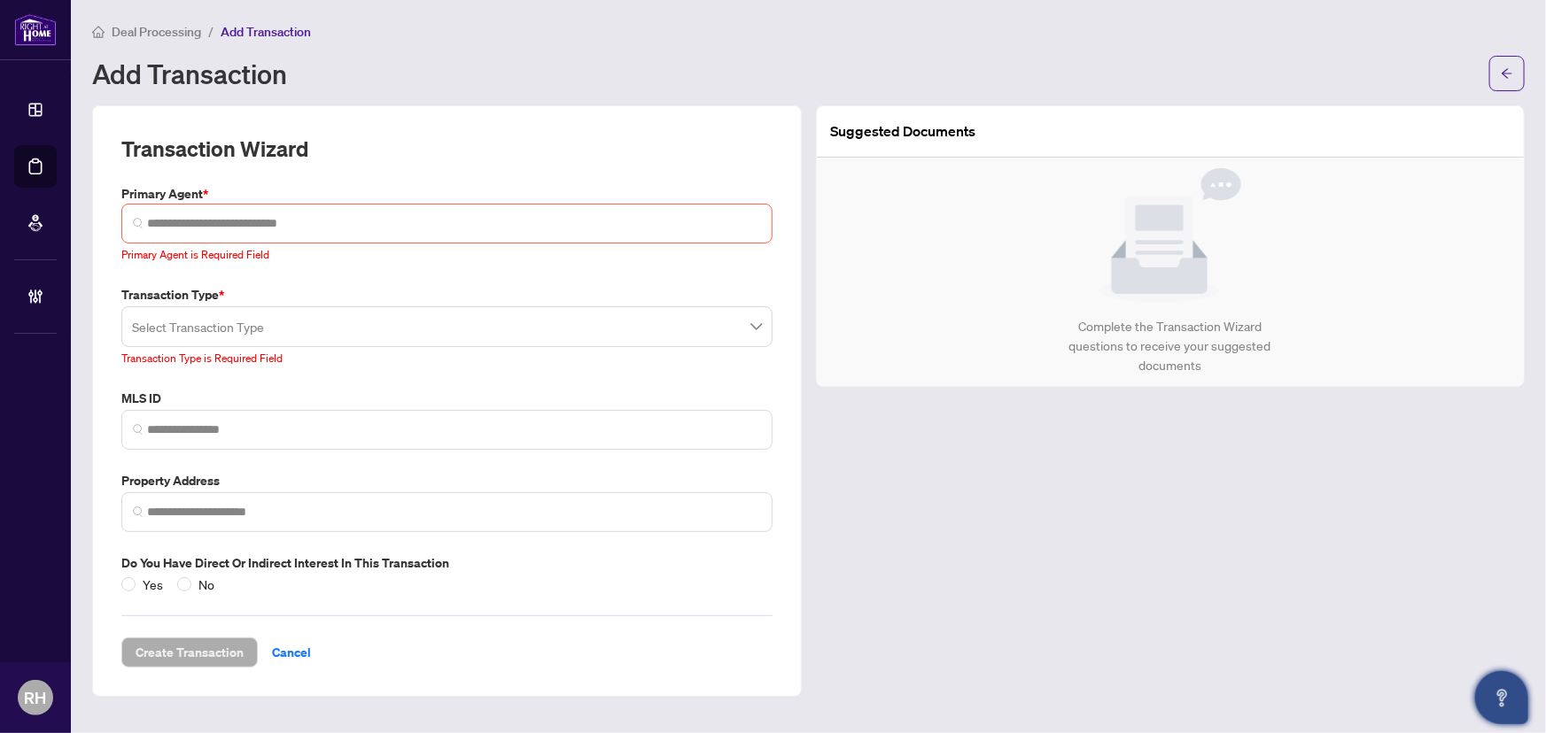
click at [232, 327] on input "search" at bounding box center [439, 329] width 614 height 39
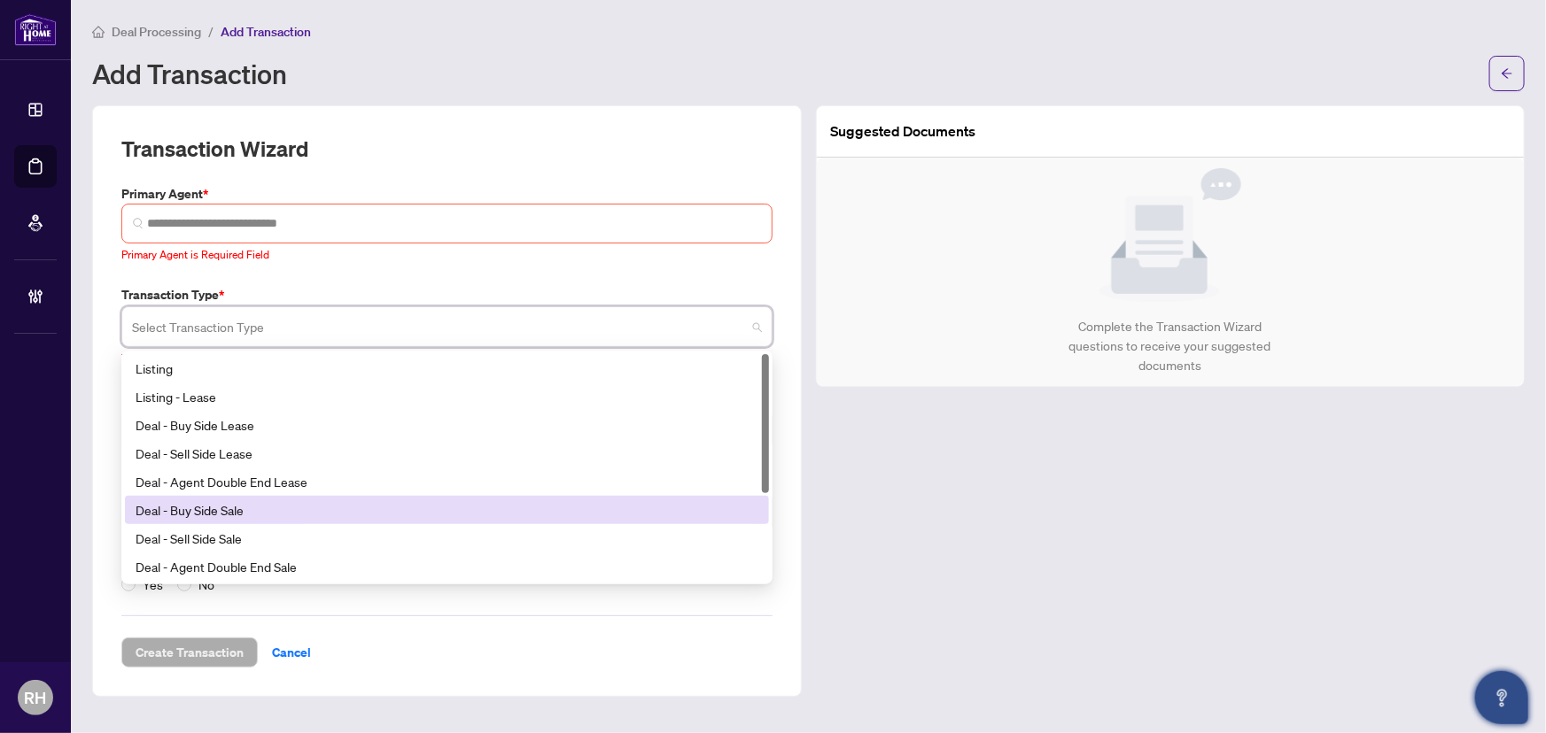
click at [1101, 546] on div "Suggested Documents Complete the Transaction Wizard questions to receive your s…" at bounding box center [1171, 401] width 724 height 592
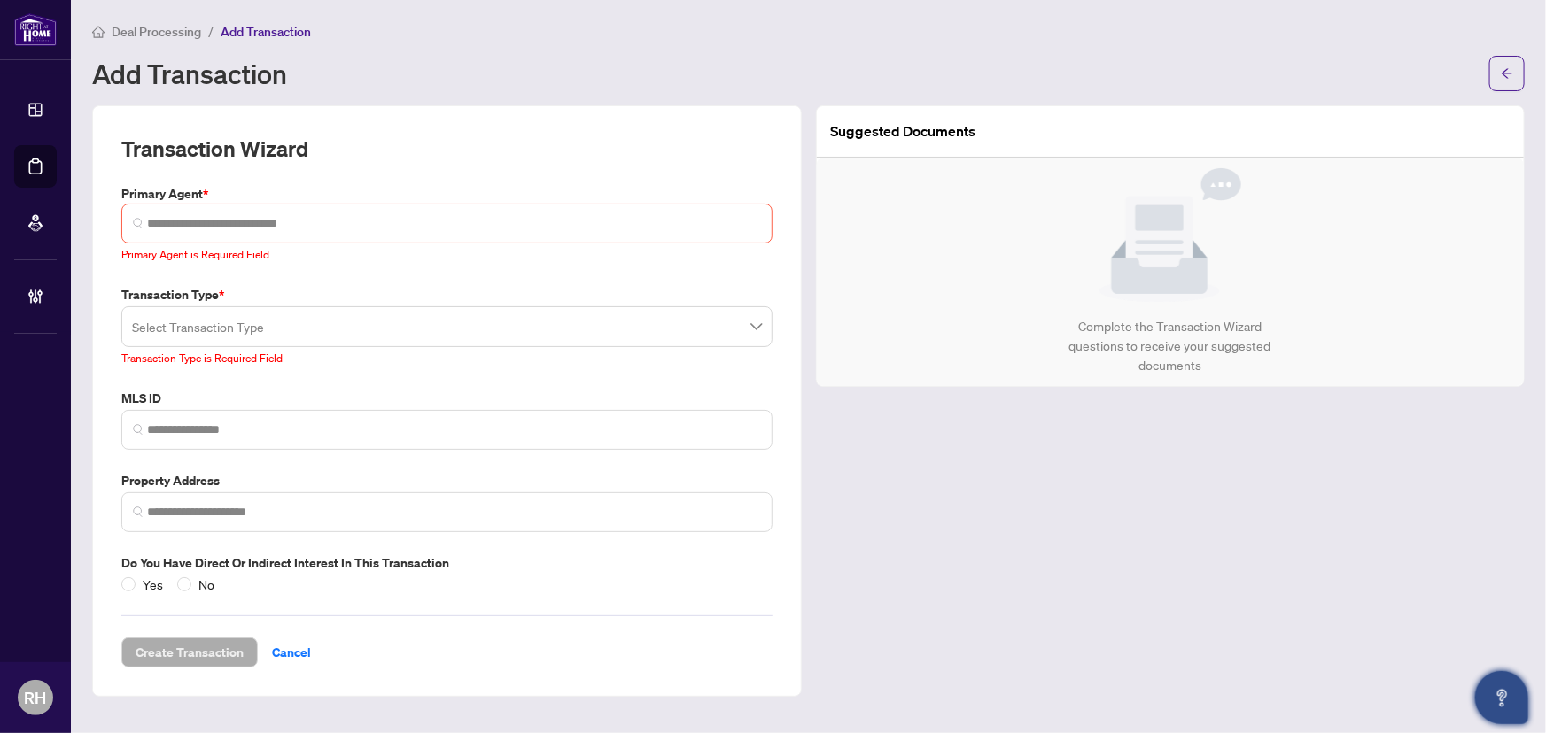
click at [390, 303] on div "Transaction Type * Select Transaction Type 17 18 19 Listing Listing - Lease Dea…" at bounding box center [446, 326] width 665 height 82
click at [248, 228] on input "search" at bounding box center [454, 223] width 614 height 19
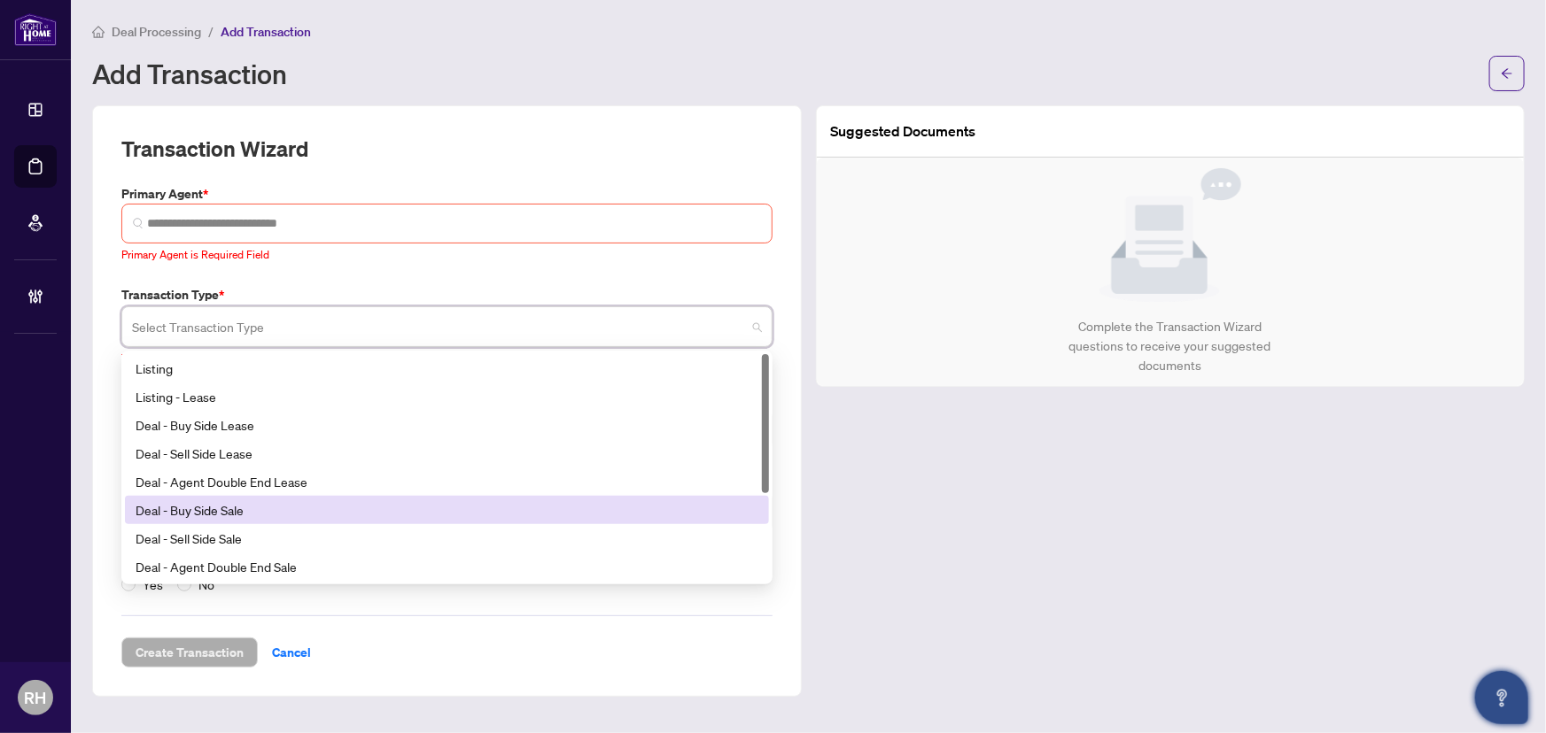
click at [292, 310] on input "search" at bounding box center [439, 329] width 614 height 39
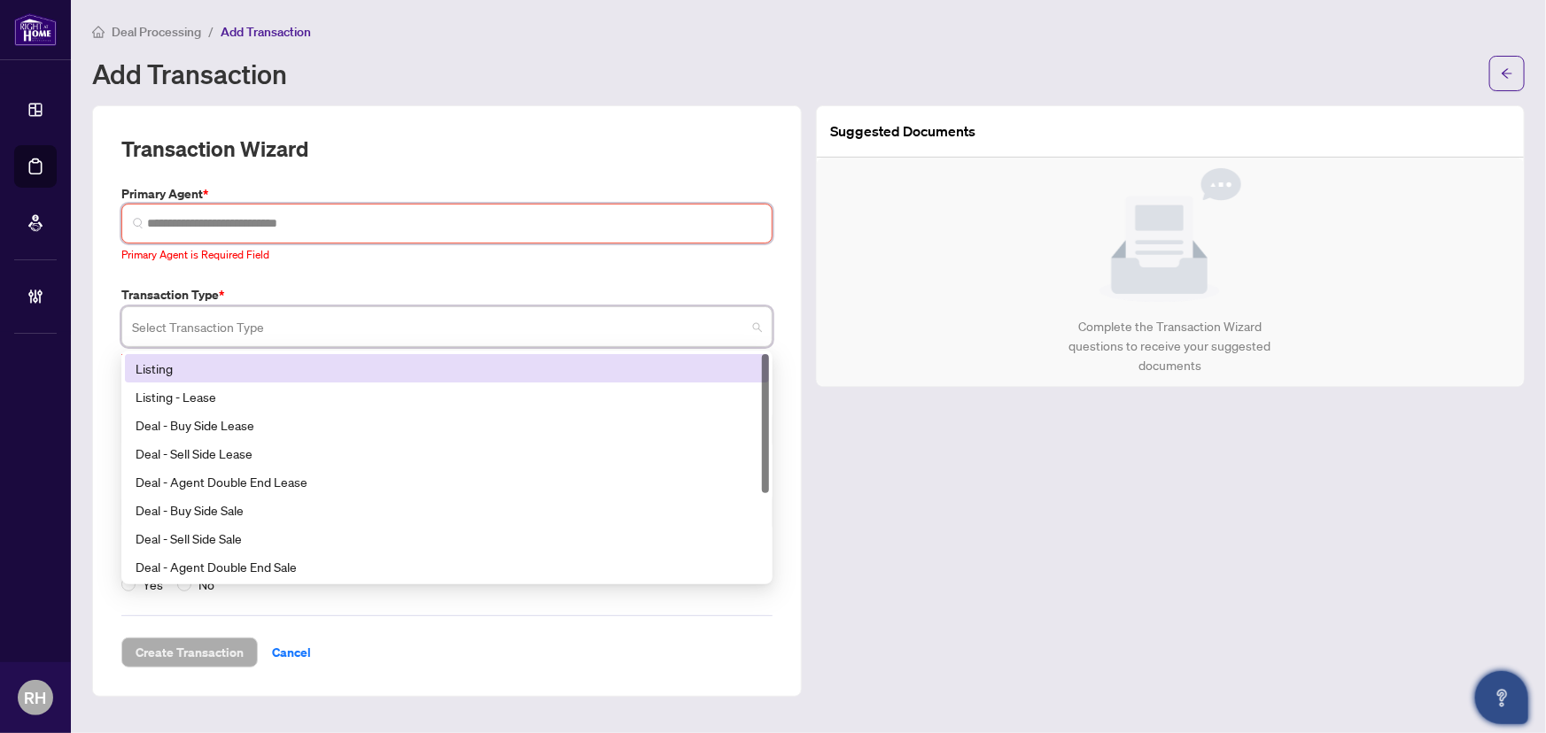
click at [376, 216] on input "search" at bounding box center [454, 223] width 614 height 19
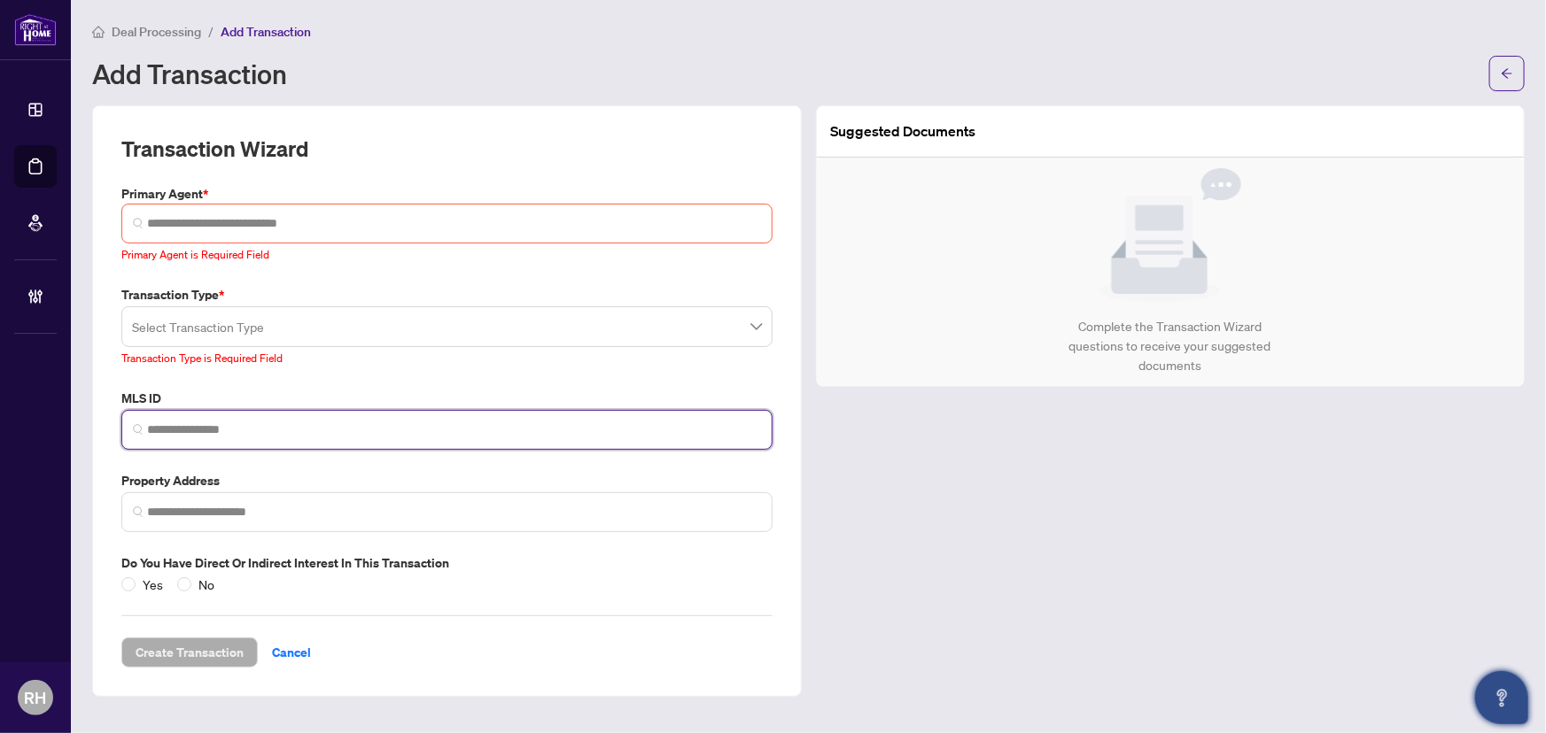
click at [189, 421] on input "search" at bounding box center [454, 430] width 614 height 19
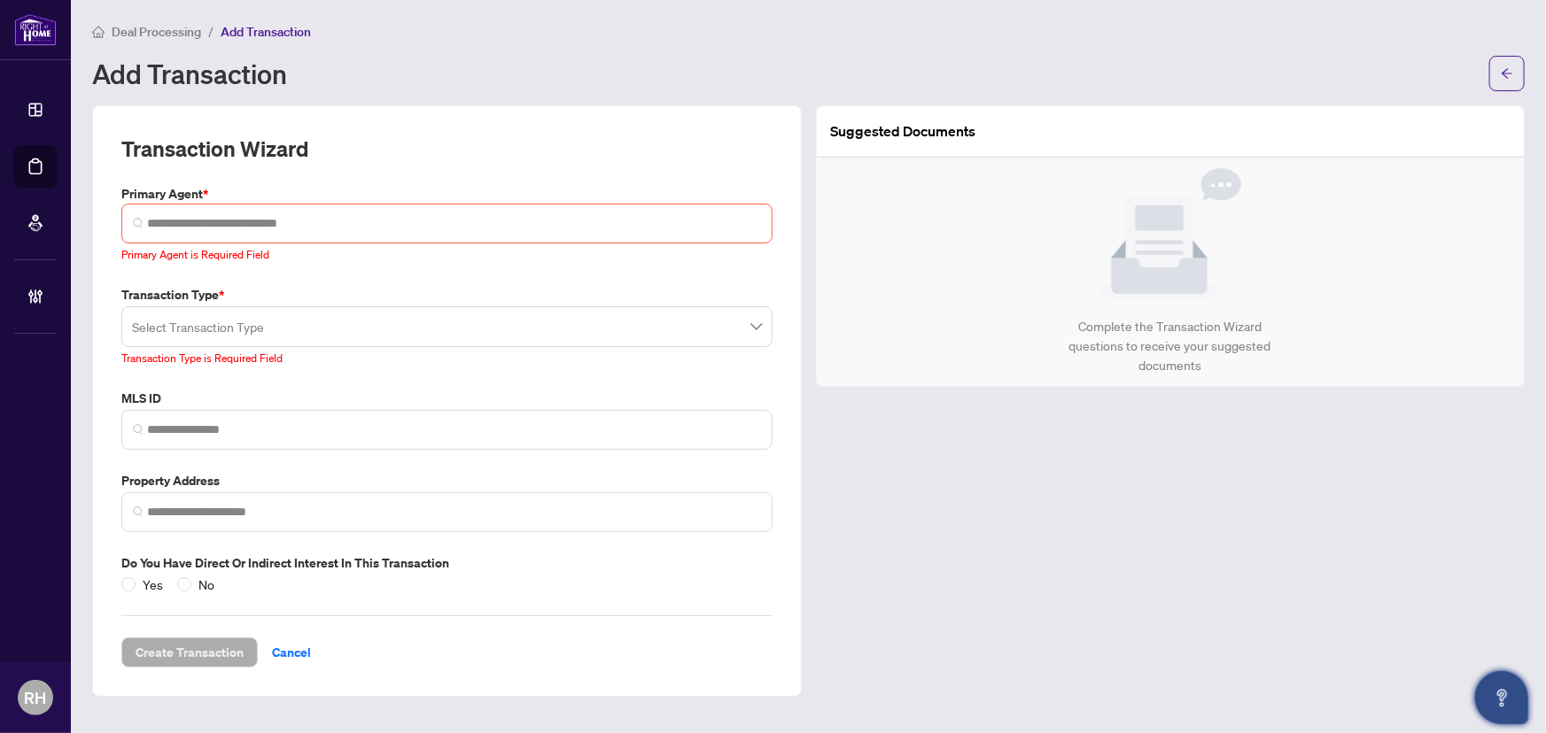
click at [142, 35] on span "Deal Processing" at bounding box center [156, 32] width 89 height 16
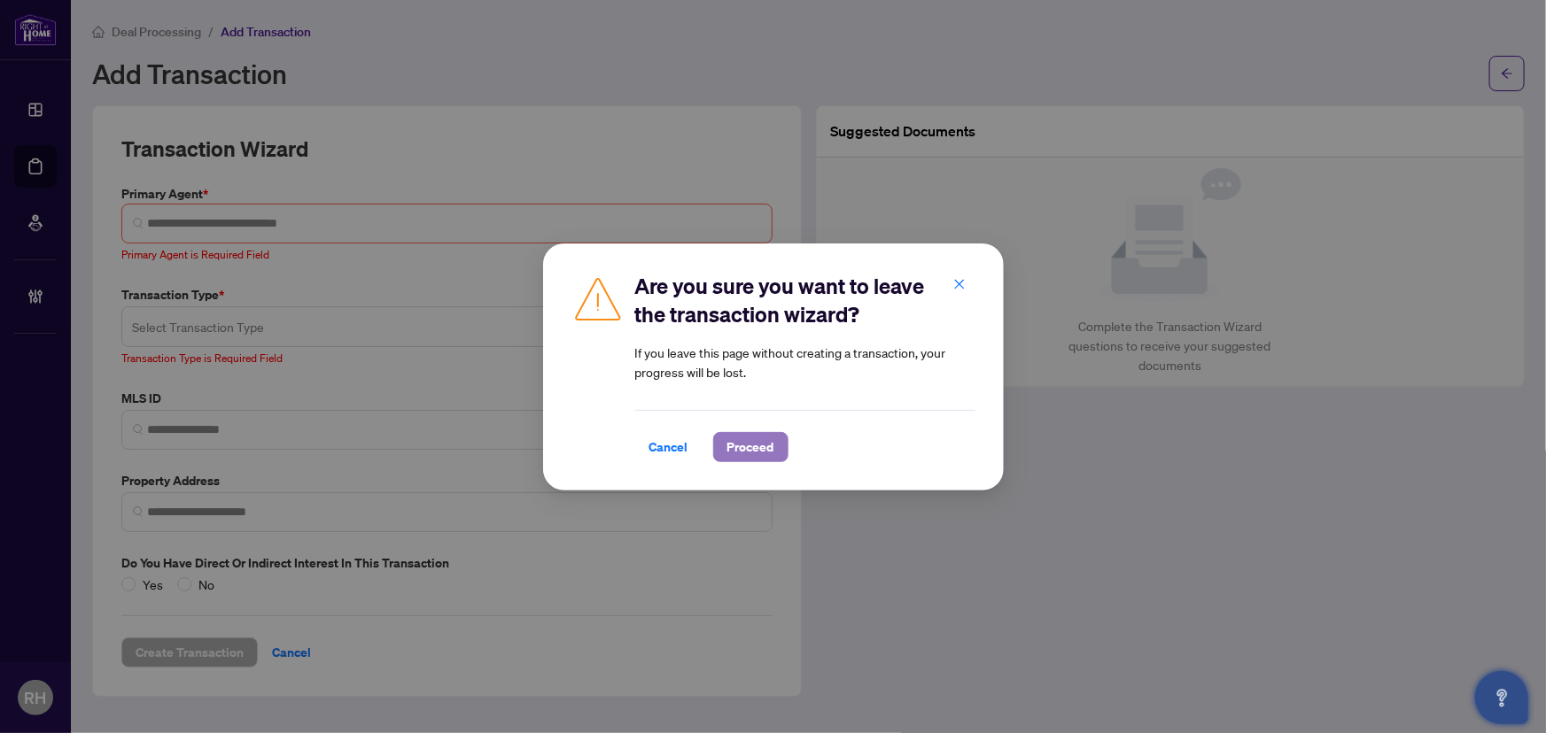
click at [735, 441] on span "Proceed" at bounding box center [750, 447] width 47 height 28
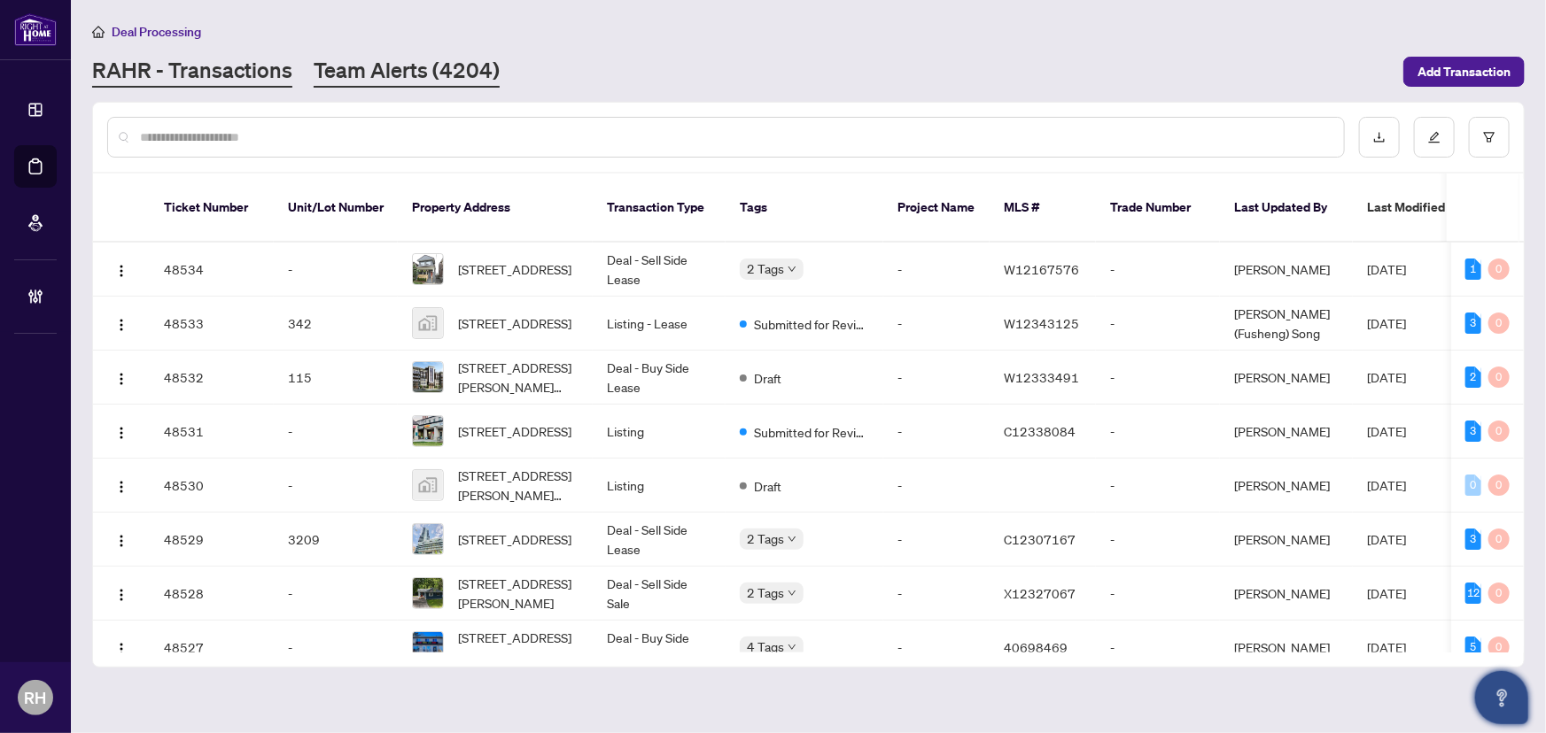
click at [355, 58] on link "Team Alerts (4204)" at bounding box center [407, 72] width 186 height 32
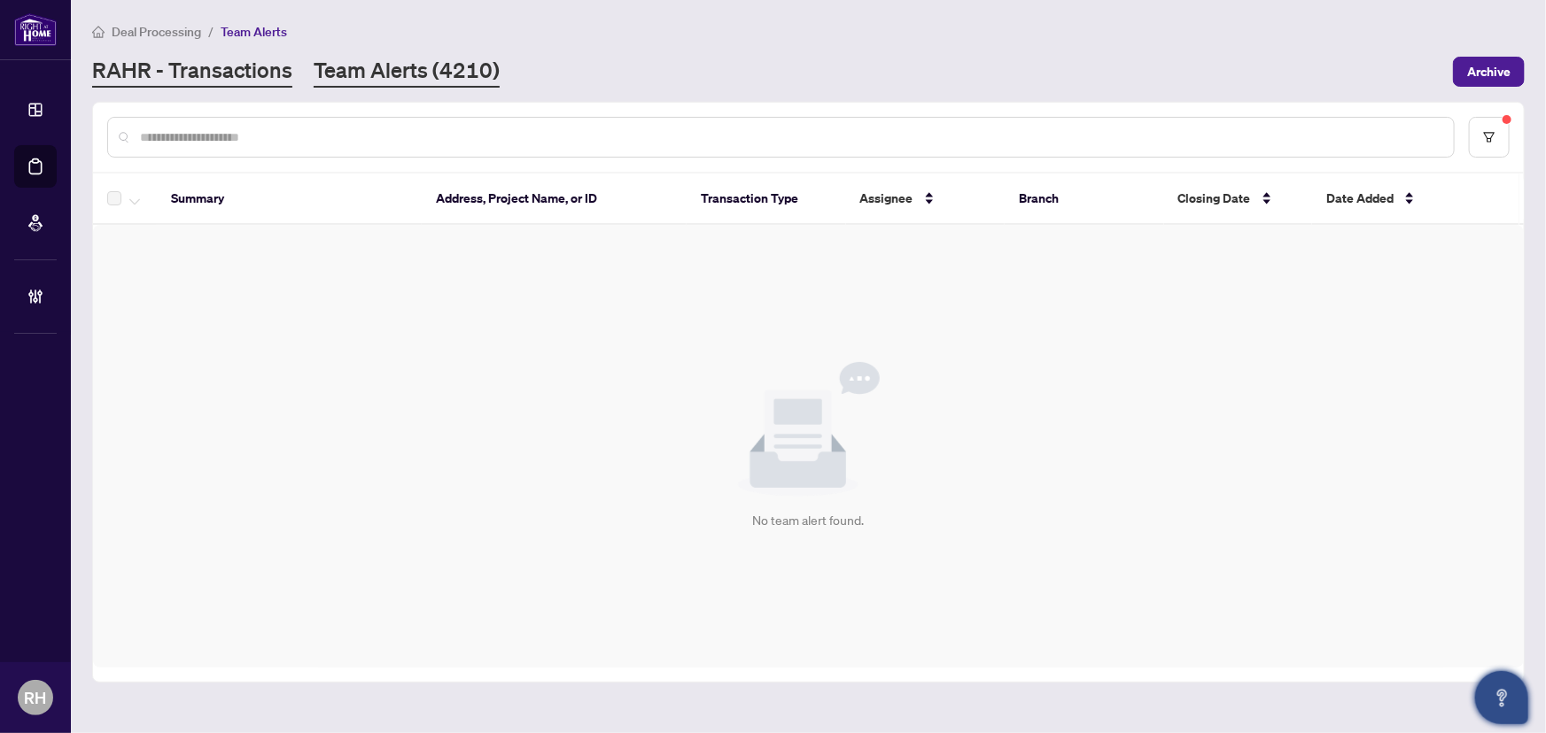
click at [221, 80] on link "RAHR - Transactions" at bounding box center [192, 72] width 200 height 32
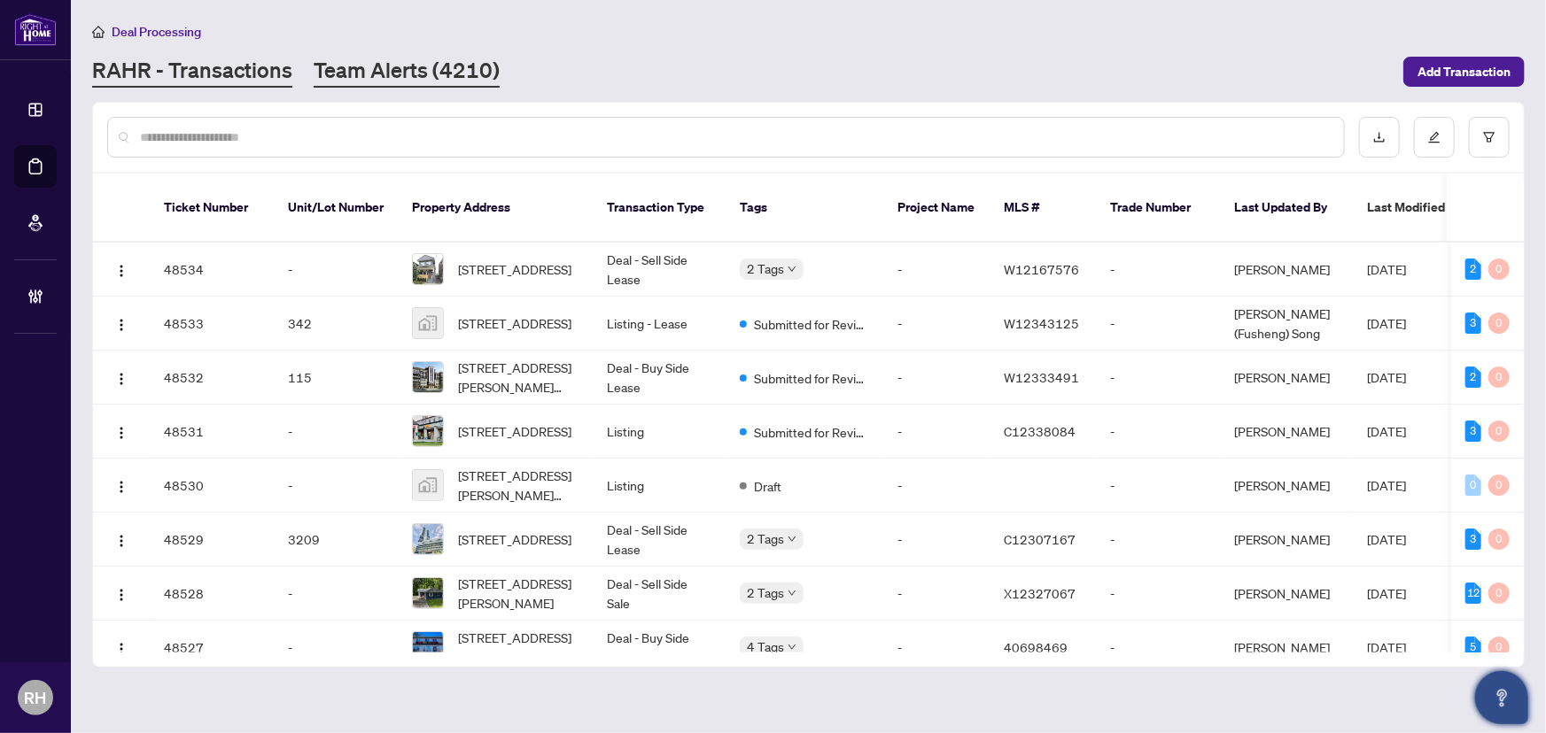
click at [376, 66] on link "Team Alerts (4210)" at bounding box center [407, 72] width 186 height 32
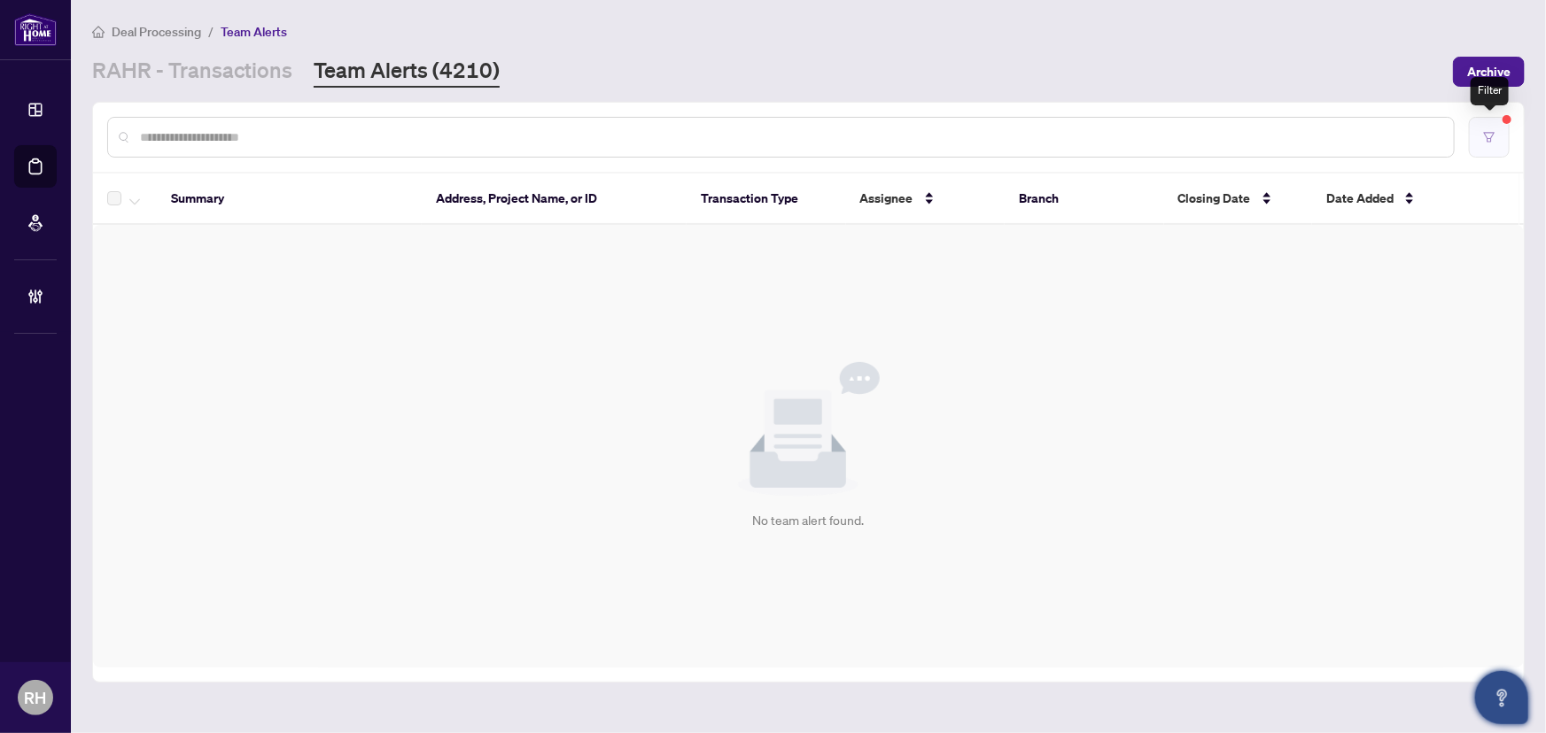
click at [1480, 142] on button "button" at bounding box center [1489, 137] width 41 height 41
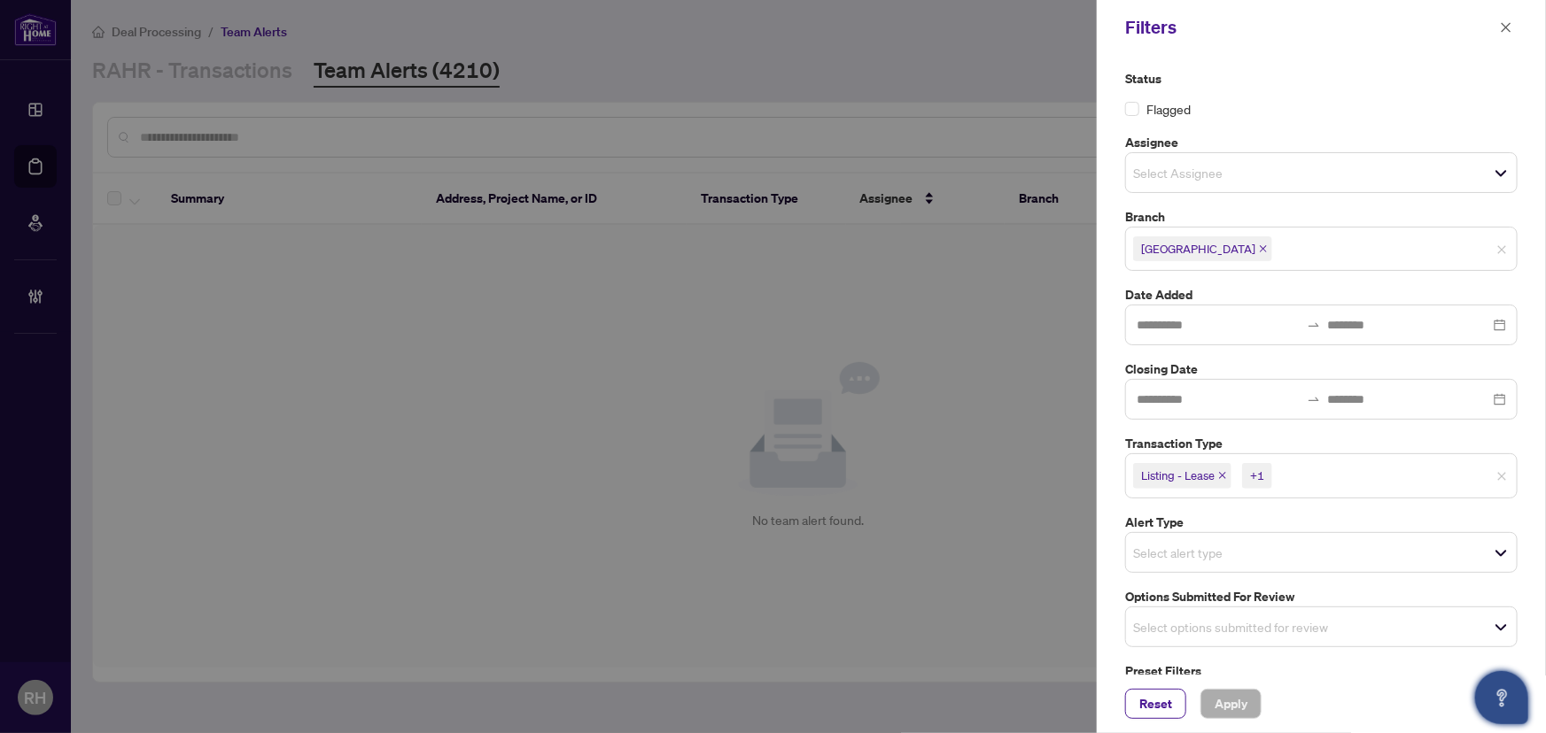
click at [1225, 252] on span "[GEOGRAPHIC_DATA]" at bounding box center [1202, 249] width 139 height 25
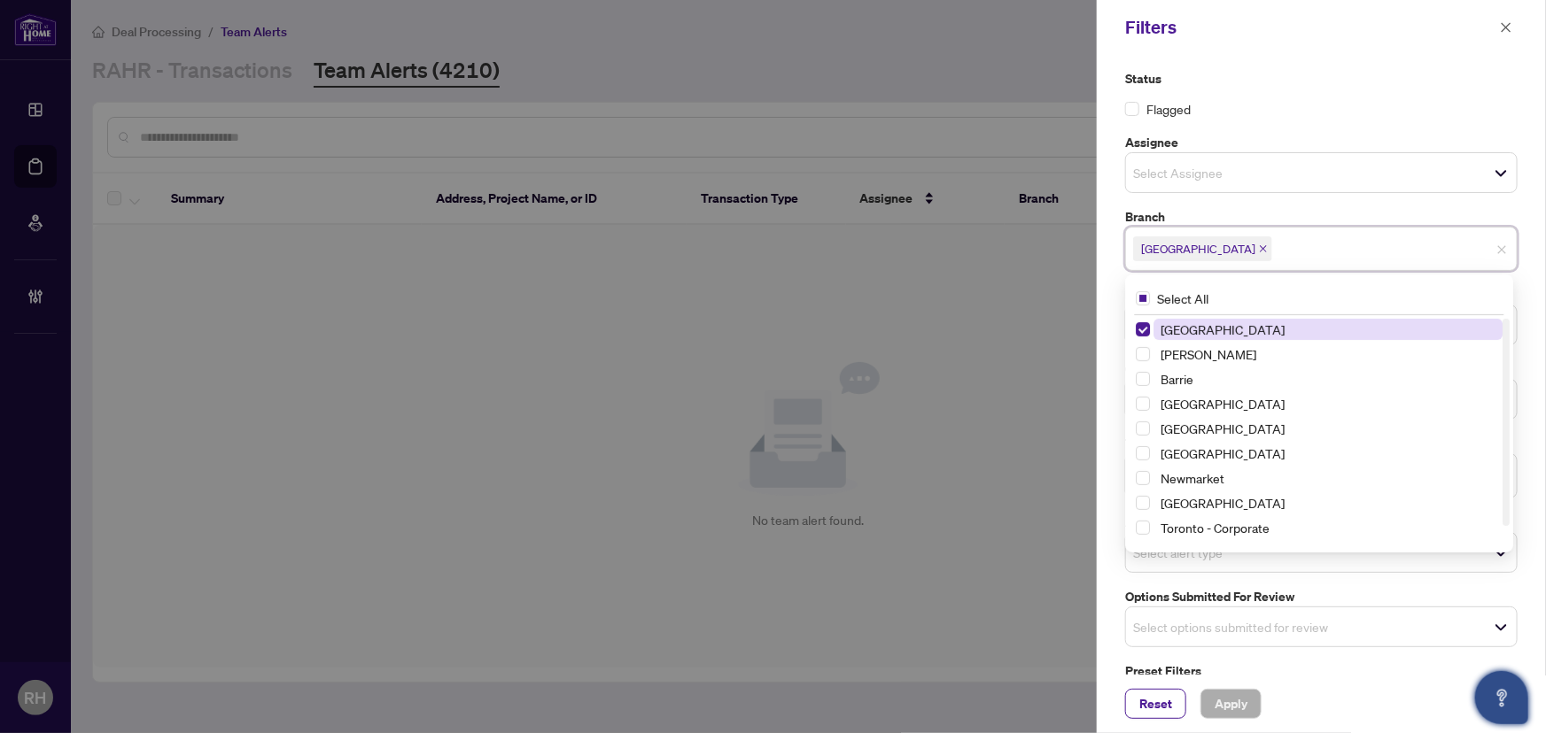
click at [1221, 255] on span "[GEOGRAPHIC_DATA]" at bounding box center [1202, 249] width 139 height 25
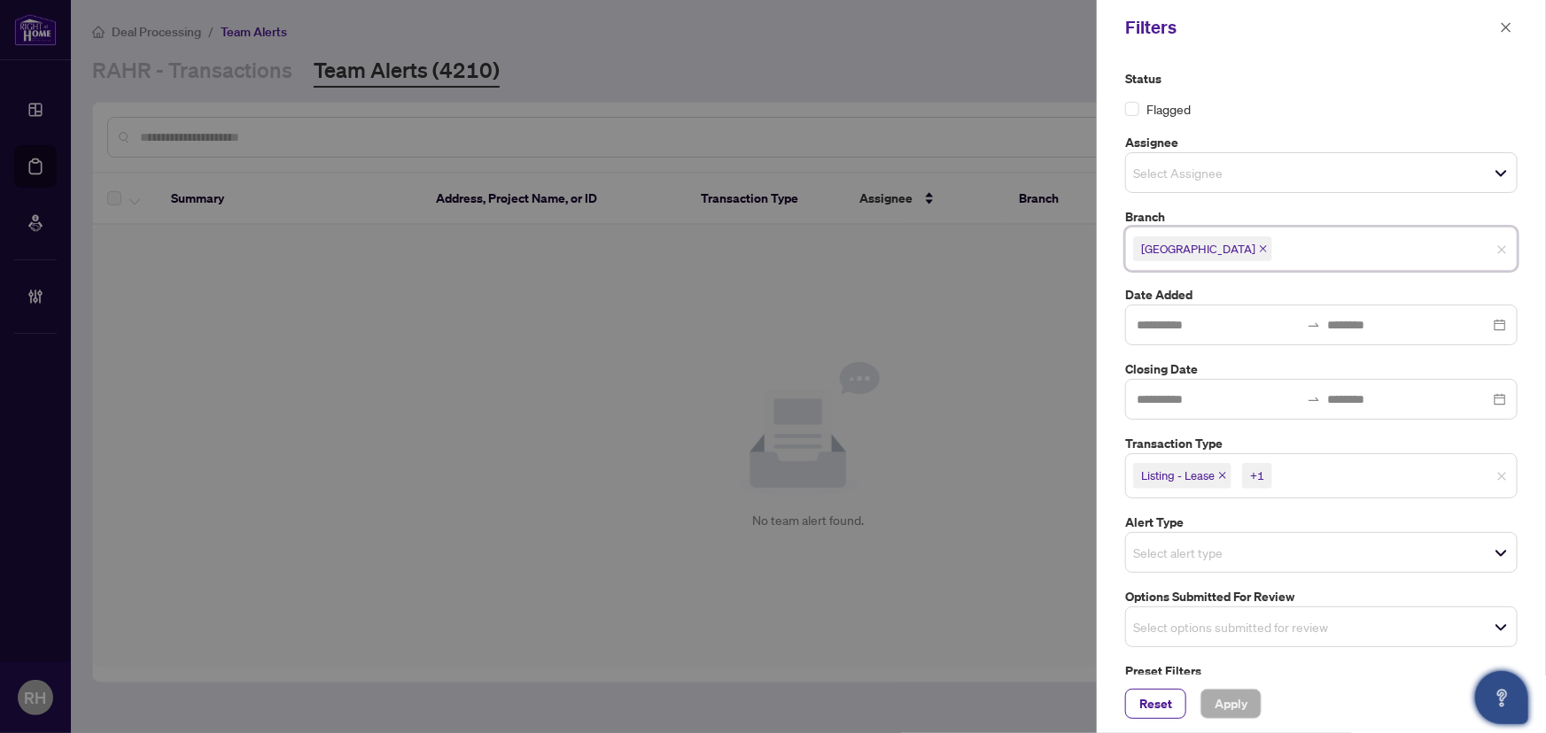
click at [1216, 255] on span "[GEOGRAPHIC_DATA]" at bounding box center [1202, 249] width 139 height 25
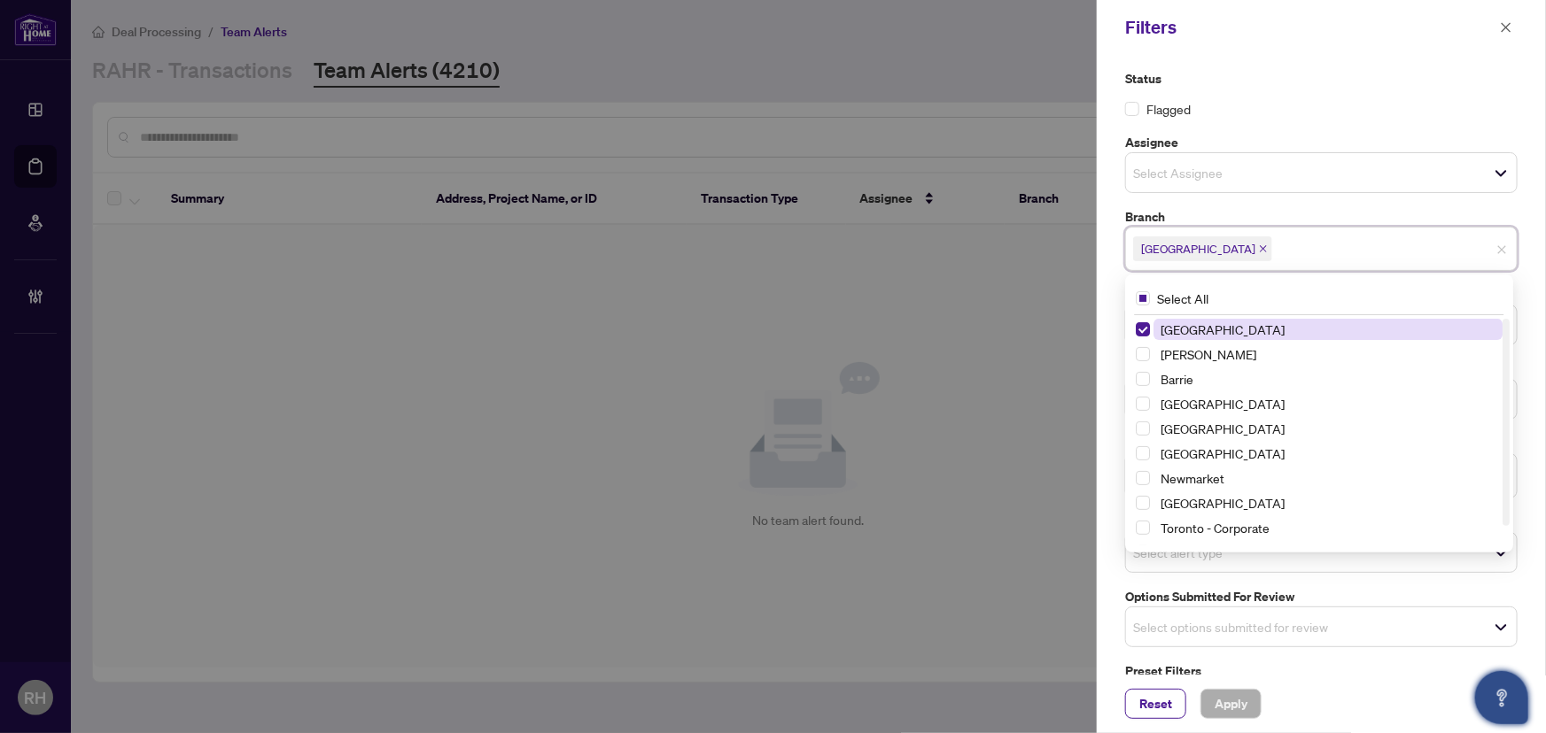
click at [1260, 248] on icon "close" at bounding box center [1263, 248] width 7 height 7
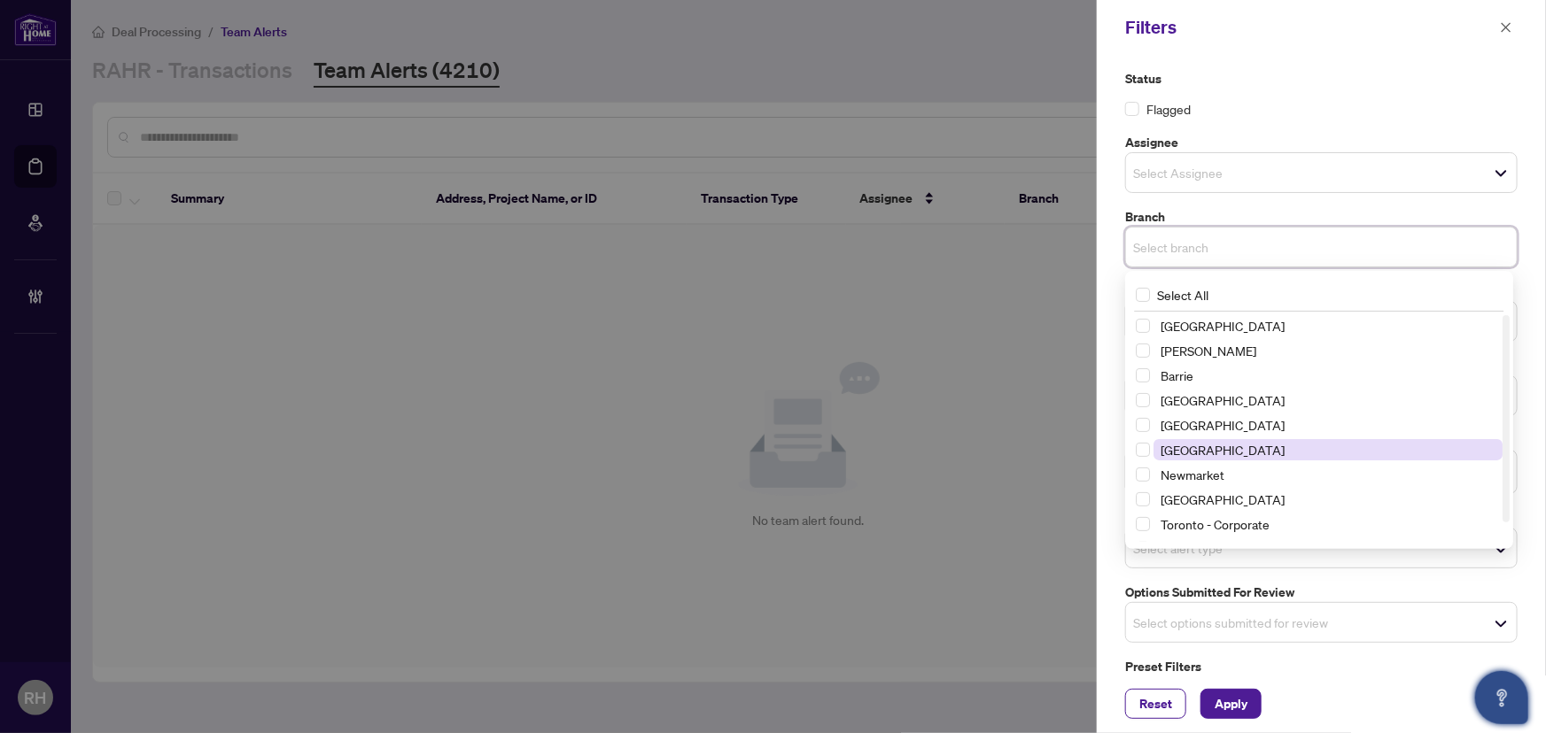
scroll to position [20, 0]
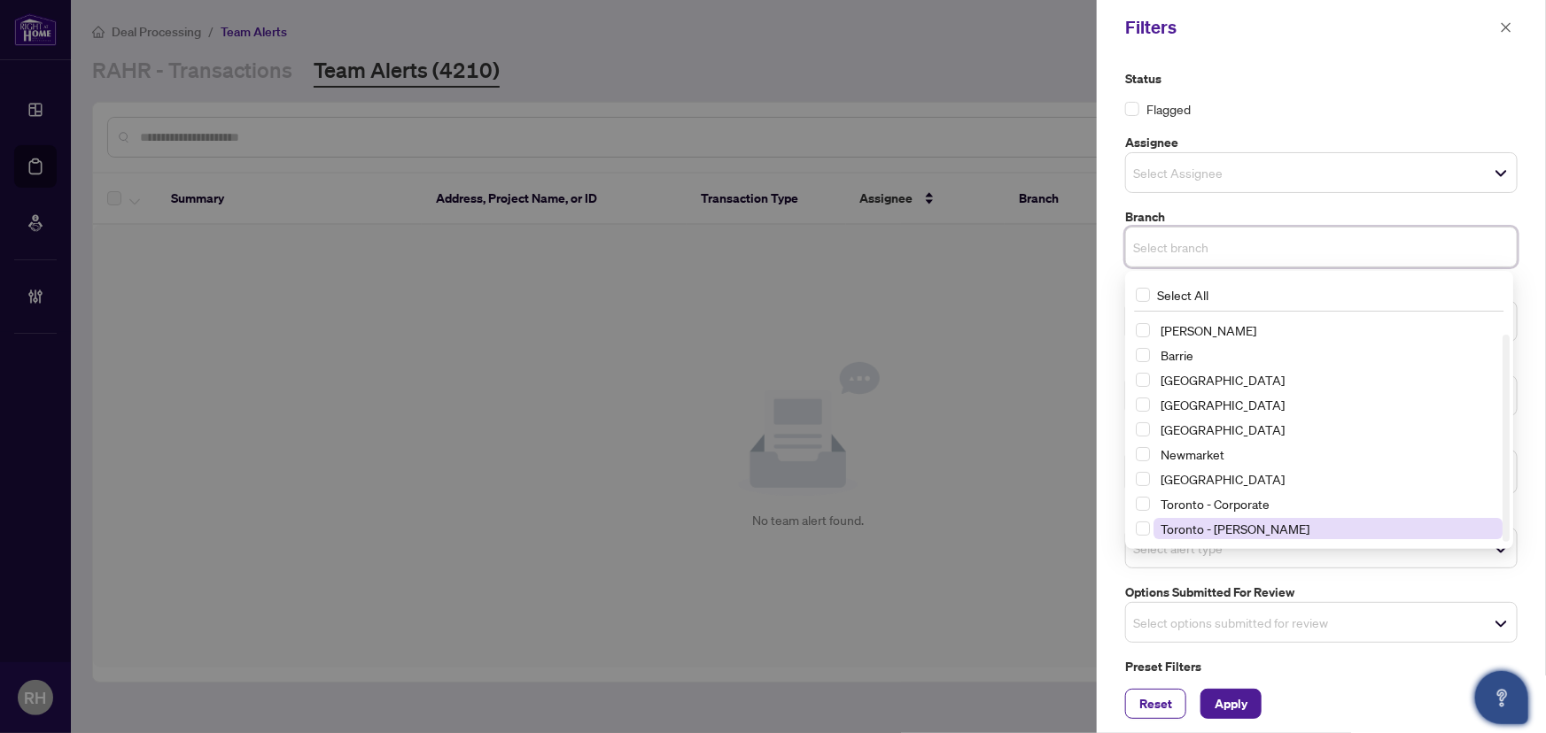
click at [1267, 523] on span "Toronto - Don Mills" at bounding box center [1327, 528] width 349 height 21
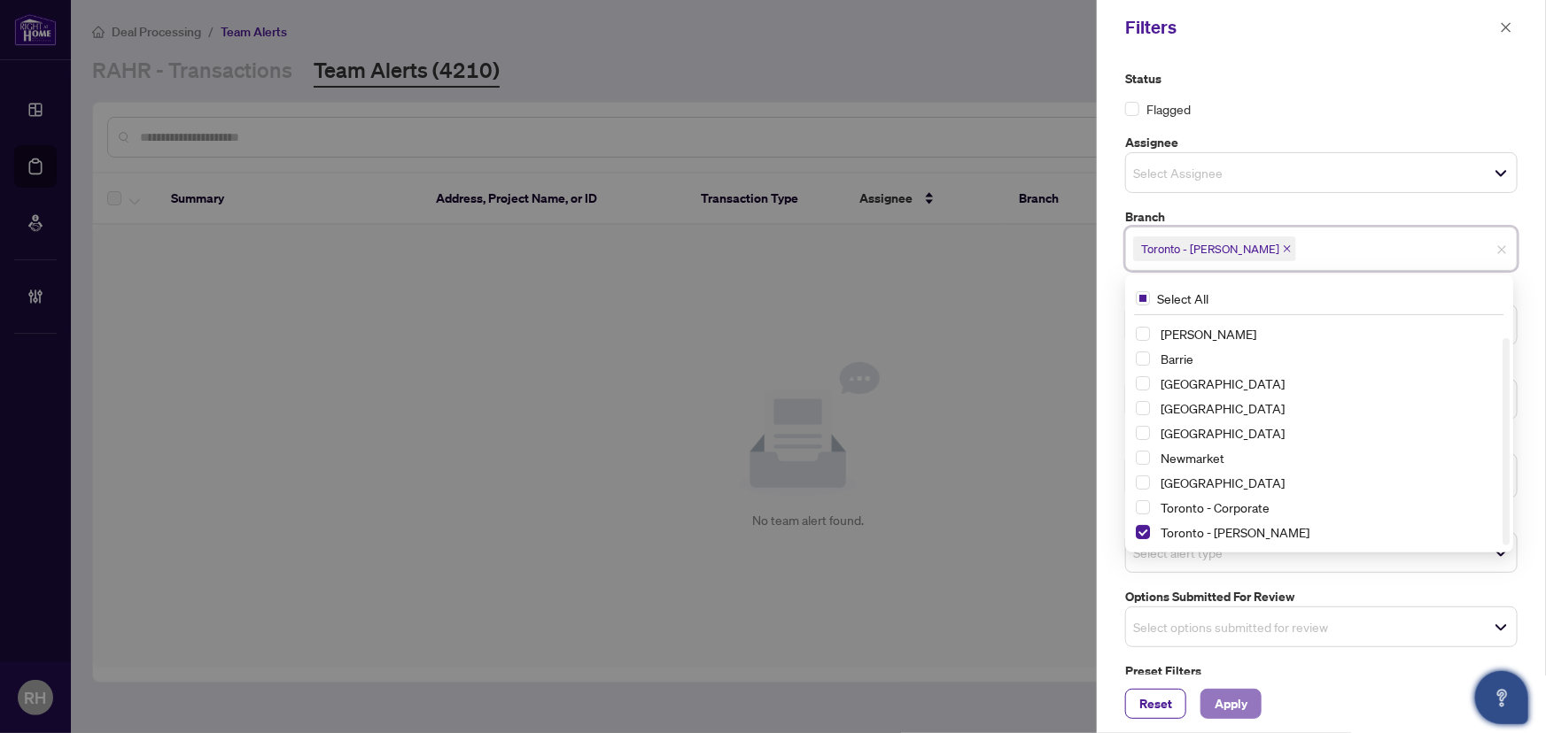
click at [1247, 708] on span "Apply" at bounding box center [1231, 704] width 33 height 28
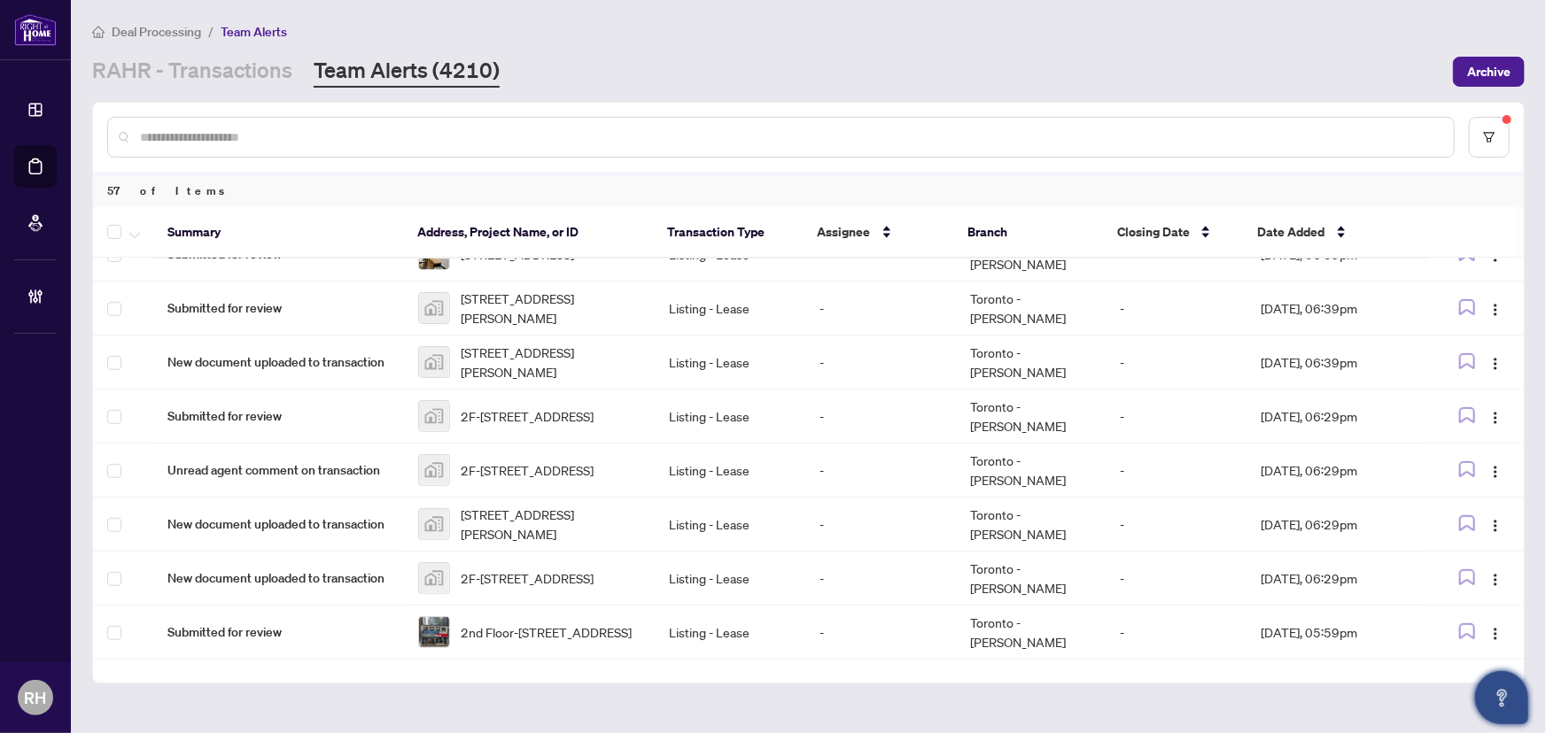
scroll to position [0, 0]
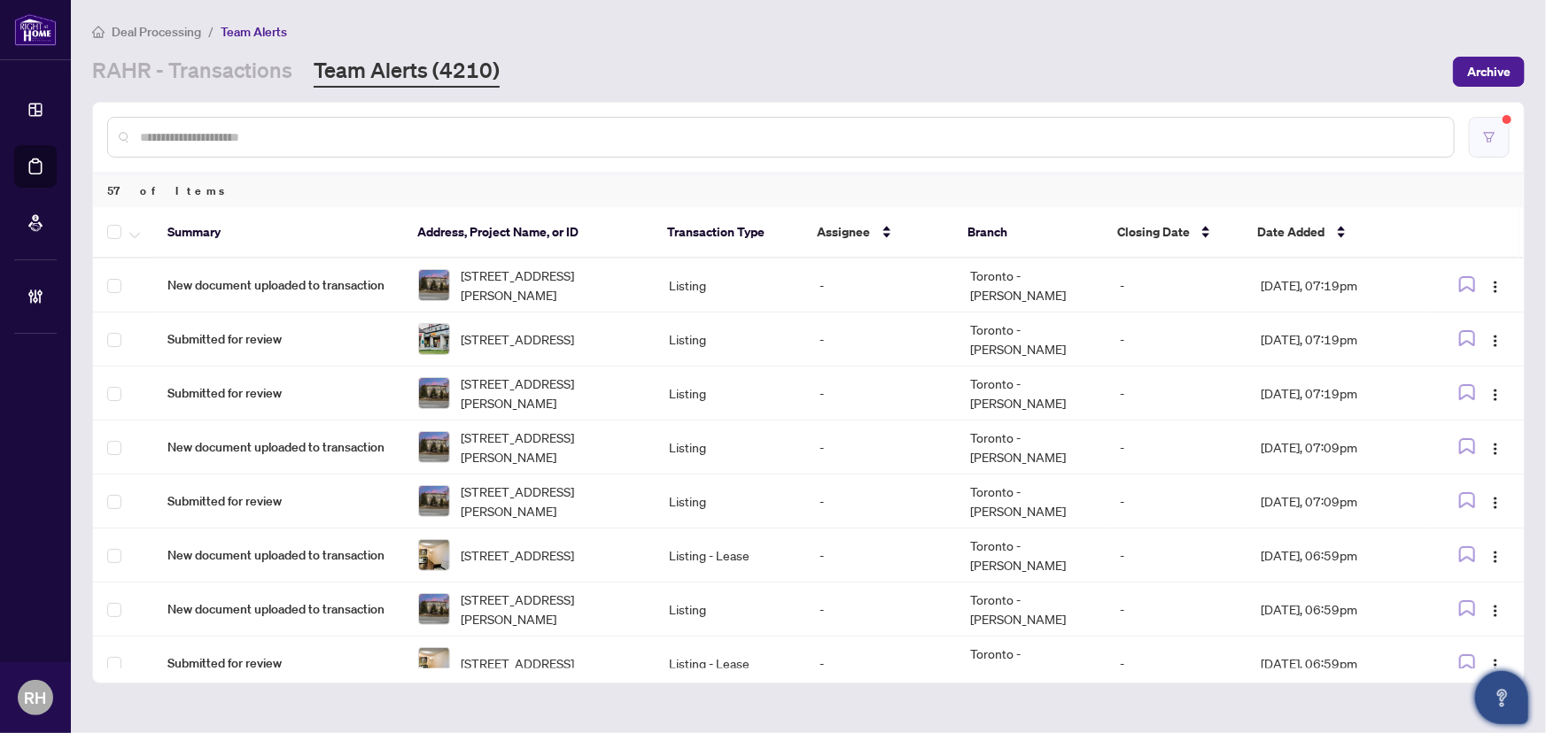
click at [1484, 143] on button "button" at bounding box center [1489, 137] width 41 height 41
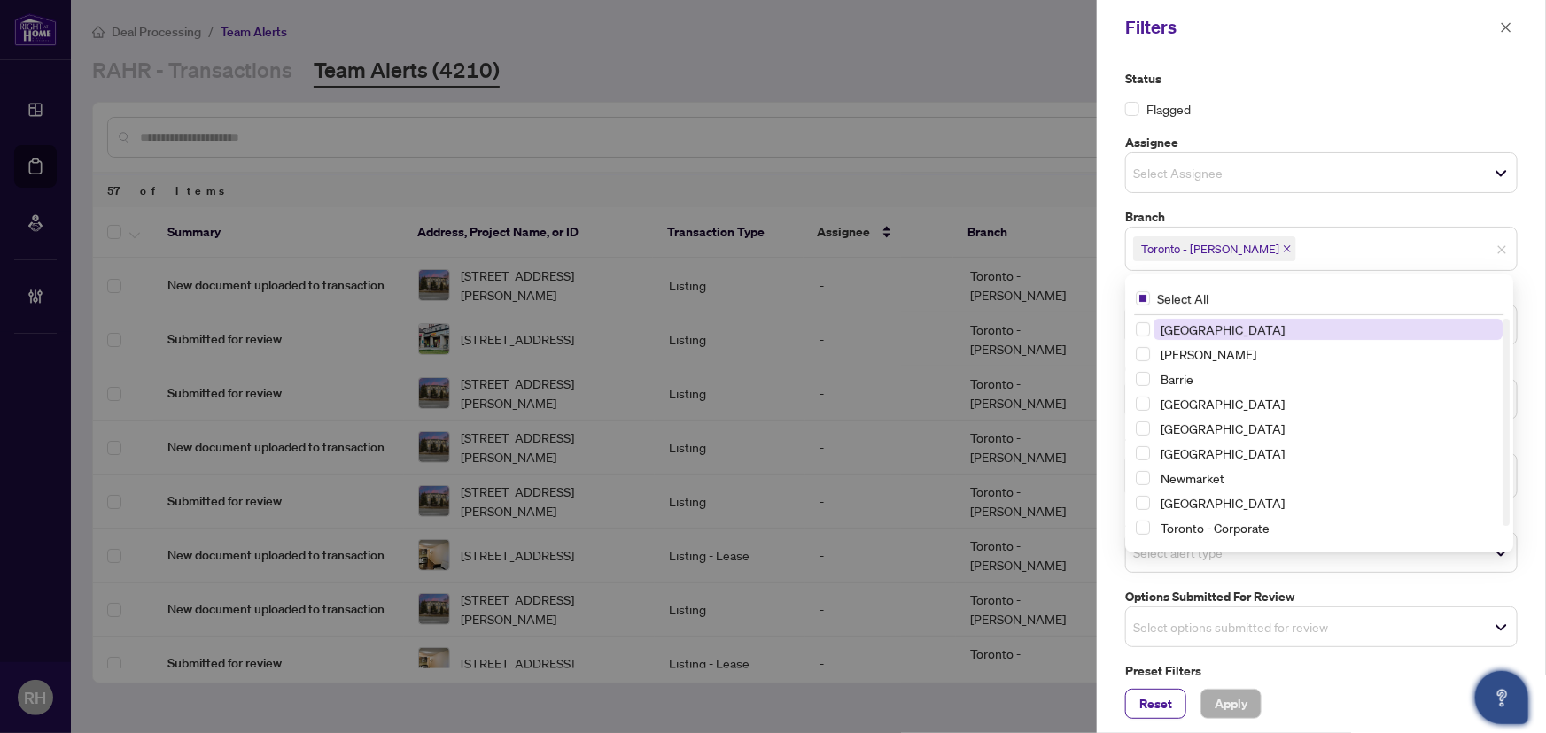
click at [1253, 249] on span "Toronto - Don Mills" at bounding box center [1214, 249] width 163 height 25
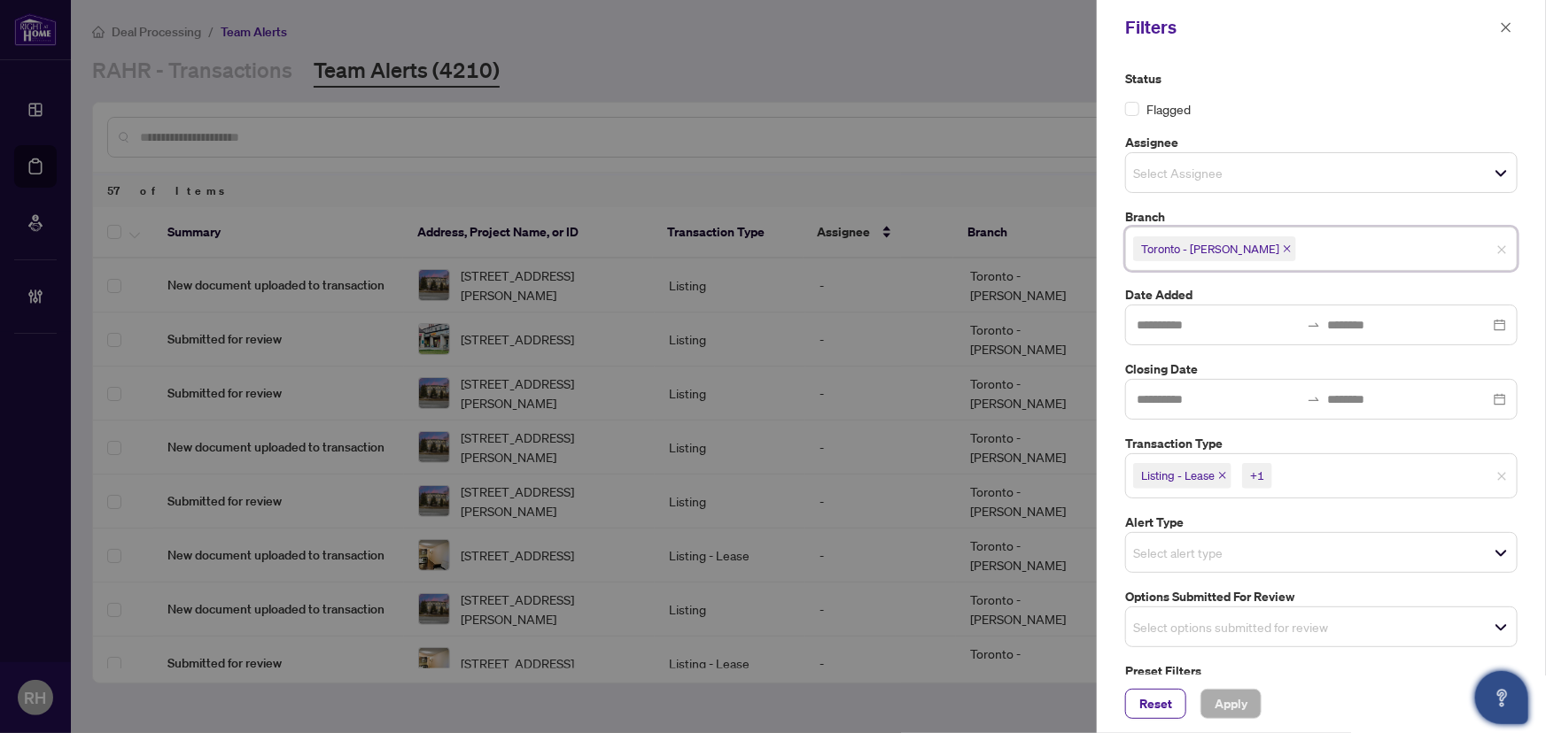
click at [1249, 245] on span "Toronto - Don Mills" at bounding box center [1214, 249] width 163 height 25
click at [1283, 246] on icon "close" at bounding box center [1287, 248] width 9 height 9
click at [1246, 246] on input "search" at bounding box center [1195, 247] width 124 height 21
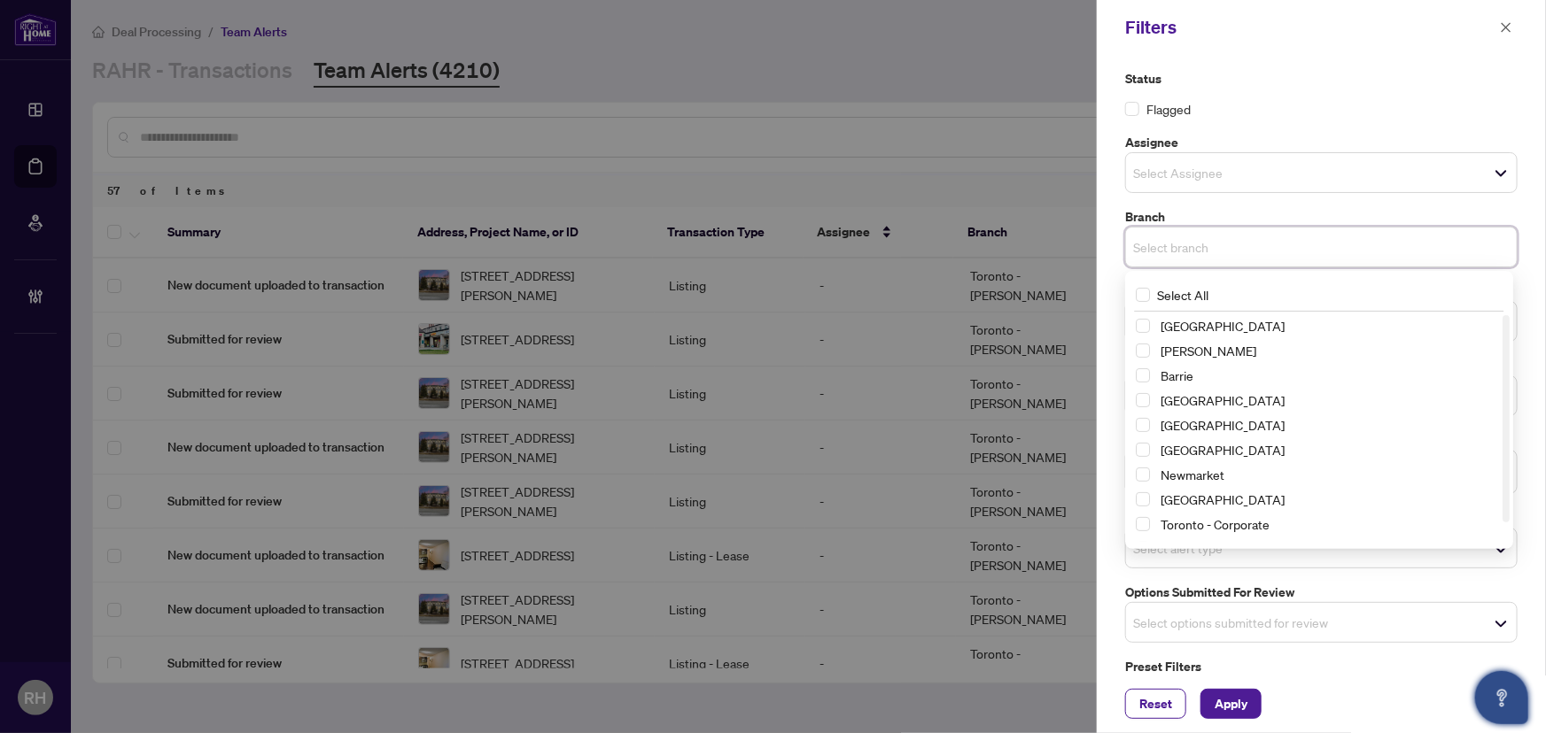
click at [1237, 308] on div "Select All" at bounding box center [1319, 295] width 381 height 34
click at [1238, 319] on span "[GEOGRAPHIC_DATA]" at bounding box center [1327, 325] width 349 height 21
click at [1235, 711] on span "Apply" at bounding box center [1231, 704] width 33 height 28
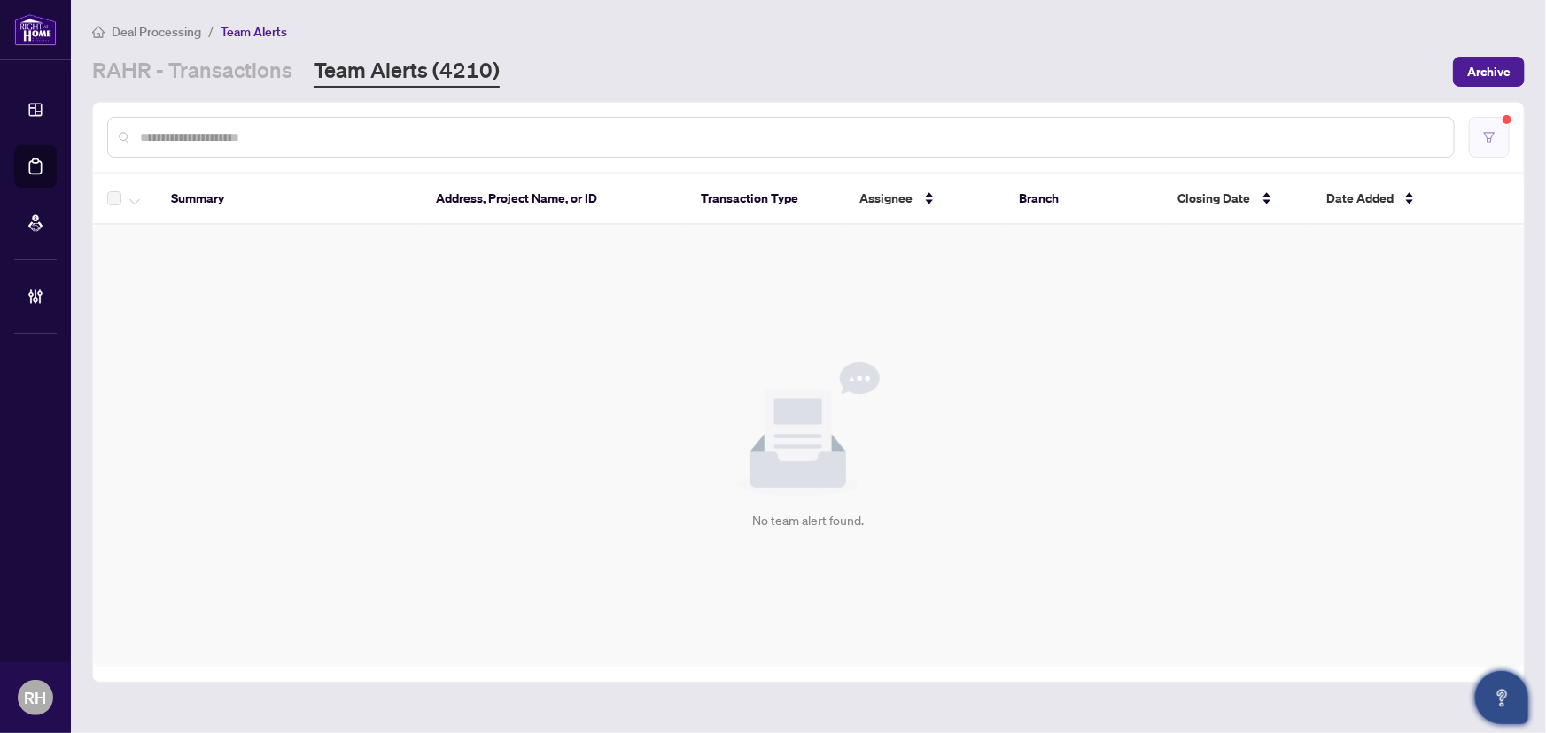
click at [1472, 151] on button "button" at bounding box center [1489, 137] width 41 height 41
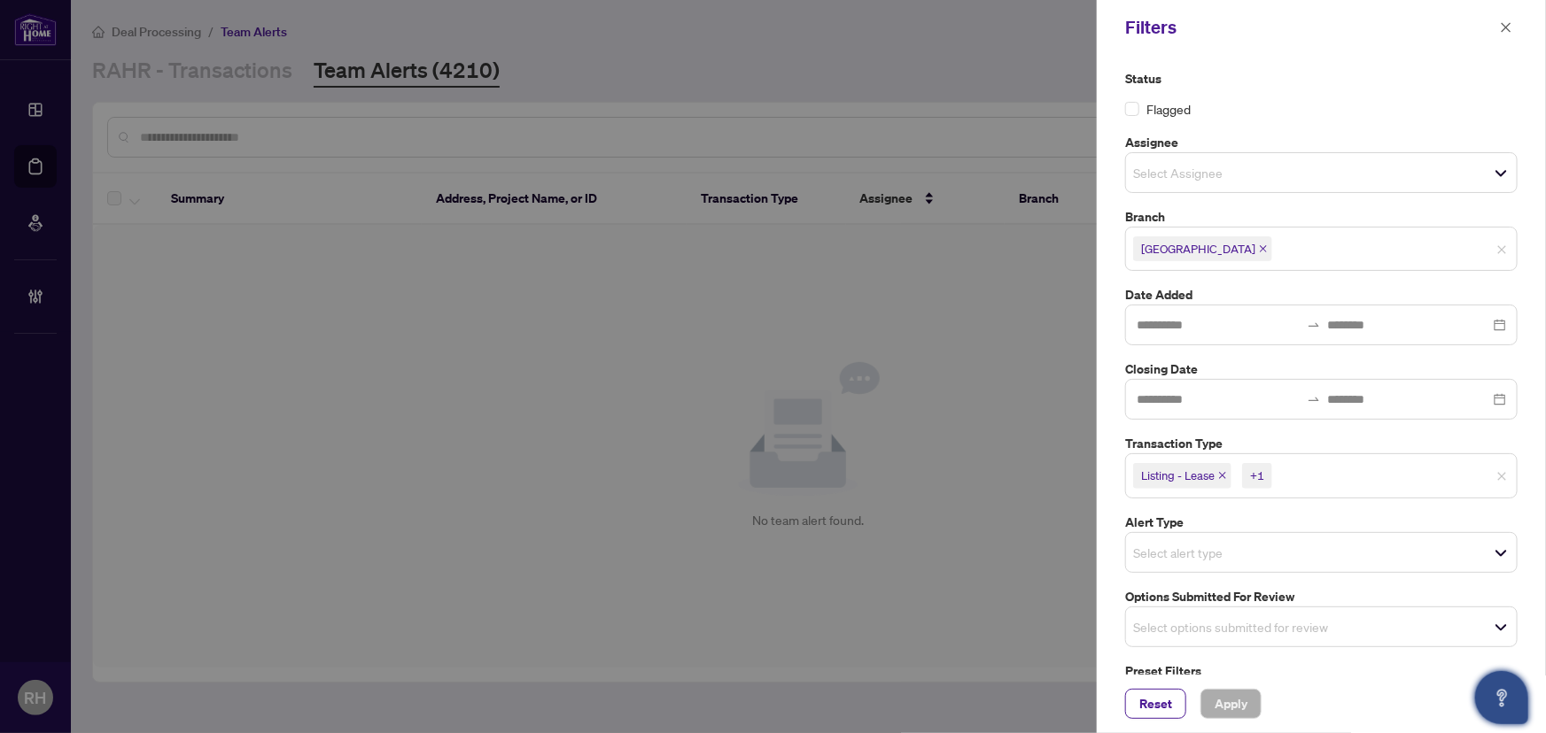
click at [1215, 477] on span "Listing - Lease" at bounding box center [1178, 476] width 74 height 18
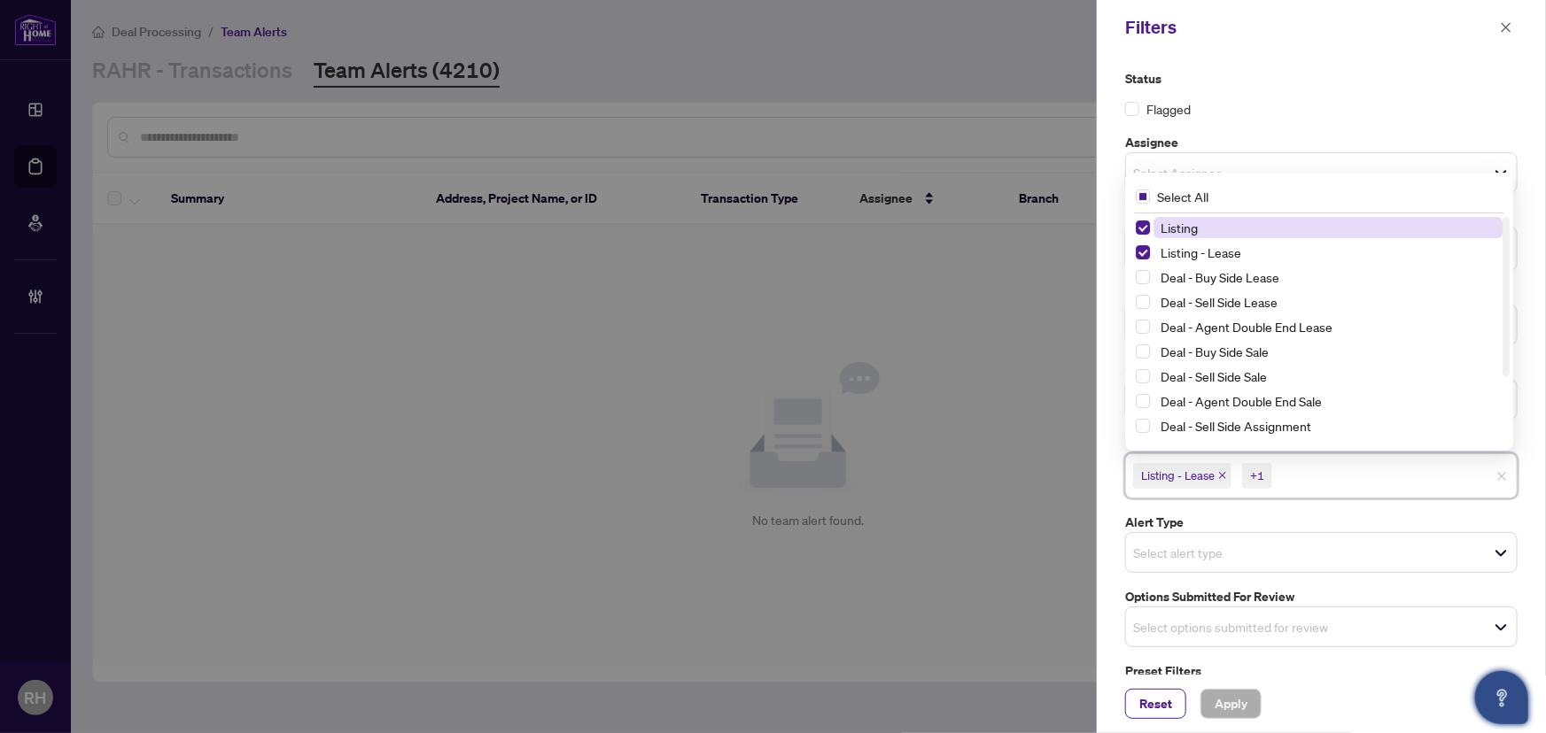
click at [1223, 478] on icon "close" at bounding box center [1222, 475] width 9 height 9
click at [1183, 475] on icon "close" at bounding box center [1182, 475] width 9 height 9
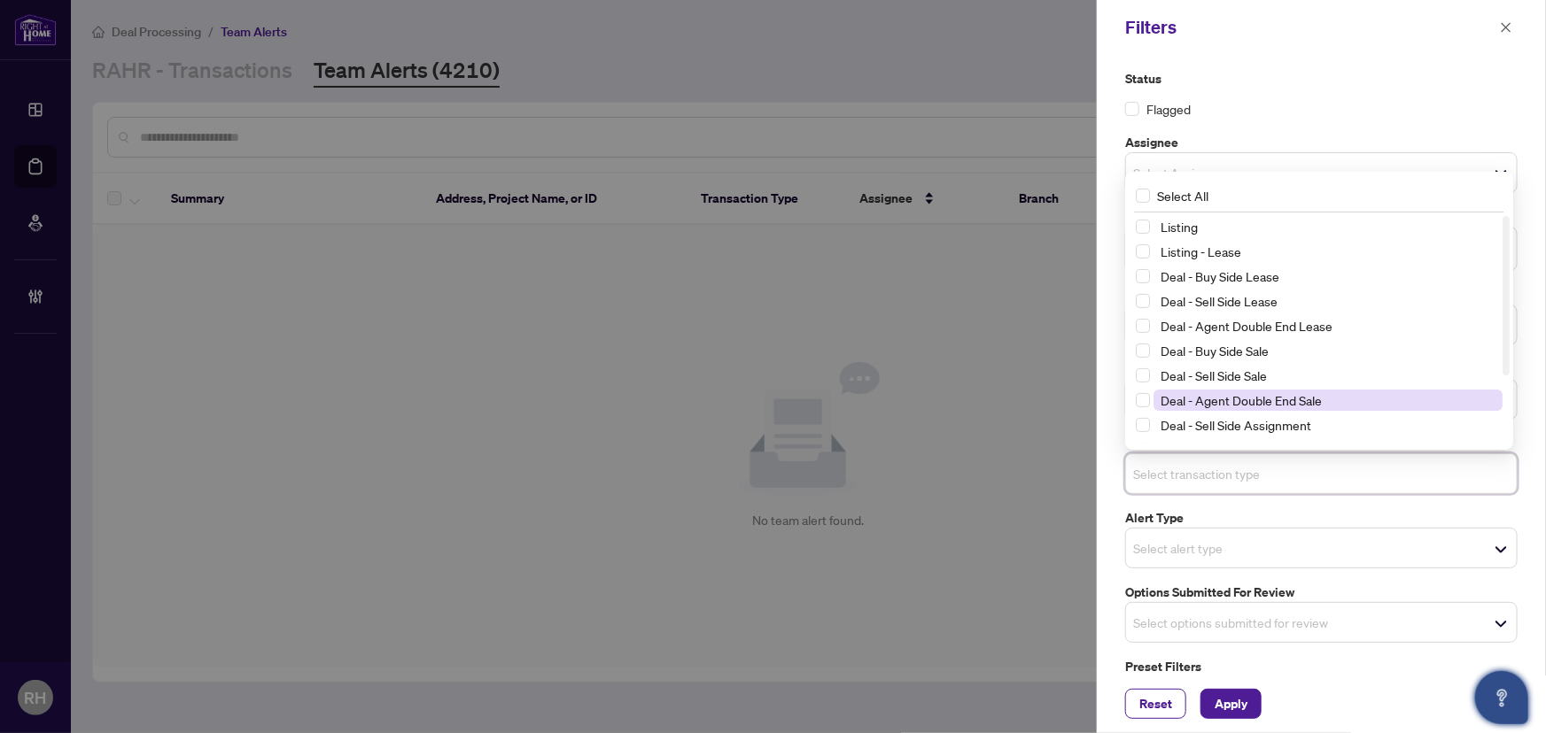
scroll to position [95, 0]
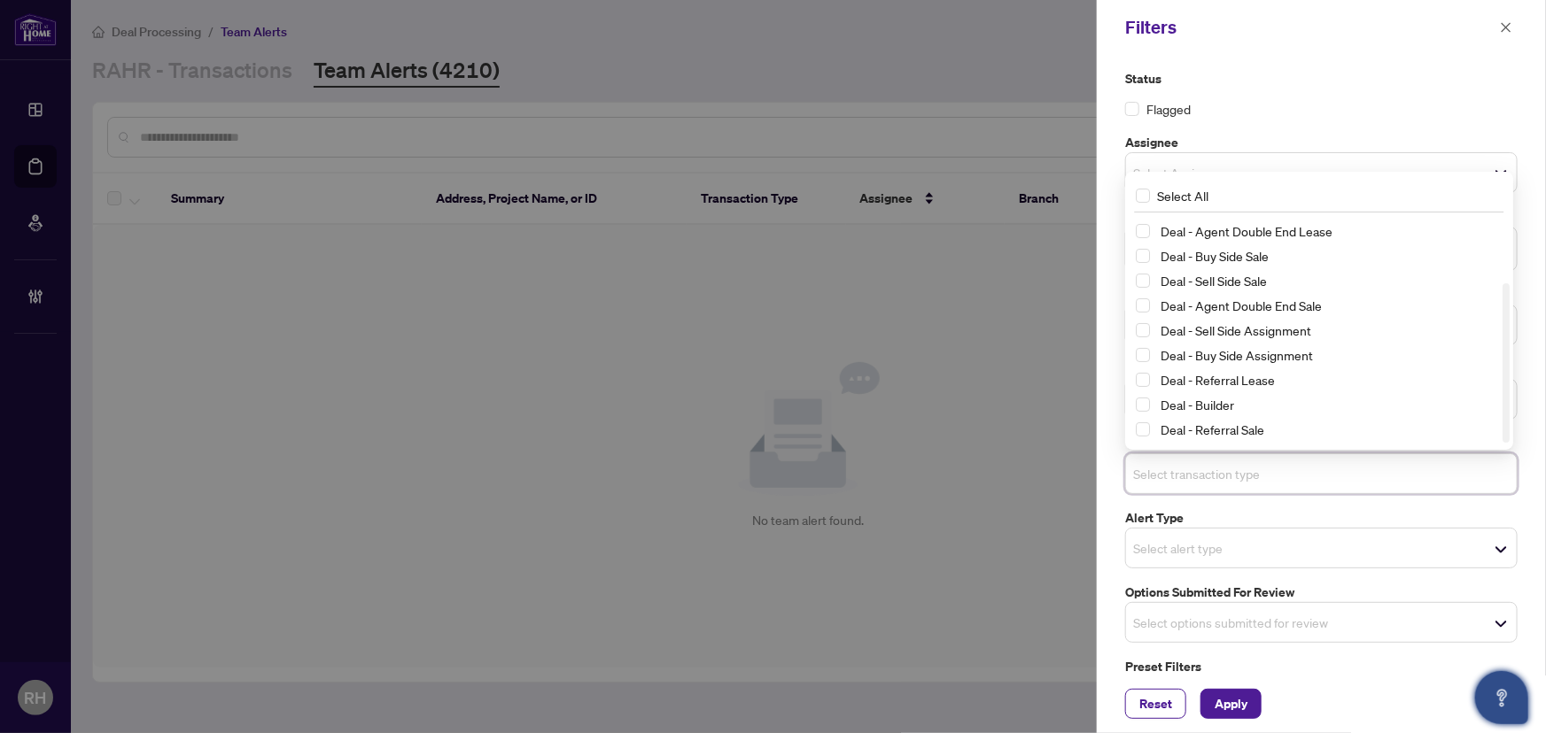
click at [1230, 619] on input "search" at bounding box center [1195, 622] width 124 height 21
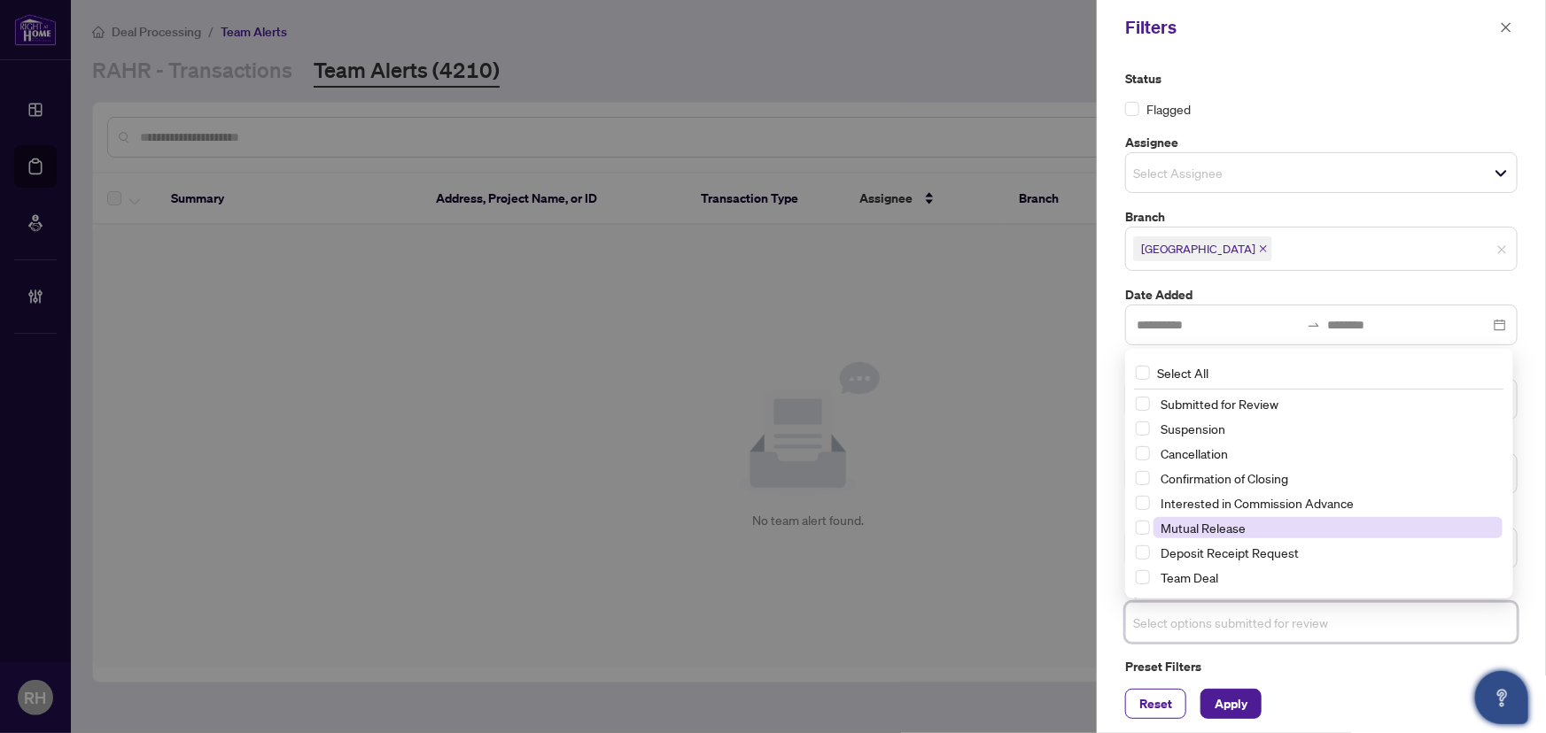
click at [1222, 526] on span "Mutual Release" at bounding box center [1202, 528] width 85 height 16
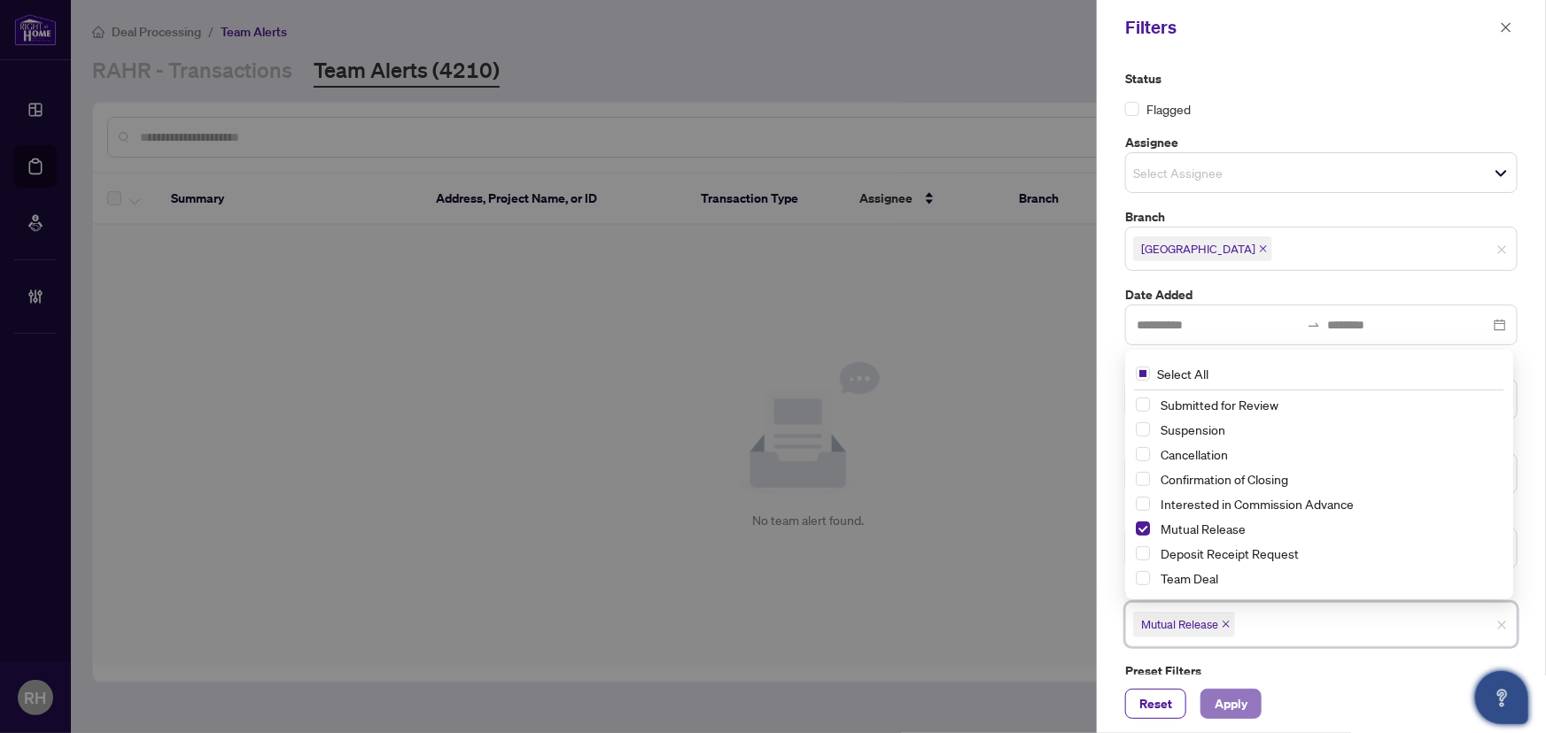
click at [1209, 705] on button "Apply" at bounding box center [1230, 704] width 61 height 30
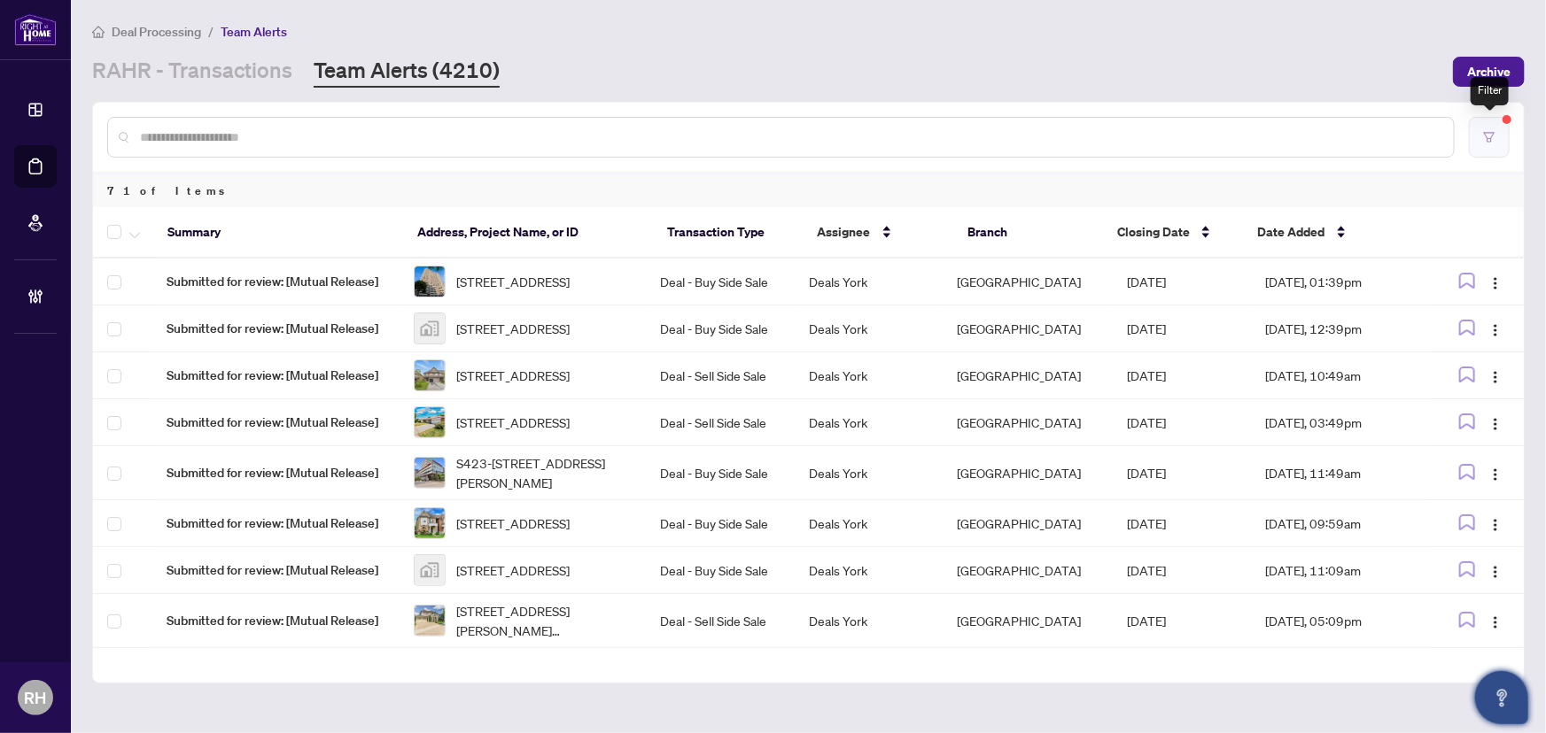
click at [1484, 138] on icon "filter" at bounding box center [1489, 137] width 12 height 12
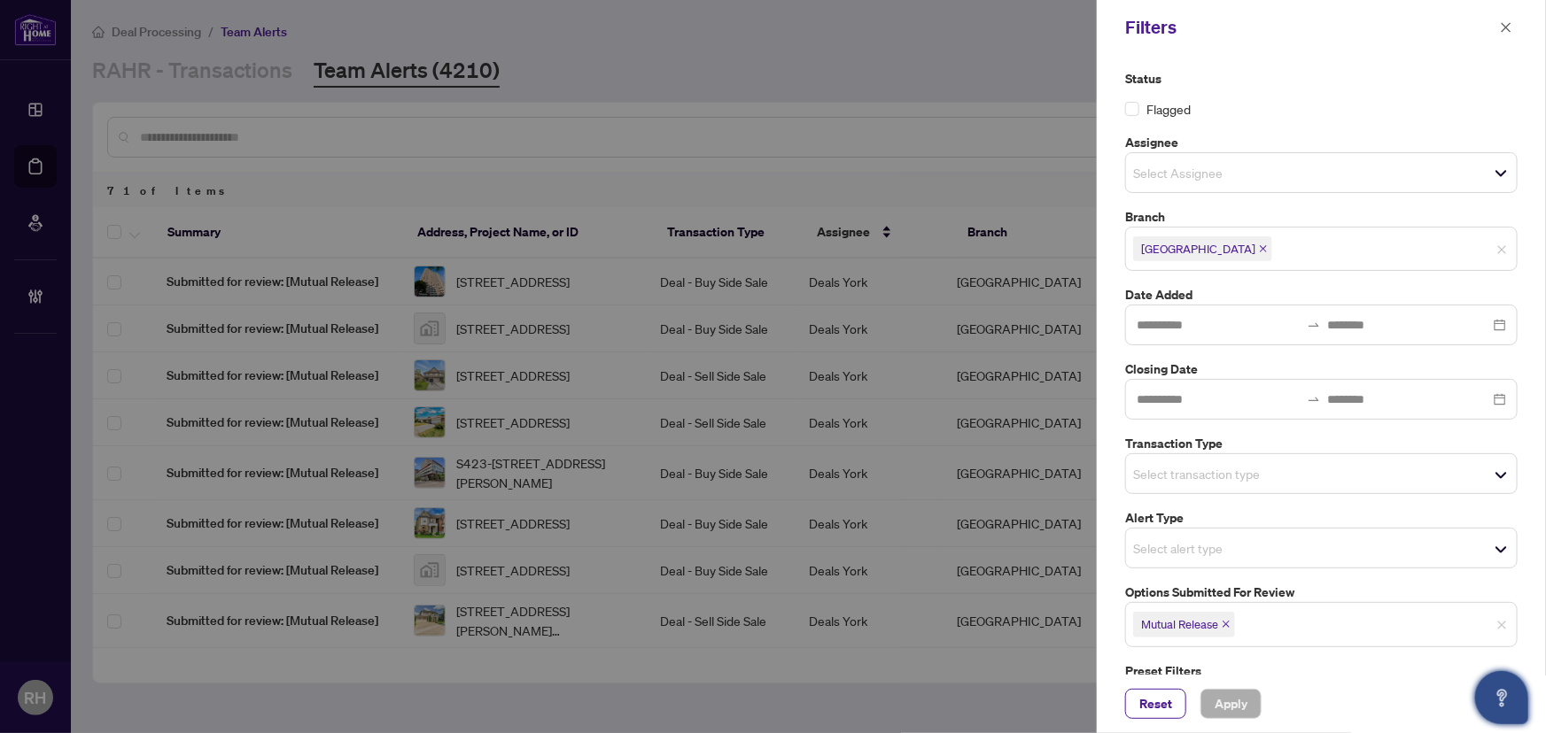
click at [1223, 637] on div "Mutual Release" at bounding box center [1182, 624] width 113 height 28
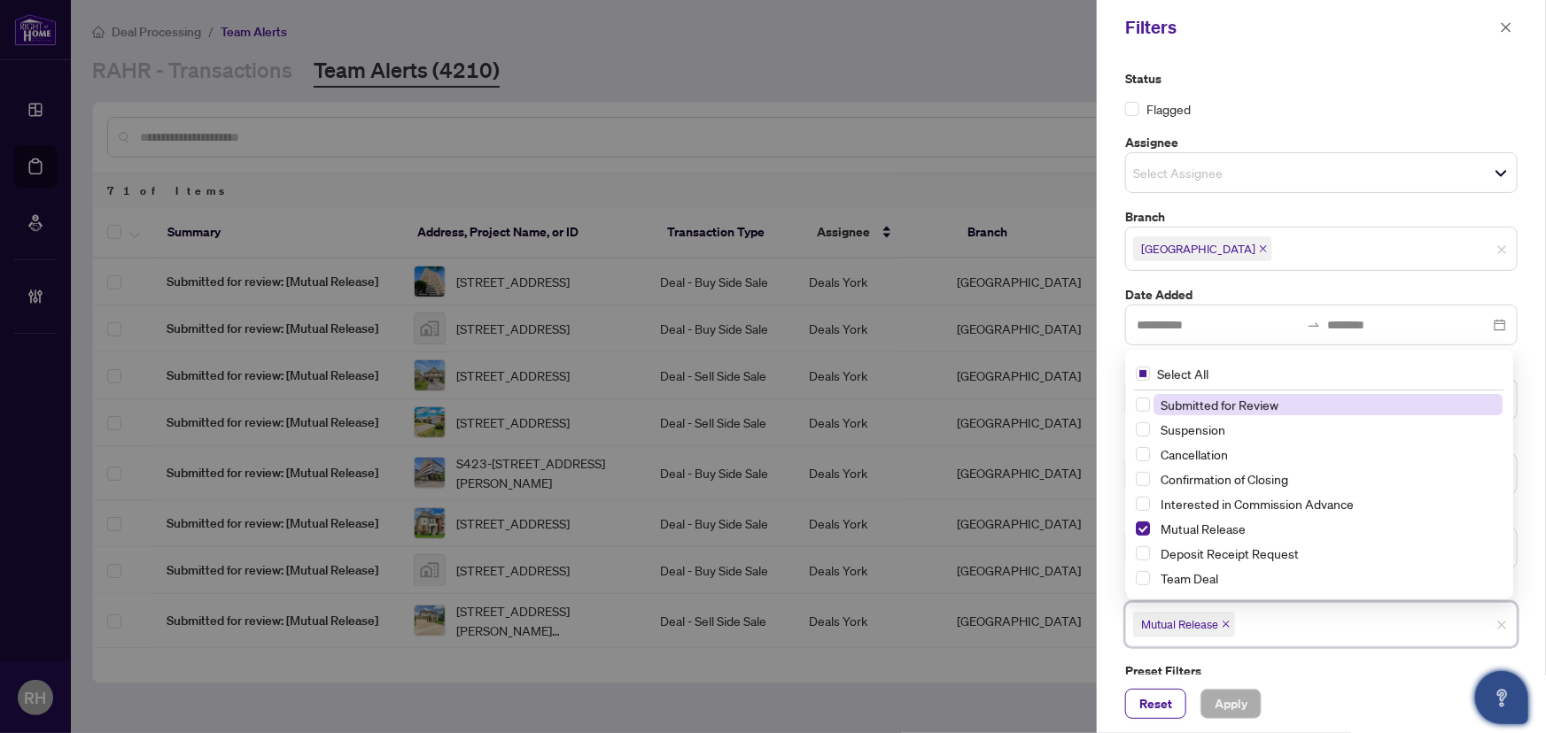
click at [1229, 625] on icon "close" at bounding box center [1226, 624] width 9 height 9
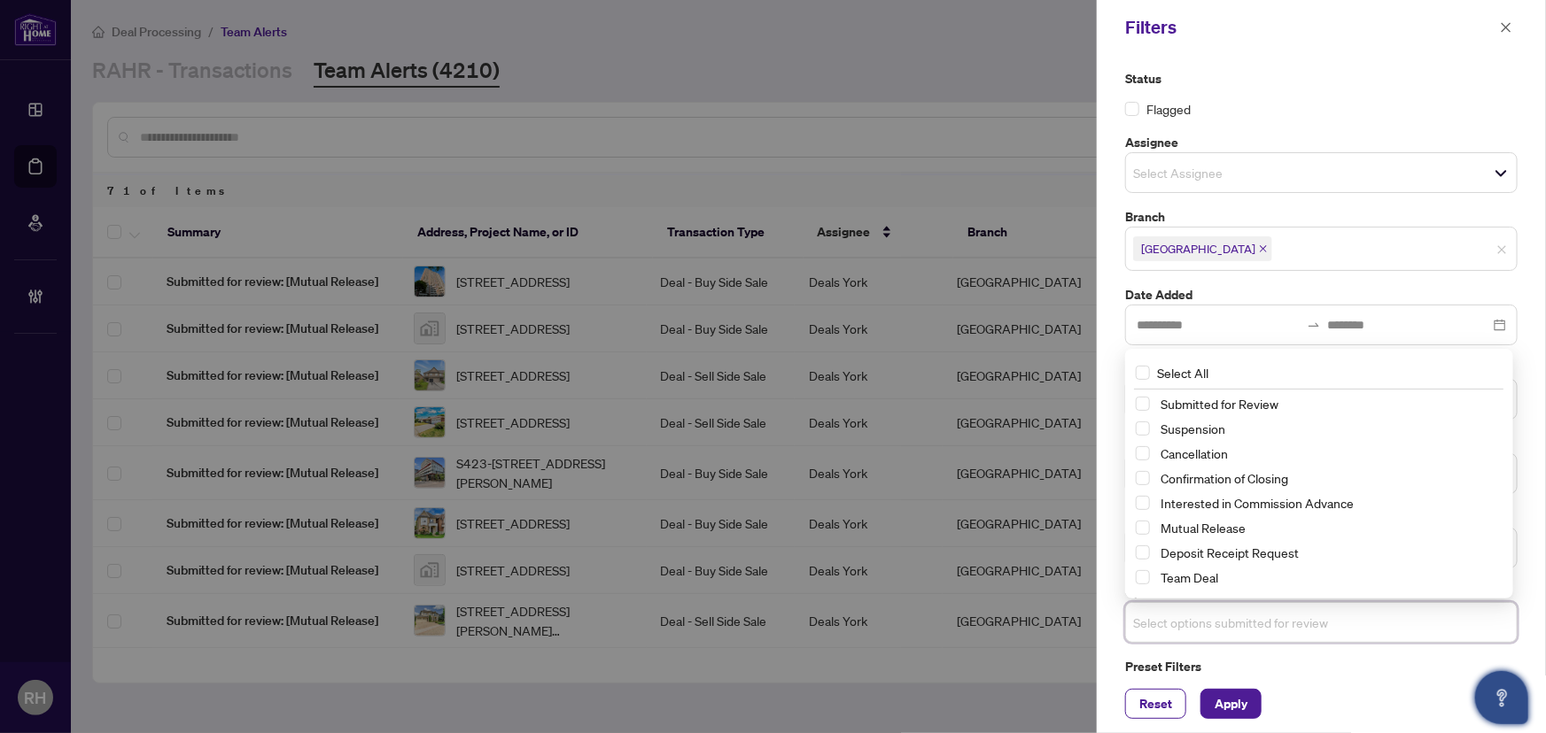
click at [1114, 469] on div "Status Flagged Assignee Select Assignee Branch Richmond Hill Date Added Closing…" at bounding box center [1321, 365] width 449 height 620
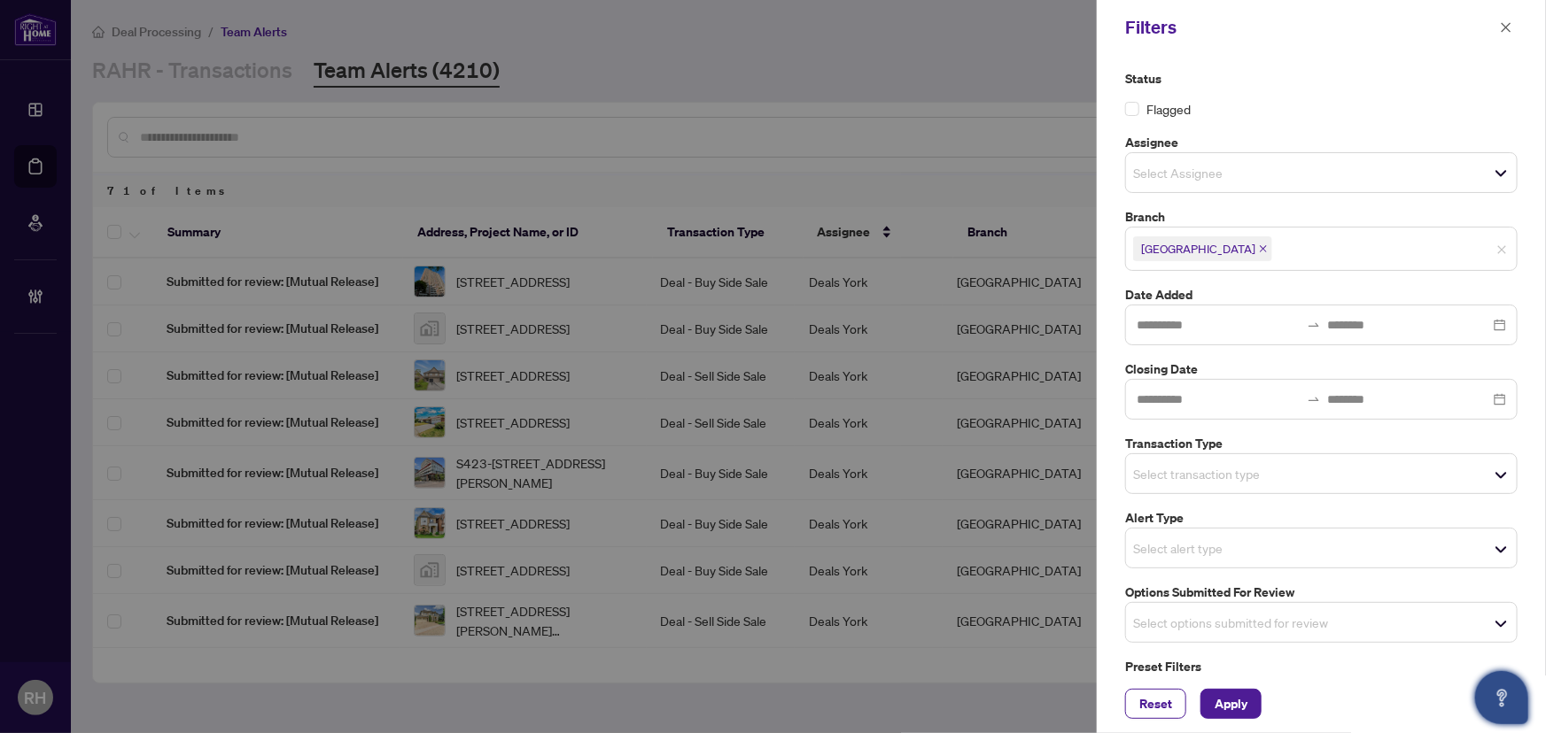
click at [1207, 447] on label "Transaction Type" at bounding box center [1321, 443] width 392 height 19
click at [1215, 461] on div "Select transaction type" at bounding box center [1321, 474] width 392 height 41
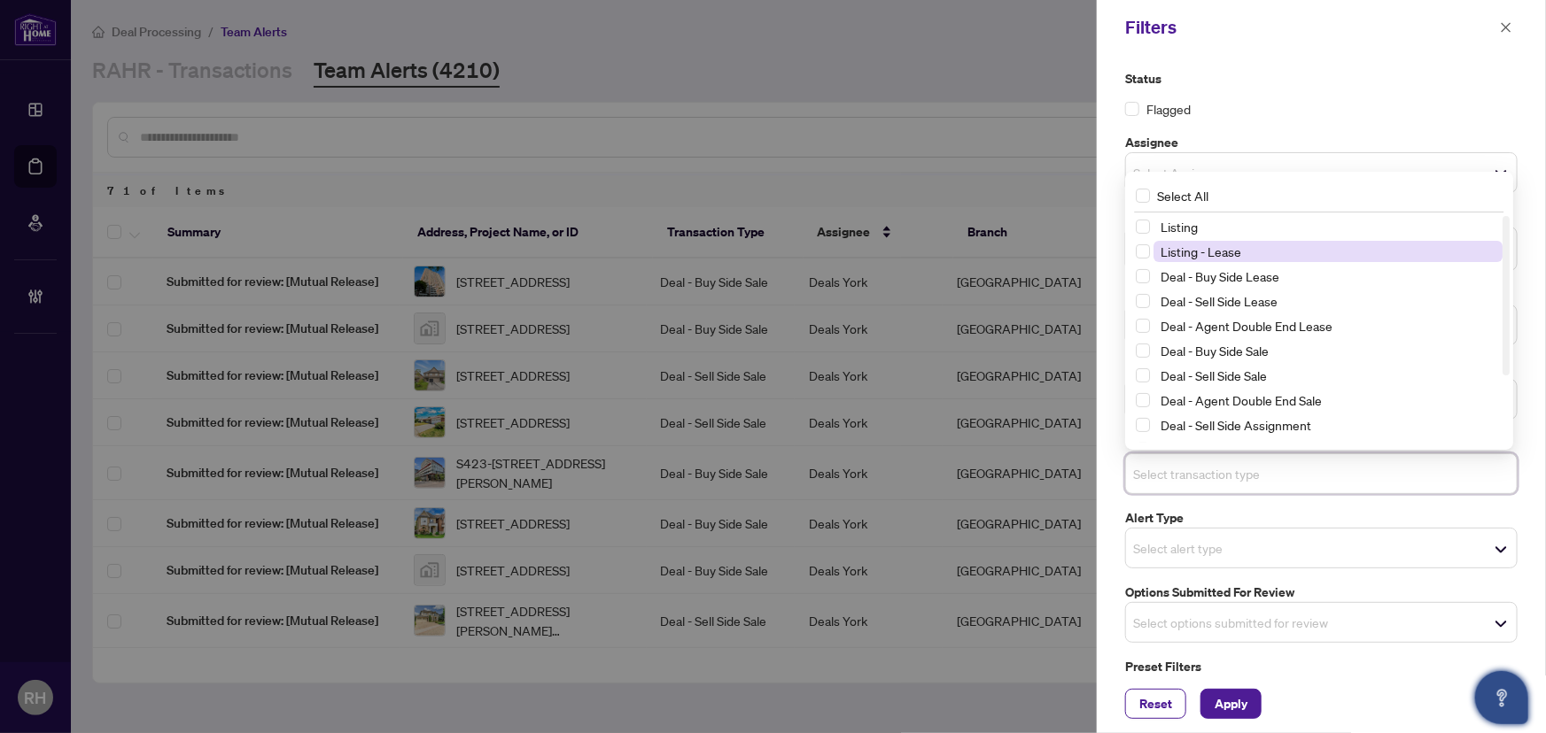
click at [1242, 257] on span "Listing - Lease" at bounding box center [1327, 251] width 349 height 21
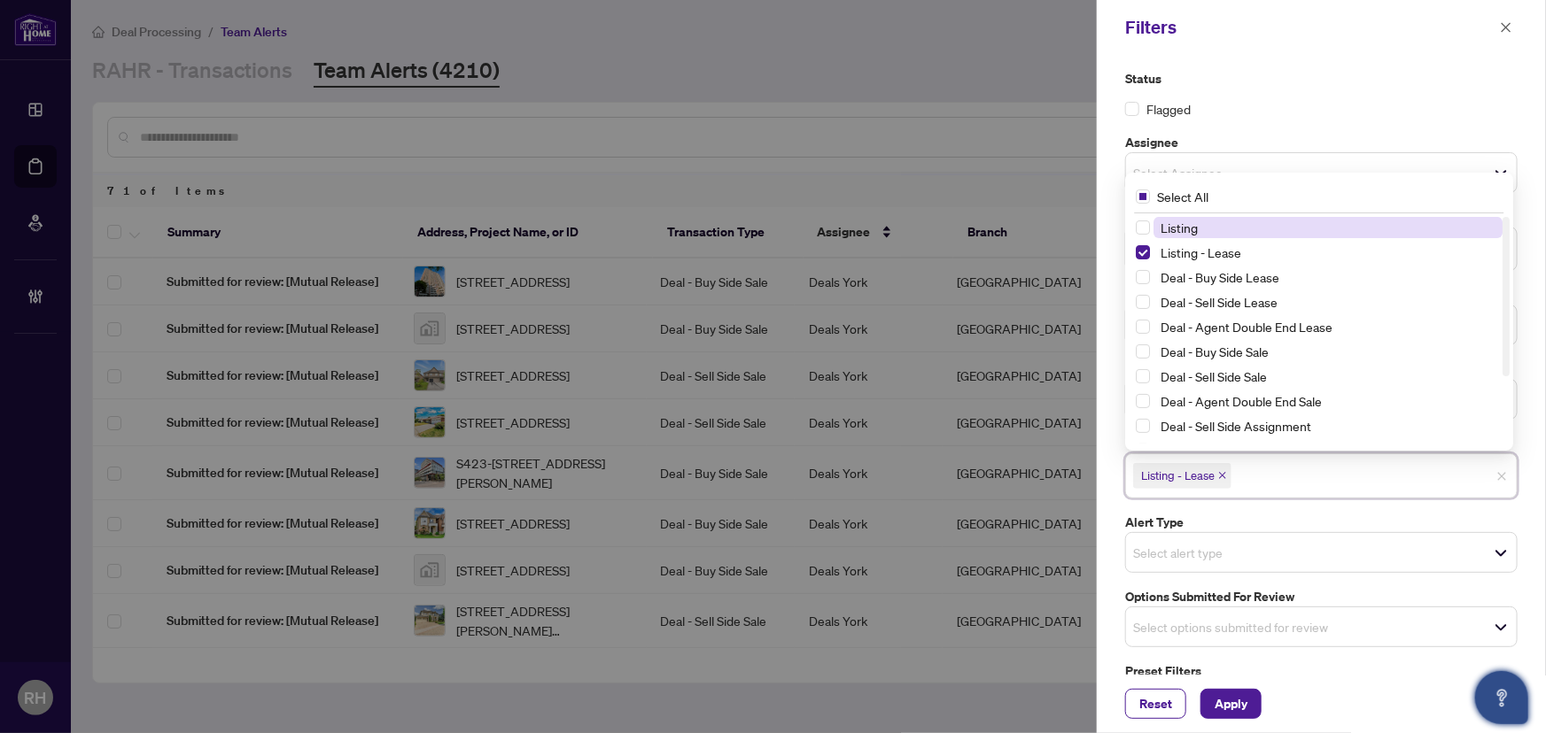
click at [1242, 222] on span "Listing" at bounding box center [1327, 227] width 349 height 21
click at [1249, 718] on button "Apply" at bounding box center [1230, 704] width 61 height 30
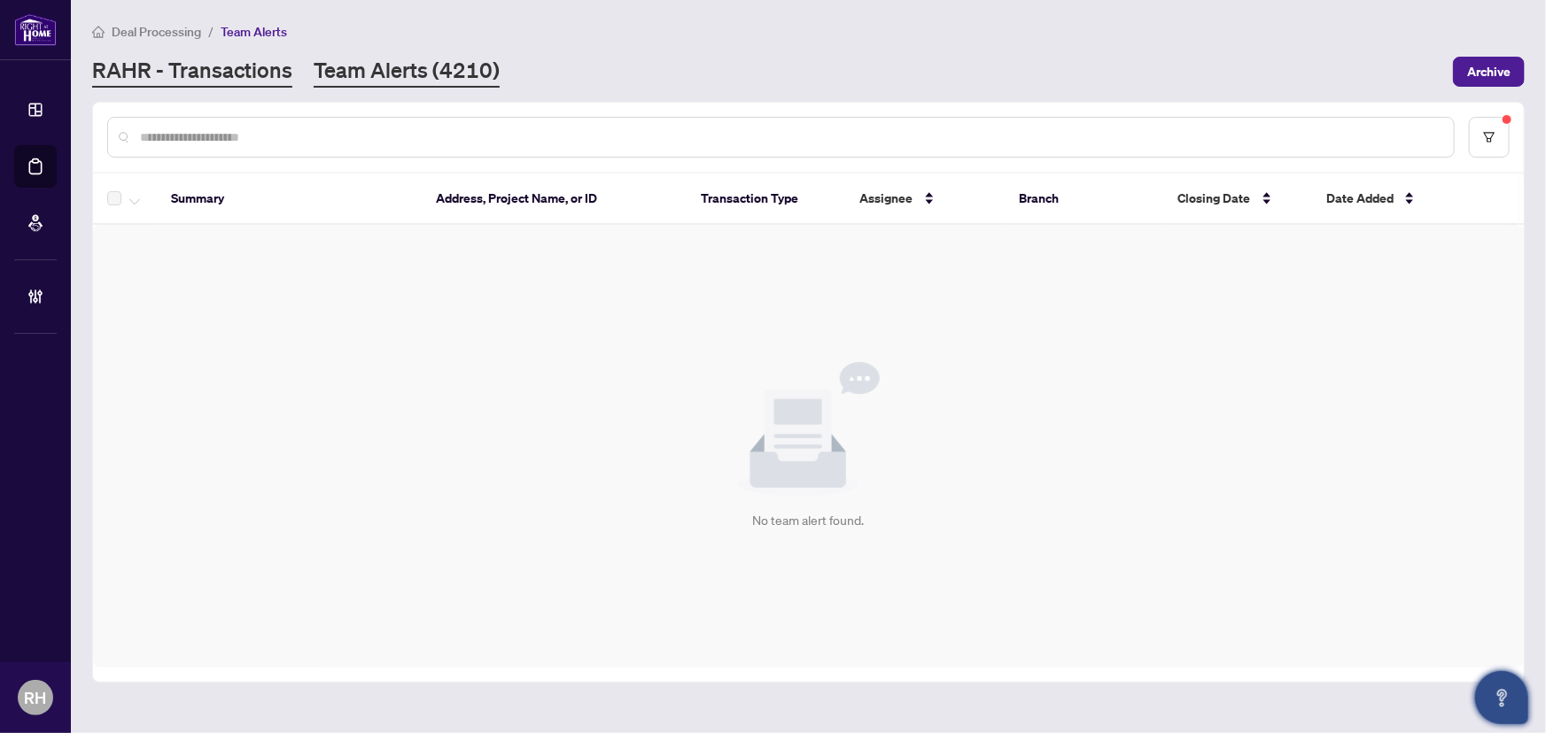
click at [218, 79] on link "RAHR - Transactions" at bounding box center [192, 72] width 200 height 32
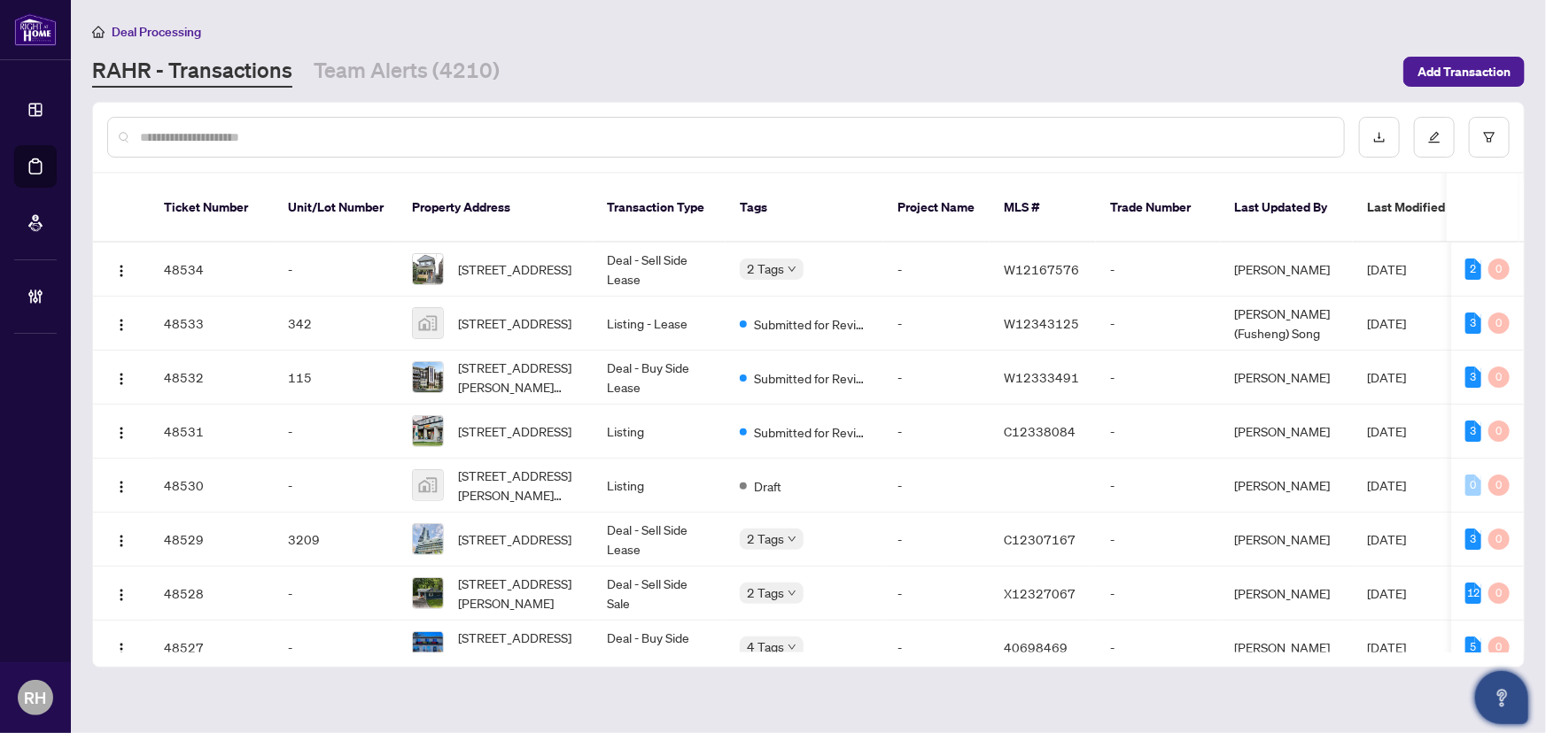
click at [374, 128] on input "text" at bounding box center [735, 137] width 1190 height 19
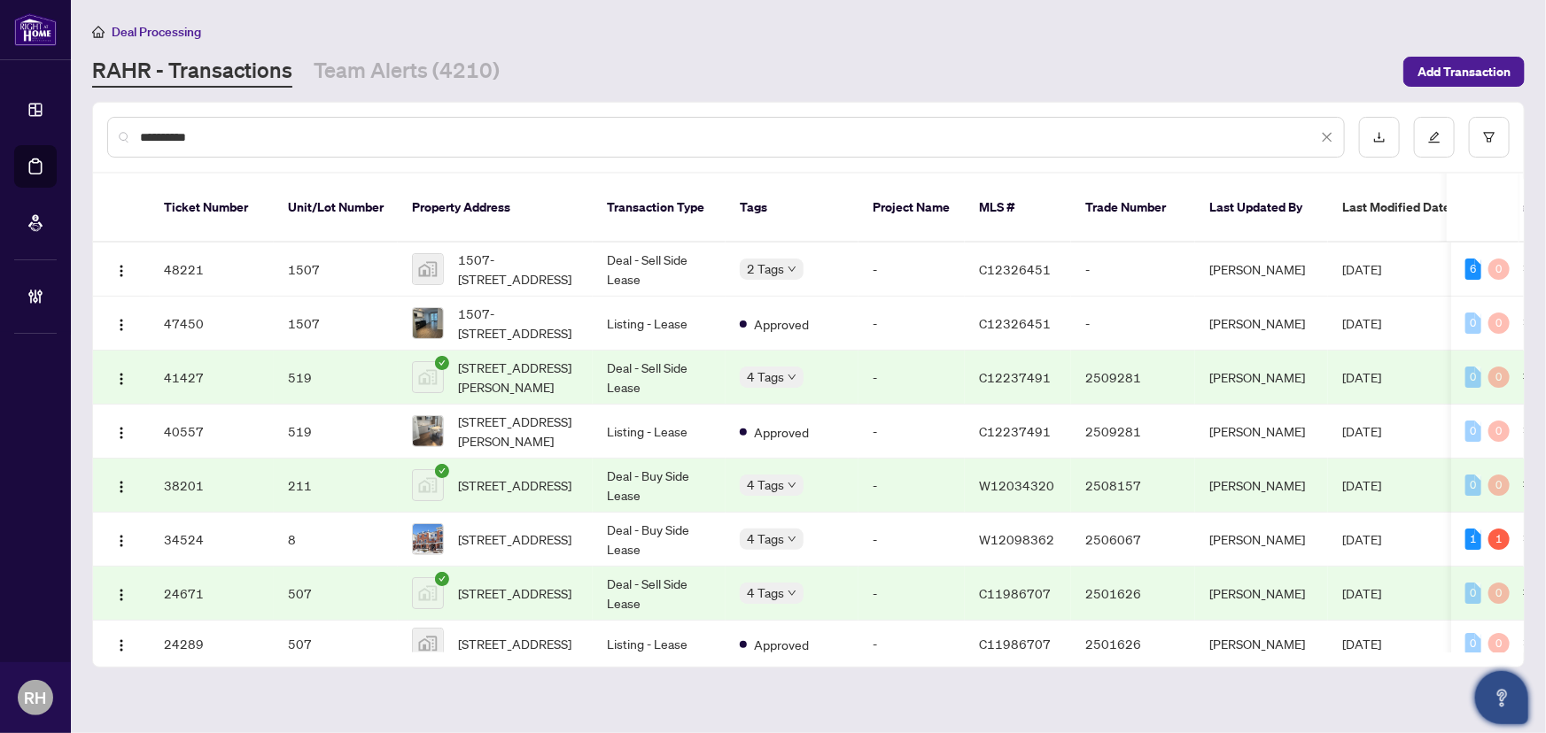
click at [389, 142] on input "**********" at bounding box center [728, 137] width 1177 height 19
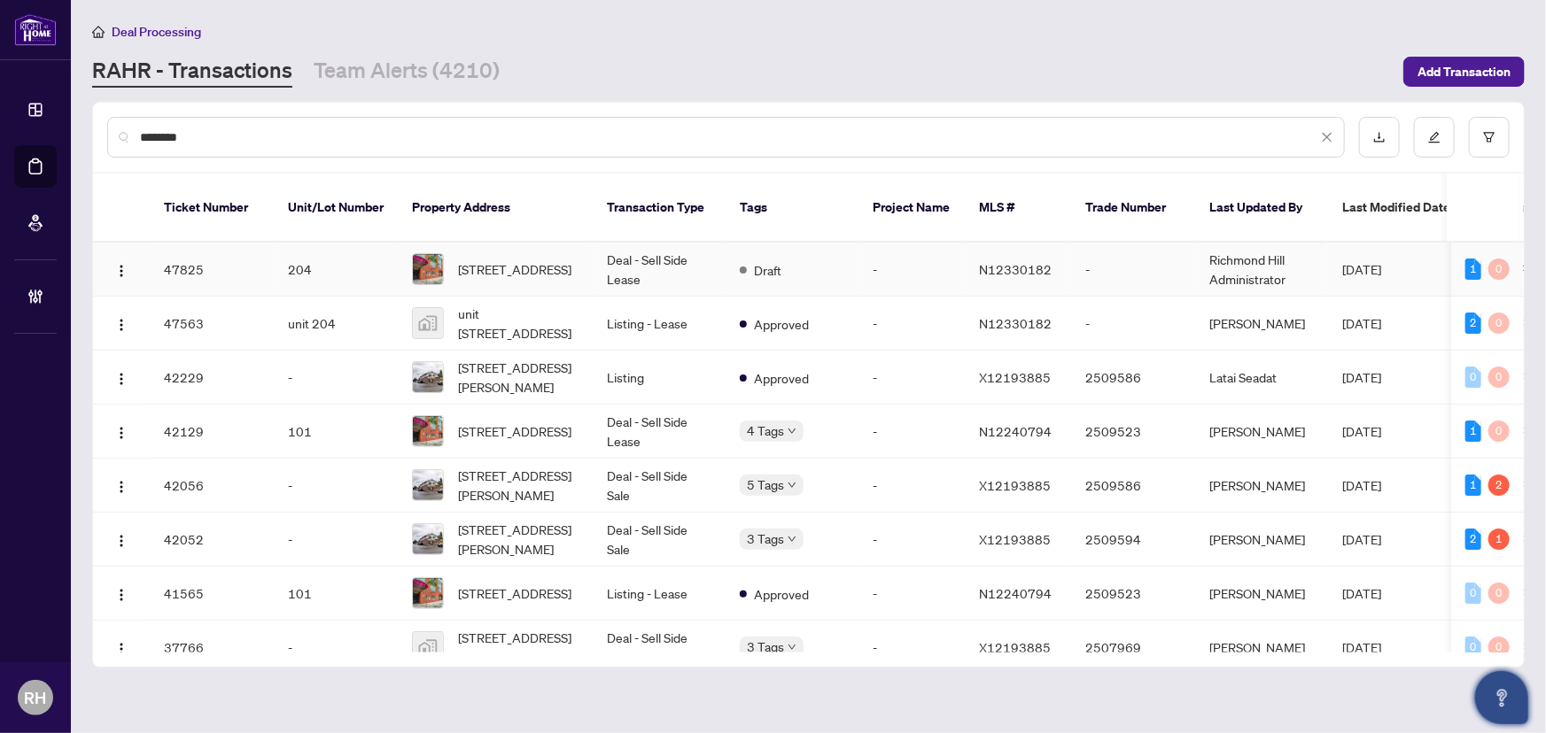
click at [516, 260] on span "204-1 Centre St, Richmond Hill, Ontario L4C 3P3, Canada" at bounding box center [514, 269] width 113 height 19
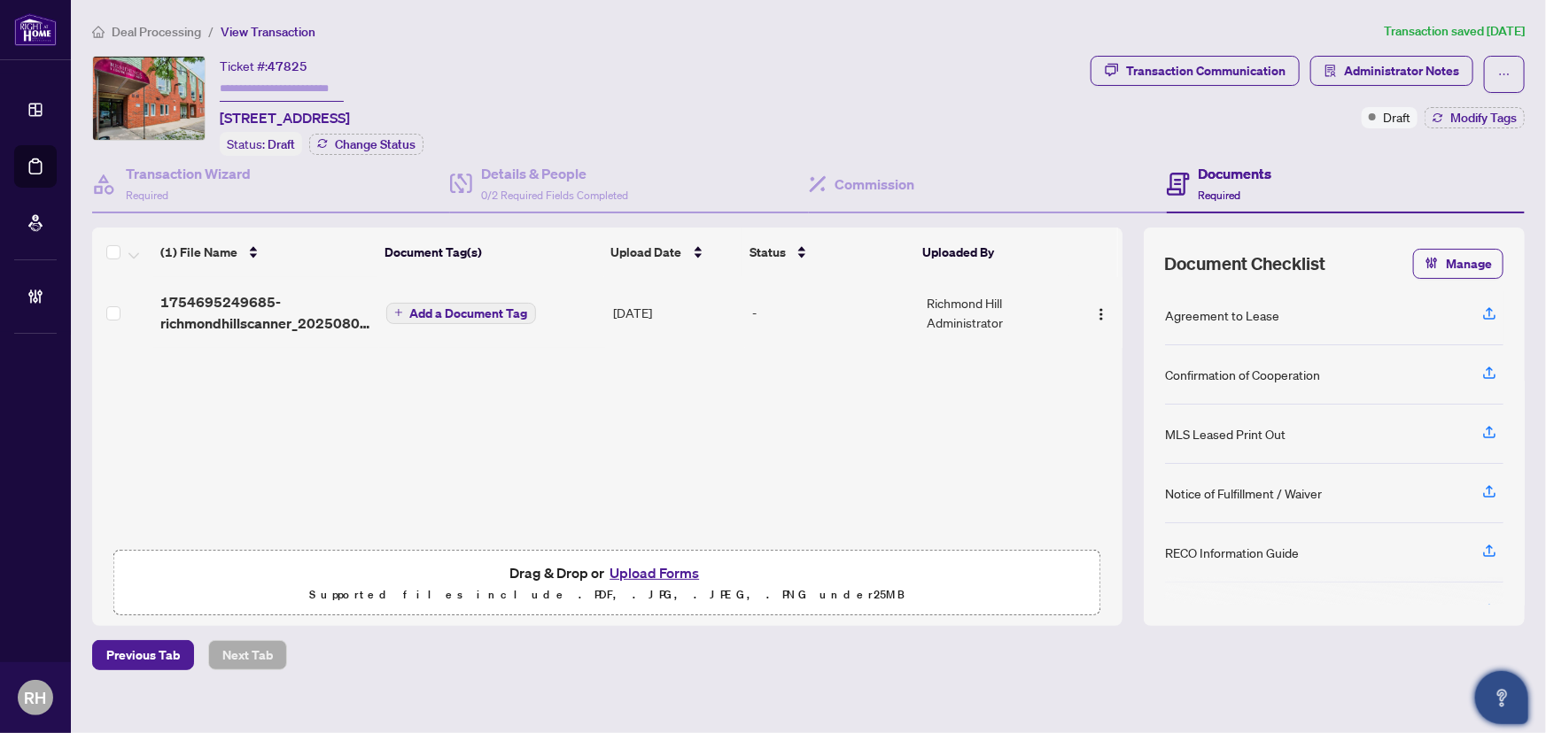
click at [138, 28] on span "Deal Processing" at bounding box center [156, 32] width 89 height 16
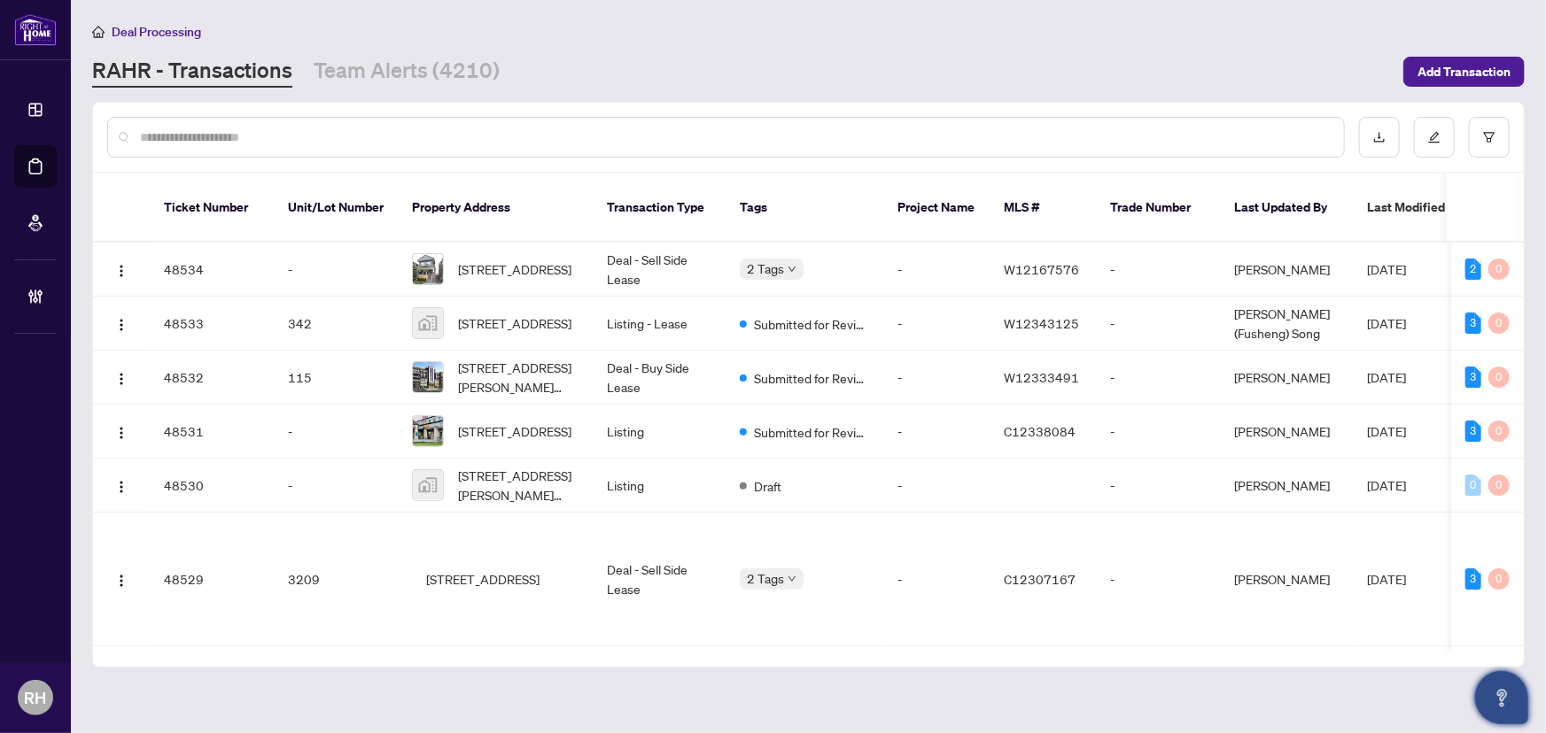
click at [252, 139] on input "text" at bounding box center [735, 137] width 1190 height 19
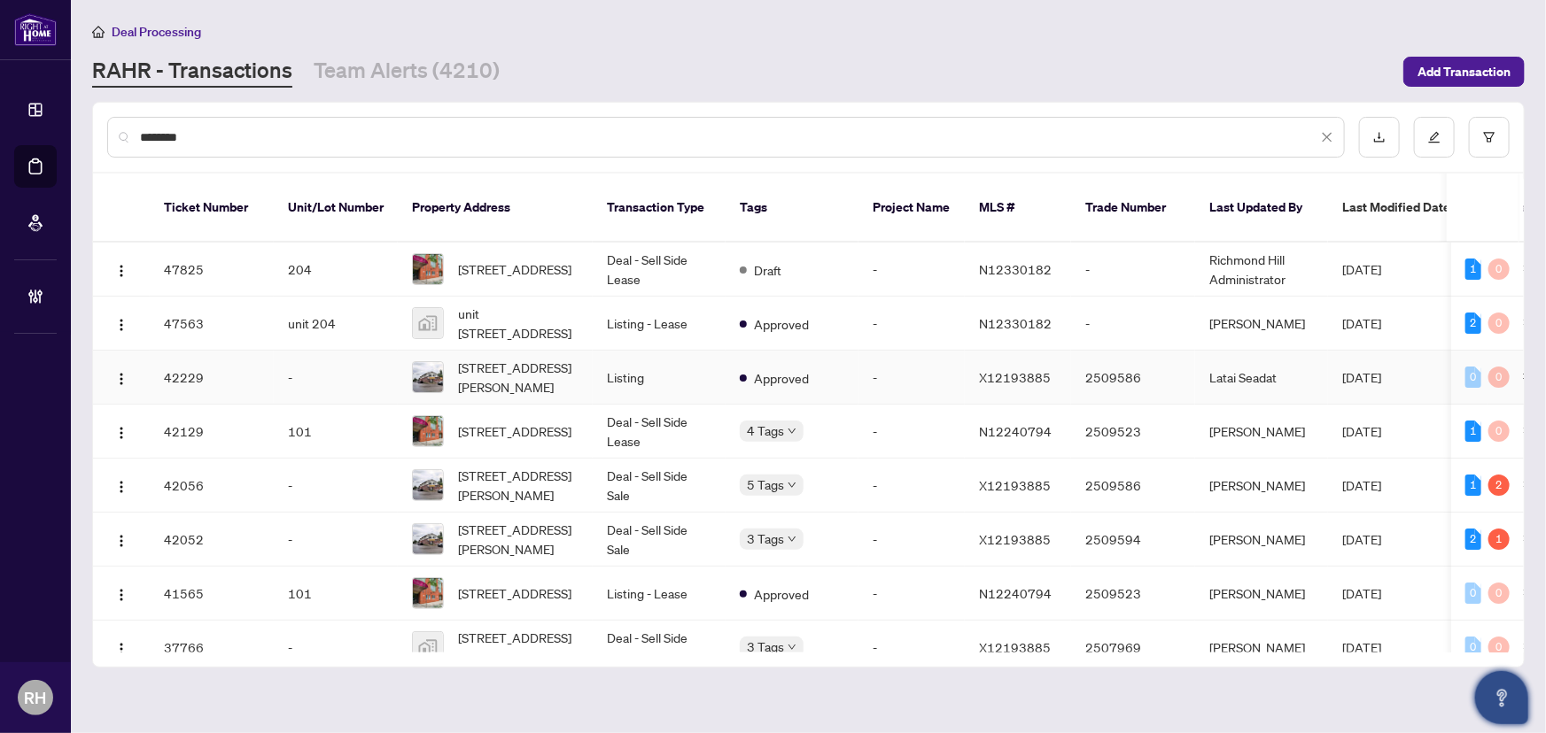
scroll to position [80, 0]
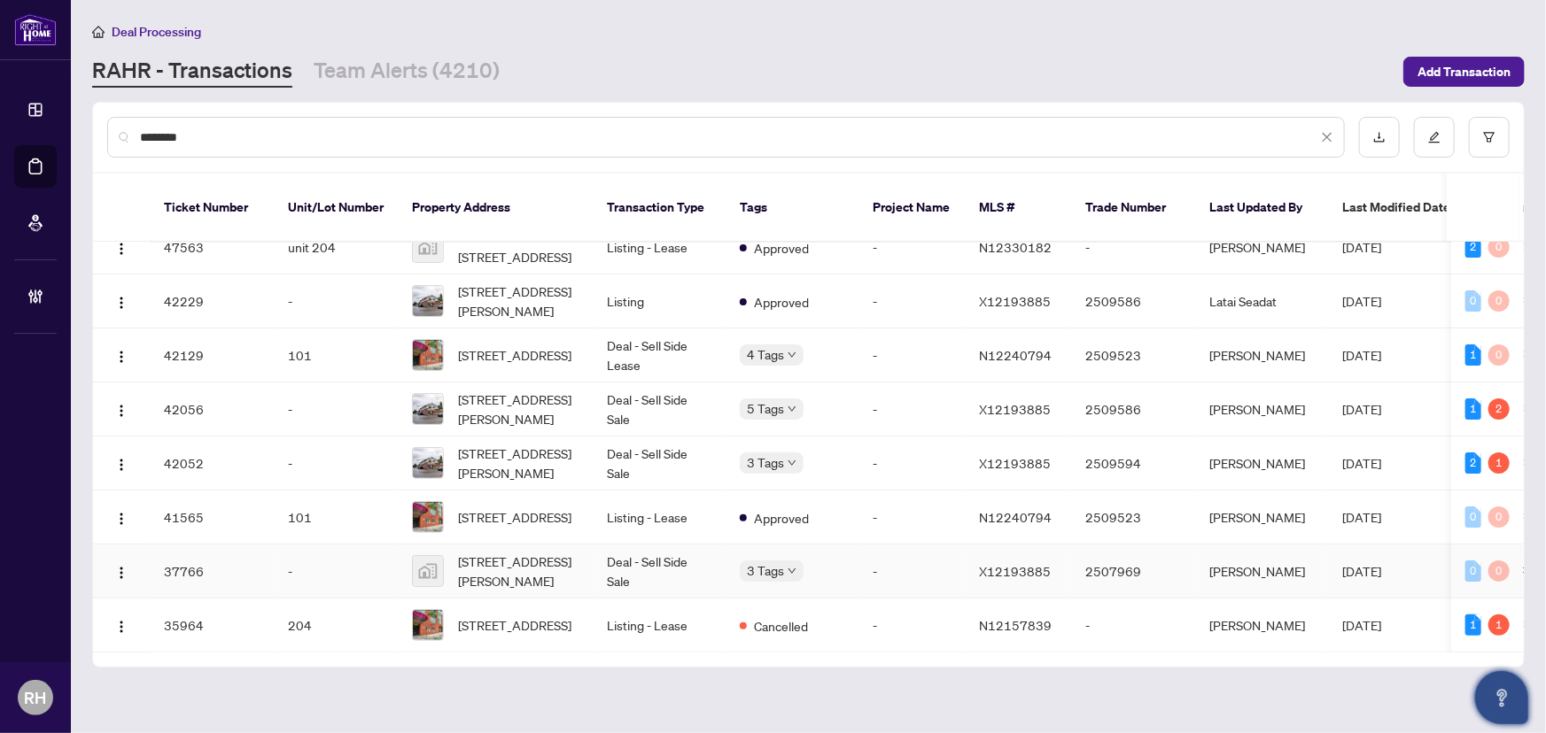
click at [670, 549] on td "Deal - Sell Side Sale" at bounding box center [659, 572] width 133 height 54
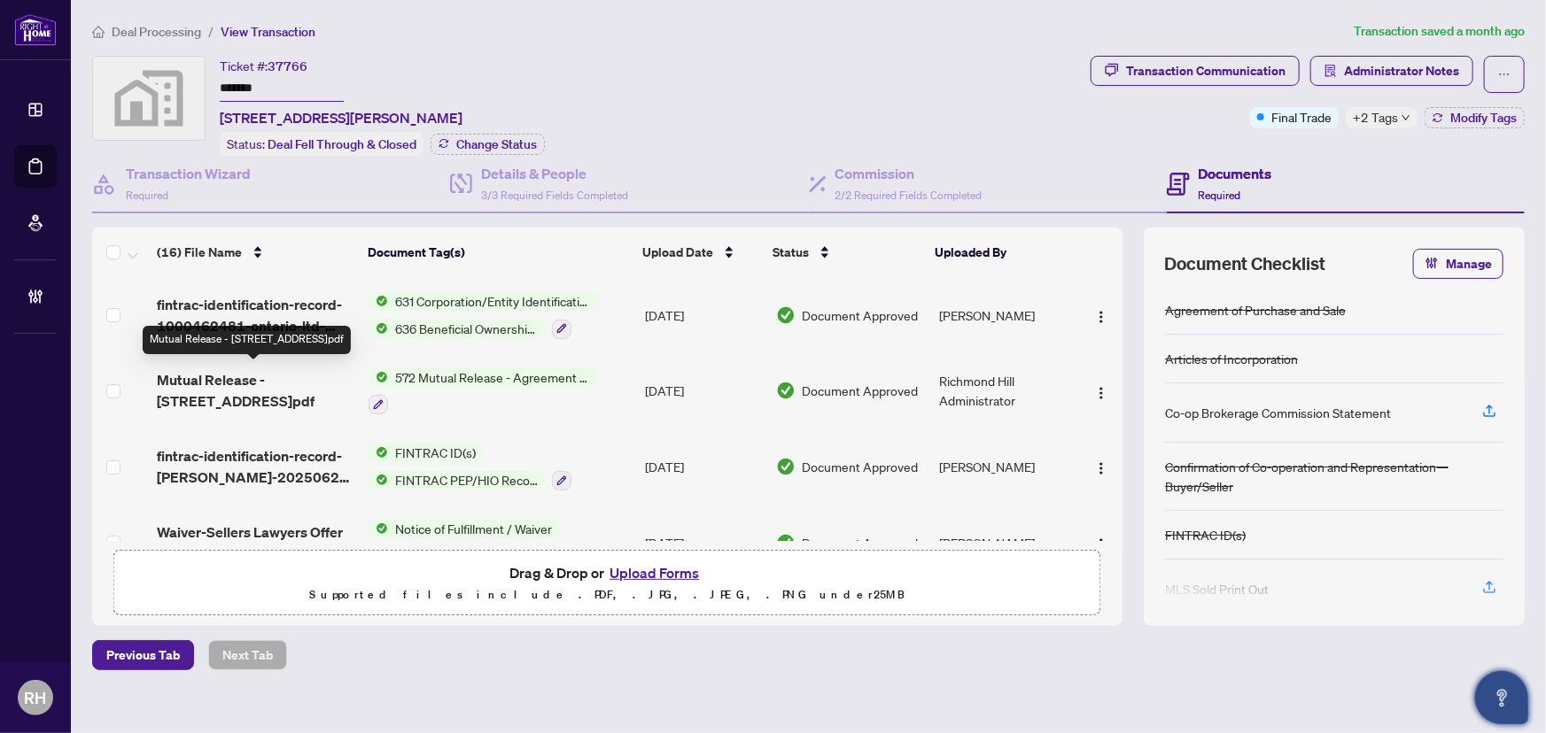
click at [175, 373] on span "Mutual Release - 1 Centre Rd EXECUTED.pdf" at bounding box center [256, 390] width 198 height 43
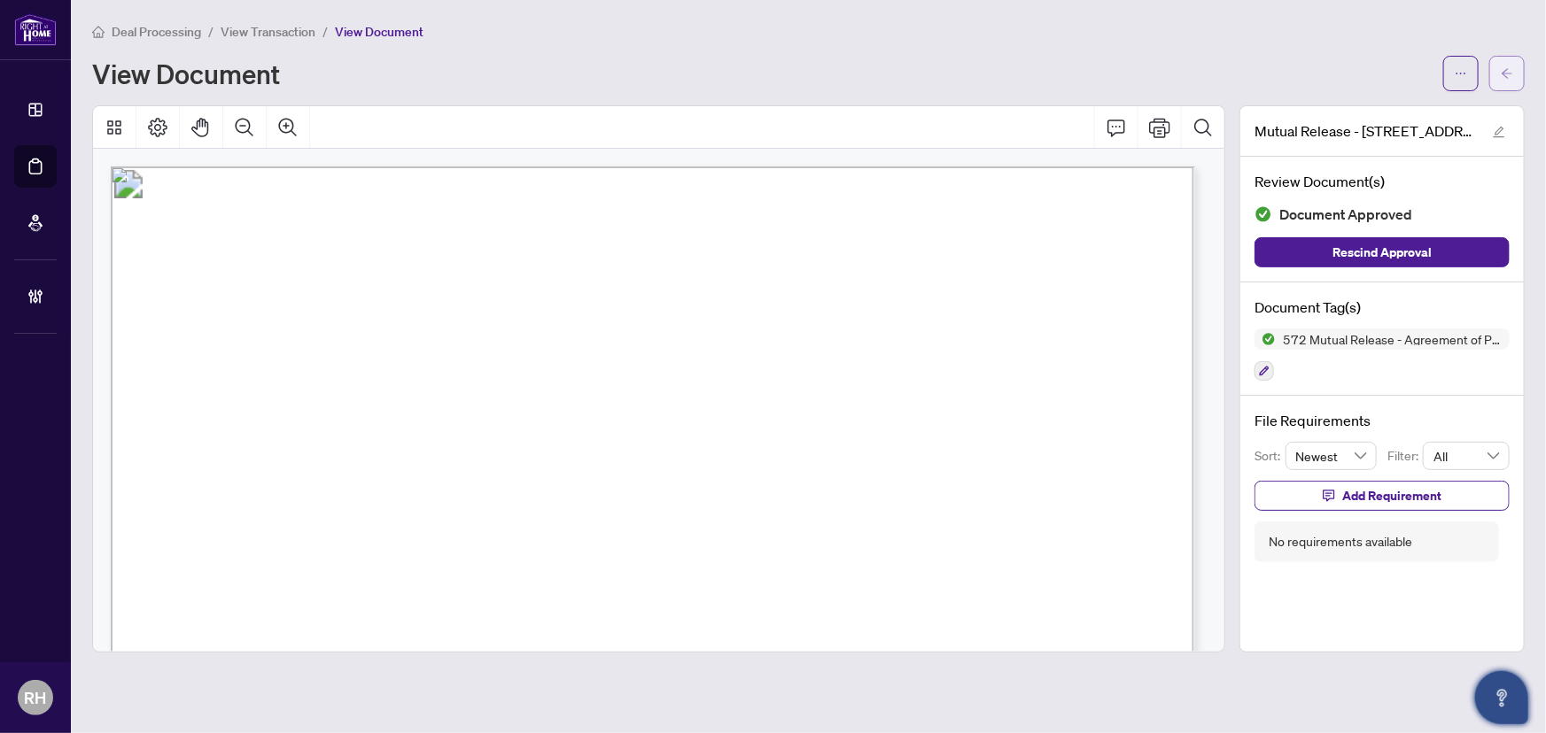
click at [1505, 71] on icon "arrow-left" at bounding box center [1507, 73] width 11 height 10
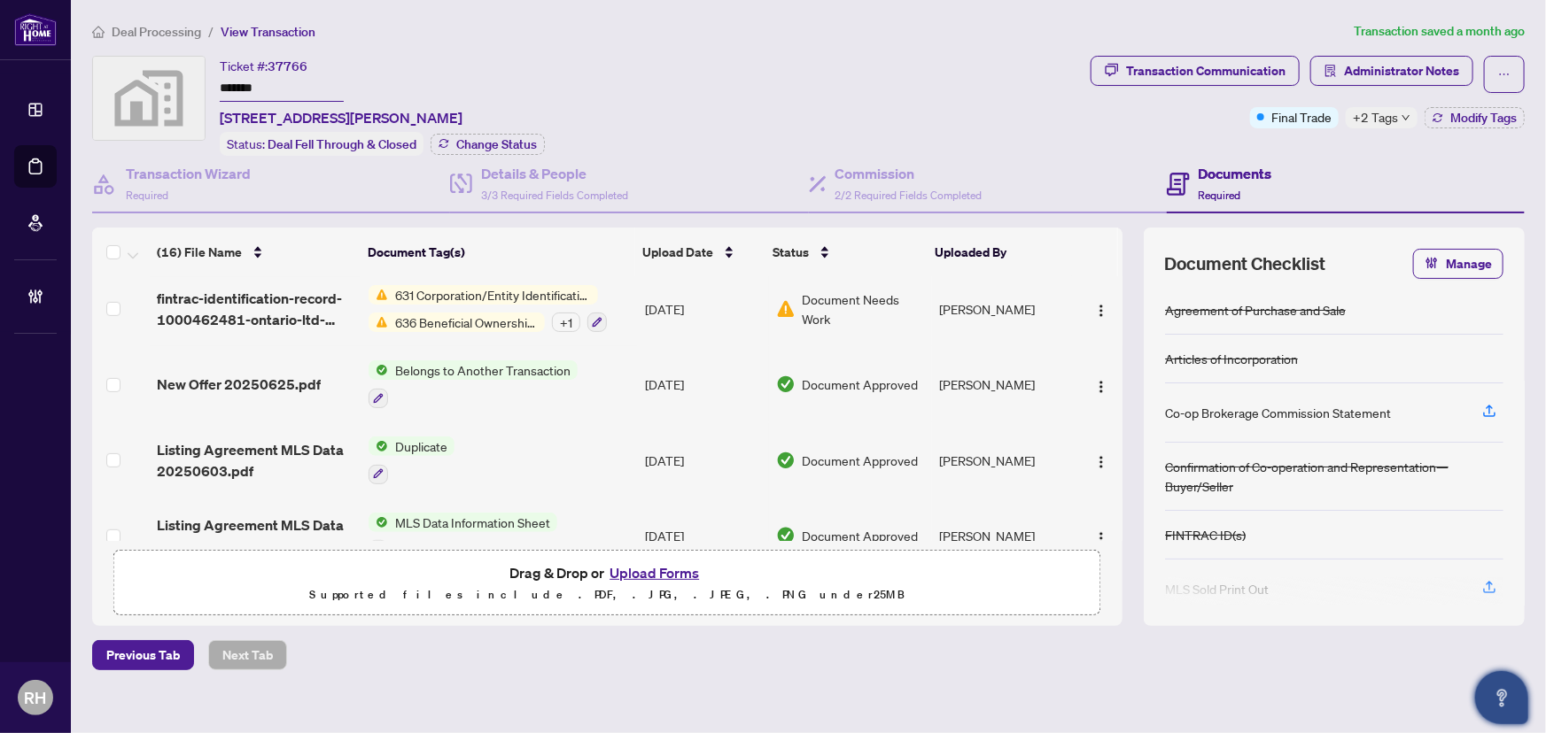
scroll to position [381, 0]
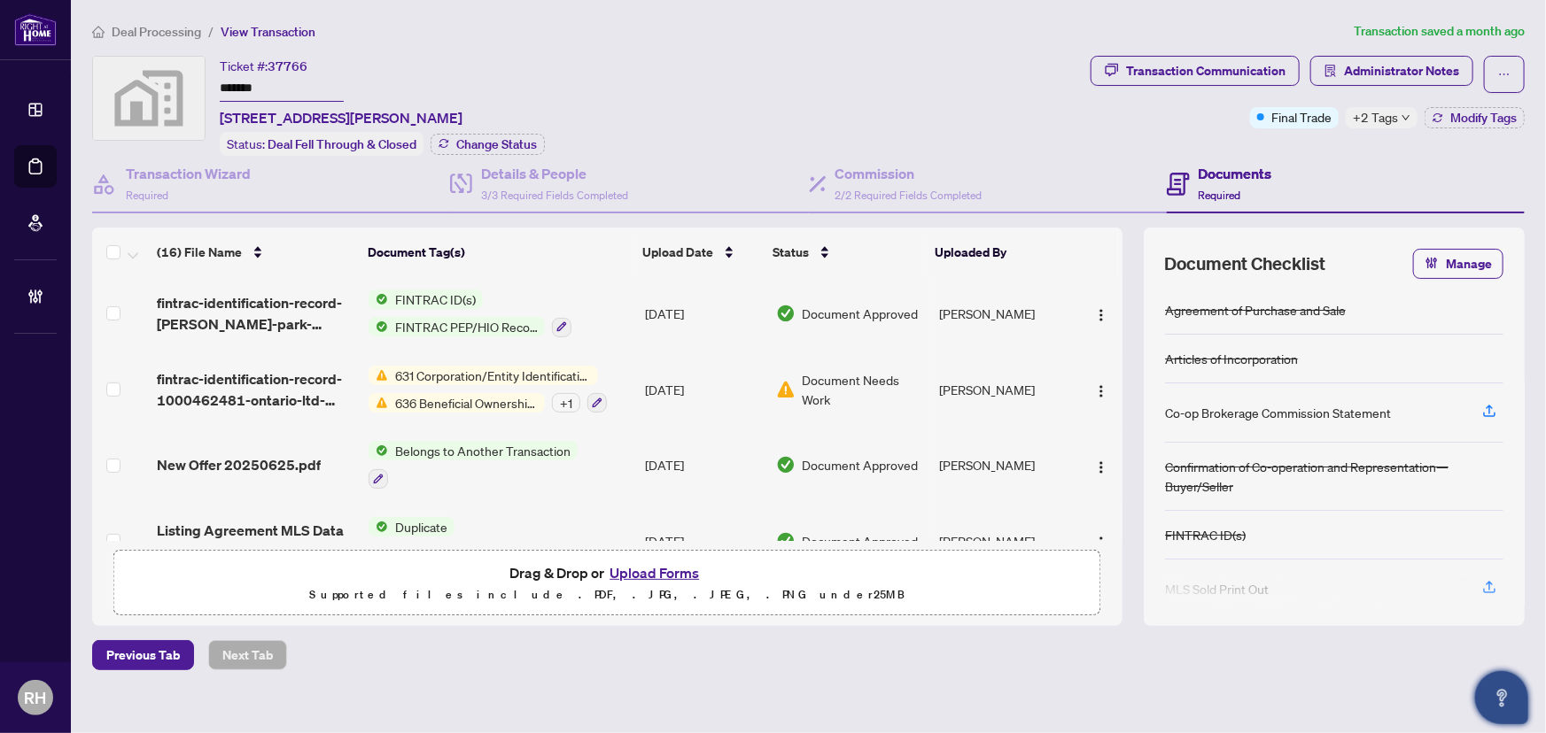
click at [552, 393] on div "+ 1" at bounding box center [566, 402] width 28 height 19
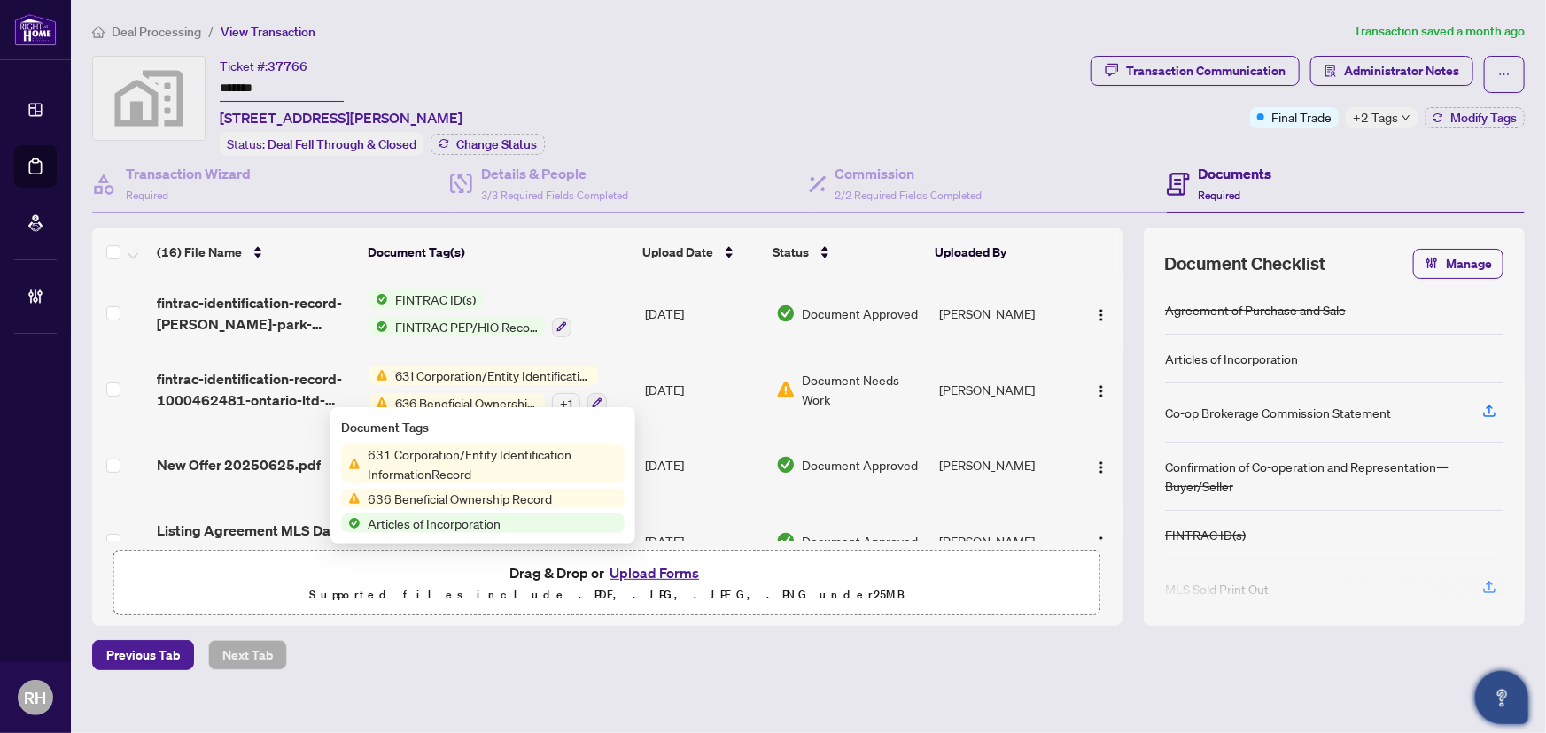
click at [493, 393] on span "636 Beneficial Ownership Record" at bounding box center [466, 402] width 157 height 19
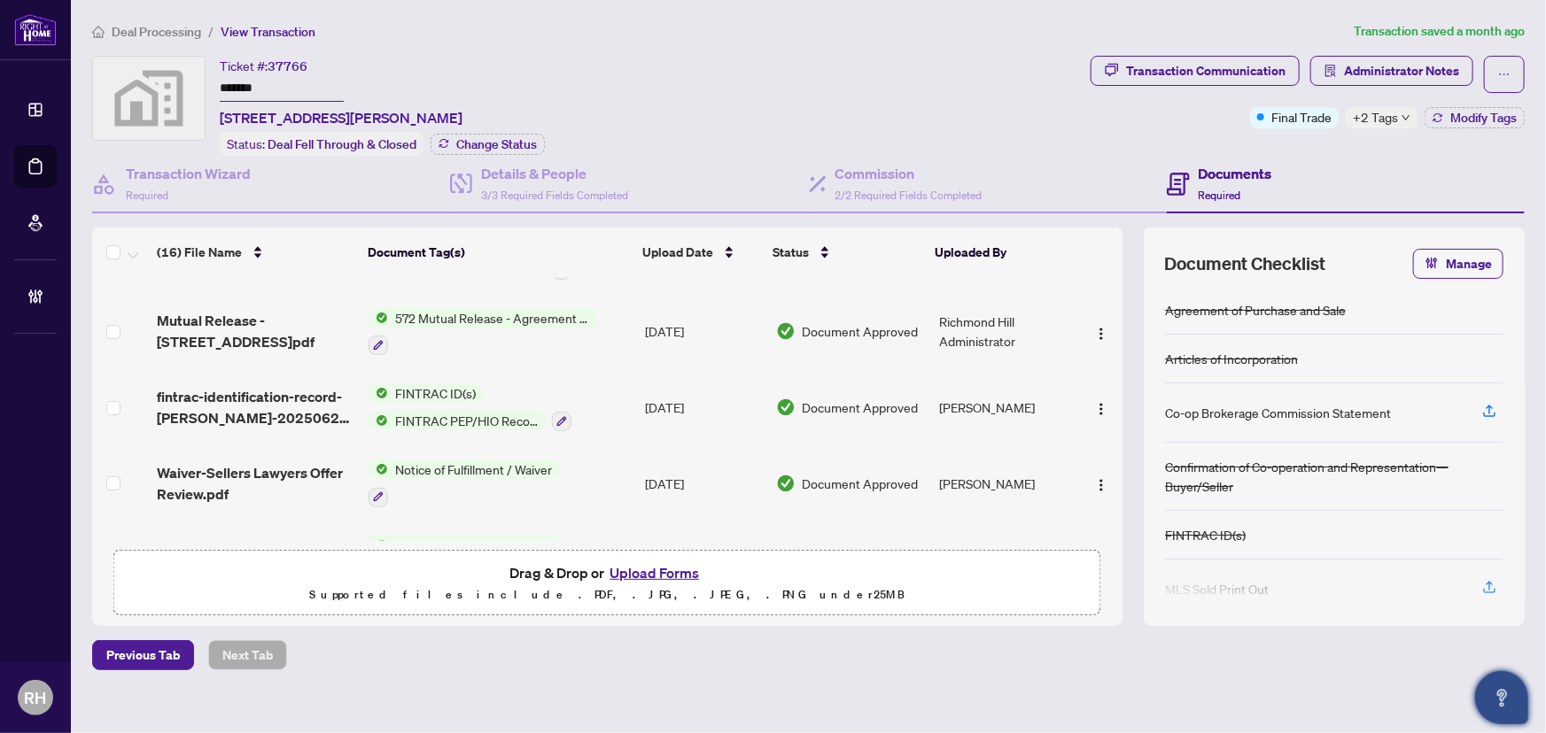
scroll to position [0, 0]
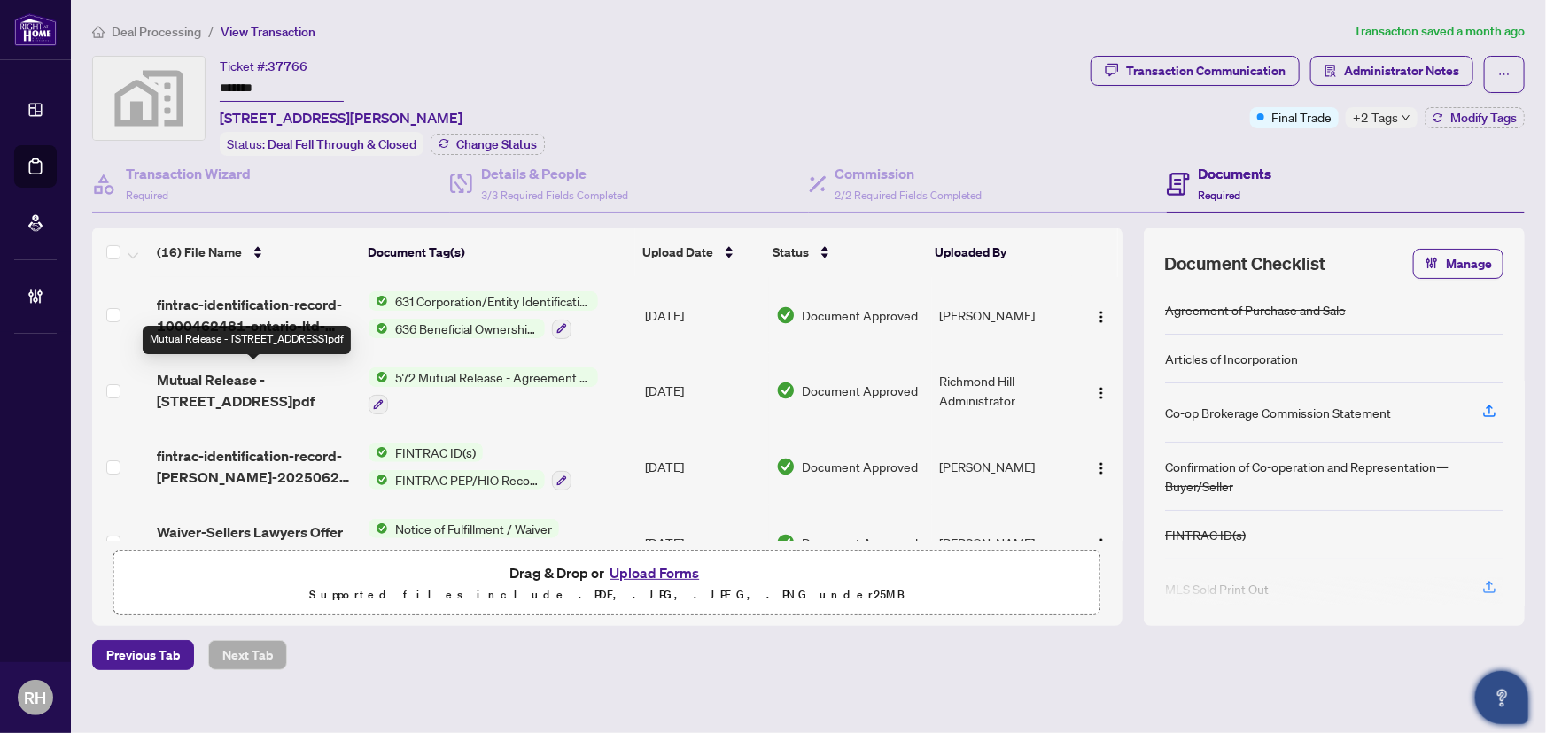
click at [229, 372] on span "Mutual Release - 1 Centre Rd EXECUTED.pdf" at bounding box center [256, 390] width 198 height 43
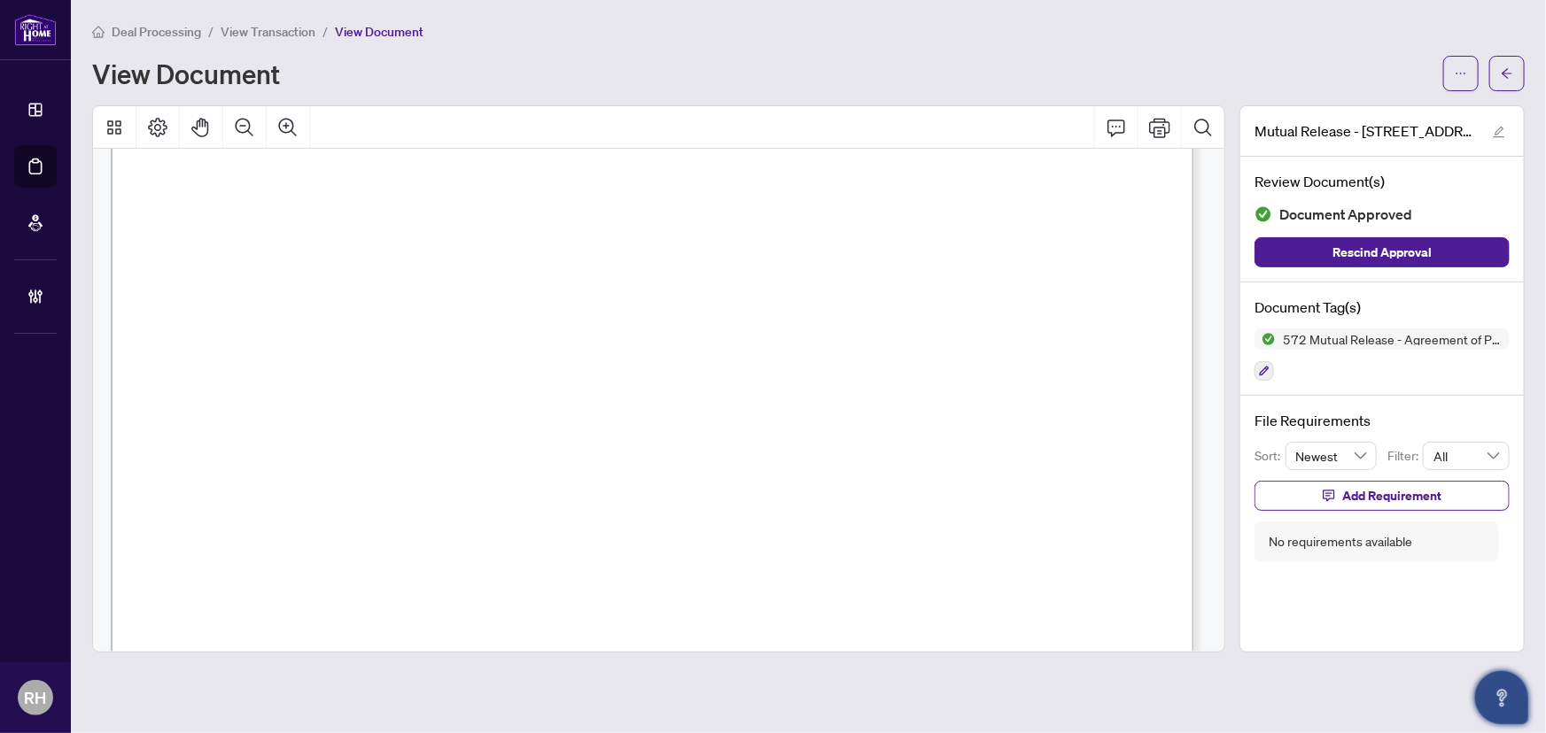
scroll to position [160, 0]
drag, startPoint x: 271, startPoint y: 218, endPoint x: 221, endPoint y: 193, distance: 56.3
drag, startPoint x: 294, startPoint y: 221, endPoint x: 425, endPoint y: 224, distance: 131.1
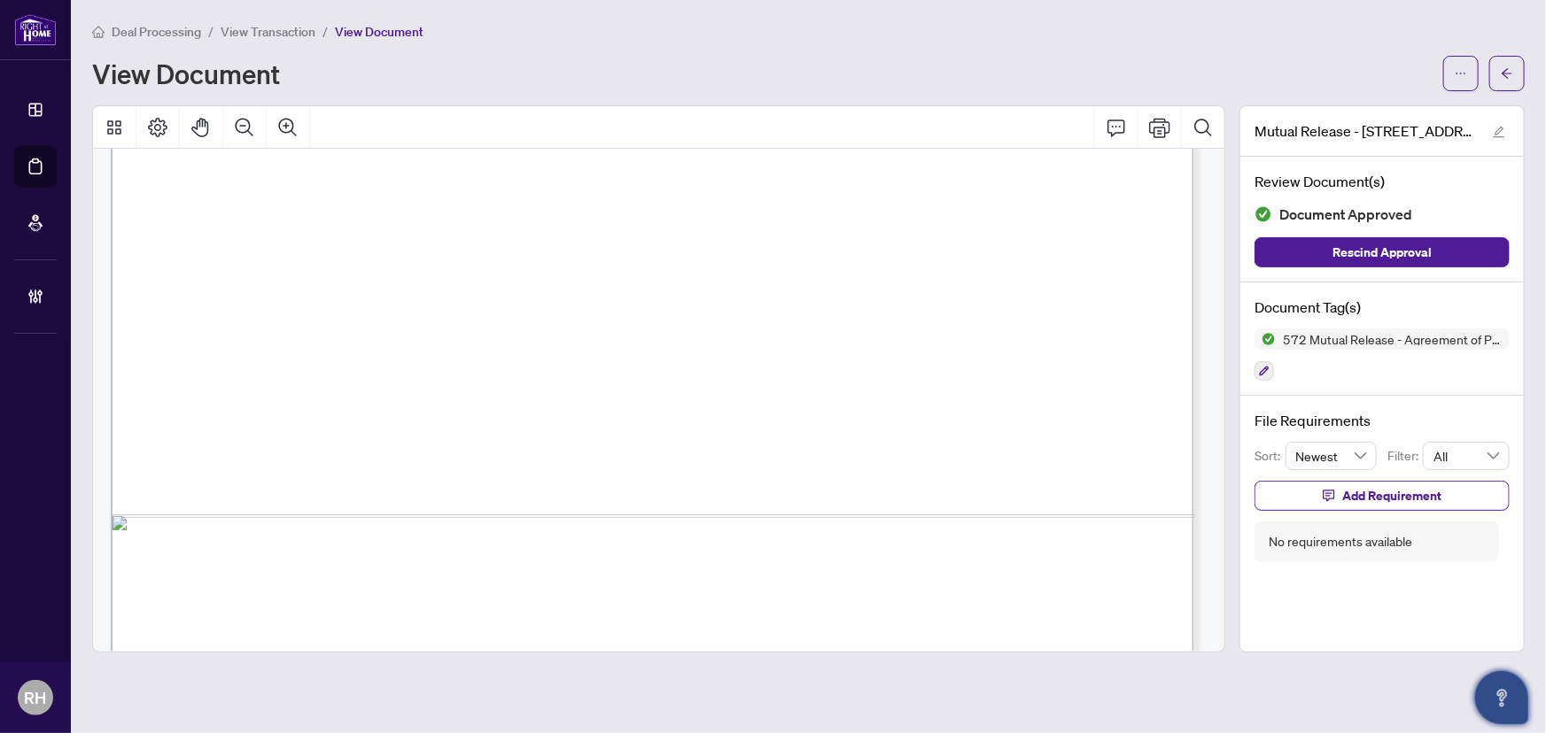
scroll to position [886, 0]
drag, startPoint x: 592, startPoint y: 395, endPoint x: 918, endPoint y: 429, distance: 327.7
click at [918, 429] on div "7/2/2025" at bounding box center [1194, 681] width 2167 height 2801
drag, startPoint x: 1092, startPoint y: 299, endPoint x: 1055, endPoint y: 328, distance: 46.8
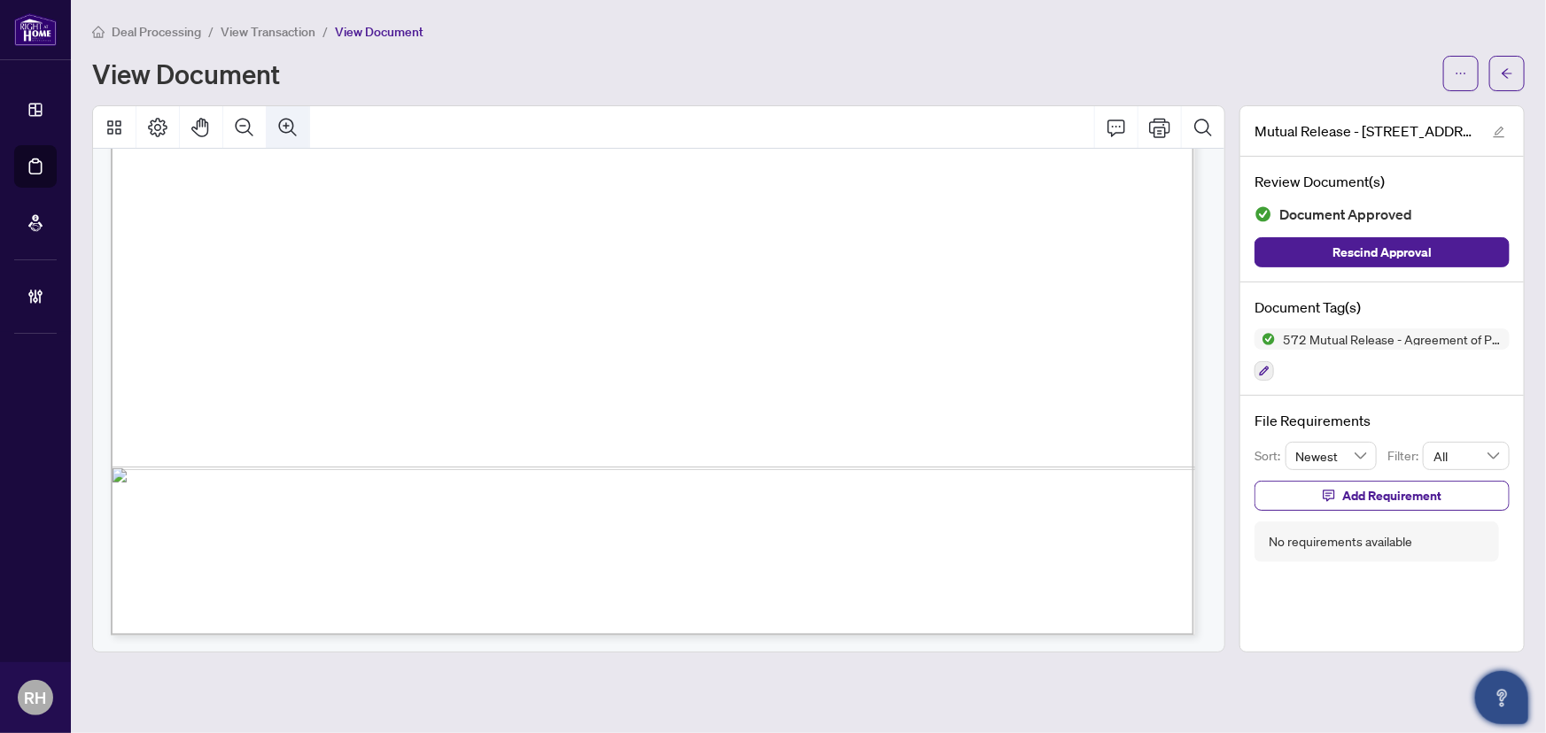
click at [287, 119] on icon "Zoom In" at bounding box center [287, 127] width 21 height 21
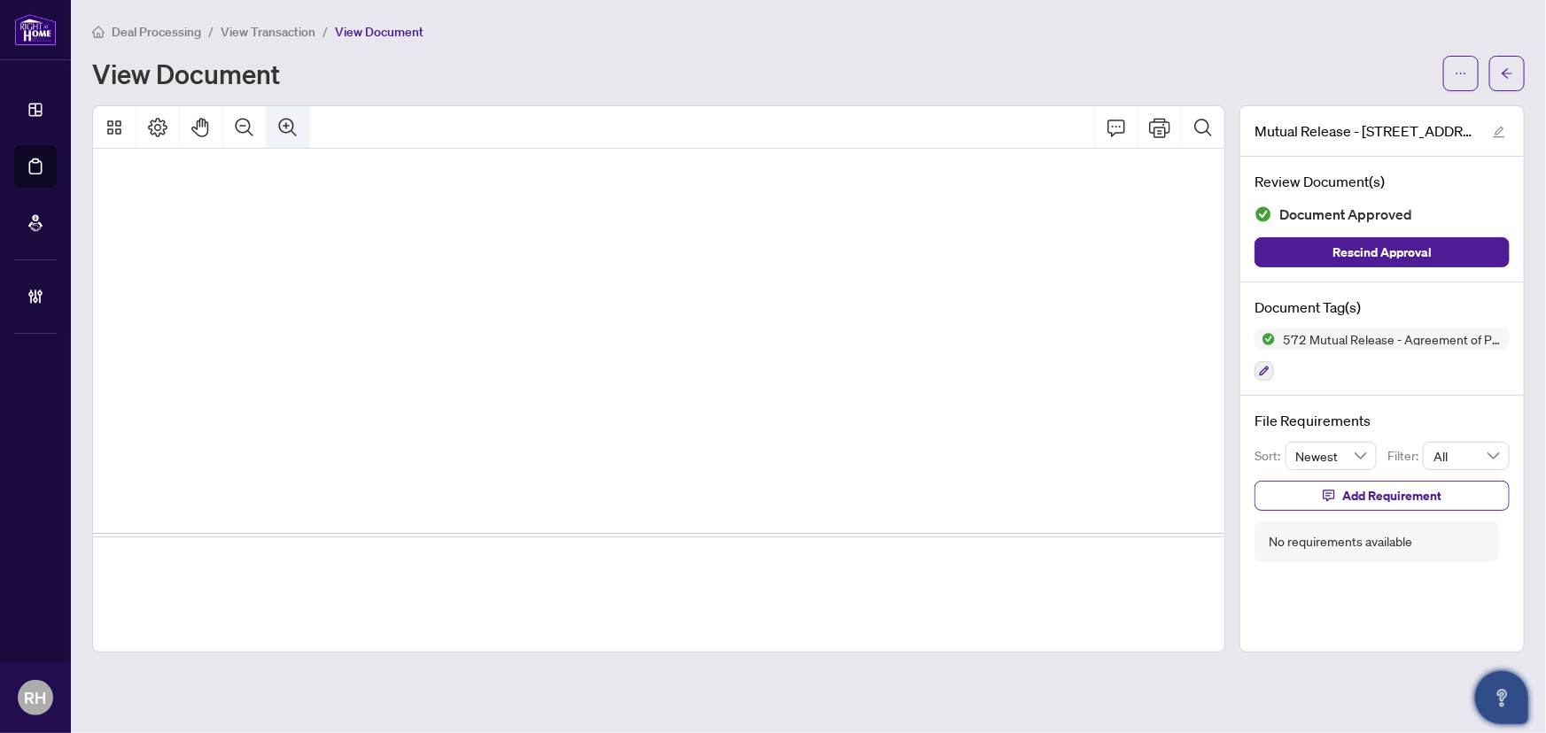
click at [287, 119] on icon "Zoom In" at bounding box center [287, 127] width 21 height 21
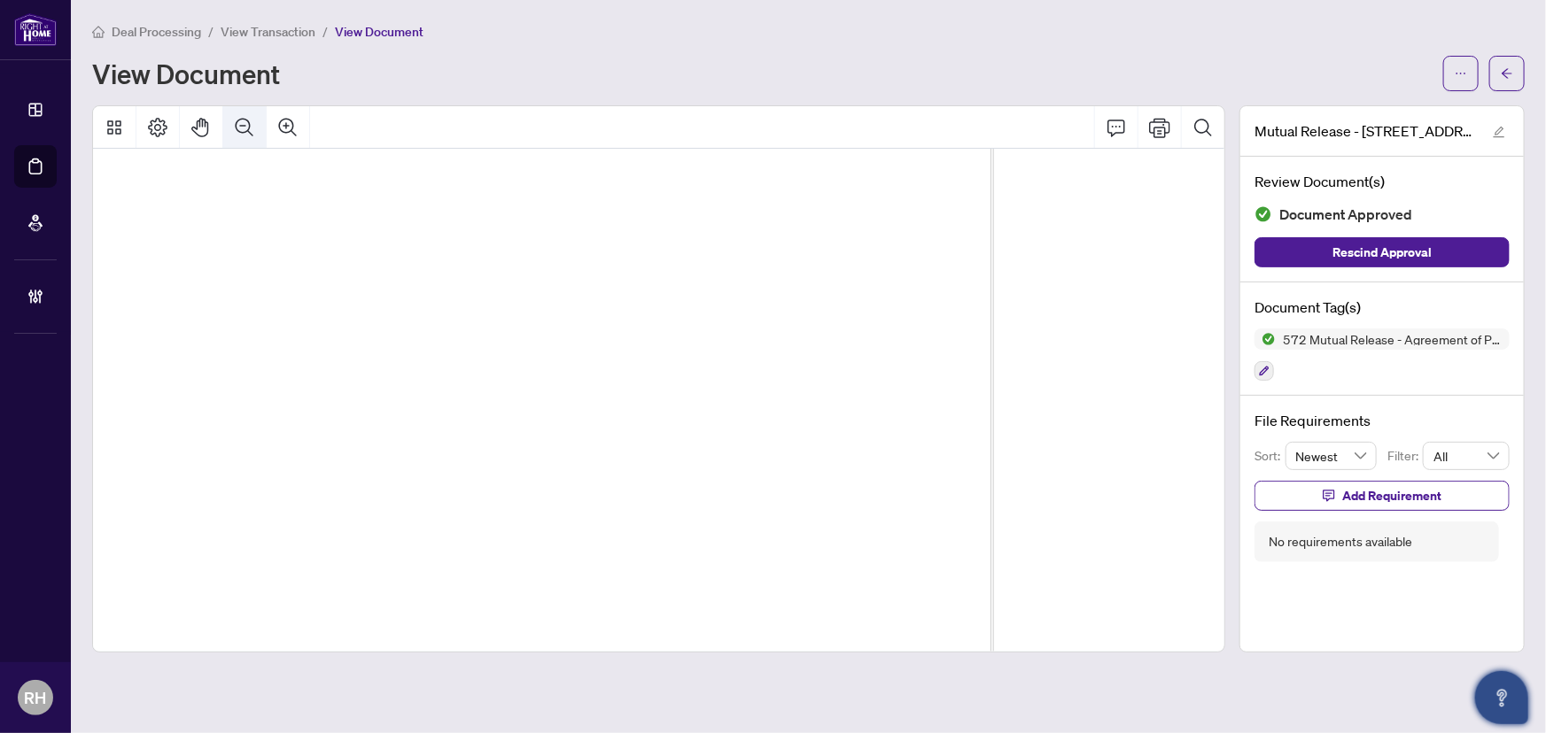
click at [247, 133] on icon "Zoom Out" at bounding box center [244, 127] width 21 height 21
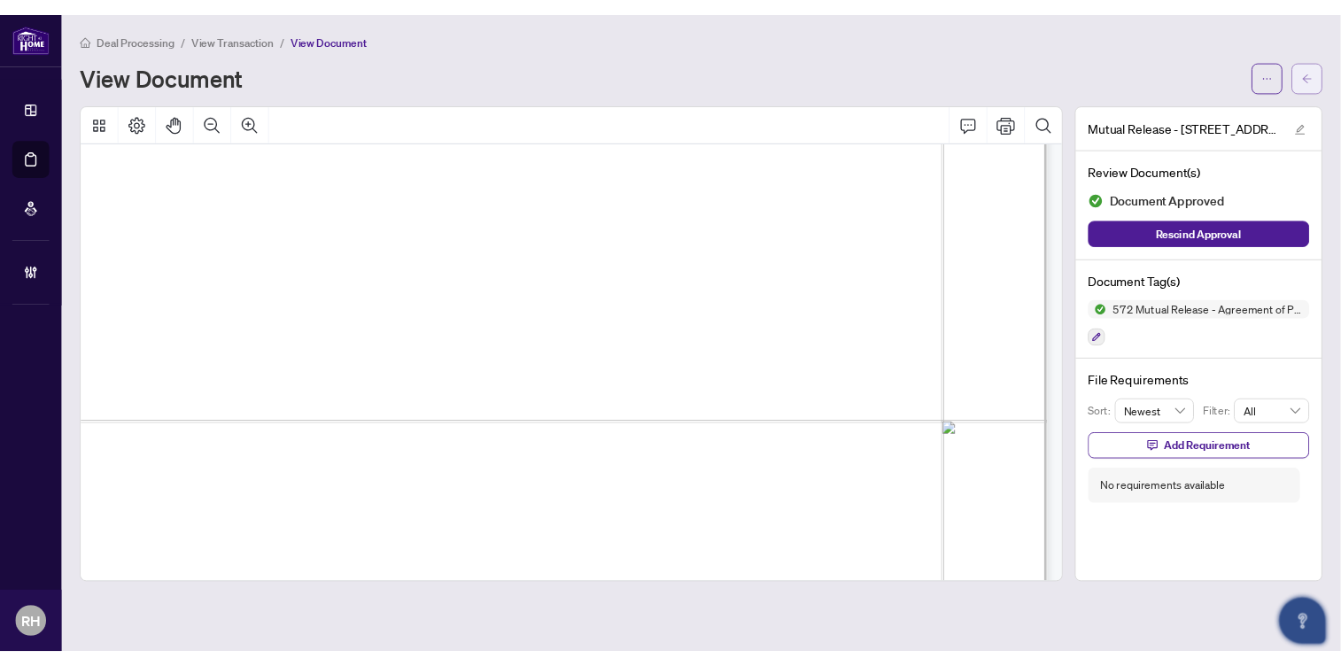
scroll to position [919, 270]
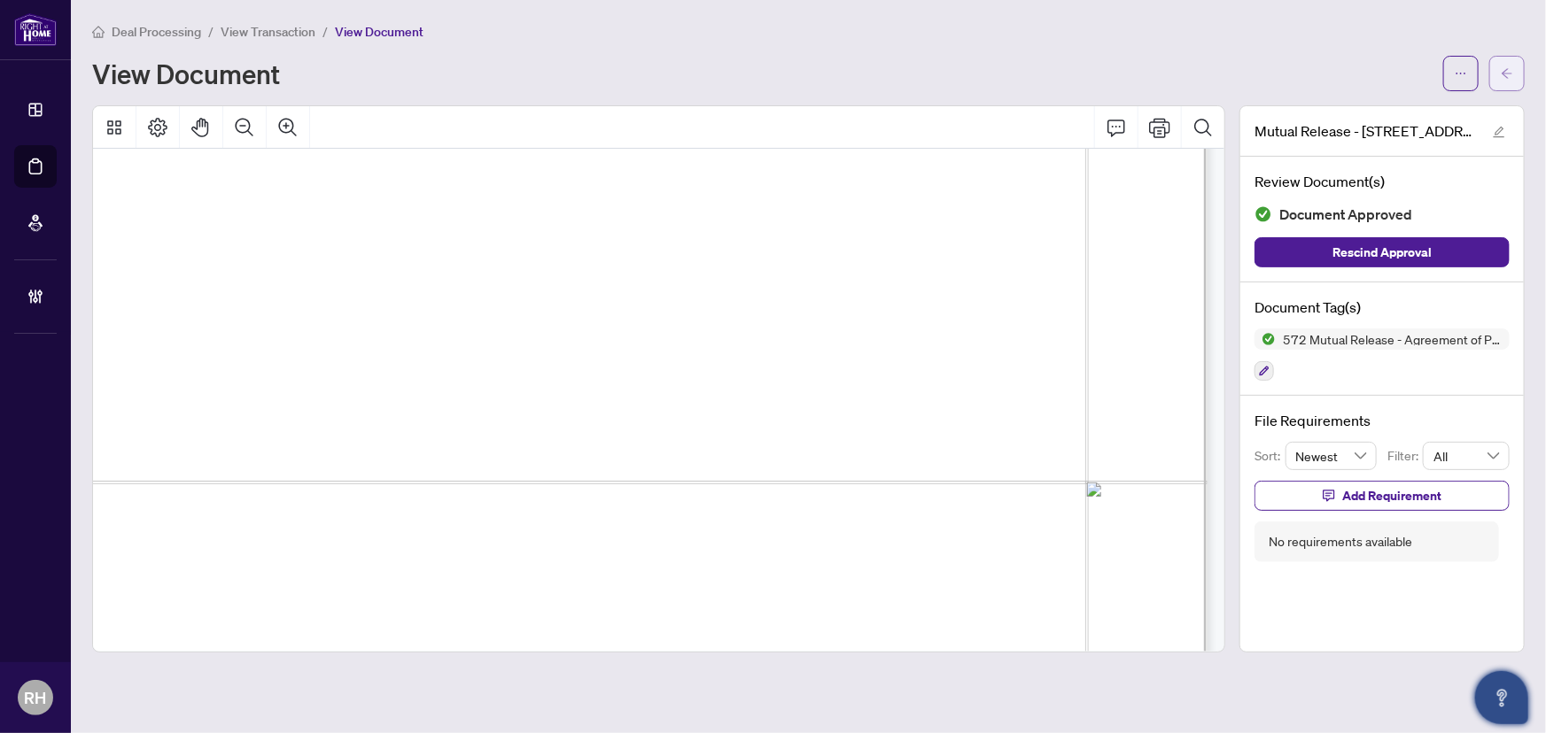
click at [1499, 65] on button "button" at bounding box center [1506, 73] width 35 height 35
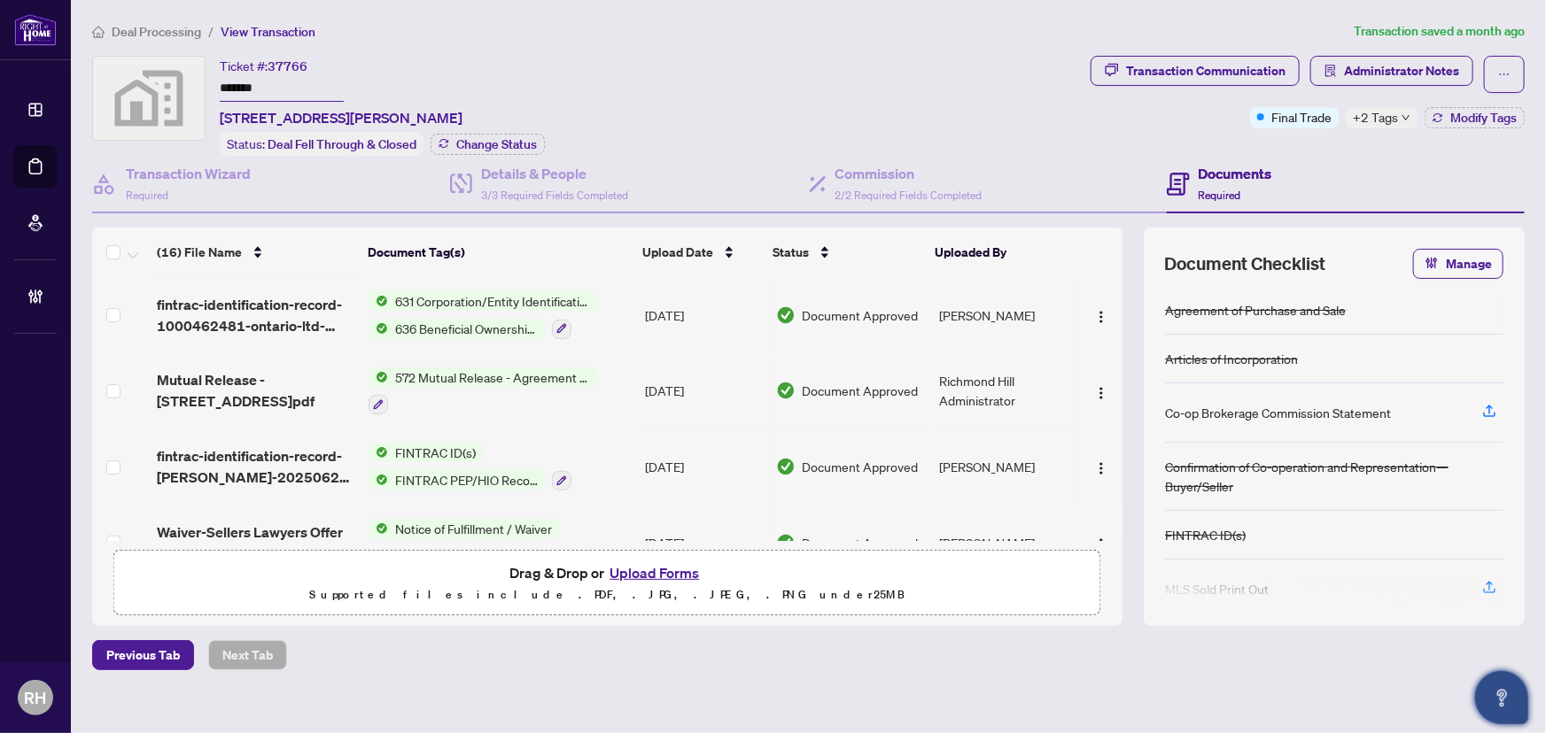
click at [159, 28] on span "Deal Processing" at bounding box center [156, 32] width 89 height 16
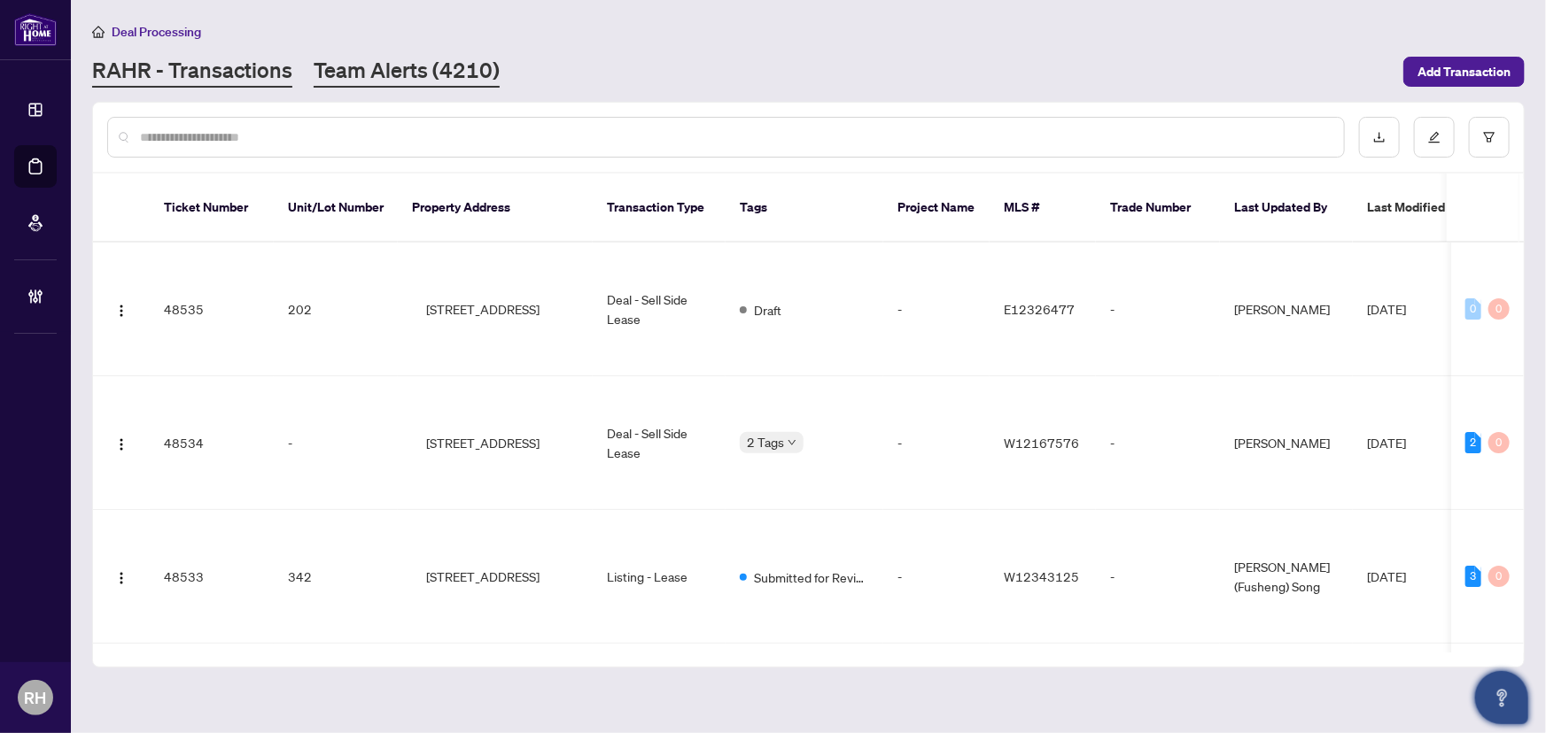
click at [472, 71] on div "RAHR - Transactions Team Alerts (4210)" at bounding box center [742, 72] width 1300 height 32
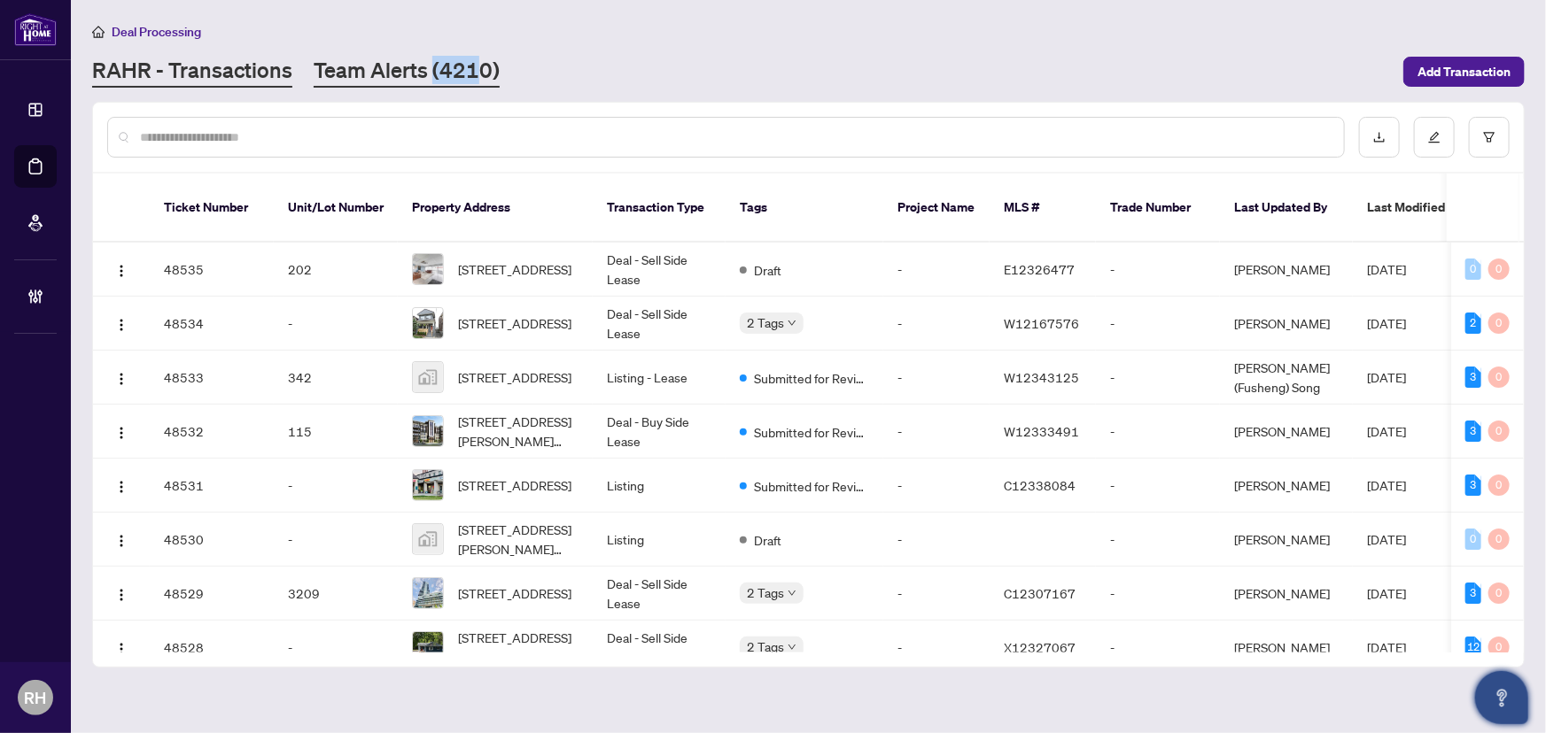
click at [472, 71] on link "Team Alerts (4210)" at bounding box center [407, 72] width 186 height 32
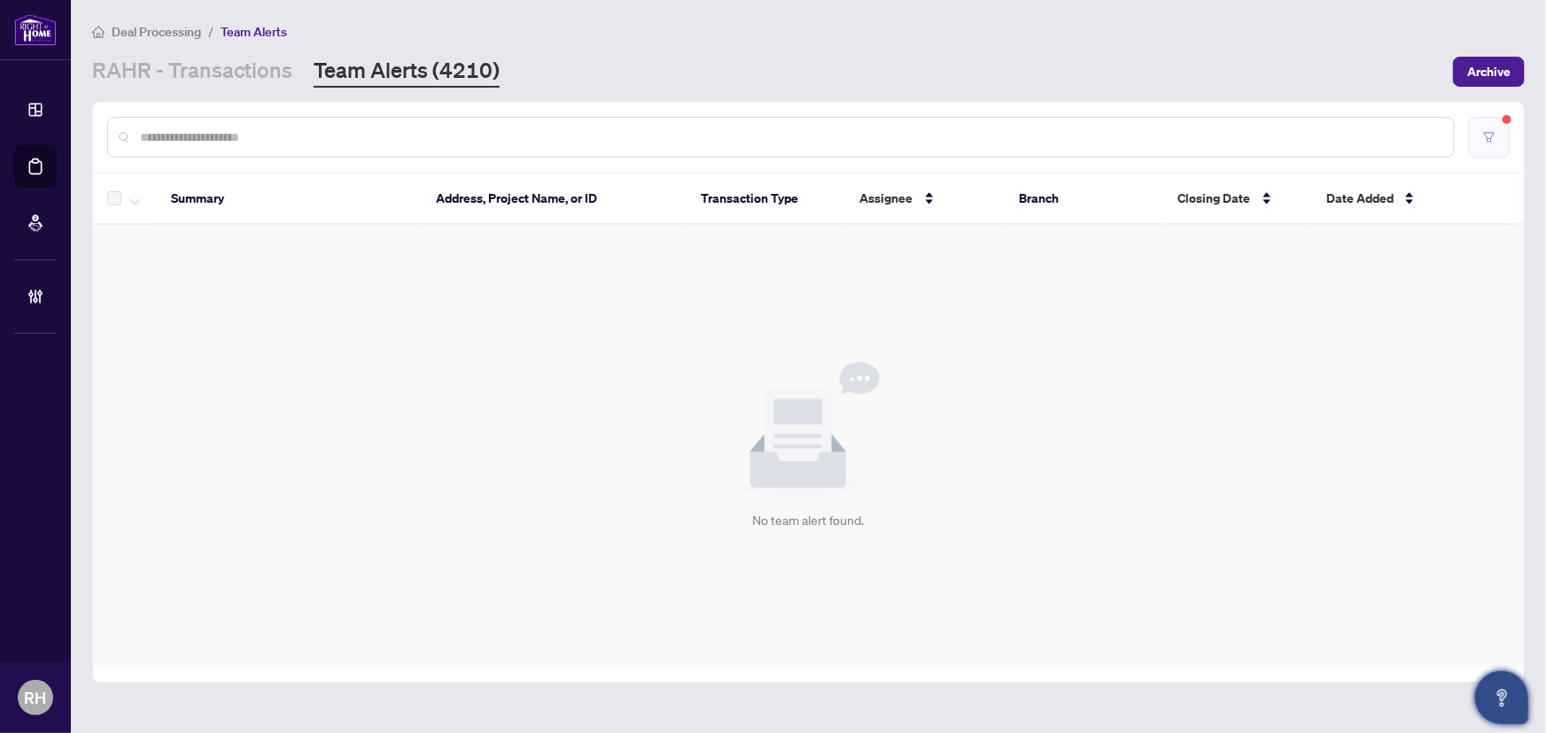
click at [1492, 142] on icon "filter" at bounding box center [1489, 137] width 12 height 12
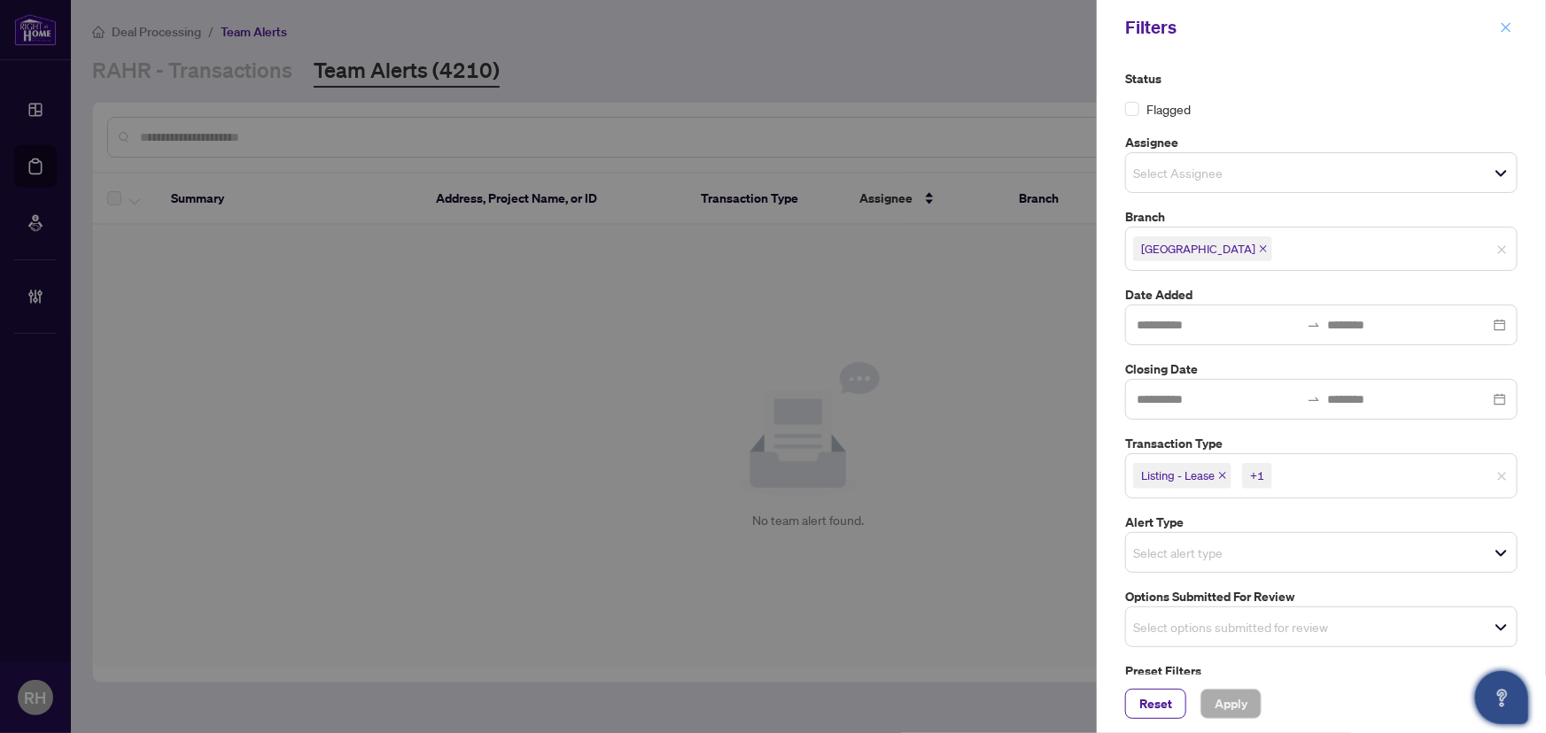
click at [1497, 23] on button "button" at bounding box center [1505, 27] width 23 height 21
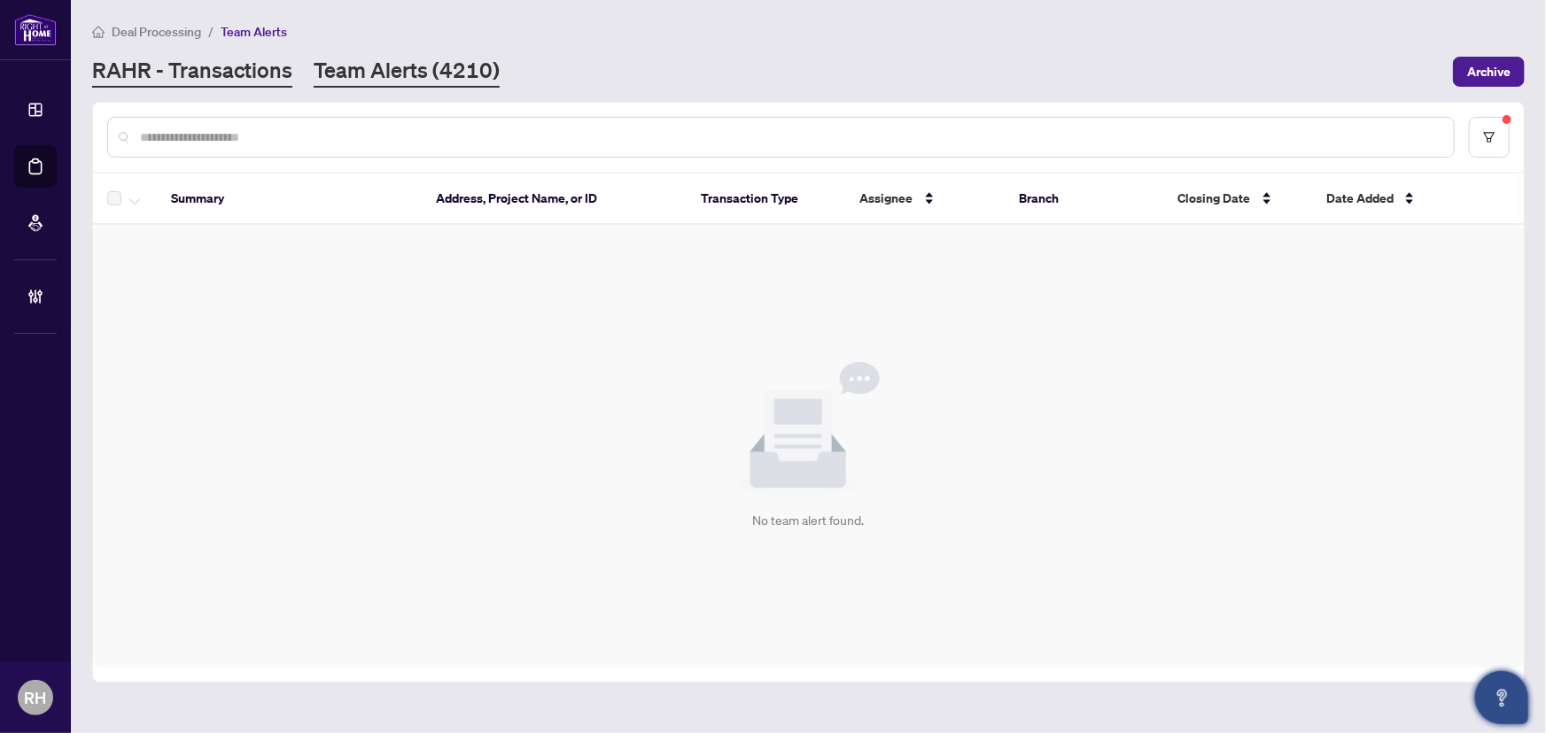
click at [266, 63] on link "RAHR - Transactions" at bounding box center [192, 72] width 200 height 32
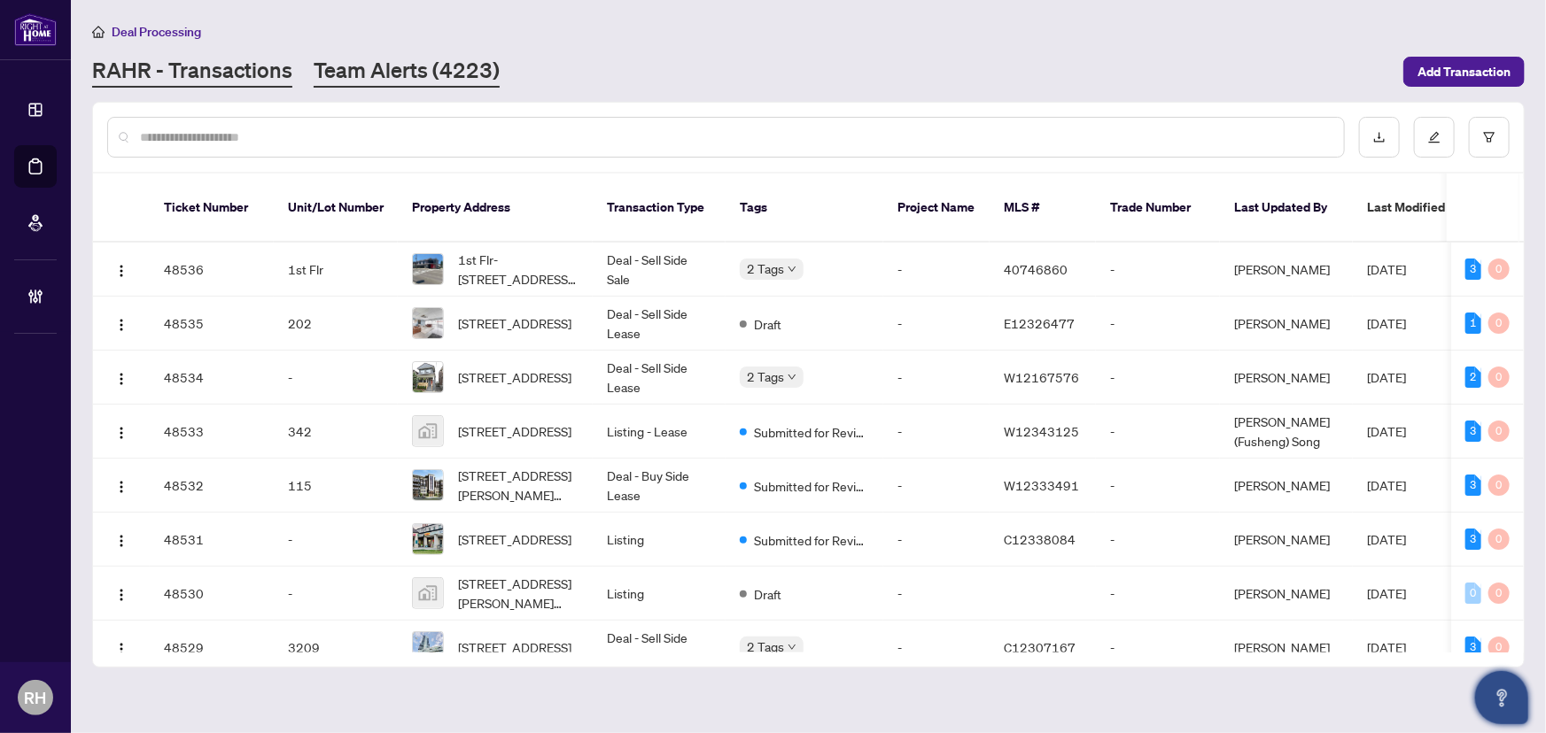
click at [454, 63] on link "Team Alerts (4223)" at bounding box center [407, 72] width 186 height 32
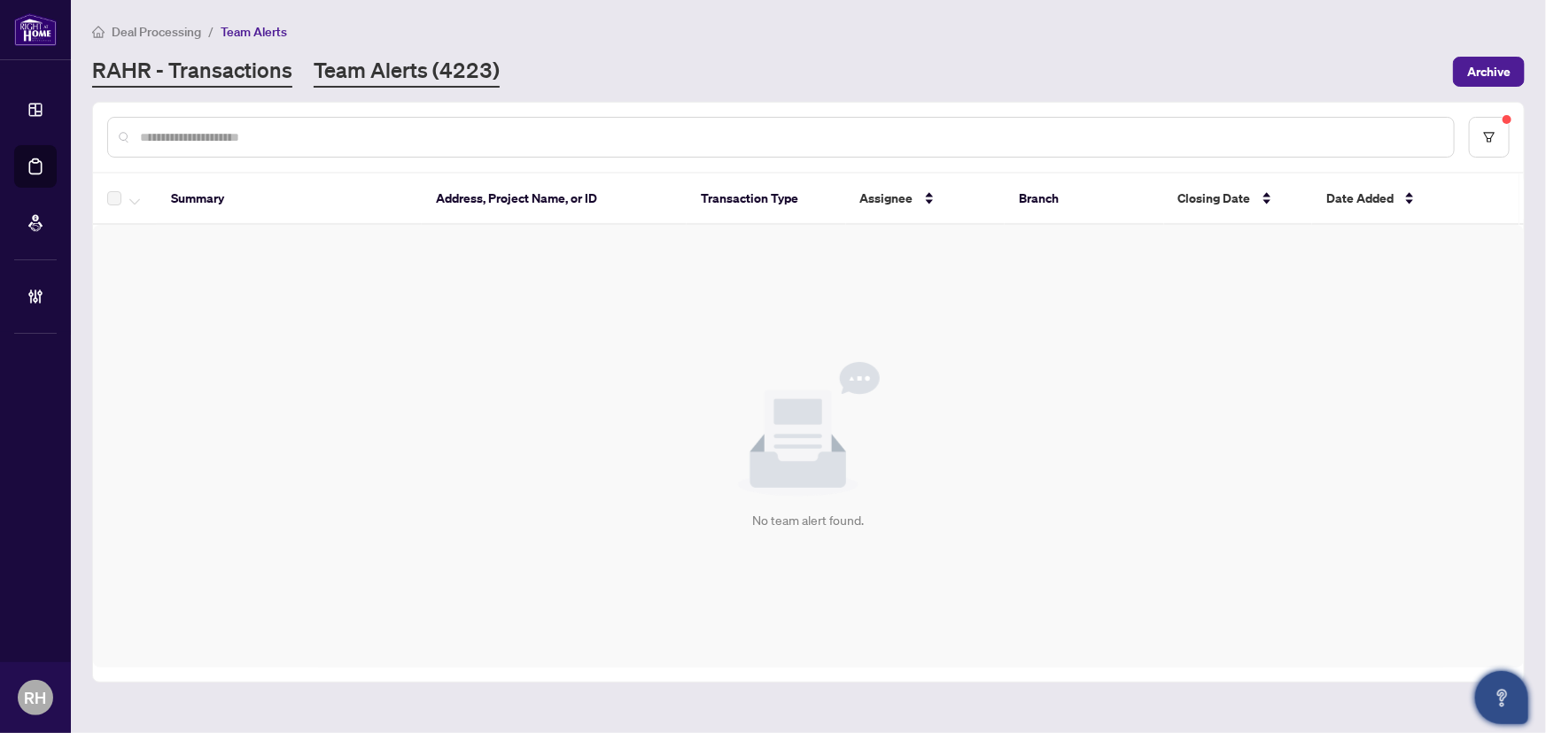
click at [248, 56] on link "RAHR - Transactions" at bounding box center [192, 72] width 200 height 32
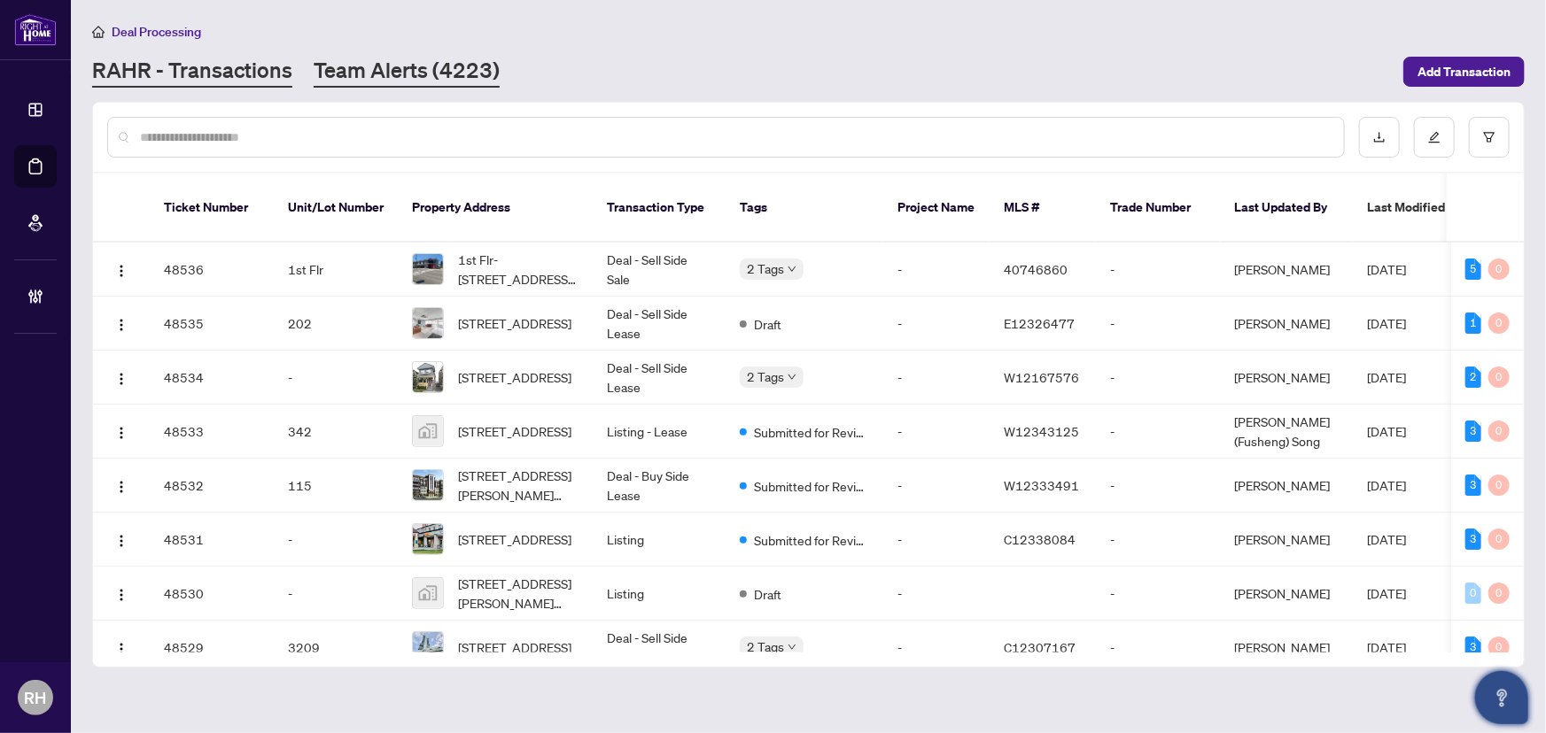
click at [388, 66] on link "Team Alerts (4223)" at bounding box center [407, 72] width 186 height 32
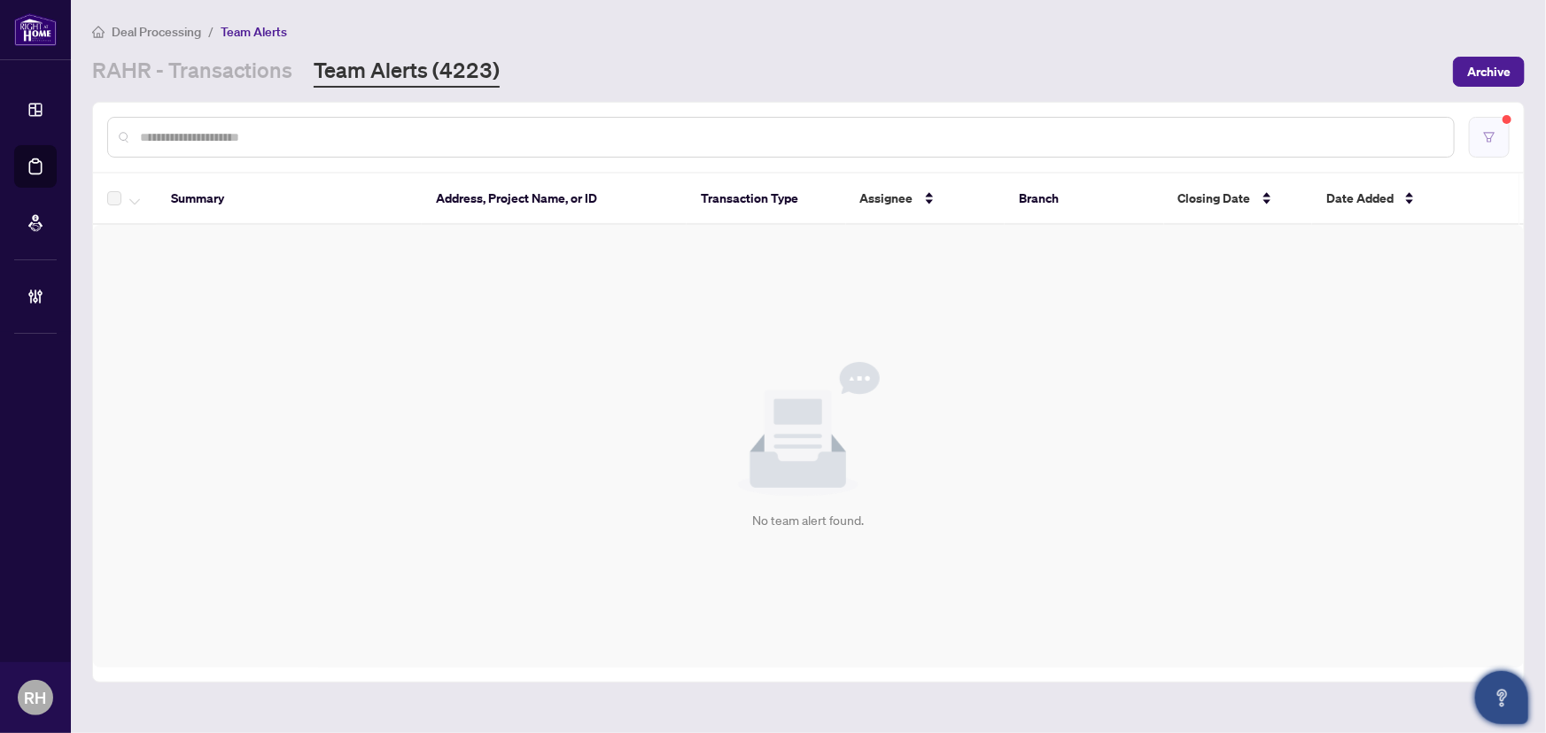
click at [1482, 122] on button "button" at bounding box center [1489, 137] width 41 height 41
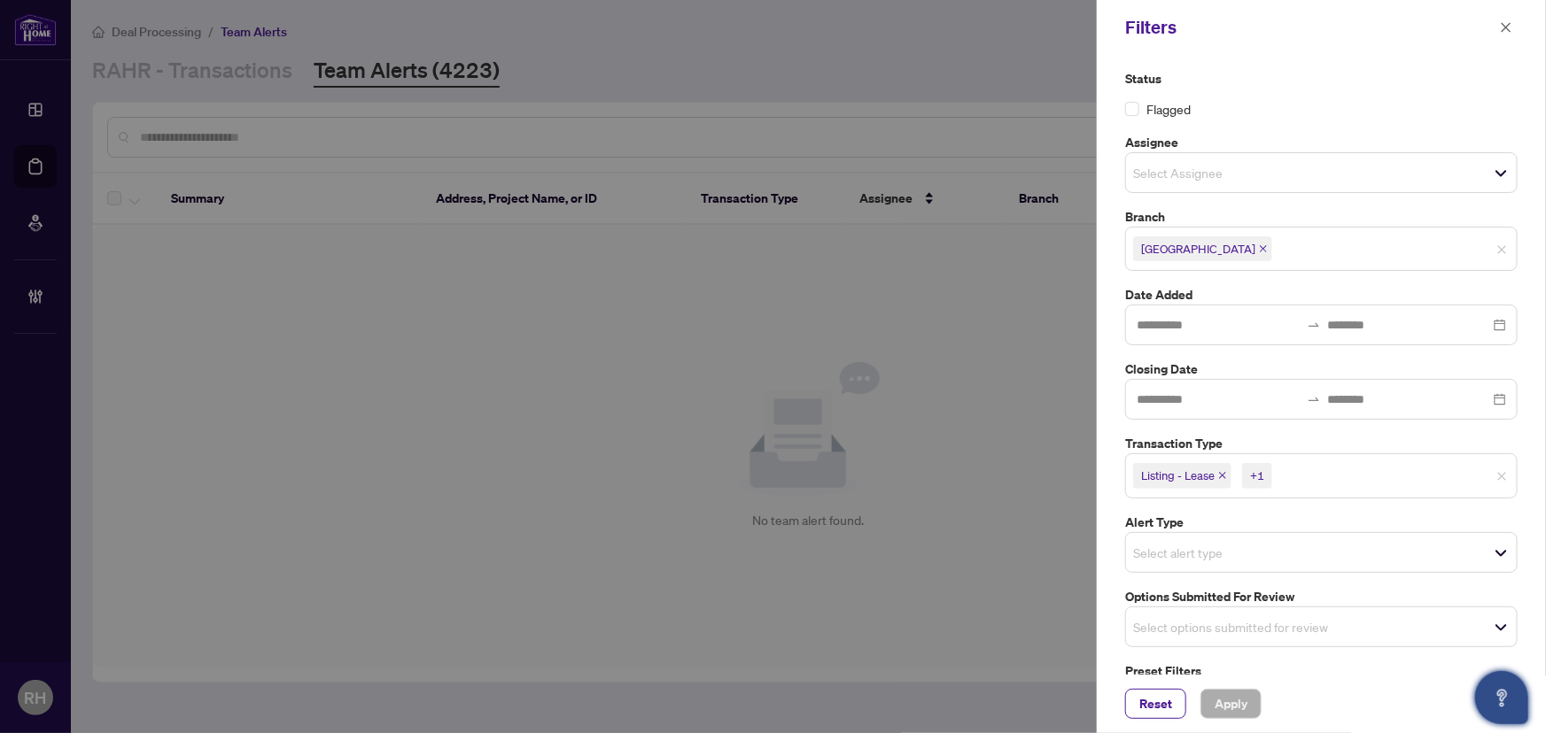
click at [1222, 474] on icon "close" at bounding box center [1222, 476] width 7 height 7
click at [1184, 474] on icon "close" at bounding box center [1182, 475] width 9 height 9
click at [1228, 610] on span "Select options submitted for review" at bounding box center [1321, 622] width 391 height 25
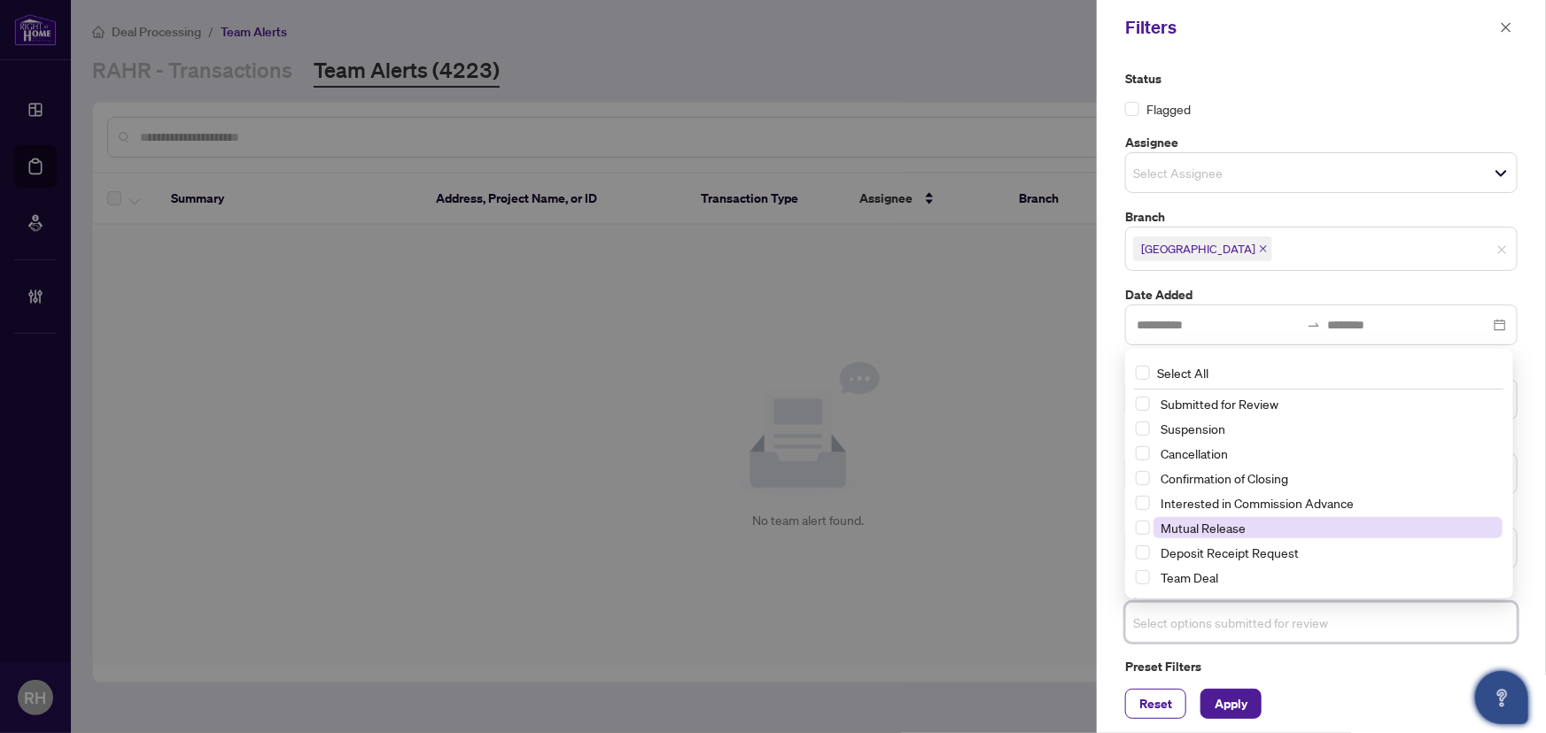
click at [1209, 523] on span "Mutual Release" at bounding box center [1202, 528] width 85 height 16
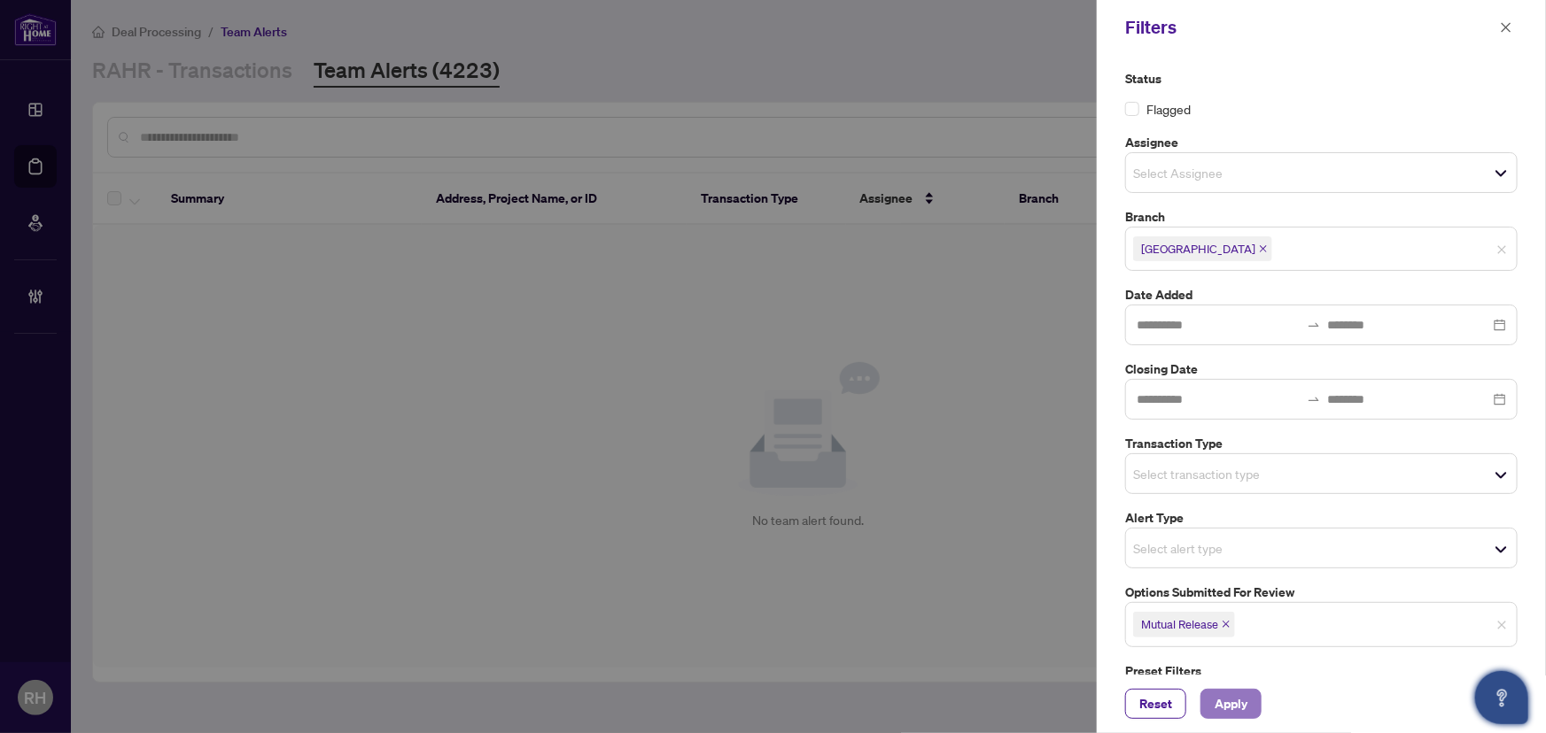
click at [1235, 700] on span "Apply" at bounding box center [1231, 704] width 33 height 28
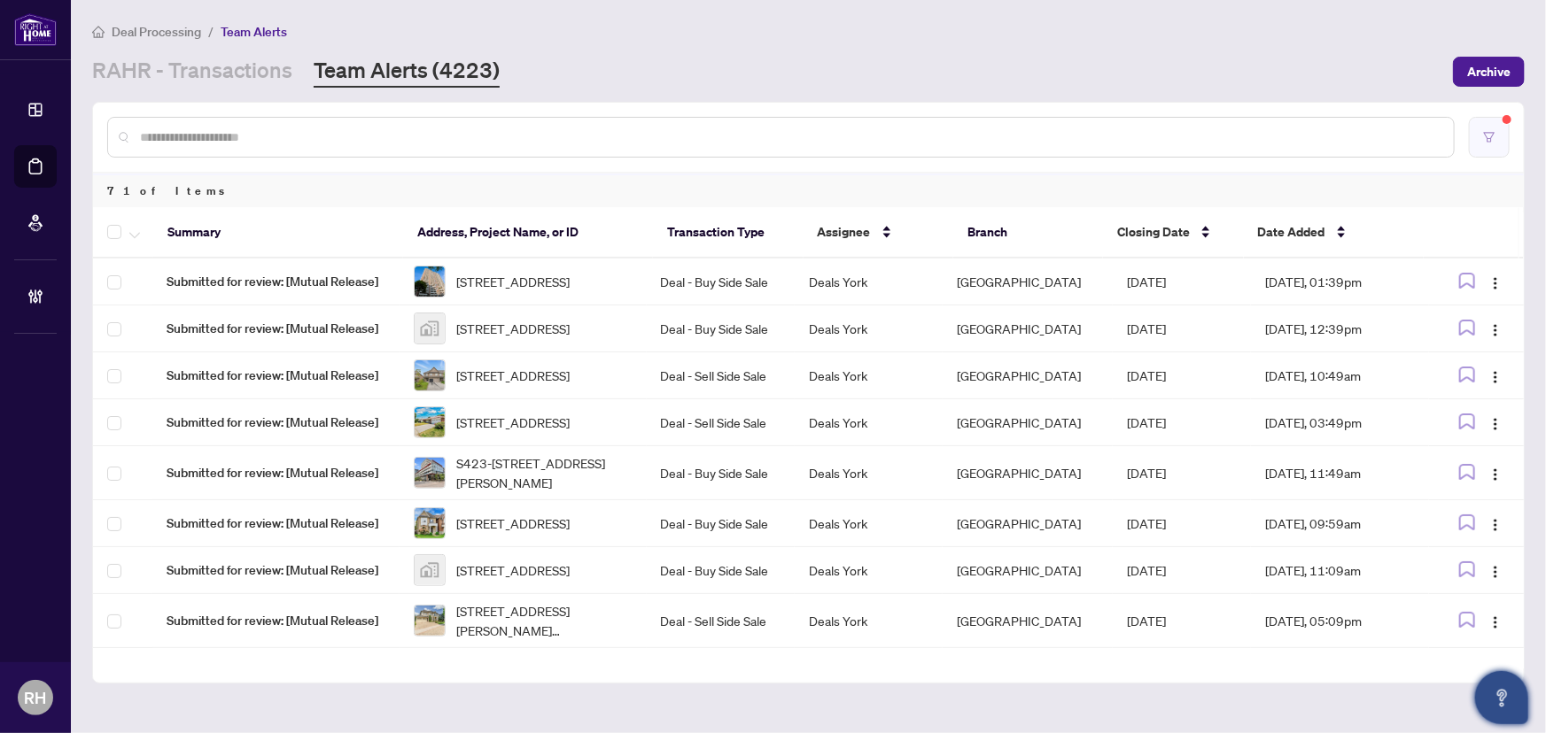
click at [1478, 144] on button "button" at bounding box center [1489, 137] width 41 height 41
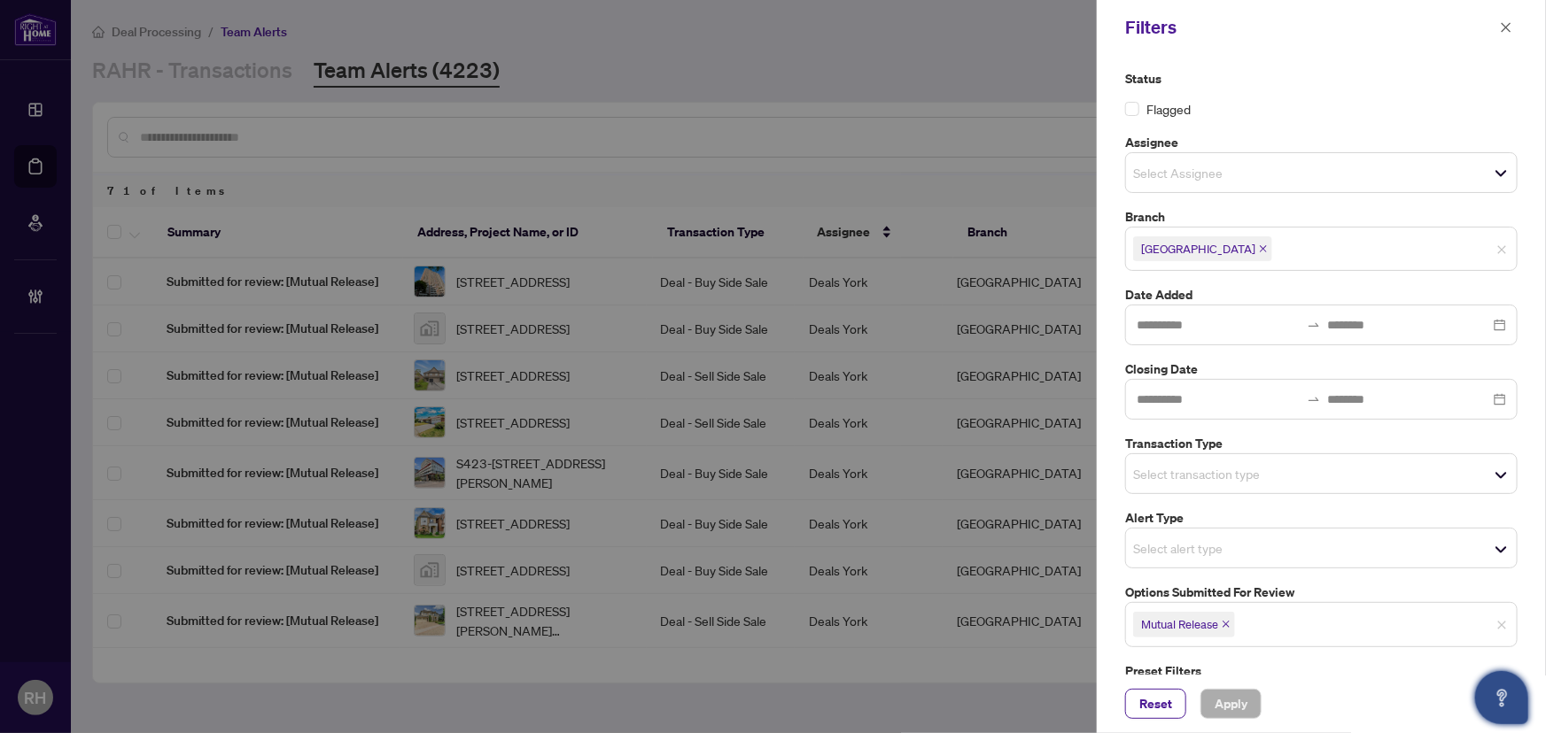
click at [1222, 626] on span "Mutual Release" at bounding box center [1184, 624] width 102 height 25
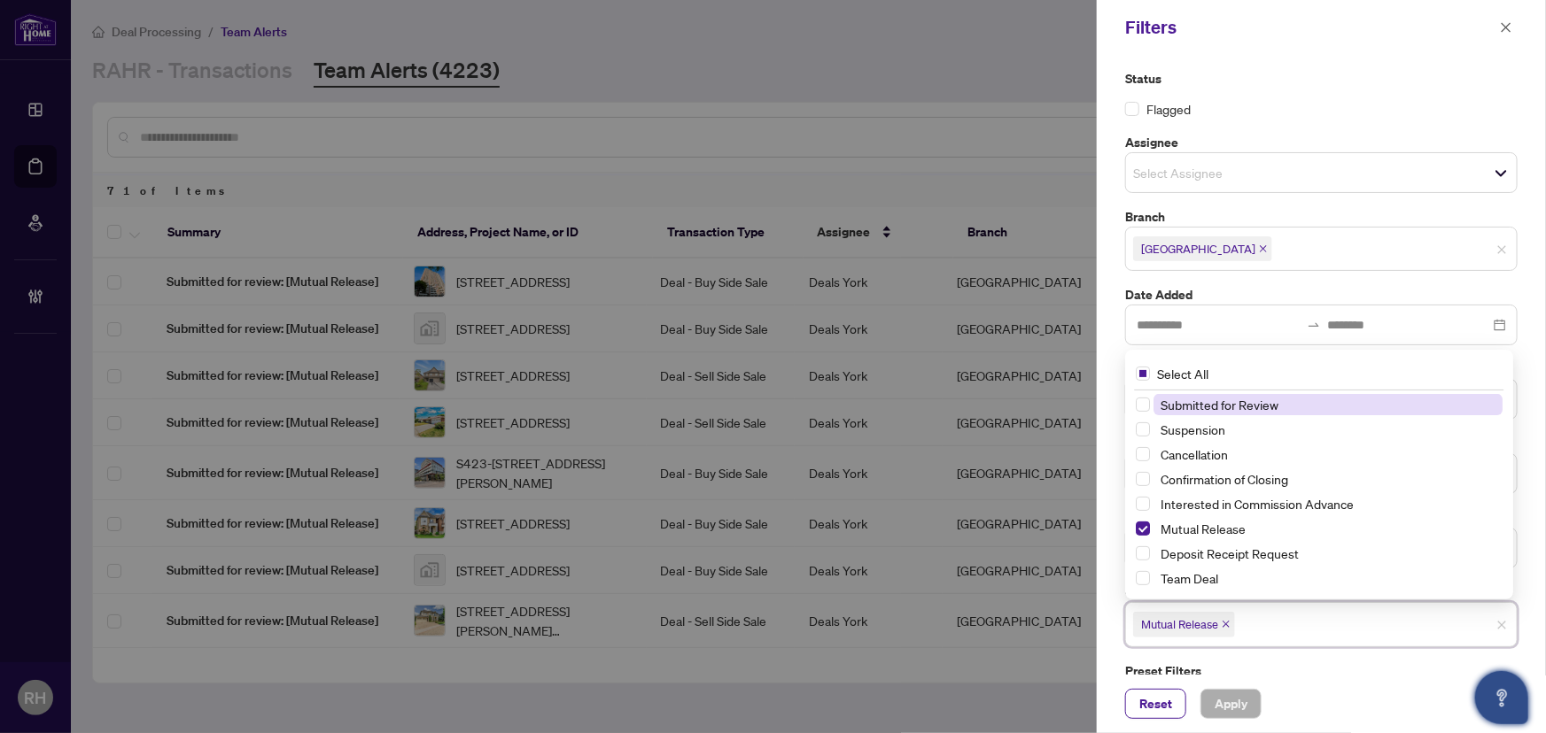
click at [1229, 623] on icon "close" at bounding box center [1226, 624] width 9 height 9
click at [1103, 599] on div "Status Flagged Assignee Select Assignee Branch Richmond Hill Date Added Closing…" at bounding box center [1321, 365] width 449 height 620
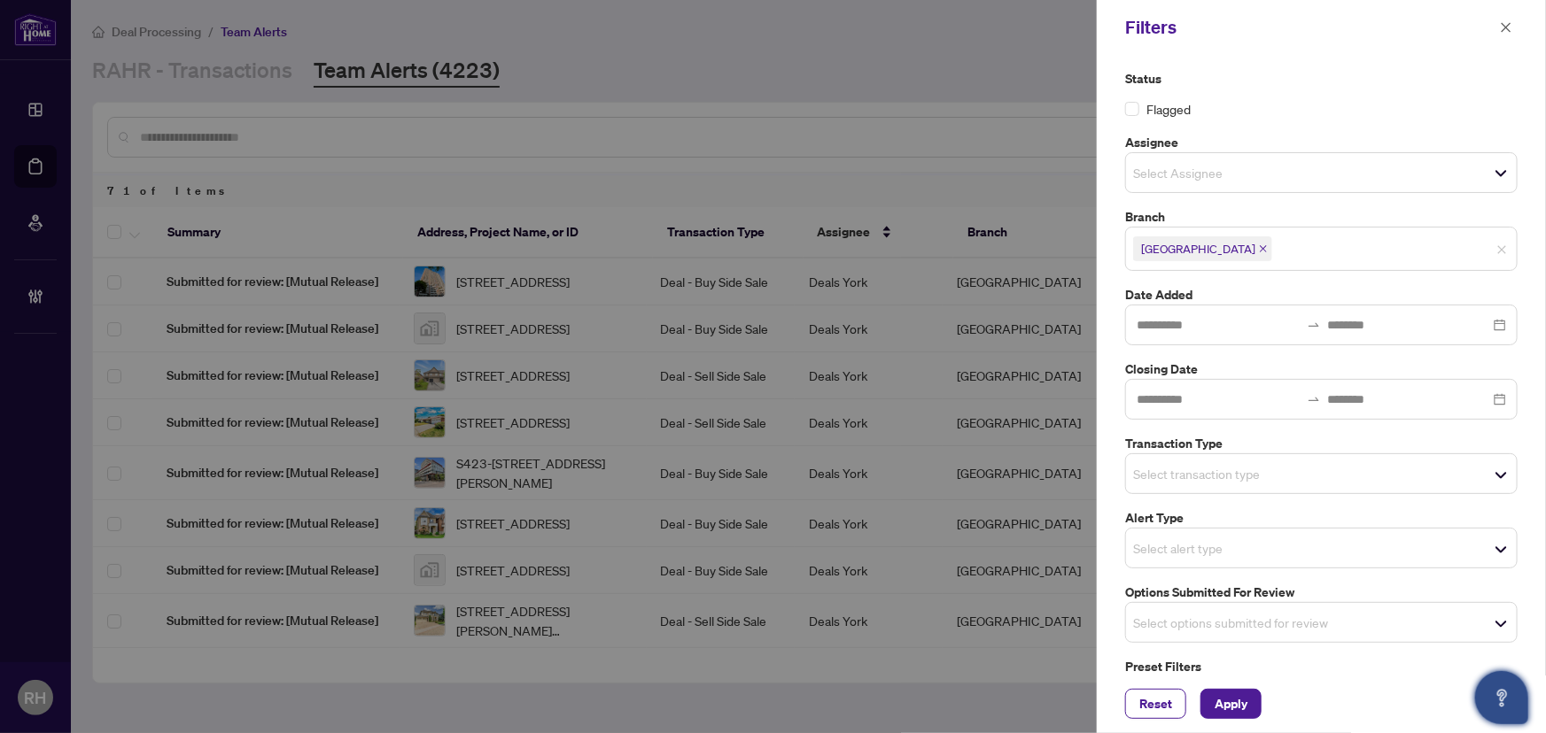
click at [1168, 458] on div "Select transaction type" at bounding box center [1321, 474] width 392 height 41
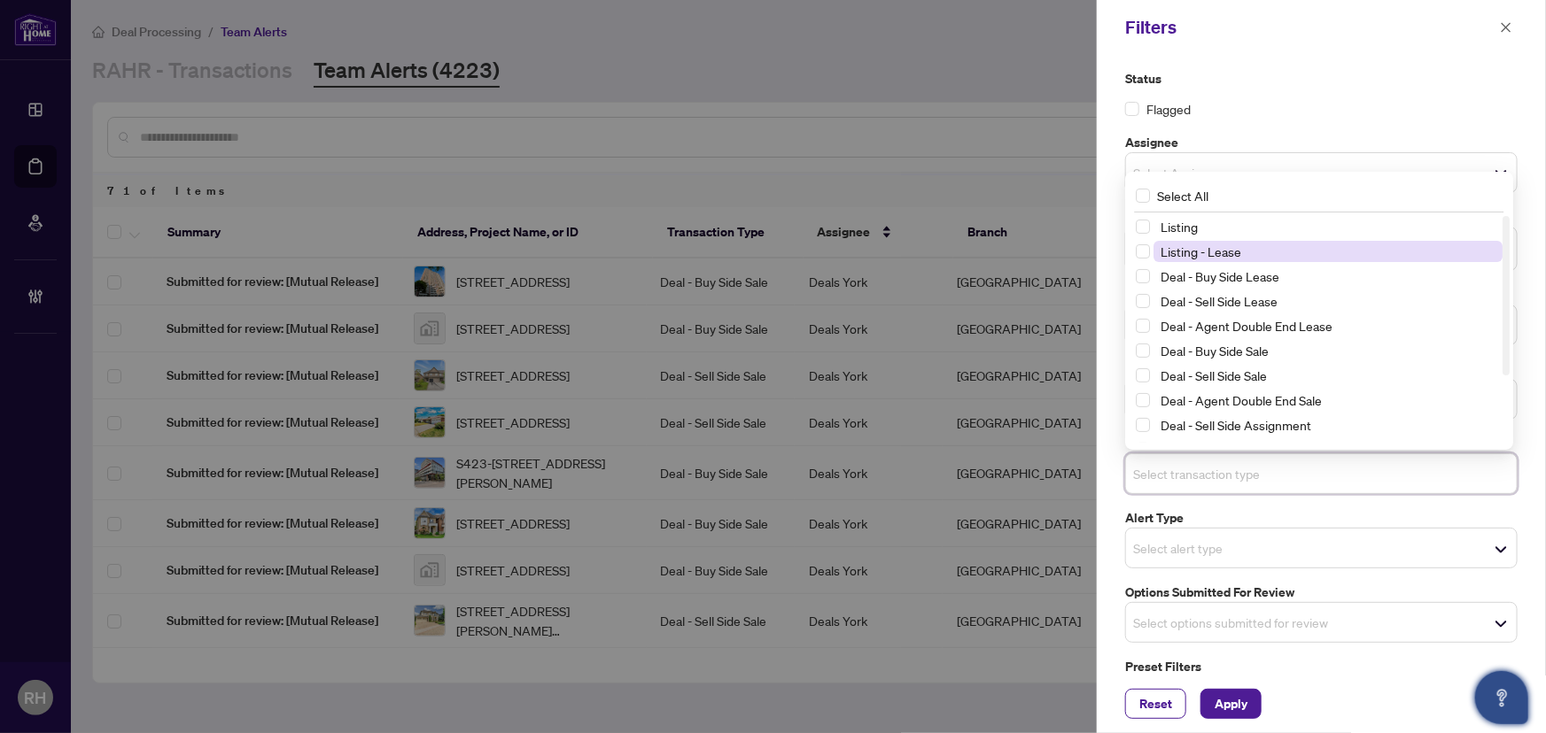
click at [1186, 260] on span "Listing - Lease" at bounding box center [1327, 251] width 349 height 21
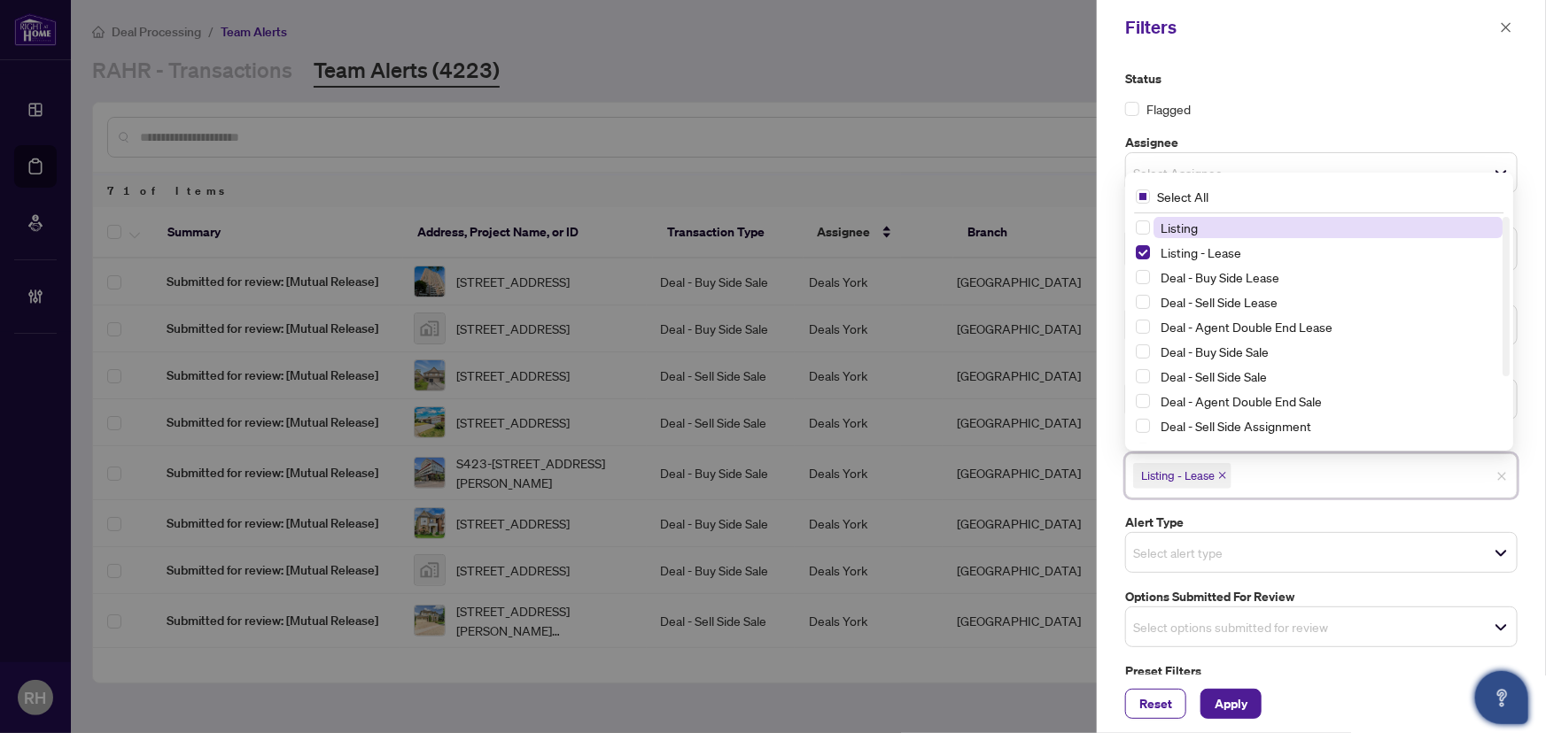
click at [1187, 226] on span "Listing" at bounding box center [1178, 228] width 37 height 16
click at [1235, 704] on span "Apply" at bounding box center [1231, 704] width 33 height 28
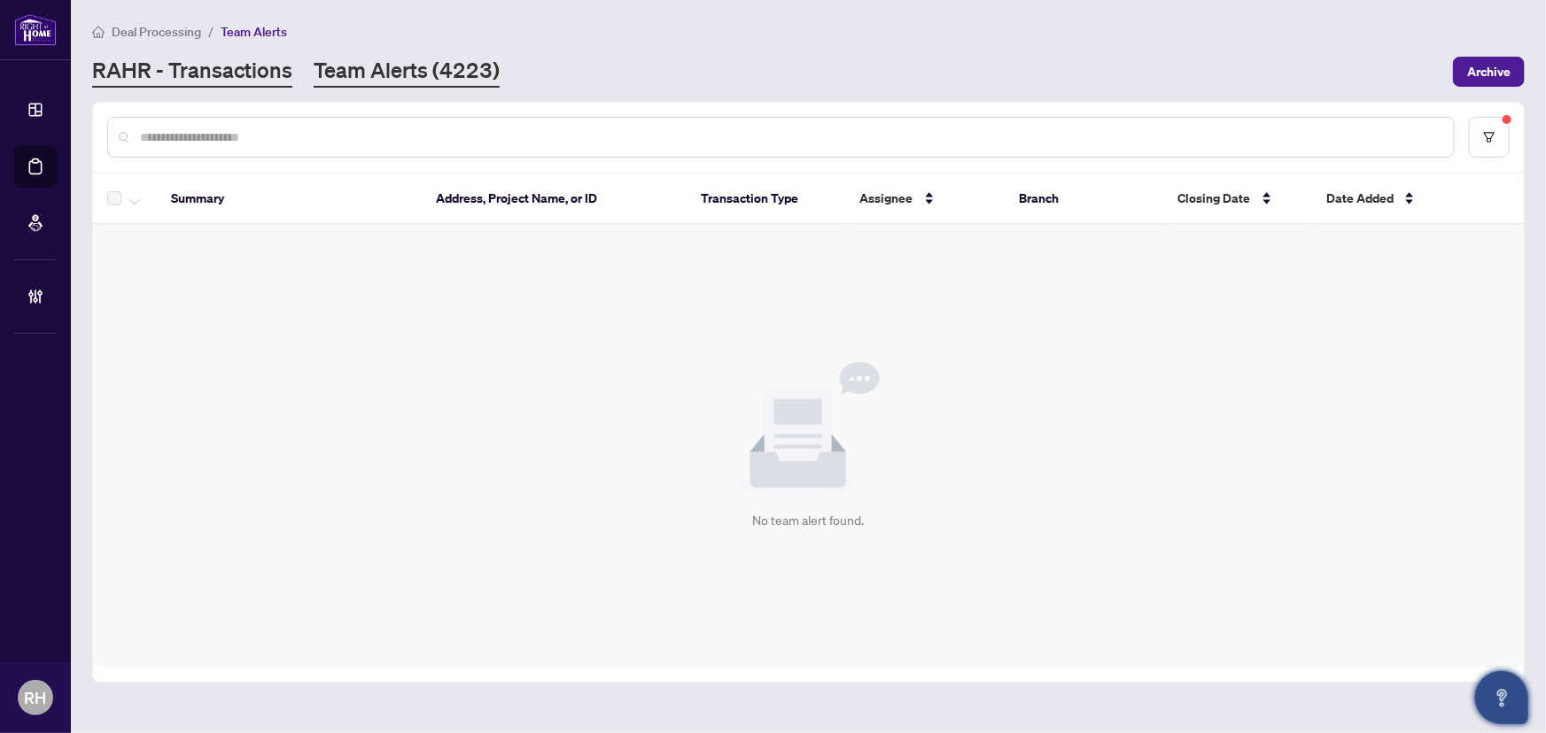
click at [168, 56] on link "RAHR - Transactions" at bounding box center [192, 72] width 200 height 32
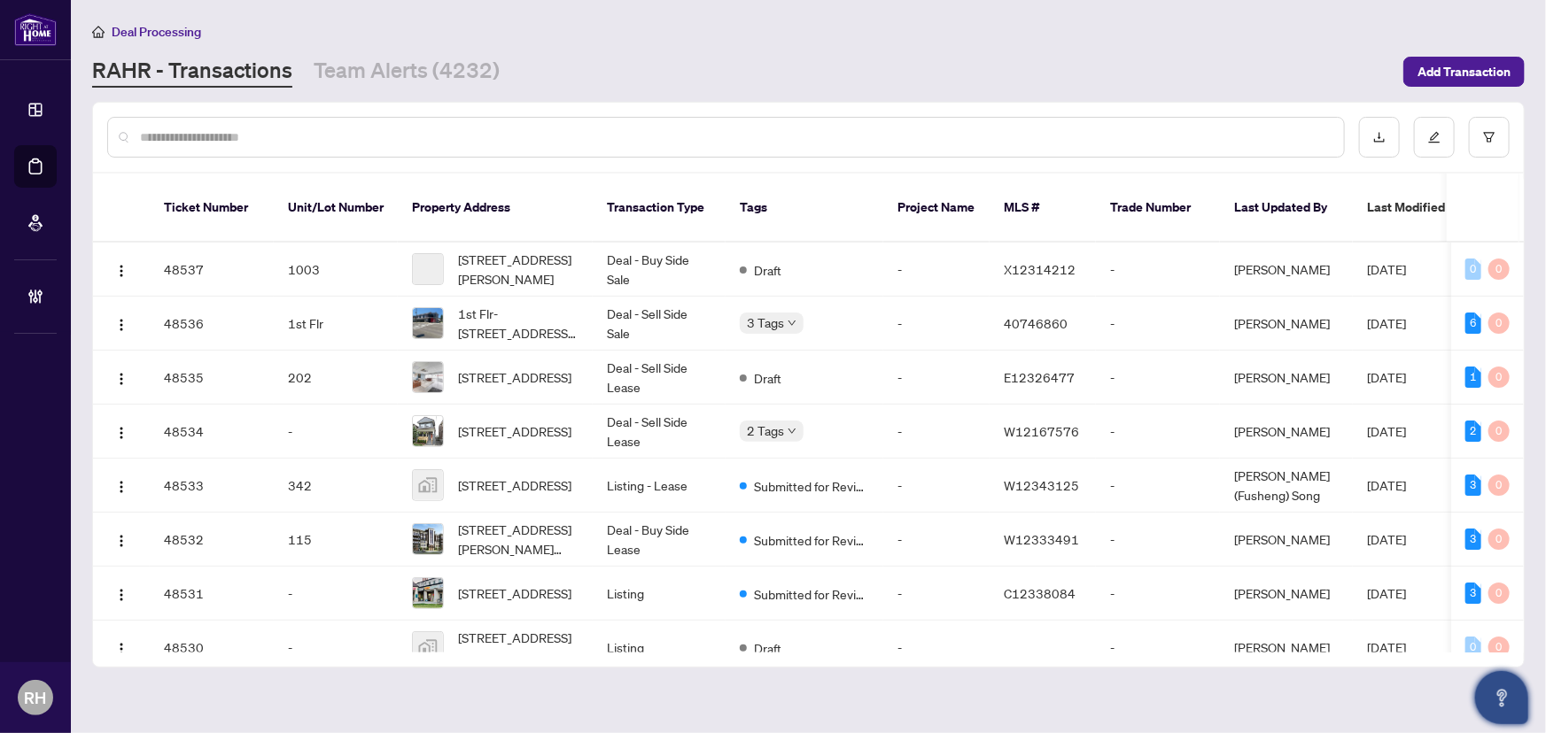
click at [396, 96] on main "Deal Processing RAHR - Transactions Team Alerts (4232) Add Transaction Ticket N…" at bounding box center [808, 366] width 1475 height 733
click at [404, 71] on link "Team Alerts (4232)" at bounding box center [407, 72] width 186 height 32
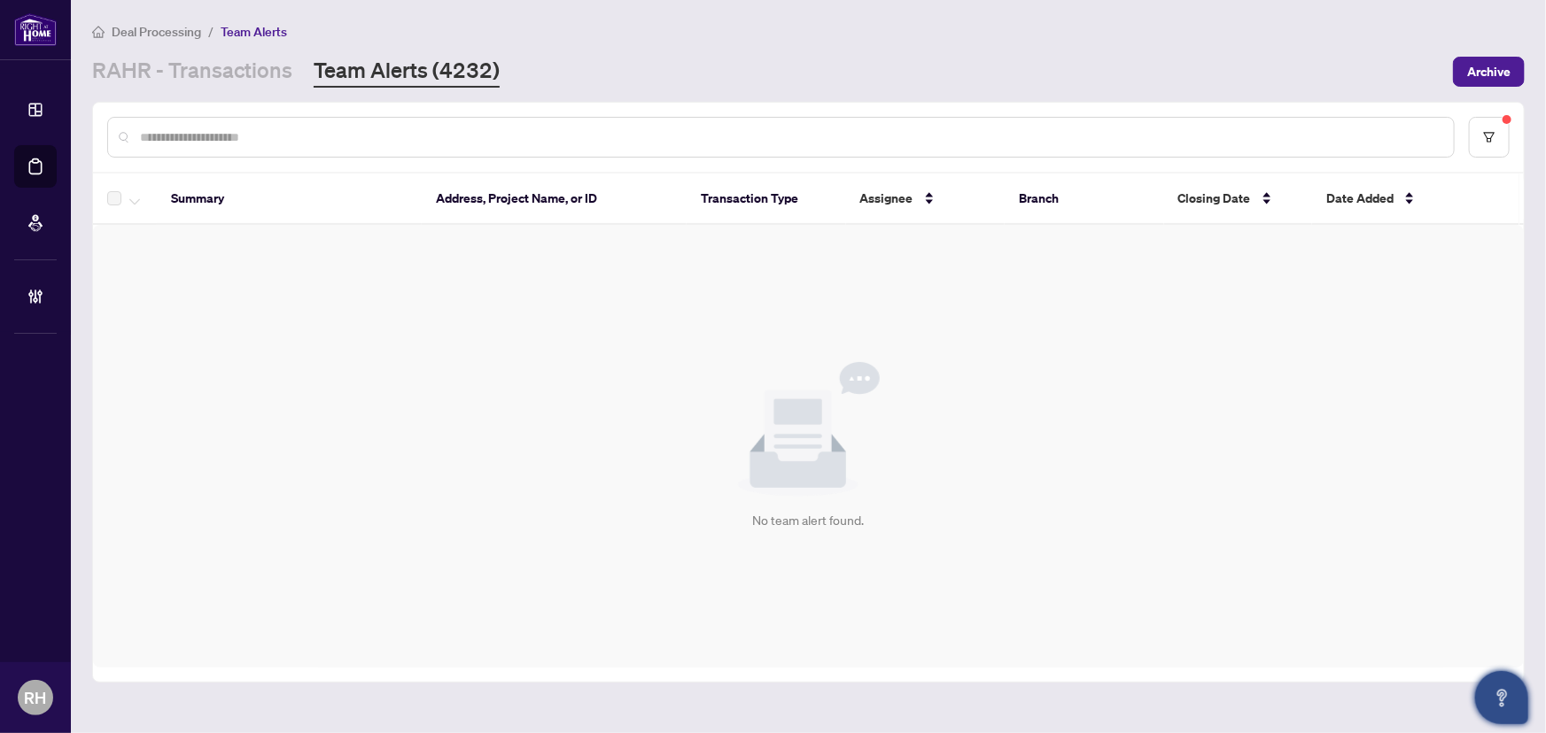
click at [232, 97] on main "Deal Processing / Team Alerts RAHR - Transactions Team Alerts (4232) Archive Su…" at bounding box center [808, 366] width 1475 height 733
click at [232, 84] on link "RAHR - Transactions" at bounding box center [192, 72] width 200 height 32
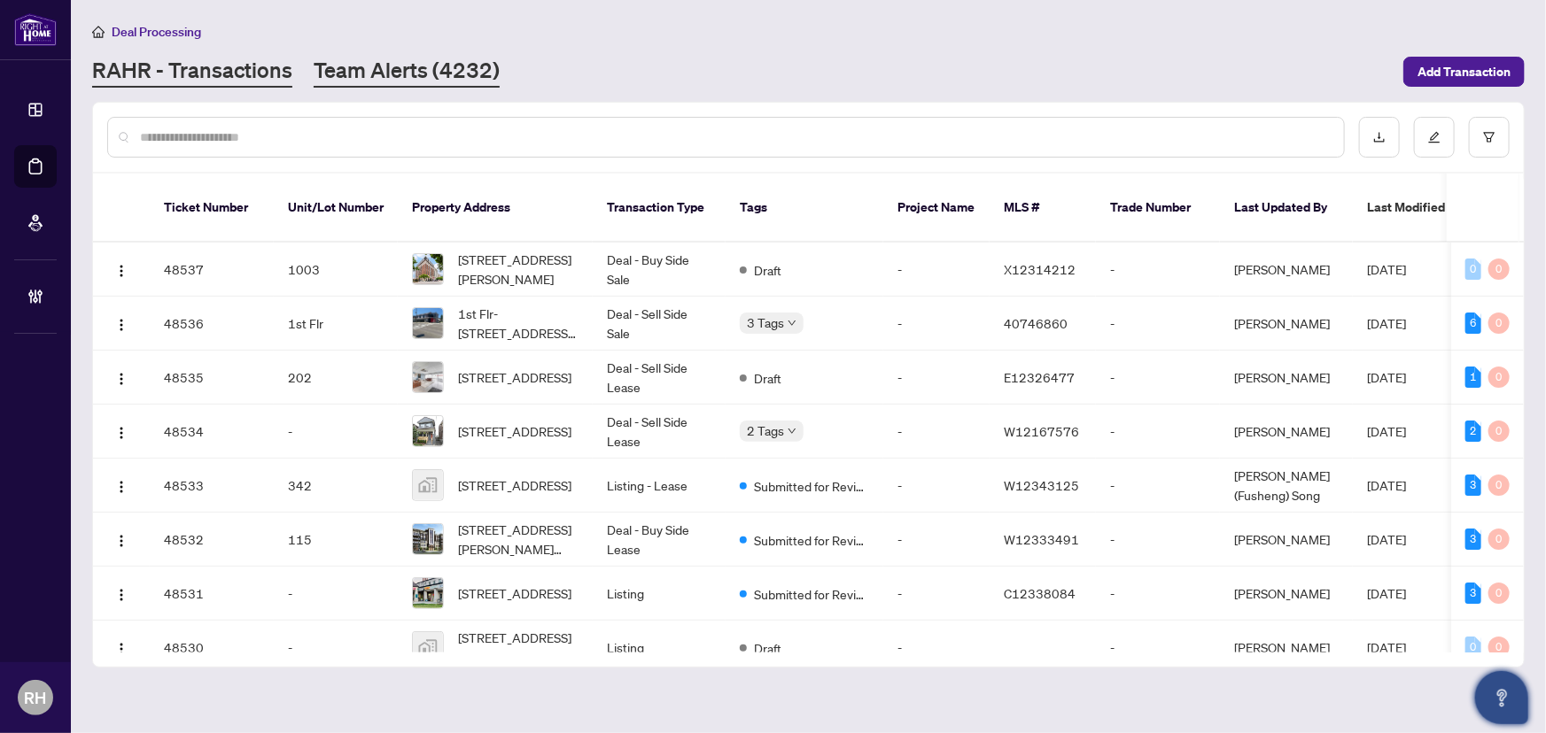
click at [356, 71] on link "Team Alerts (4232)" at bounding box center [407, 72] width 186 height 32
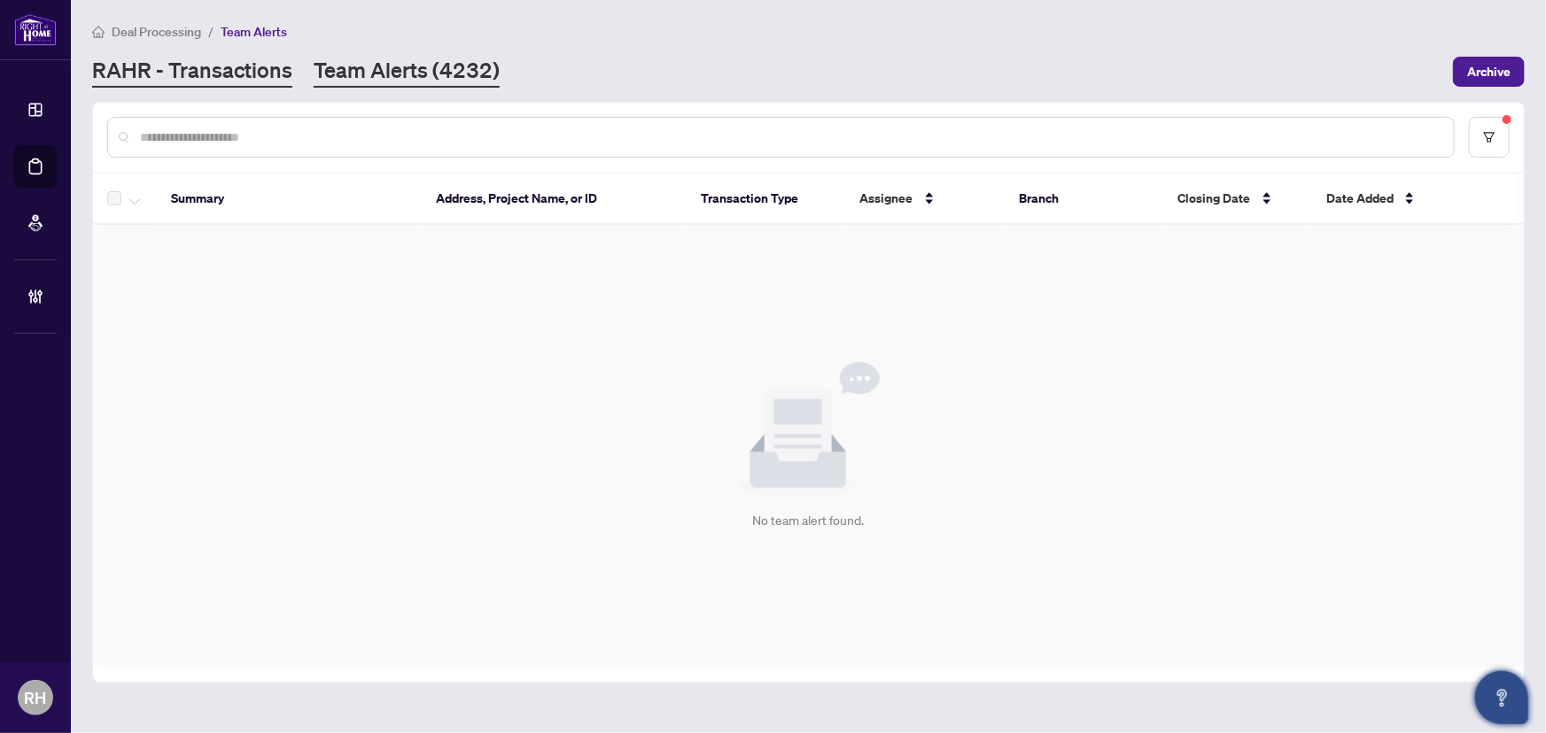
click at [159, 58] on link "RAHR - Transactions" at bounding box center [192, 72] width 200 height 32
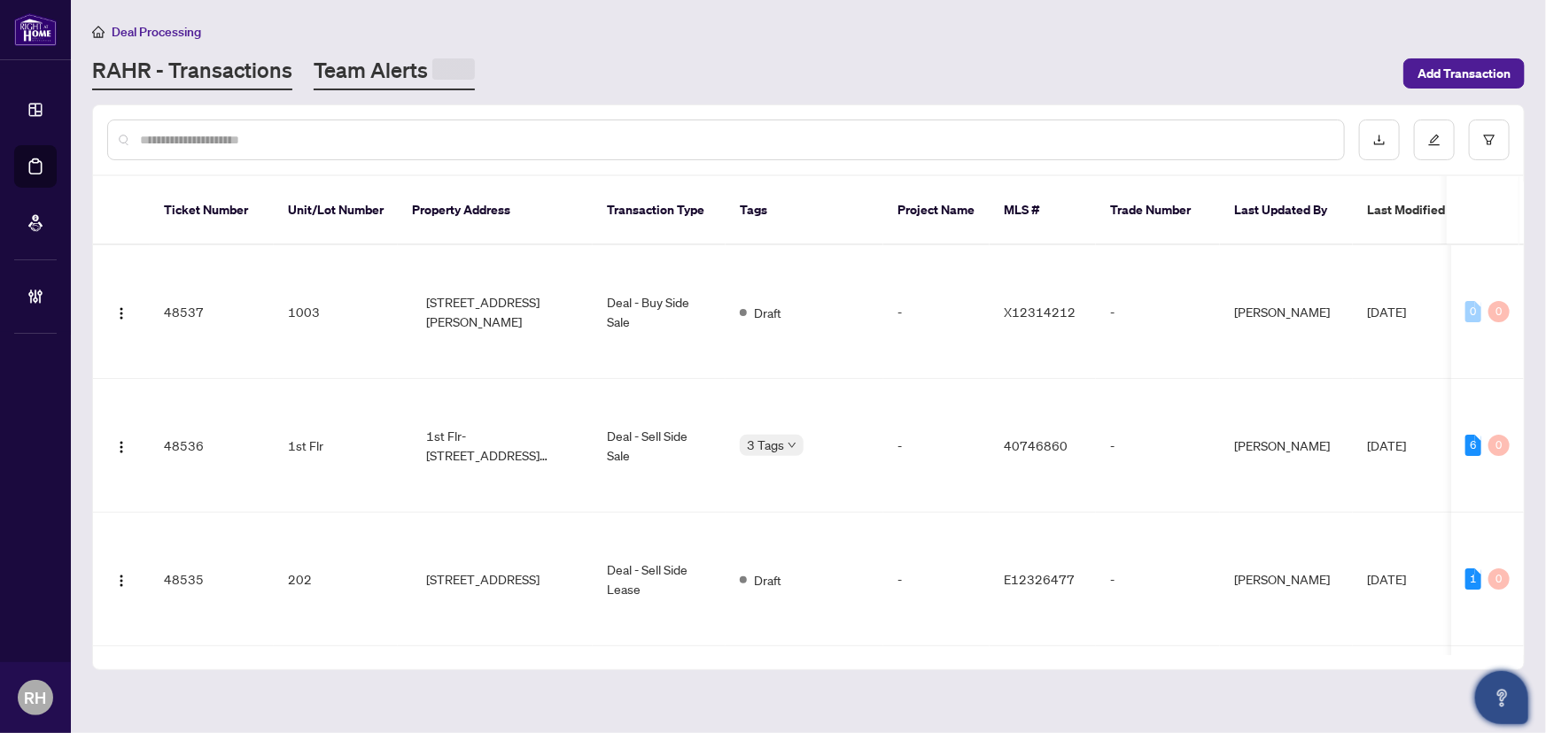
click at [407, 76] on link "Team Alerts" at bounding box center [394, 73] width 161 height 35
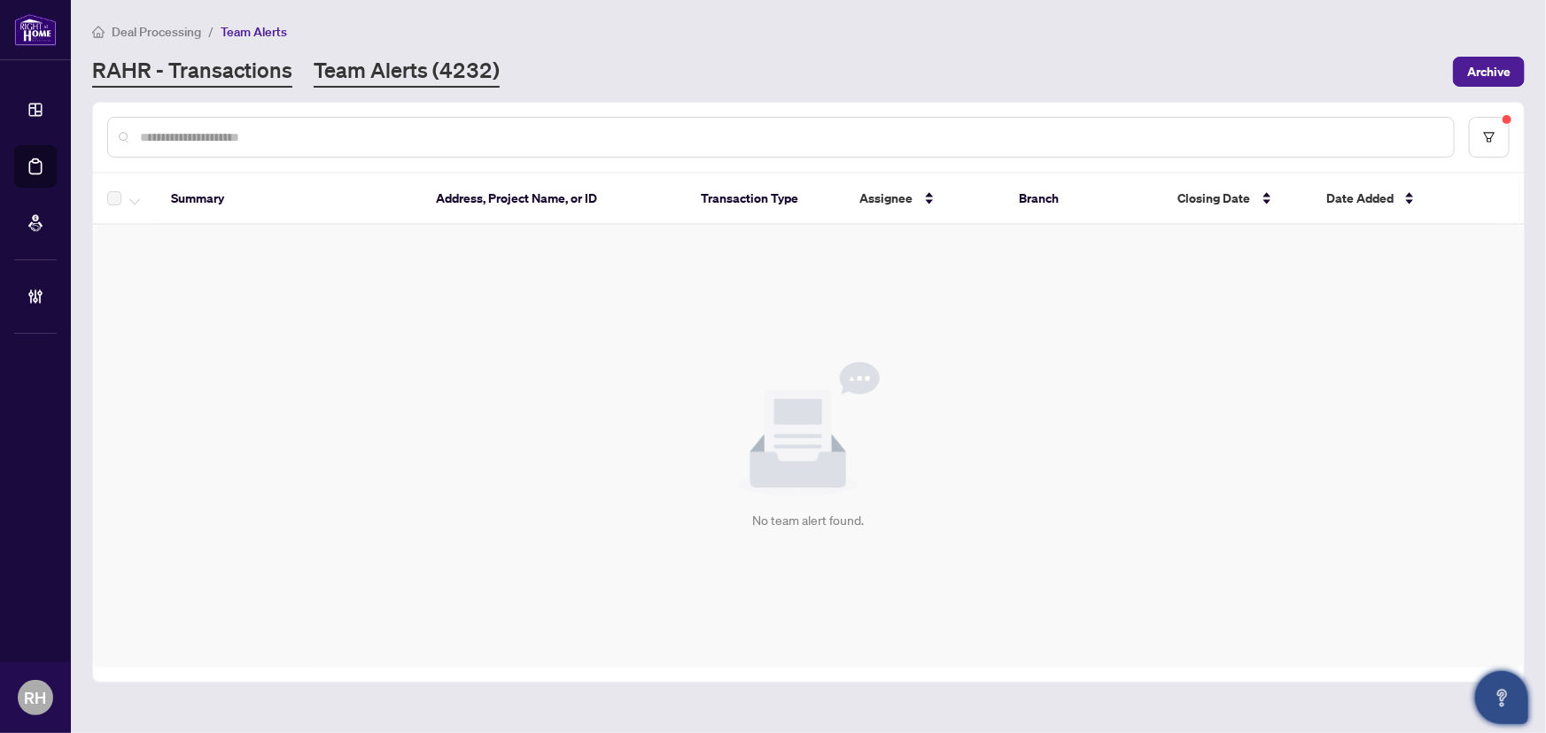
click at [182, 70] on link "RAHR - Transactions" at bounding box center [192, 72] width 200 height 32
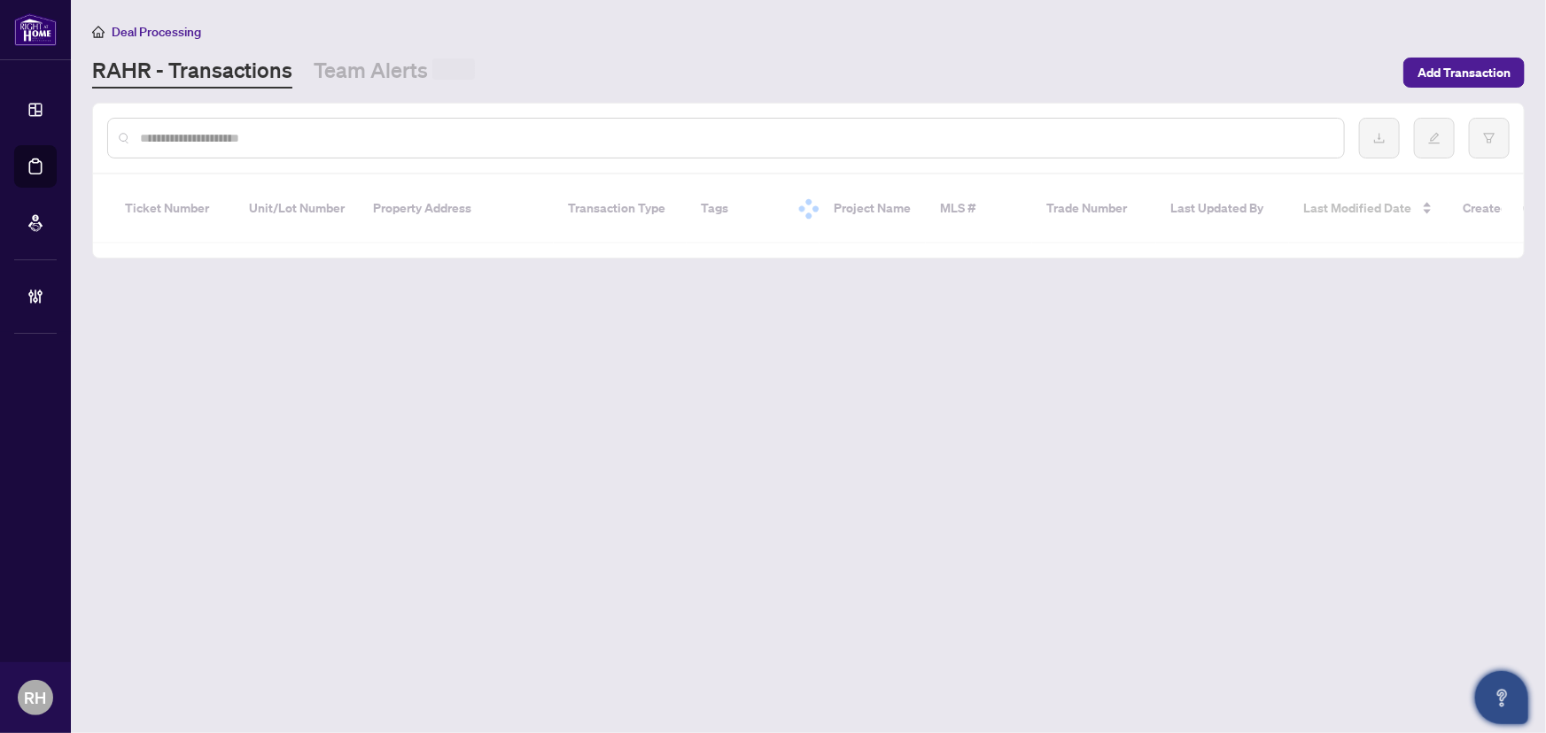
click at [453, 91] on main "Deal Processing RAHR - Transactions Team Alerts Add Transaction Ticket Number U…" at bounding box center [808, 366] width 1475 height 733
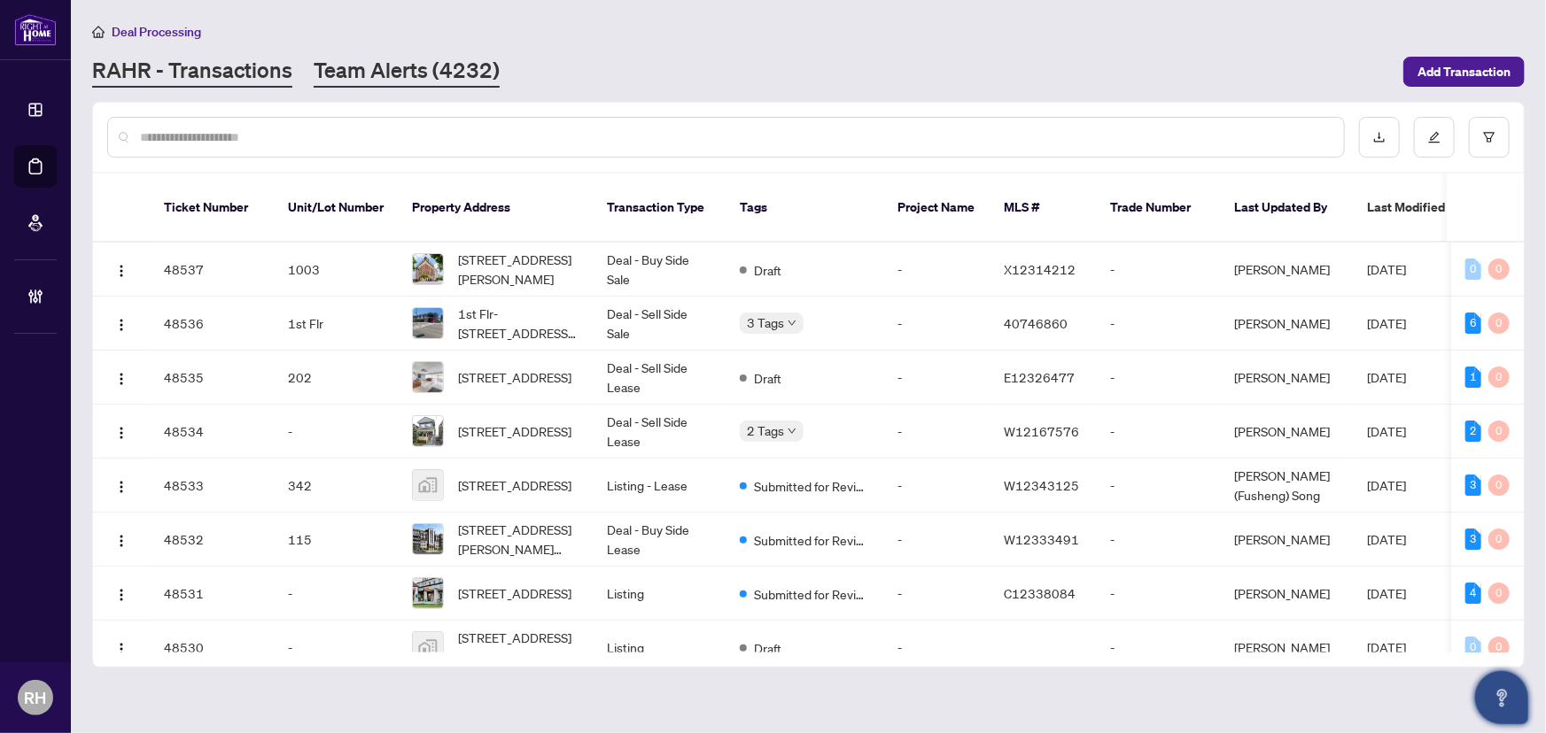
click at [382, 69] on link "Team Alerts (4232)" at bounding box center [407, 72] width 186 height 32
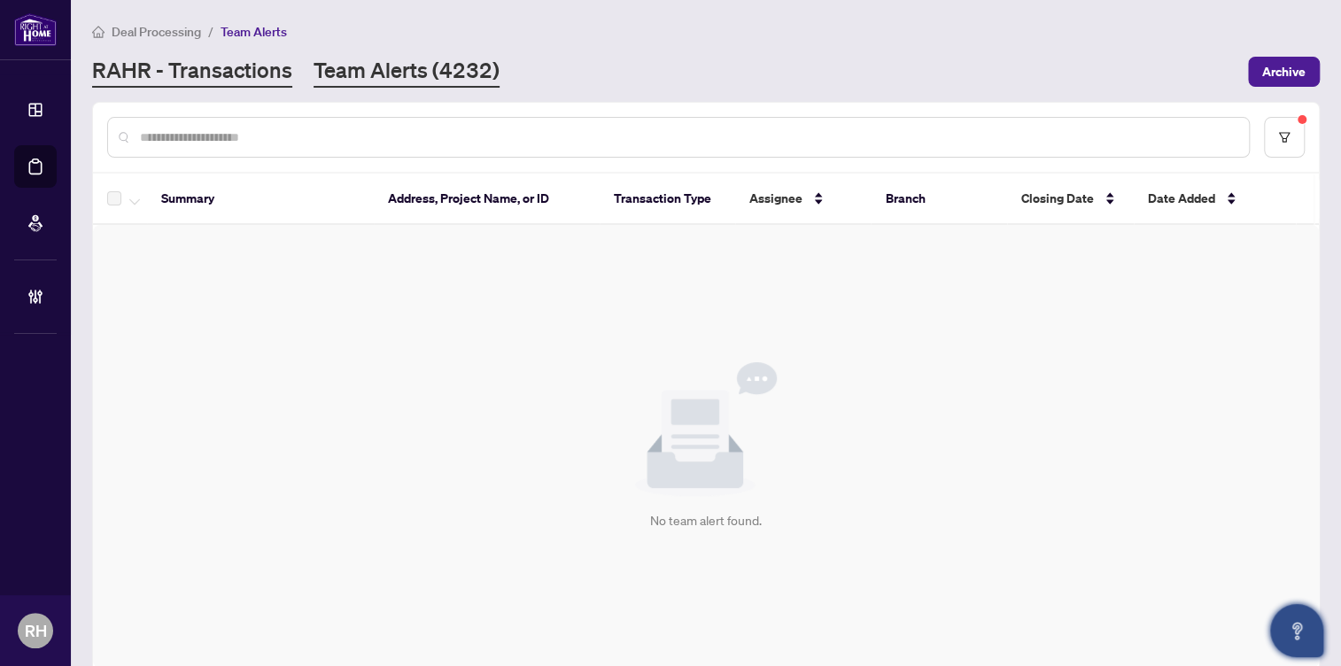
click at [152, 57] on link "RAHR - Transactions" at bounding box center [192, 72] width 200 height 32
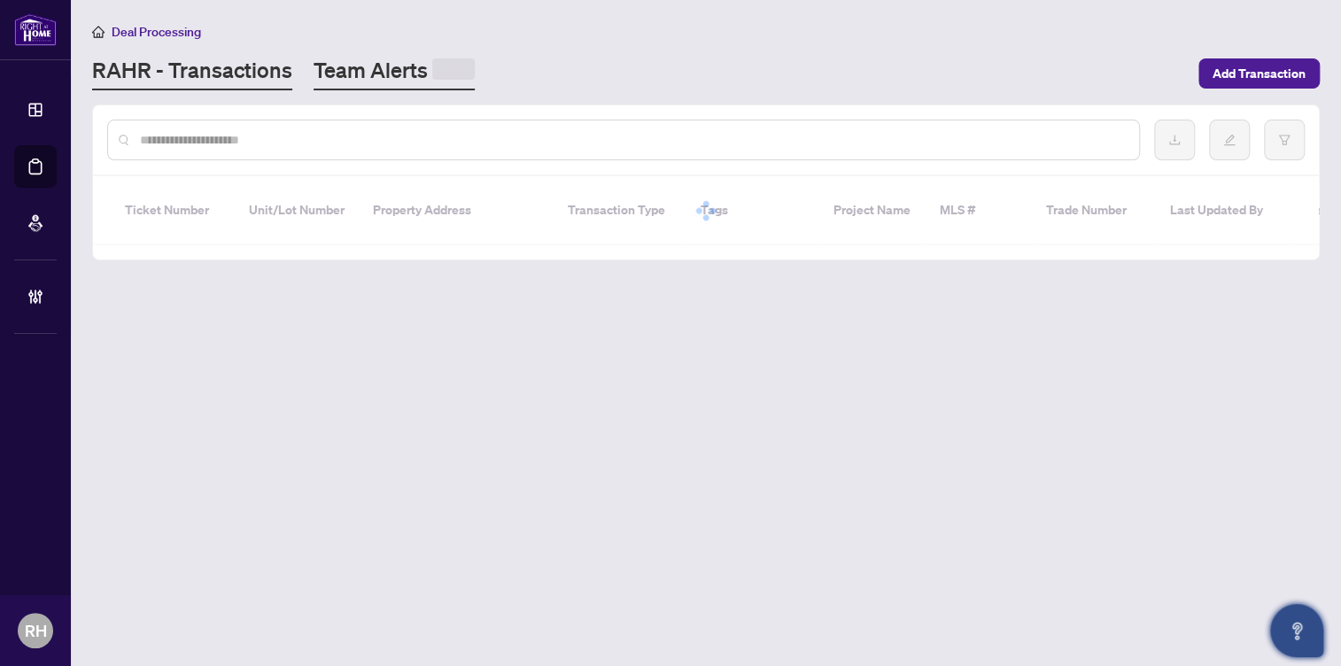
click at [440, 57] on link "Team Alerts" at bounding box center [394, 73] width 161 height 35
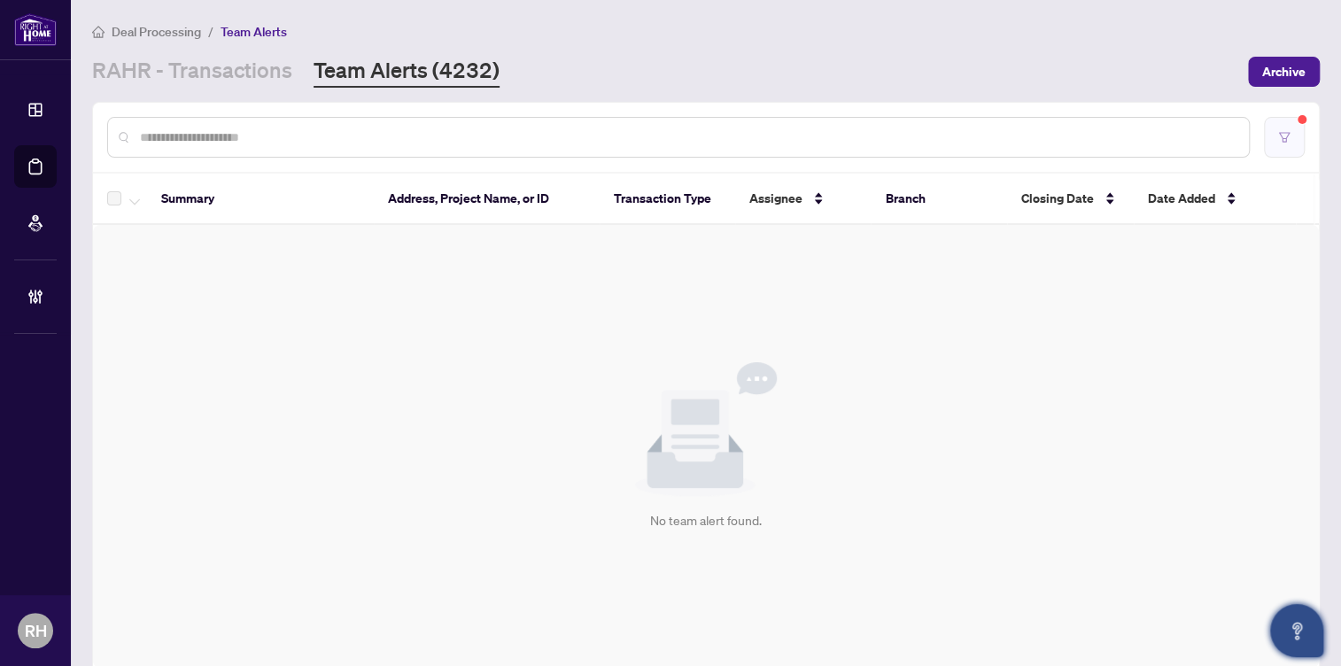
click at [1264, 133] on button "button" at bounding box center [1284, 137] width 41 height 41
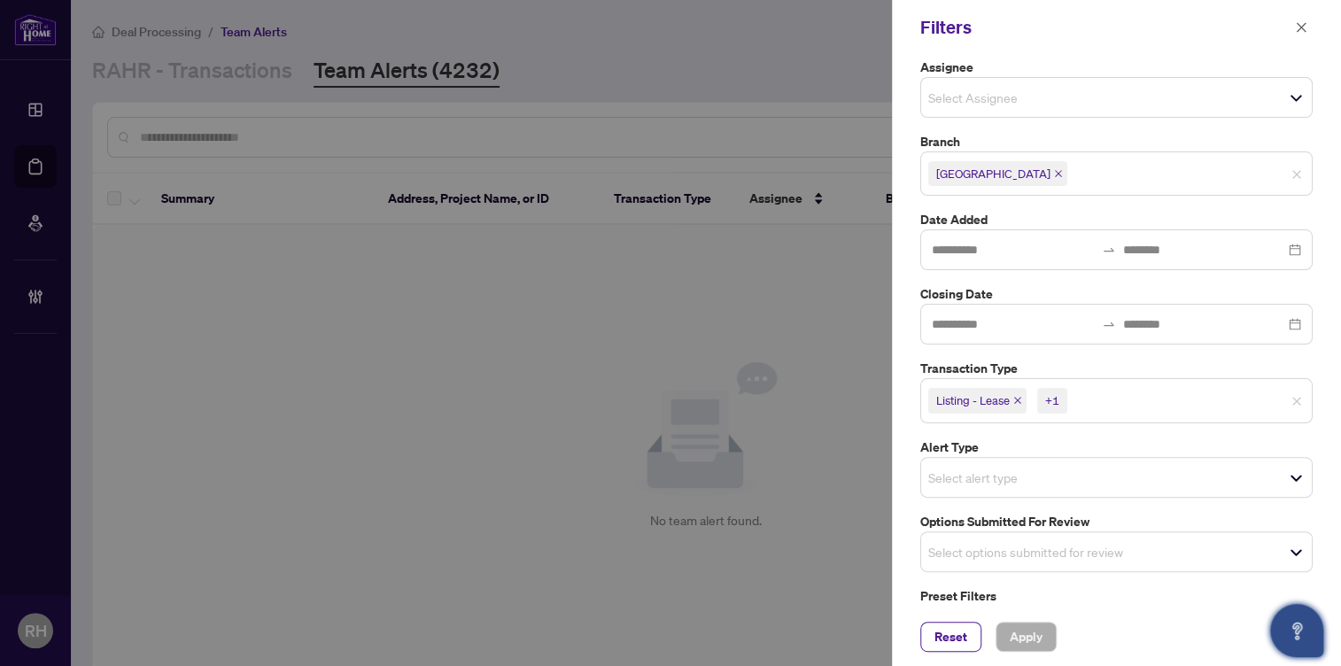
scroll to position [115, 0]
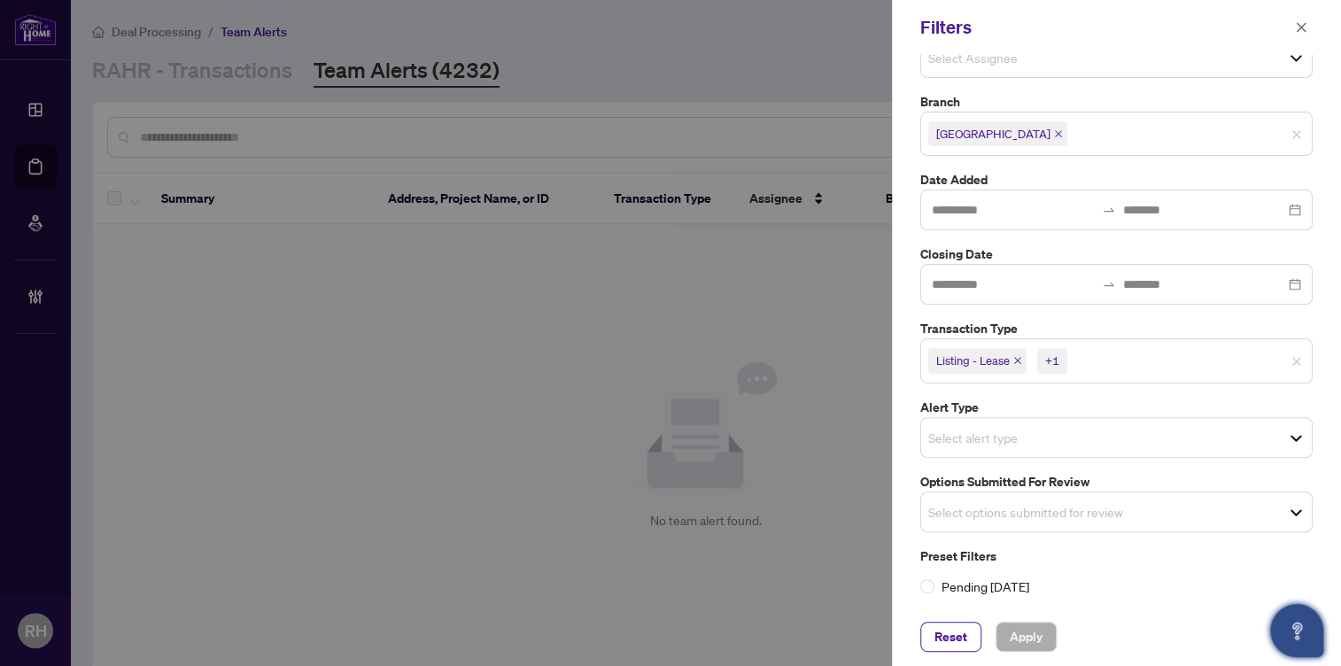
click at [1013, 359] on icon "close" at bounding box center [1017, 360] width 9 height 9
click at [982, 356] on icon "close" at bounding box center [978, 360] width 9 height 9
click at [1052, 500] on input "search" at bounding box center [990, 510] width 124 height 21
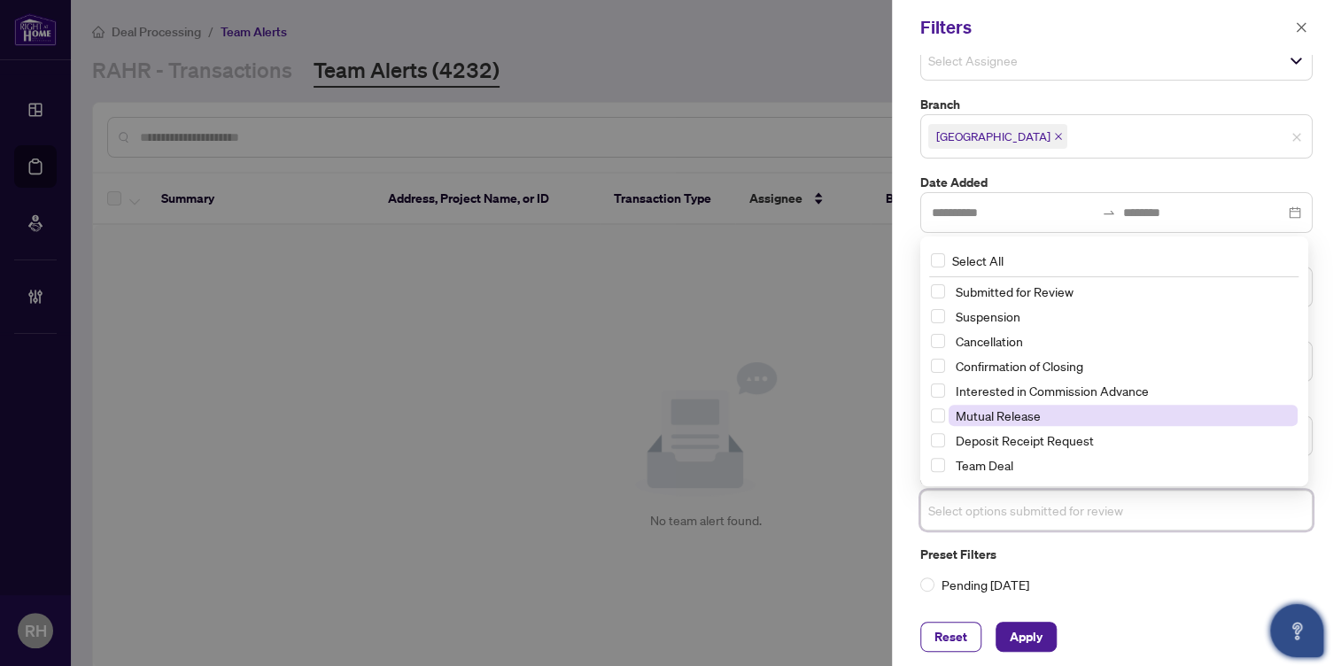
click at [1043, 415] on span "Mutual Release" at bounding box center [1123, 415] width 349 height 21
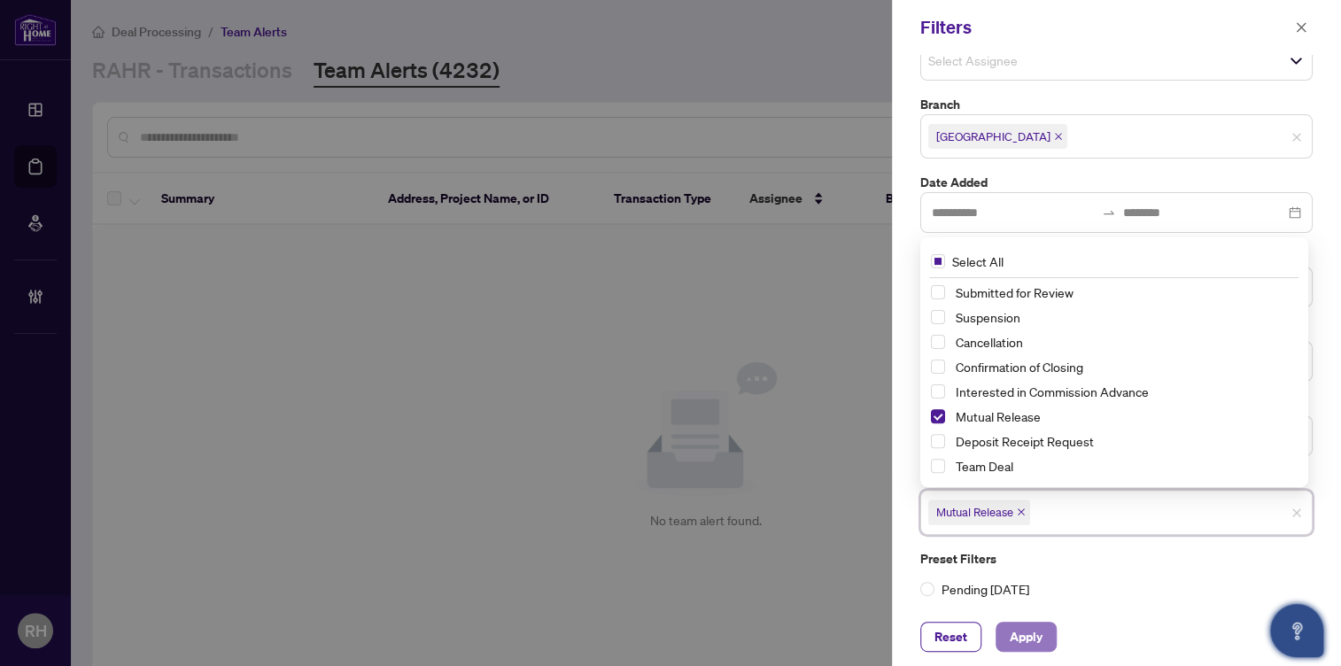
click at [1028, 638] on span "Apply" at bounding box center [1026, 637] width 33 height 28
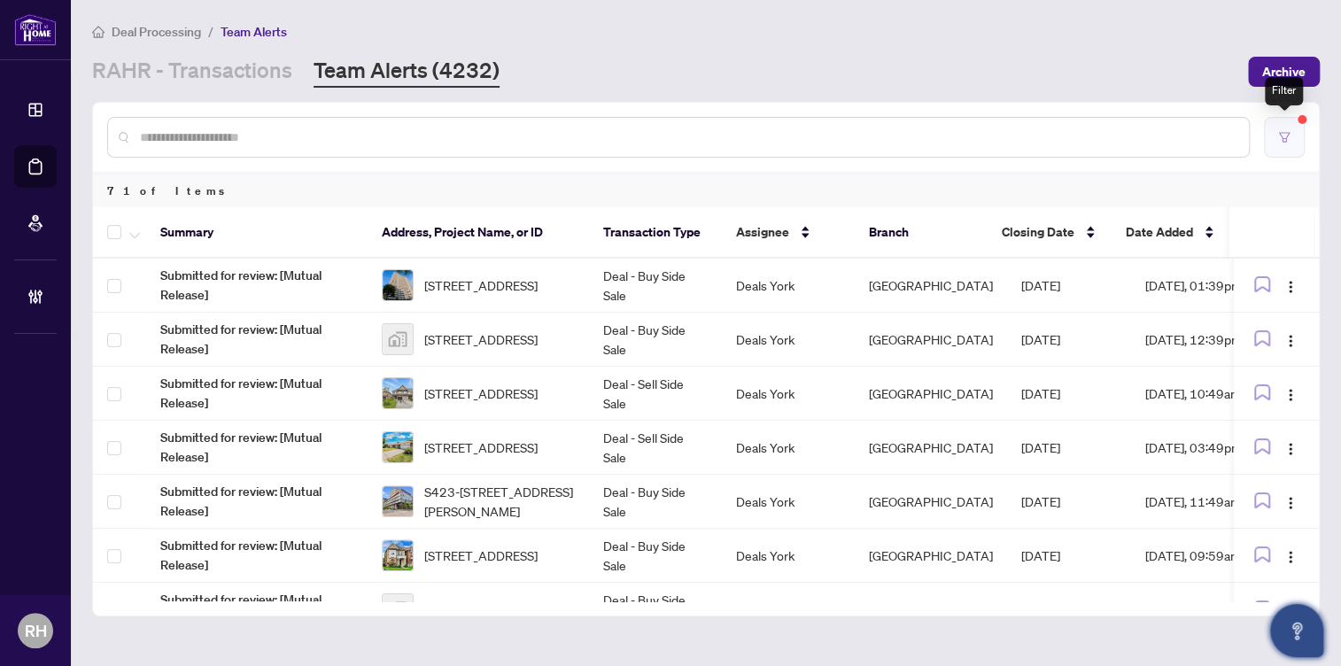
click at [1278, 128] on button "button" at bounding box center [1284, 137] width 41 height 41
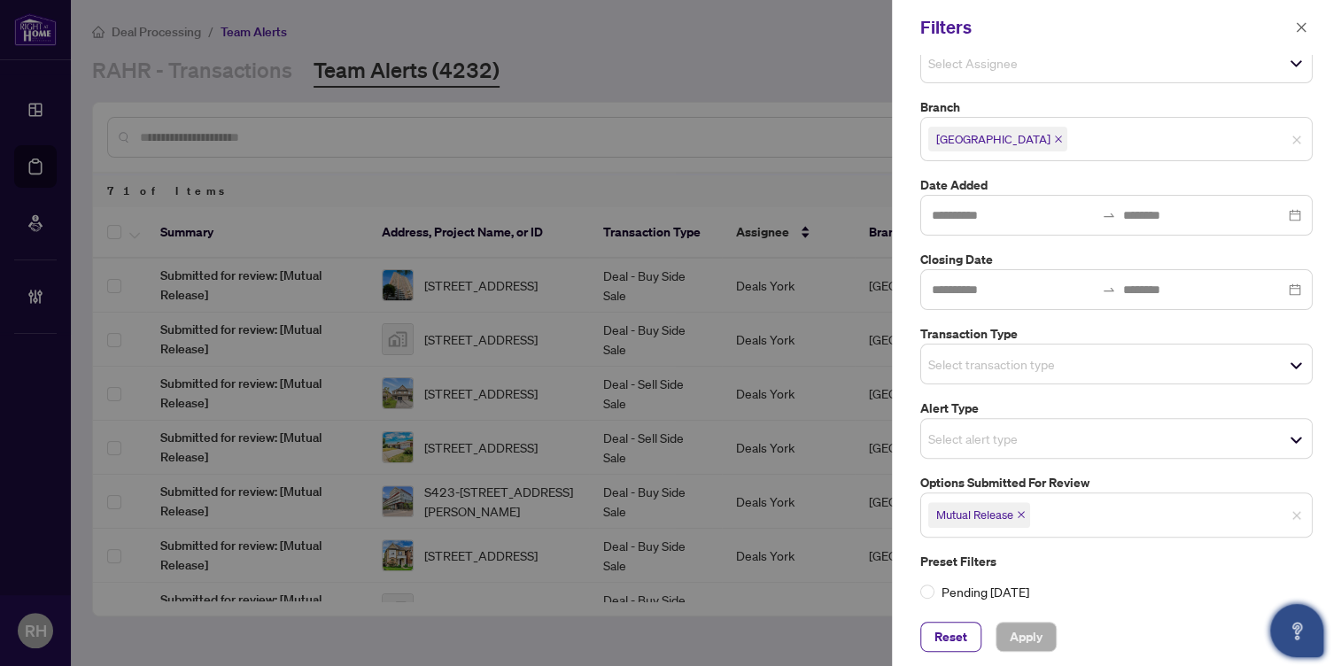
click at [1027, 512] on span "Mutual Release" at bounding box center [979, 514] width 102 height 25
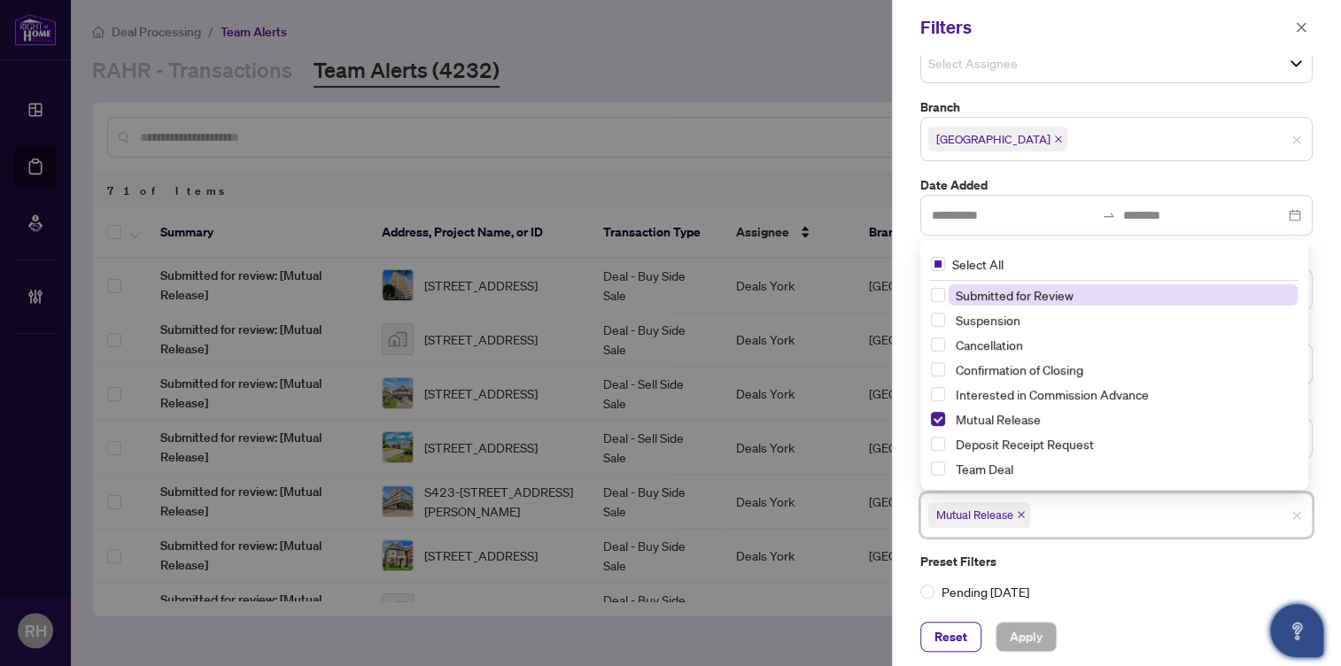
click at [1021, 510] on icon "close" at bounding box center [1021, 514] width 9 height 9
click at [1019, 523] on span "Select options submitted for review" at bounding box center [1116, 513] width 391 height 25
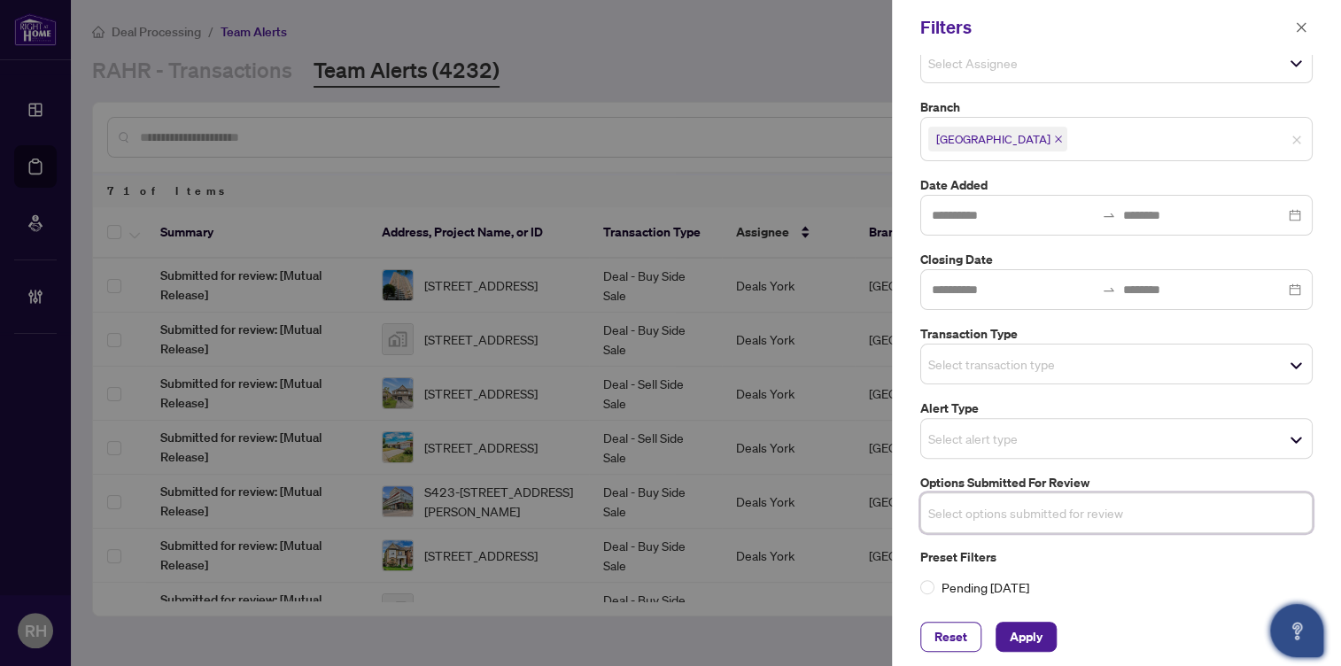
click at [1028, 355] on input "search" at bounding box center [990, 363] width 124 height 21
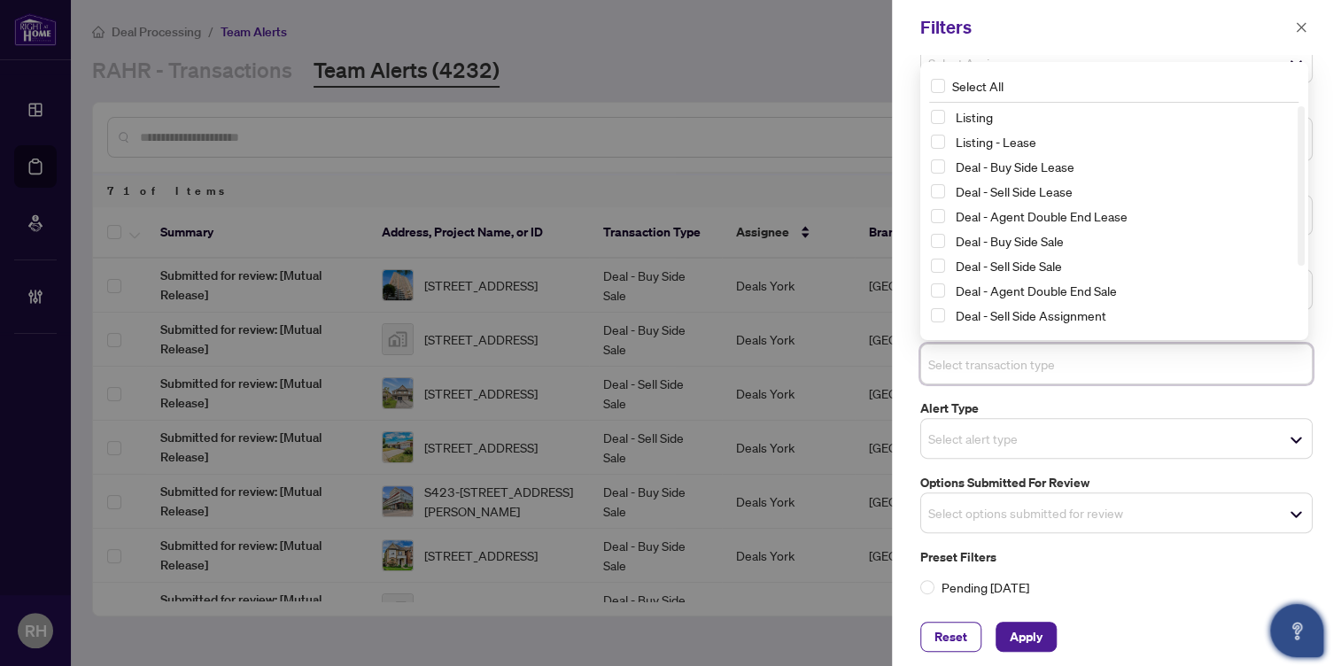
click at [1026, 128] on div "Listing" at bounding box center [1114, 116] width 367 height 21
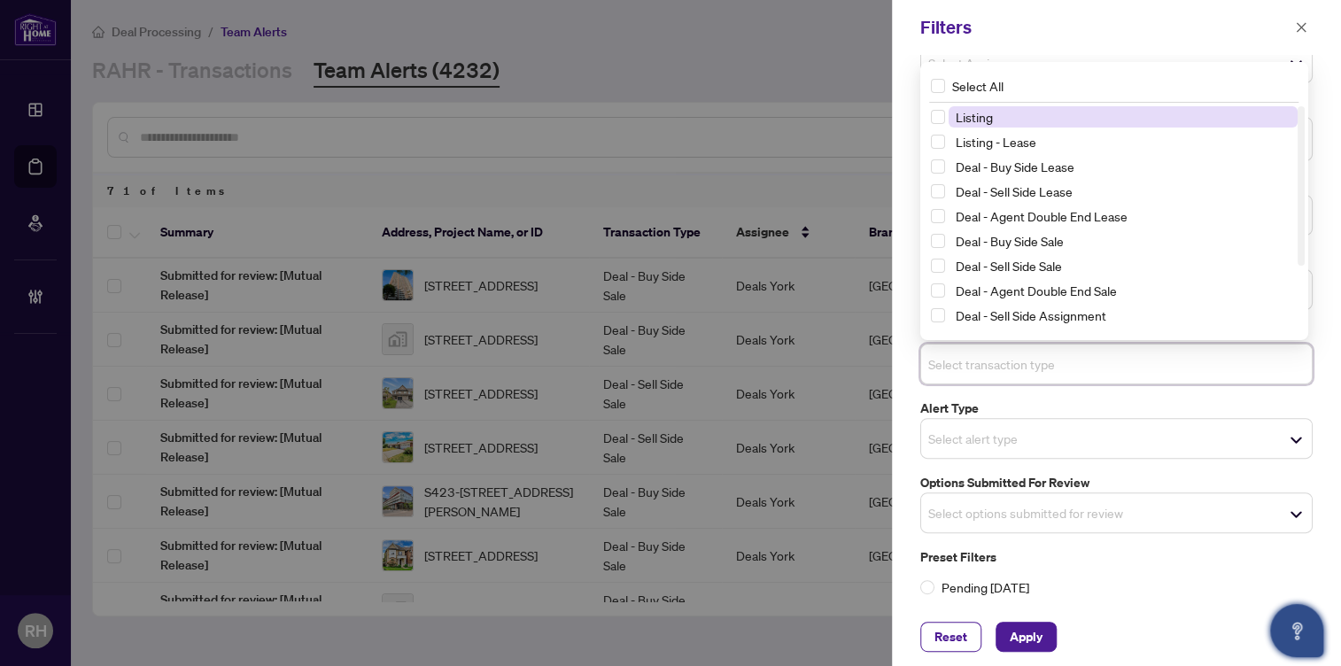
click at [1026, 110] on span "Listing" at bounding box center [1123, 116] width 349 height 21
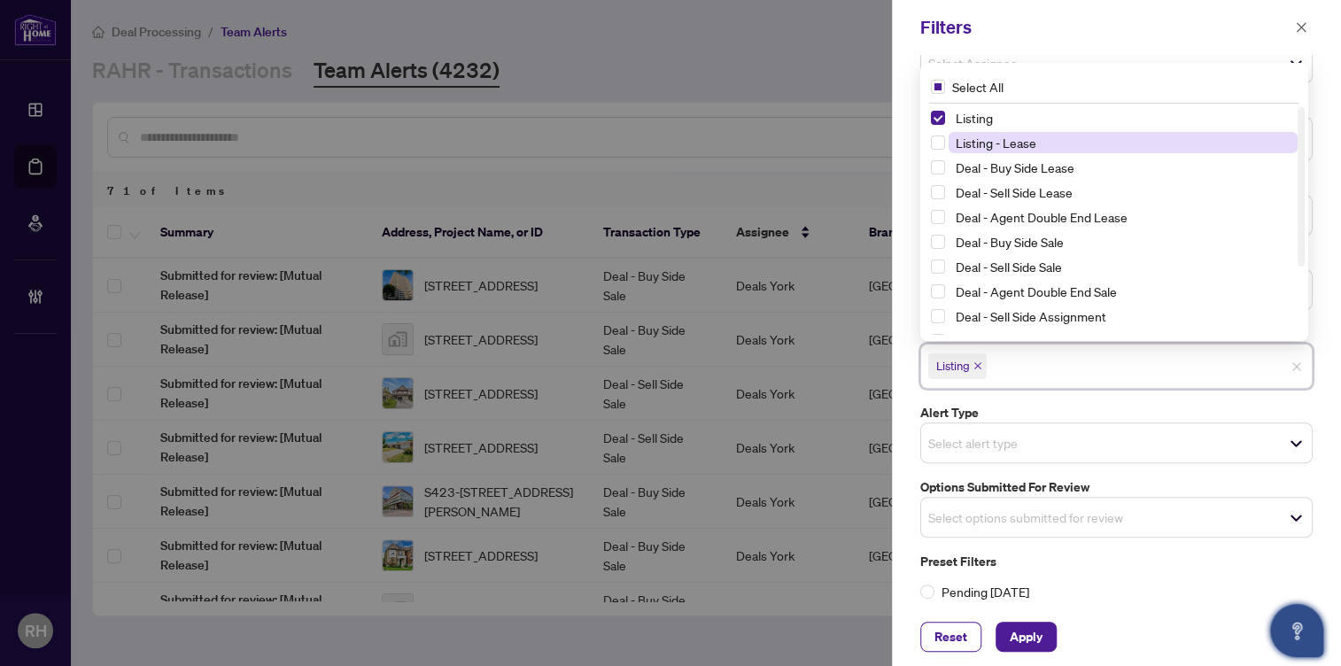
click at [1025, 132] on span "Listing - Lease" at bounding box center [1123, 142] width 349 height 21
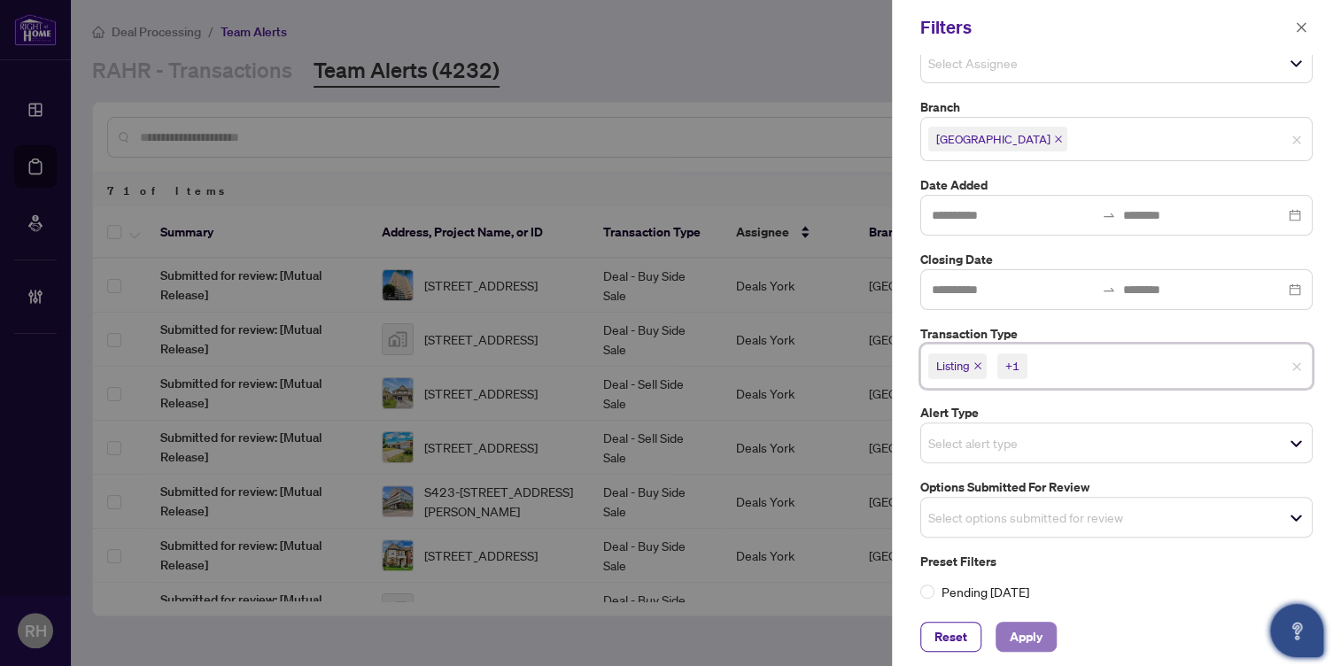
click at [1047, 633] on button "Apply" at bounding box center [1026, 637] width 61 height 30
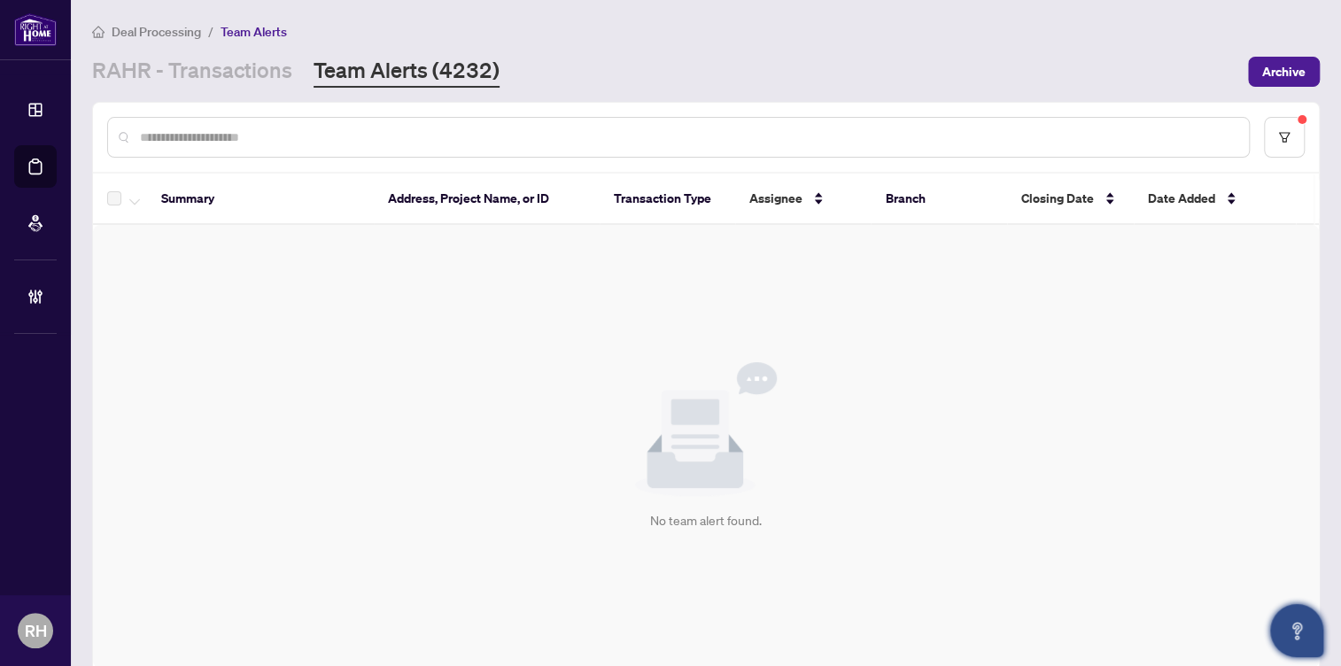
click at [220, 90] on main "Deal Processing / Team Alerts RAHR - Transactions Team Alerts (4232) Archive Su…" at bounding box center [706, 333] width 1270 height 666
click at [220, 79] on link "RAHR - Transactions" at bounding box center [192, 72] width 200 height 32
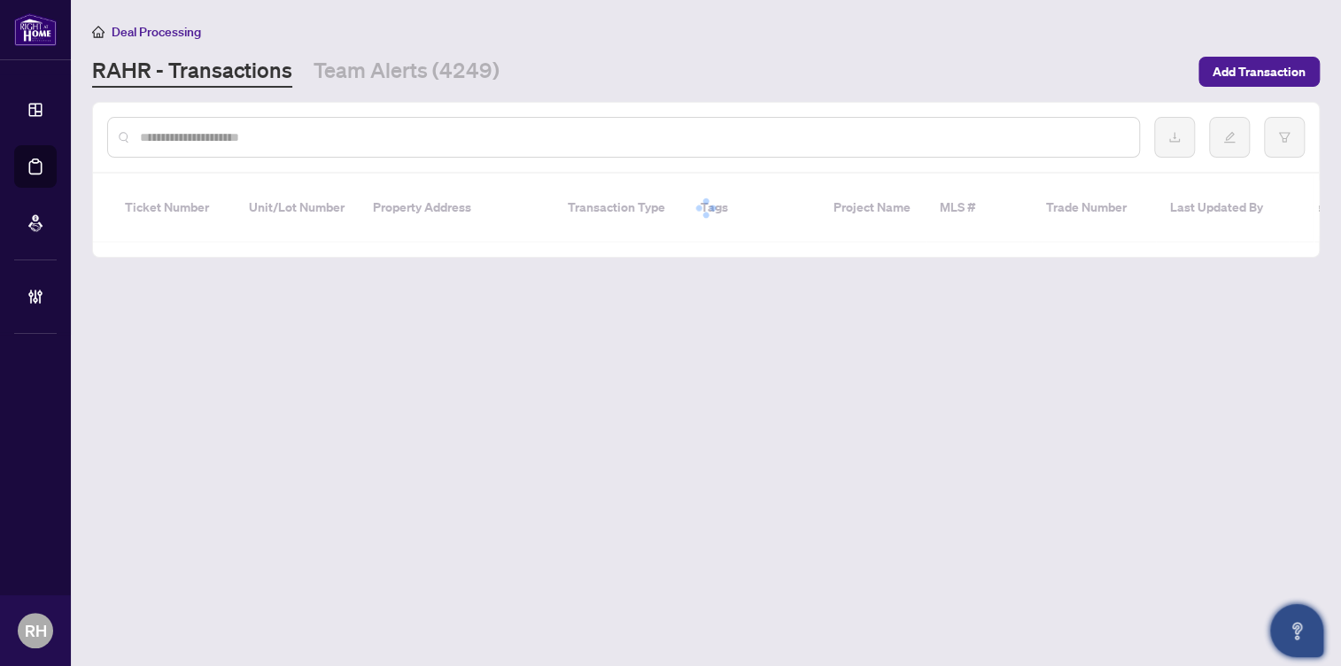
click at [408, 88] on main "Deal Processing RAHR - Transactions Team Alerts (4249) Add Transaction Ticket N…" at bounding box center [706, 333] width 1270 height 666
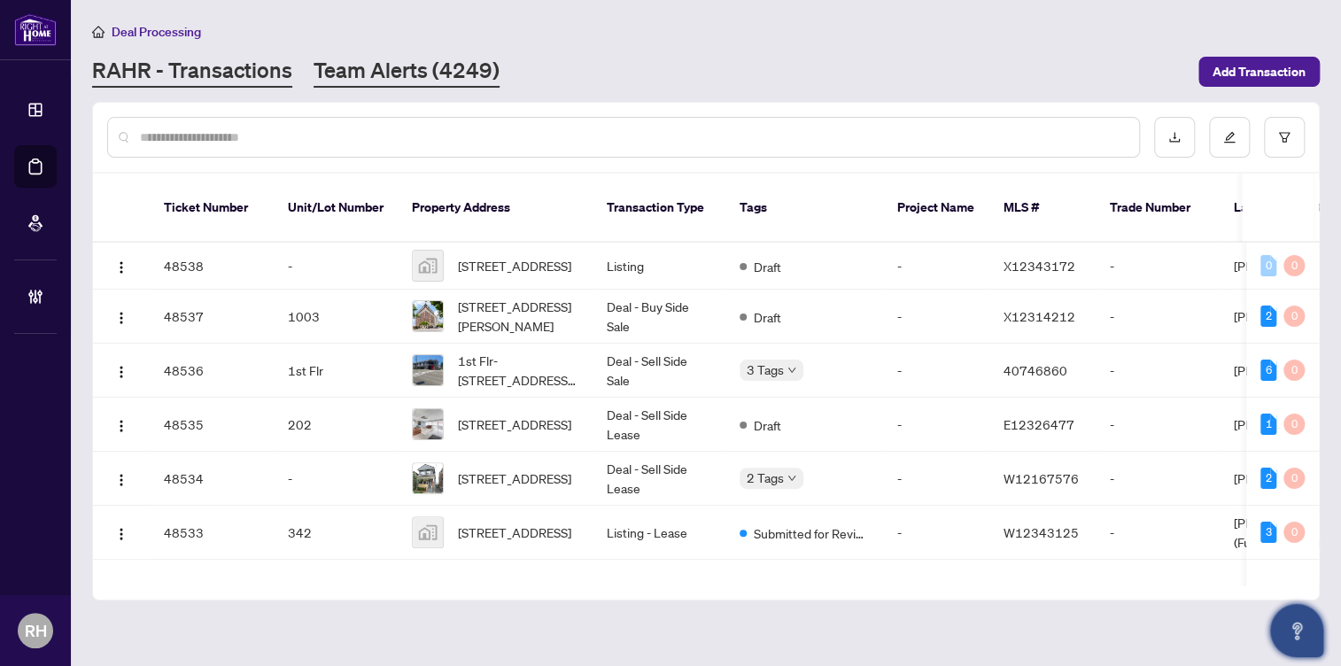
click at [412, 79] on link "Team Alerts (4249)" at bounding box center [407, 72] width 186 height 32
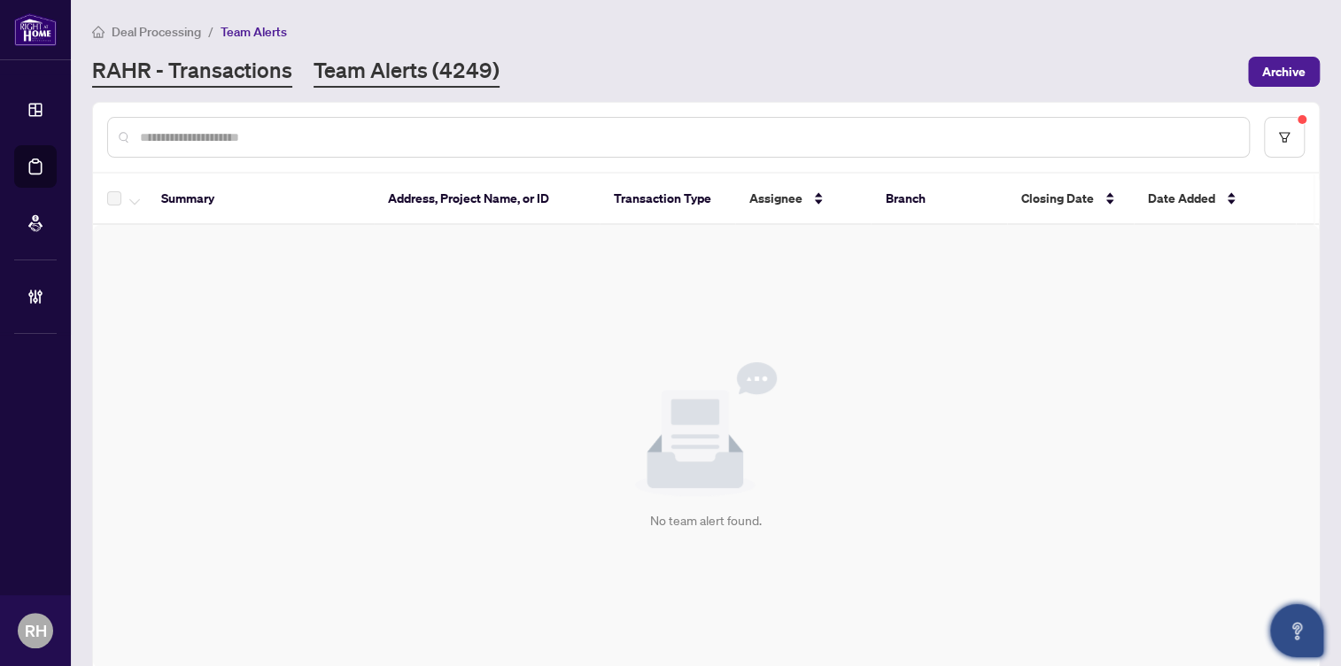
drag, startPoint x: 276, startPoint y: 50, endPoint x: 257, endPoint y: 60, distance: 22.2
click at [273, 50] on div "Deal Processing / Team Alerts RAHR - Transactions Team Alerts (4249) Archive" at bounding box center [706, 54] width 1228 height 66
click at [251, 63] on link "RAHR - Transactions" at bounding box center [192, 72] width 200 height 32
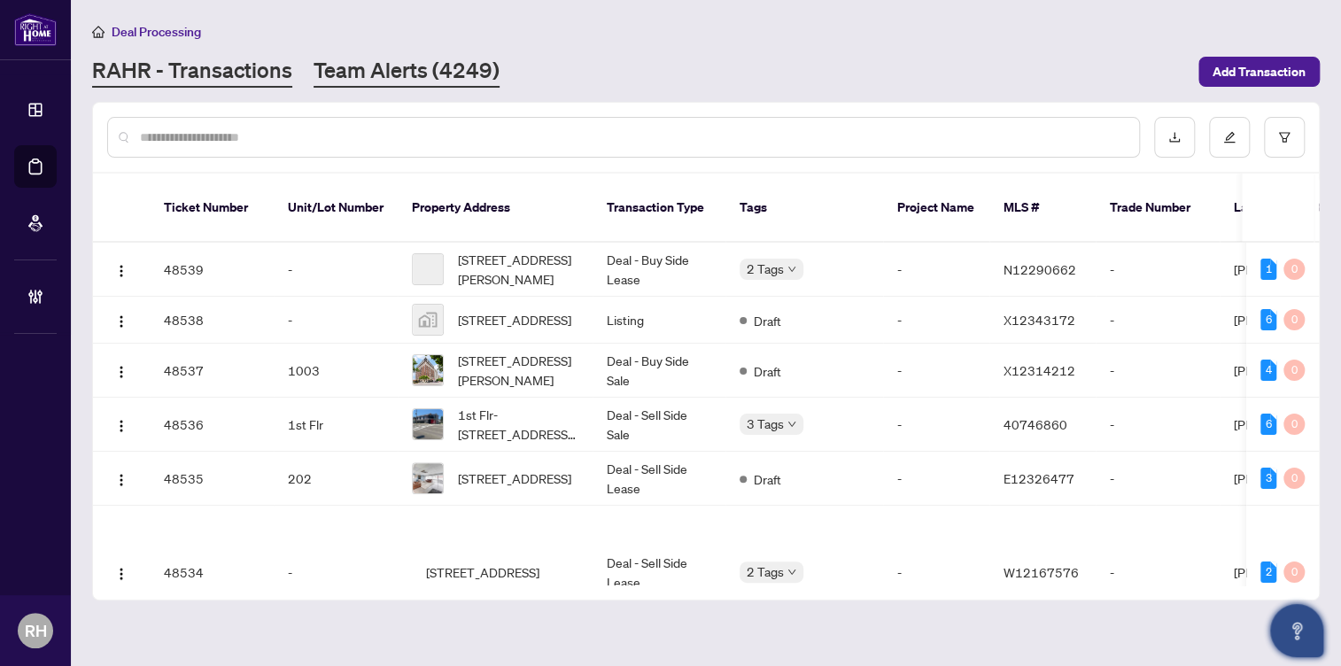
click at [379, 72] on link "Team Alerts (4249)" at bounding box center [407, 72] width 186 height 32
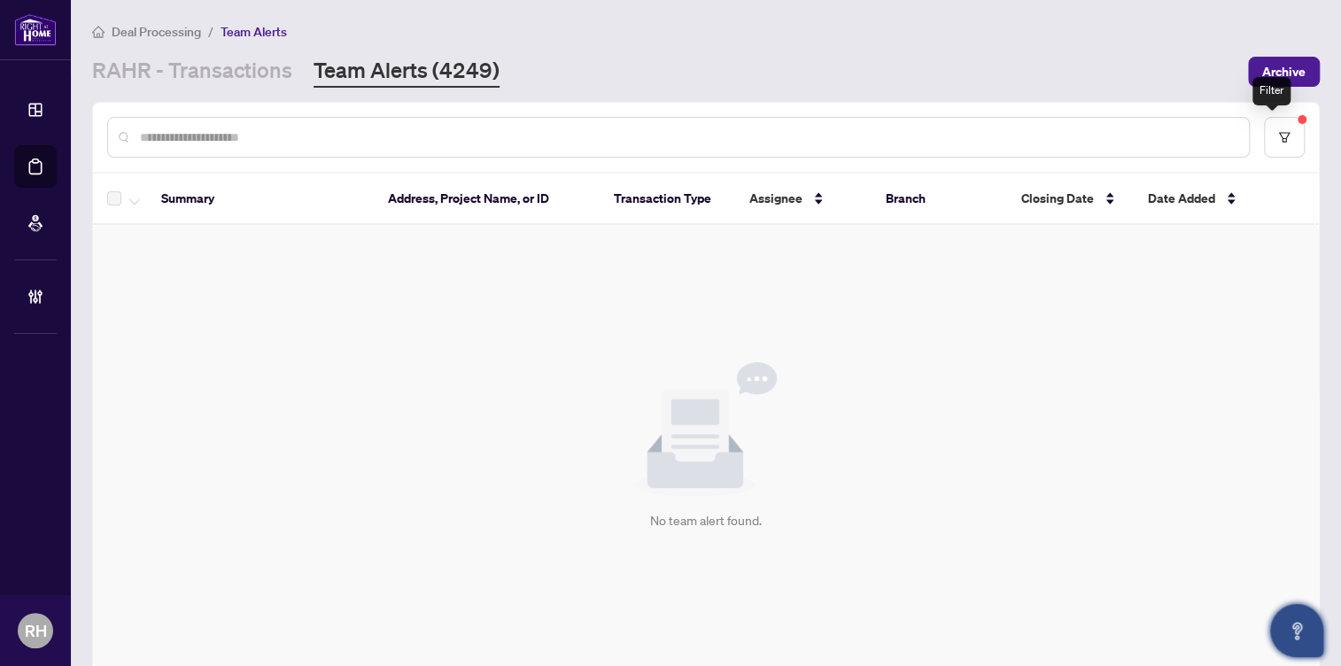
click at [1247, 151] on div at bounding box center [706, 137] width 1226 height 69
click at [1279, 141] on icon "filter" at bounding box center [1284, 137] width 11 height 10
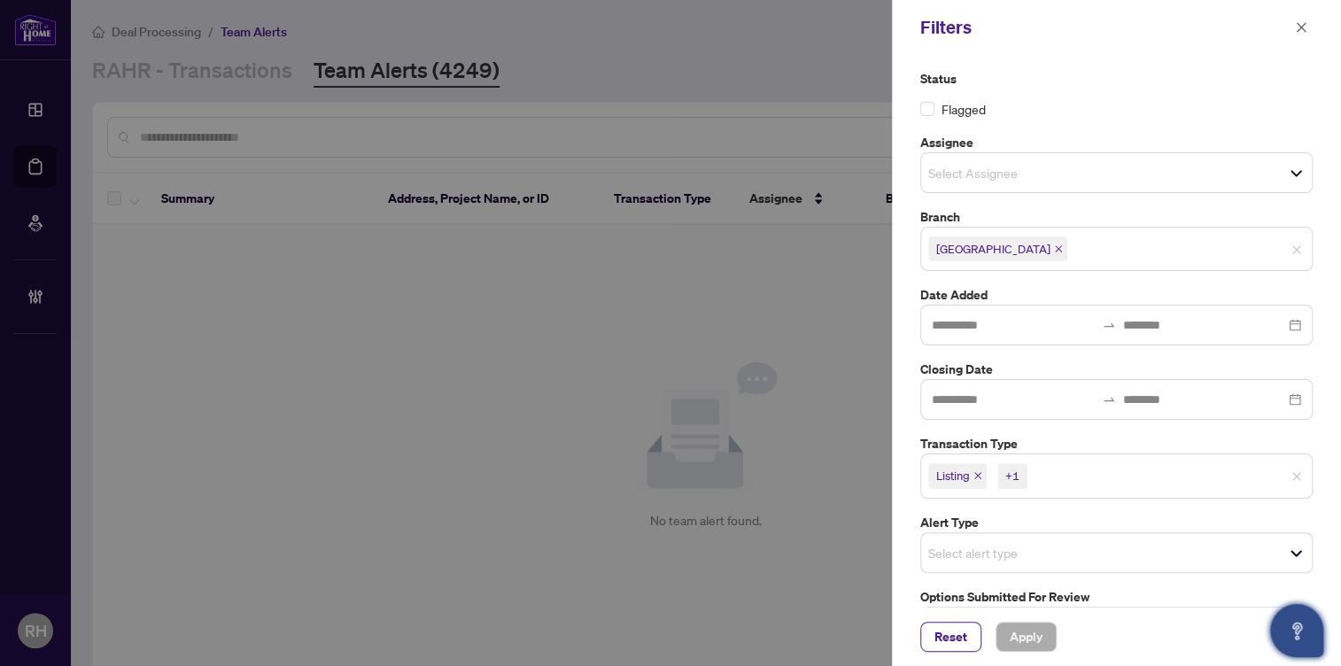
click at [1013, 482] on div "+1" at bounding box center [1012, 476] width 14 height 18
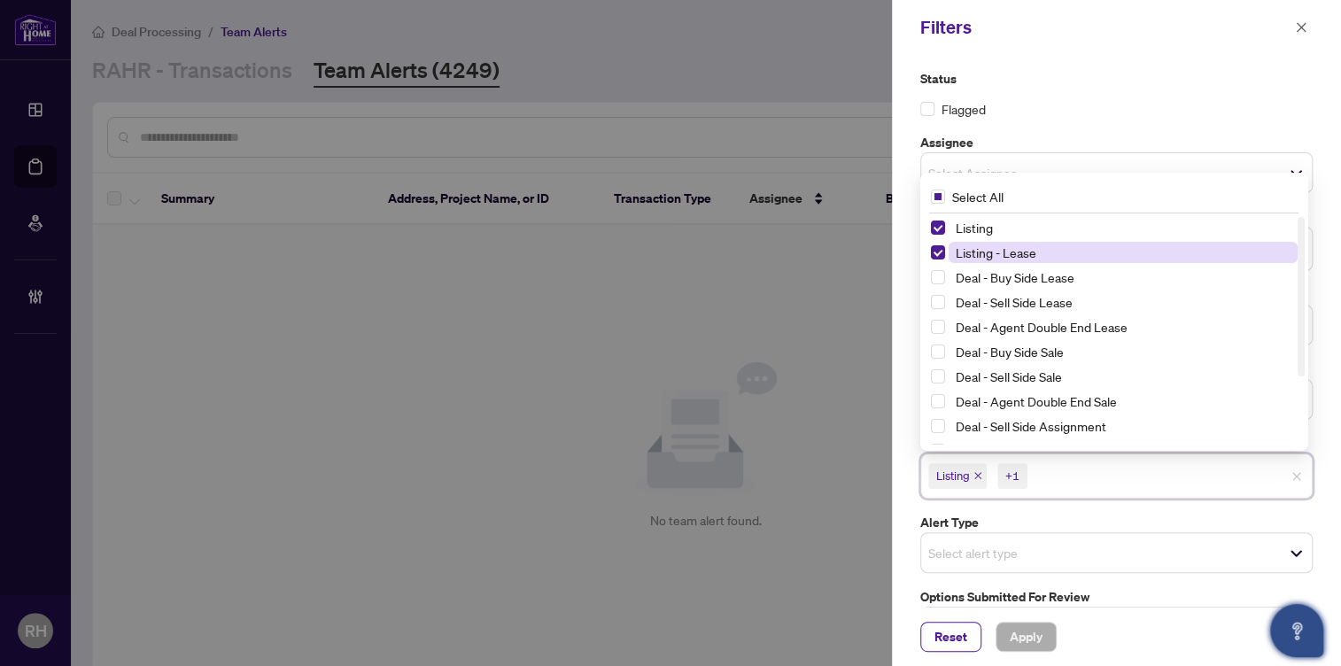
click at [972, 244] on span "Listing - Lease" at bounding box center [996, 252] width 81 height 16
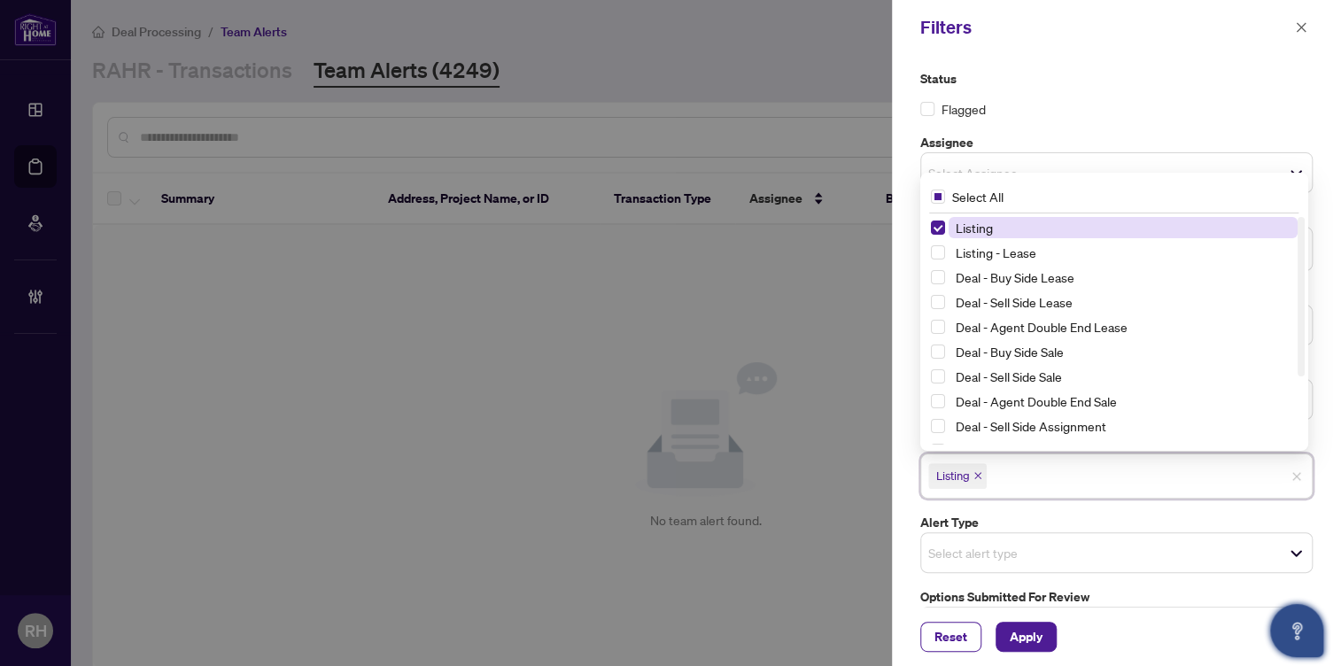
click at [987, 223] on span "Listing" at bounding box center [974, 228] width 37 height 16
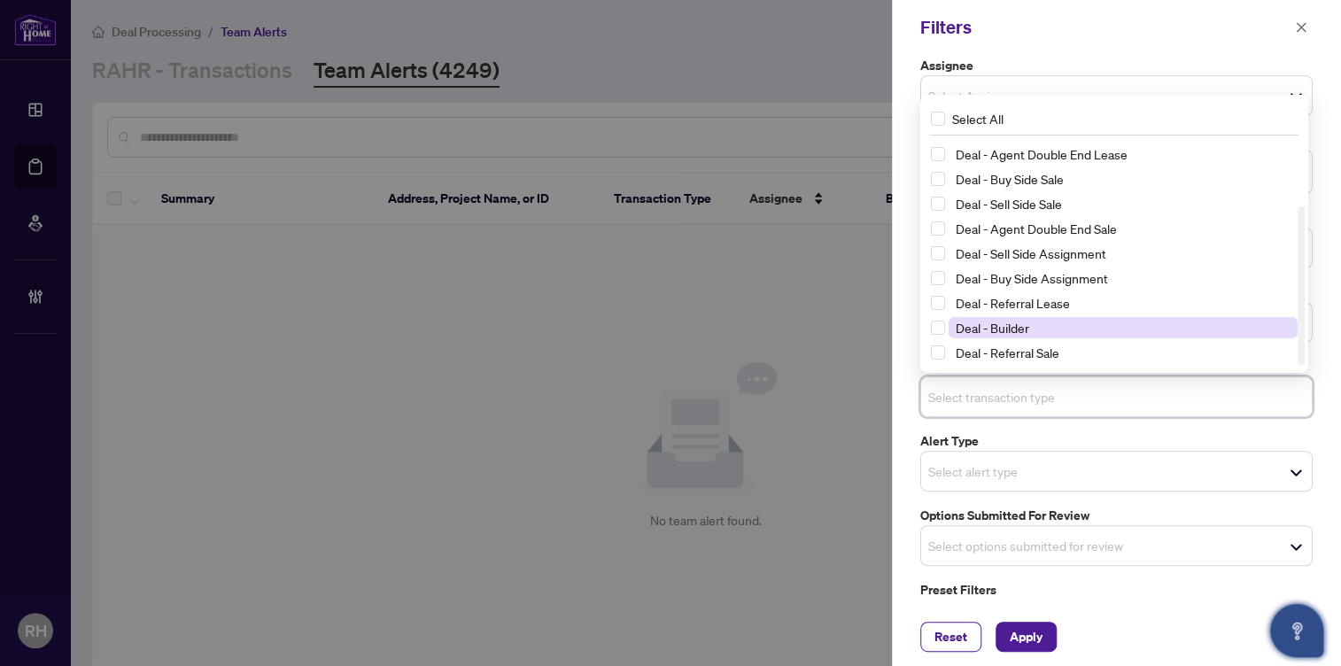
scroll to position [112, 0]
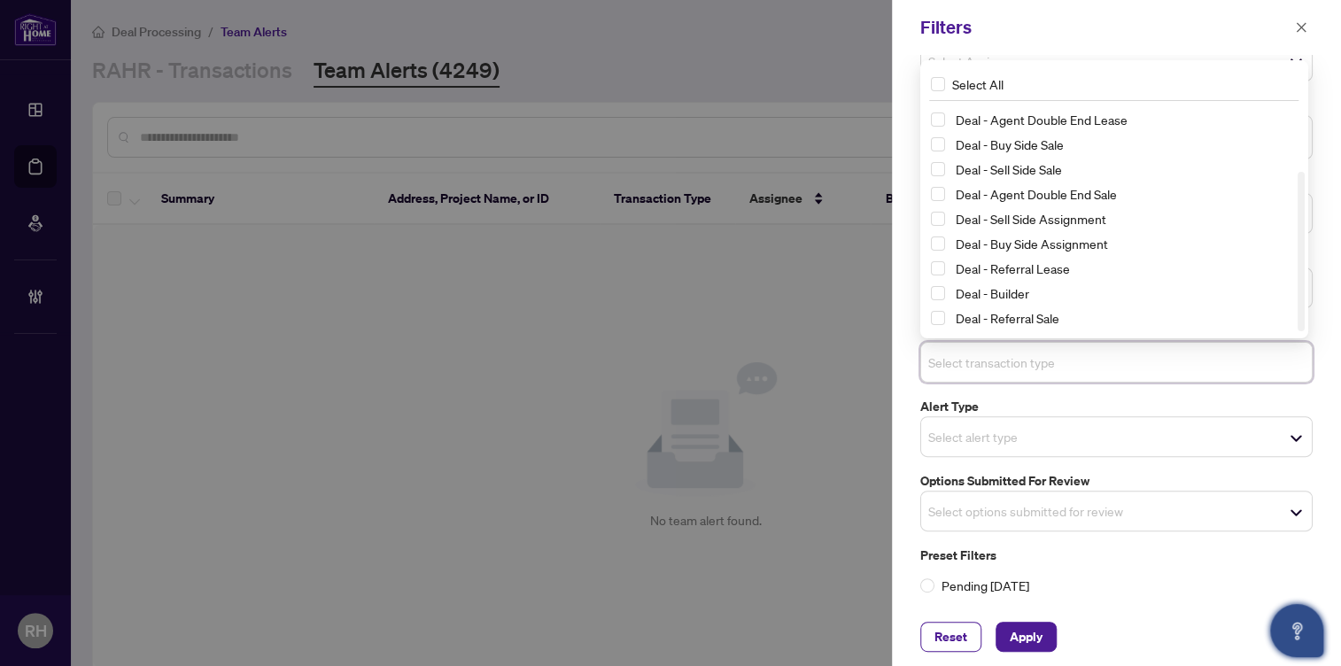
click at [1088, 484] on label "Options Submitted for Review" at bounding box center [1116, 480] width 392 height 19
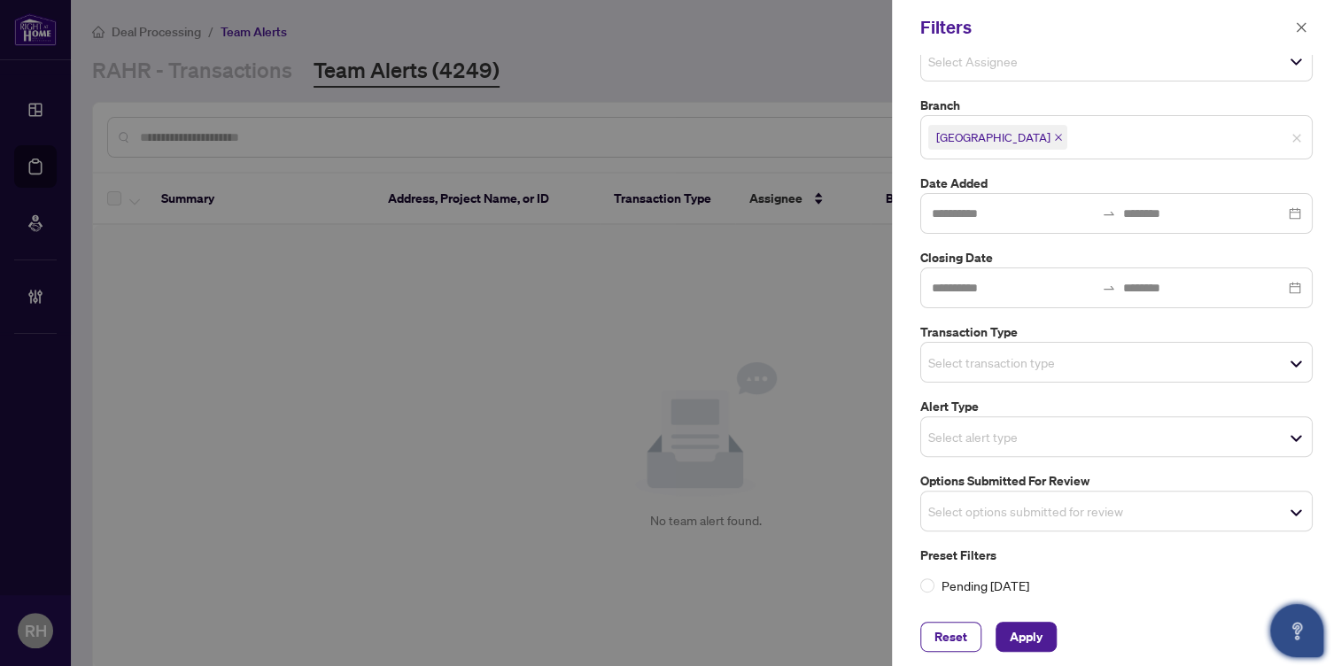
click at [1085, 449] on div "Select alert type" at bounding box center [1116, 436] width 392 height 41
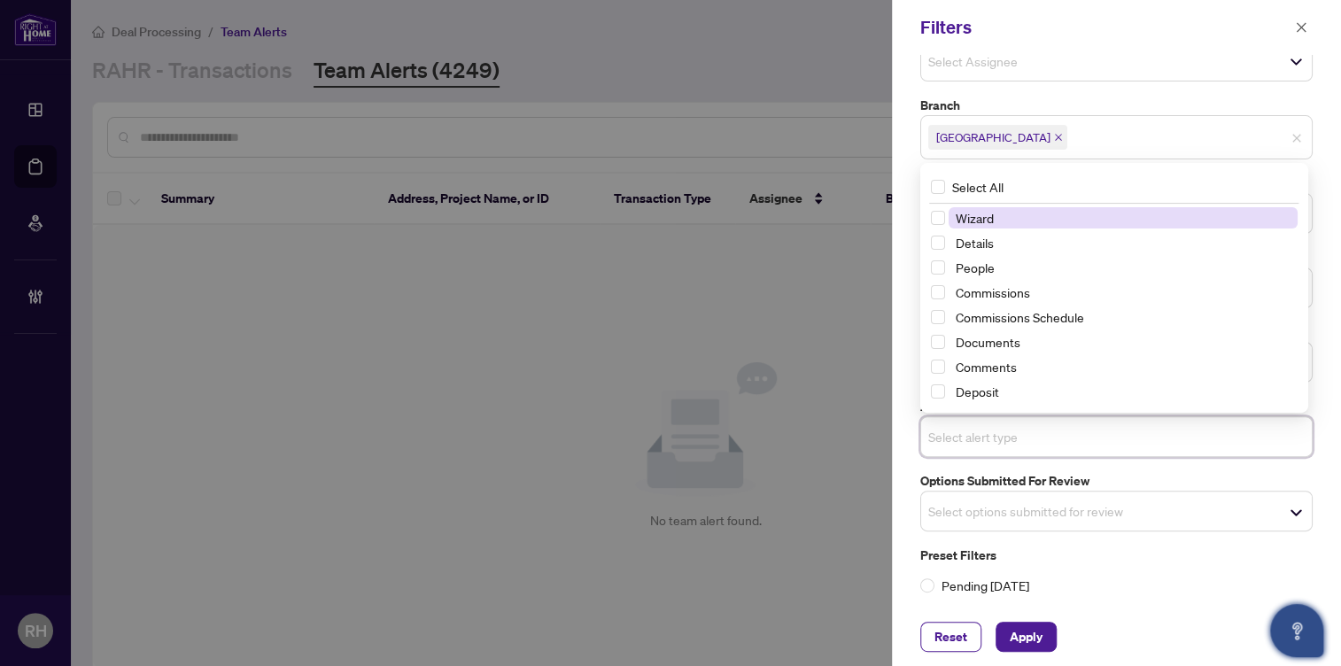
click at [1081, 446] on span "Select alert type" at bounding box center [1116, 436] width 391 height 25
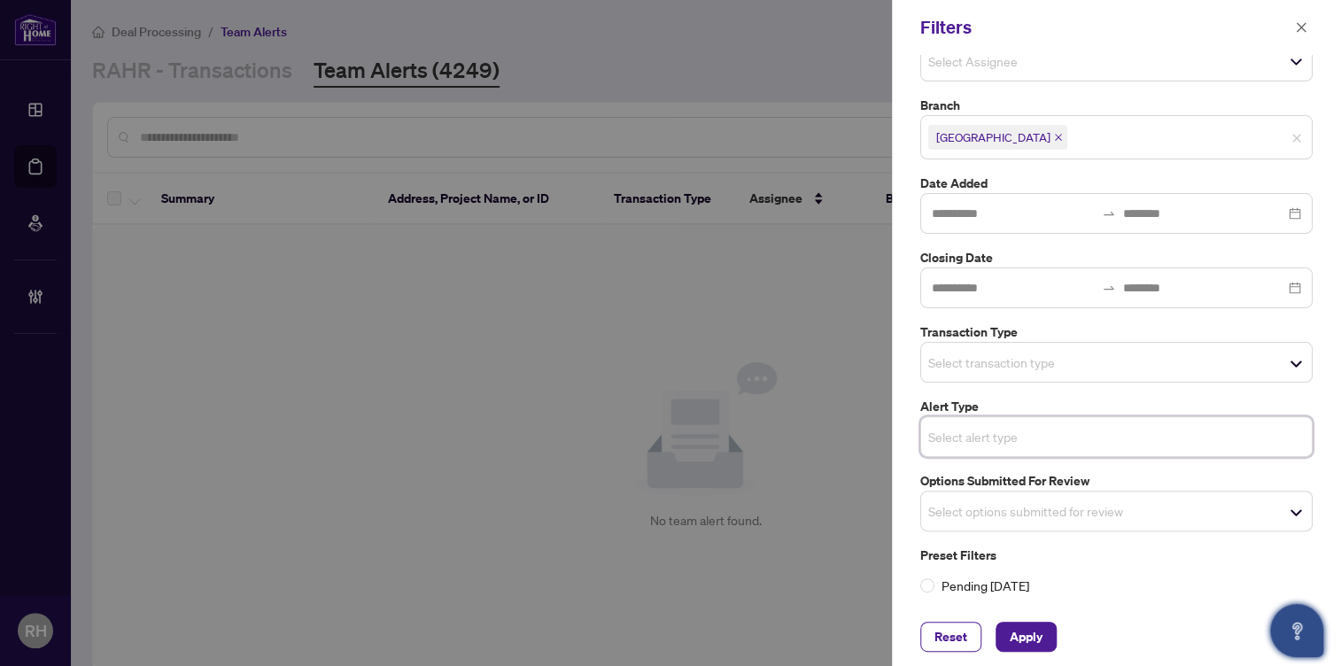
click at [1077, 502] on span "Select options submitted for review" at bounding box center [1116, 511] width 391 height 25
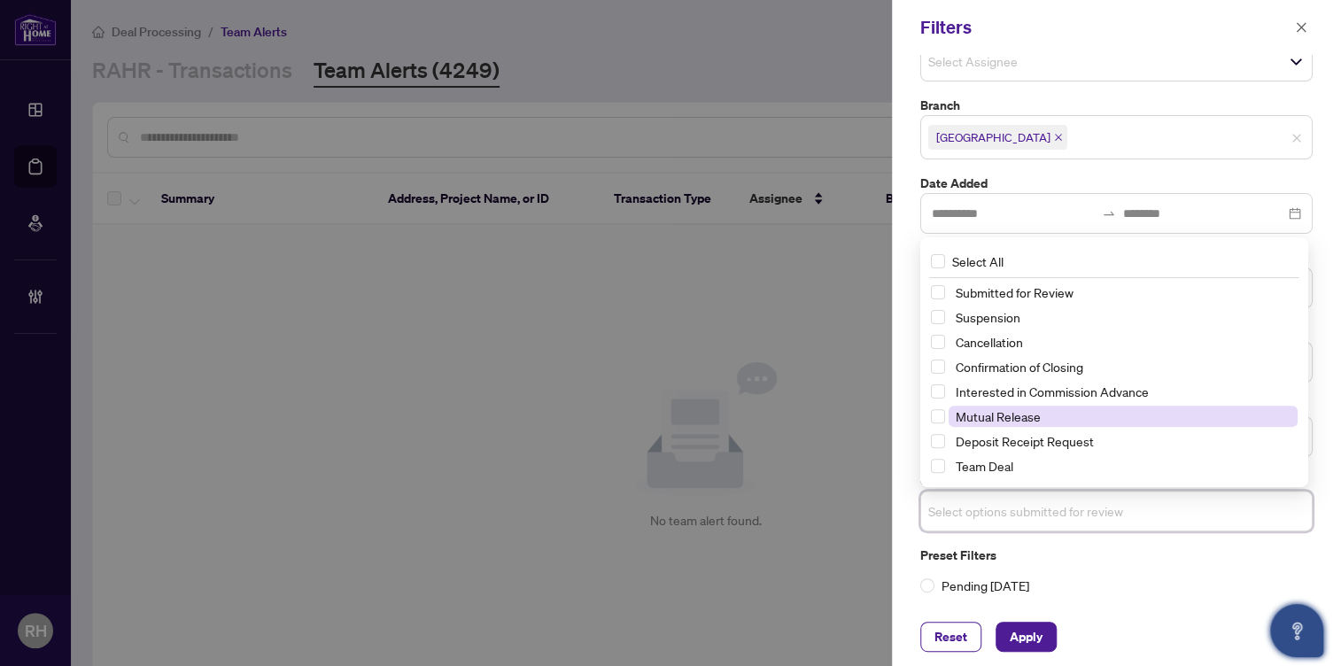
click at [1052, 422] on span "Mutual Release" at bounding box center [1123, 416] width 349 height 21
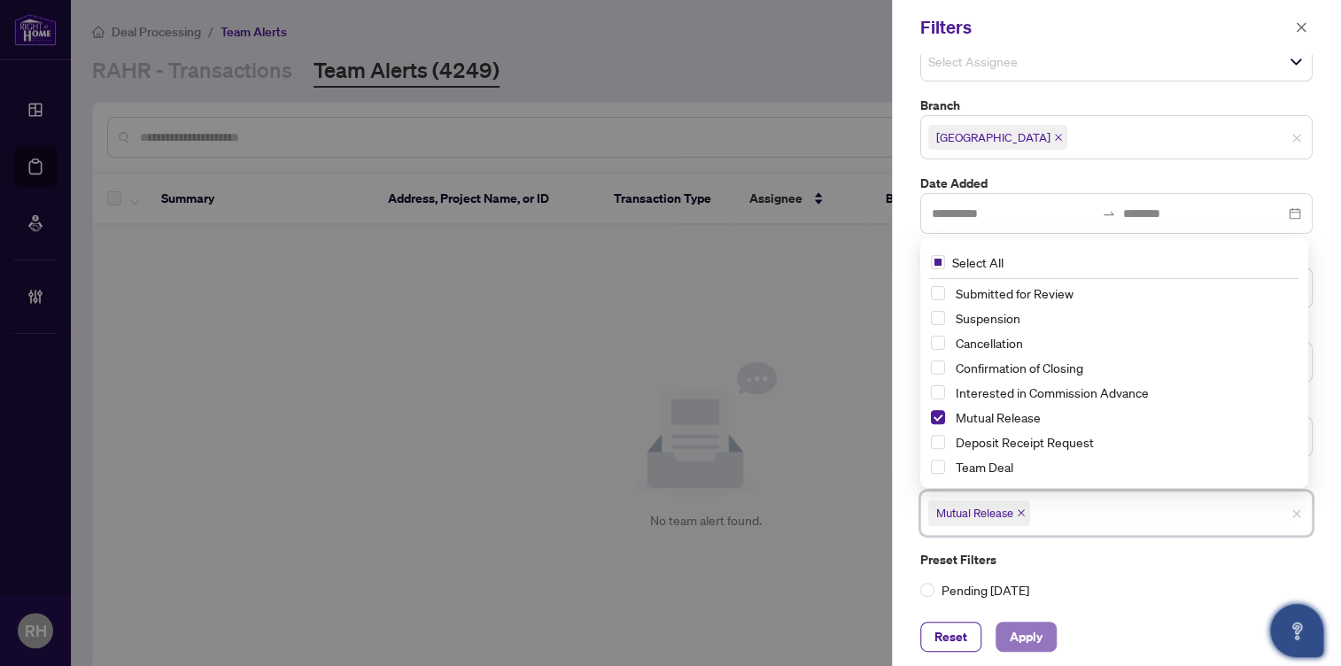
click at [1028, 634] on span "Apply" at bounding box center [1026, 637] width 33 height 28
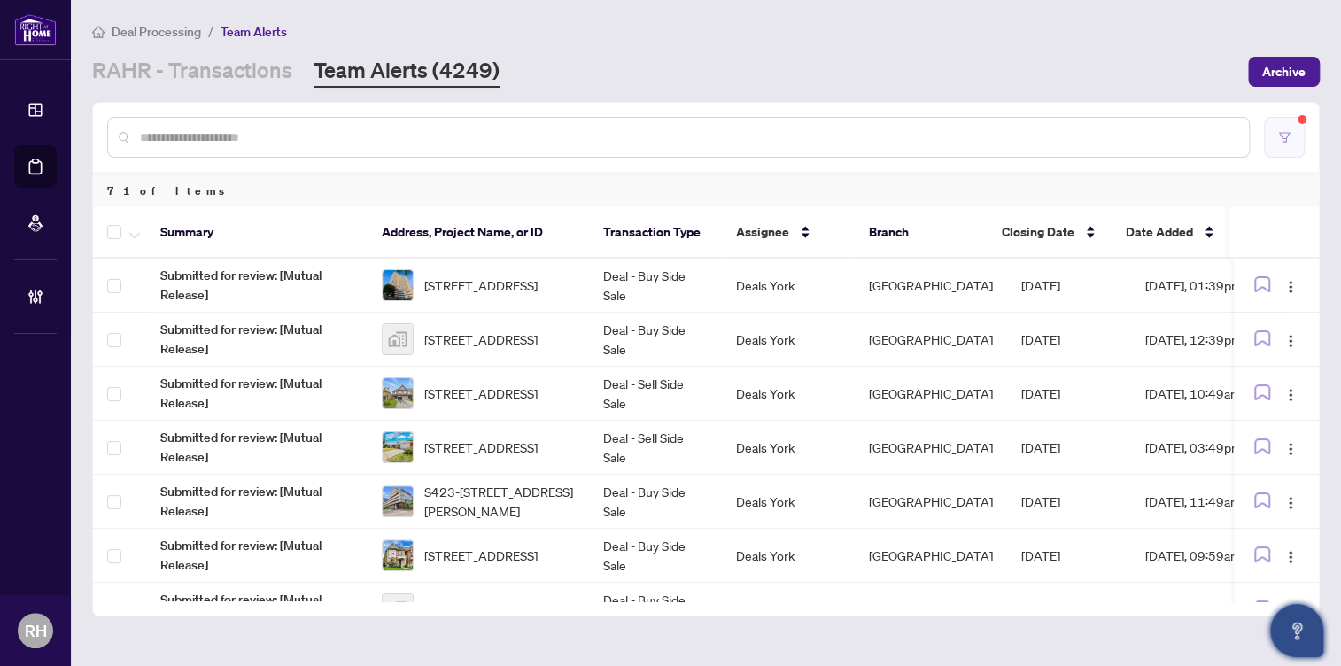
click at [1283, 131] on icon "filter" at bounding box center [1284, 137] width 12 height 12
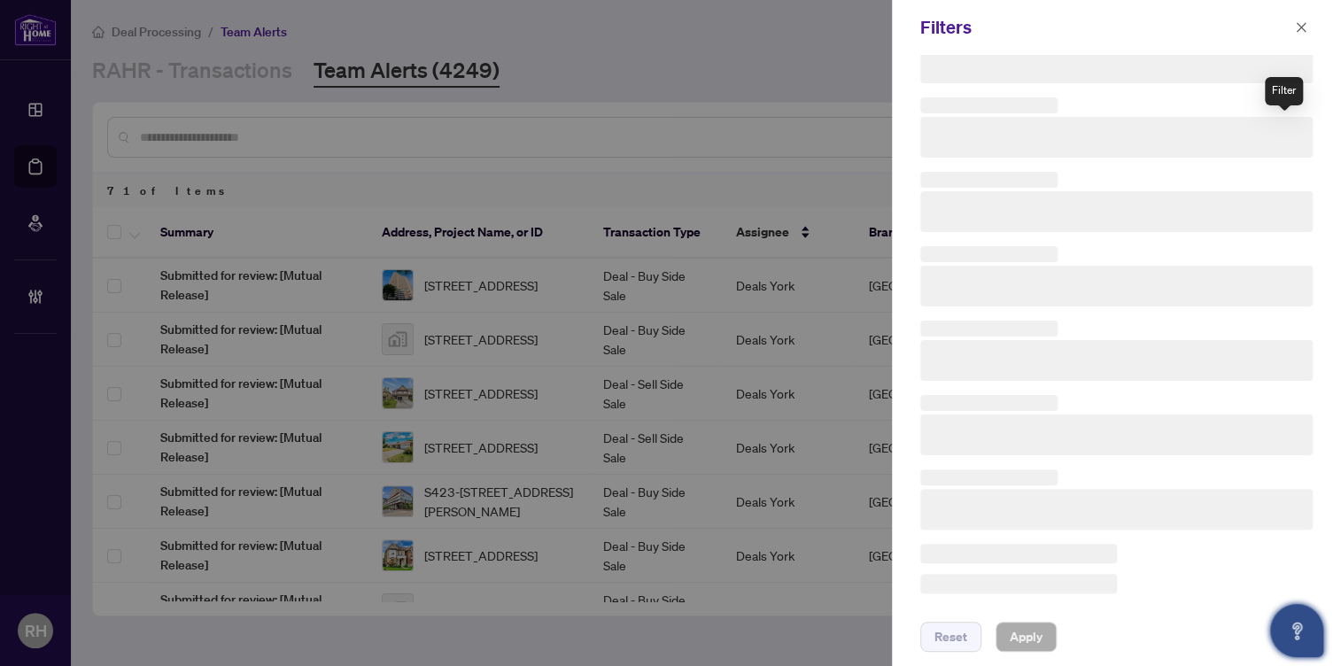
scroll to position [110, 0]
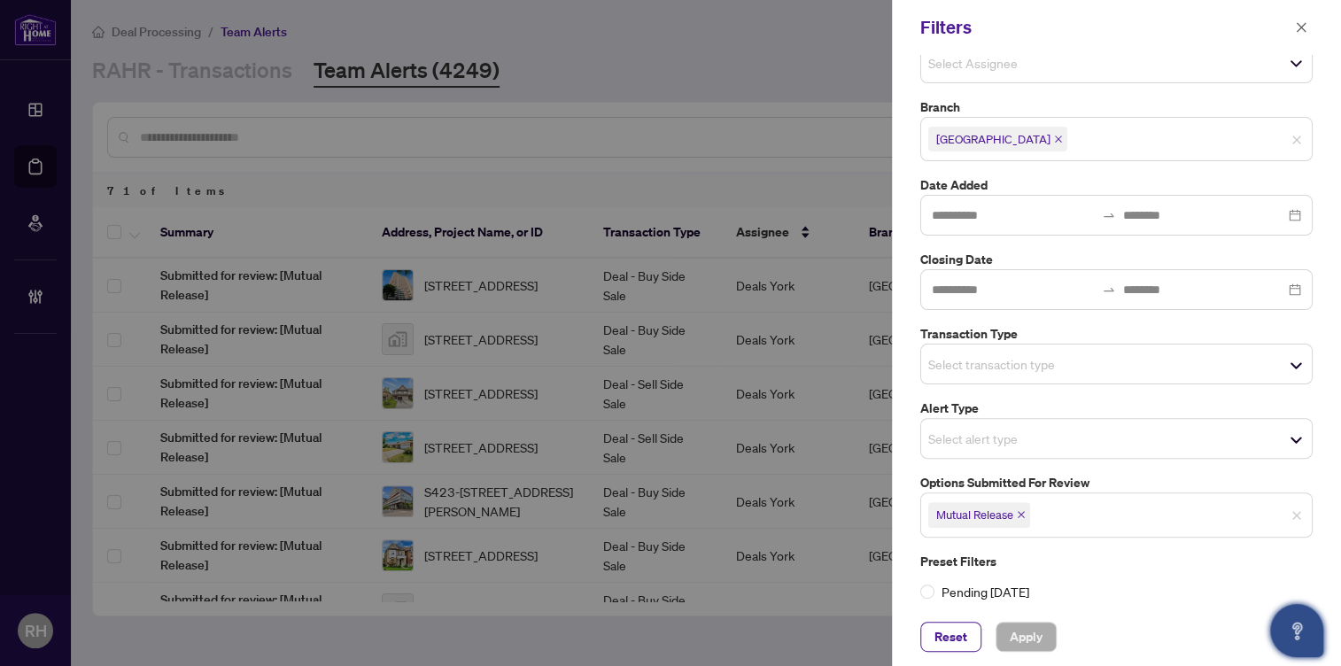
click at [1022, 514] on icon "close" at bounding box center [1021, 514] width 9 height 9
click at [997, 362] on input "search" at bounding box center [990, 363] width 124 height 21
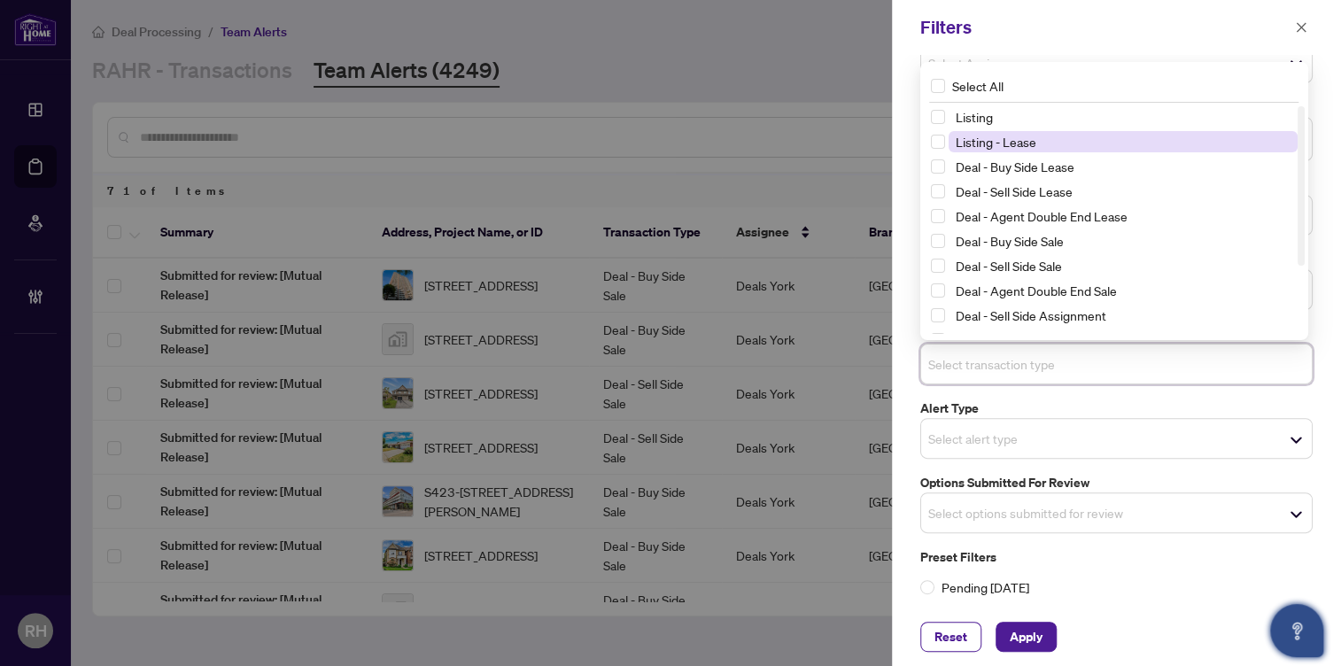
click at [1014, 135] on span "Listing - Lease" at bounding box center [996, 142] width 81 height 16
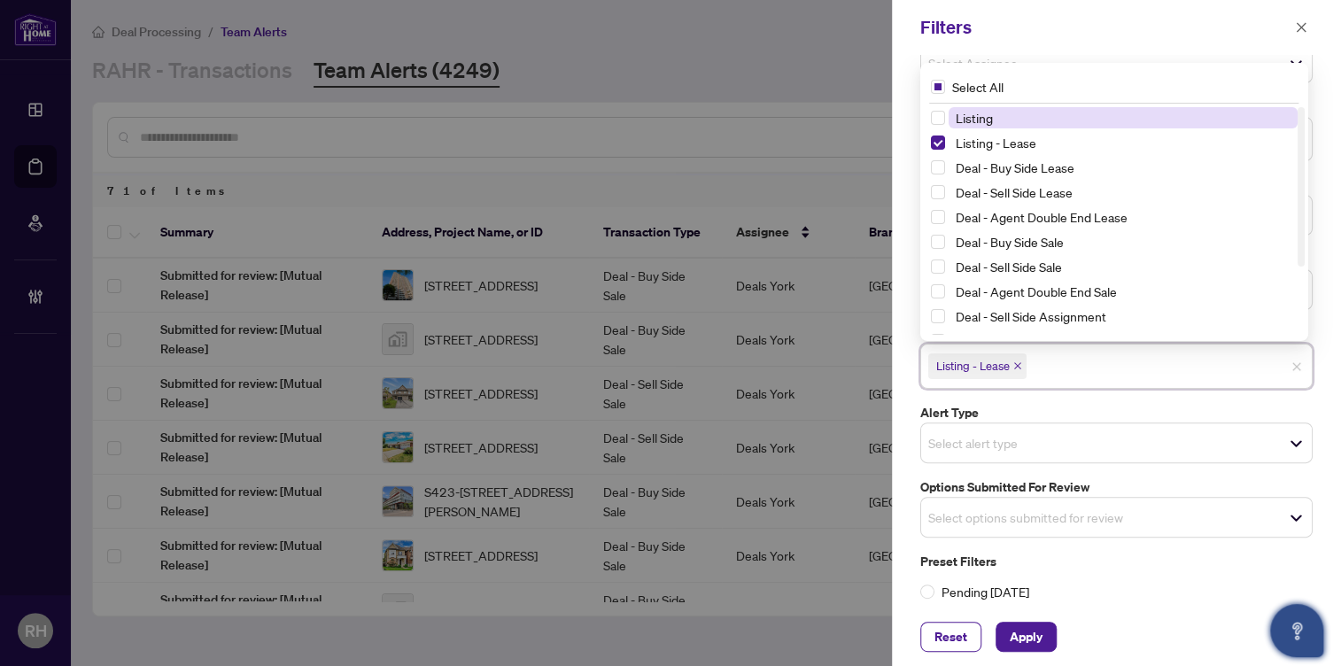
click at [1010, 115] on span "Listing" at bounding box center [1123, 117] width 349 height 21
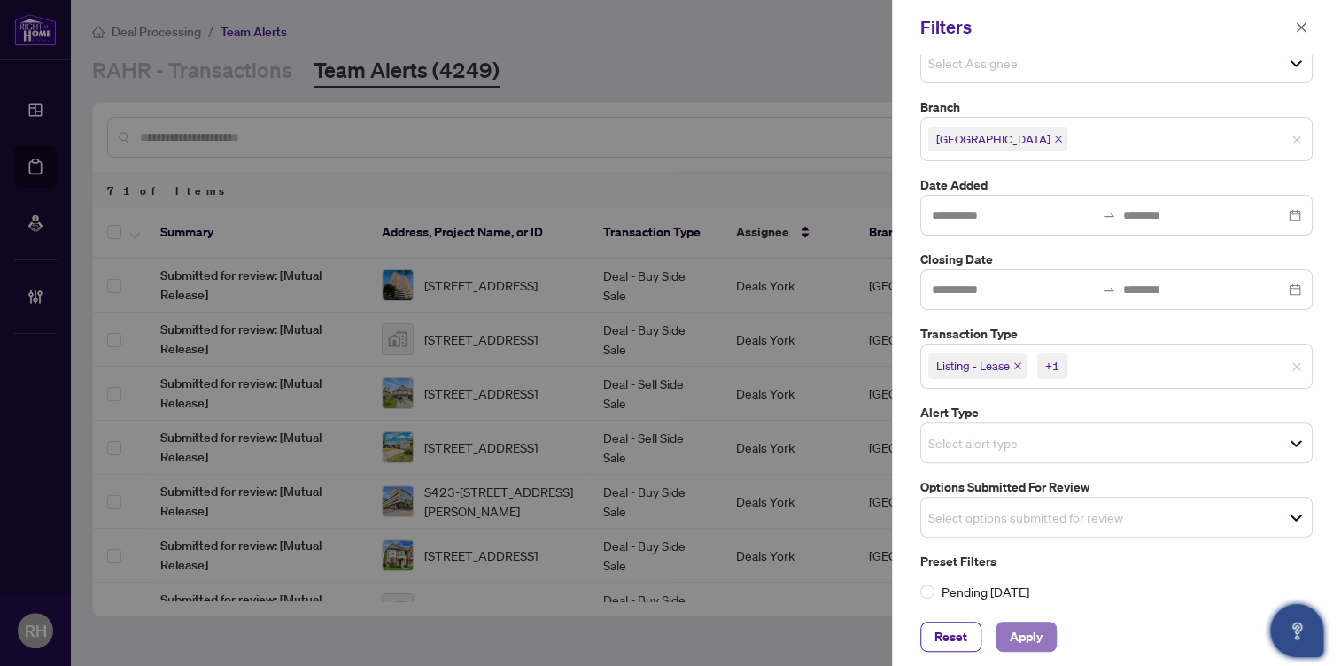
click at [1047, 640] on button "Apply" at bounding box center [1026, 637] width 61 height 30
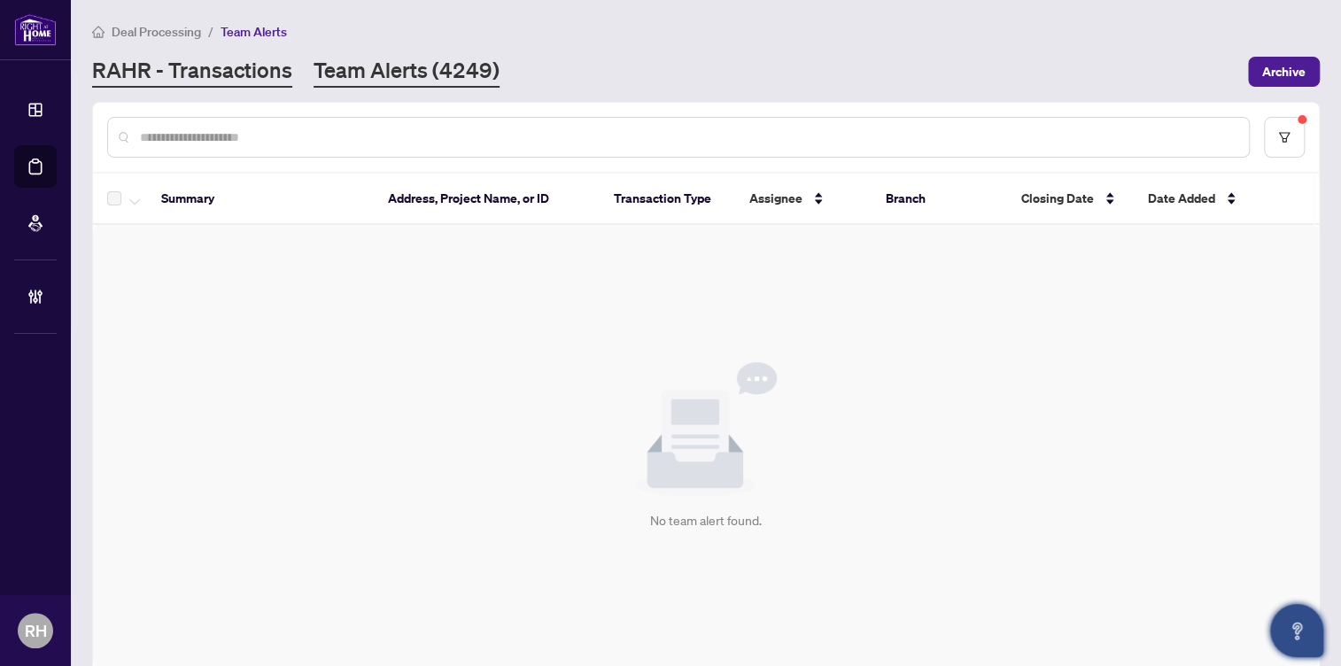
click at [212, 80] on link "RAHR - Transactions" at bounding box center [192, 72] width 200 height 32
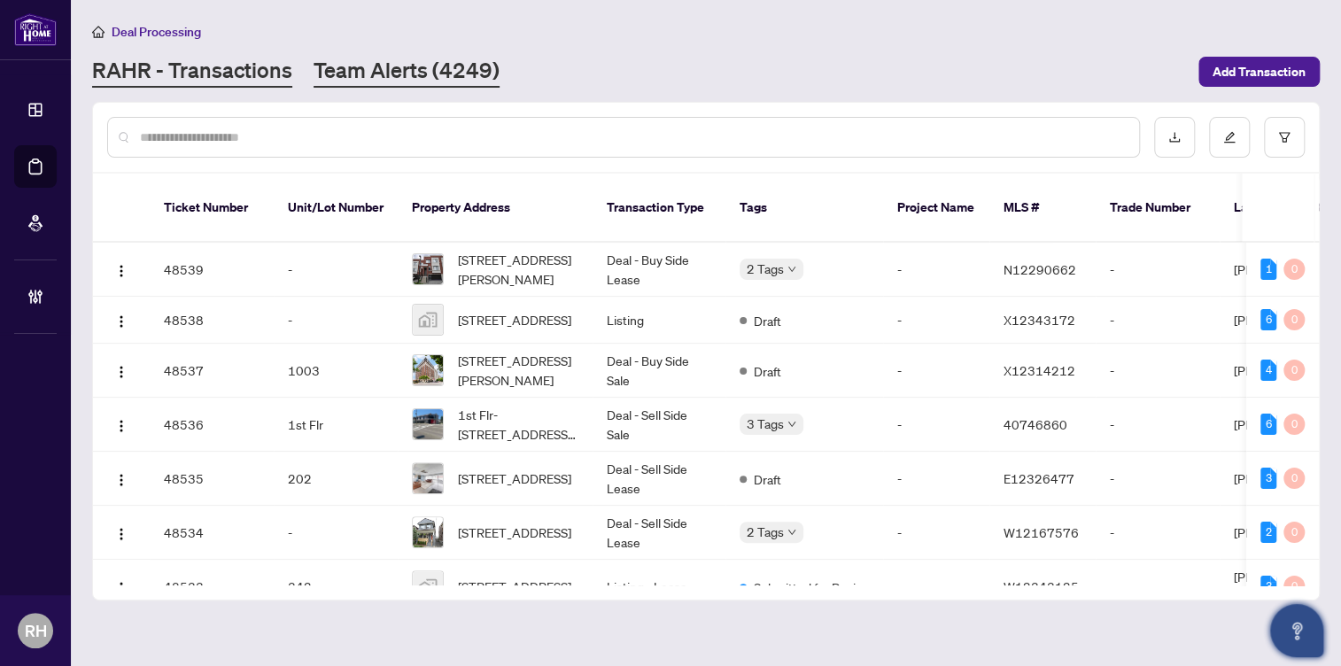
click at [415, 70] on link "Team Alerts (4249)" at bounding box center [407, 72] width 186 height 32
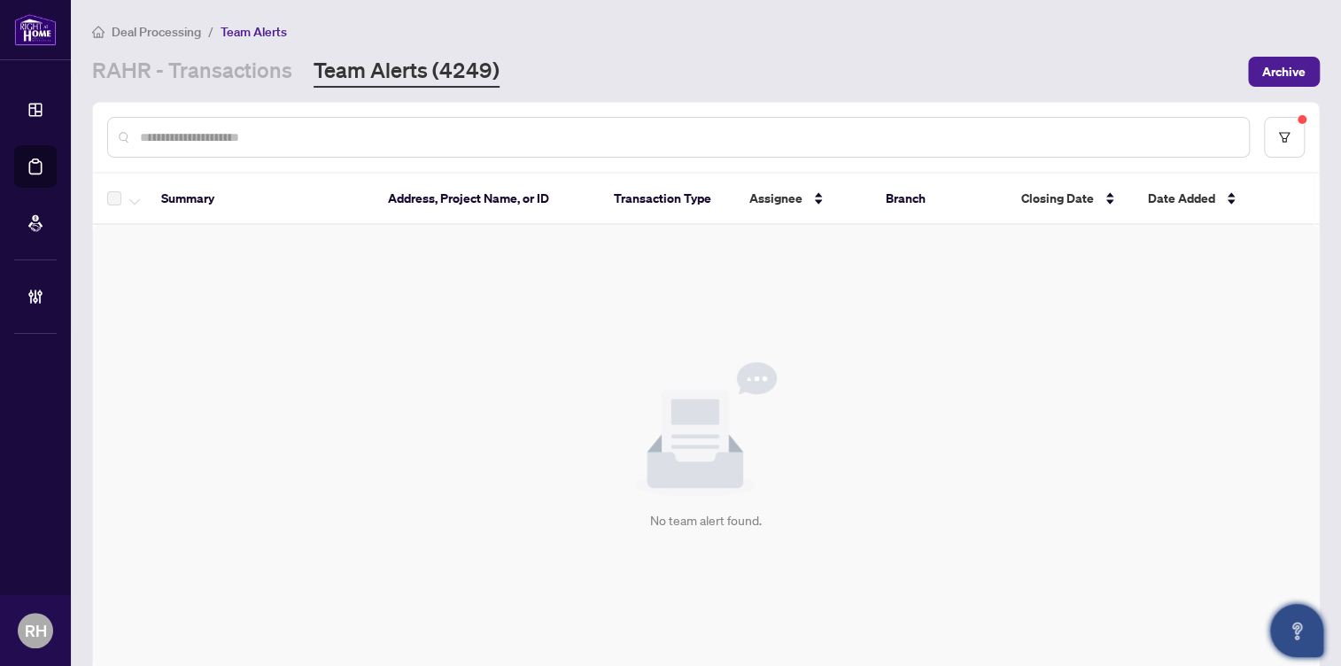
click at [183, 44] on div "Deal Processing / Team Alerts RAHR - Transactions Team Alerts (4249) Archive" at bounding box center [706, 54] width 1228 height 66
click at [197, 97] on main "Deal Processing / Team Alerts RAHR - Transactions Team Alerts (4249) Archive Su…" at bounding box center [706, 333] width 1270 height 666
click at [187, 71] on link "RAHR - Transactions" at bounding box center [192, 72] width 200 height 32
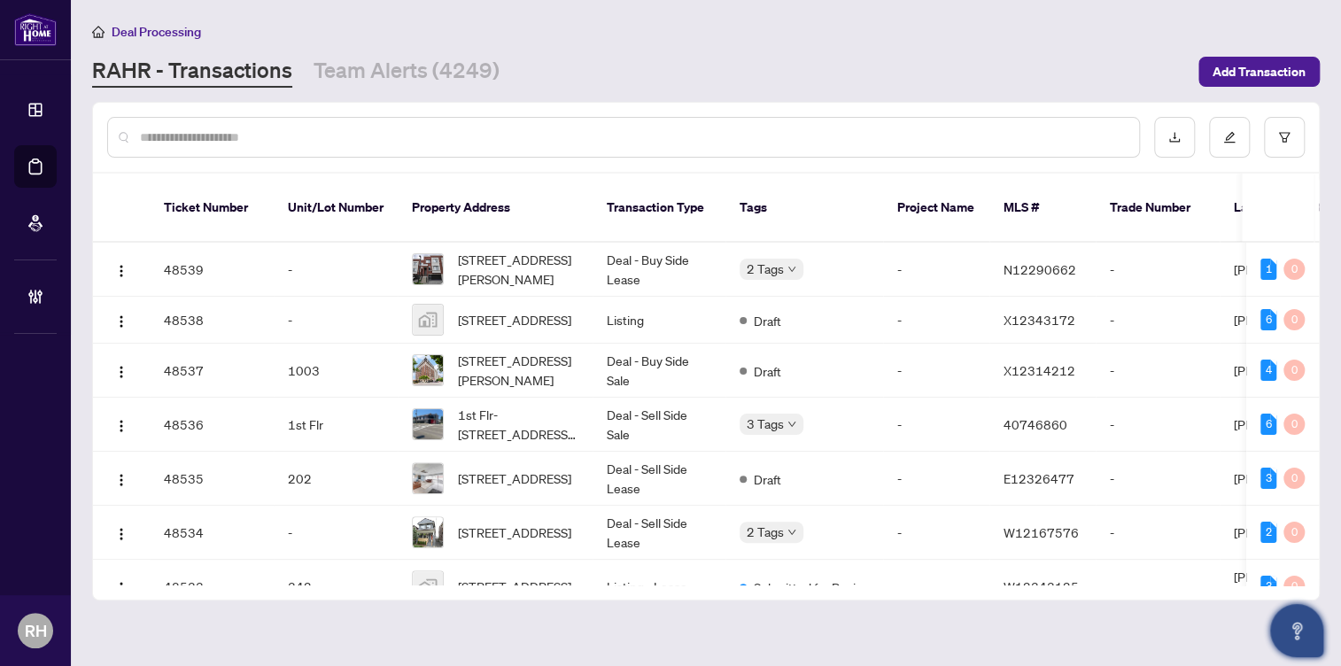
click at [457, 71] on link "Team Alerts (4249)" at bounding box center [407, 72] width 186 height 32
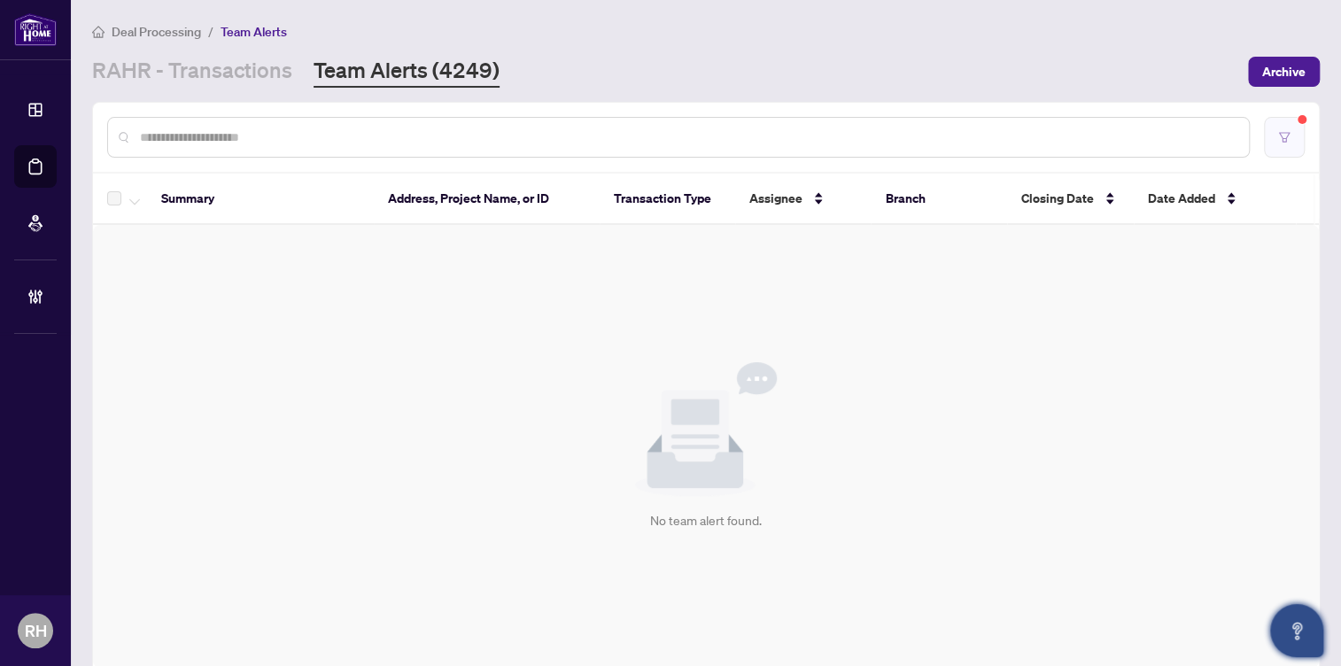
click at [1278, 141] on icon "filter" at bounding box center [1284, 137] width 12 height 12
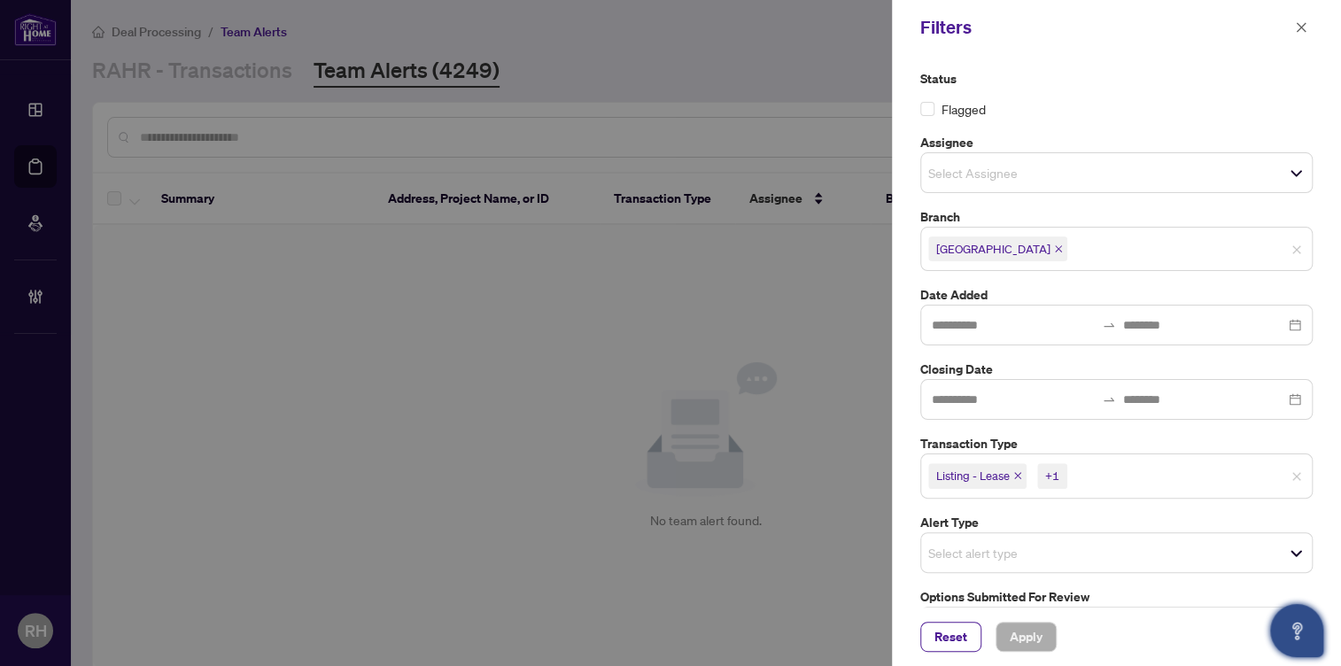
click at [1016, 477] on icon "close" at bounding box center [1017, 475] width 9 height 9
click at [981, 474] on icon "close" at bounding box center [978, 475] width 9 height 9
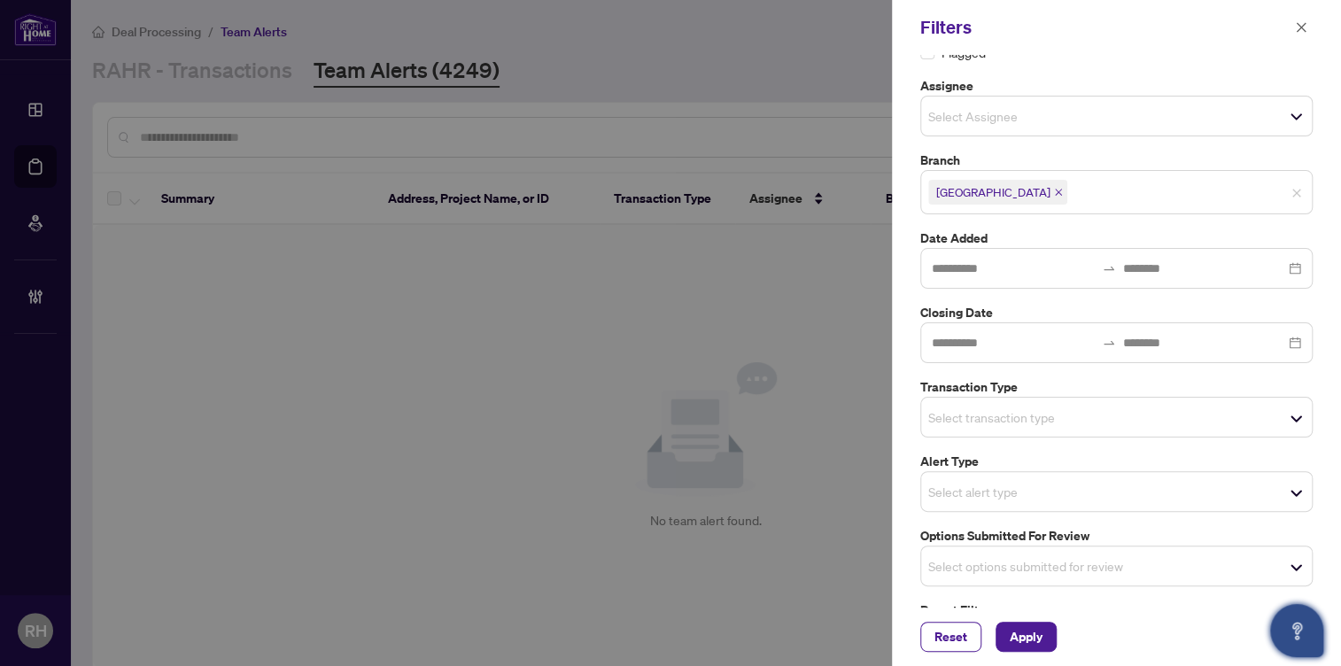
scroll to position [112, 0]
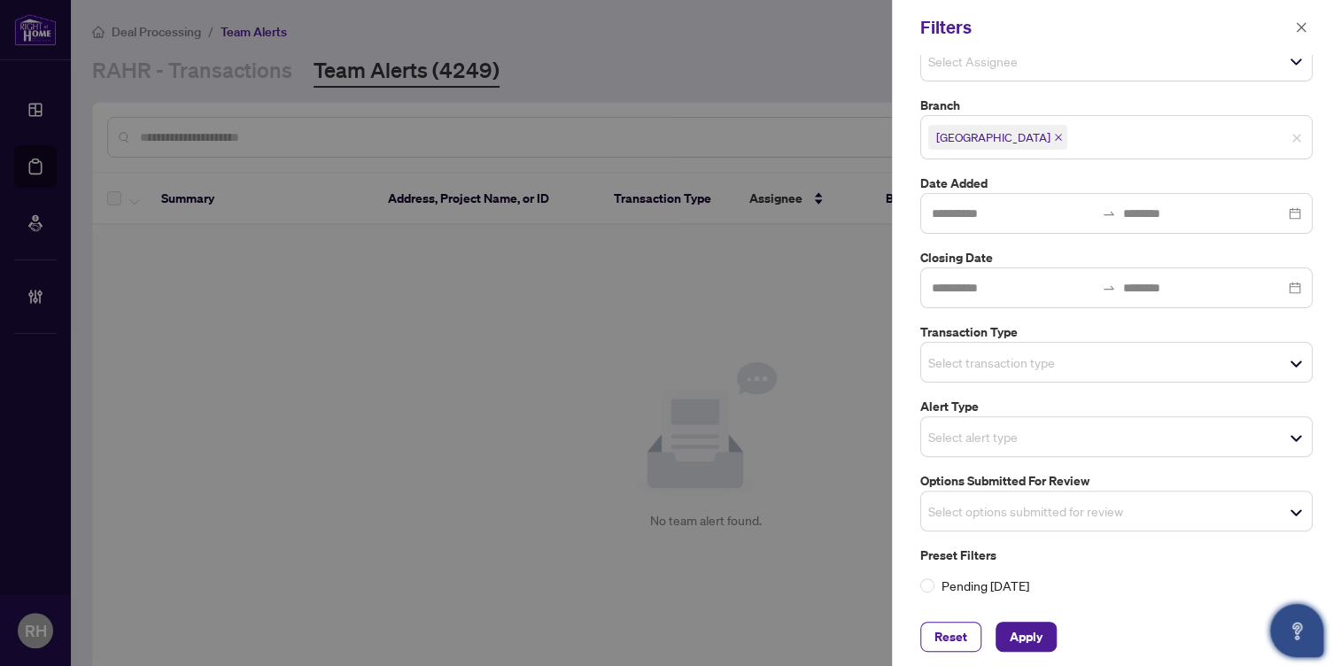
click at [993, 343] on div "Select transaction type" at bounding box center [1116, 362] width 392 height 41
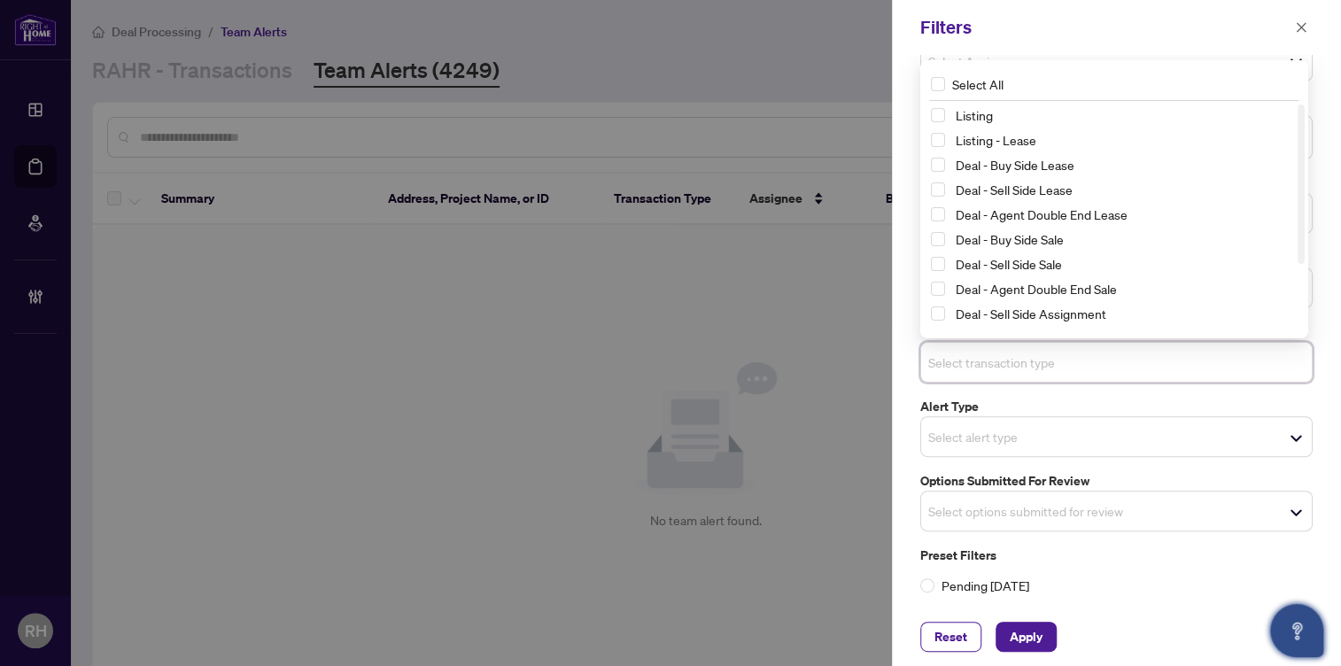
click at [1047, 513] on input "search" at bounding box center [990, 511] width 124 height 21
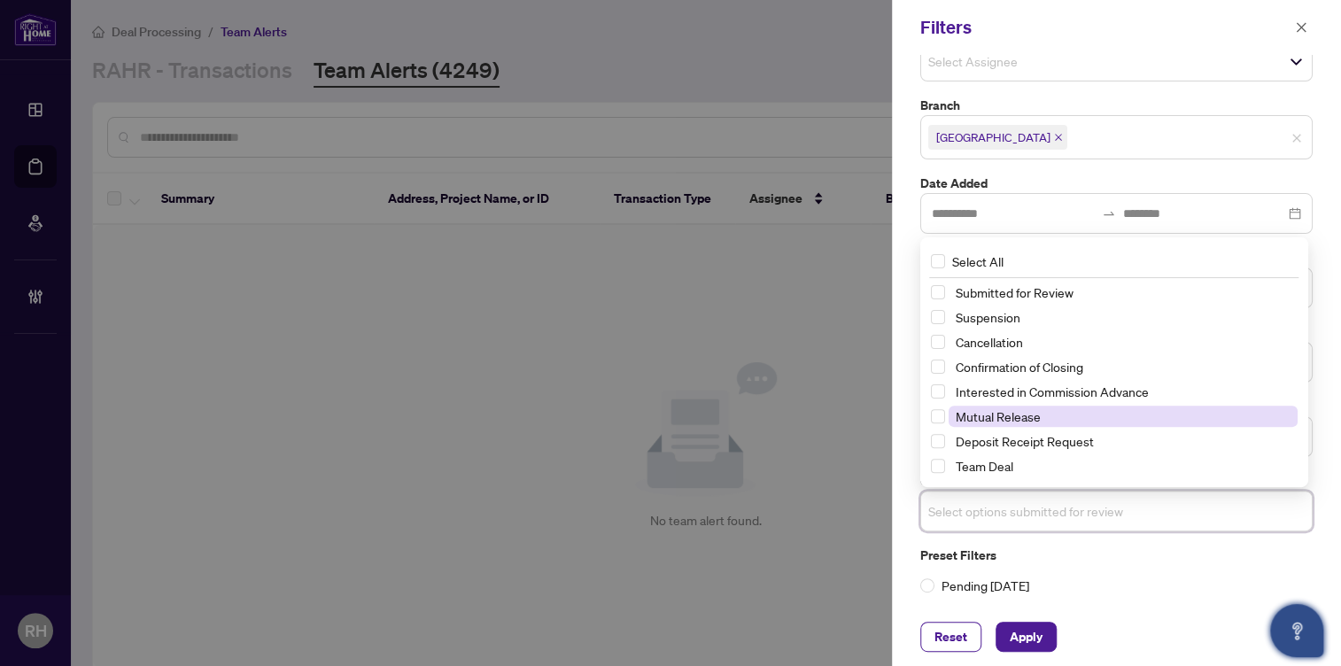
click at [1031, 408] on span "Mutual Release" at bounding box center [998, 416] width 85 height 16
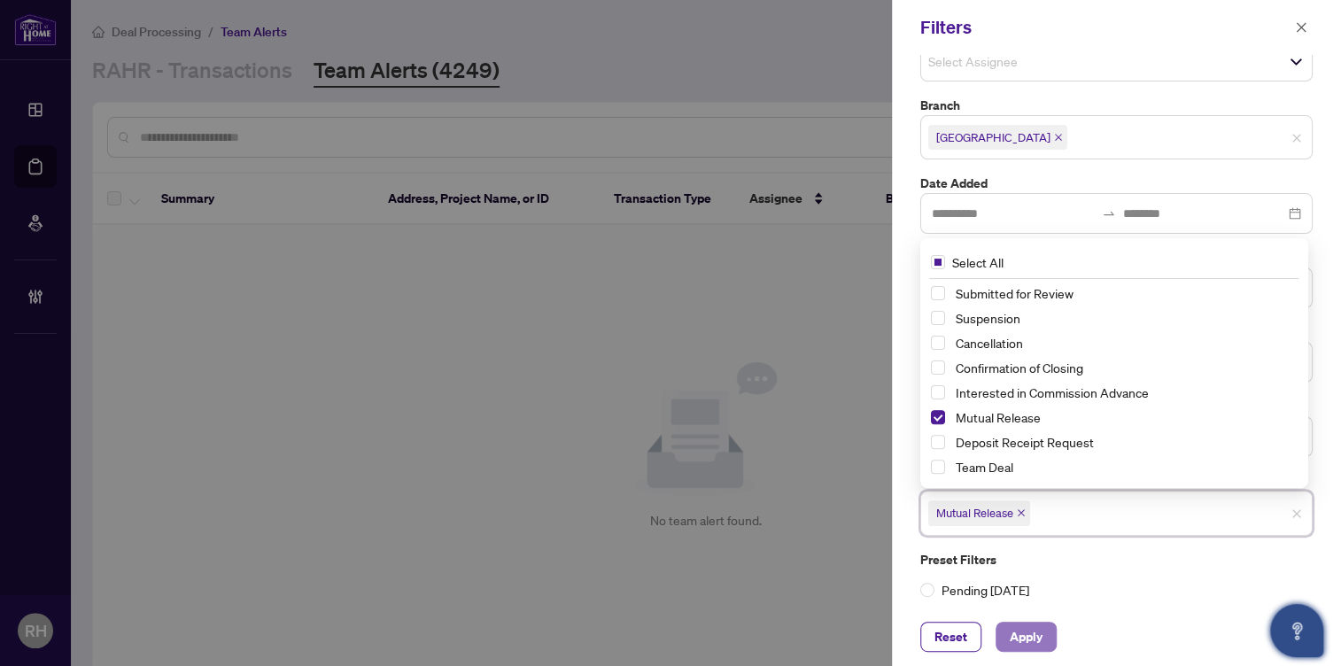
click at [1036, 633] on span "Apply" at bounding box center [1026, 637] width 33 height 28
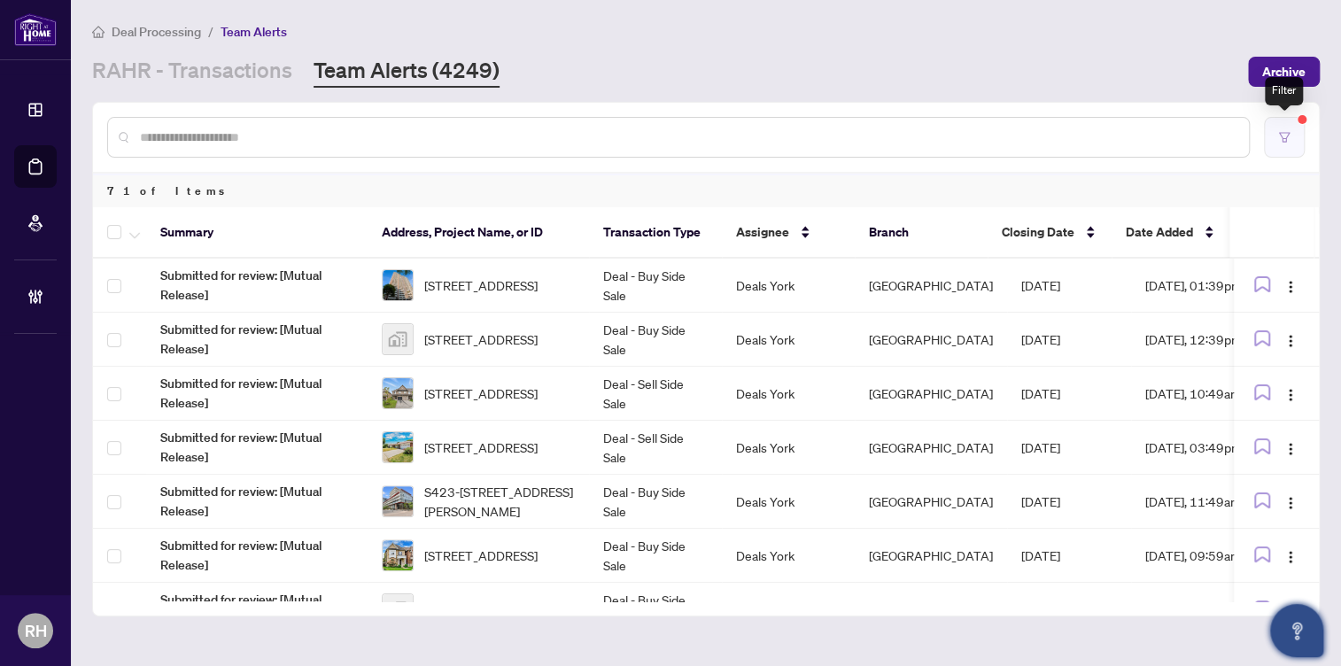
click at [1293, 145] on button "button" at bounding box center [1284, 137] width 41 height 41
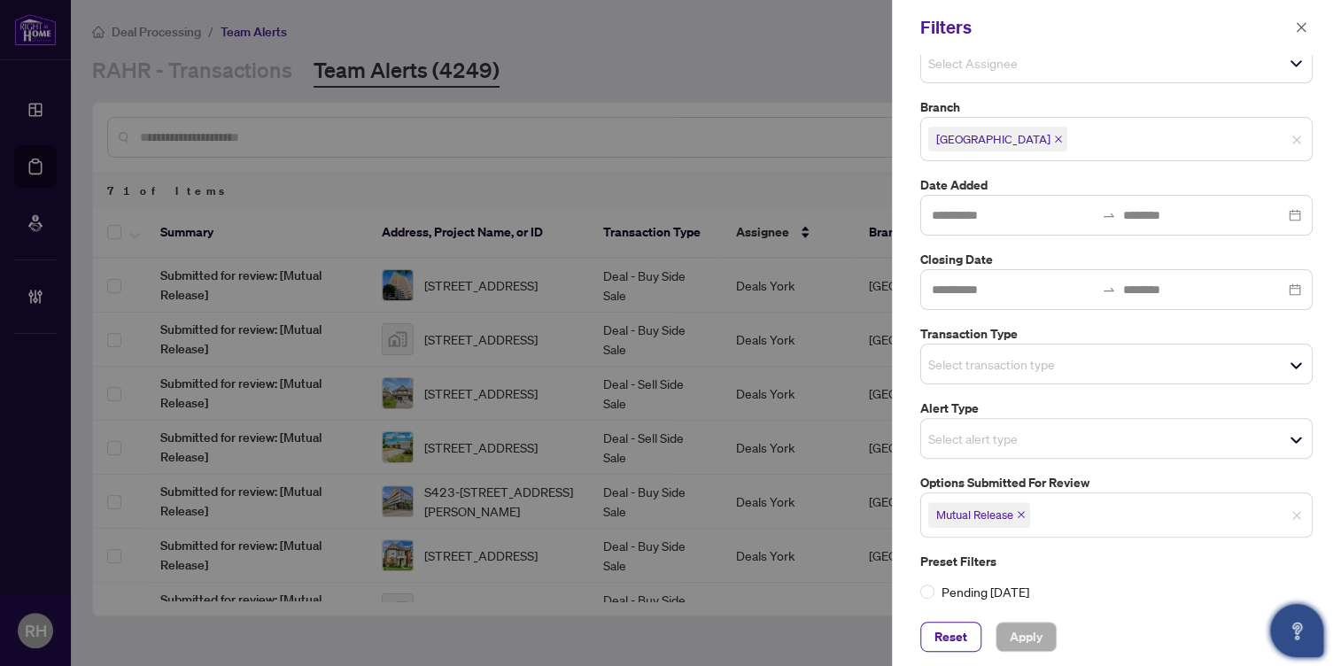
click at [1035, 522] on input "search" at bounding box center [1096, 514] width 124 height 21
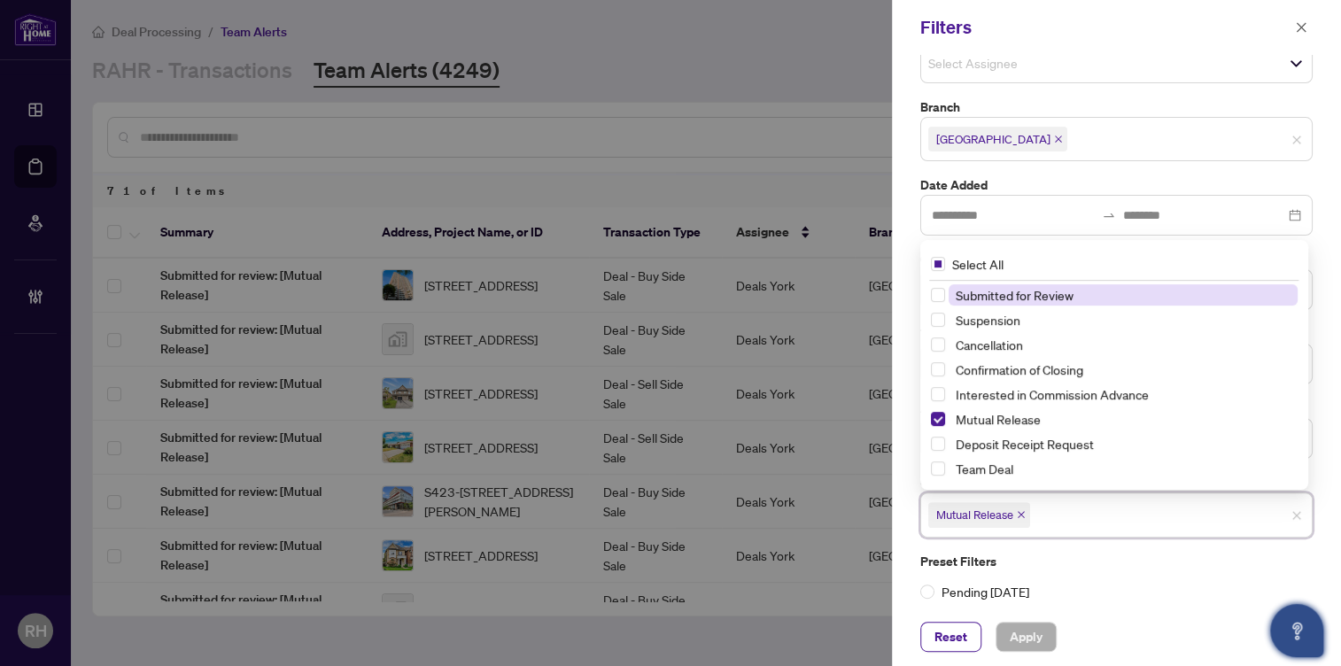
click at [1025, 516] on icon "close" at bounding box center [1021, 515] width 7 height 7
click at [967, 515] on input "search" at bounding box center [990, 512] width 124 height 21
click at [928, 522] on input "search" at bounding box center [990, 512] width 124 height 21
click at [910, 522] on div "Status Flagged Assignee Select Assignee Branch Richmond Hill Date Added Closing…" at bounding box center [1116, 331] width 449 height 553
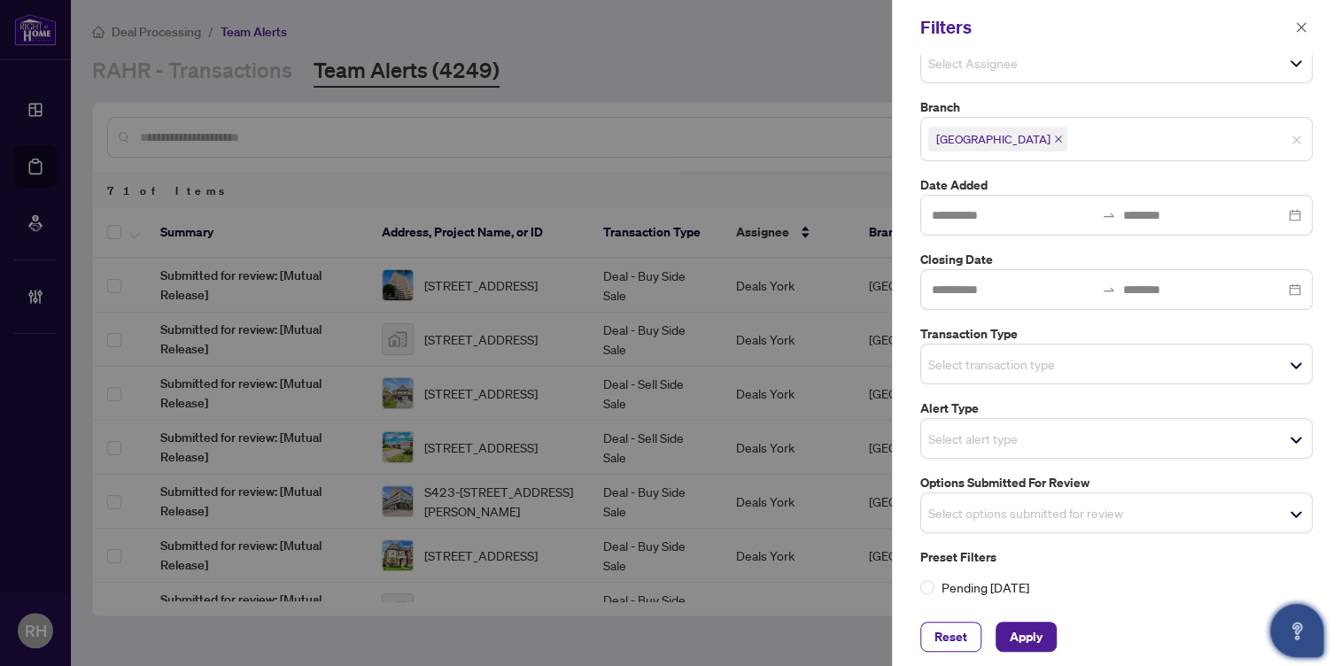
click at [982, 353] on input "search" at bounding box center [990, 363] width 124 height 21
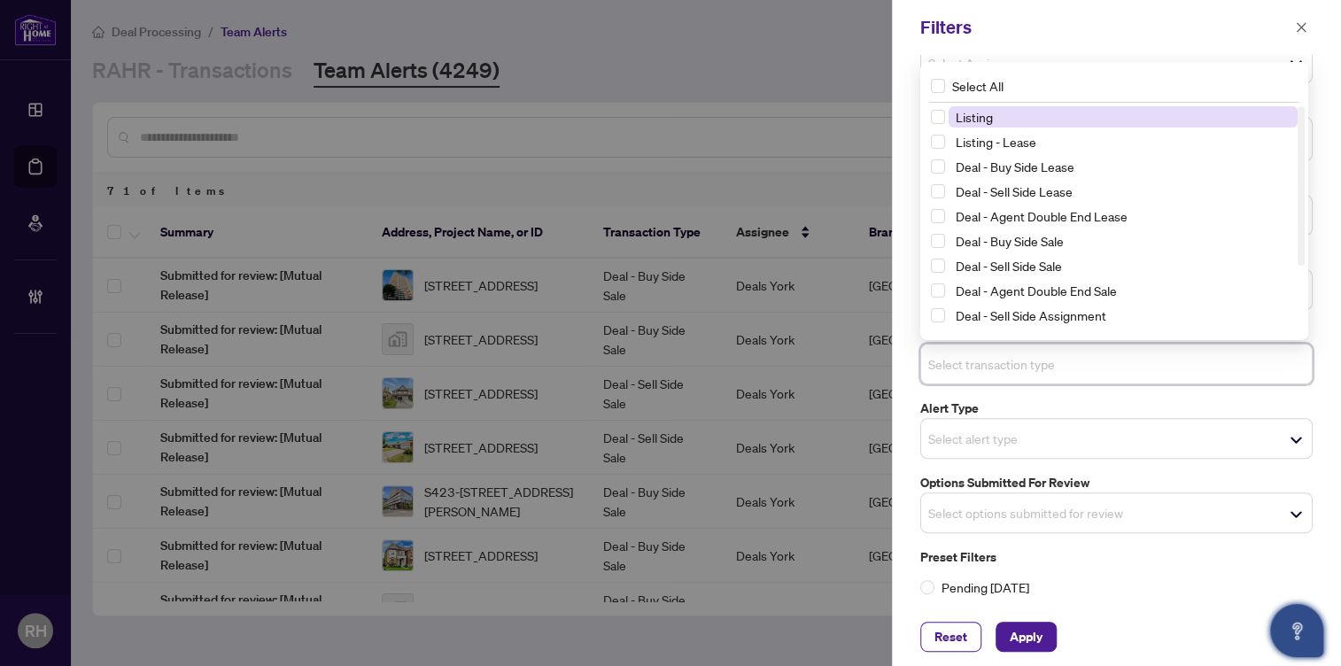
click at [1023, 113] on span "Listing" at bounding box center [1123, 116] width 349 height 21
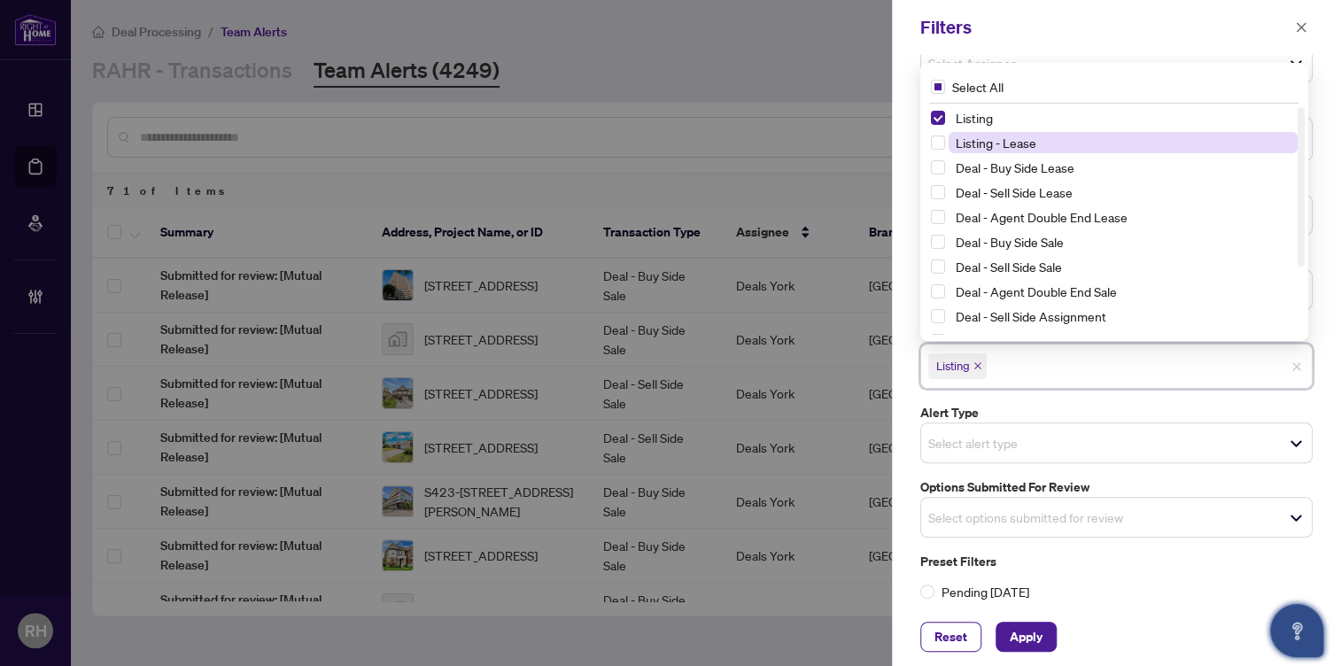
click at [1022, 136] on span "Listing - Lease" at bounding box center [996, 143] width 81 height 16
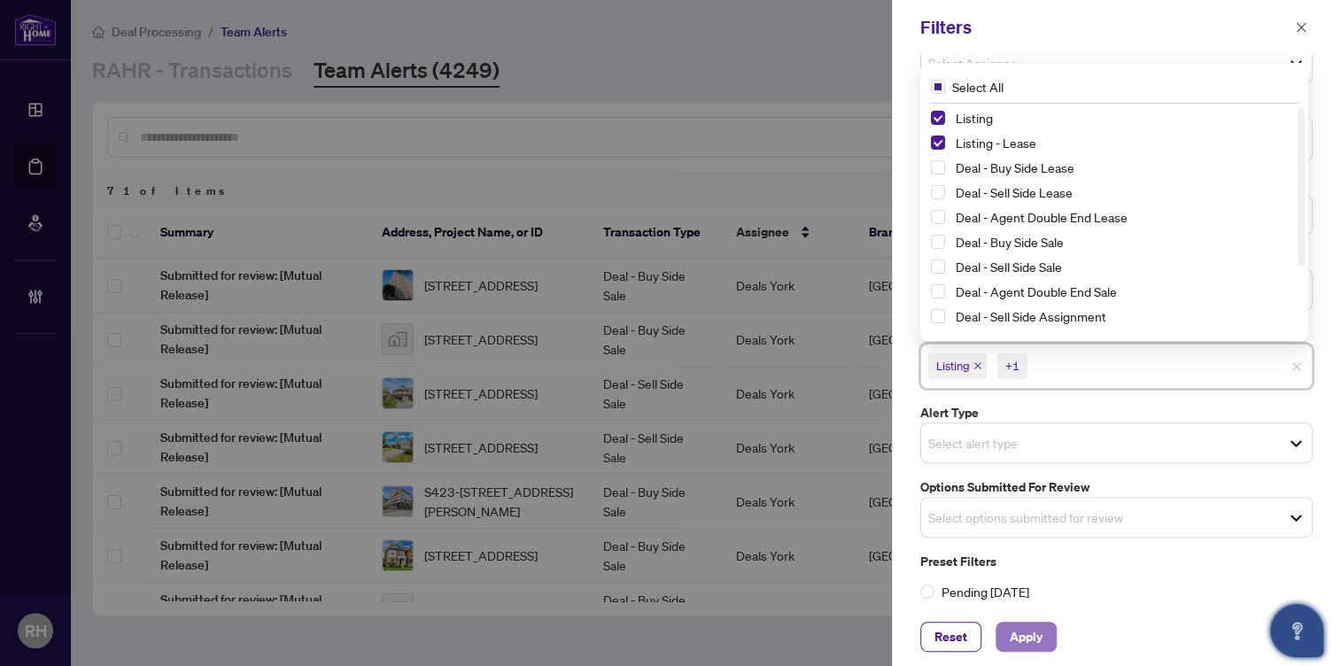
click at [1027, 643] on span "Apply" at bounding box center [1026, 637] width 33 height 28
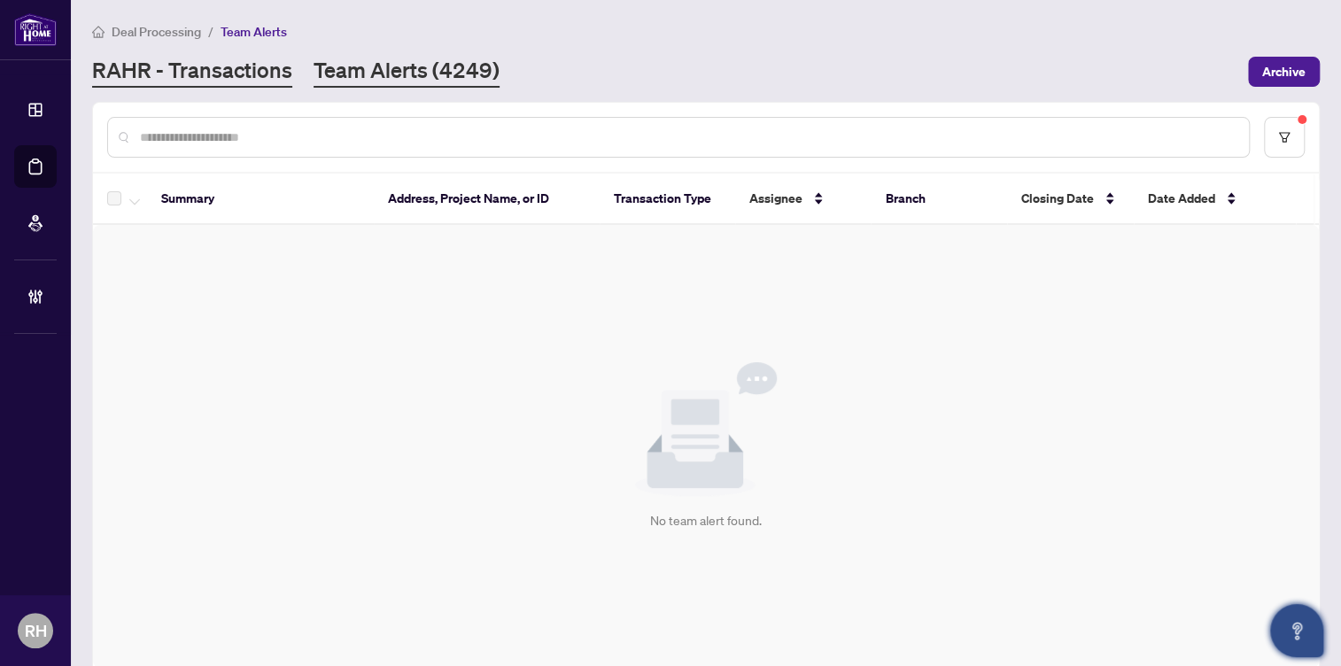
click at [227, 81] on link "RAHR - Transactions" at bounding box center [192, 72] width 200 height 32
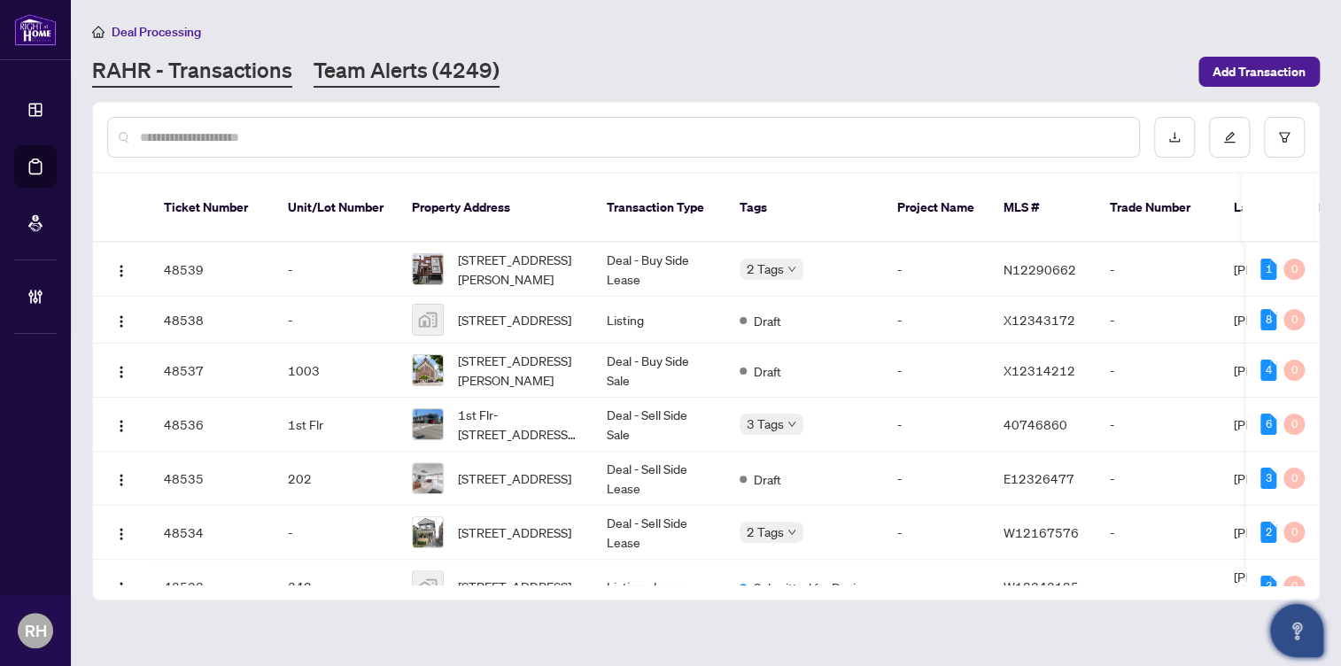
click at [387, 62] on link "Team Alerts (4249)" at bounding box center [407, 72] width 186 height 32
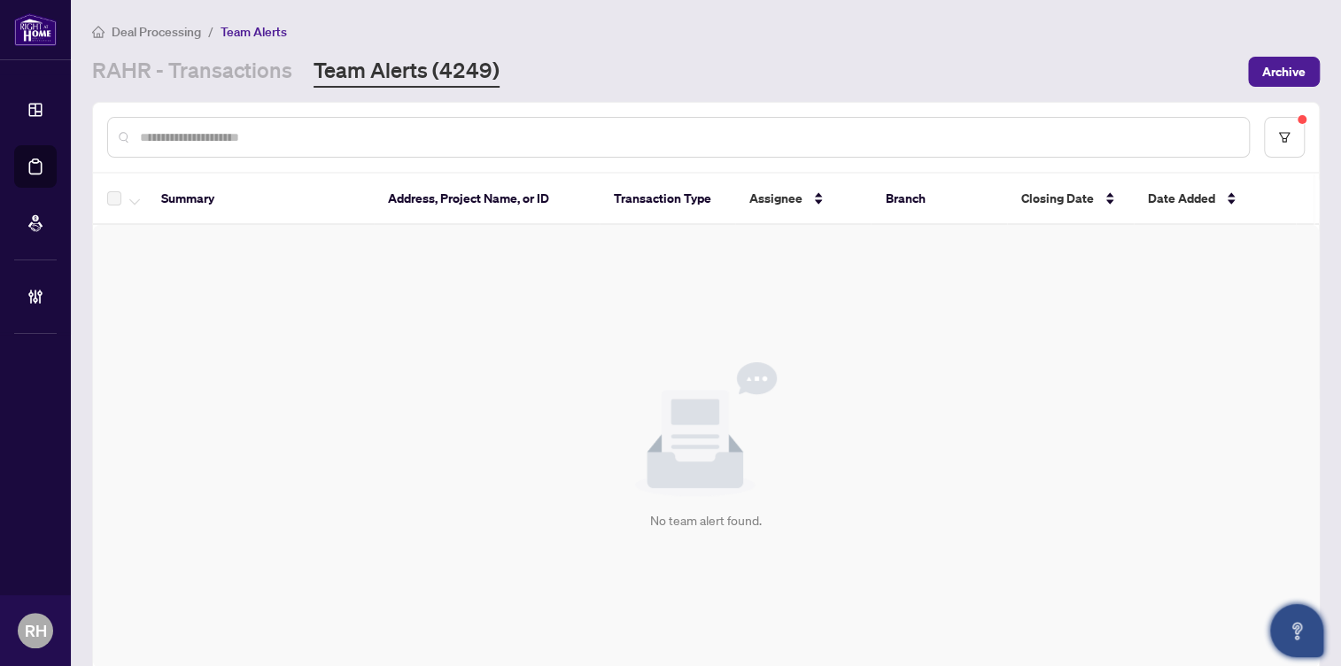
click at [291, 70] on div "RAHR - Transactions Team Alerts (4249)" at bounding box center [295, 72] width 407 height 32
click at [199, 70] on link "RAHR - Transactions" at bounding box center [192, 72] width 200 height 32
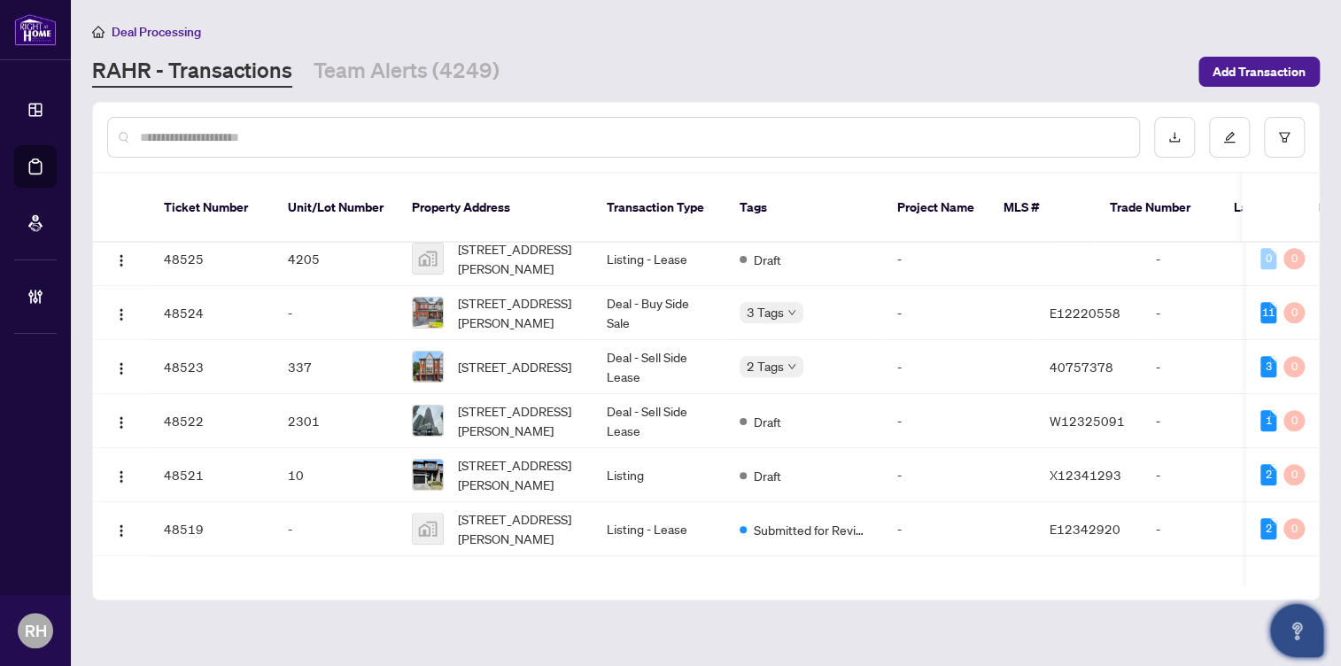
scroll to position [881, 0]
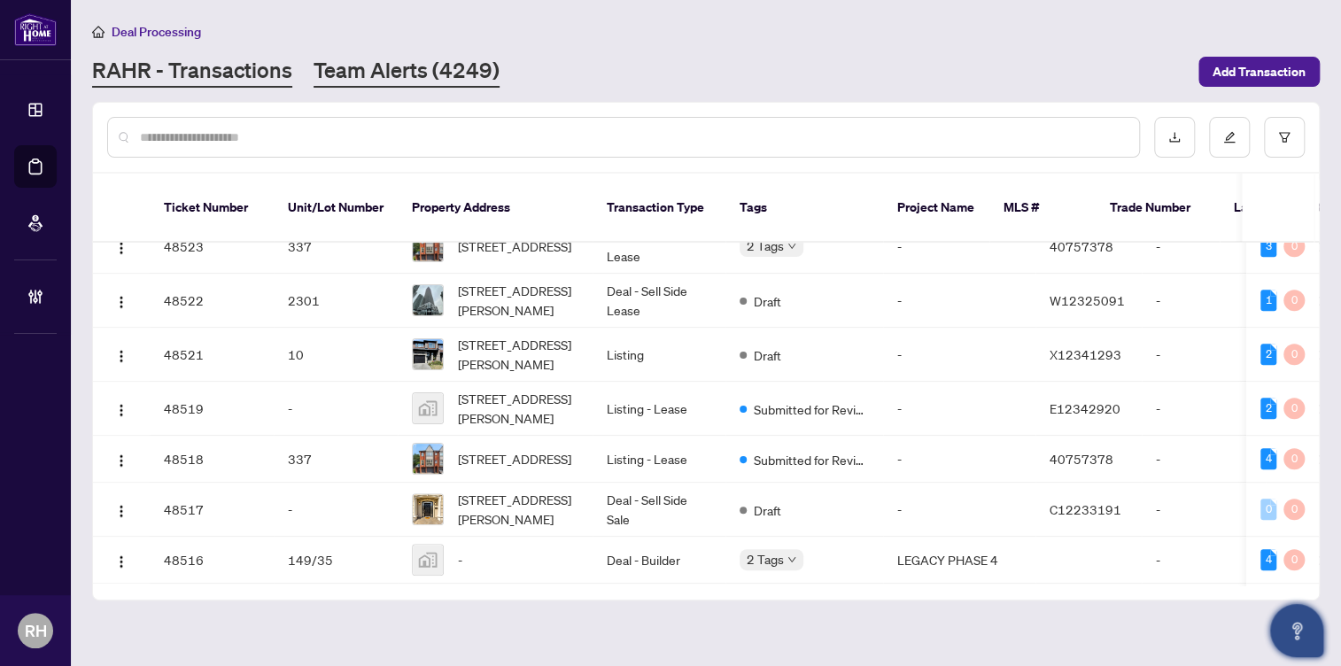
click at [429, 81] on link "Team Alerts (4249)" at bounding box center [407, 72] width 186 height 32
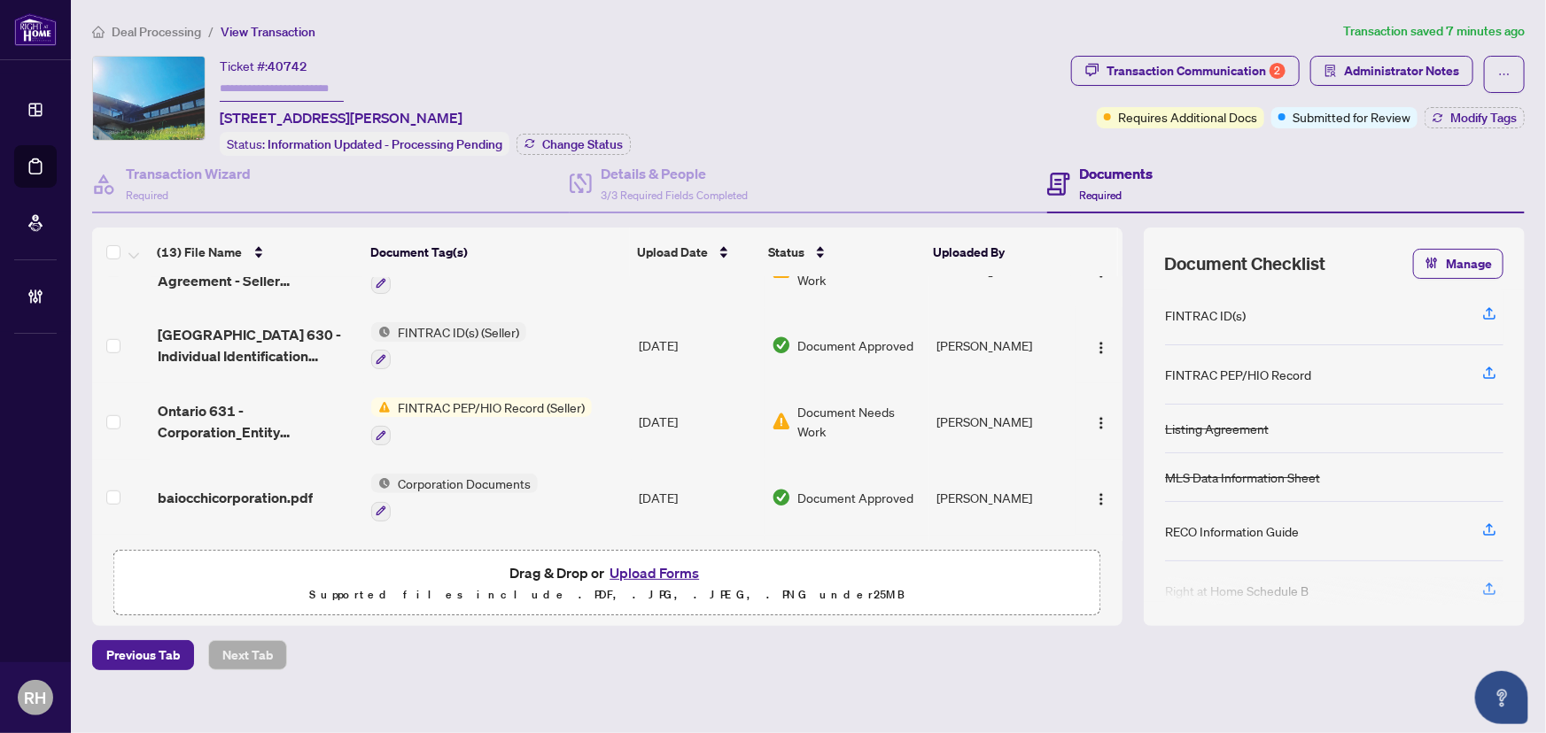
scroll to position [718, 0]
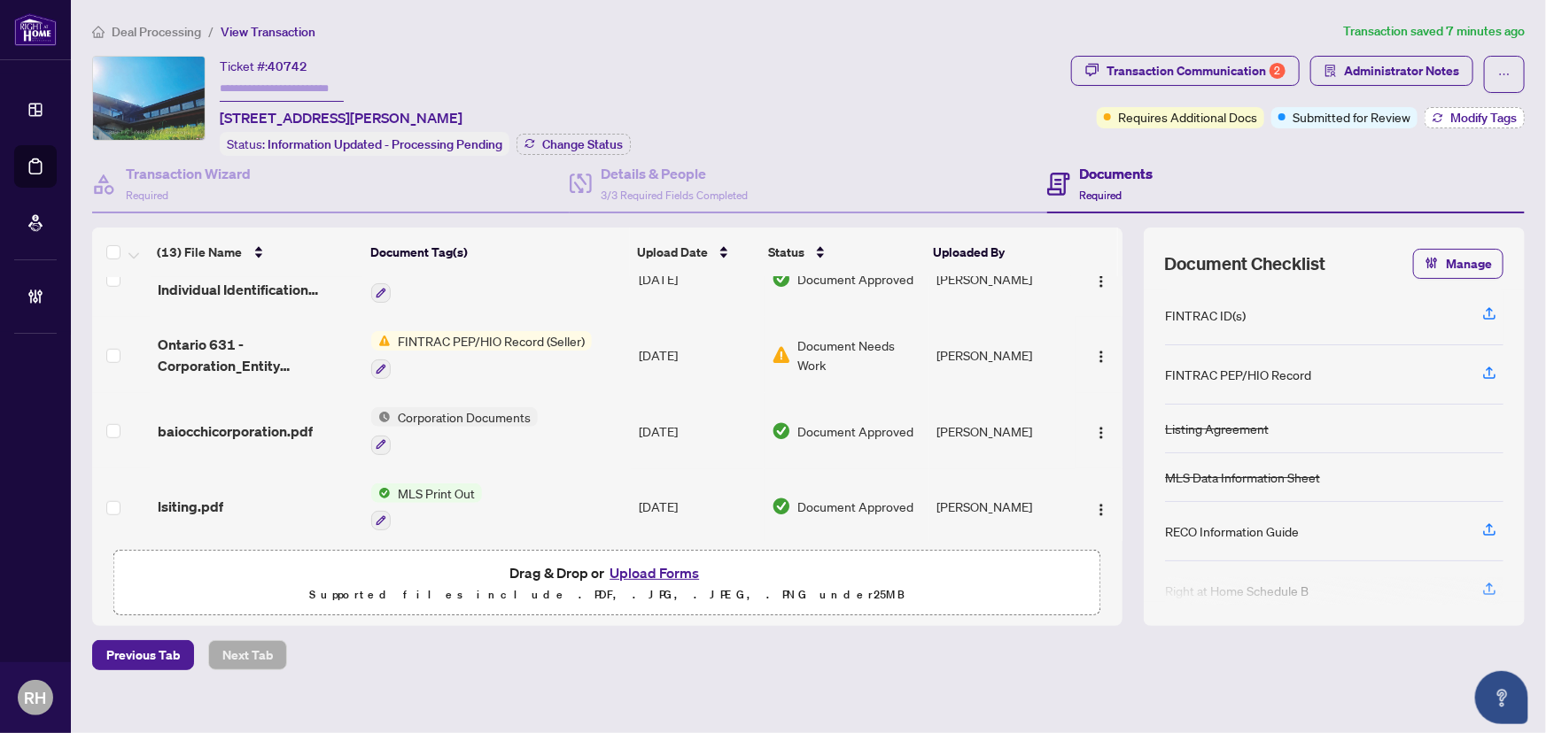
click at [1453, 123] on span "Modify Tags" at bounding box center [1483, 118] width 66 height 12
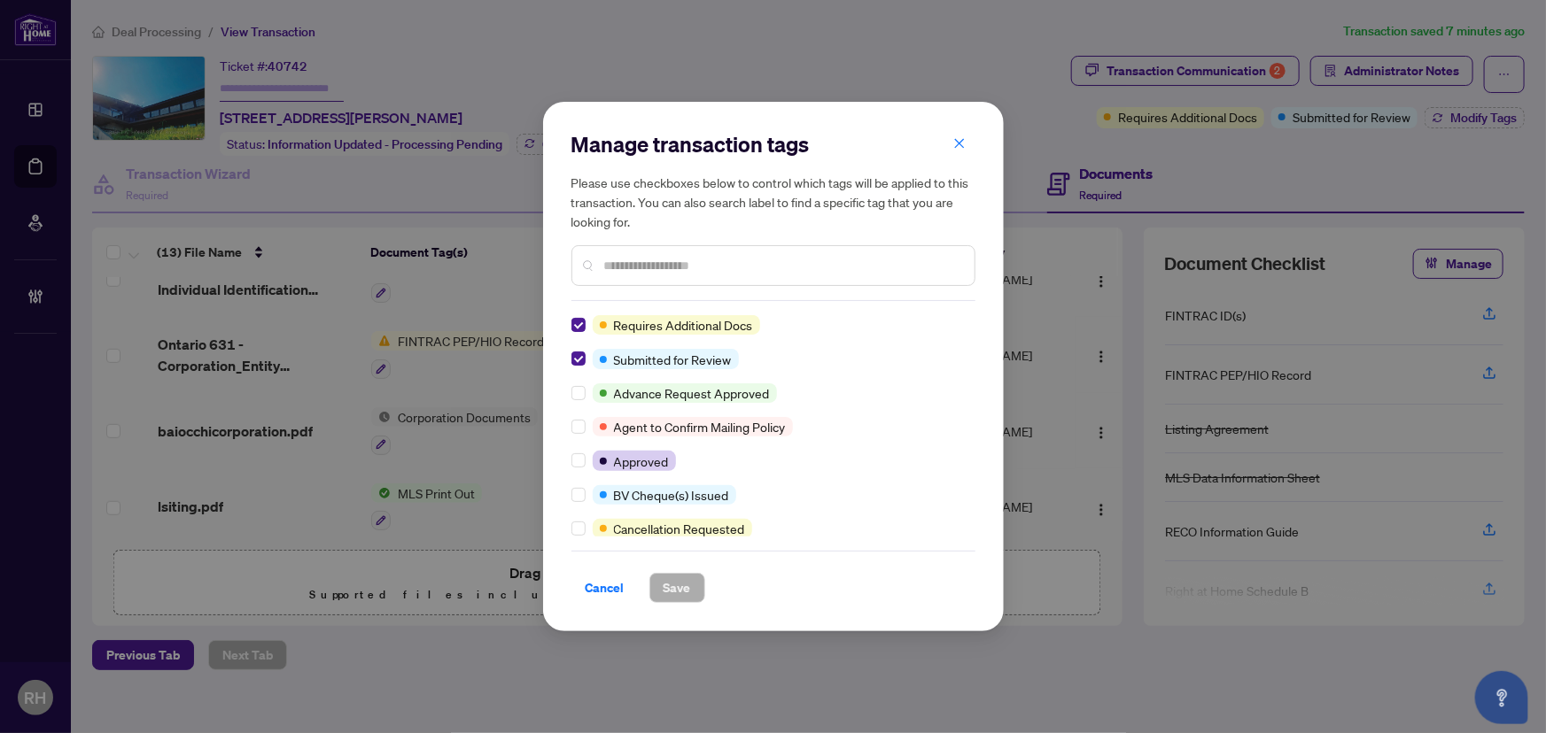
scroll to position [0, 0]
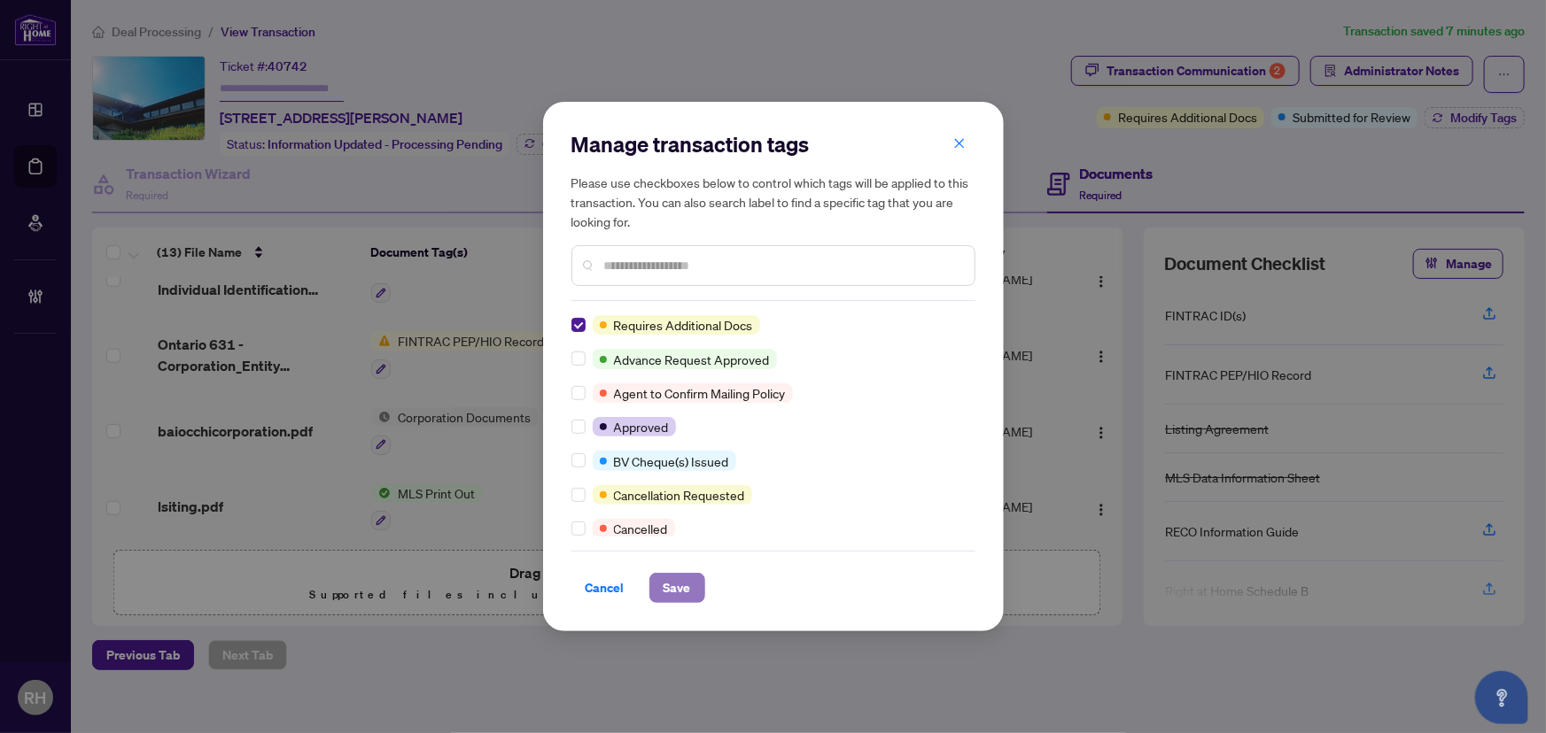
click at [667, 574] on span "Save" at bounding box center [677, 588] width 27 height 28
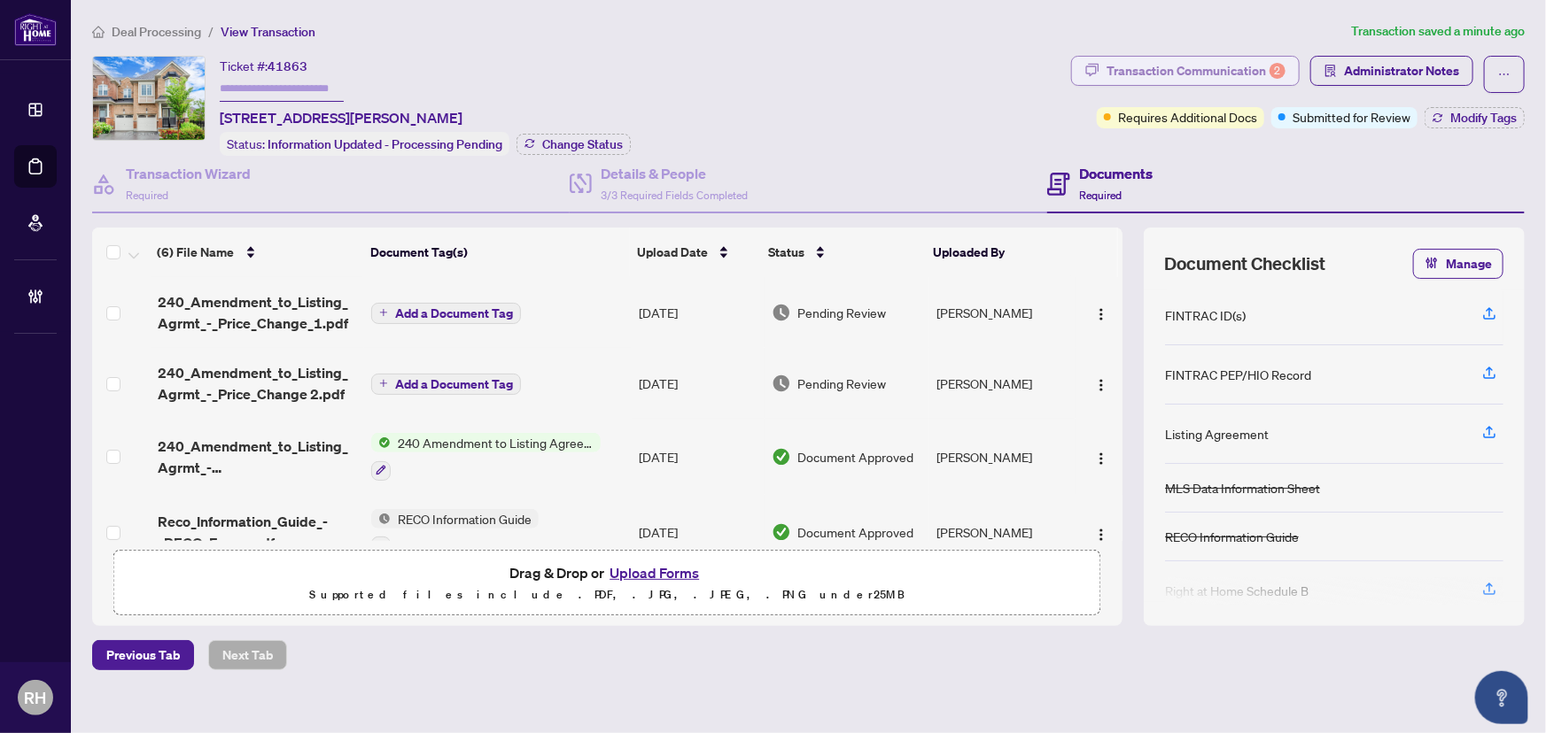
click at [1214, 81] on div "Transaction Communication 2" at bounding box center [1195, 71] width 179 height 28
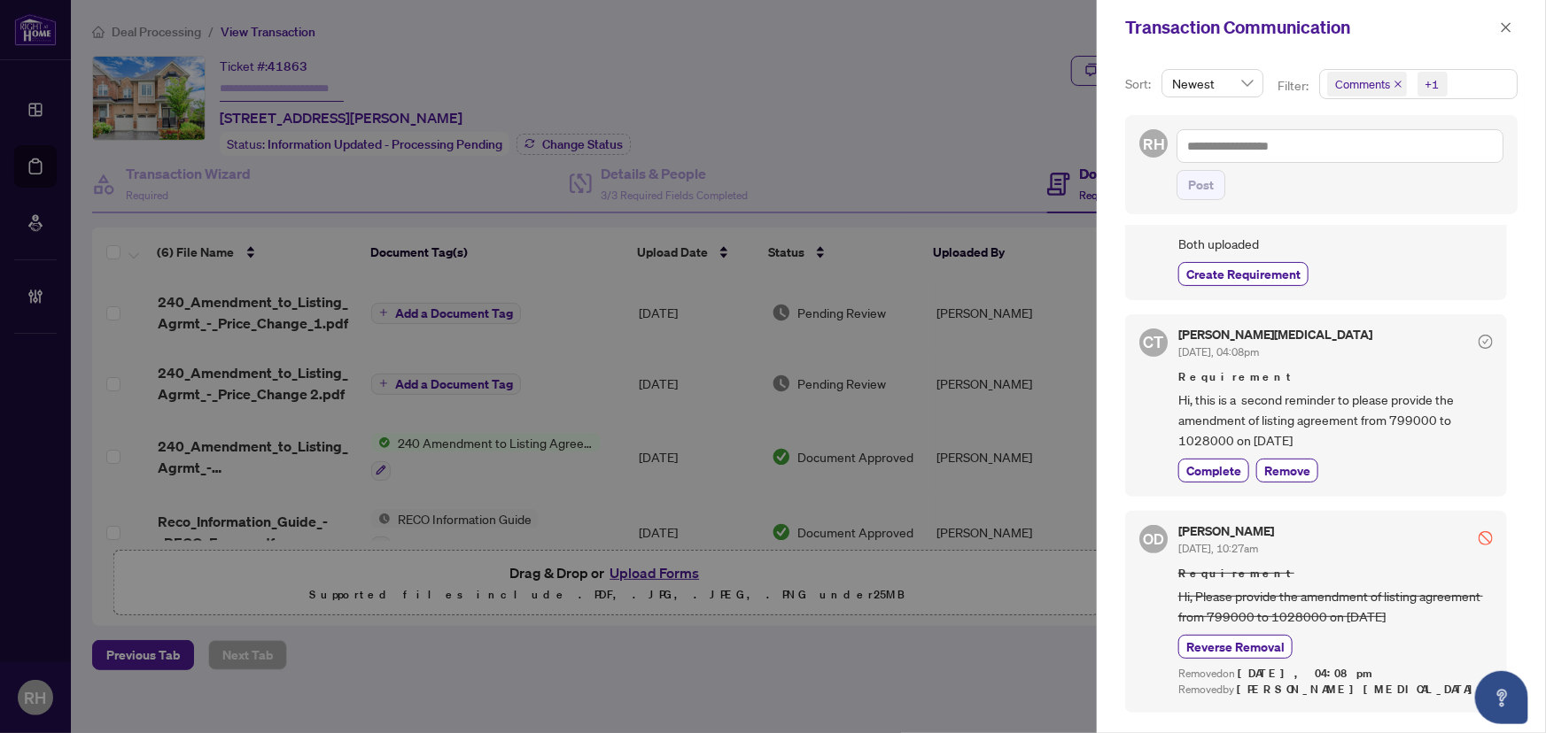
scroll to position [160, 0]
click at [1494, 21] on button "button" at bounding box center [1505, 27] width 23 height 21
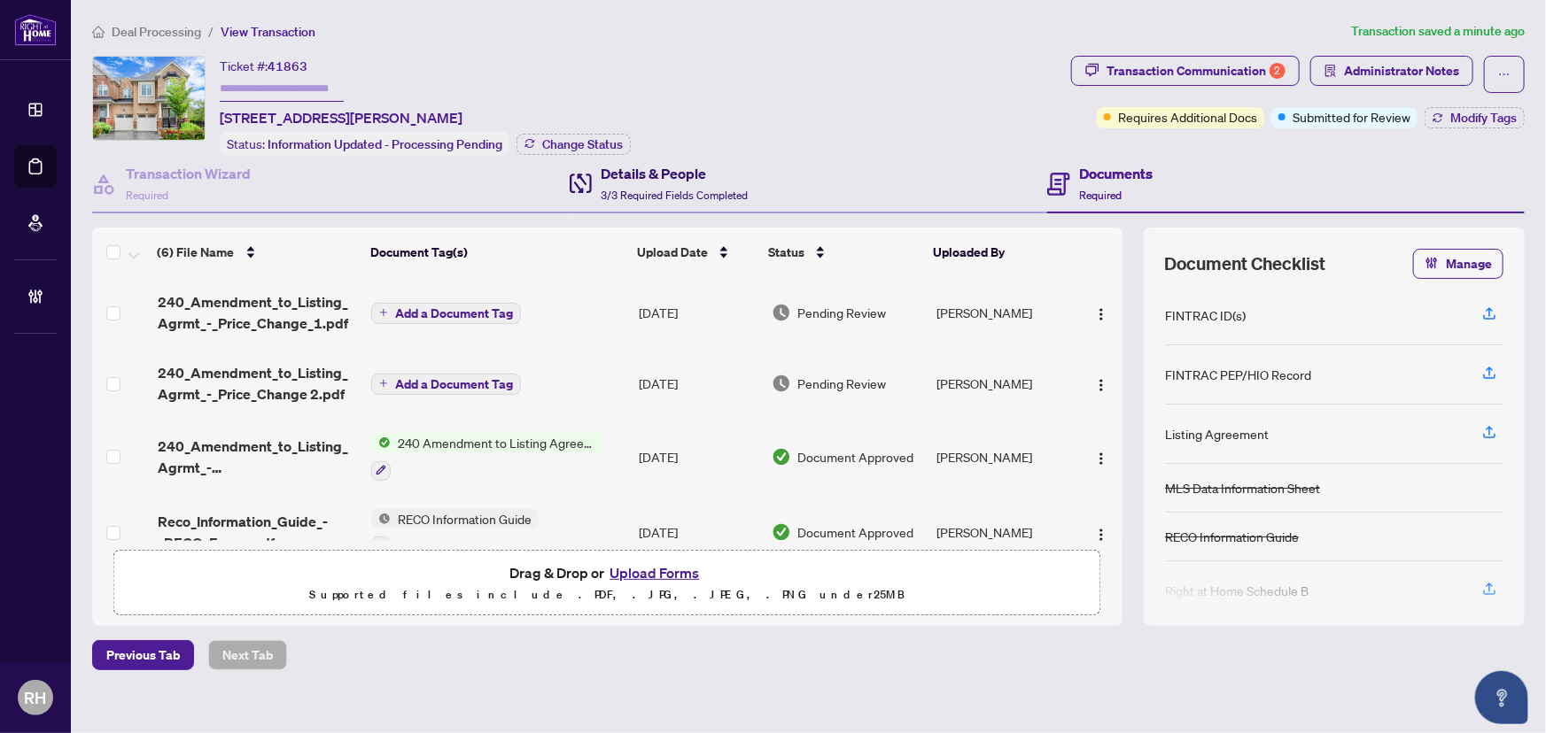
click at [601, 173] on h4 "Details & People" at bounding box center [674, 173] width 147 height 21
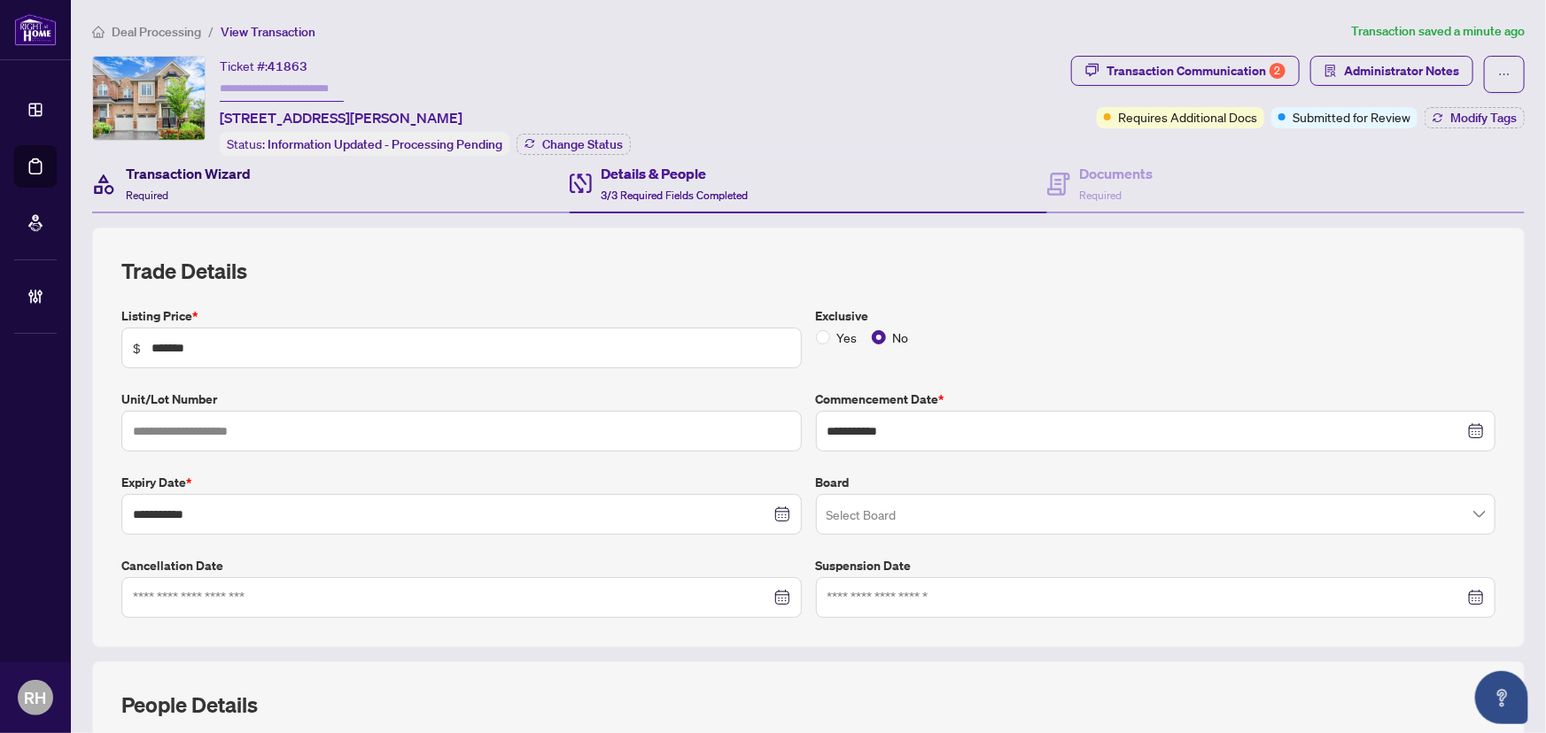
click at [239, 189] on div "Transaction Wizard Required" at bounding box center [188, 184] width 125 height 42
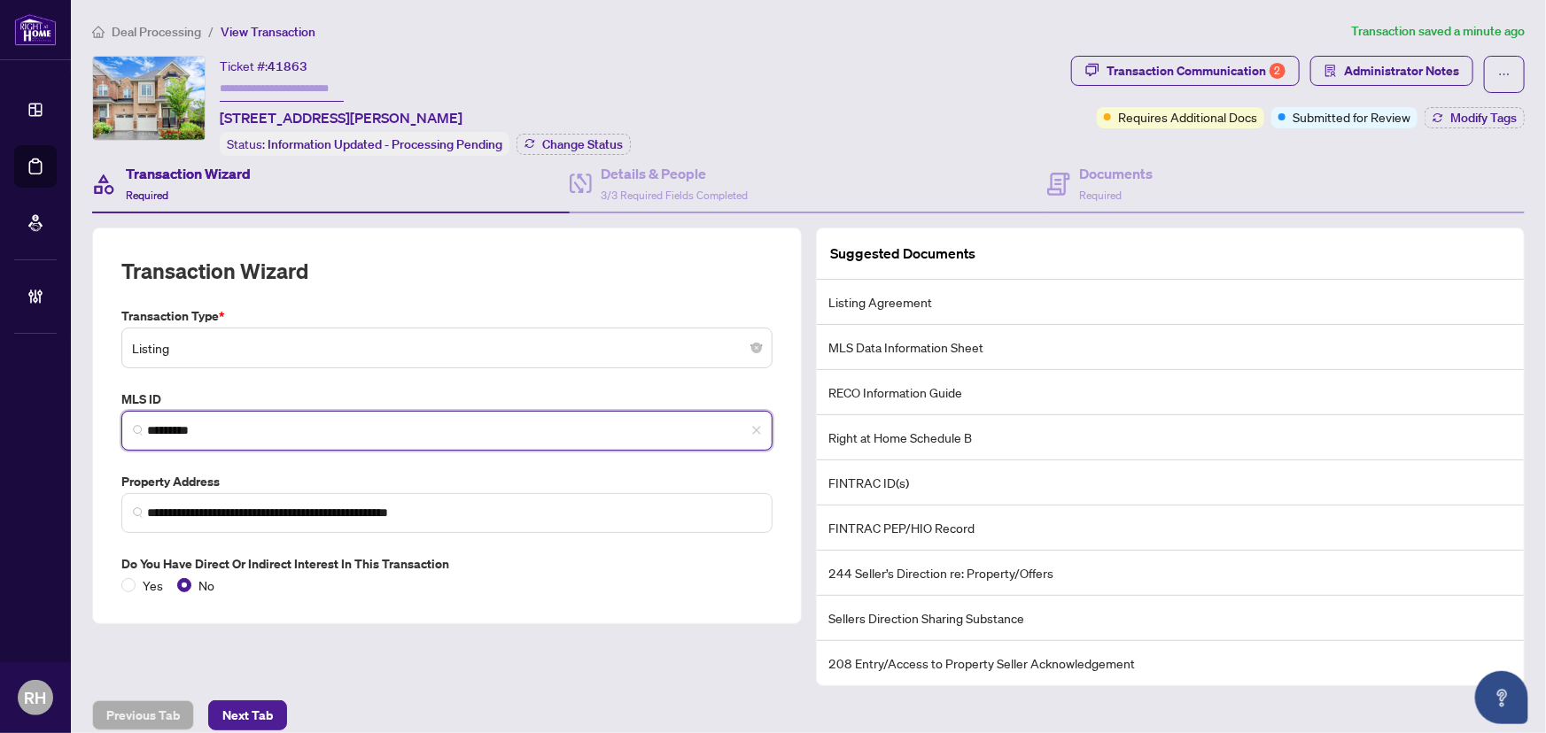
click at [215, 431] on input "*********" at bounding box center [454, 431] width 614 height 19
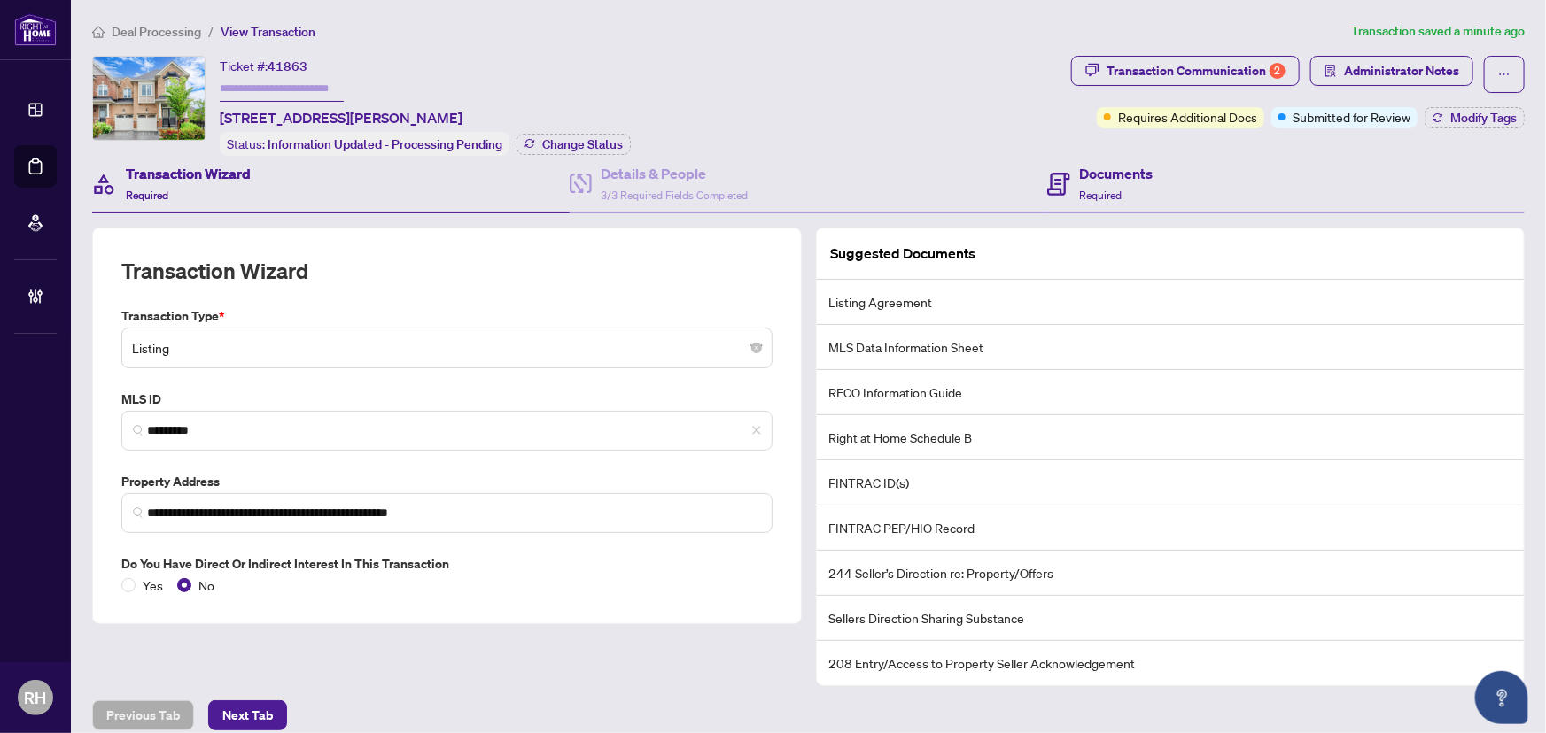
click at [1138, 207] on div "Documents Required" at bounding box center [1285, 185] width 477 height 58
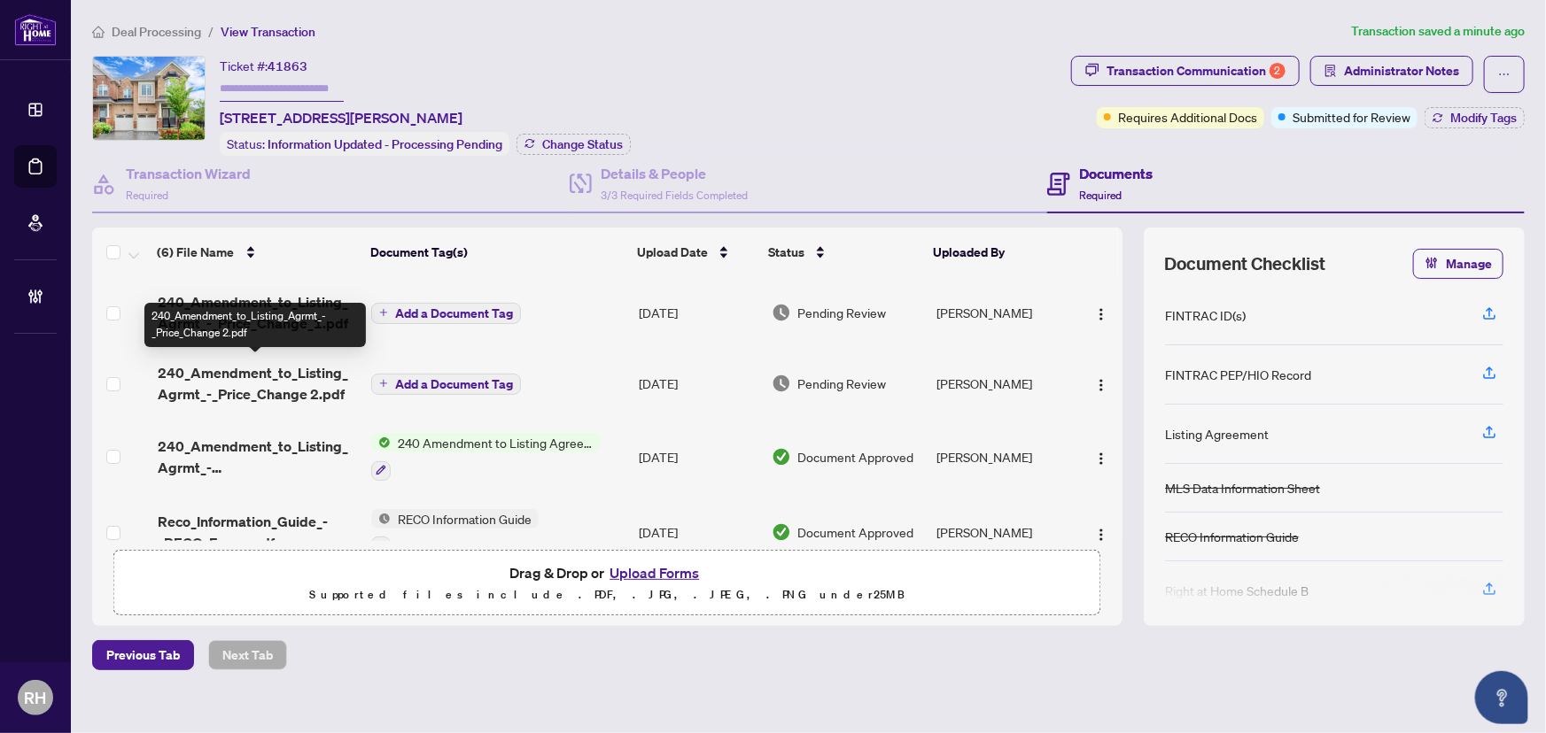
click at [205, 372] on span "240_Amendment_to_Listing_Agrmt_-_Price_Change 2.pdf" at bounding box center [258, 383] width 200 height 43
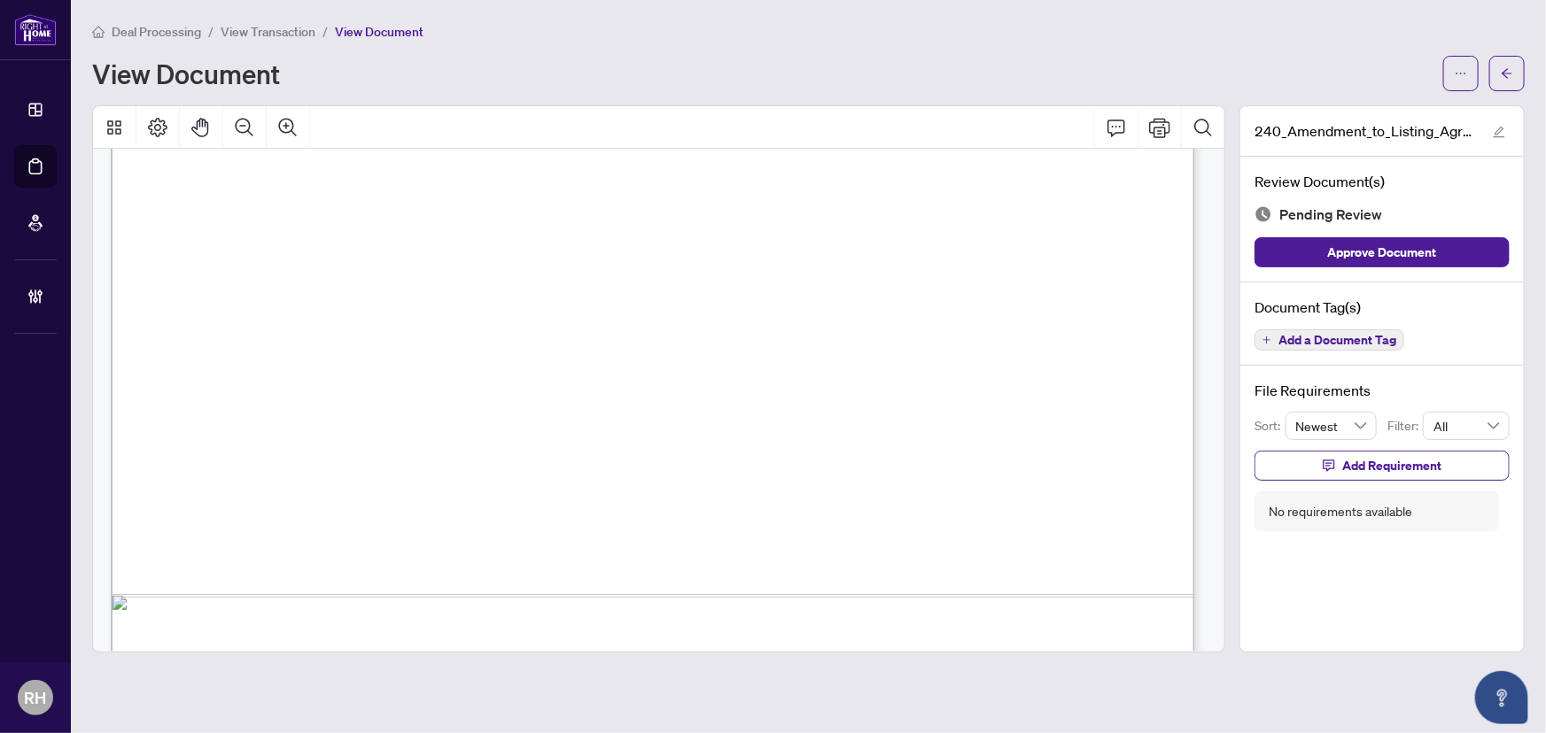
scroll to position [935, 0]
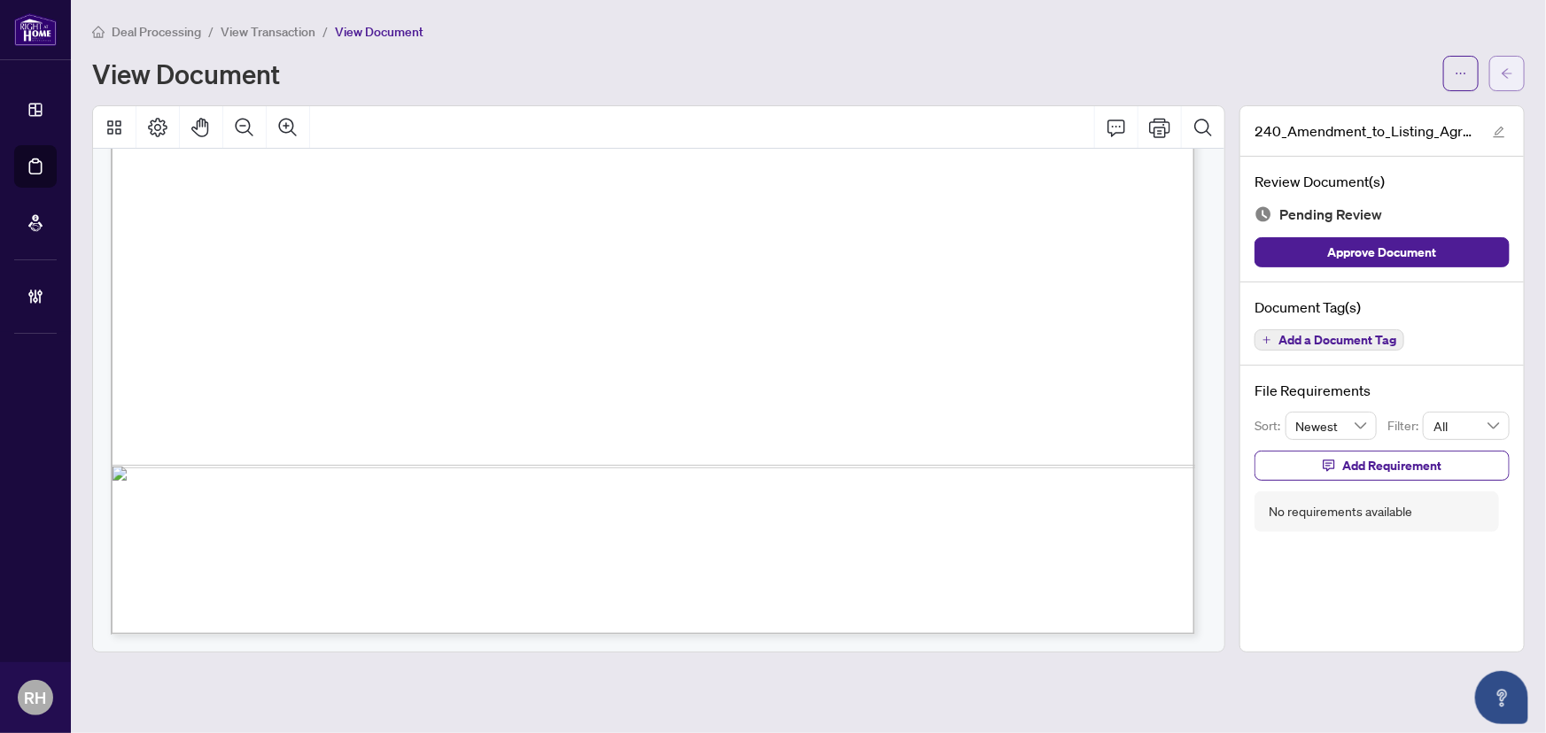
click at [1506, 67] on icon "arrow-left" at bounding box center [1507, 73] width 12 height 12
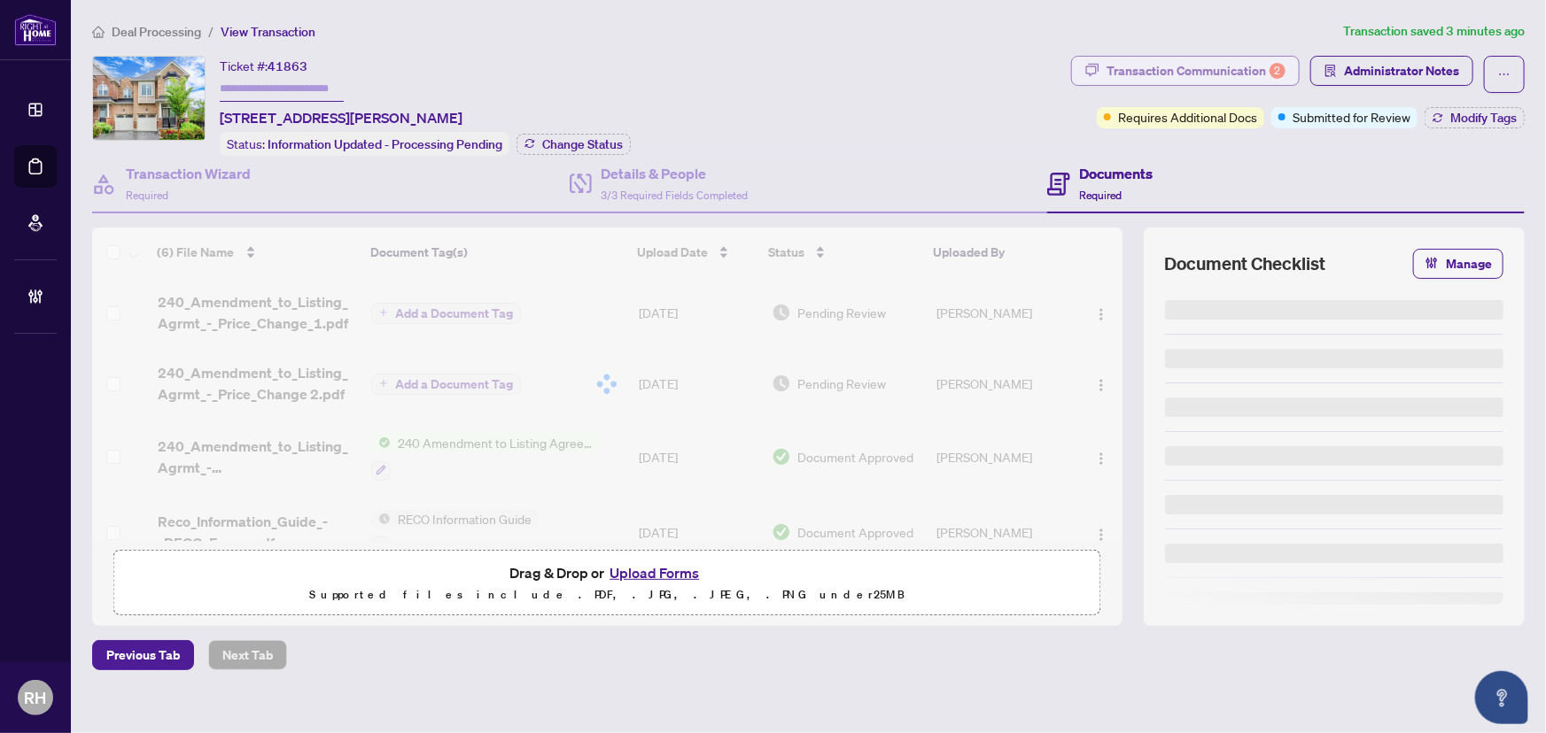
click at [1188, 84] on button "Transaction Communication 2" at bounding box center [1185, 71] width 229 height 30
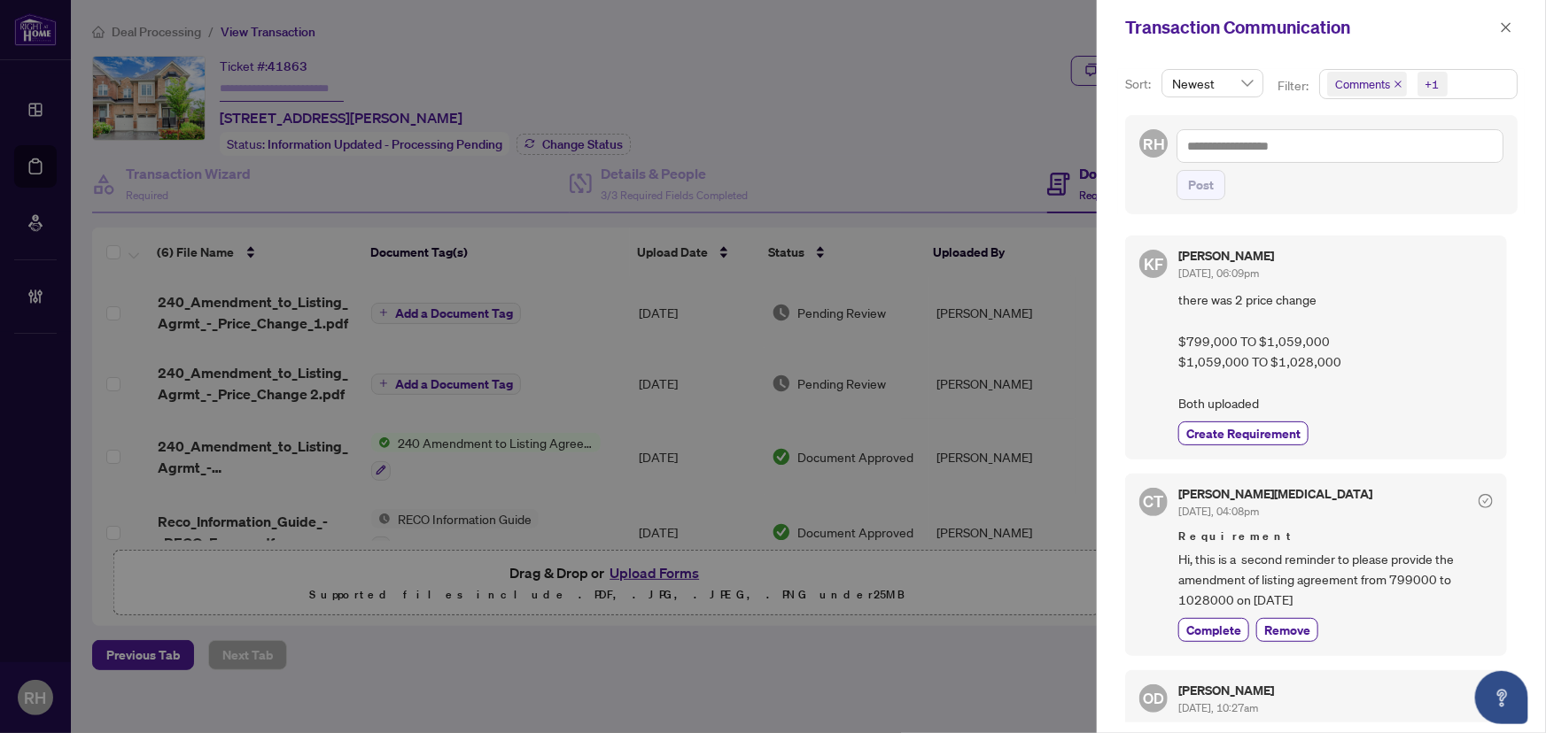
click at [1539, 9] on div "Transaction Communication" at bounding box center [1321, 27] width 449 height 55
click at [1498, 30] on button "button" at bounding box center [1505, 27] width 23 height 21
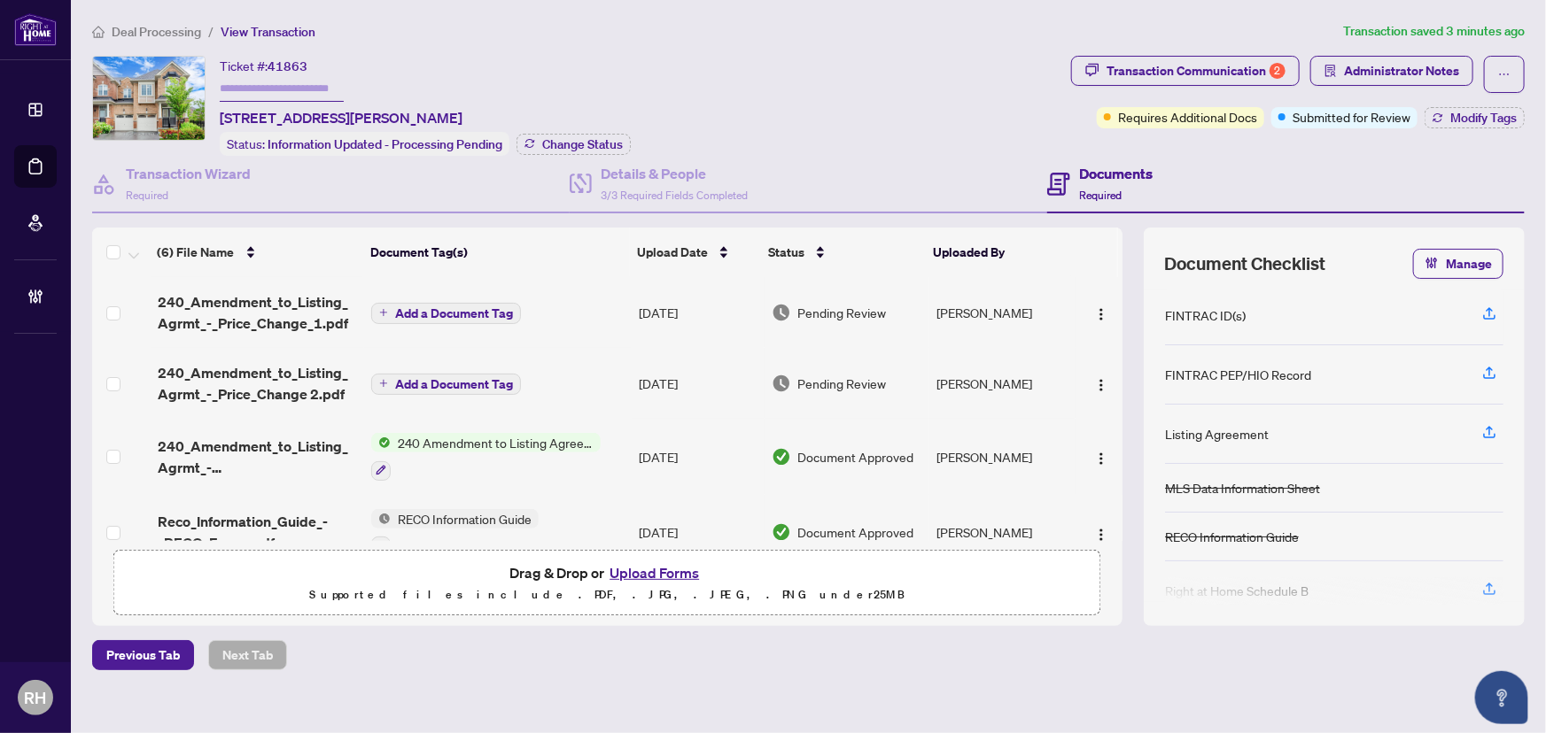
click at [297, 299] on span "240_Amendment_to_Listing_Agrmt_-_Price_Change_1.pdf" at bounding box center [258, 312] width 200 height 43
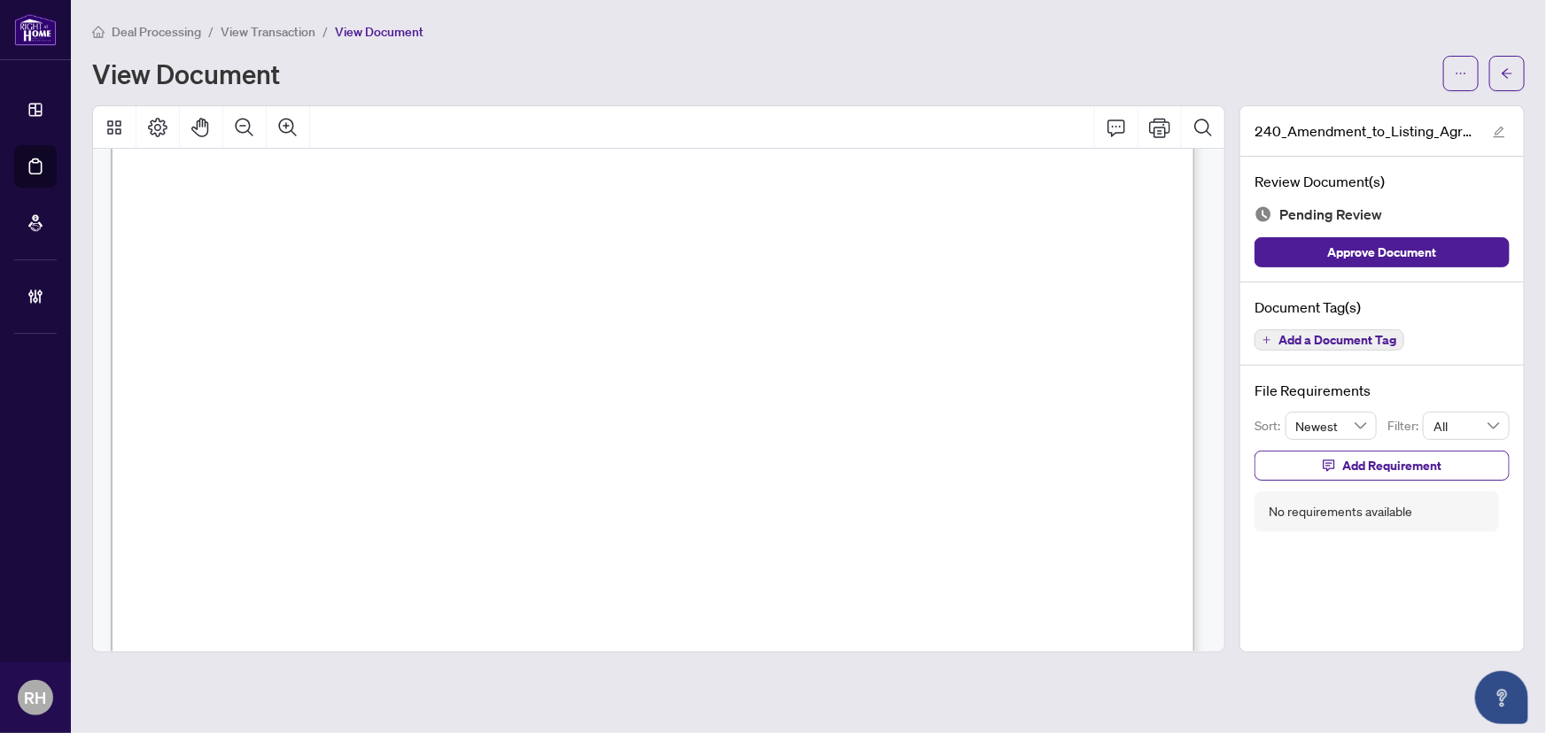
scroll to position [935, 0]
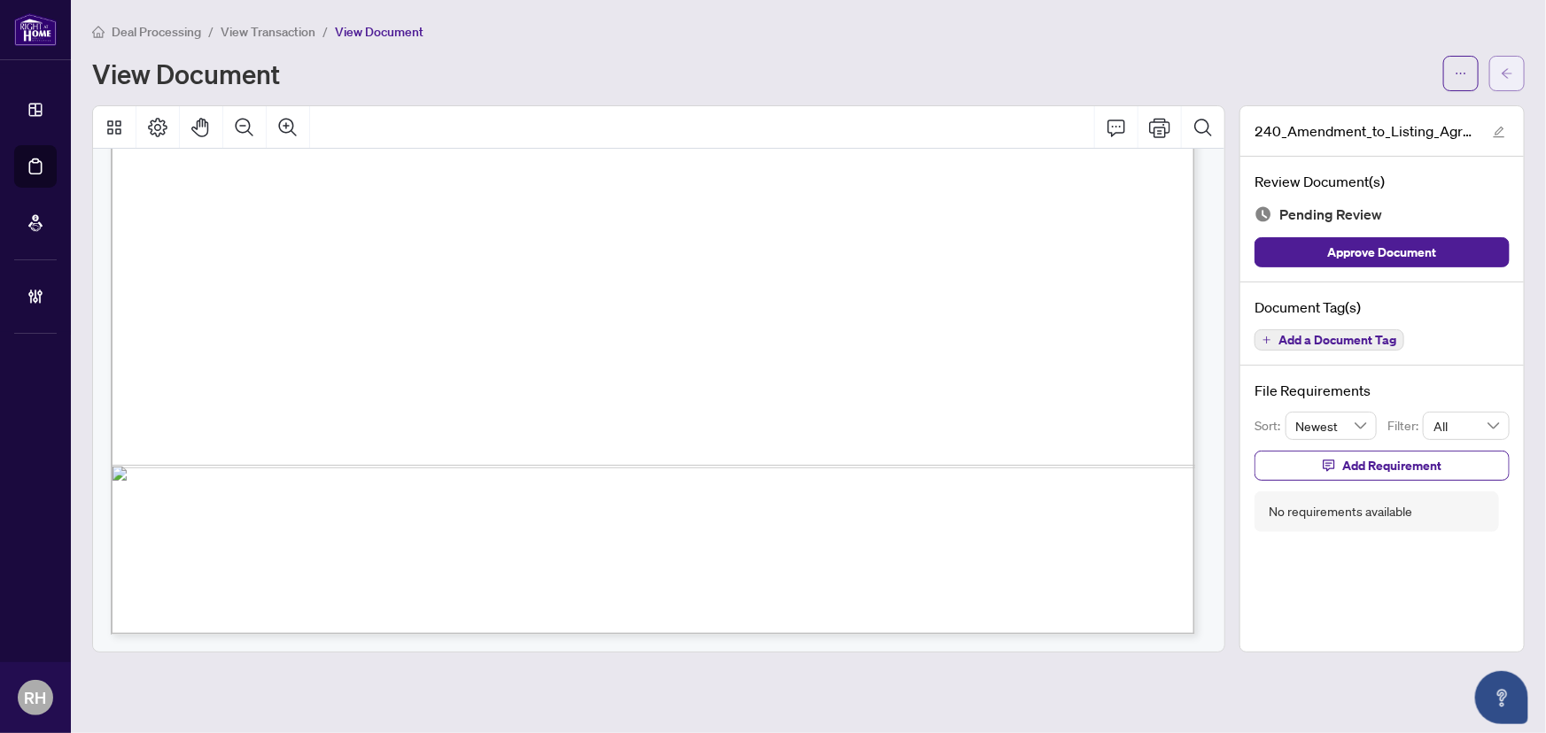
click at [1521, 68] on button "button" at bounding box center [1506, 73] width 35 height 35
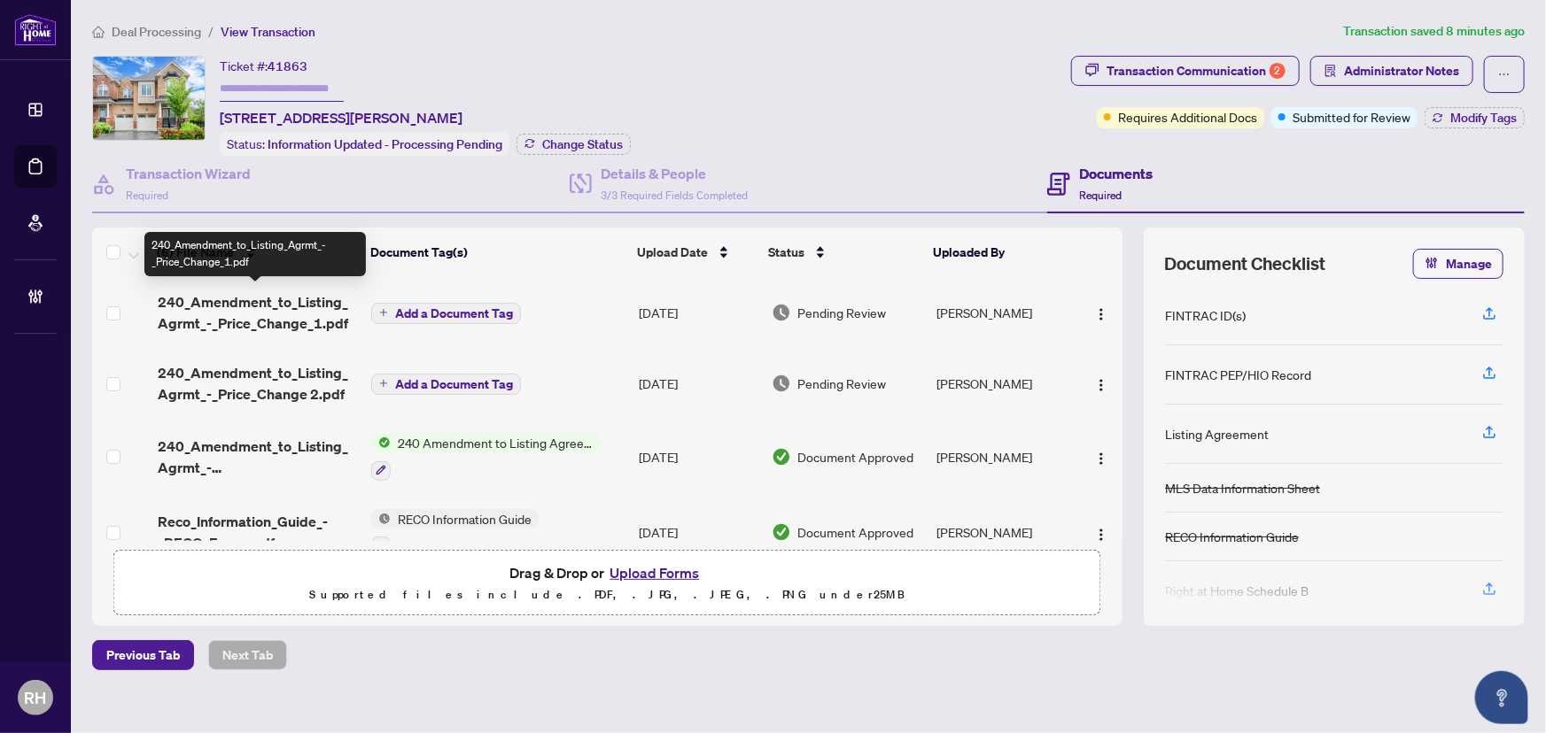
click at [268, 311] on span "240_Amendment_to_Listing_Agrmt_-_Price_Change_1.pdf" at bounding box center [258, 312] width 200 height 43
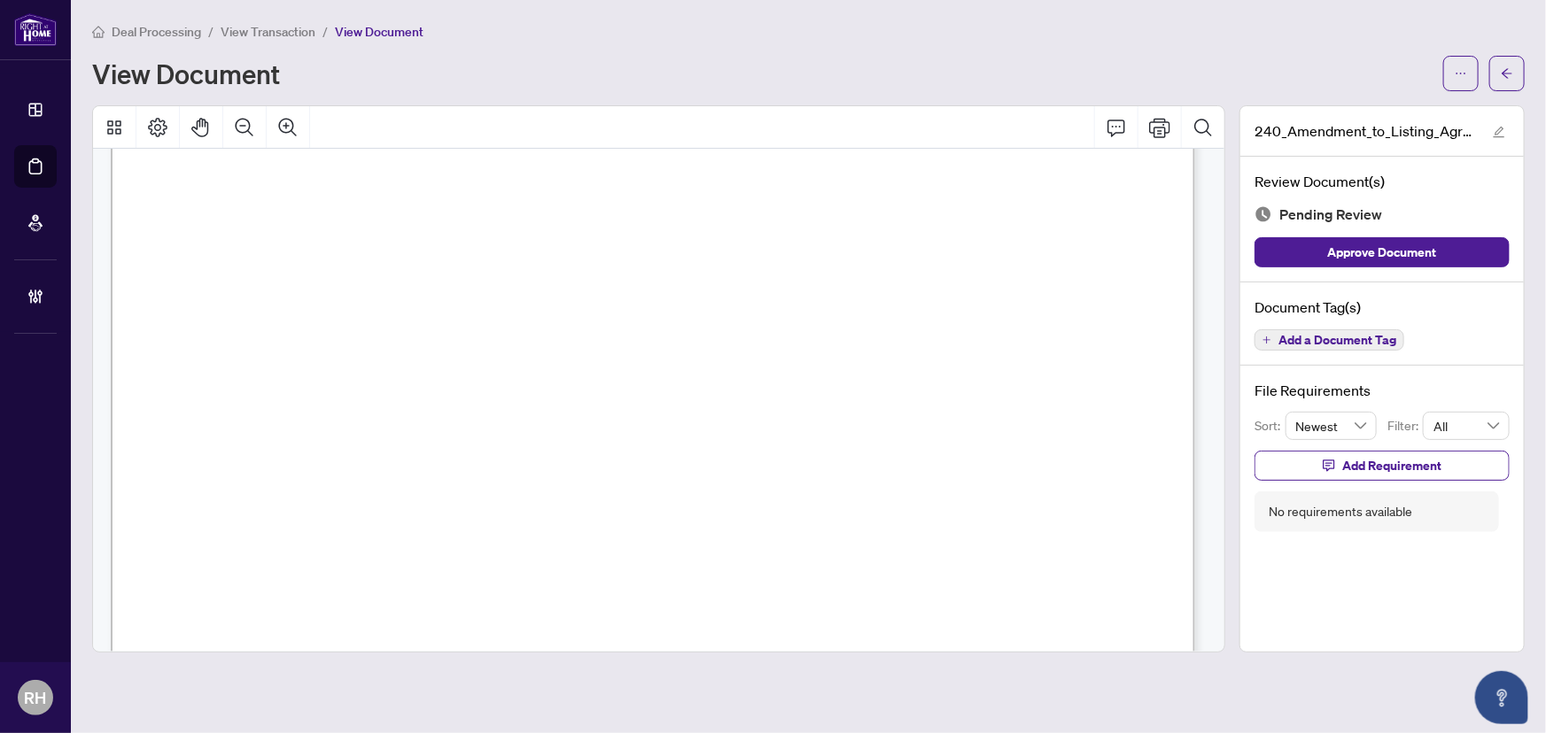
scroll to position [322, 0]
click at [1311, 345] on span "Add a Document Tag" at bounding box center [1337, 340] width 118 height 12
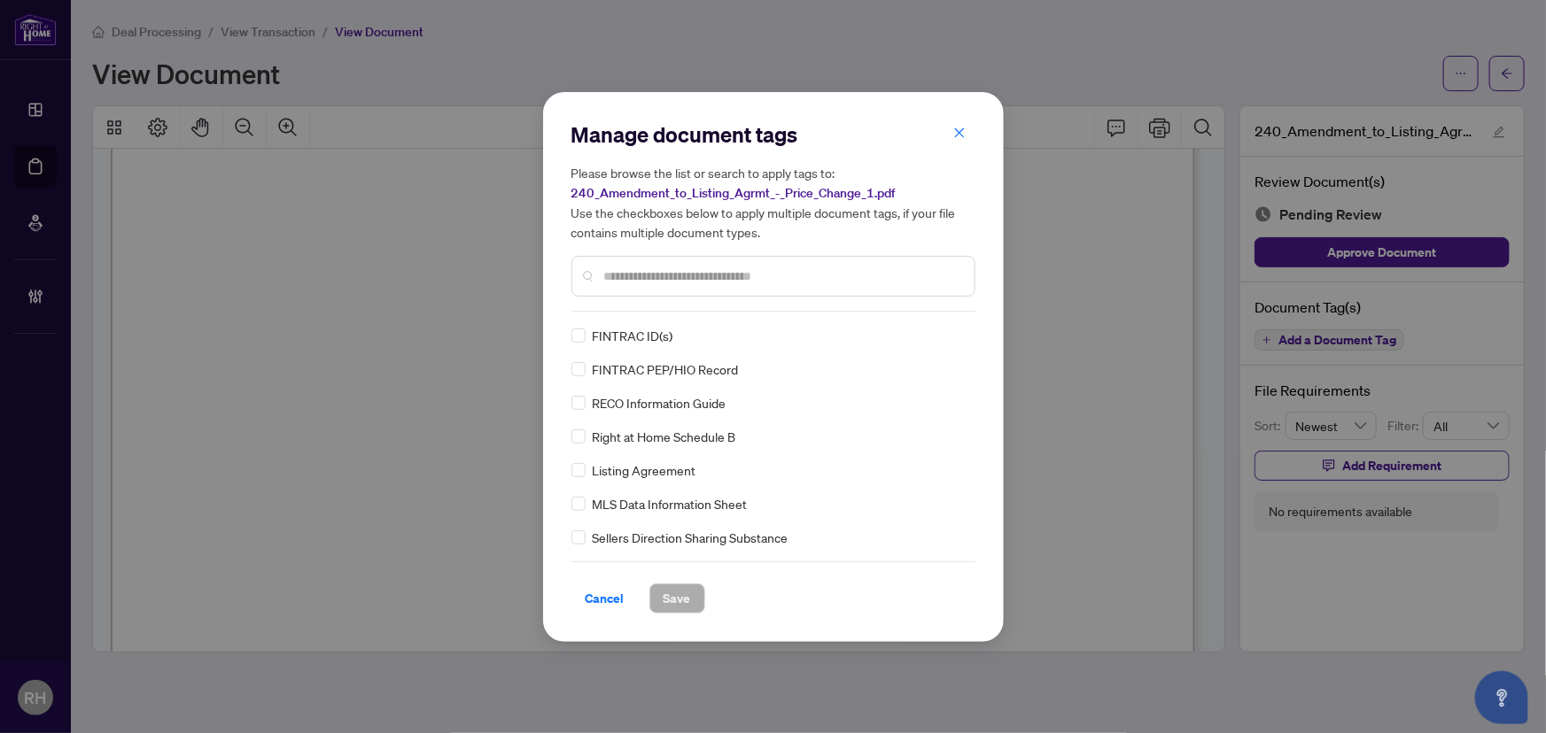
click at [671, 283] on input "text" at bounding box center [782, 276] width 356 height 19
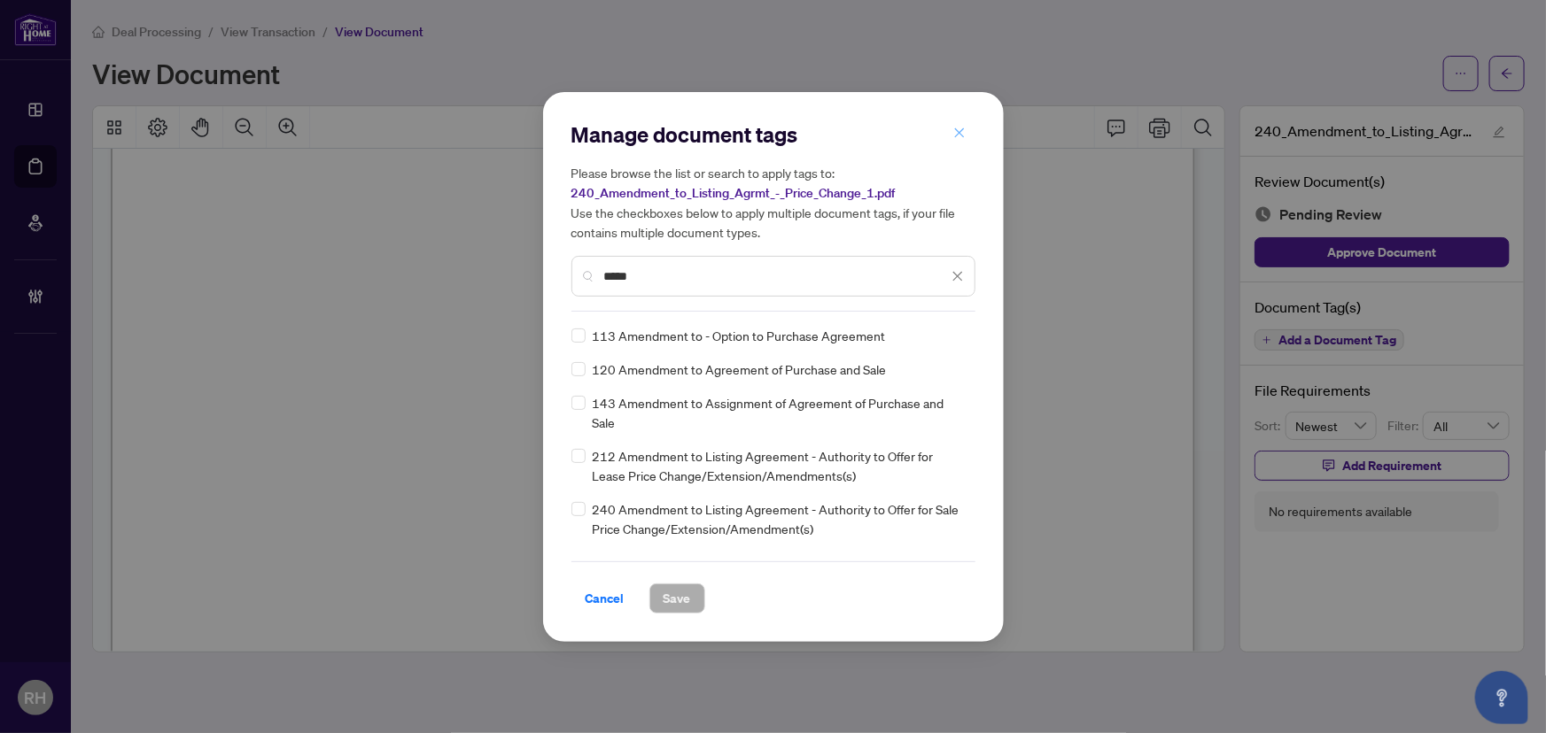
type input "*****"
click at [944, 133] on button "button" at bounding box center [959, 134] width 35 height 30
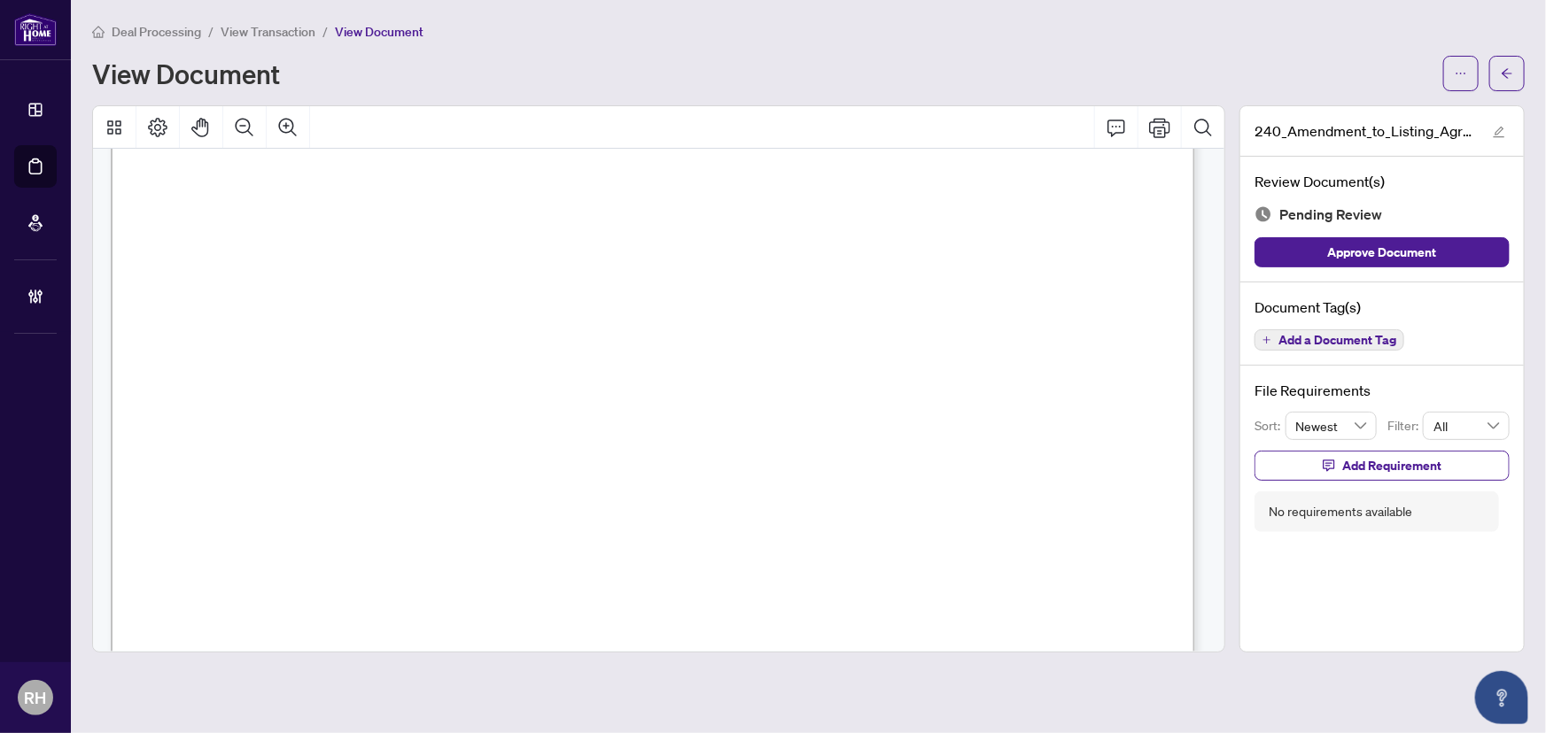
scroll to position [0, 0]
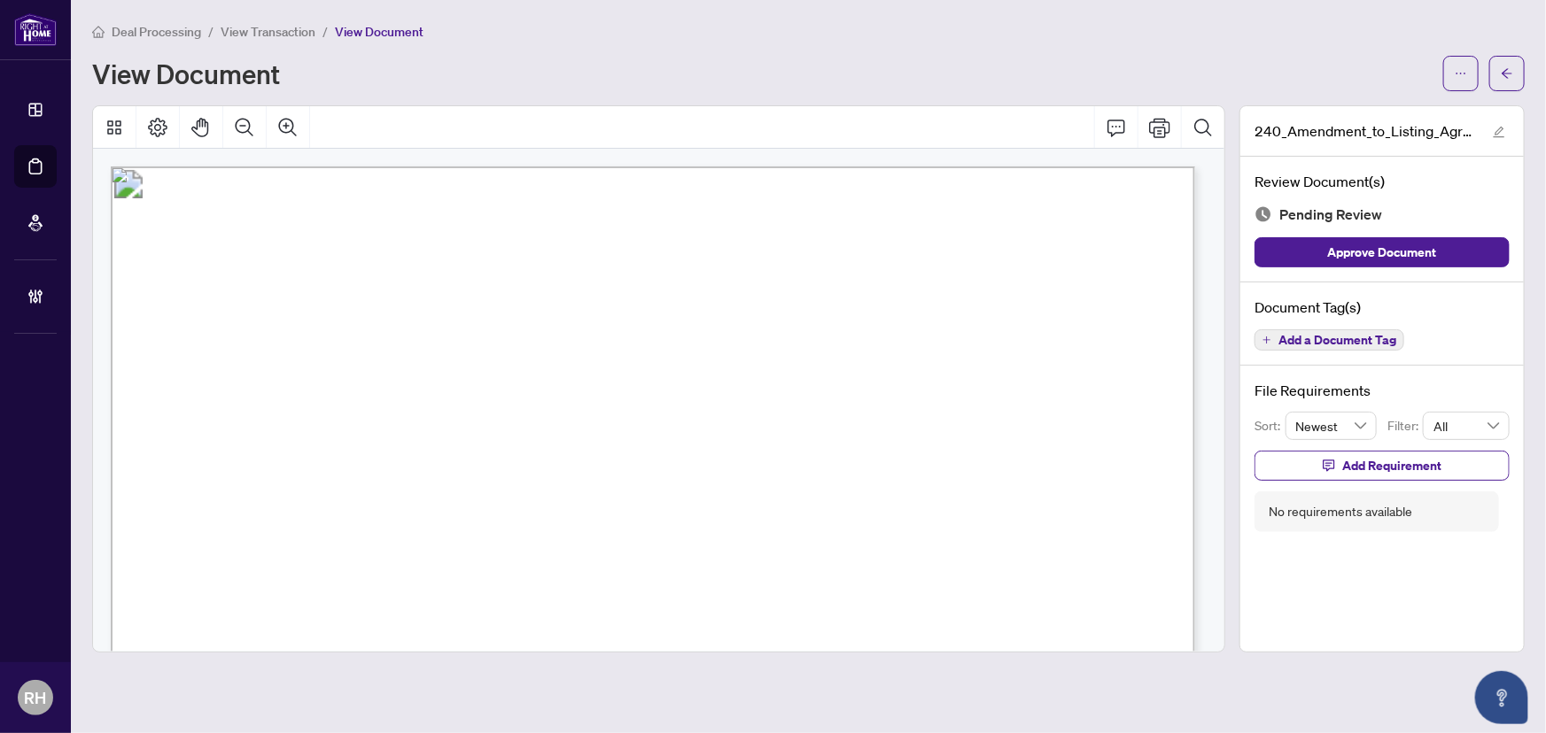
click at [1313, 337] on span "Add a Document Tag" at bounding box center [1337, 340] width 118 height 12
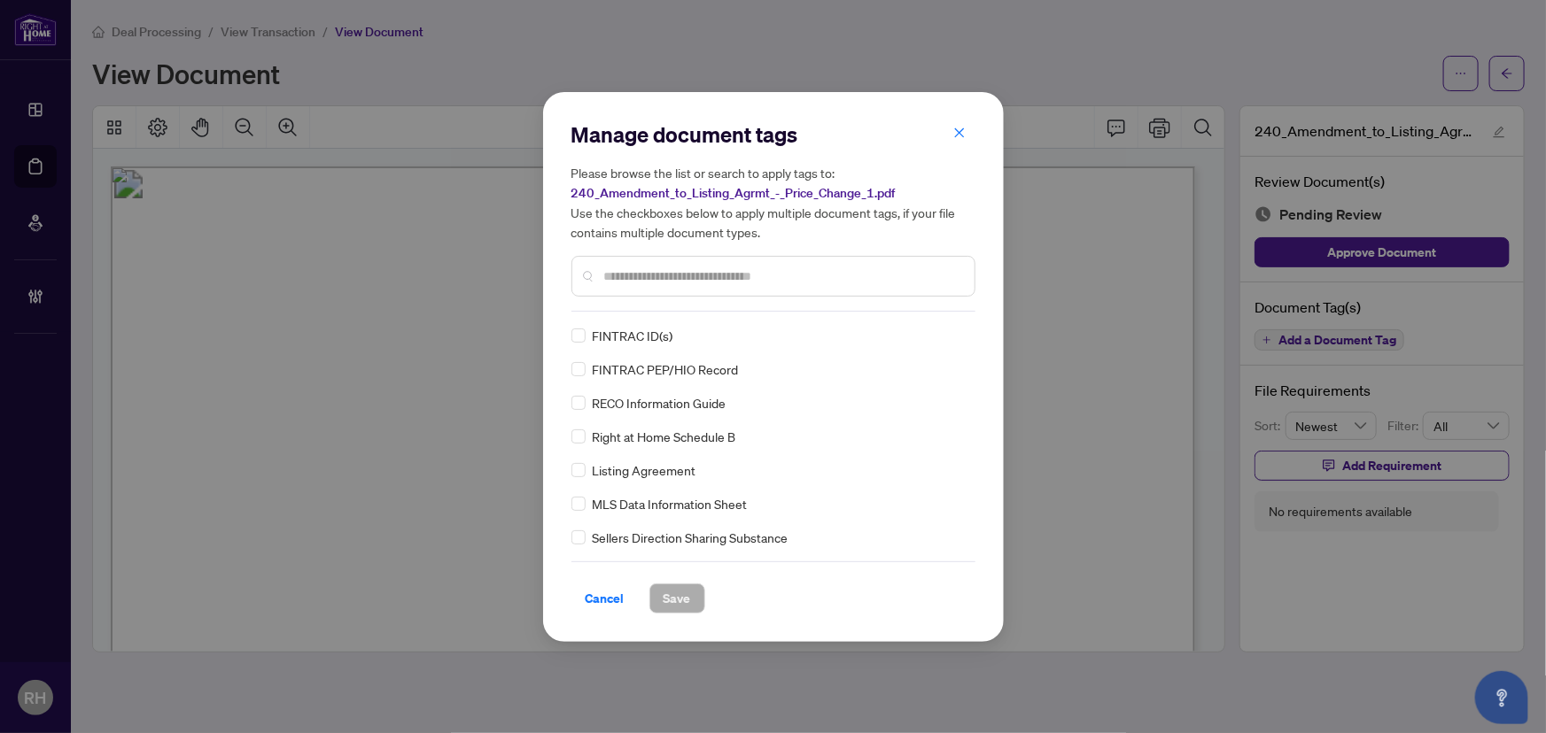
click at [644, 262] on div at bounding box center [773, 276] width 404 height 41
click at [644, 268] on input "text" at bounding box center [782, 276] width 356 height 19
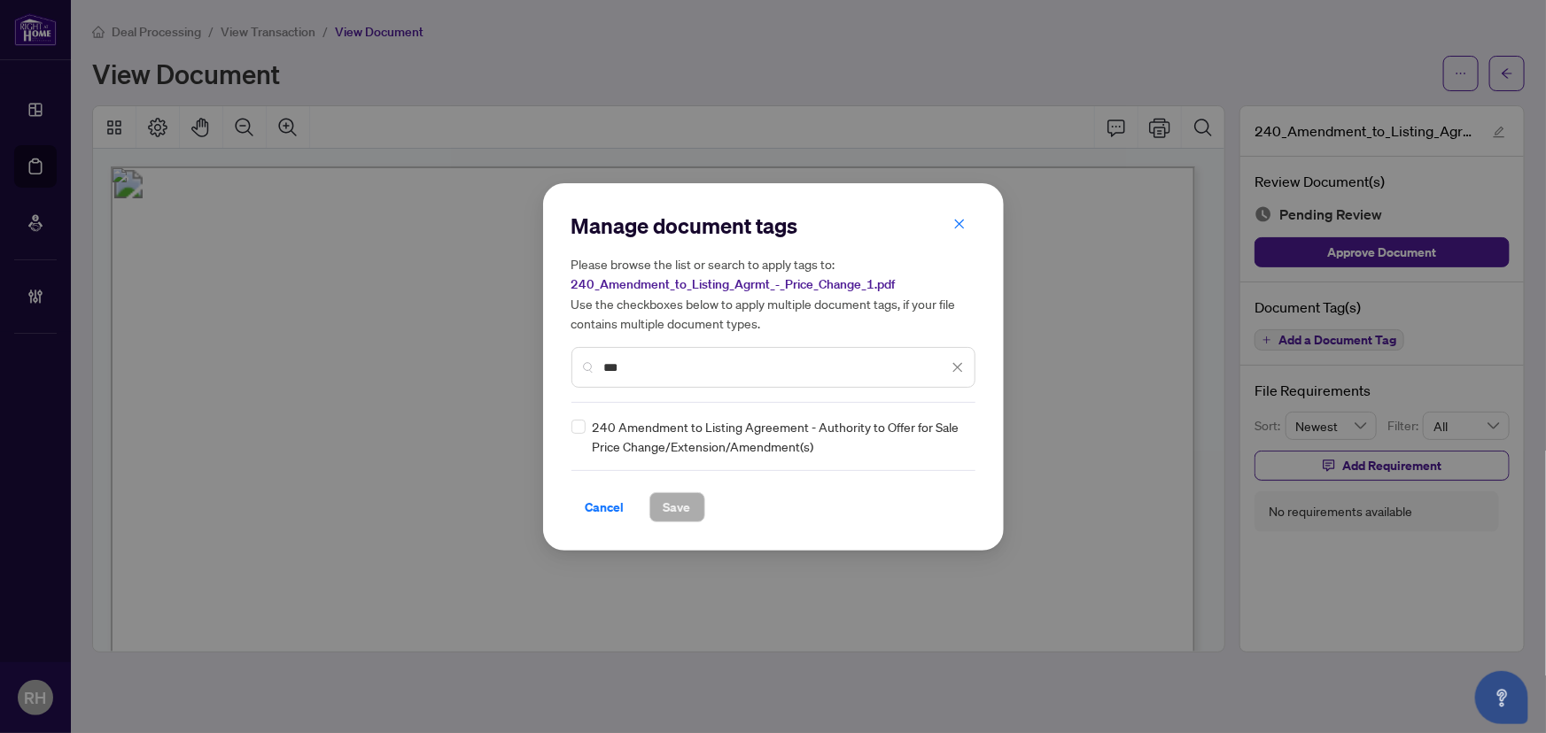
type input "***"
click at [909, 437] on div "240 Amendment to Listing Agreement - Authority to Offer for Sale Price Change/E…" at bounding box center [767, 436] width 393 height 39
click at [948, 436] on div at bounding box center [947, 437] width 34 height 18
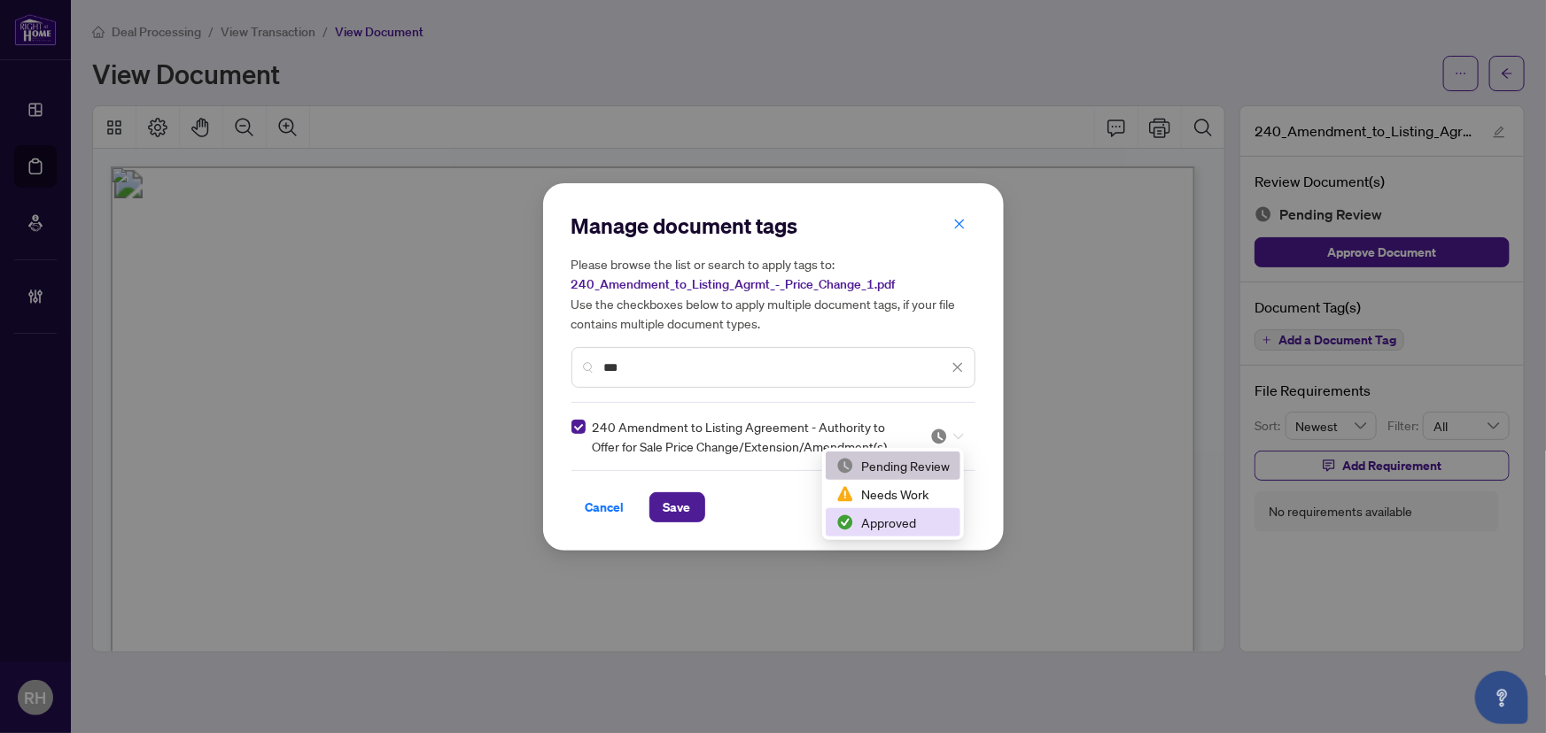
click at [919, 520] on div "Approved" at bounding box center [892, 522] width 113 height 19
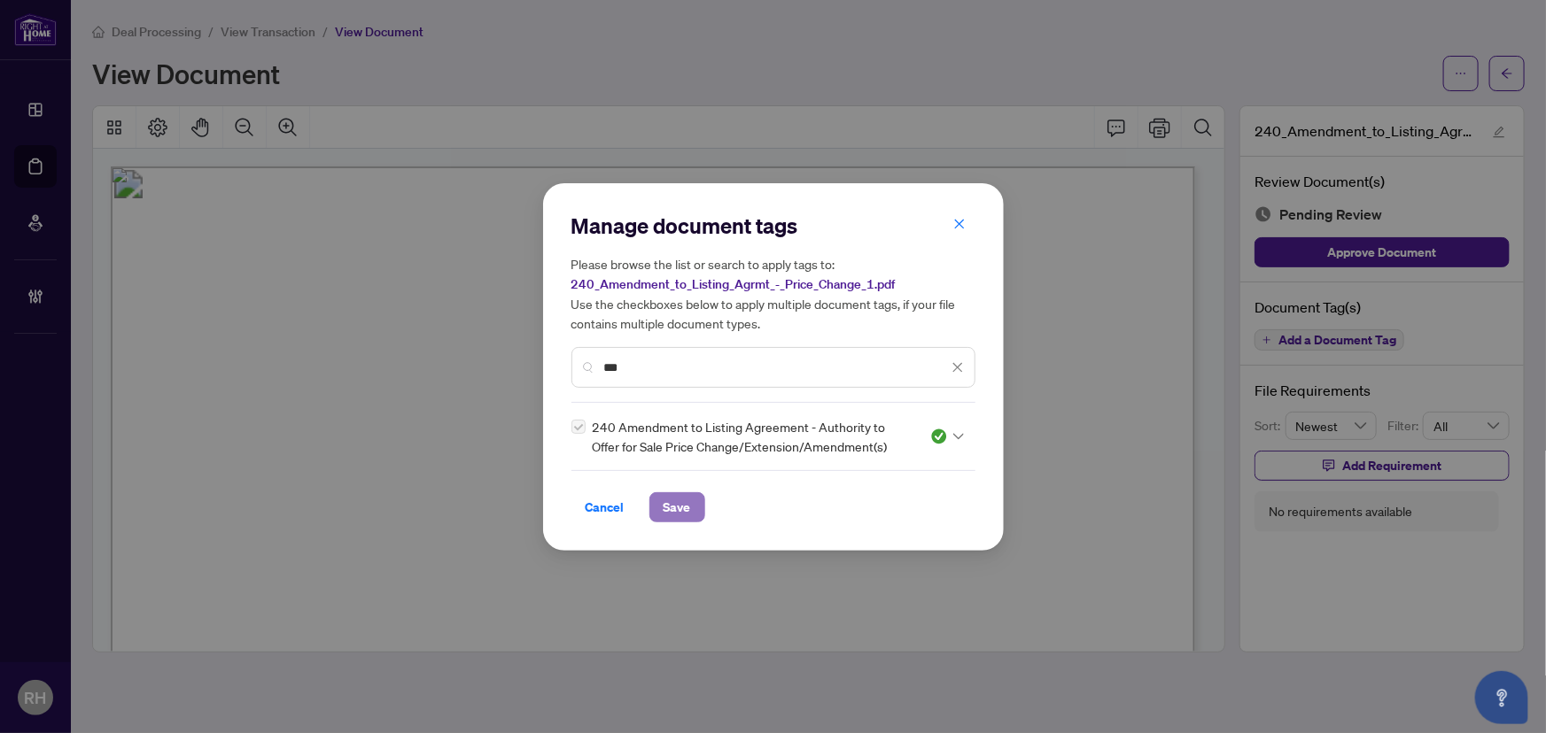
click at [683, 499] on span "Save" at bounding box center [677, 507] width 27 height 28
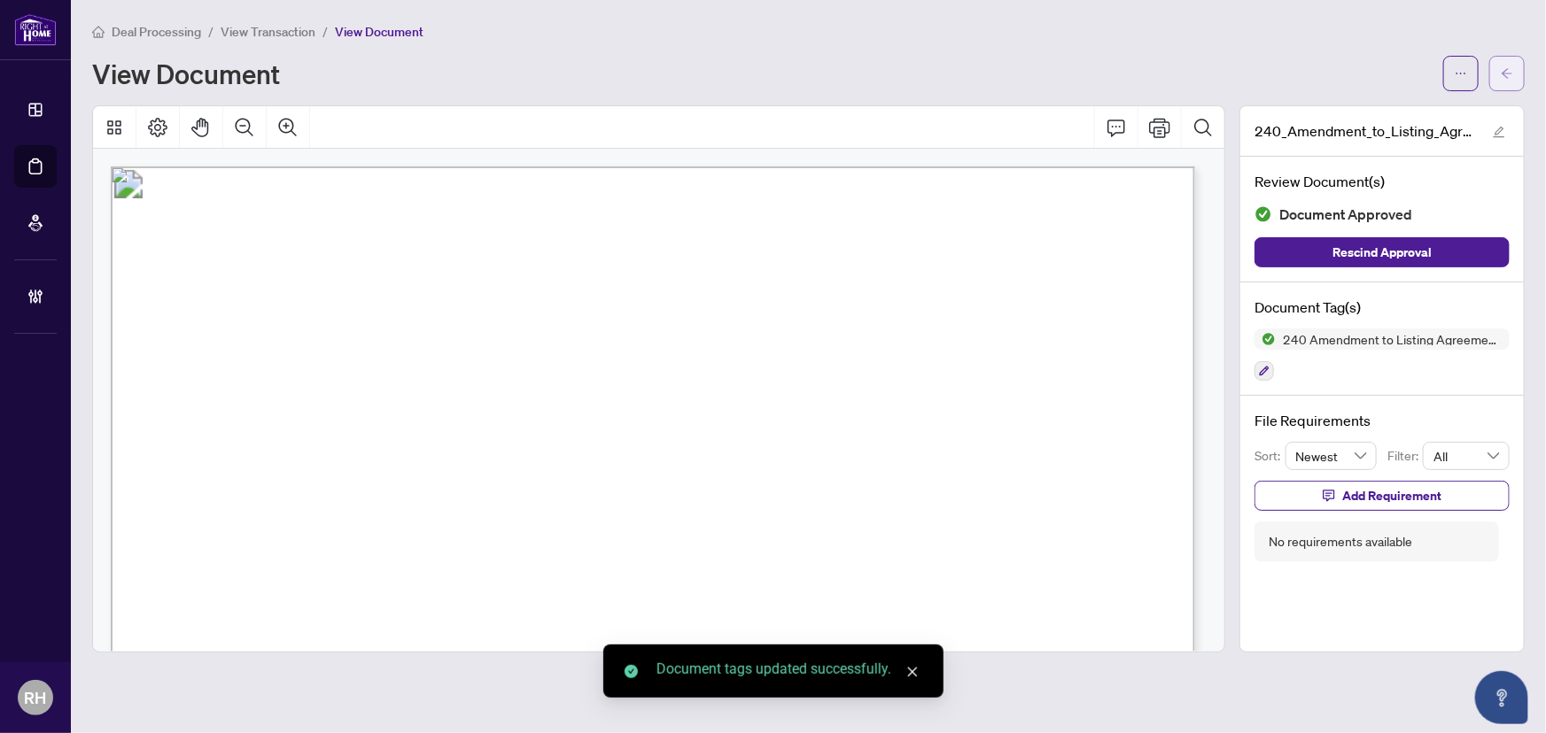
click at [1514, 81] on button "button" at bounding box center [1506, 73] width 35 height 35
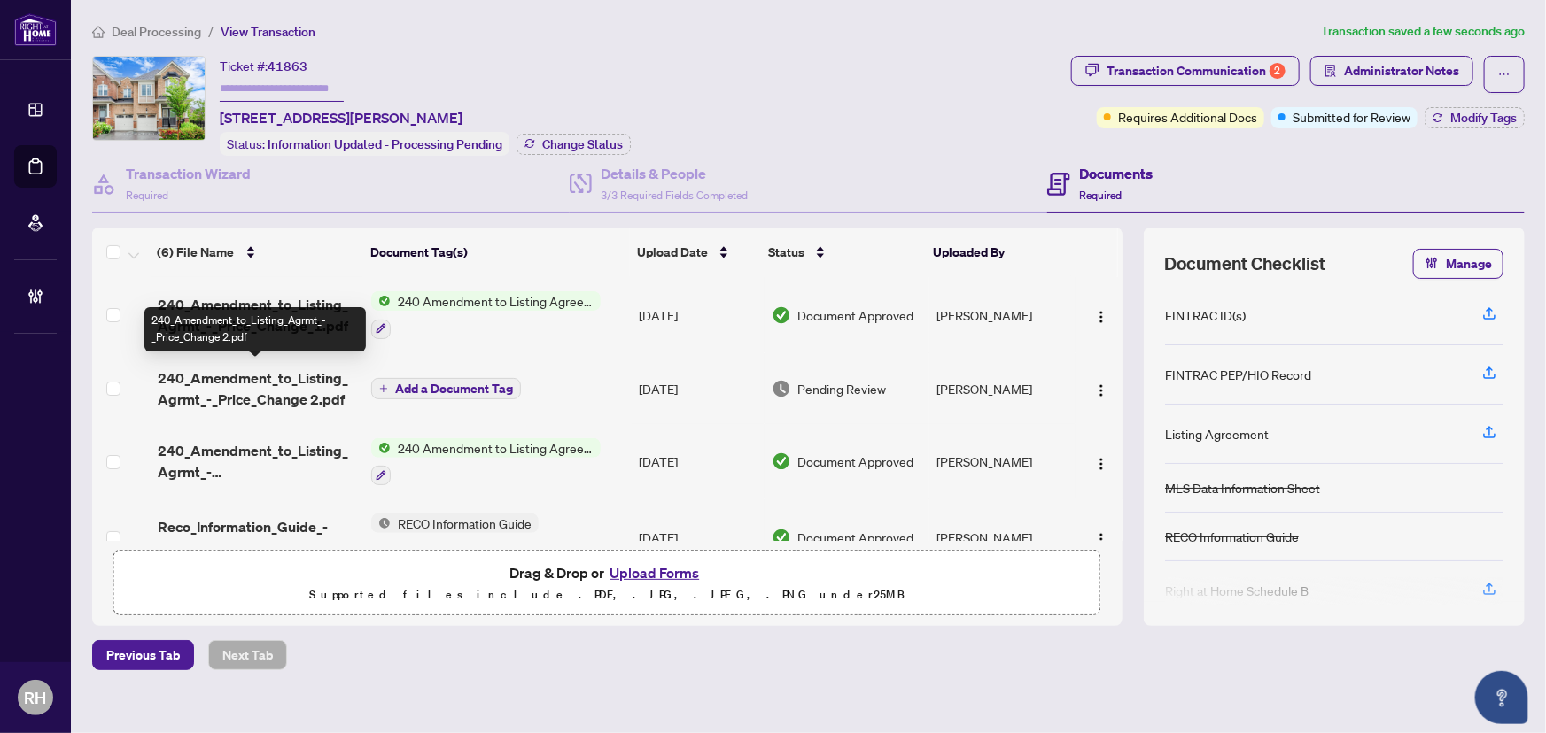
click at [244, 381] on span "240_Amendment_to_Listing_Agrmt_-_Price_Change 2.pdf" at bounding box center [258, 389] width 200 height 43
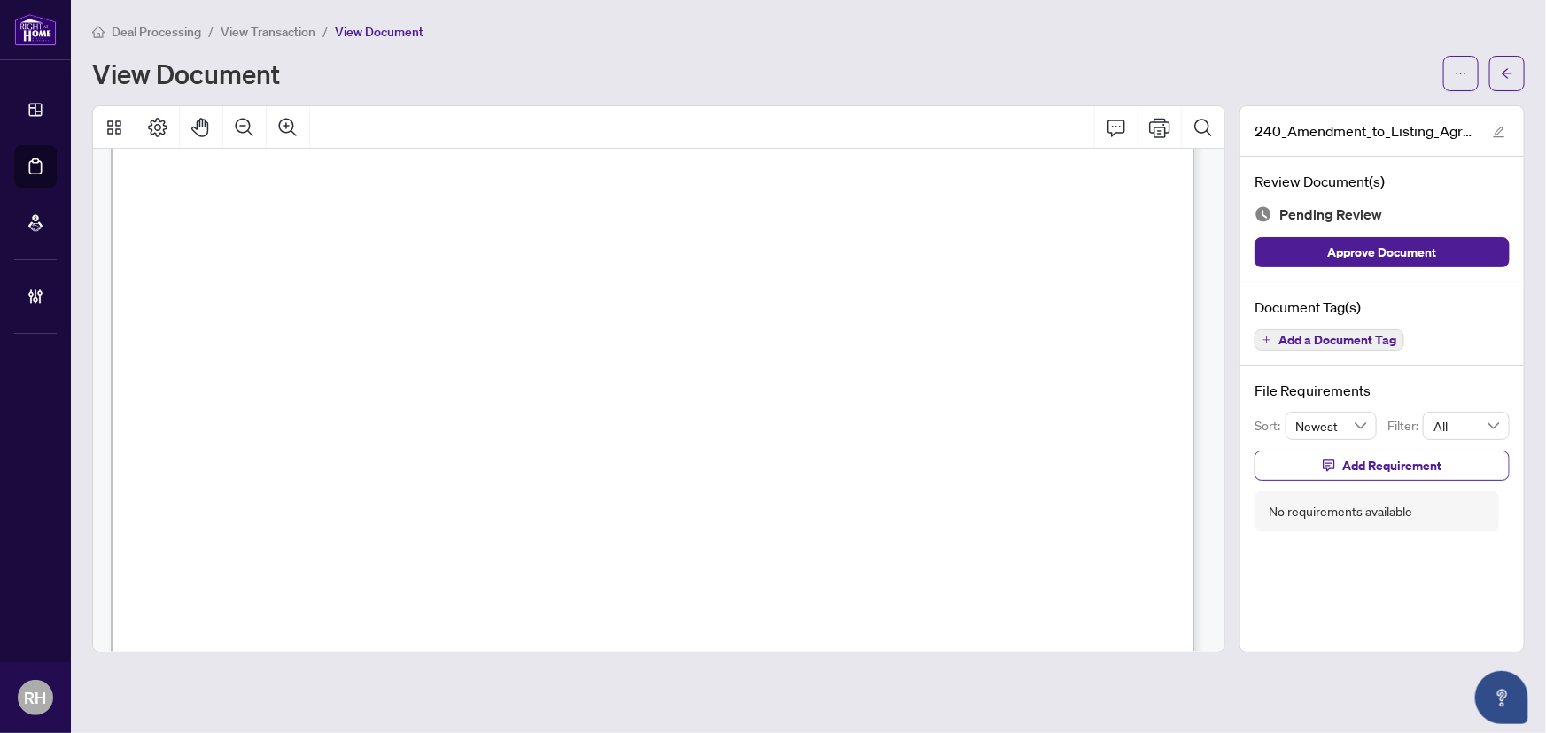
scroll to position [322, 0]
click at [1346, 341] on span "Add a Document Tag" at bounding box center [1337, 340] width 118 height 12
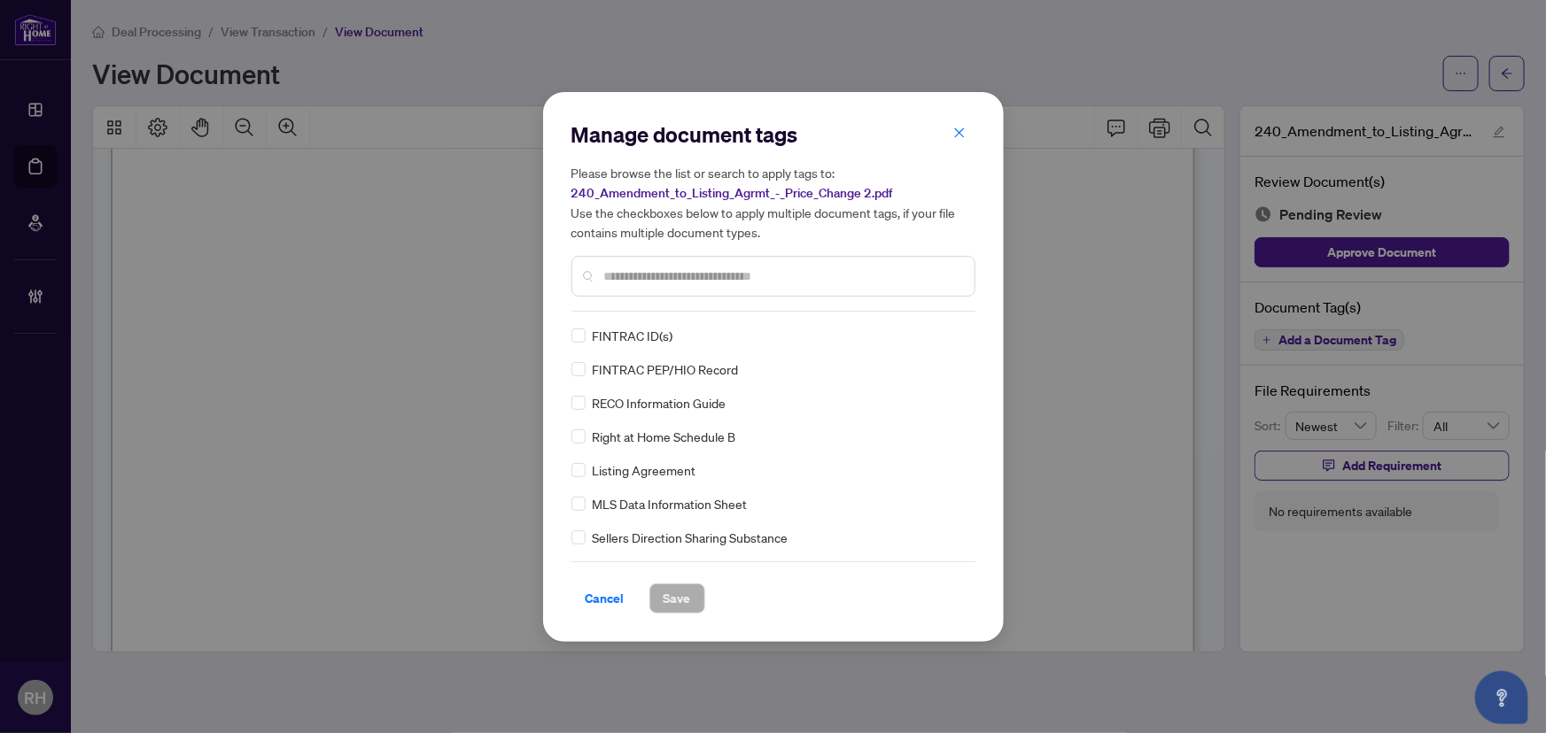
click at [656, 264] on div at bounding box center [773, 276] width 404 height 41
click at [656, 272] on input "text" at bounding box center [782, 276] width 356 height 19
click at [607, 594] on span "Cancel" at bounding box center [605, 599] width 39 height 28
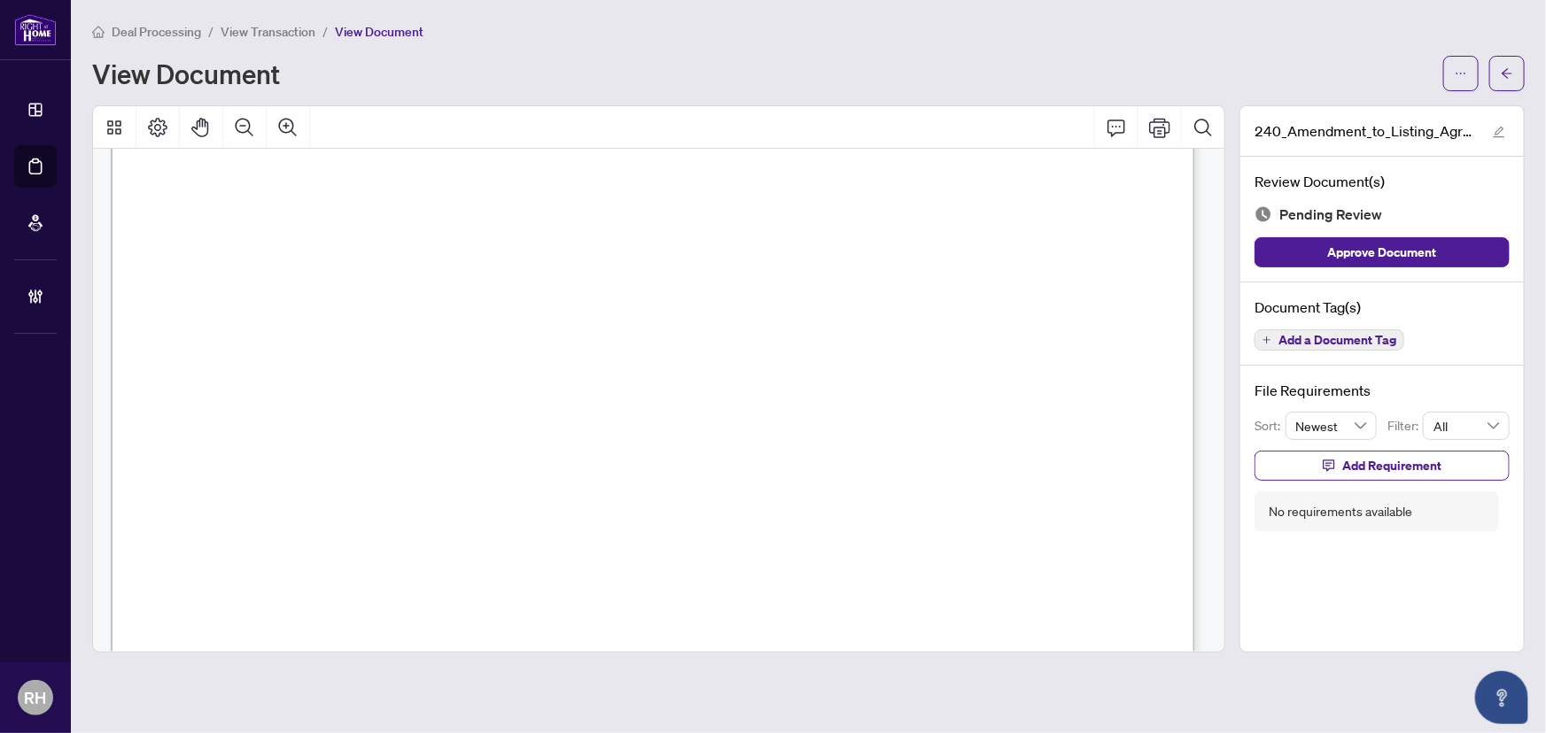
scroll to position [0, 0]
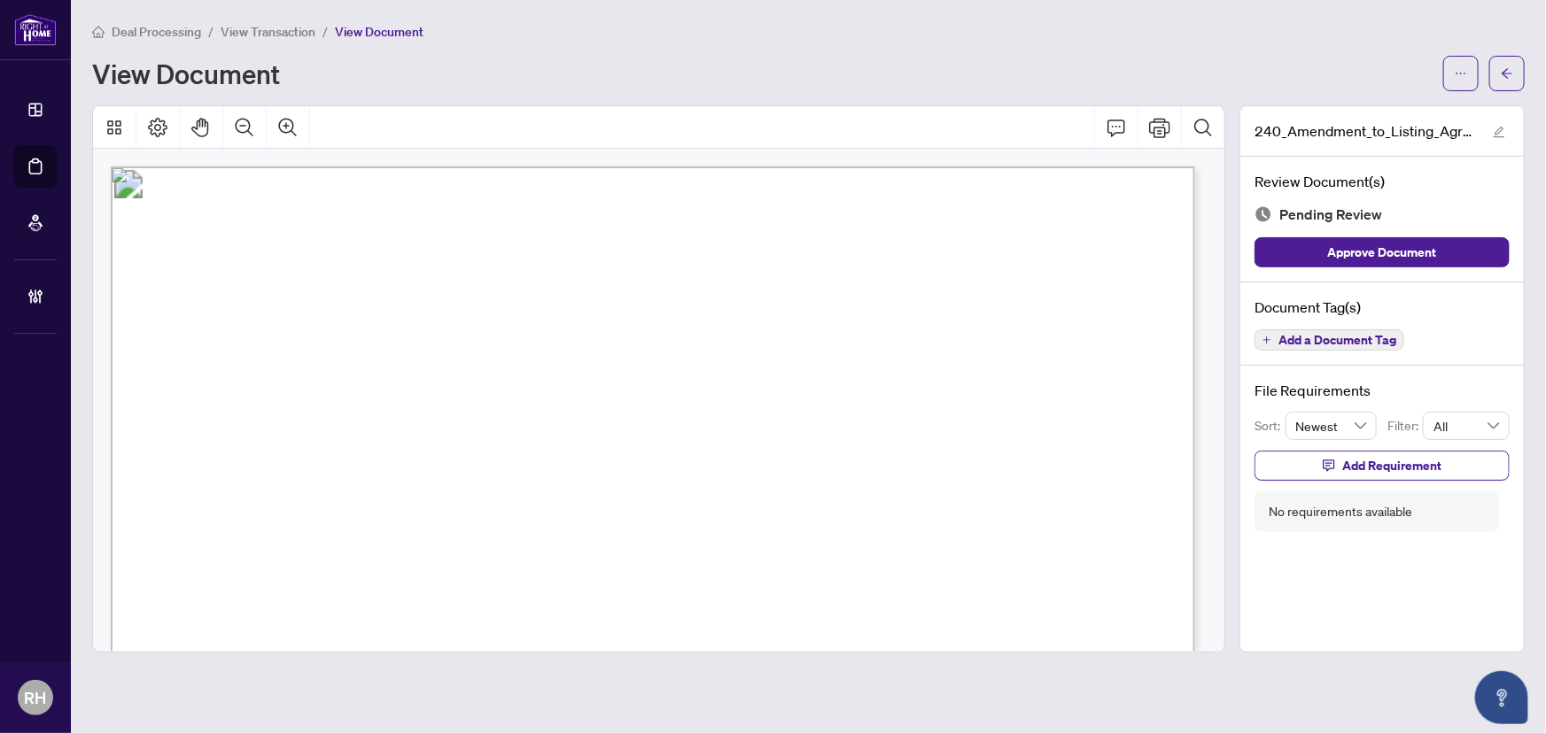
click at [1286, 345] on button "Add a Document Tag" at bounding box center [1329, 340] width 150 height 21
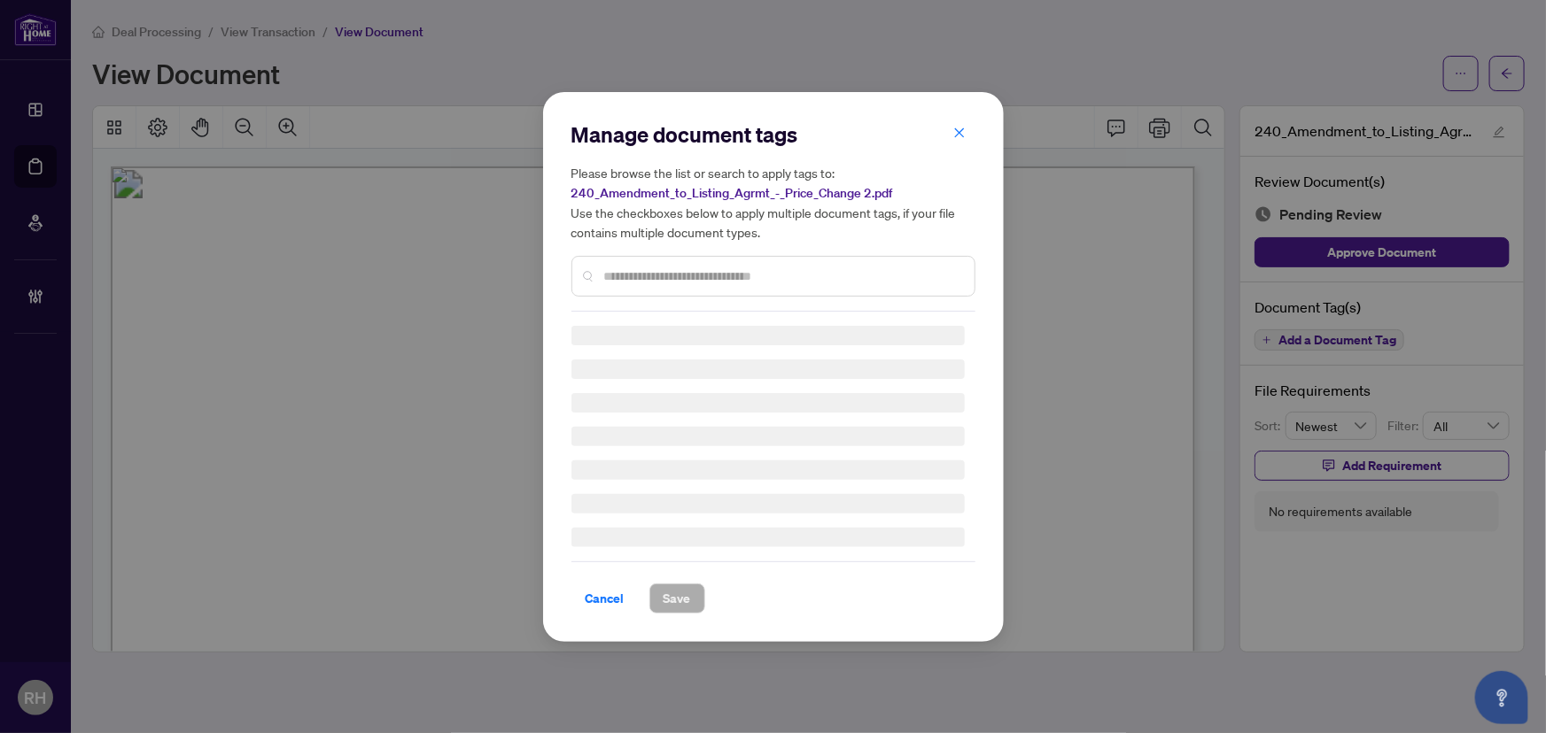
click at [644, 283] on div at bounding box center [773, 276] width 404 height 41
click at [642, 283] on input "text" at bounding box center [782, 276] width 356 height 19
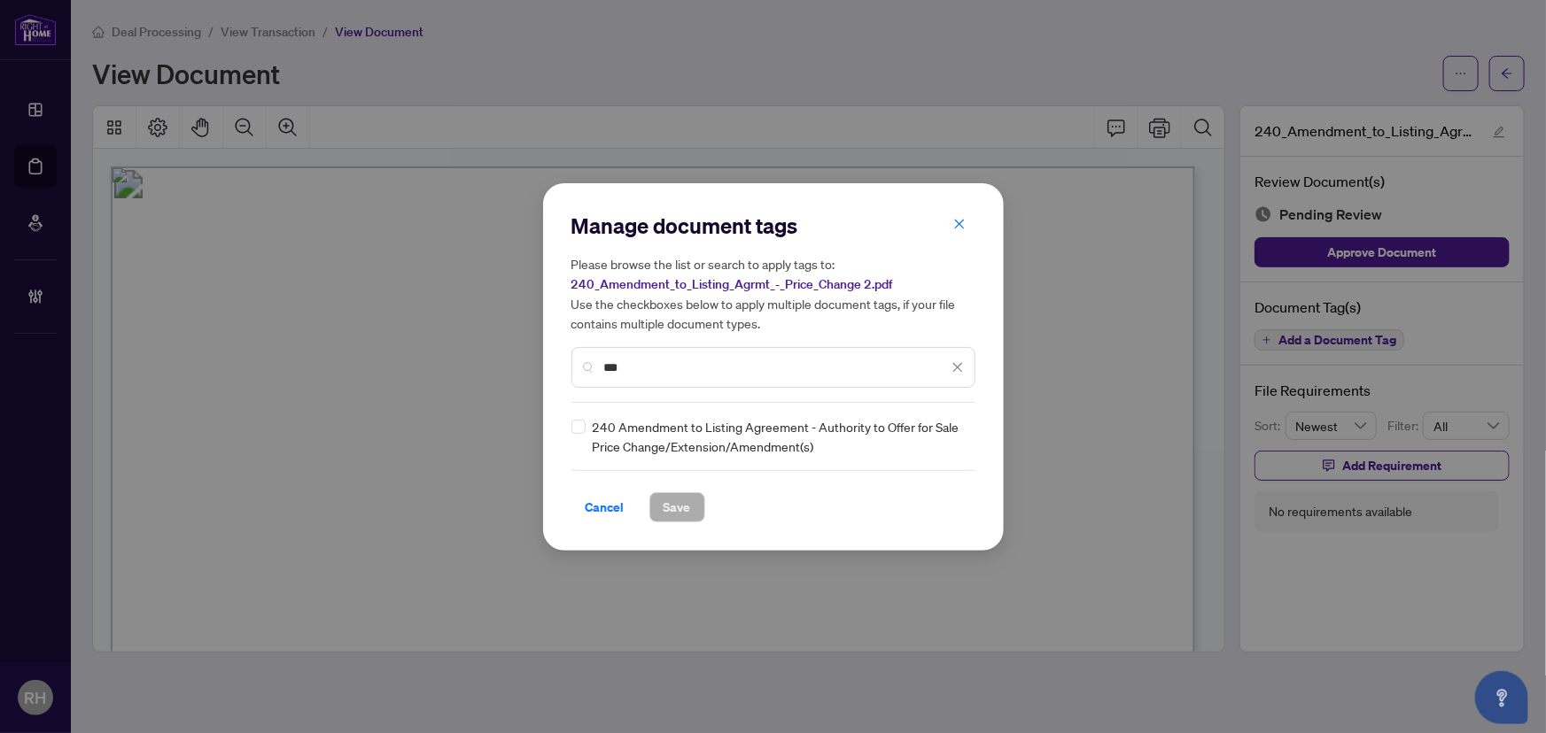
type input "***"
click at [930, 438] on img at bounding box center [939, 437] width 18 height 18
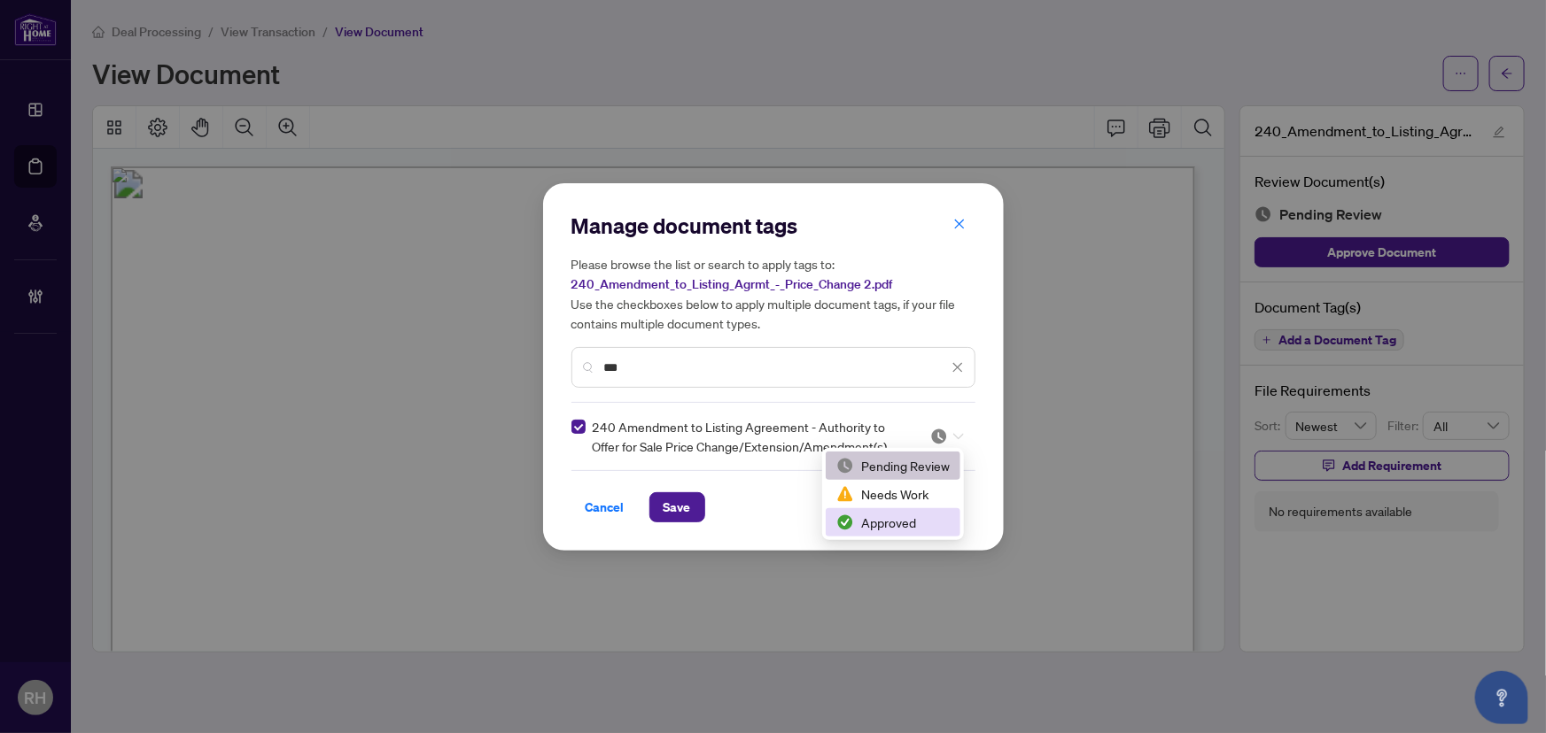
click at [909, 532] on div "Approved" at bounding box center [892, 522] width 113 height 19
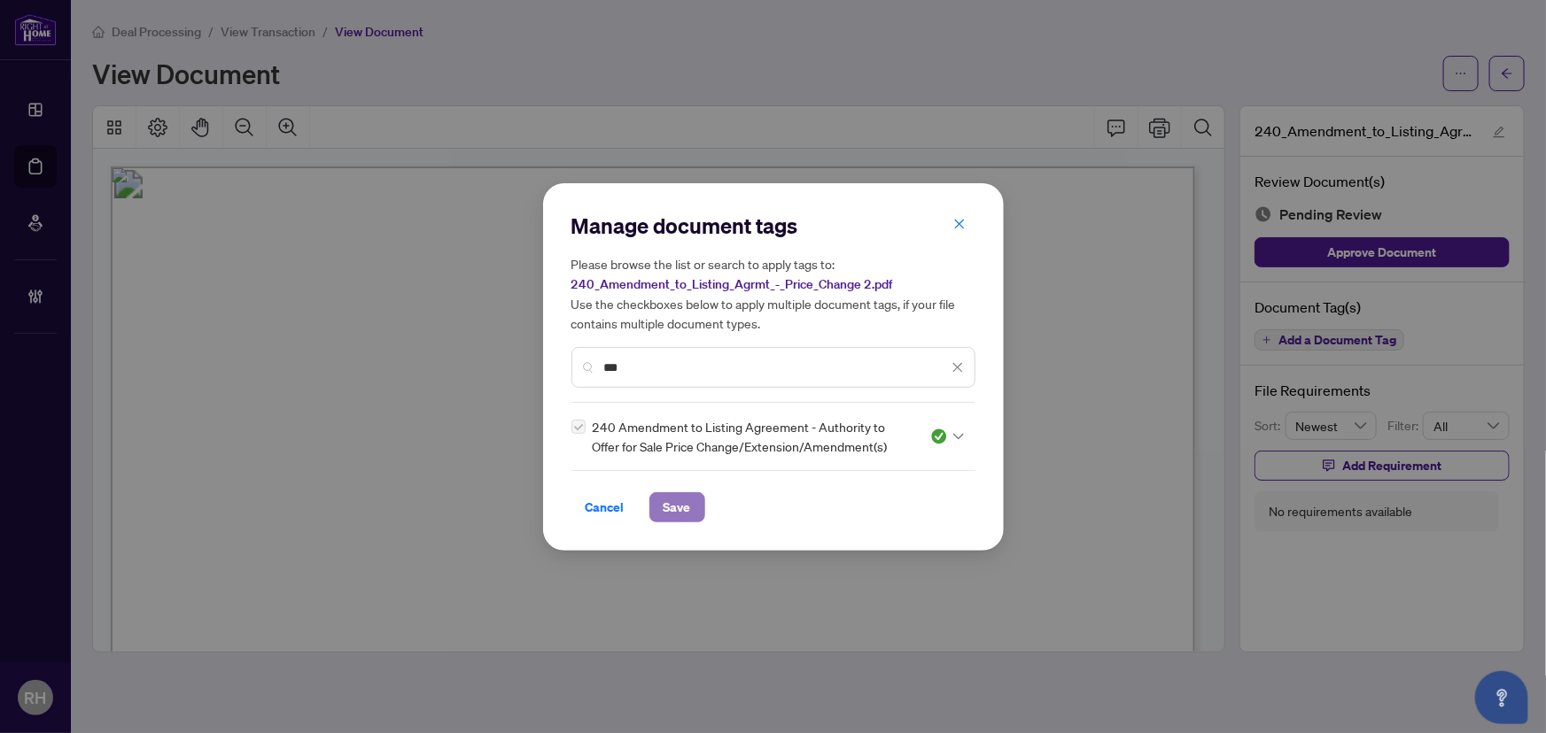
click at [695, 505] on button "Save" at bounding box center [677, 508] width 56 height 30
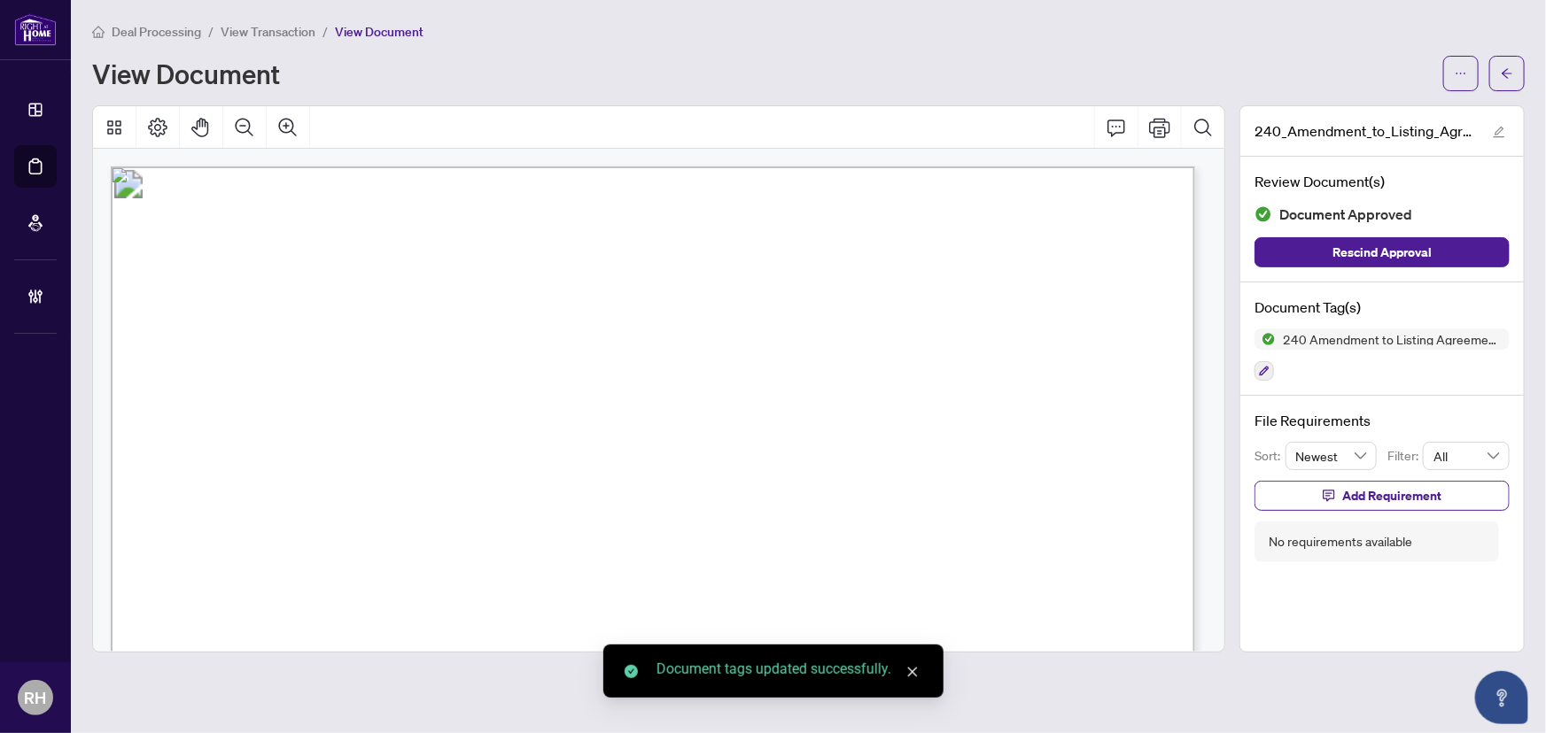
click at [1509, 71] on icon "arrow-left" at bounding box center [1507, 73] width 12 height 12
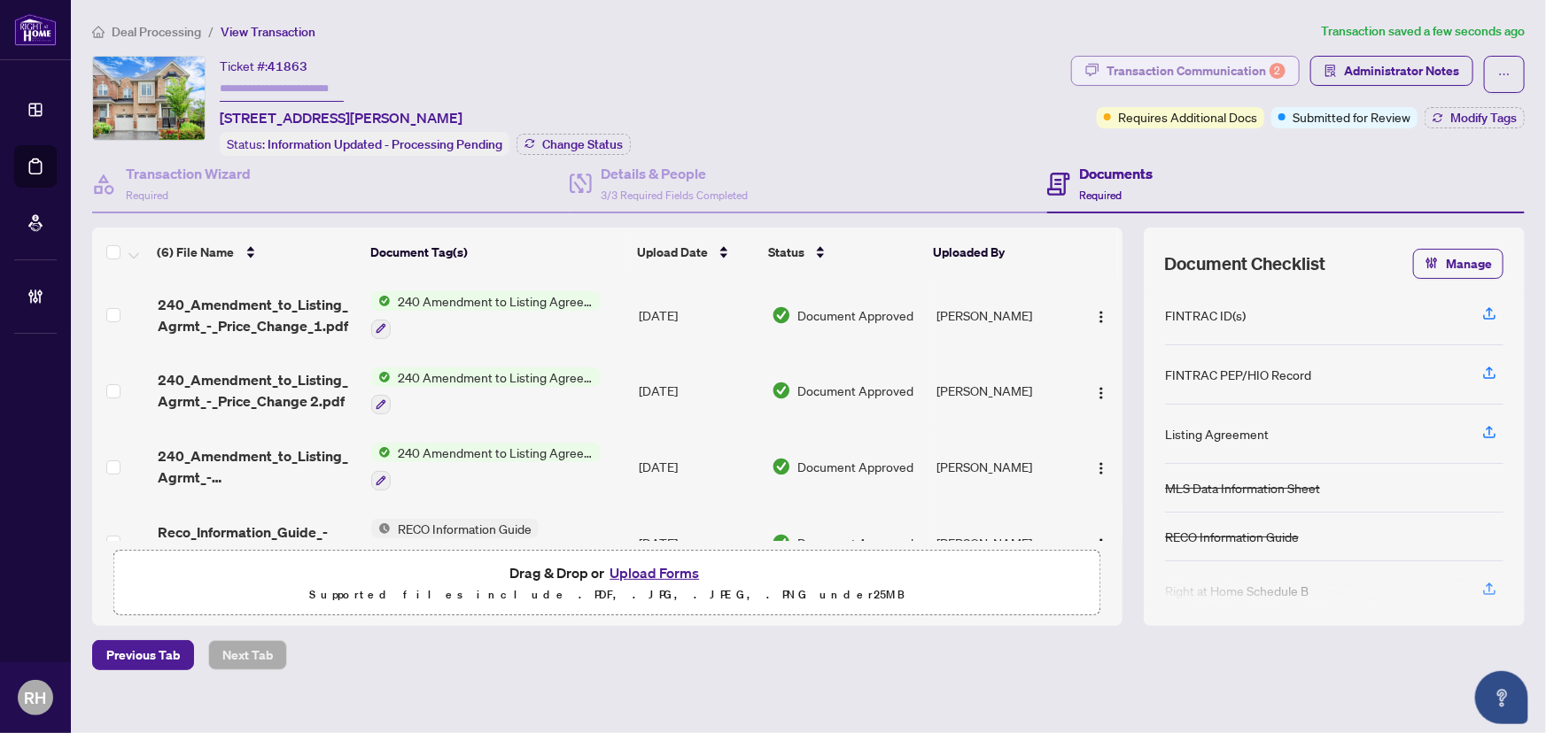
click at [1152, 58] on div "Transaction Communication 2" at bounding box center [1195, 71] width 179 height 28
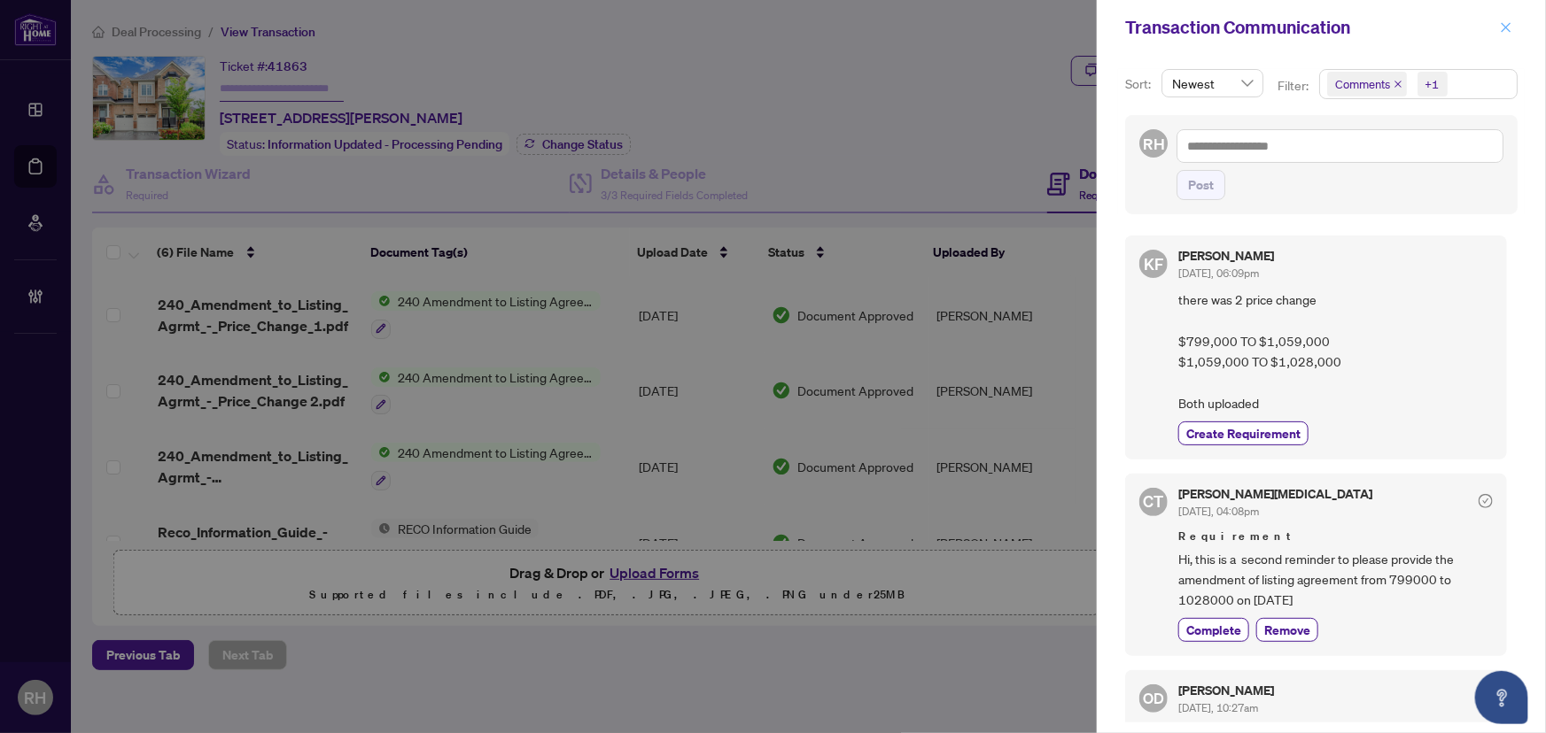
click at [1503, 29] on icon "close" at bounding box center [1507, 27] width 10 height 10
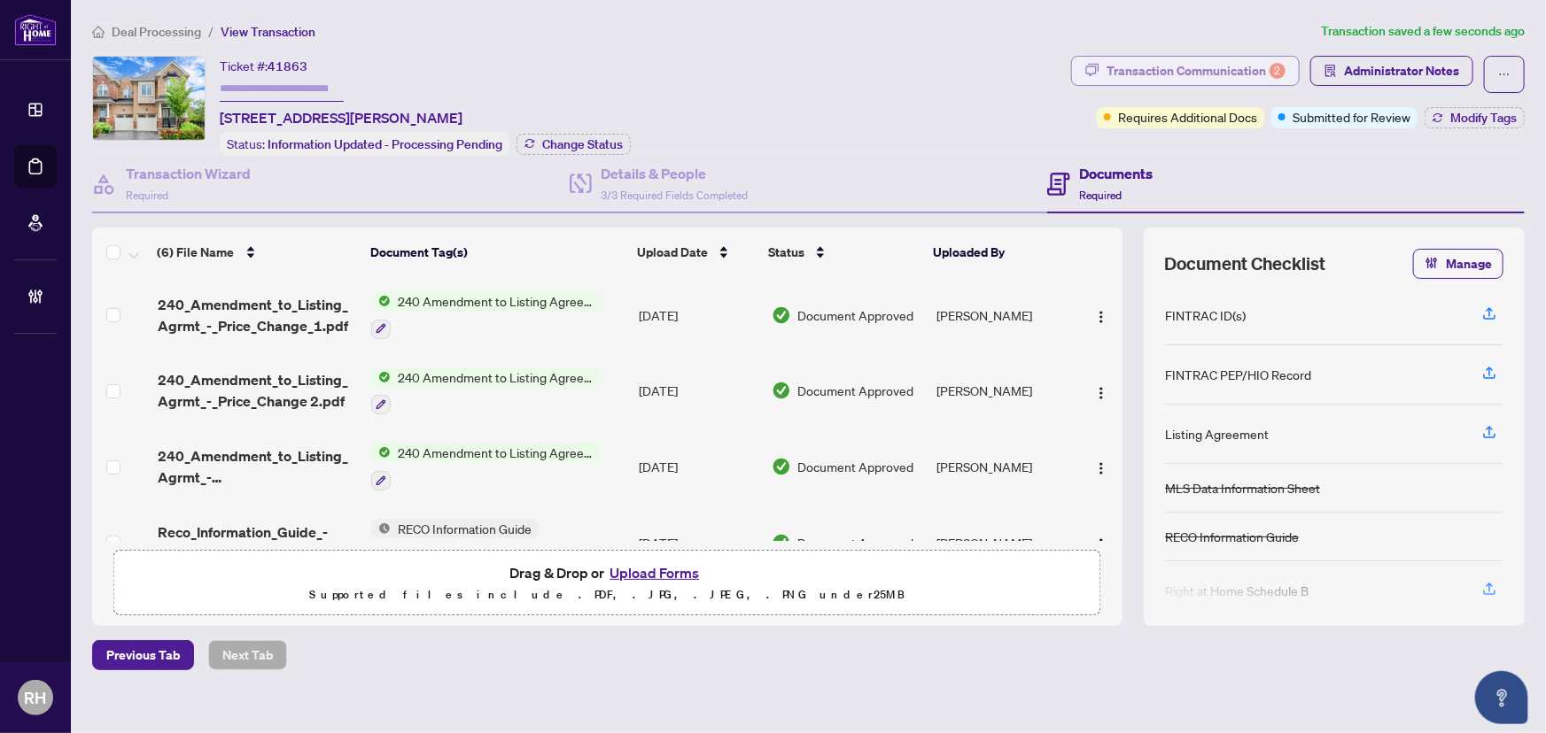
click at [1199, 80] on div "Transaction Communication 2" at bounding box center [1195, 71] width 179 height 28
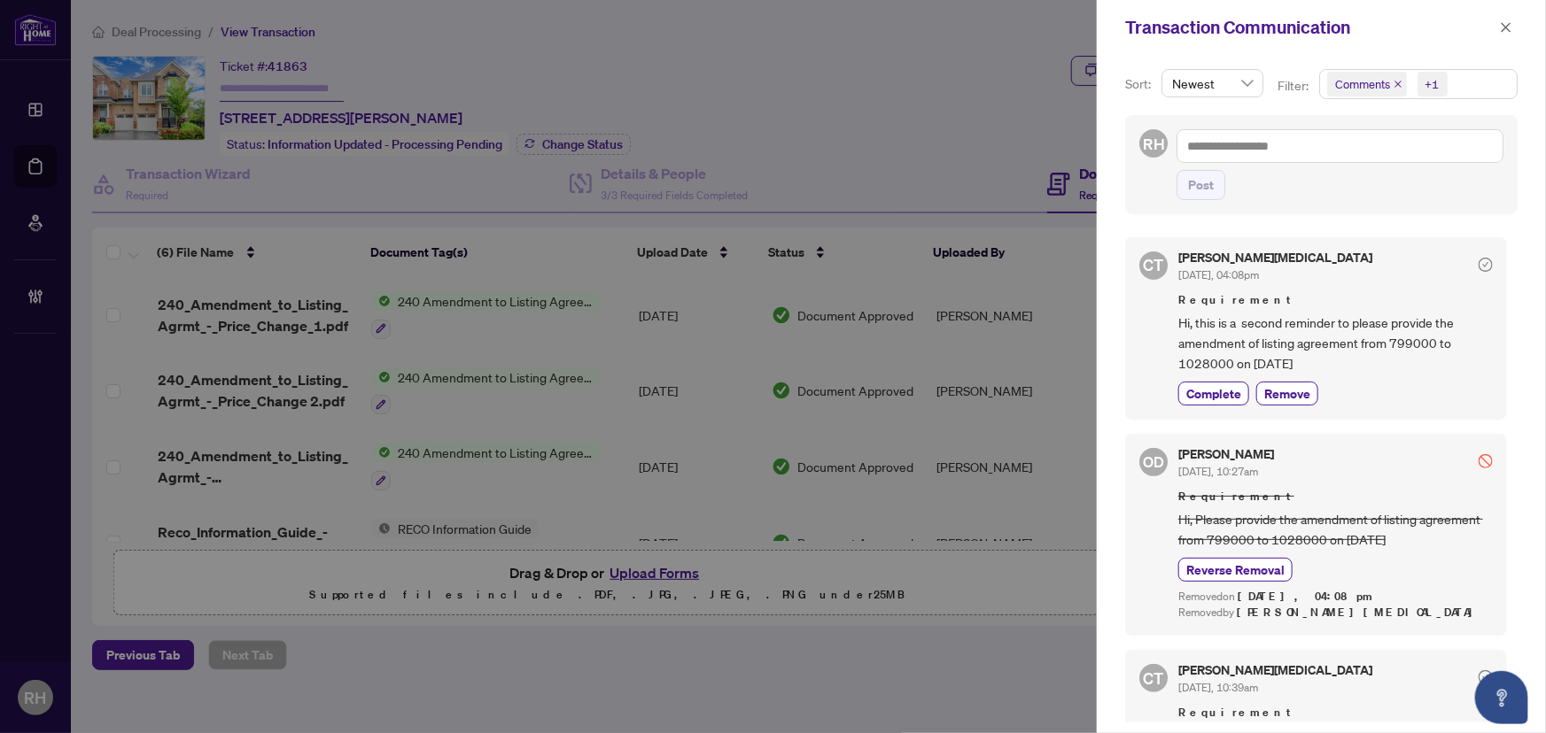
scroll to position [241, 0]
click at [1227, 388] on span "Complete" at bounding box center [1213, 389] width 55 height 19
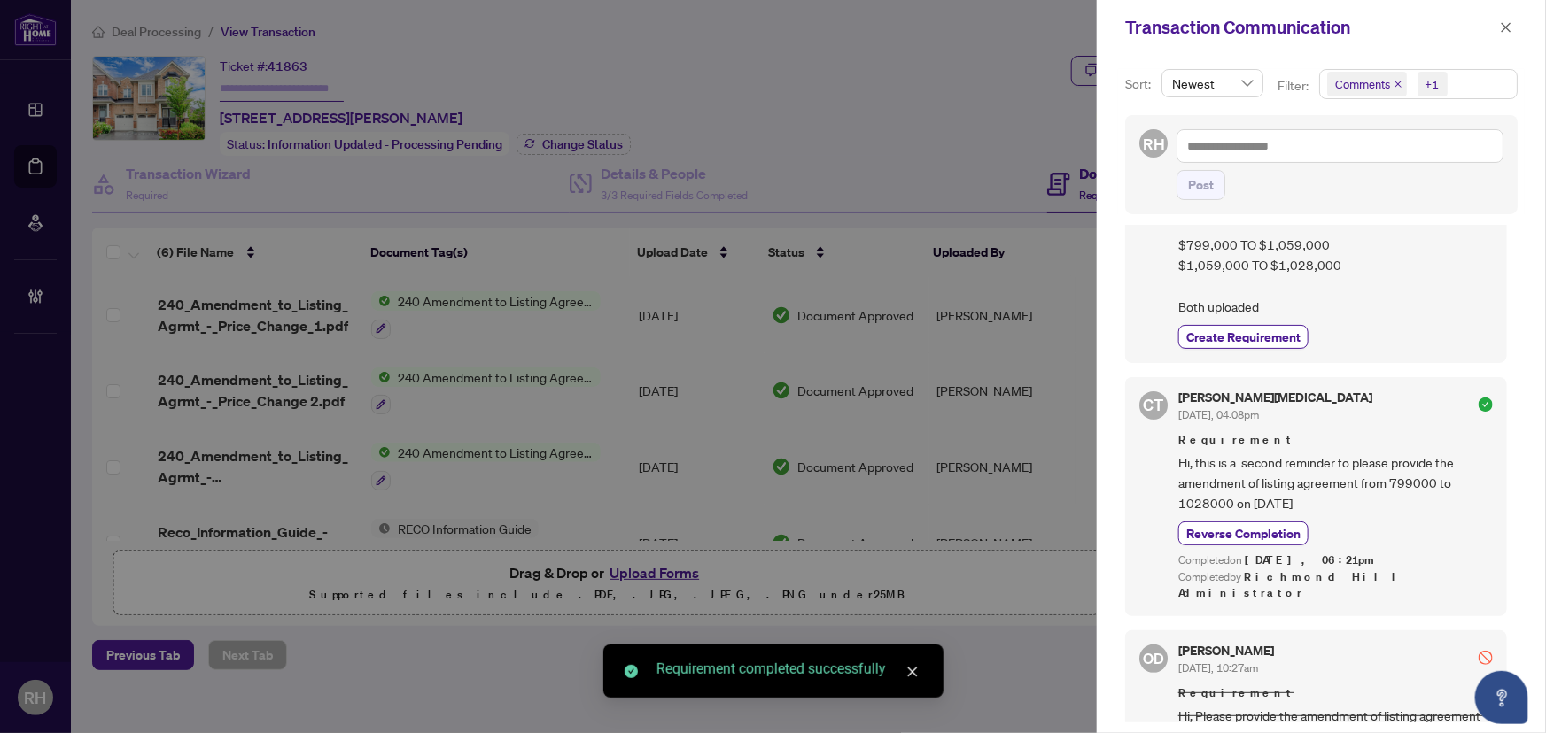
scroll to position [0, 0]
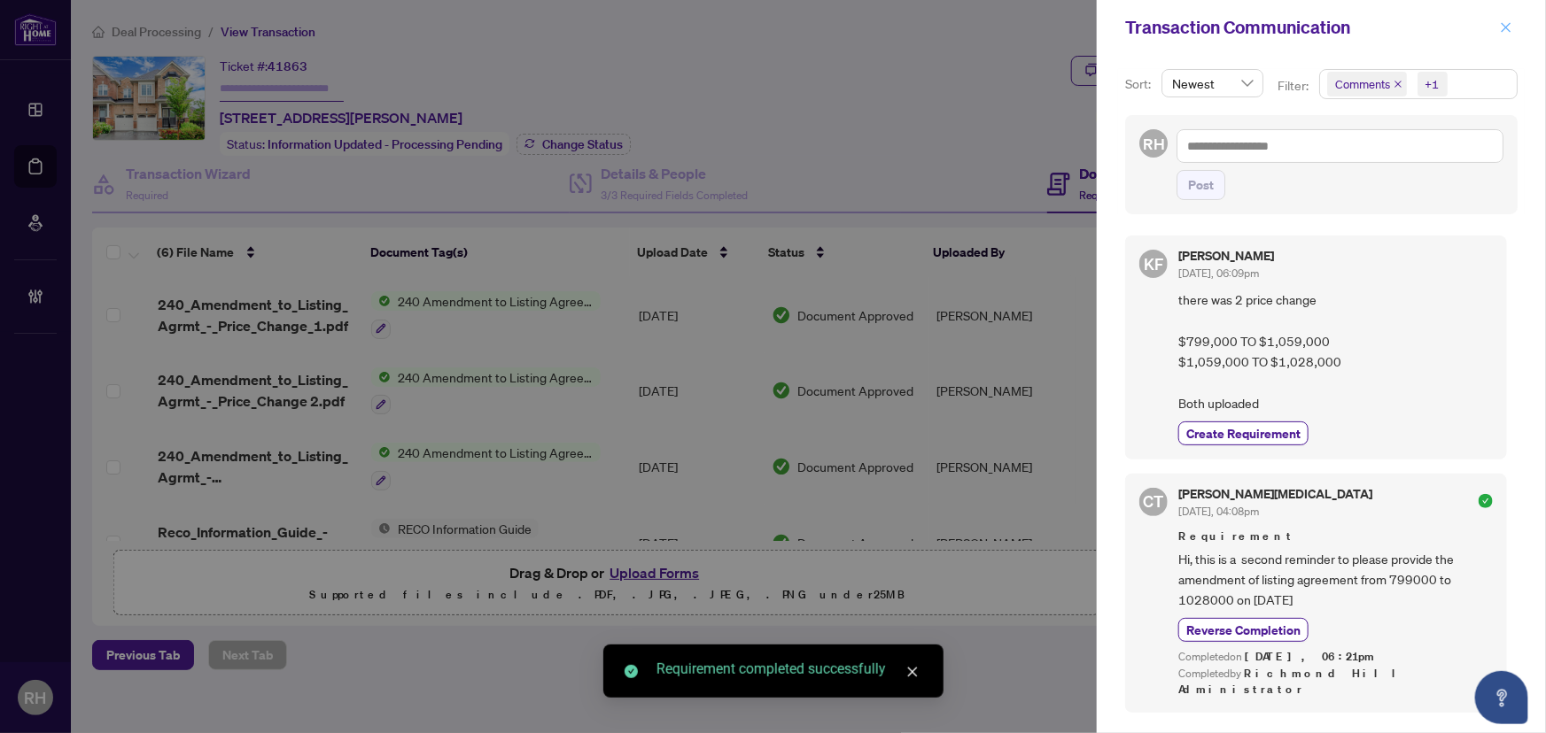
click at [1514, 26] on button "button" at bounding box center [1505, 27] width 23 height 21
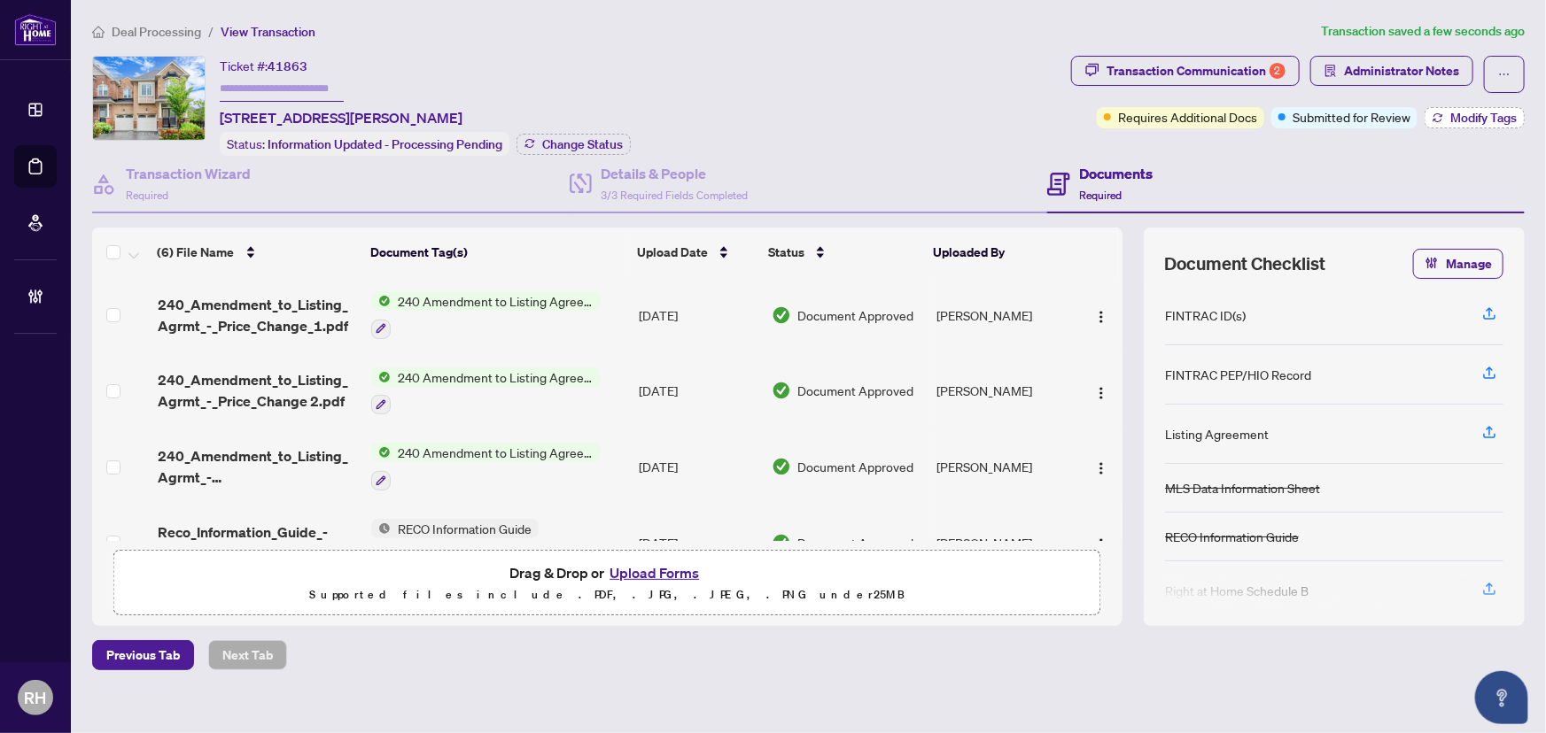
click at [1424, 119] on button "Modify Tags" at bounding box center [1474, 117] width 100 height 21
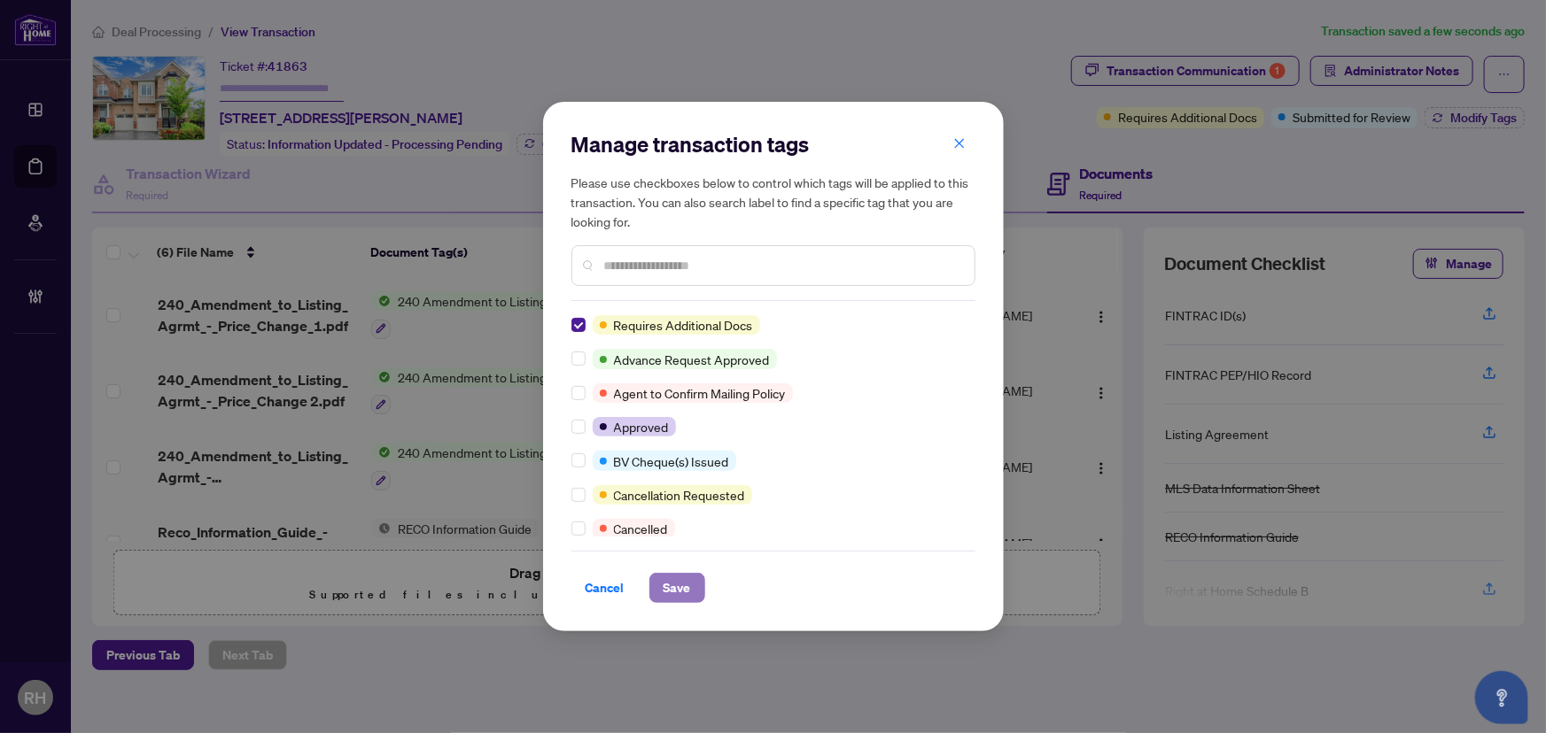
click at [674, 585] on span "Save" at bounding box center [677, 588] width 27 height 28
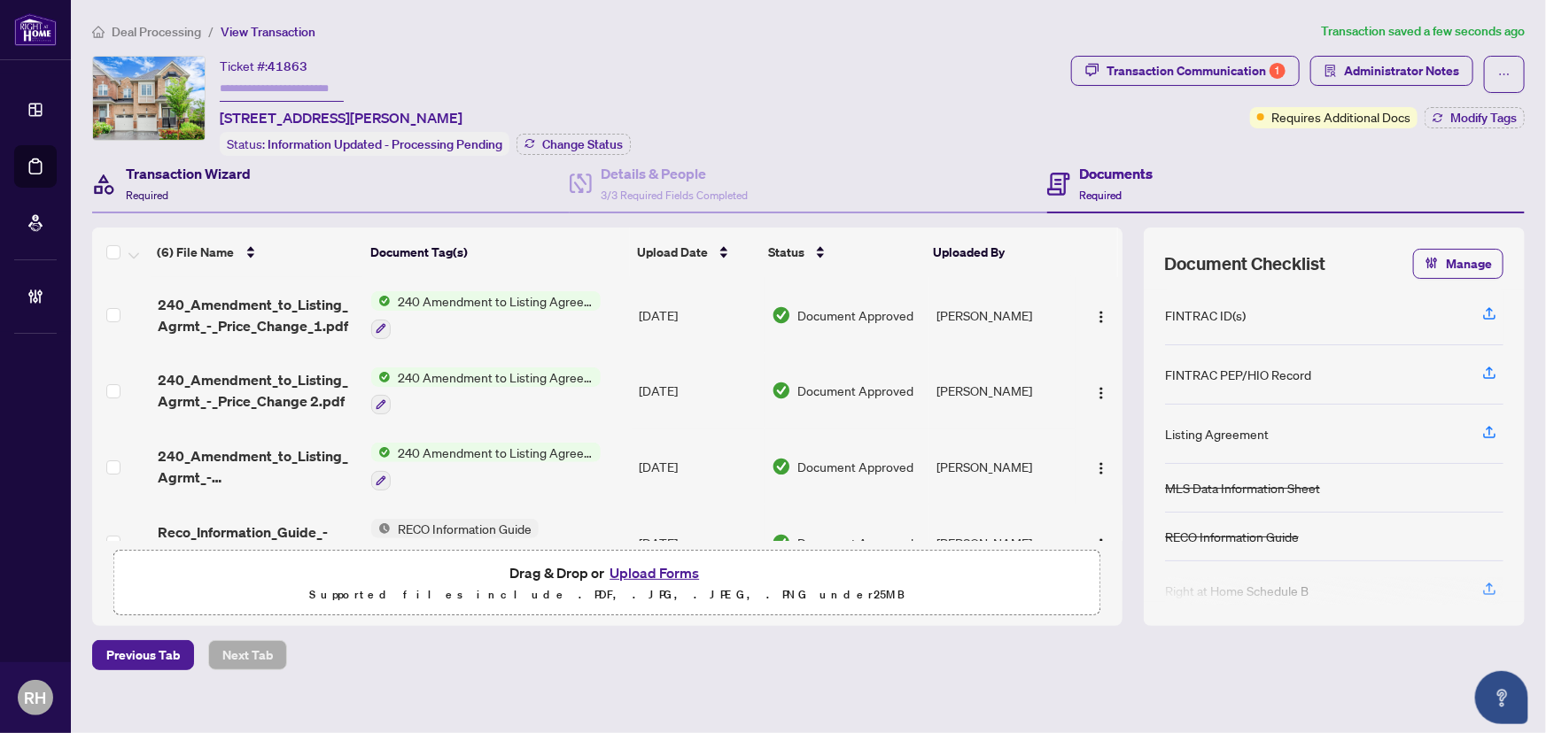
click at [235, 178] on h4 "Transaction Wizard" at bounding box center [188, 173] width 125 height 21
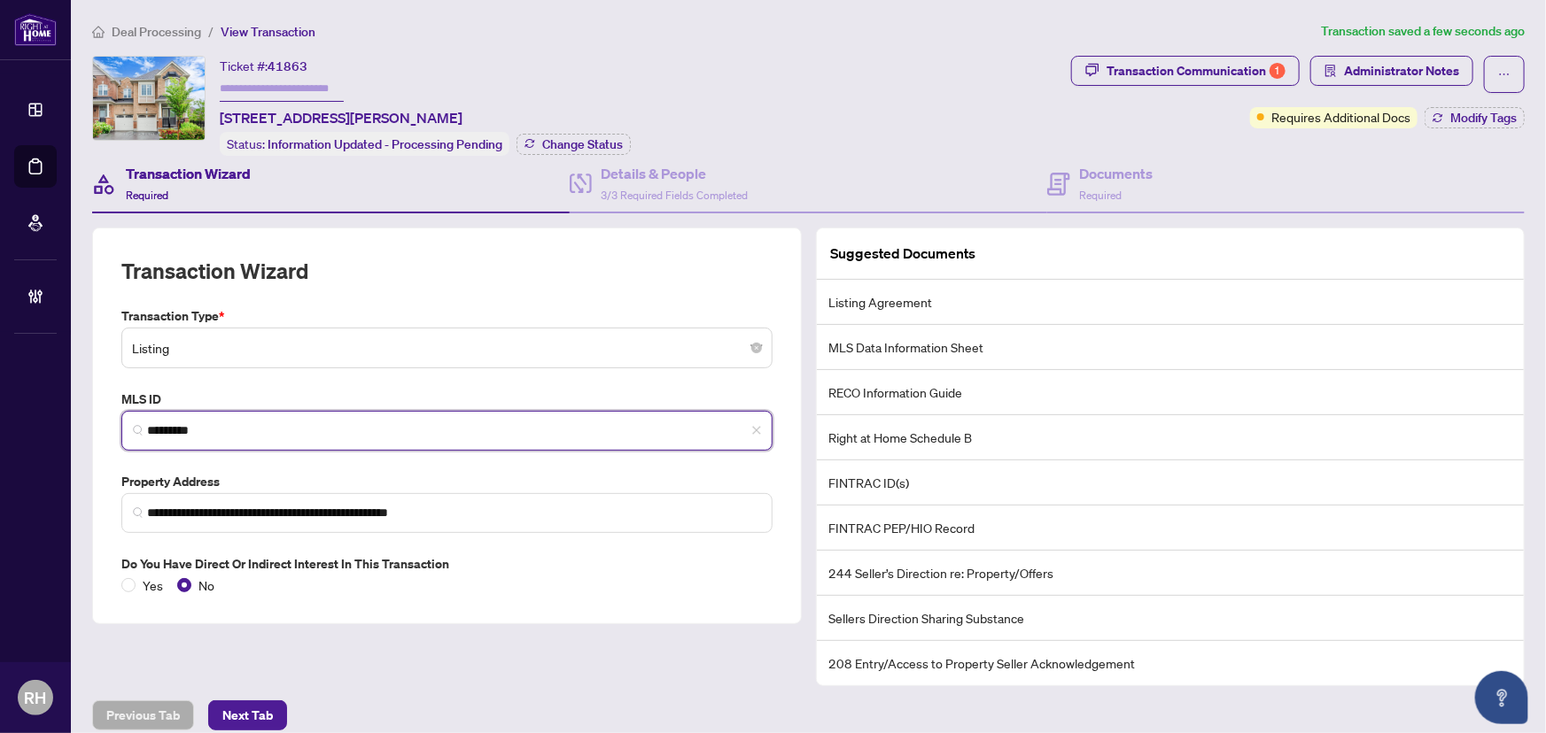
click at [202, 433] on input "*********" at bounding box center [454, 431] width 614 height 19
